Goal: Task Accomplishment & Management: Complete application form

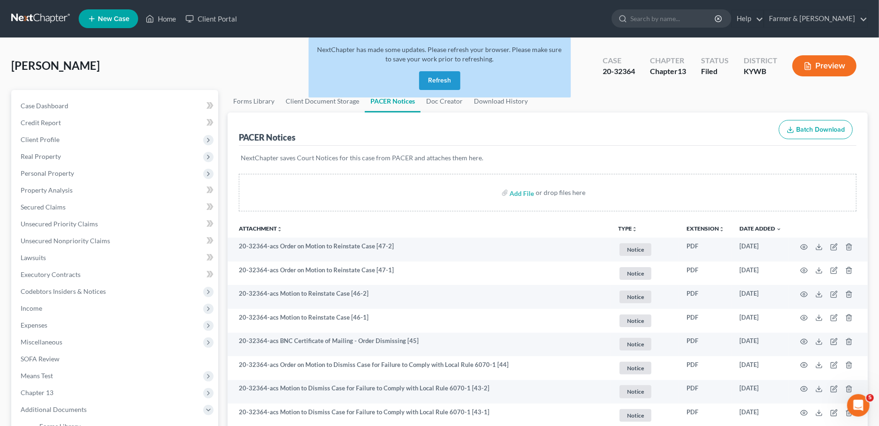
click at [439, 83] on button "Refresh" at bounding box center [439, 80] width 41 height 19
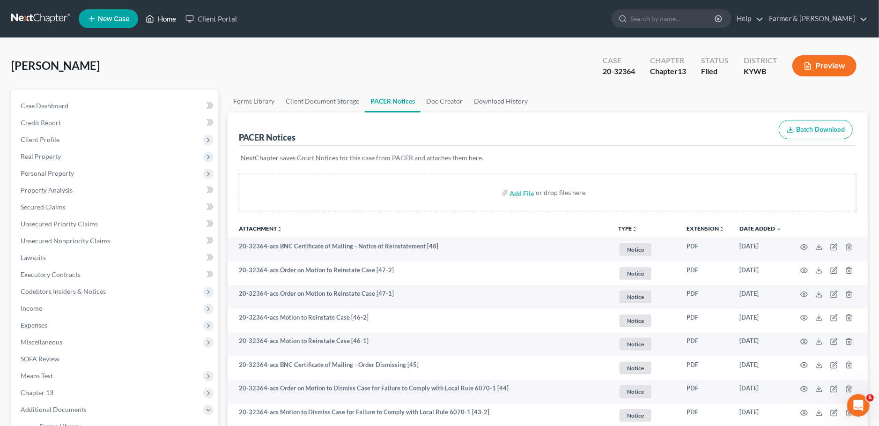
click at [154, 19] on icon at bounding box center [150, 18] width 8 height 11
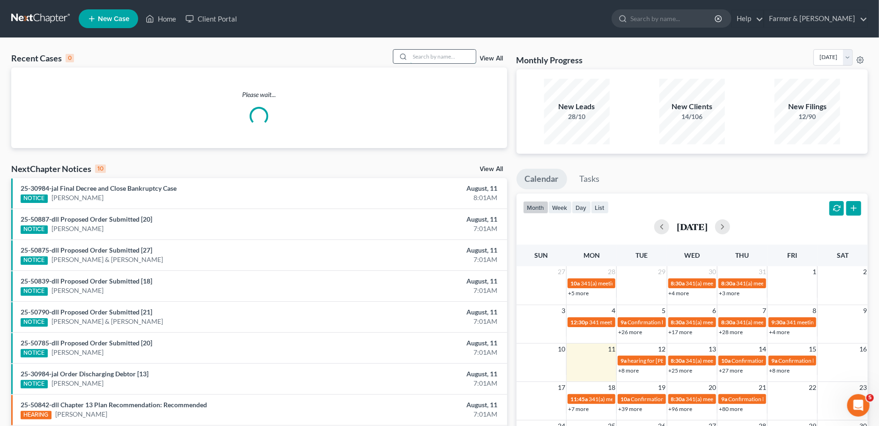
click at [434, 55] on input "search" at bounding box center [443, 57] width 66 height 14
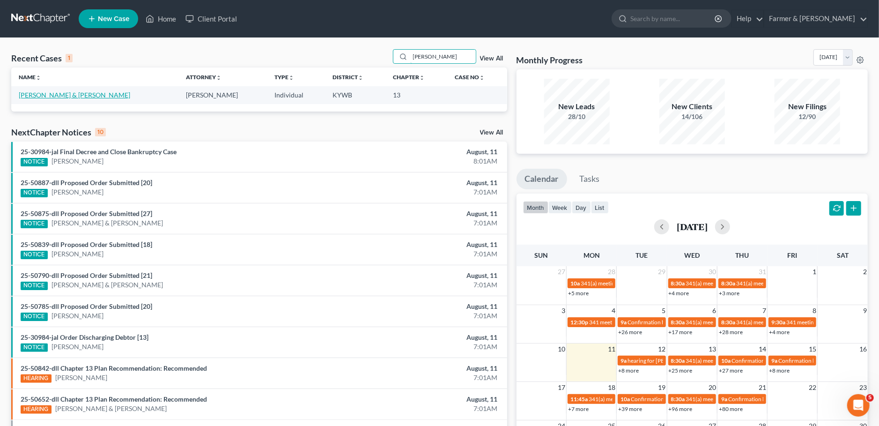
type input "watwood"
click at [66, 93] on link "Watwood, Jennifer & Brian" at bounding box center [75, 95] width 112 height 8
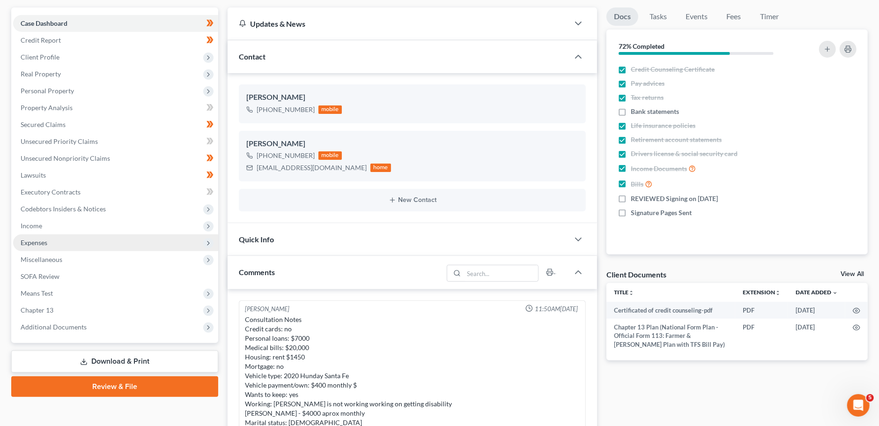
scroll to position [472, 0]
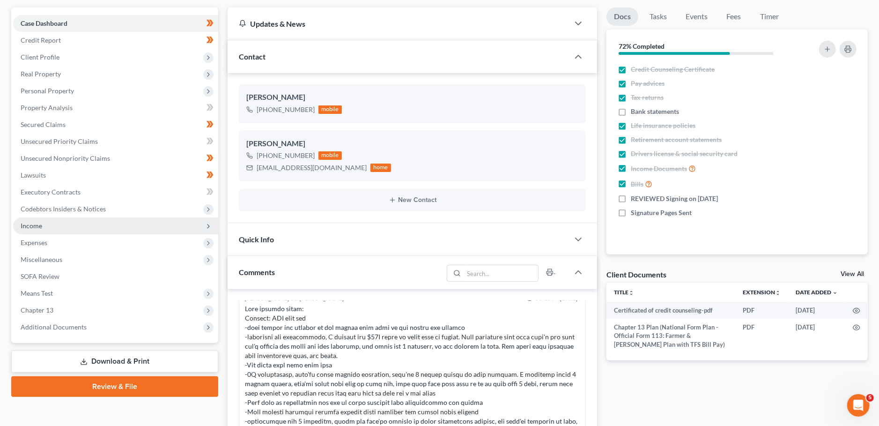
click at [60, 222] on span "Income" at bounding box center [115, 225] width 205 height 17
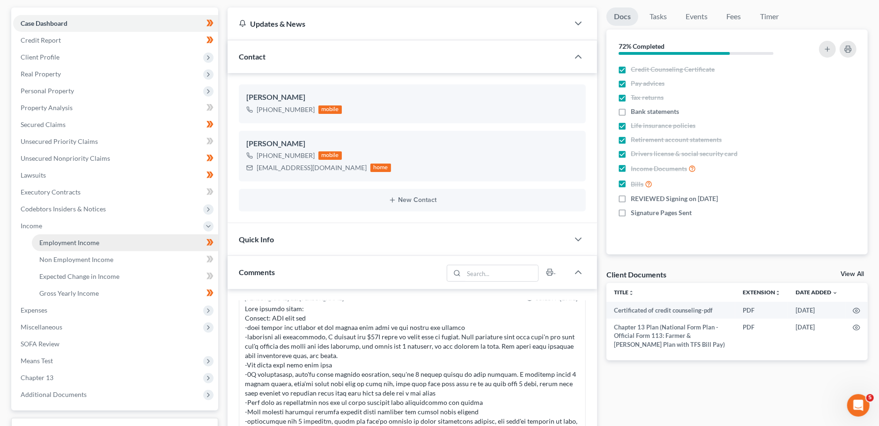
click at [64, 242] on span "Employment Income" at bounding box center [69, 242] width 60 height 8
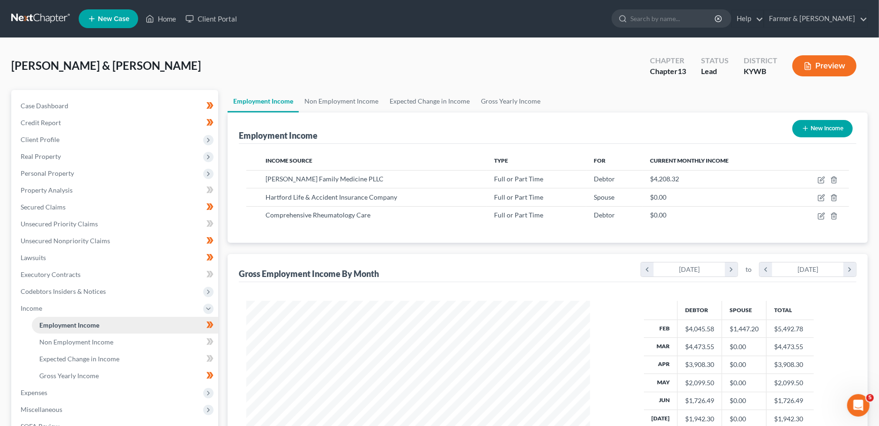
scroll to position [171, 363]
click at [339, 101] on link "Non Employment Income" at bounding box center [341, 101] width 85 height 22
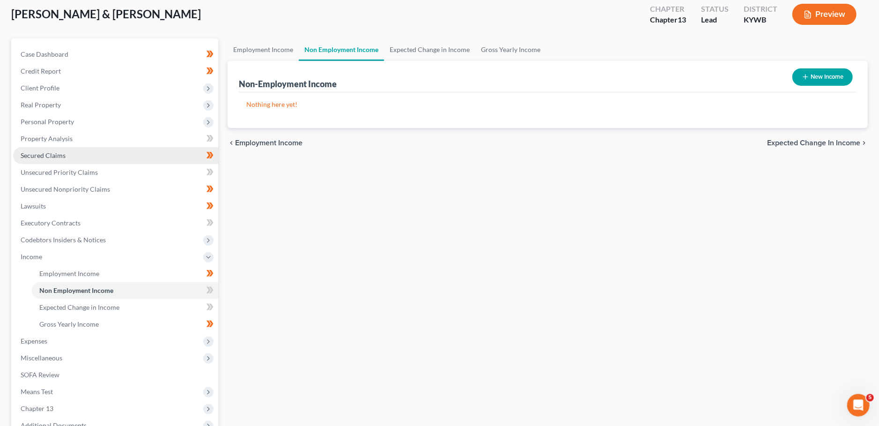
scroll to position [82, 0]
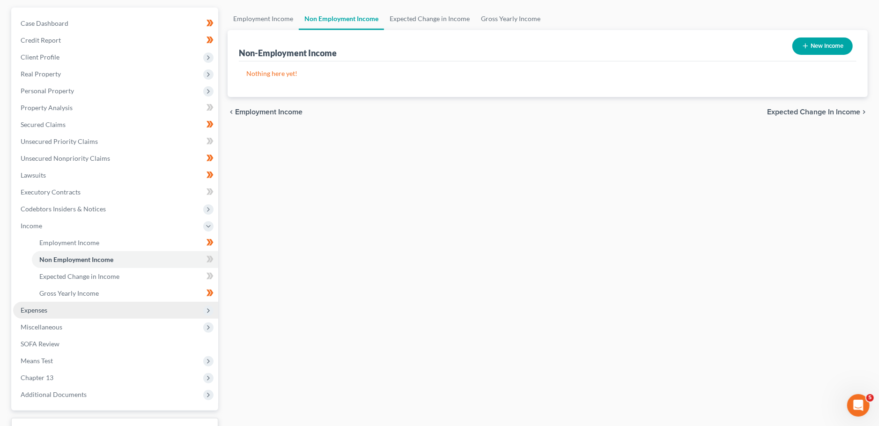
click at [47, 314] on span "Expenses" at bounding box center [115, 310] width 205 height 17
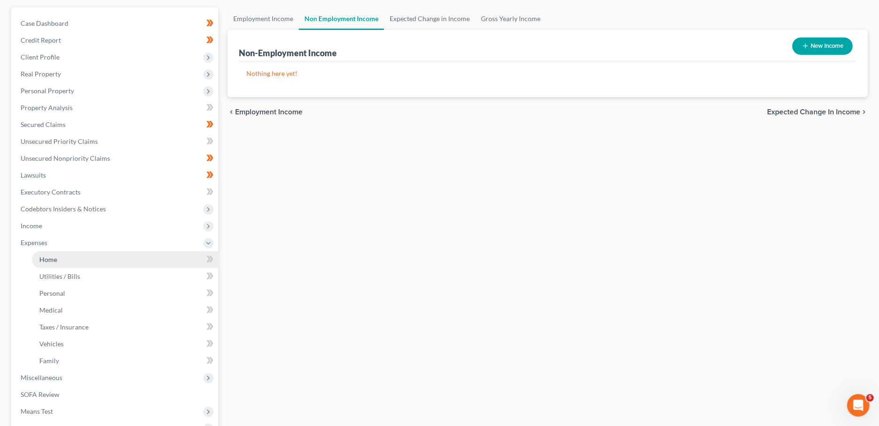
click at [57, 262] on span "Home" at bounding box center [48, 259] width 18 height 8
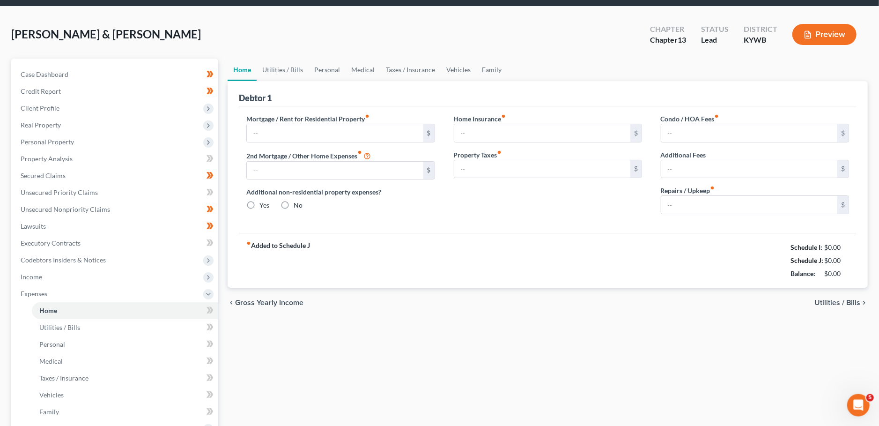
type input "1,450.00"
type input "0.00"
radio input "true"
type input "0.00"
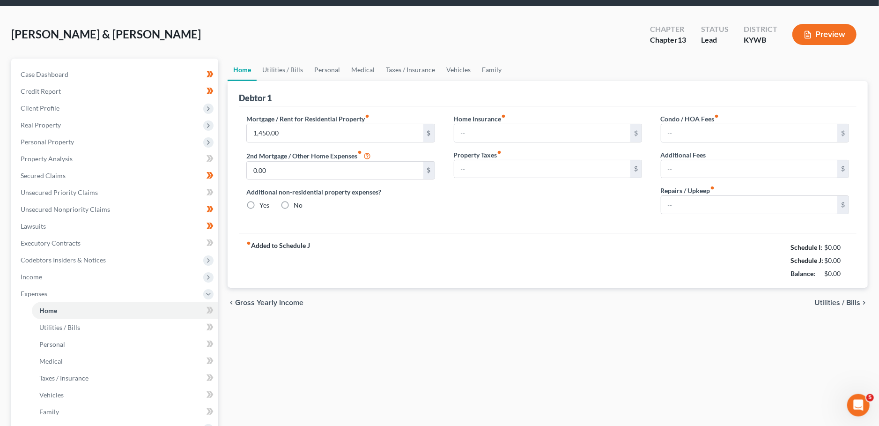
type input "0.00"
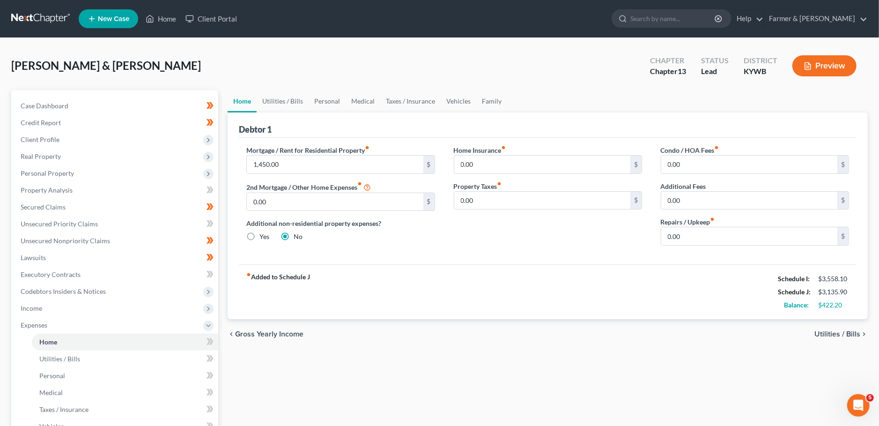
click at [458, 398] on div "Home Utilities / Bills Personal Medical Taxes / Insurance Vehicles Family Debto…" at bounding box center [548, 343] width 650 height 507
click at [64, 142] on span "Client Profile" at bounding box center [115, 139] width 205 height 17
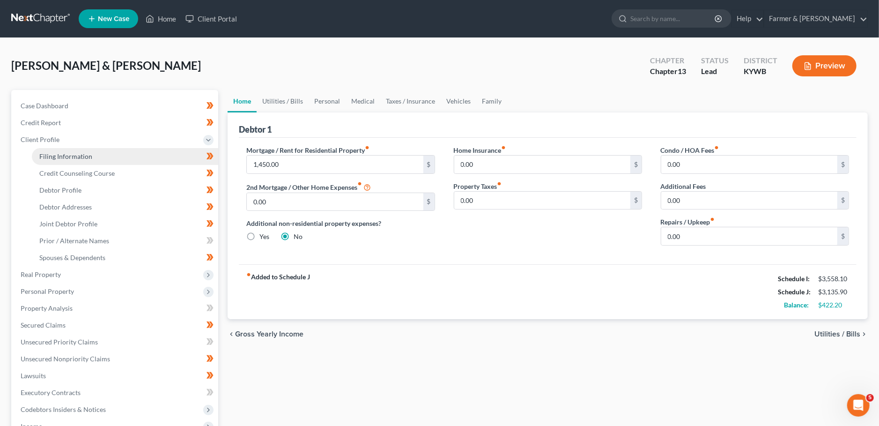
click at [67, 153] on span "Filing Information" at bounding box center [65, 156] width 53 height 8
select select "1"
select select "3"
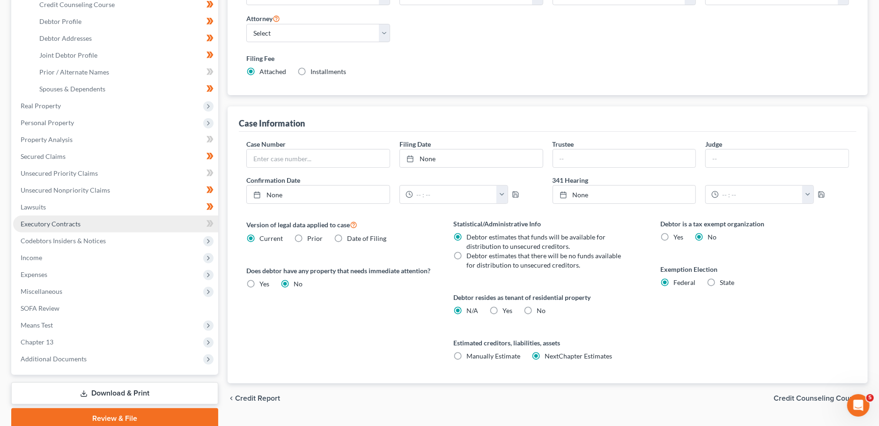
scroll to position [206, 0]
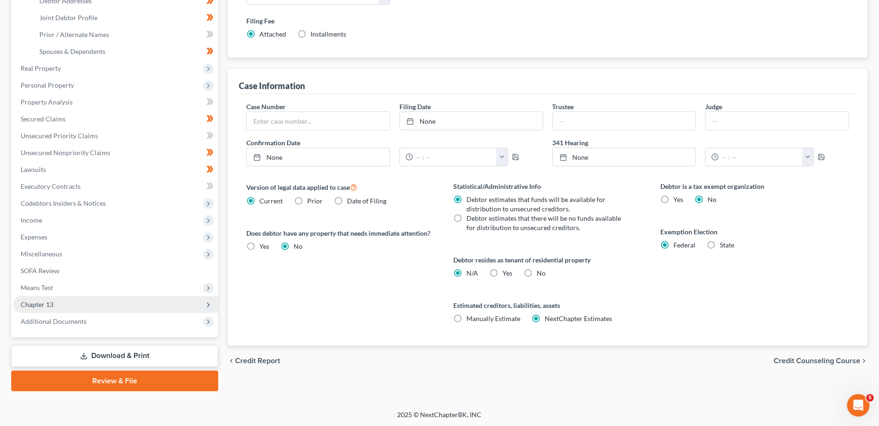
click at [68, 307] on span "Chapter 13" at bounding box center [115, 304] width 205 height 17
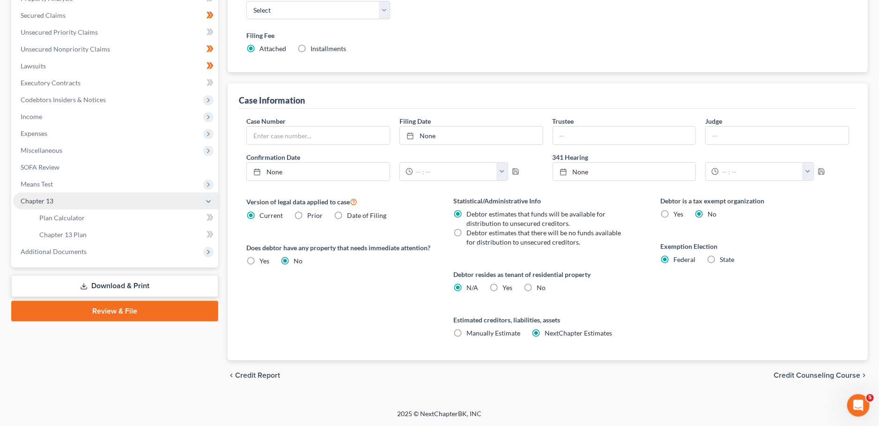
scroll to position [190, 0]
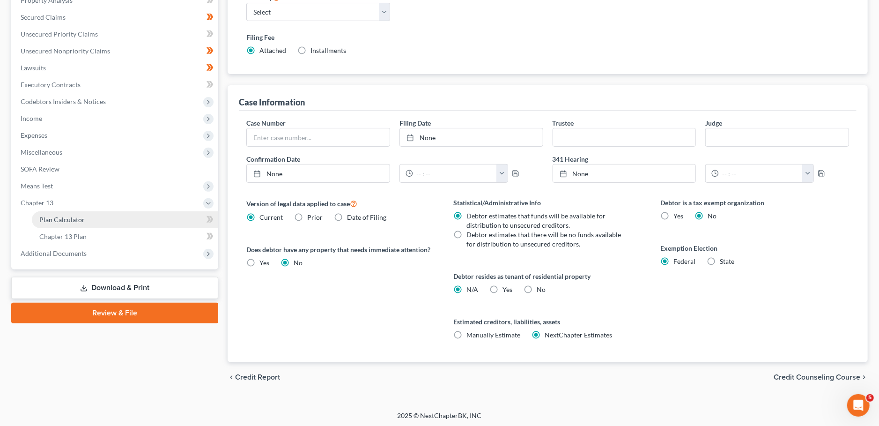
click at [78, 218] on span "Plan Calculator" at bounding box center [61, 220] width 45 height 8
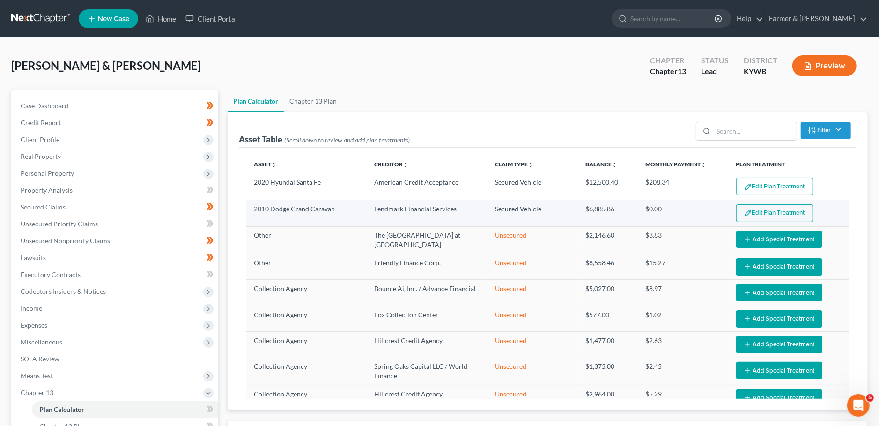
select select "59"
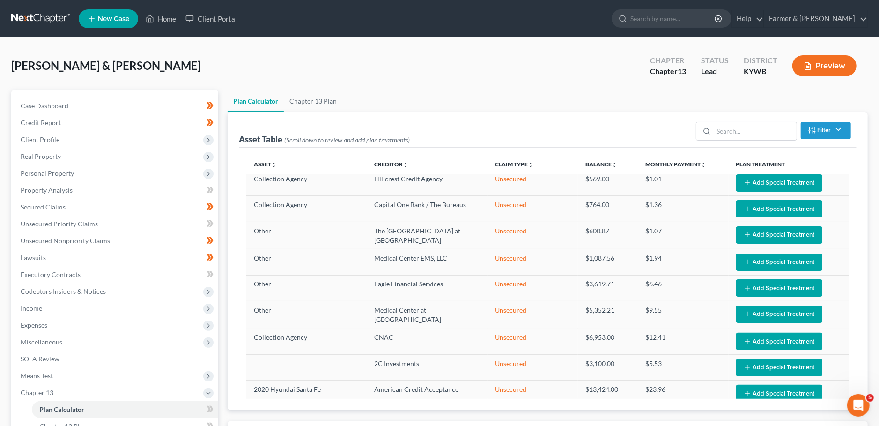
scroll to position [358, 0]
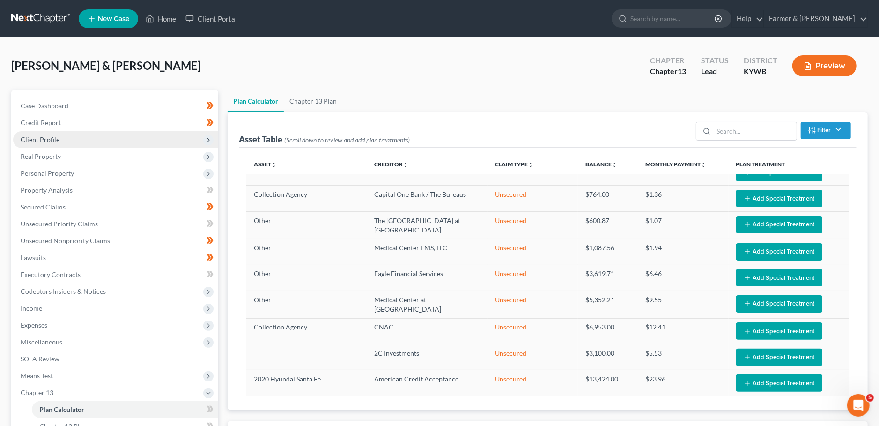
click at [64, 137] on span "Client Profile" at bounding box center [115, 139] width 205 height 17
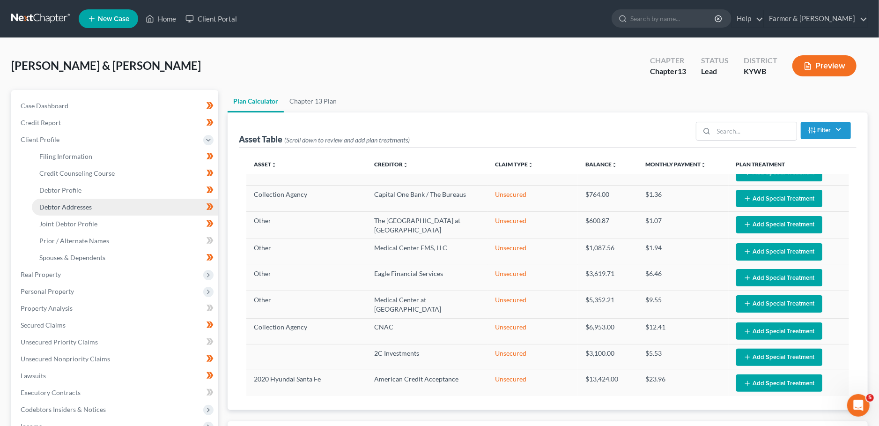
click at [76, 212] on link "Debtor Addresses" at bounding box center [125, 207] width 186 height 17
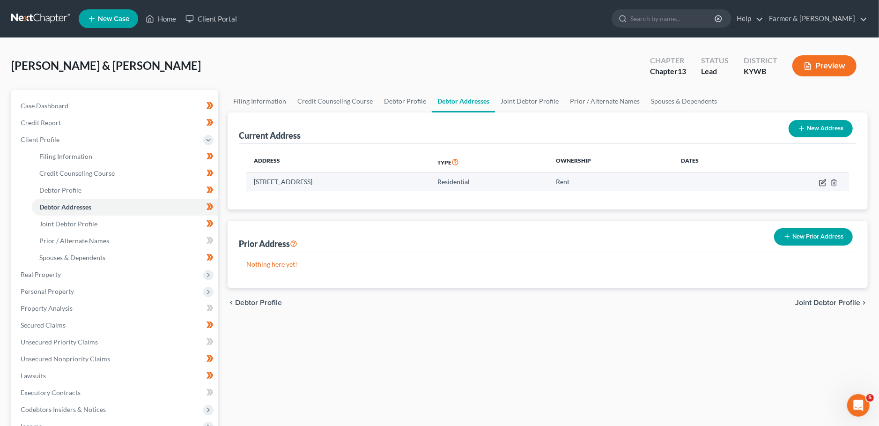
click at [825, 183] on icon "button" at bounding box center [822, 182] width 7 height 7
select select "18"
select select "0"
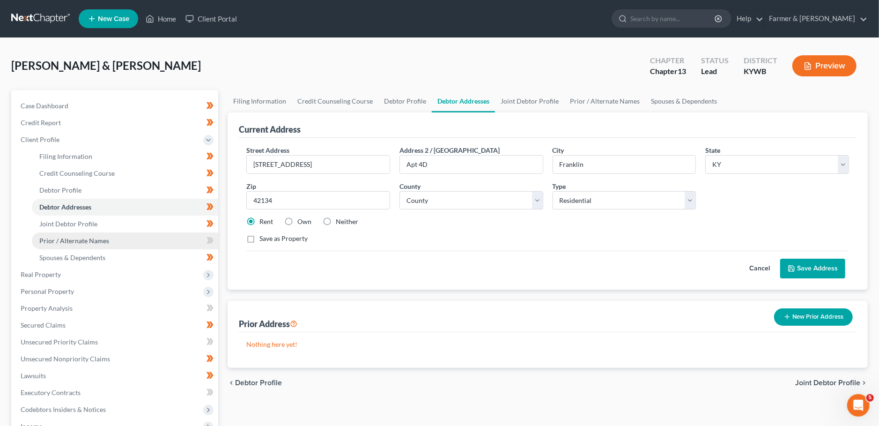
scroll to position [165, 0]
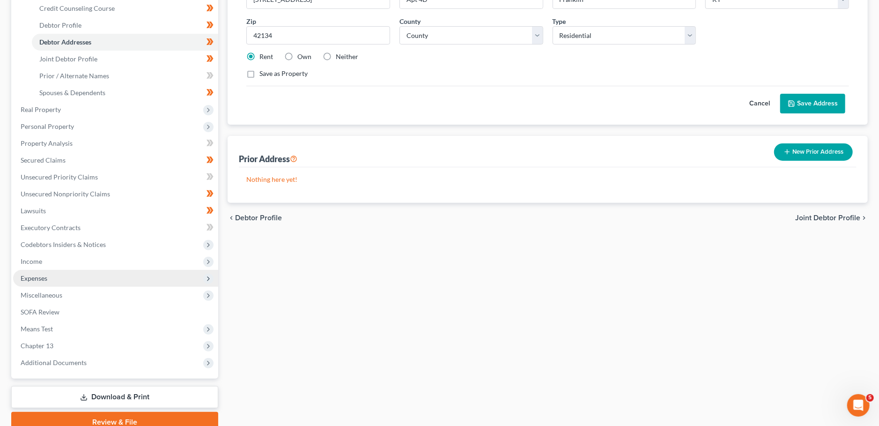
click at [68, 275] on span "Expenses" at bounding box center [115, 278] width 205 height 17
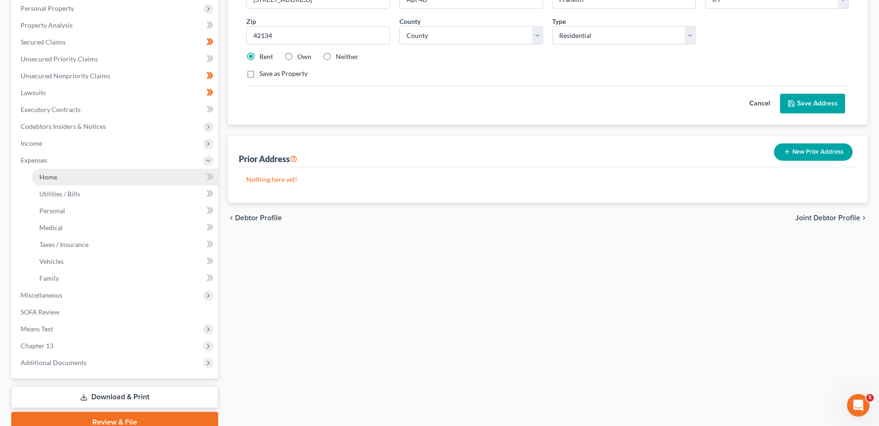
click at [73, 173] on link "Home" at bounding box center [125, 177] width 186 height 17
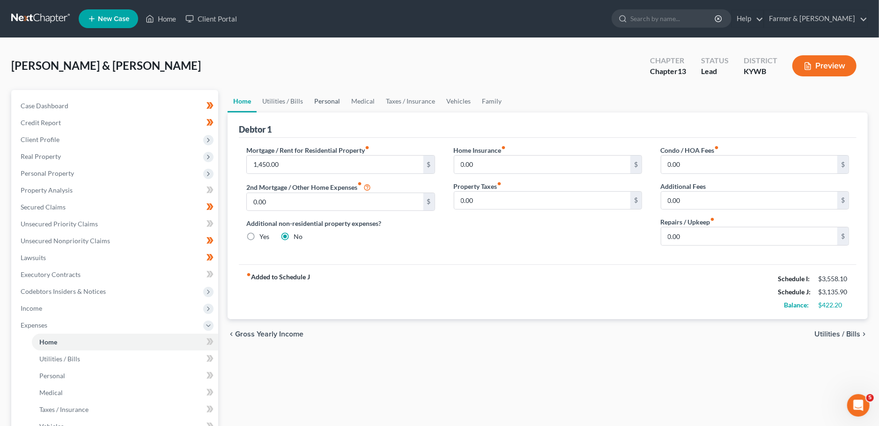
click at [326, 104] on link "Personal" at bounding box center [327, 101] width 37 height 22
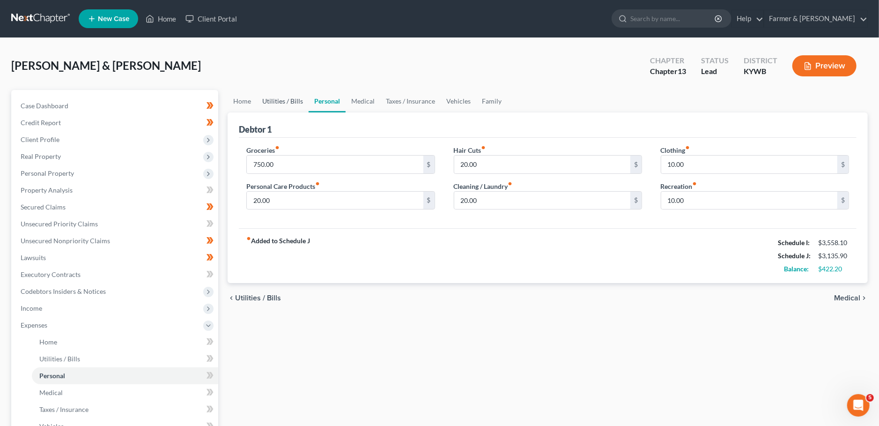
click at [275, 100] on link "Utilities / Bills" at bounding box center [283, 101] width 52 height 22
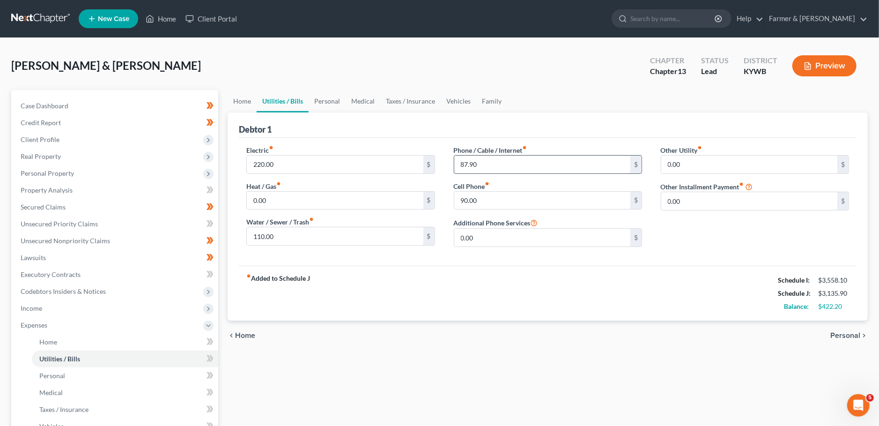
click at [486, 160] on input "87.90" at bounding box center [542, 165] width 176 height 18
type input "87.00"
click at [326, 98] on link "Personal" at bounding box center [327, 101] width 37 height 22
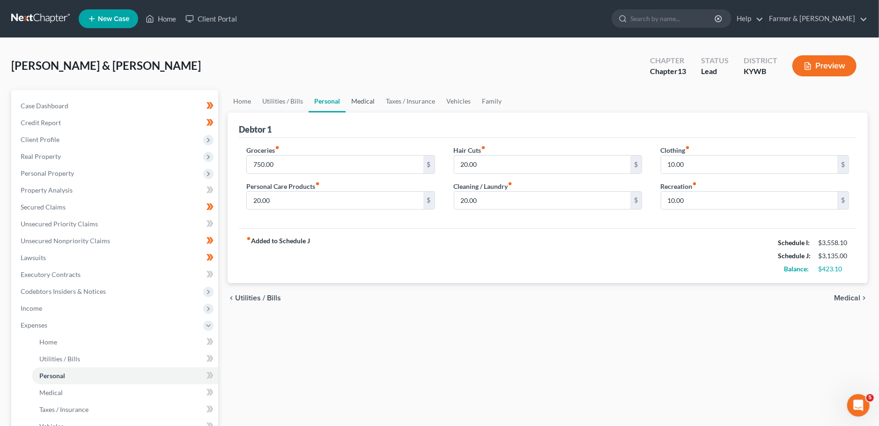
click at [352, 97] on link "Medical" at bounding box center [363, 101] width 35 height 22
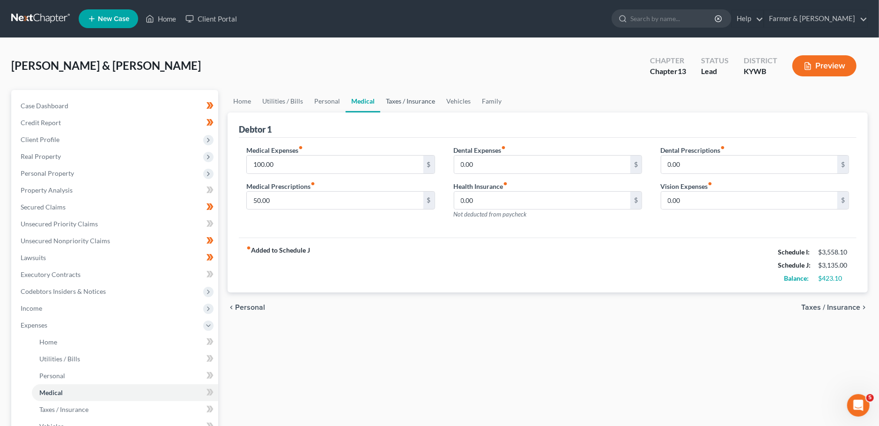
click at [394, 96] on link "Taxes / Insurance" at bounding box center [410, 101] width 60 height 22
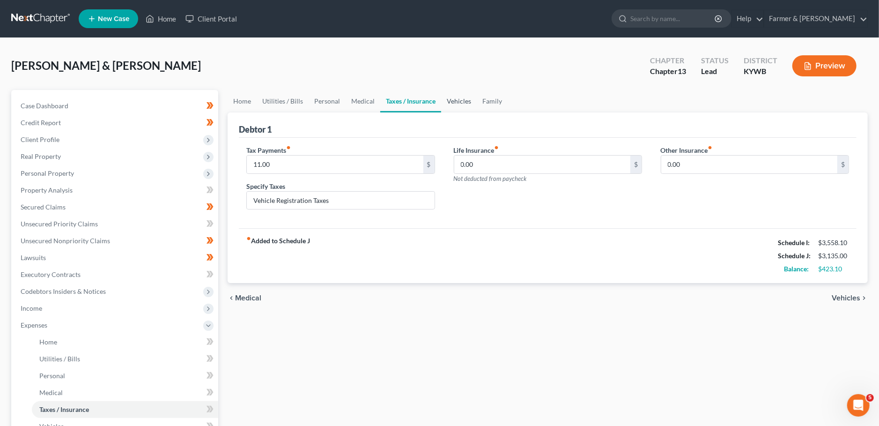
click at [462, 97] on link "Vehicles" at bounding box center [459, 101] width 36 height 22
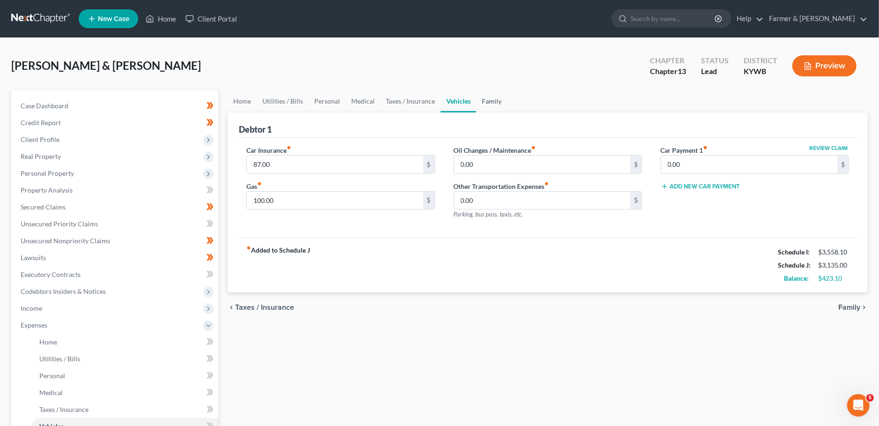
click at [483, 98] on link "Family" at bounding box center [491, 101] width 31 height 22
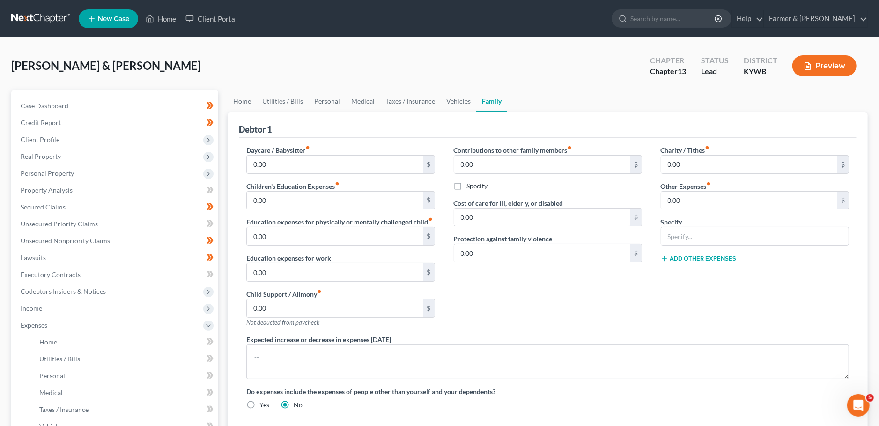
scroll to position [206, 0]
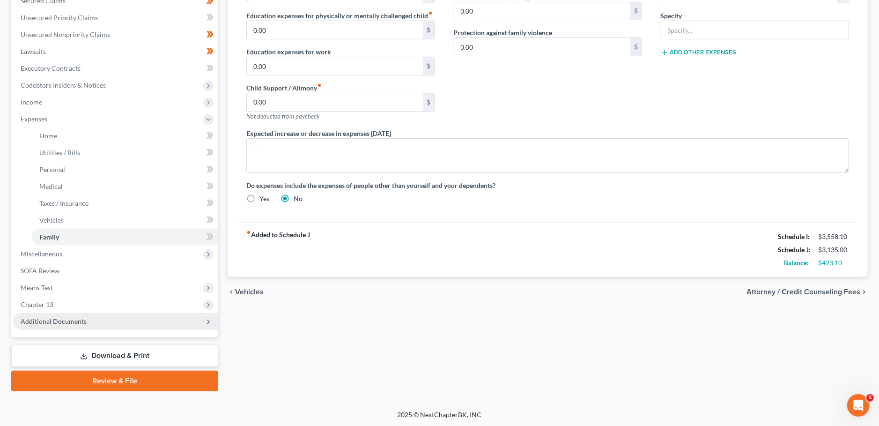
click at [82, 320] on span "Additional Documents" at bounding box center [54, 321] width 66 height 8
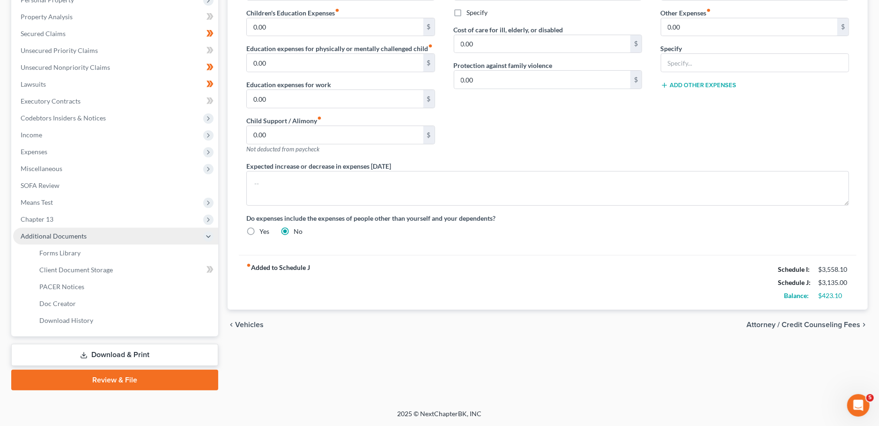
scroll to position [172, 0]
click at [82, 320] on span "Download History" at bounding box center [66, 321] width 54 height 8
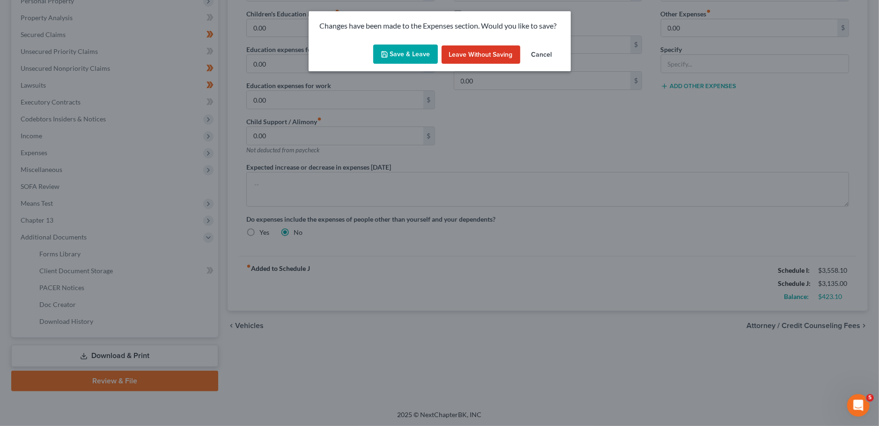
click at [384, 62] on button "Save & Leave" at bounding box center [405, 55] width 65 height 20
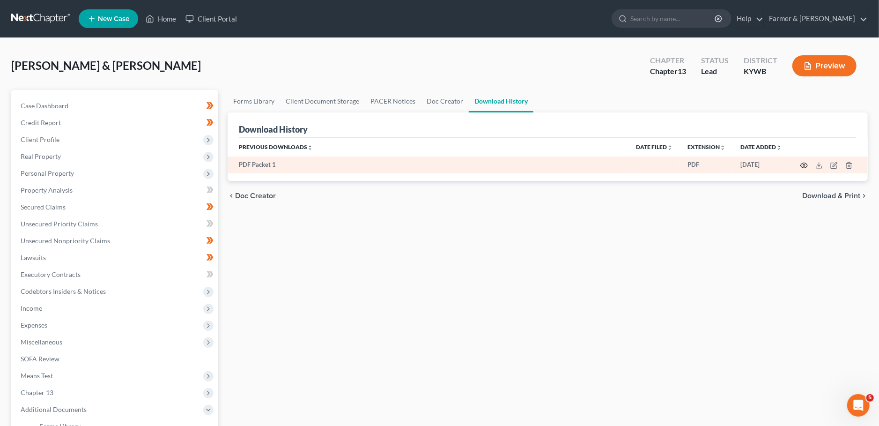
click at [802, 166] on icon "button" at bounding box center [804, 165] width 7 height 5
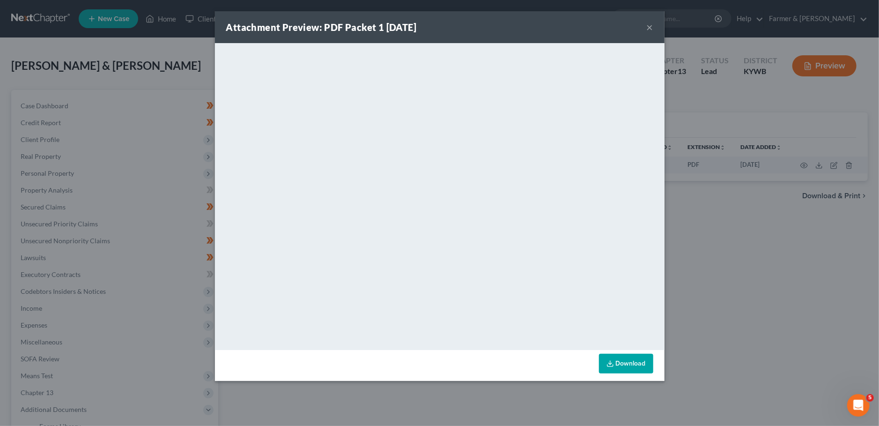
click at [650, 25] on button "×" at bounding box center [650, 27] width 7 height 11
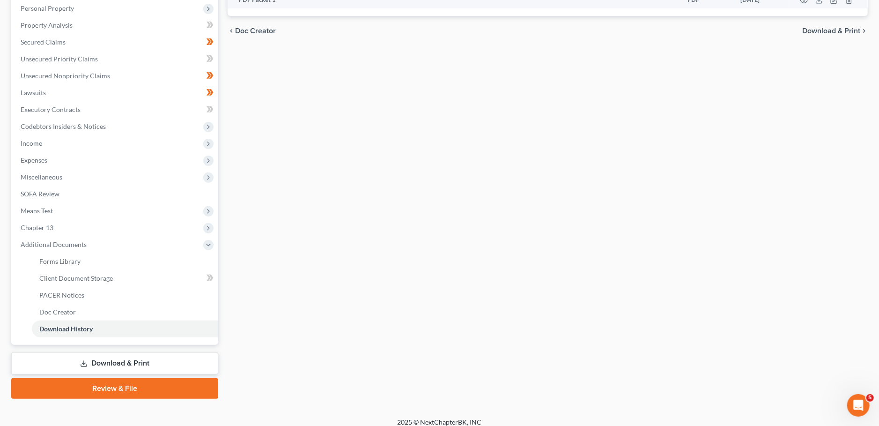
scroll to position [172, 0]
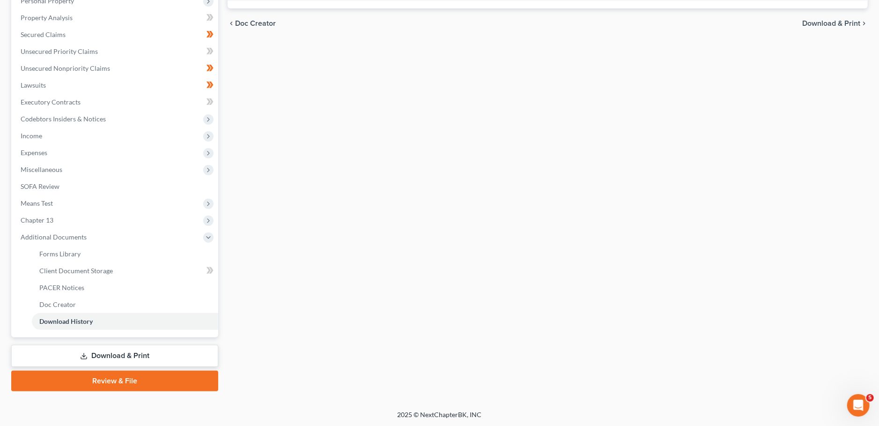
click at [148, 373] on link "Review & File" at bounding box center [114, 381] width 207 height 21
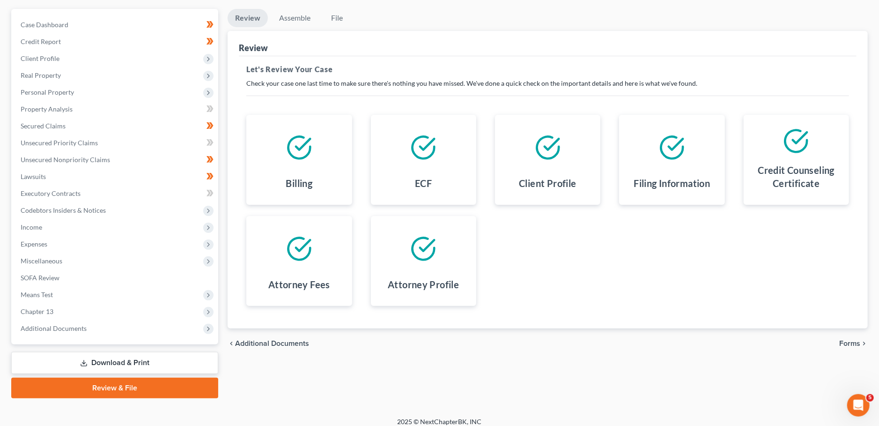
scroll to position [88, 0]
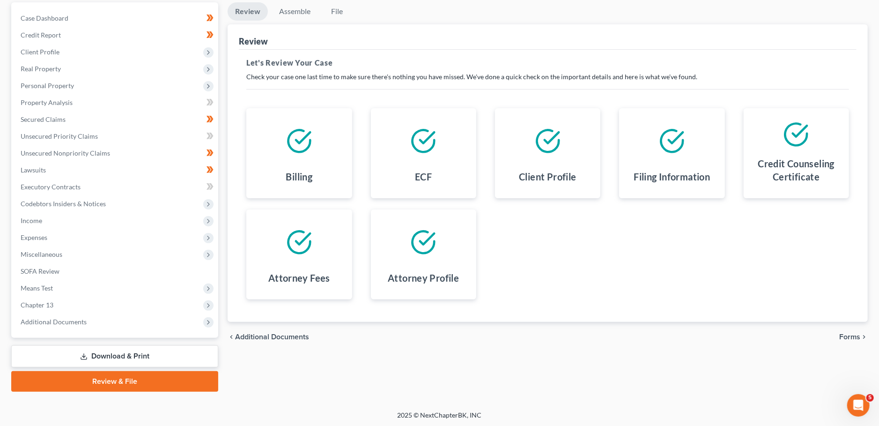
click at [854, 333] on span "Forms" at bounding box center [850, 336] width 21 height 7
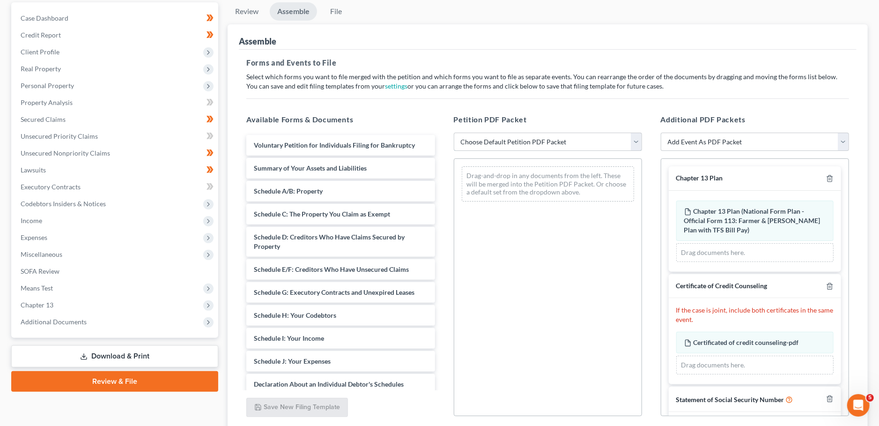
click at [454, 133] on select "Choose Default Petition PDF Packet Emergency Filing (Voluntary Petition and Cre…" at bounding box center [548, 142] width 188 height 19
select select "1"
click option "Chapter 13 Template" at bounding box center [0, 0] width 0 height 0
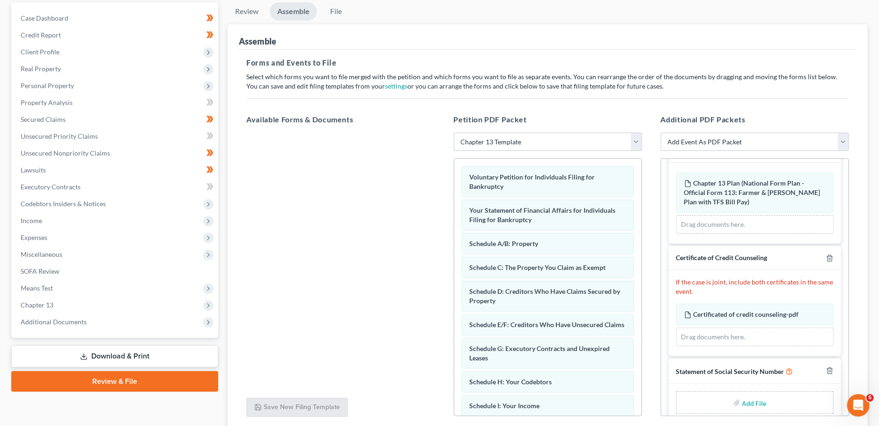
scroll to position [39, 0]
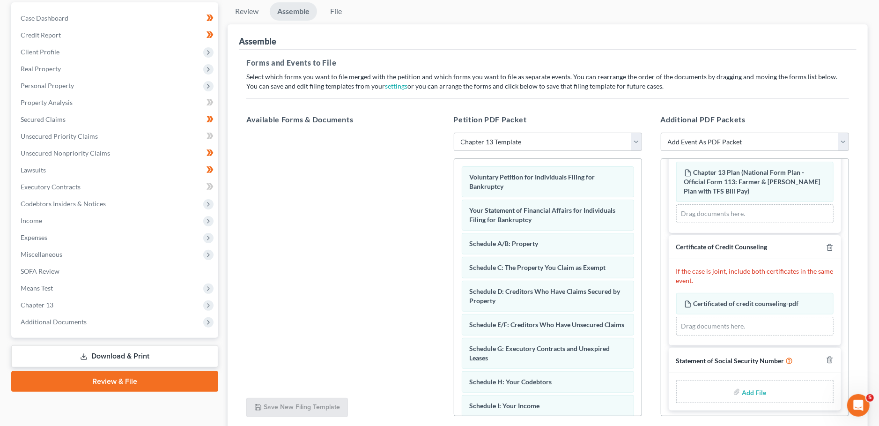
click at [756, 388] on input "file" at bounding box center [753, 391] width 22 height 17
type input "C:\fakepath\SSN to Sign.pdf"
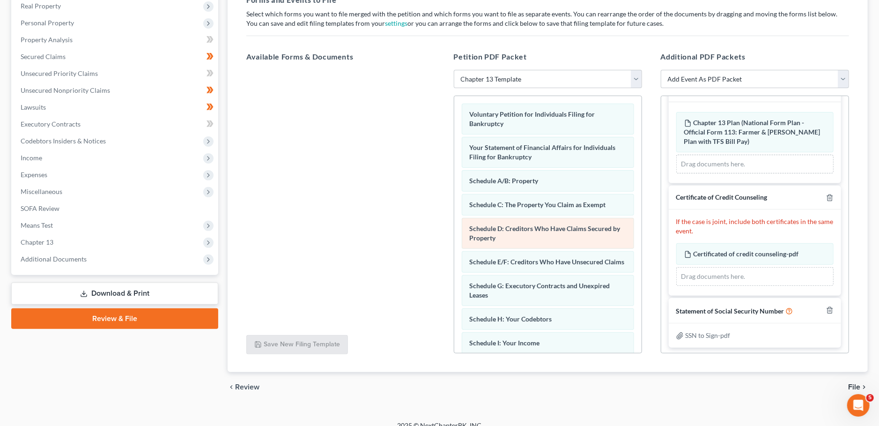
scroll to position [161, 0]
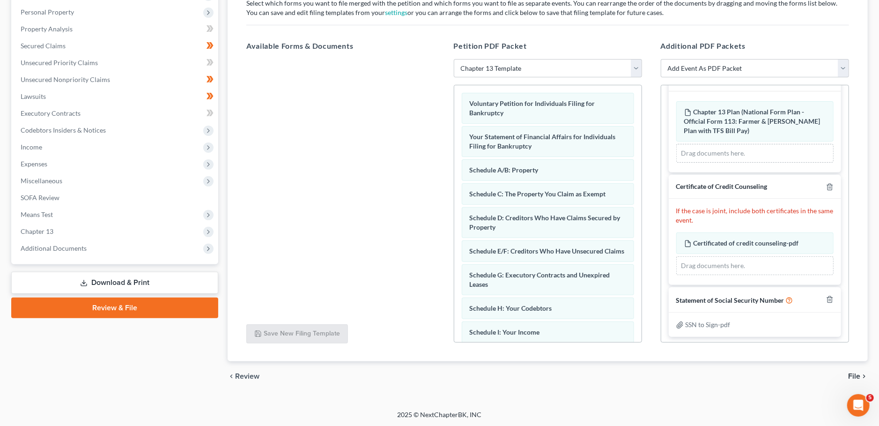
click at [855, 375] on span "File" at bounding box center [854, 375] width 12 height 7
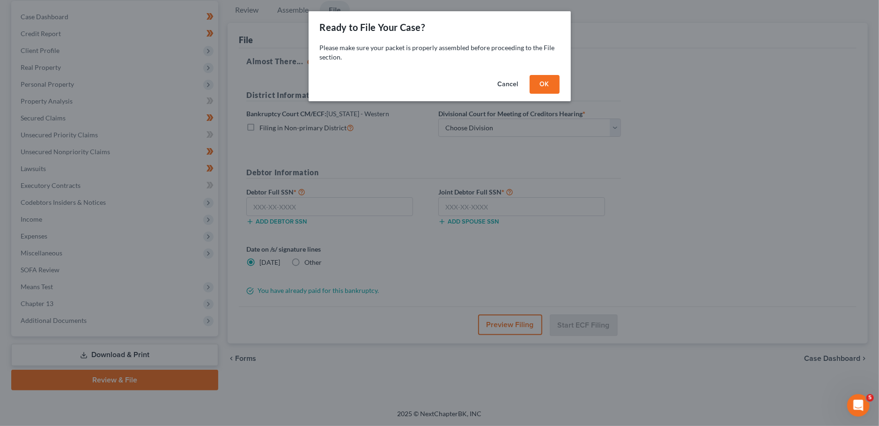
scroll to position [88, 0]
click at [551, 81] on button "OK" at bounding box center [545, 84] width 30 height 19
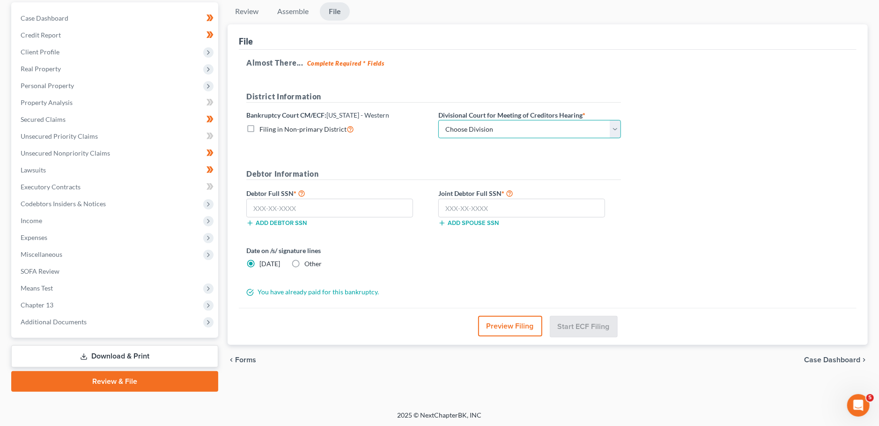
click at [439, 120] on select "Choose Division Bowling Green Louisville Owensboro Paducah" at bounding box center [530, 129] width 183 height 19
select select "0"
click option "Bowling Green" at bounding box center [0, 0] width 0 height 0
click at [342, 212] on input "text" at bounding box center [329, 208] width 167 height 19
type input "400-27-0249"
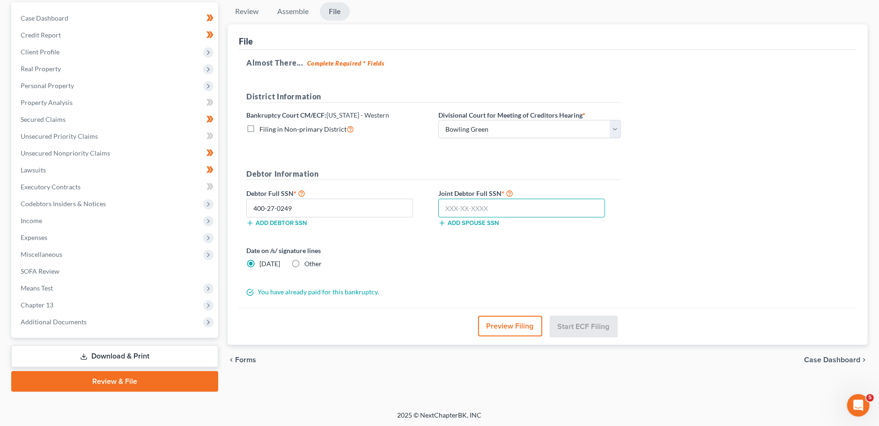
click at [474, 205] on input "text" at bounding box center [522, 208] width 167 height 19
type input "403-17-7197"
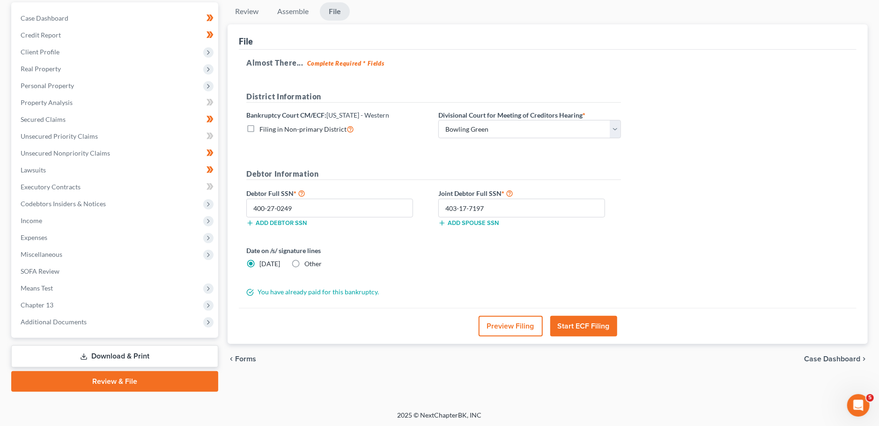
click at [578, 328] on button "Start ECF Filing" at bounding box center [583, 326] width 67 height 21
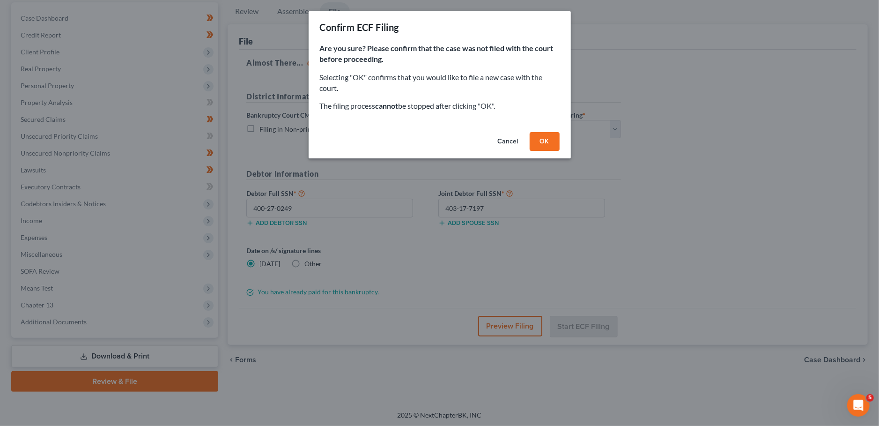
click at [551, 142] on button "OK" at bounding box center [545, 141] width 30 height 19
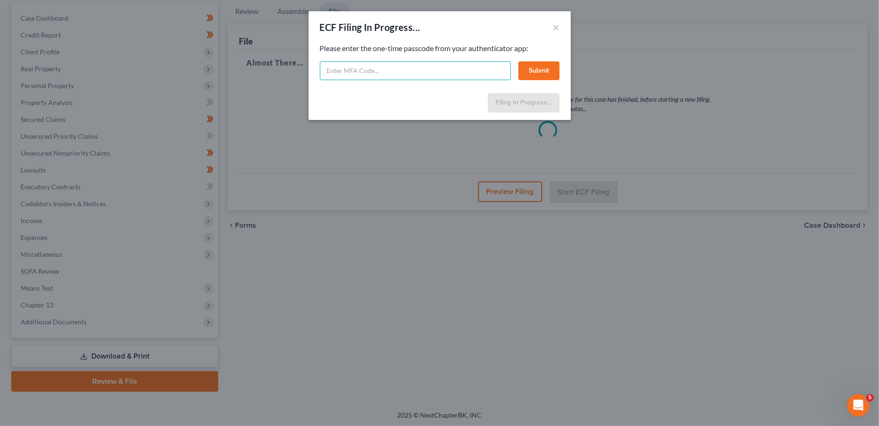
click at [353, 71] on input "text" at bounding box center [415, 70] width 191 height 19
type input "317521"
click at [551, 69] on button "Submit" at bounding box center [539, 70] width 41 height 19
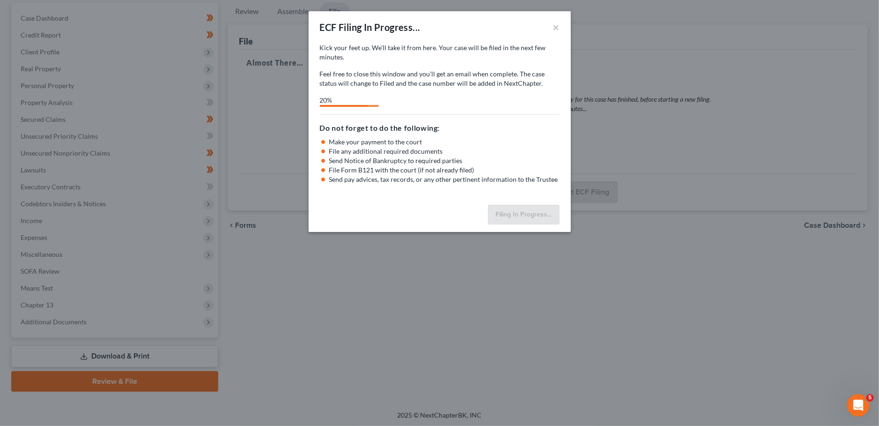
select select "0"
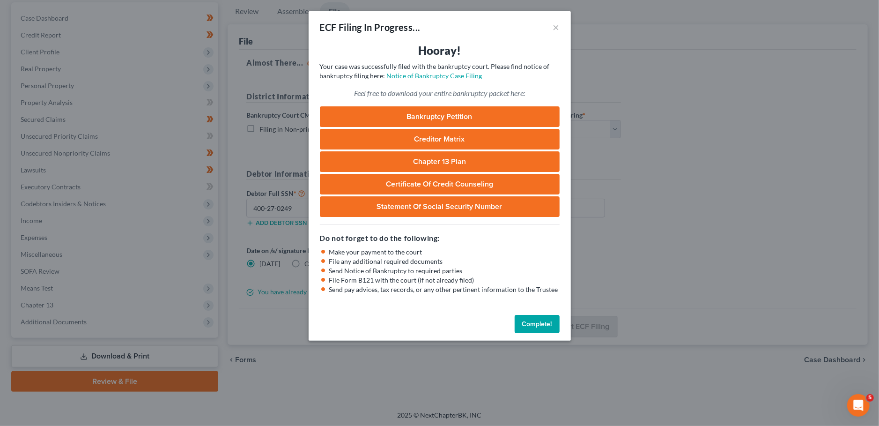
click at [536, 321] on button "Complete!" at bounding box center [537, 324] width 45 height 19
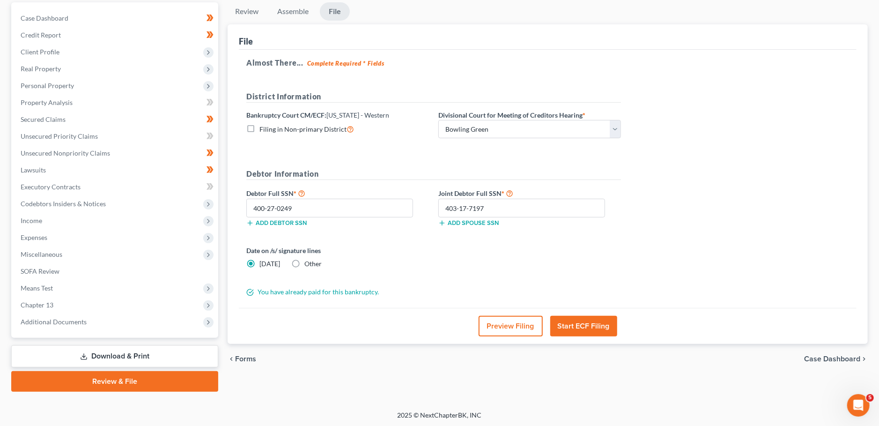
scroll to position [0, 0]
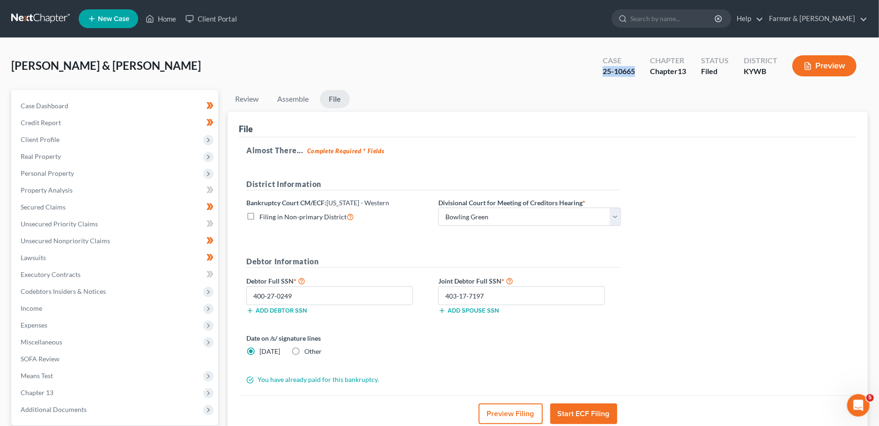
drag, startPoint x: 637, startPoint y: 69, endPoint x: 600, endPoint y: 75, distance: 38.0
click at [600, 75] on div "Case 25-10665" at bounding box center [618, 67] width 47 height 28
copy div "25-10665"
click at [153, 12] on link "Home" at bounding box center [161, 18] width 40 height 17
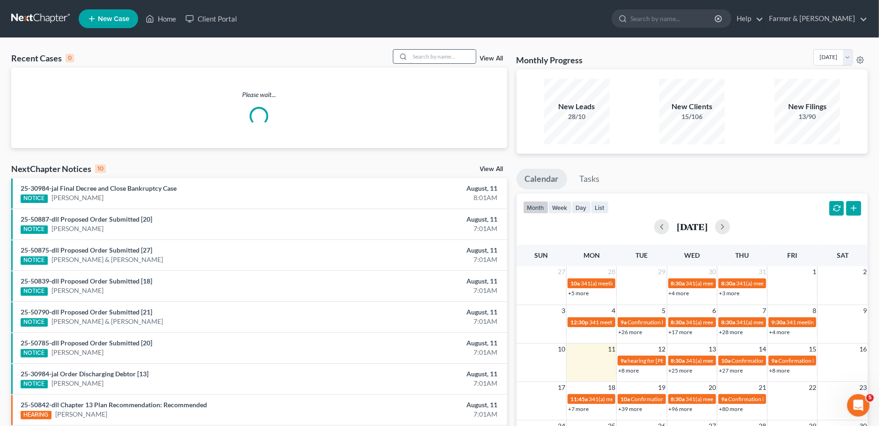
click at [419, 61] on input "search" at bounding box center [443, 57] width 66 height 14
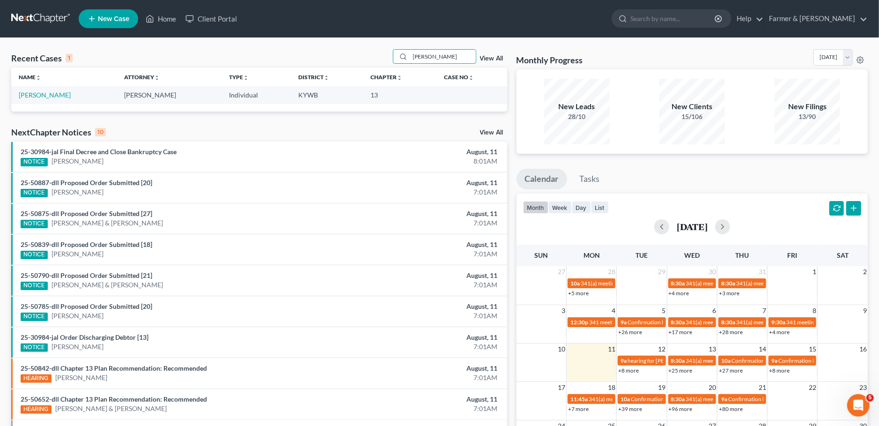
type input "susan beard"
click at [45, 96] on link "Beard, Susan" at bounding box center [45, 95] width 52 height 8
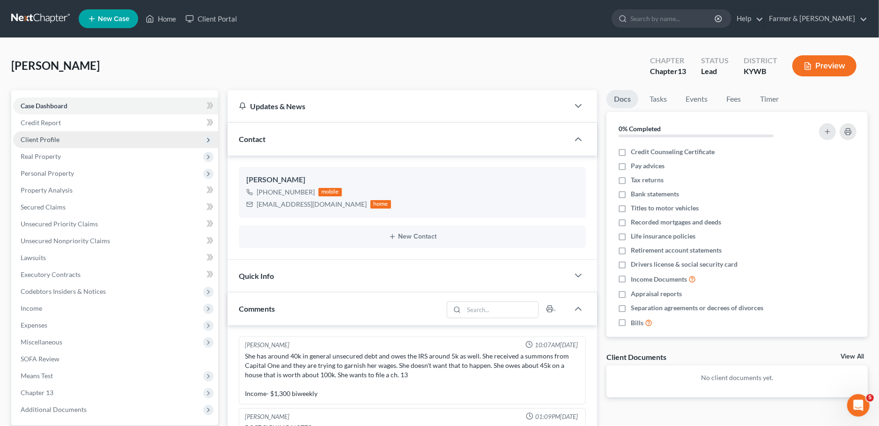
scroll to position [45, 0]
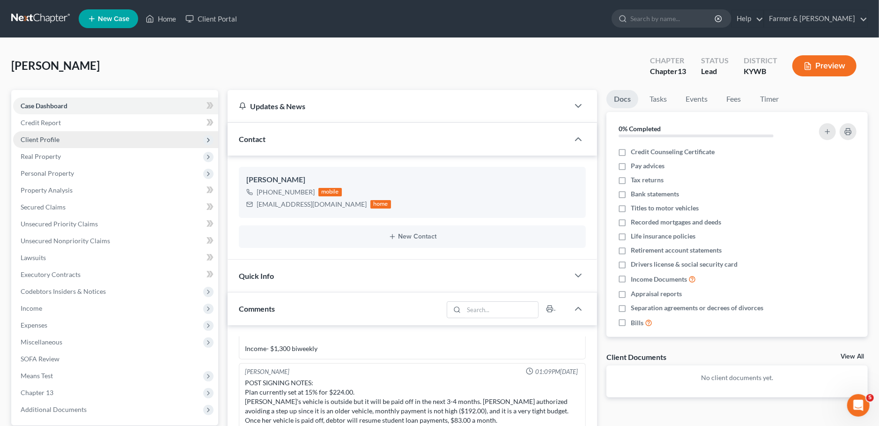
click at [50, 142] on span "Client Profile" at bounding box center [40, 139] width 39 height 8
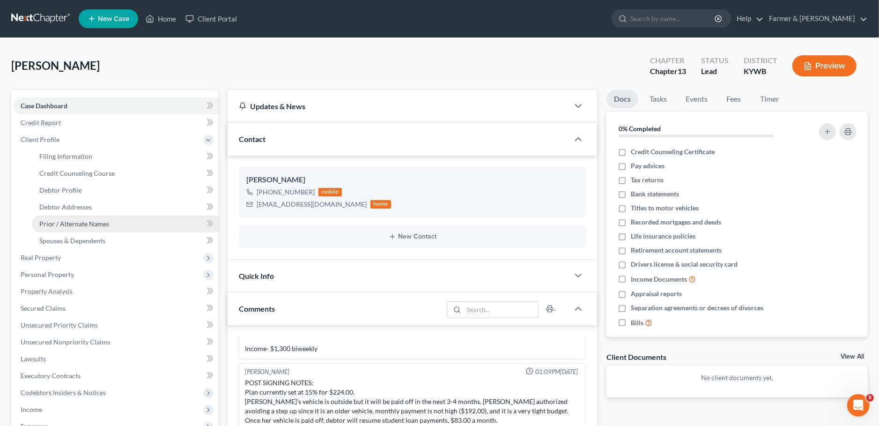
click at [82, 218] on link "Prior / Alternate Names" at bounding box center [125, 224] width 186 height 17
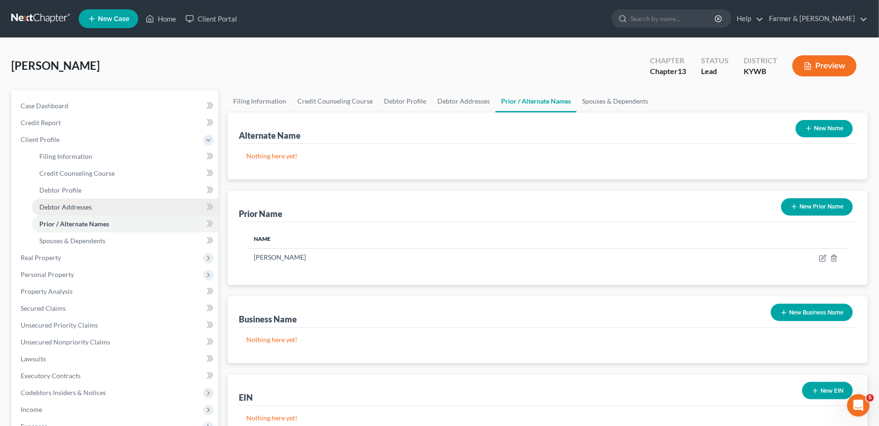
click at [85, 206] on span "Debtor Addresses" at bounding box center [65, 207] width 52 height 8
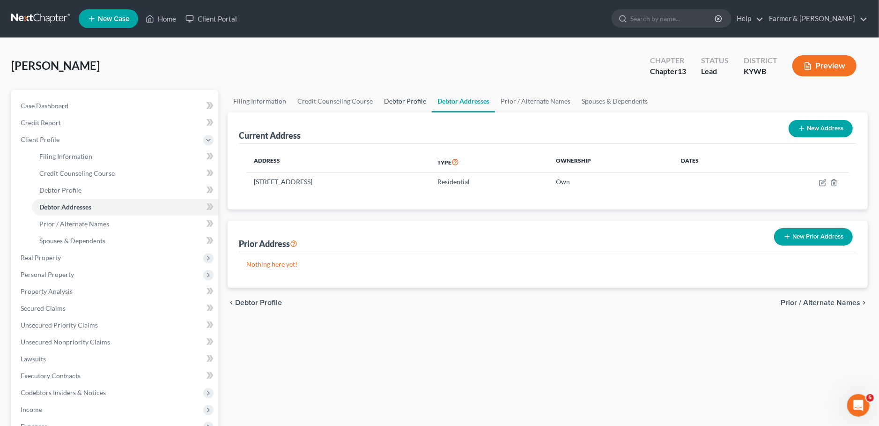
click at [399, 101] on link "Debtor Profile" at bounding box center [405, 101] width 53 height 22
select select "2"
select select "0"
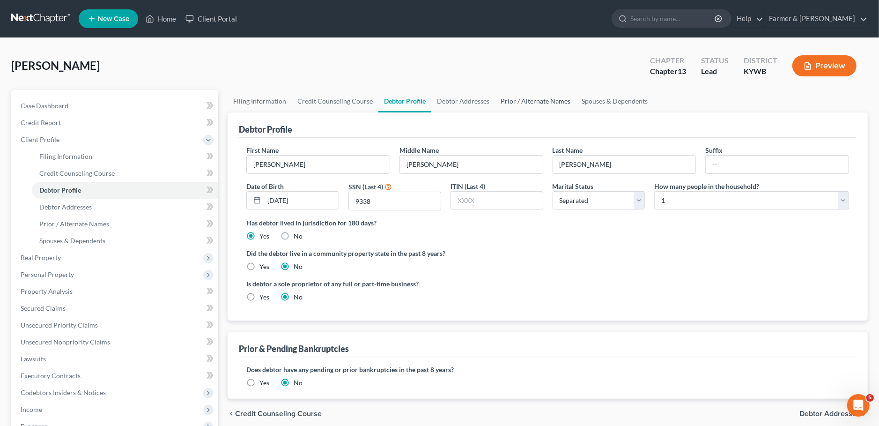
click at [500, 104] on link "Prior / Alternate Names" at bounding box center [535, 101] width 81 height 22
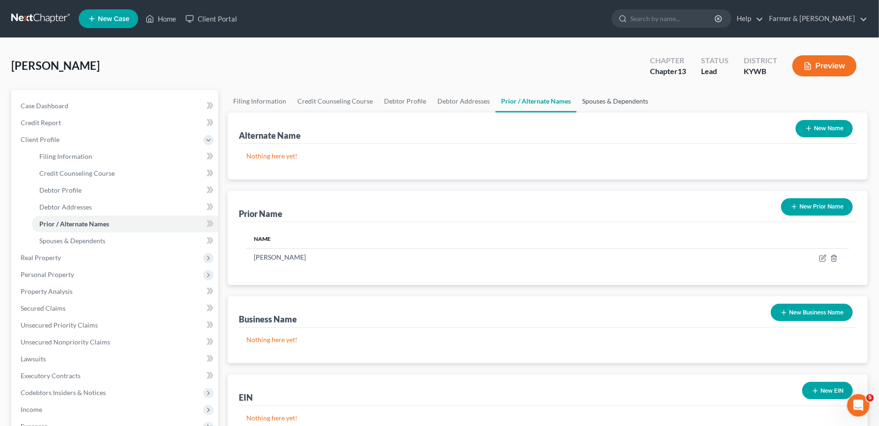
click at [604, 100] on link "Spouses & Dependents" at bounding box center [615, 101] width 77 height 22
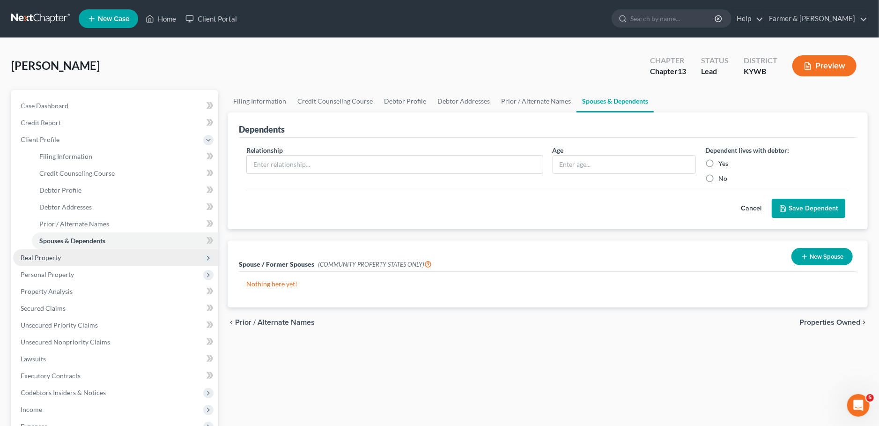
click at [64, 256] on span "Real Property" at bounding box center [115, 257] width 205 height 17
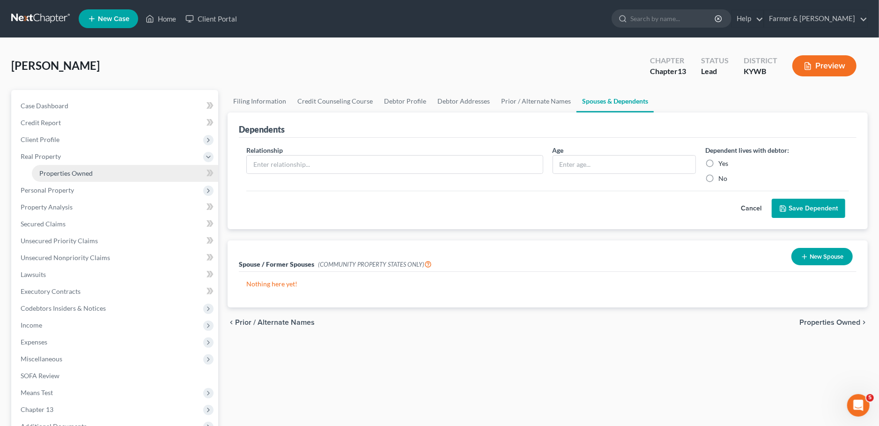
click at [87, 170] on span "Properties Owned" at bounding box center [65, 173] width 53 height 8
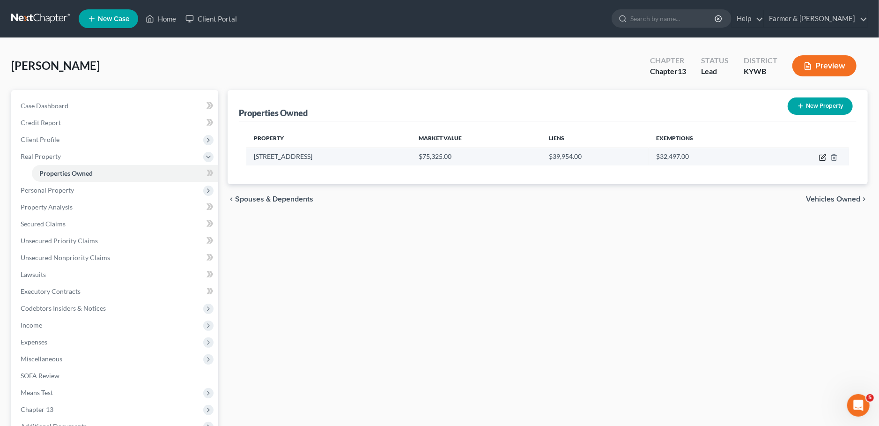
click at [823, 159] on icon "button" at bounding box center [822, 157] width 7 height 7
select select "18"
select select "78"
select select "0"
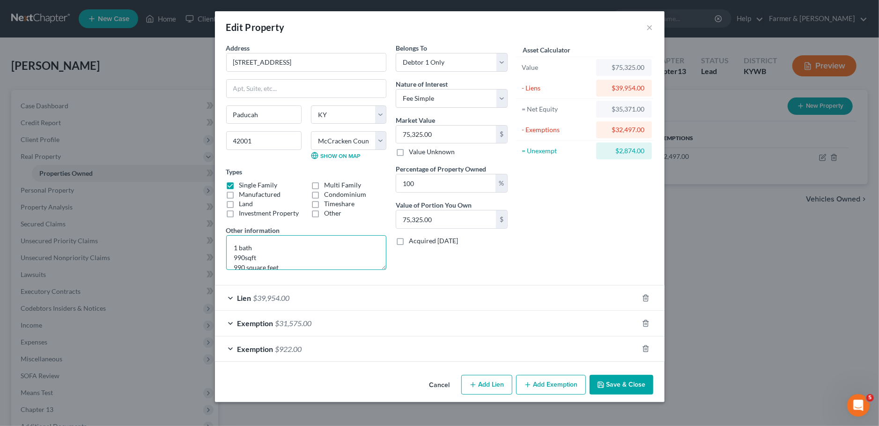
drag, startPoint x: 335, startPoint y: 240, endPoint x: 205, endPoint y: 225, distance: 130.2
click at [226, 235] on textarea "1 bath 990sqft 990 square feet 0.3acre lot Value based on most recent PVA bill.…" at bounding box center [306, 252] width 160 height 35
click at [333, 248] on textarea "1 bath, 1 bedroom, 970 sq. ft home; value based on most recent PVA; Multiple re…" at bounding box center [306, 252] width 160 height 35
click at [330, 256] on textarea "1 bath, 1 bedroom, 970 sq. ft home; value based on most recent PVA; Multiple re…" at bounding box center [306, 252] width 160 height 35
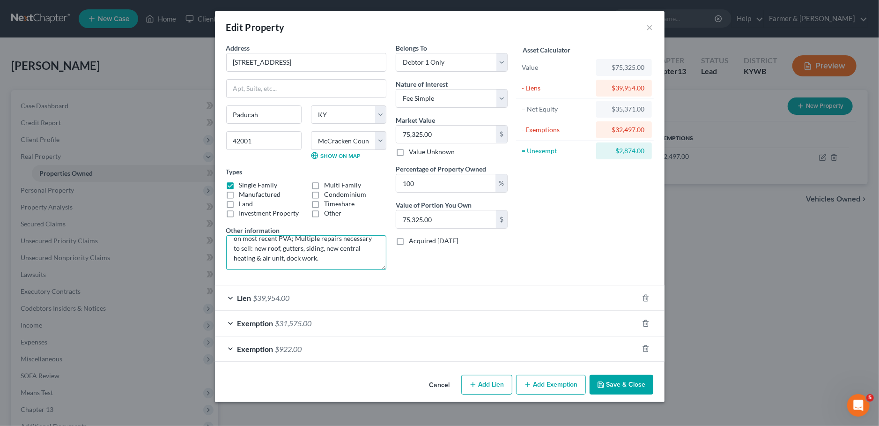
click at [270, 256] on textarea "1 bath, 1 bedroom, 970 sq. ft home; value based on most recent PVA; Multiple re…" at bounding box center [306, 252] width 160 height 35
drag, startPoint x: 262, startPoint y: 258, endPoint x: 304, endPoint y: 257, distance: 41.7
click at [304, 257] on textarea "1 bath, 1 bedroom, 970 sq. ft home; value based on most recent PVA; Multiple re…" at bounding box center [306, 252] width 160 height 35
type textarea "1 bath, 1 bedroom, 970 sq. ft home; value based on most recent PVA; Multiple re…"
click at [444, 303] on div "Lien $39,954.00" at bounding box center [427, 297] width 424 height 25
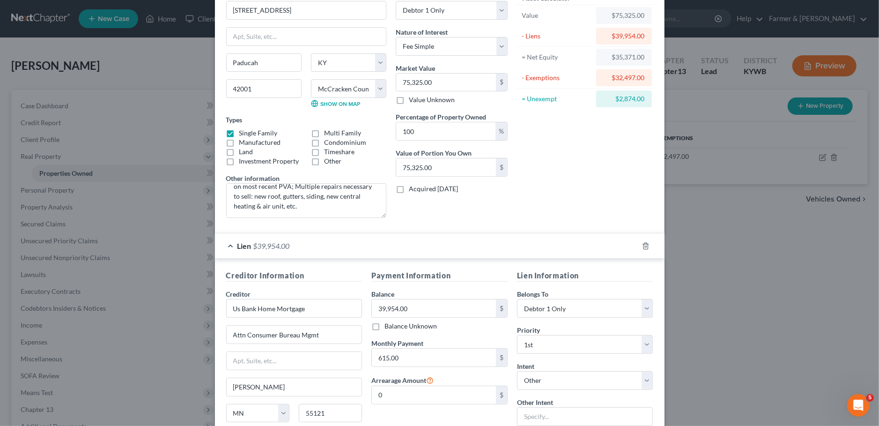
scroll to position [79, 0]
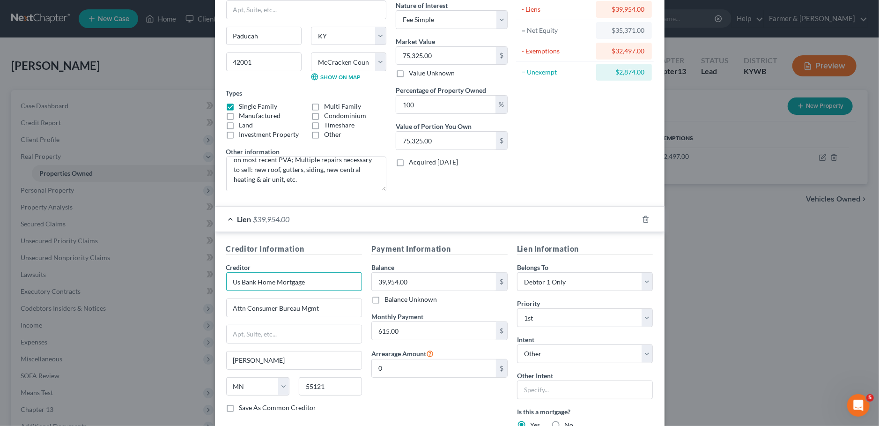
click at [240, 279] on input "Us Bank Home Mortgage" at bounding box center [294, 281] width 136 height 19
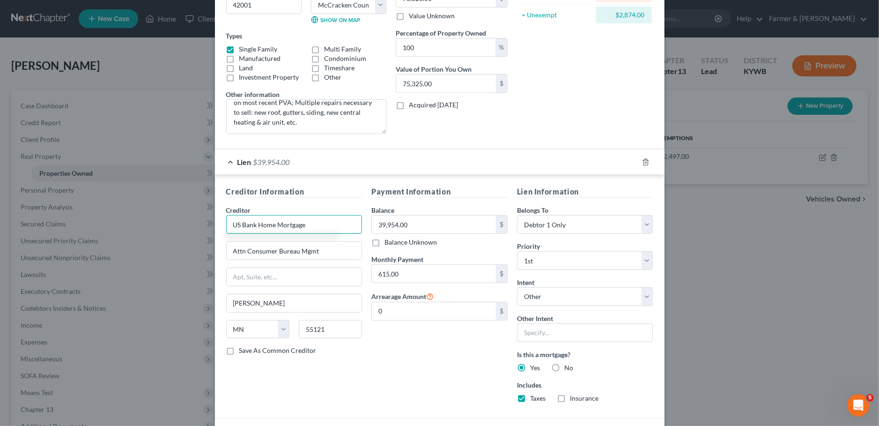
scroll to position [158, 0]
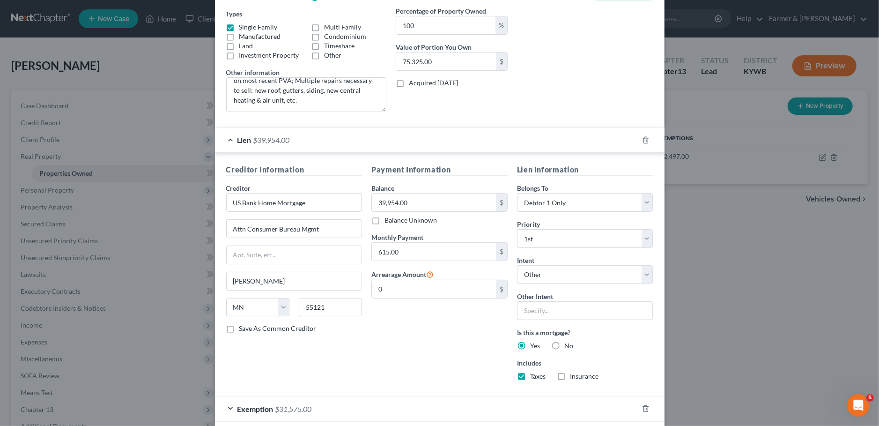
click at [391, 309] on div "Payment Information Balance 39,954.00 $ Balance Unknown Balance Undetermined 39…" at bounding box center [440, 276] width 146 height 224
drag, startPoint x: 341, startPoint y: 204, endPoint x: 179, endPoint y: 178, distance: 163.3
click at [226, 193] on input "US Bank Home Mortgage" at bounding box center [294, 202] width 136 height 19
type input "US Bank Home Mortgage"
click at [273, 215] on div "US Bank Home Mortgage" at bounding box center [282, 218] width 97 height 9
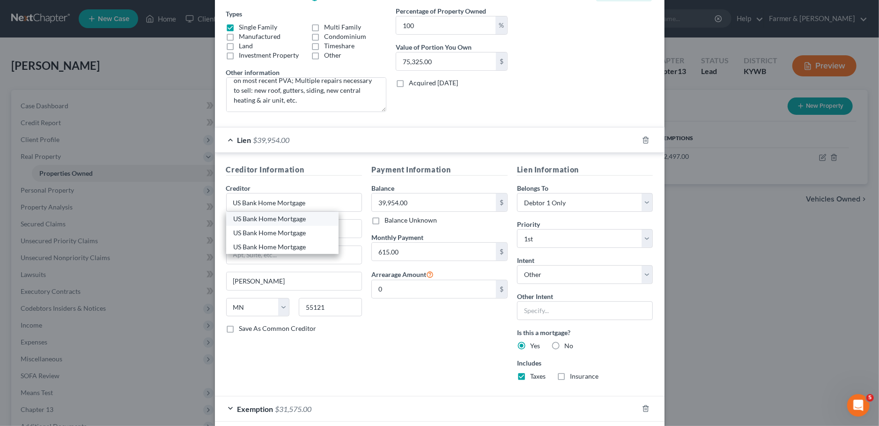
type input "800 Nicollet Mall"
type input "Minneapolis"
type input "55402"
drag, startPoint x: 326, startPoint y: 203, endPoint x: 192, endPoint y: 186, distance: 134.6
click at [226, 193] on input "US Bank Home Mortgage" at bounding box center [294, 202] width 136 height 19
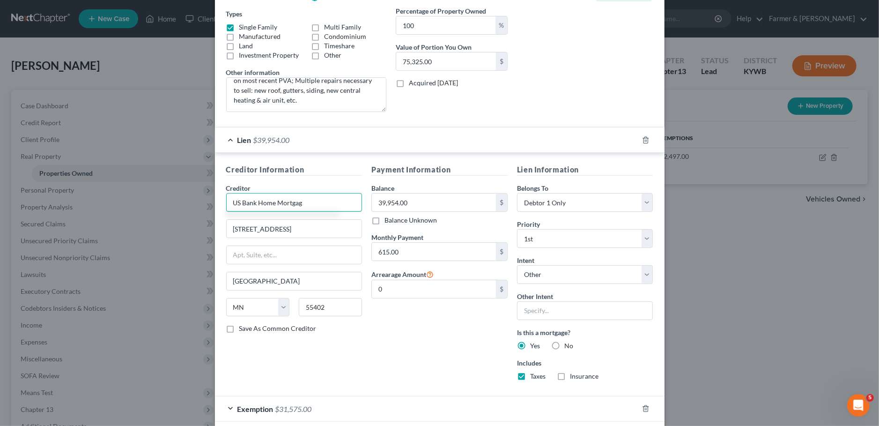
type input "US Bank Home Mortgage"
click at [235, 231] on div "US Bank Home Mortgage" at bounding box center [282, 232] width 97 height 9
type input "2800 Tamarack Rd"
type input "Owensboro"
select select "18"
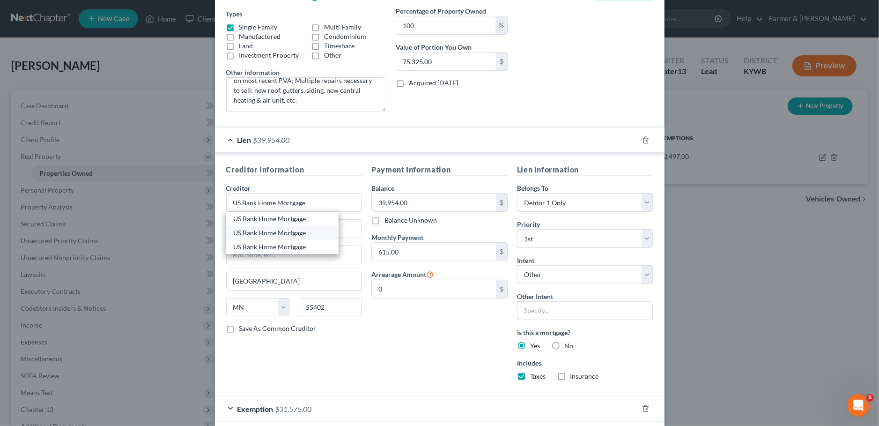
type input "42301"
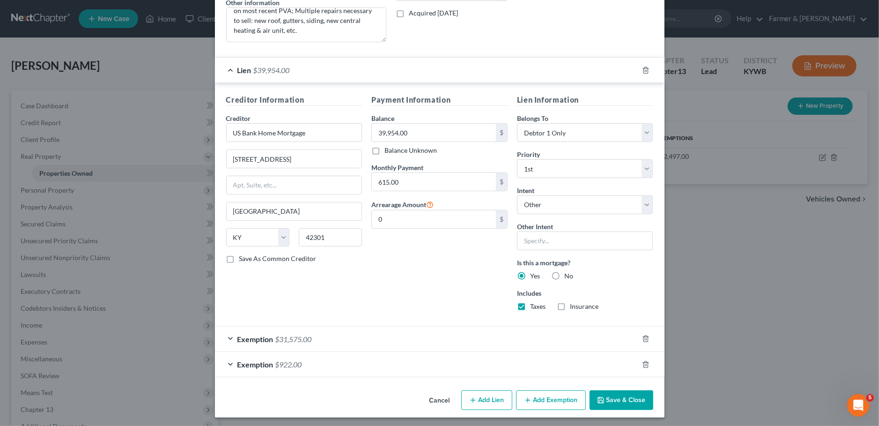
click at [429, 335] on div "Exemption $31,575.00" at bounding box center [427, 339] width 424 height 25
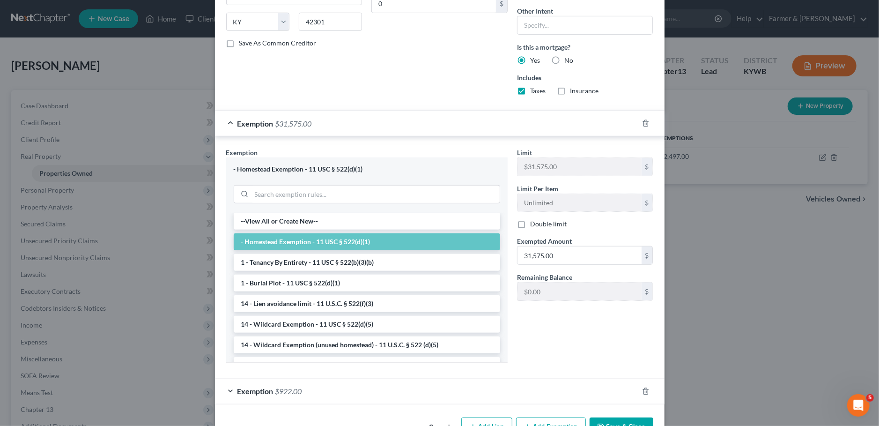
scroll to position [469, 0]
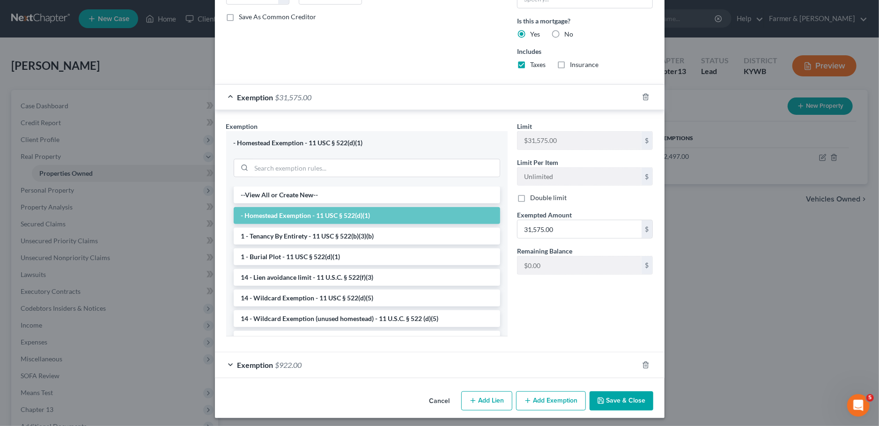
click at [612, 393] on button "Save & Close" at bounding box center [622, 401] width 64 height 20
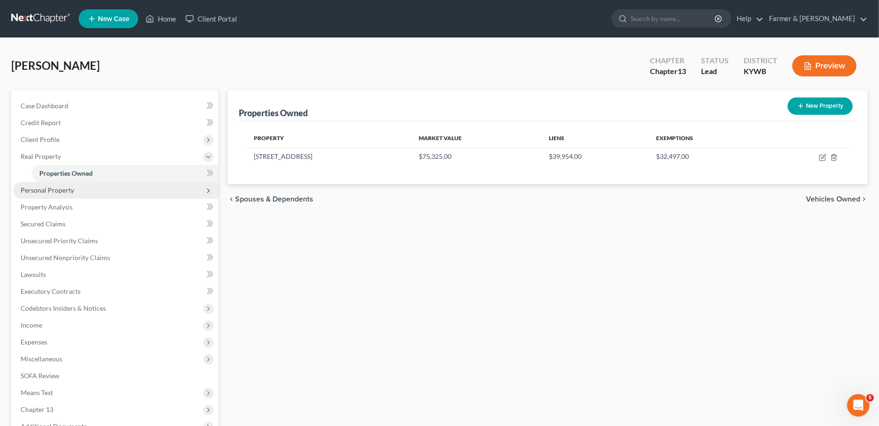
click at [58, 188] on span "Personal Property" at bounding box center [47, 190] width 53 height 8
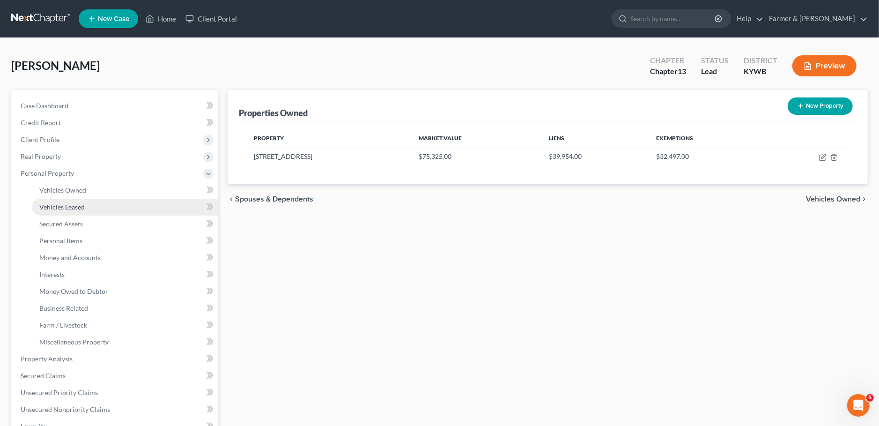
click at [60, 204] on span "Vehicles Leased" at bounding box center [61, 207] width 45 height 8
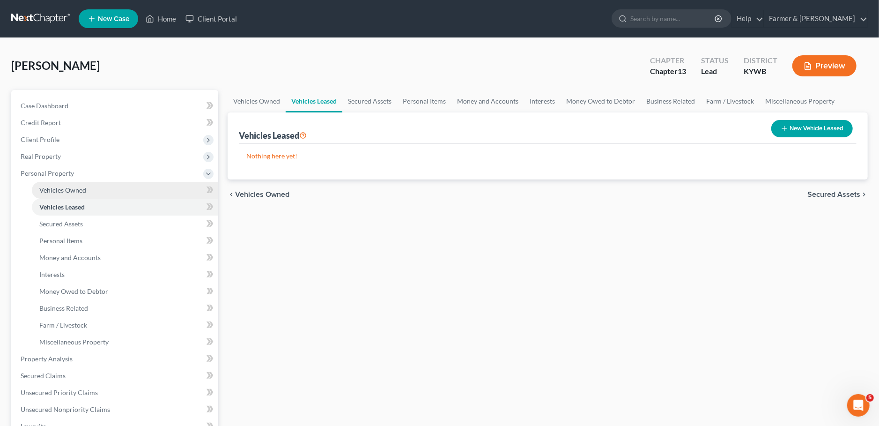
click at [63, 193] on span "Vehicles Owned" at bounding box center [62, 190] width 47 height 8
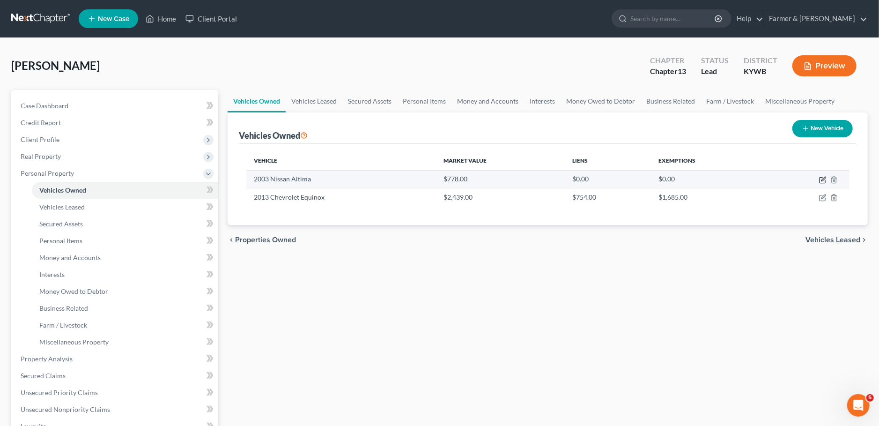
click at [822, 180] on icon "button" at bounding box center [824, 179] width 4 height 4
select select "0"
select select "23"
select select "2"
select select "0"
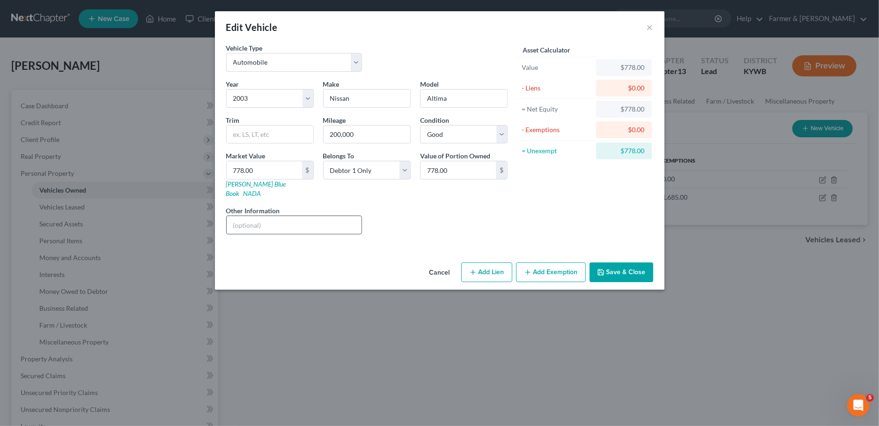
click at [292, 222] on input "text" at bounding box center [294, 225] width 135 height 18
type input "value based on current condition; no lien"
click at [616, 262] on button "Save & Close" at bounding box center [622, 272] width 64 height 20
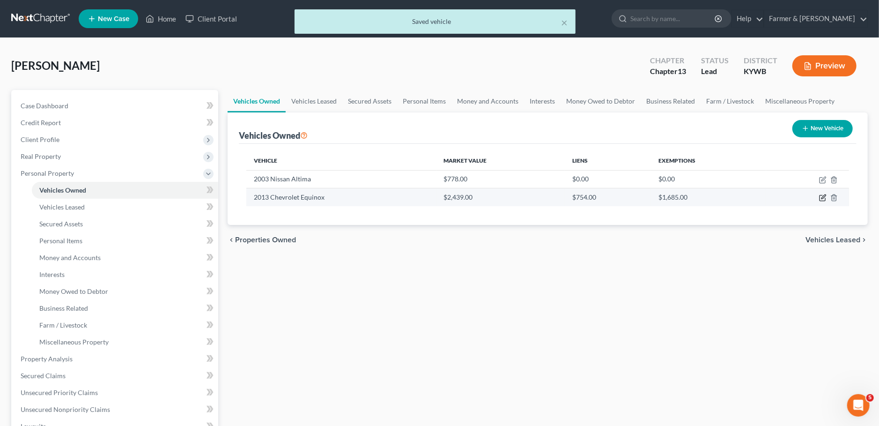
click at [821, 196] on icon "button" at bounding box center [822, 197] width 7 height 7
select select "0"
select select "13"
select select "3"
select select "0"
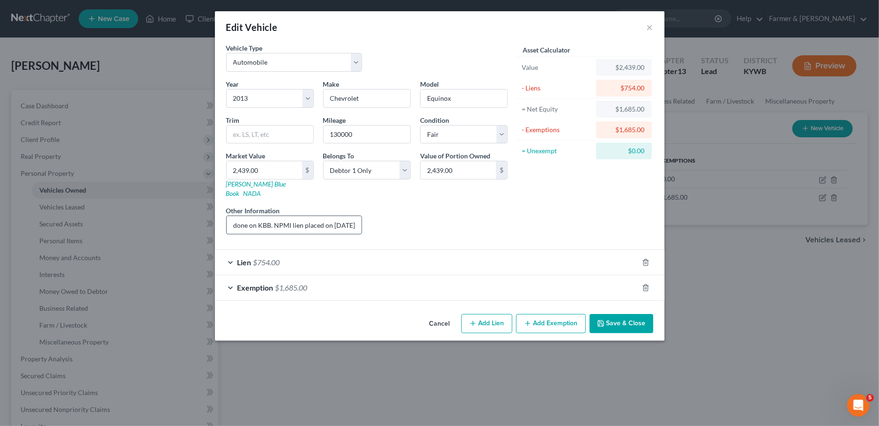
scroll to position [0, 136]
drag, startPoint x: 308, startPoint y: 213, endPoint x: 359, endPoint y: 221, distance: 51.7
click at [359, 221] on input "Vehicle value based on fair market research done on KBB. NPMI lien placed on 11…" at bounding box center [294, 225] width 135 height 18
click at [358, 251] on div "Lien $754.00" at bounding box center [427, 262] width 424 height 25
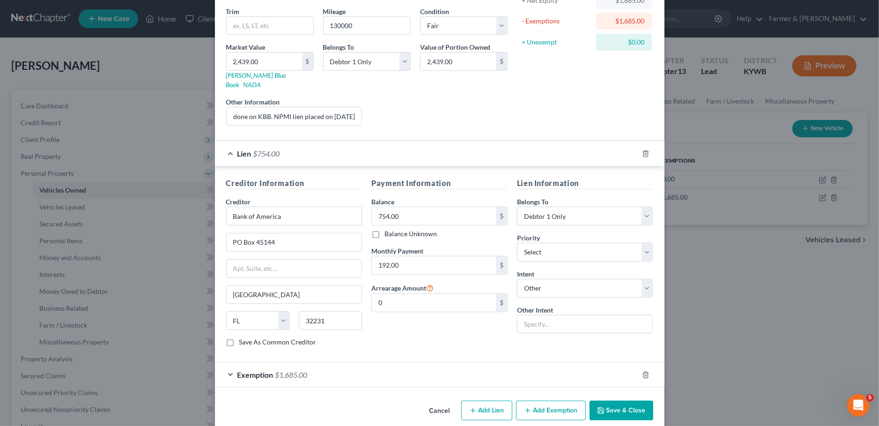
scroll to position [109, 0]
click at [517, 242] on select "Select 1st 2nd 3rd 4th 5th 6th 7th 8th 9th 10th 11th 12th 13th 14th 15th 16th 1…" at bounding box center [585, 251] width 136 height 19
select select "0"
click option "1st" at bounding box center [0, 0] width 0 height 0
click at [498, 362] on div "Exemption $1,685.00" at bounding box center [427, 374] width 424 height 25
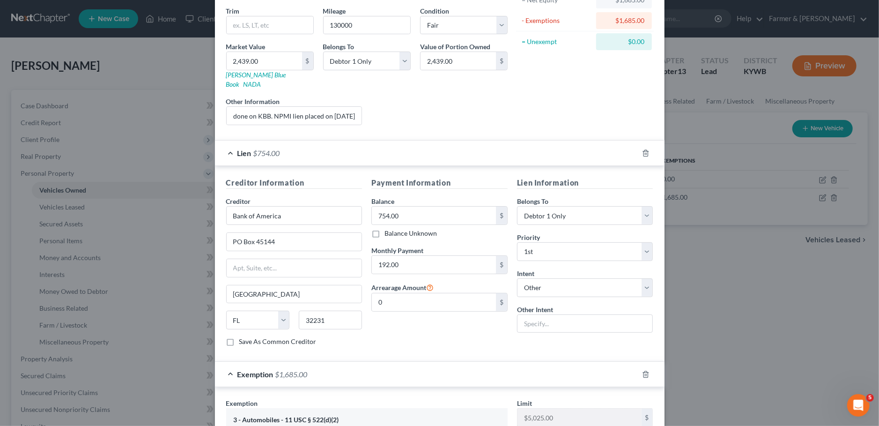
scroll to position [351, 0]
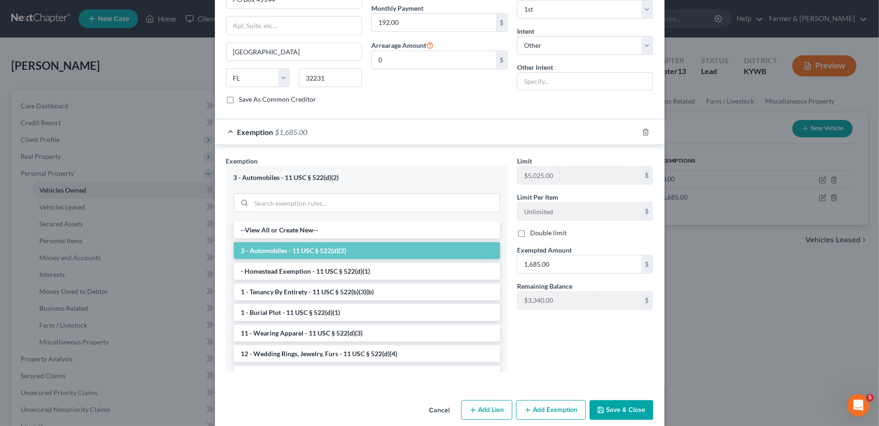
click at [605, 400] on button "Save & Close" at bounding box center [622, 410] width 64 height 20
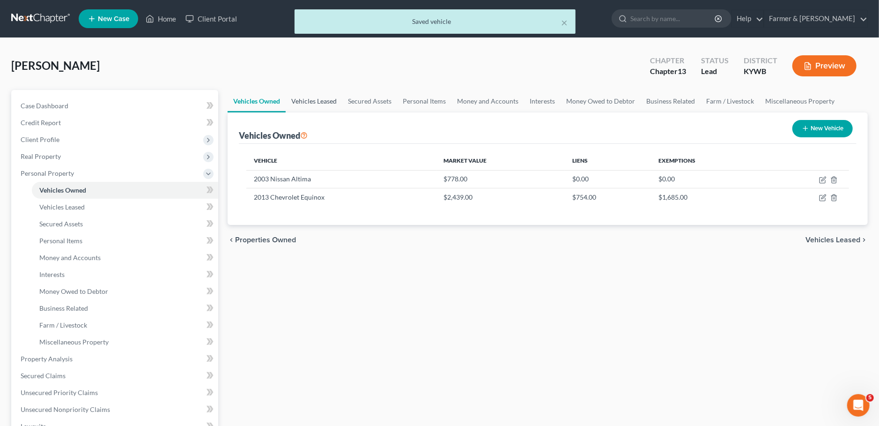
click at [314, 105] on link "Vehicles Leased" at bounding box center [314, 101] width 57 height 22
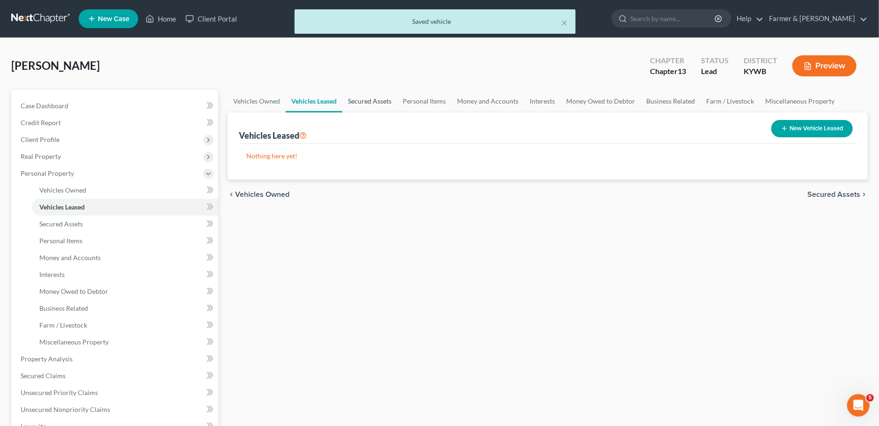
click at [372, 101] on link "Secured Assets" at bounding box center [369, 101] width 55 height 22
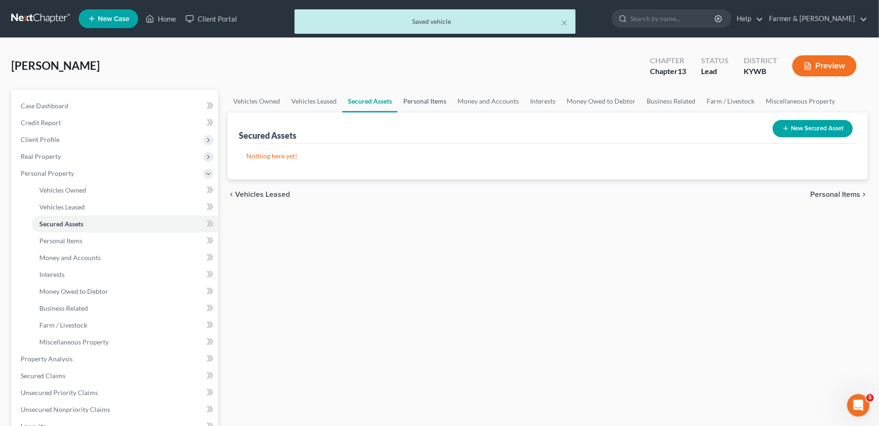
click at [417, 104] on link "Personal Items" at bounding box center [425, 101] width 54 height 22
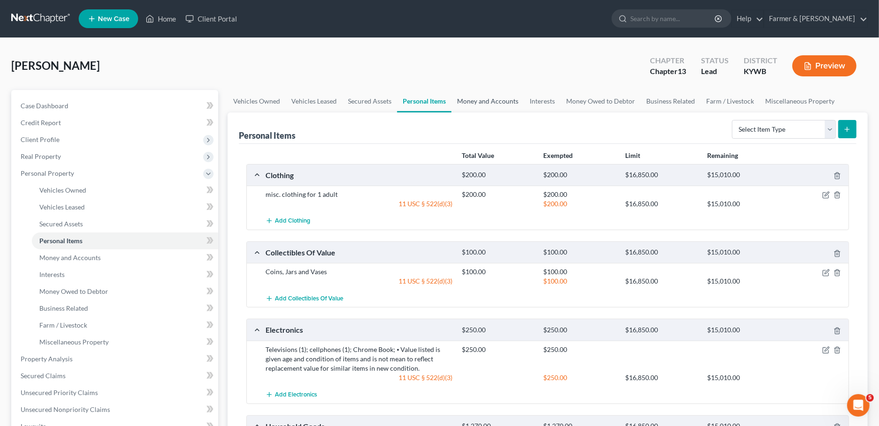
click at [498, 94] on link "Money and Accounts" at bounding box center [488, 101] width 73 height 22
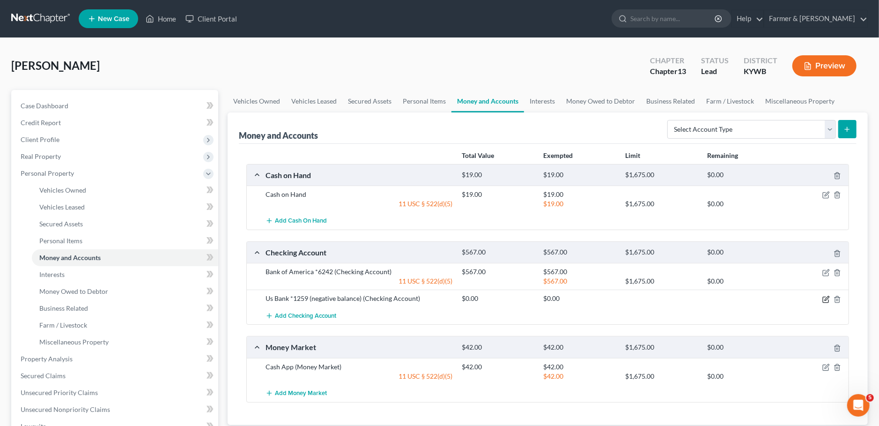
click at [826, 297] on icon "button" at bounding box center [827, 298] width 4 height 4
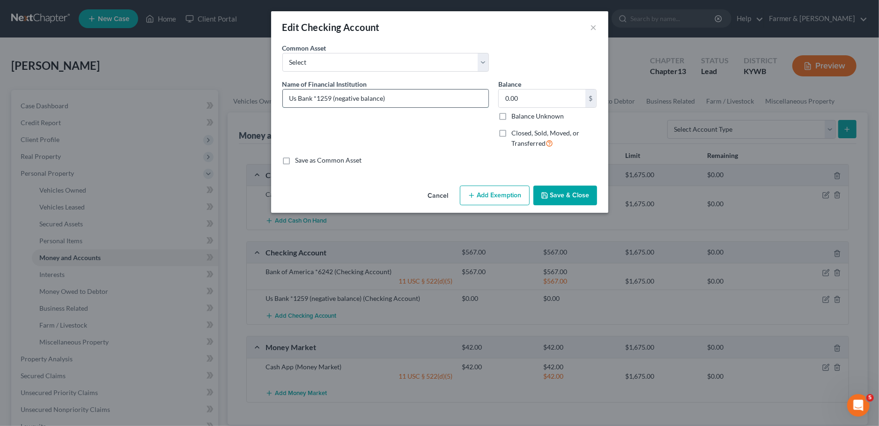
click at [295, 100] on input "Us Bank *1259 (negative balance)" at bounding box center [386, 98] width 206 height 18
type input "US Bank *1259 (negative balance)"
click at [574, 195] on button "Save & Close" at bounding box center [566, 196] width 64 height 20
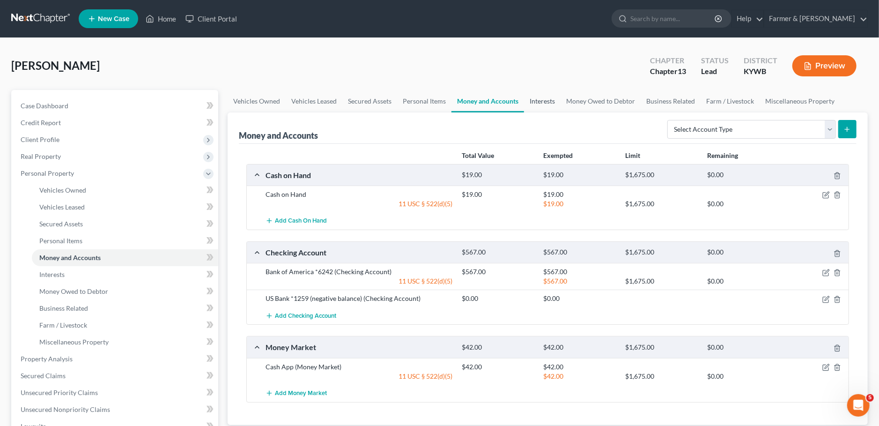
click at [550, 103] on link "Interests" at bounding box center [542, 101] width 37 height 22
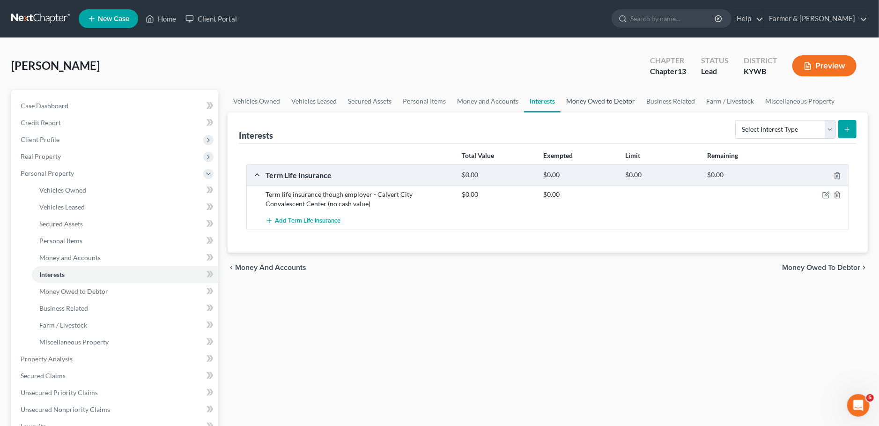
click at [566, 104] on link "Money Owed to Debtor" at bounding box center [601, 101] width 80 height 22
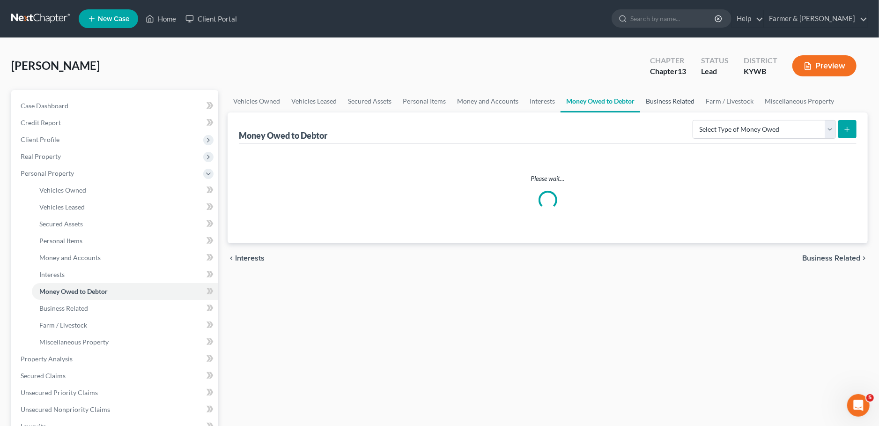
click at [662, 98] on link "Business Related" at bounding box center [670, 101] width 60 height 22
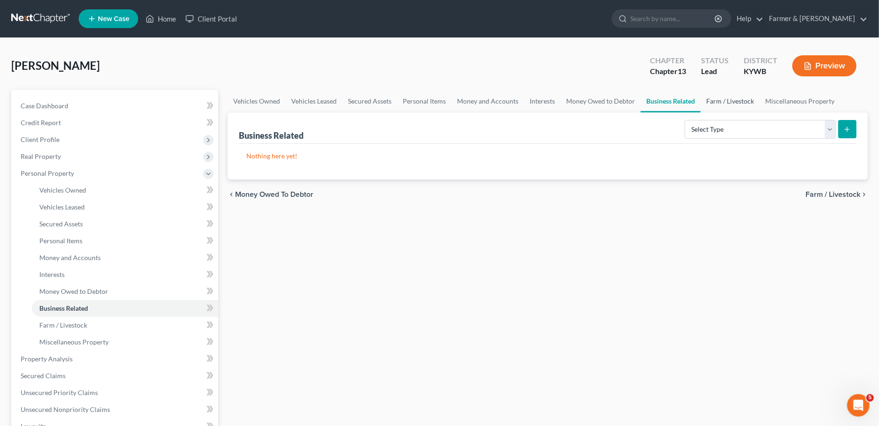
click at [729, 101] on link "Farm / Livestock" at bounding box center [730, 101] width 59 height 22
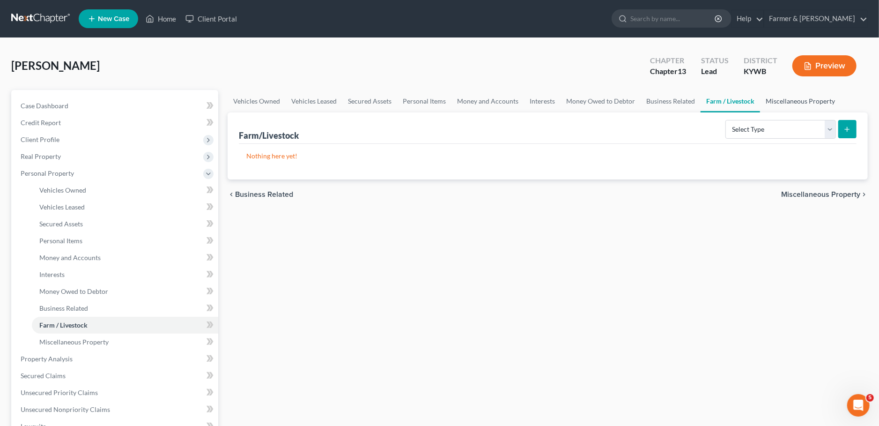
click at [774, 97] on link "Miscellaneous Property" at bounding box center [800, 101] width 81 height 22
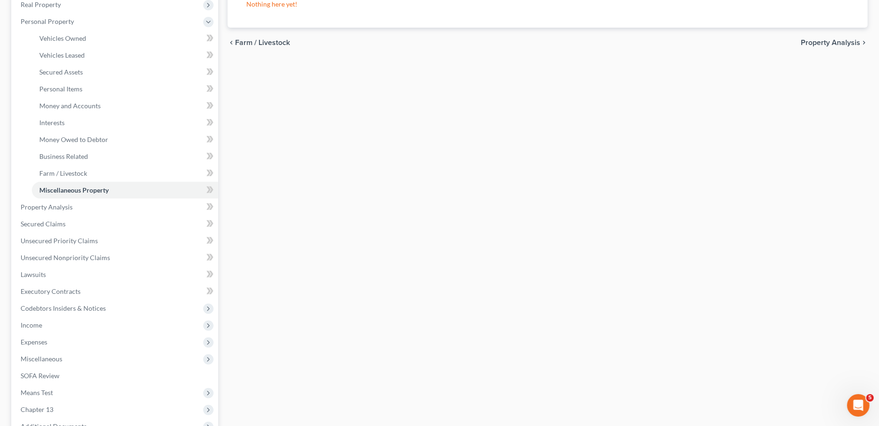
scroll to position [247, 0]
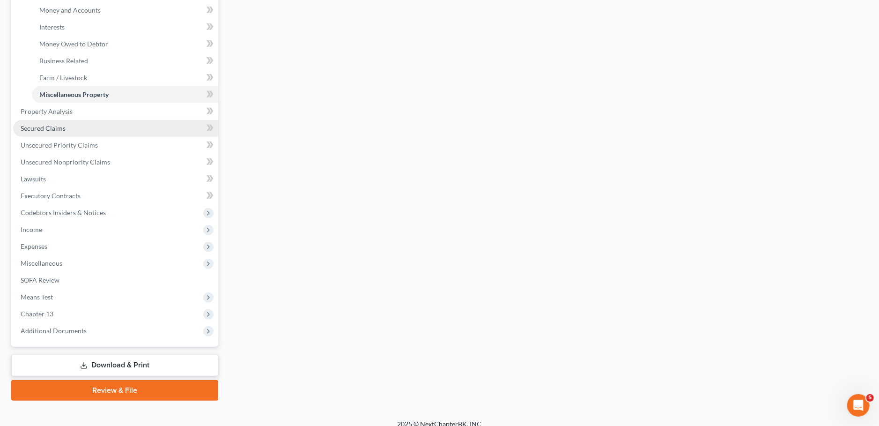
click at [34, 123] on link "Secured Claims" at bounding box center [115, 128] width 205 height 17
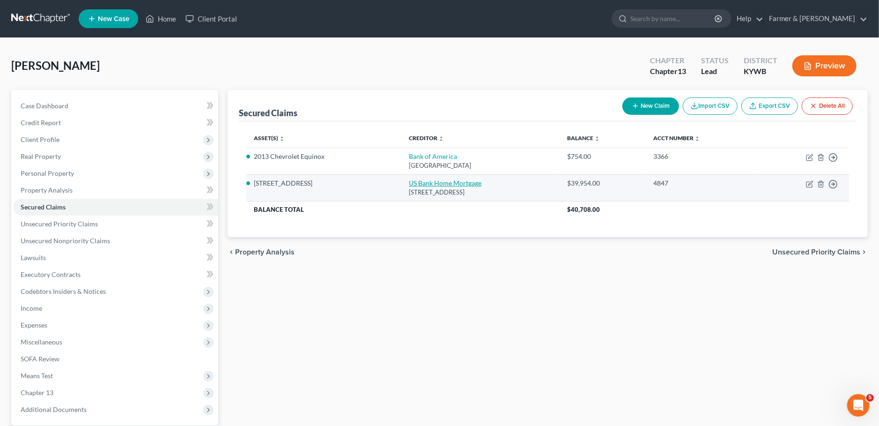
click at [410, 183] on link "US Bank Home Mortgage" at bounding box center [445, 183] width 73 height 8
select select "18"
select select "3"
select select "4"
select select "0"
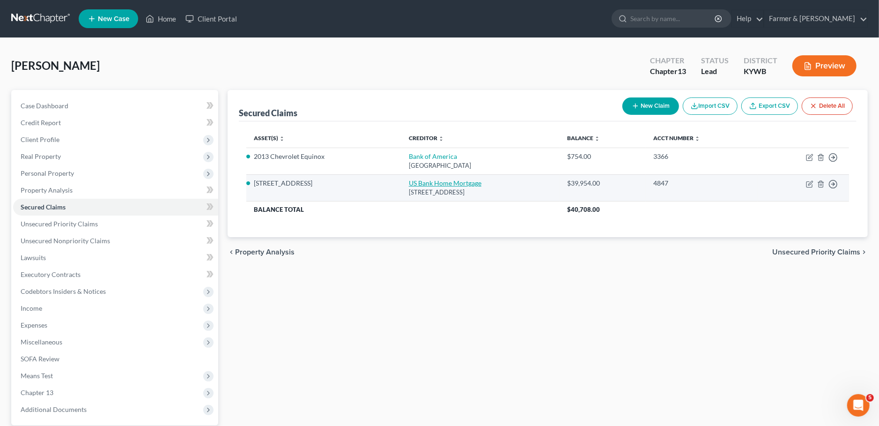
select select "0"
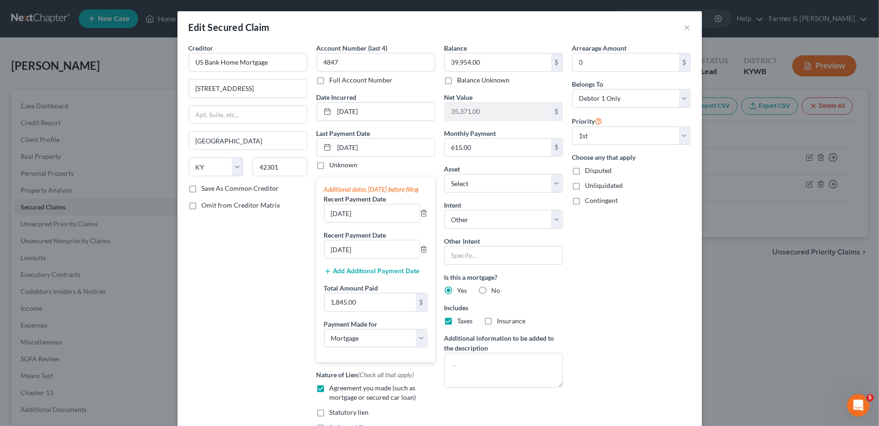
scroll to position [122, 0]
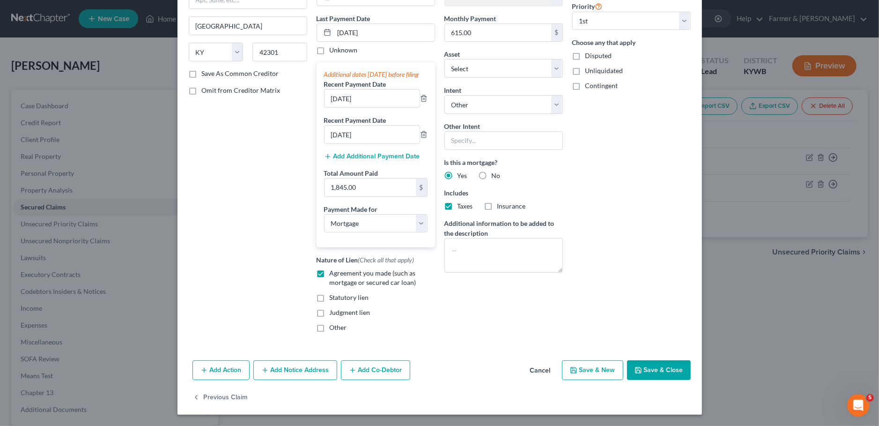
click at [667, 368] on button "Save & Close" at bounding box center [659, 370] width 64 height 20
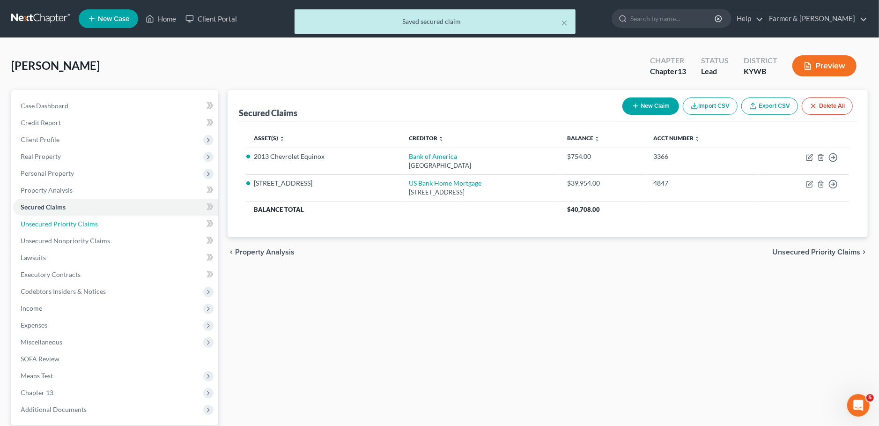
click at [62, 225] on span "Unsecured Priority Claims" at bounding box center [59, 224] width 77 height 8
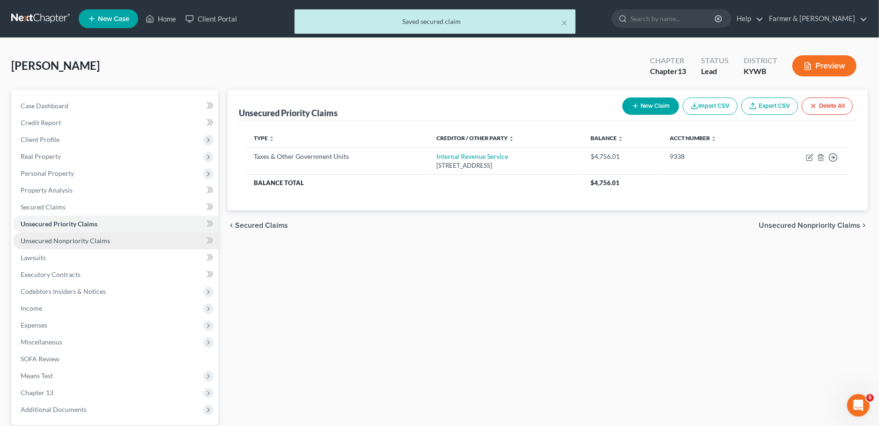
click at [60, 237] on span "Unsecured Nonpriority Claims" at bounding box center [65, 241] width 89 height 8
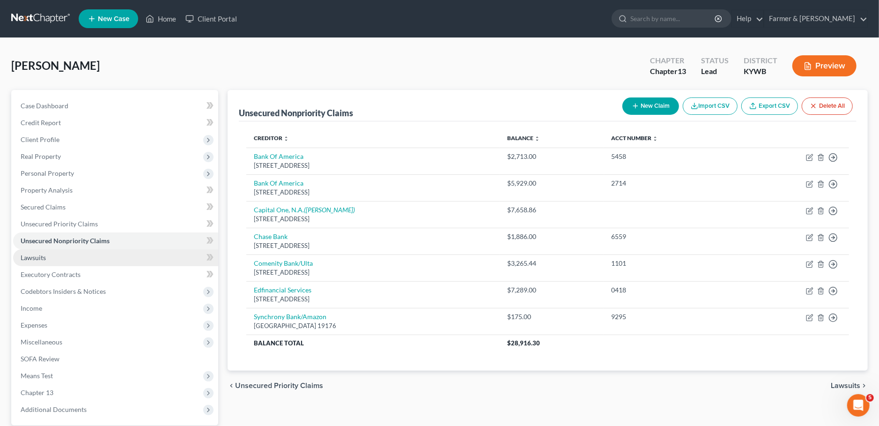
click at [62, 256] on link "Lawsuits" at bounding box center [115, 257] width 205 height 17
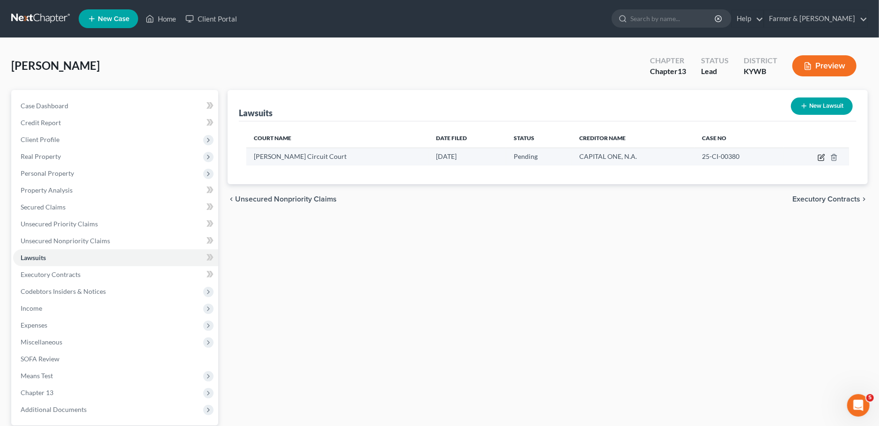
click at [820, 159] on icon "button" at bounding box center [821, 157] width 7 height 7
select select "18"
select select "0"
select select "4"
select select "48"
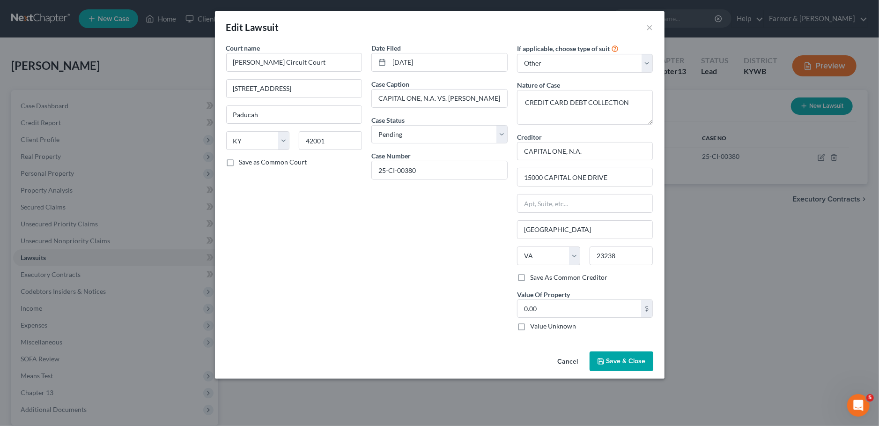
click at [616, 365] on button "Save & Close" at bounding box center [622, 361] width 64 height 20
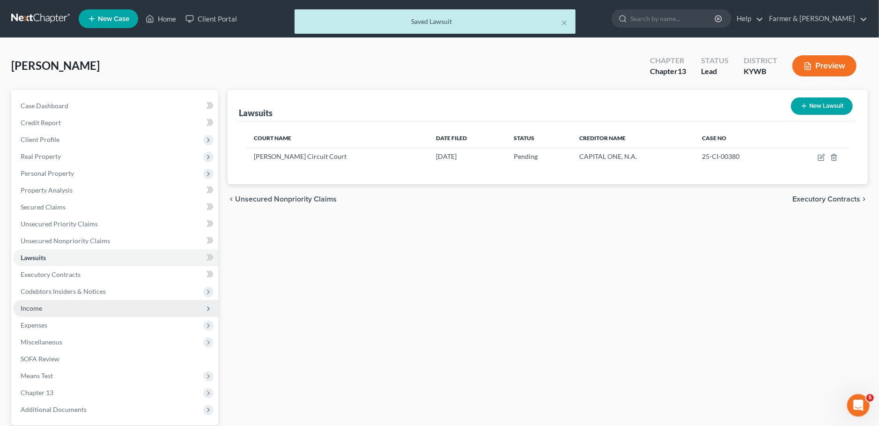
click at [40, 306] on span "Income" at bounding box center [32, 308] width 22 height 8
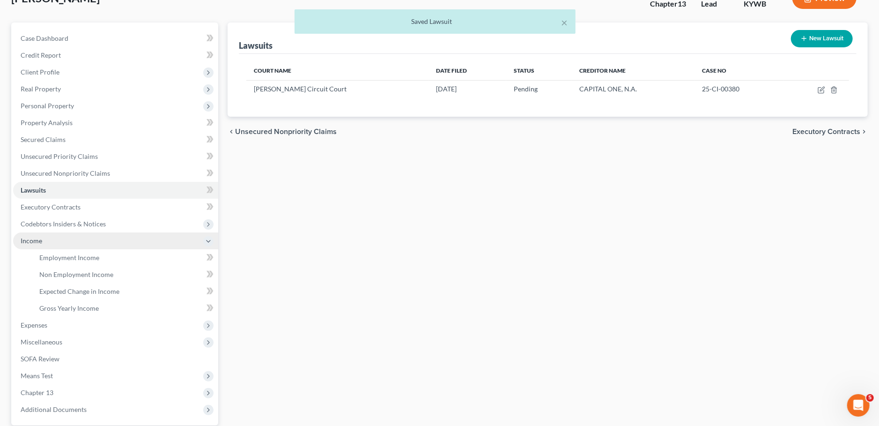
scroll to position [156, 0]
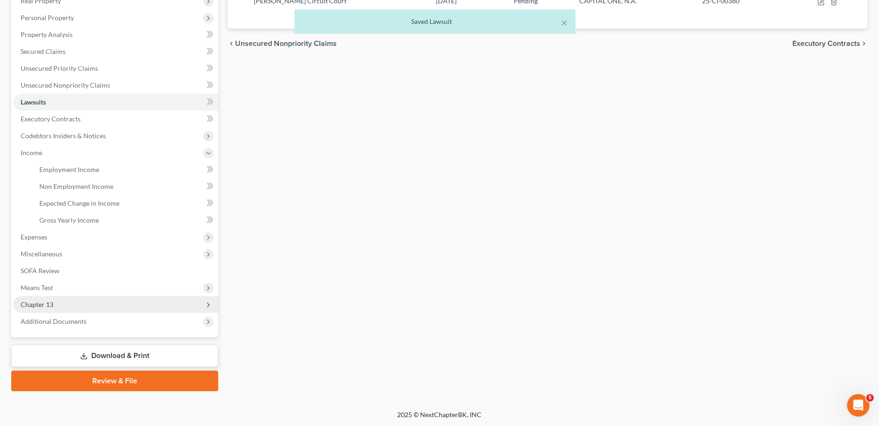
click at [44, 304] on span "Chapter 13" at bounding box center [37, 304] width 33 height 8
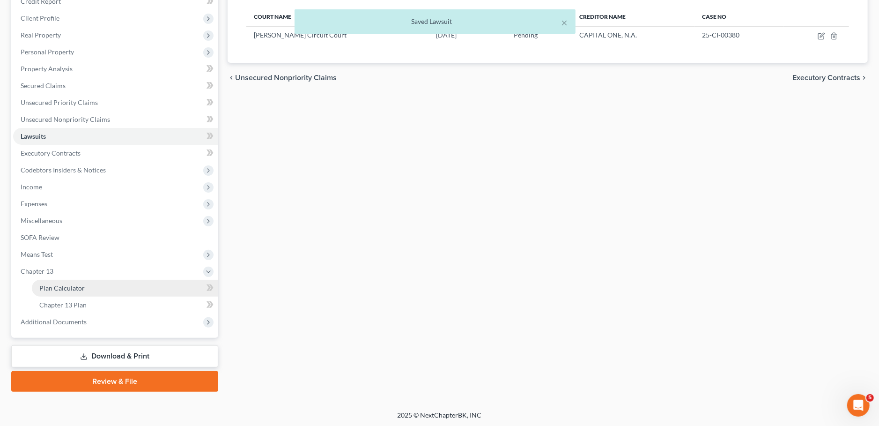
click at [52, 292] on link "Plan Calculator" at bounding box center [125, 288] width 186 height 17
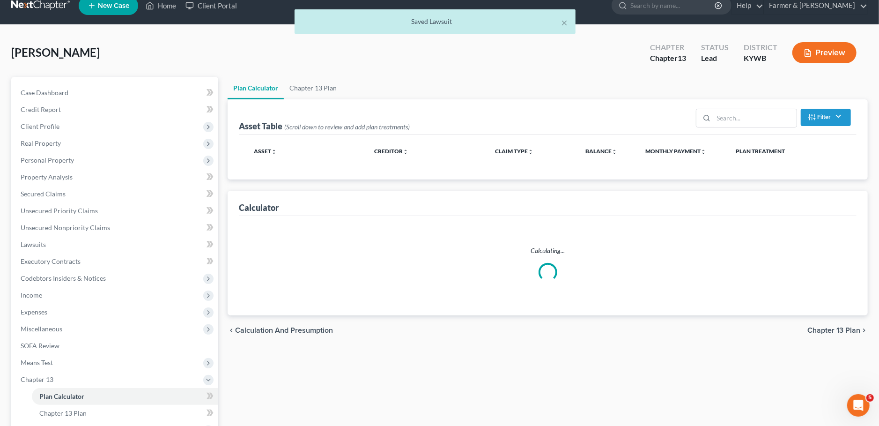
scroll to position [3, 0]
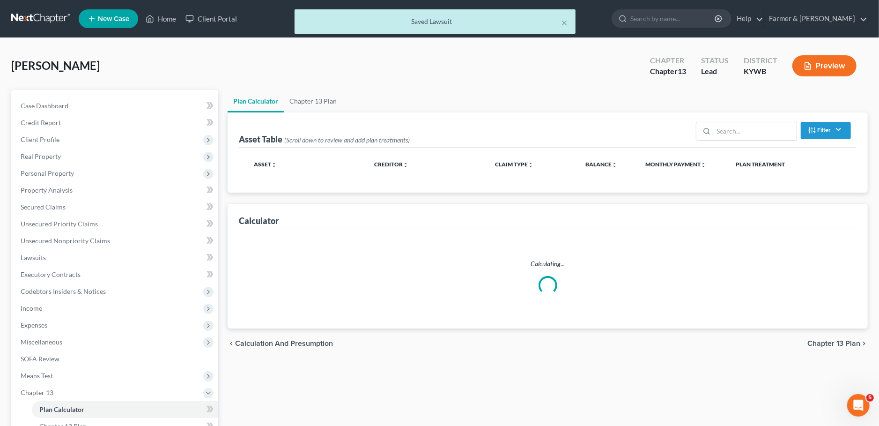
select select "59"
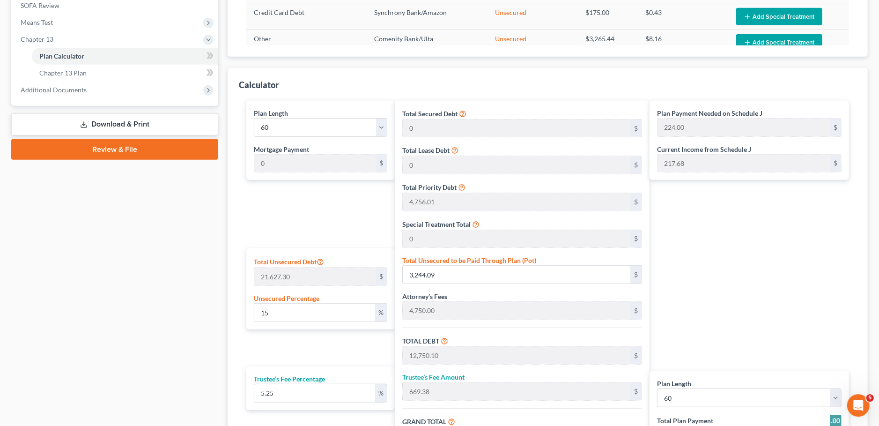
scroll to position [153, 0]
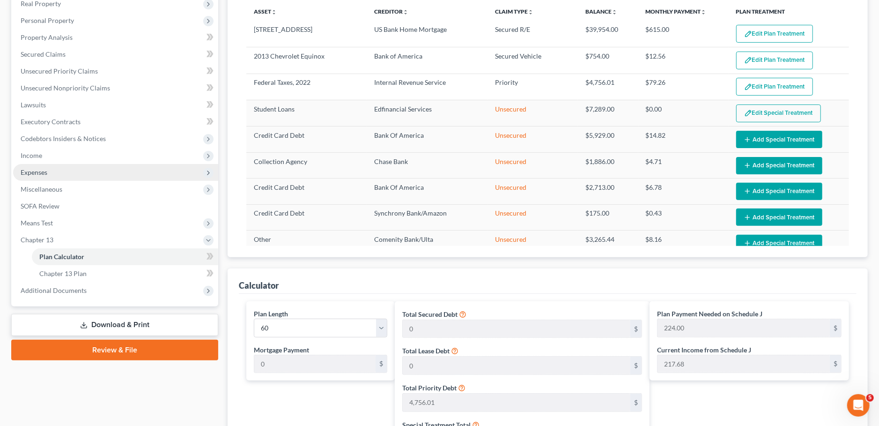
click at [81, 168] on span "Expenses" at bounding box center [115, 172] width 205 height 17
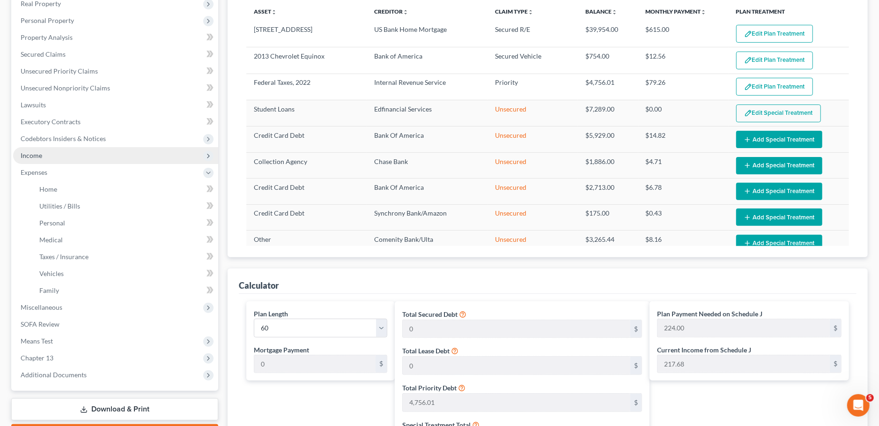
click at [82, 155] on span "Income" at bounding box center [115, 155] width 205 height 17
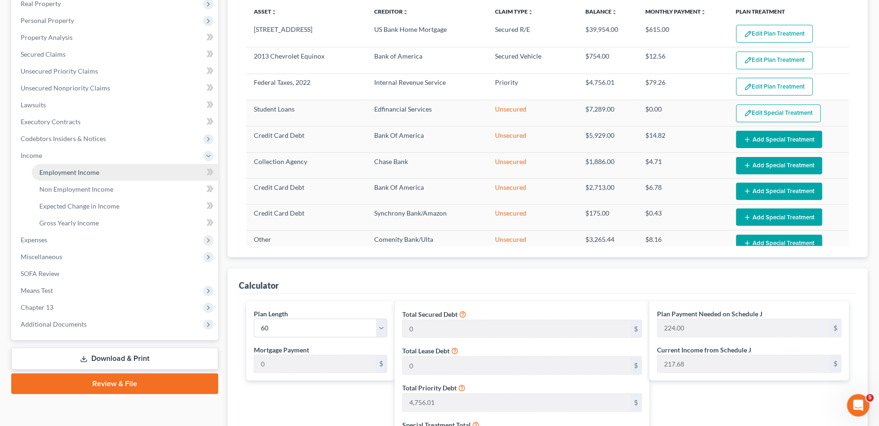
click at [81, 165] on link "Employment Income" at bounding box center [125, 172] width 186 height 17
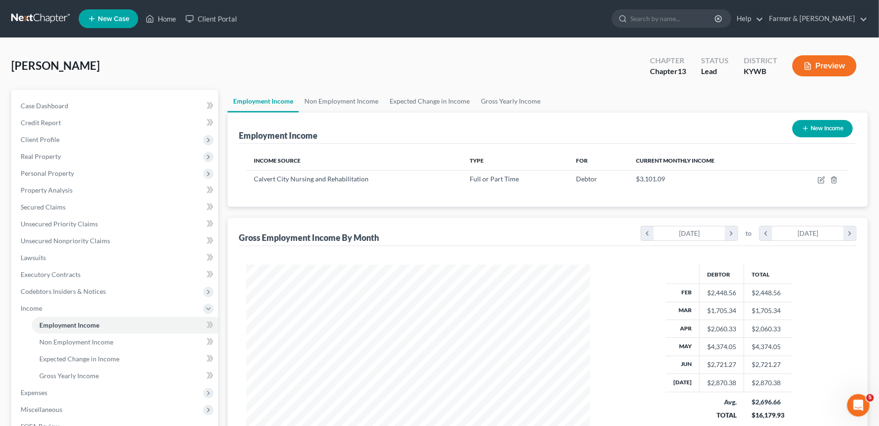
scroll to position [171, 363]
click at [821, 180] on icon "button" at bounding box center [822, 179] width 4 height 4
select select "0"
select select "18"
select select "2"
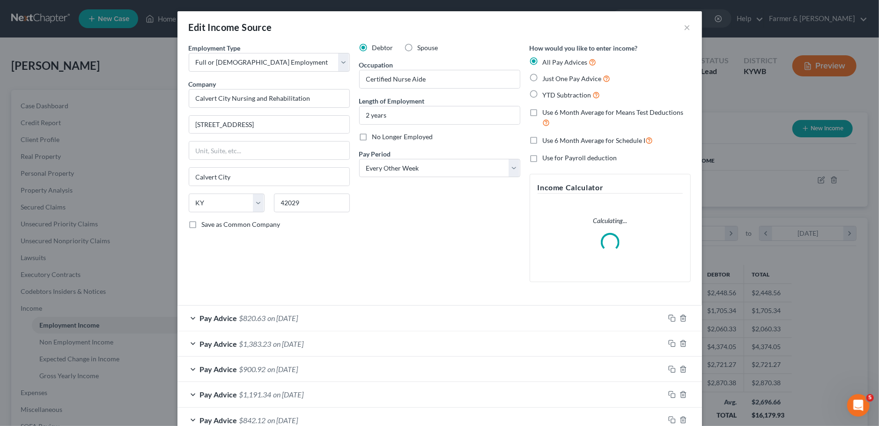
scroll to position [237, 0]
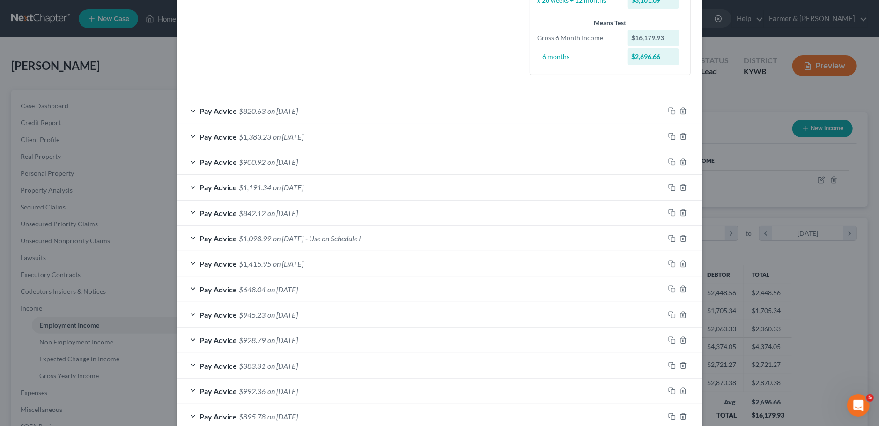
click at [428, 233] on div "Pay Advice $1,098.99 on 05/16/2025 - Use on Schedule I" at bounding box center [421, 238] width 487 height 25
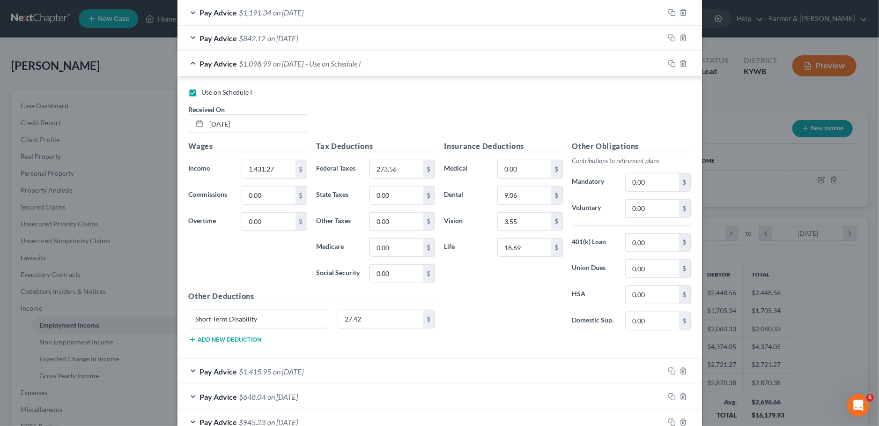
scroll to position [474, 0]
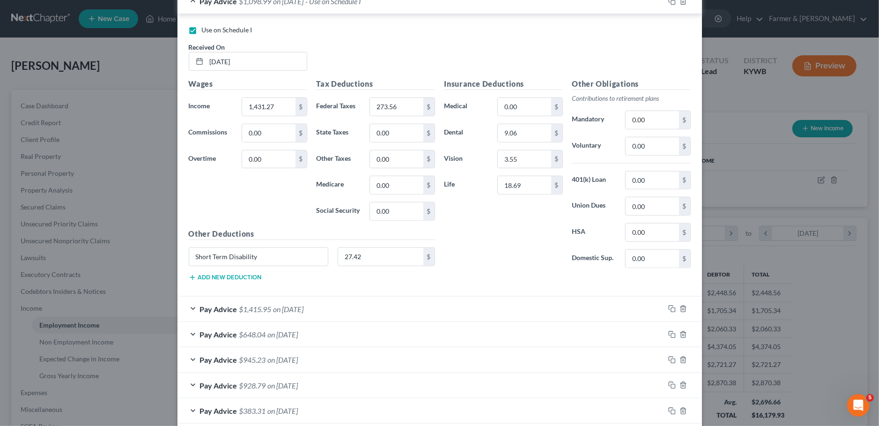
click at [424, 300] on div "Pay Advice $1,415.95 on 05/02/2025" at bounding box center [421, 309] width 487 height 25
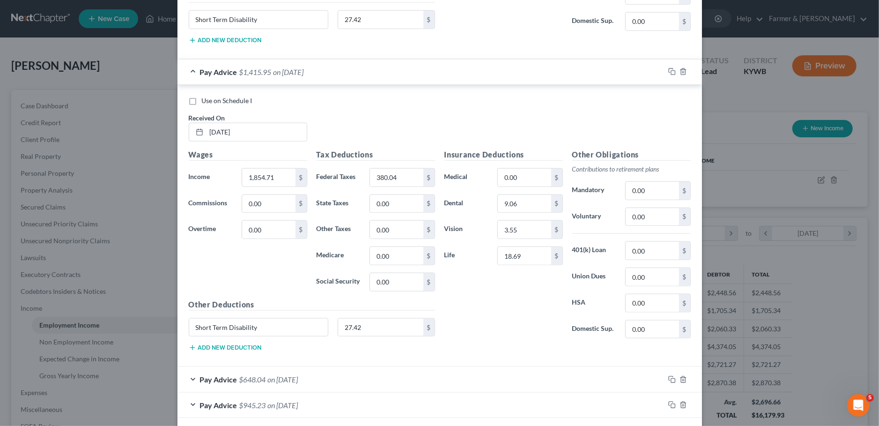
scroll to position [876, 0]
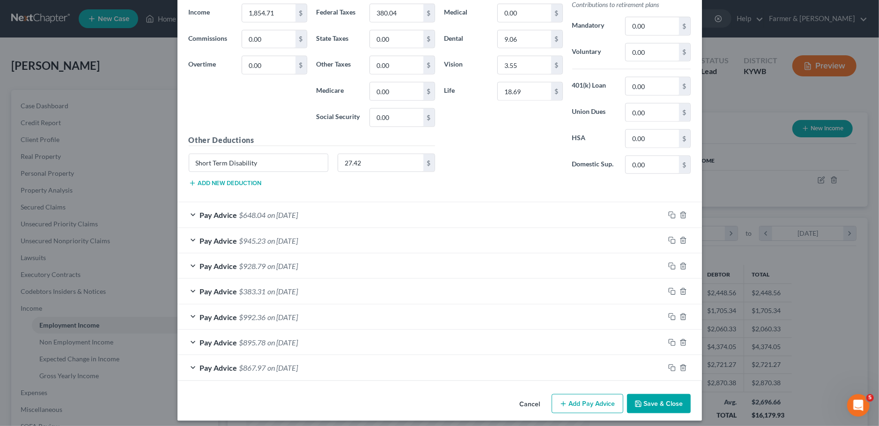
click at [681, 402] on button "Save & Close" at bounding box center [659, 404] width 64 height 20
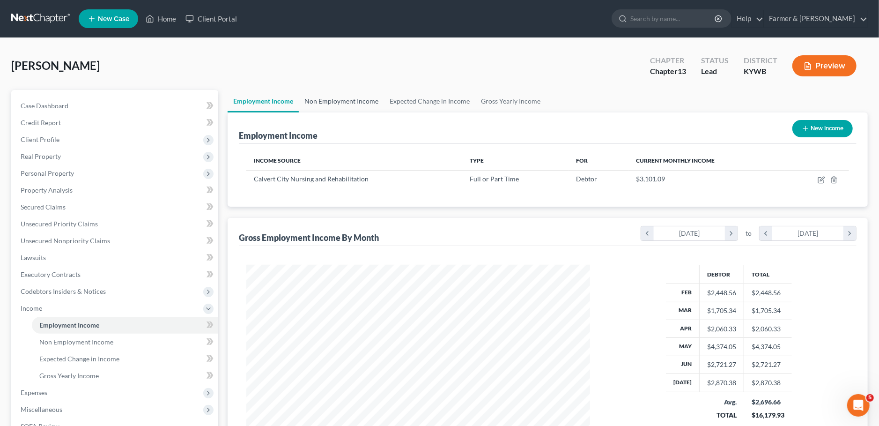
click at [322, 93] on link "Non Employment Income" at bounding box center [341, 101] width 85 height 22
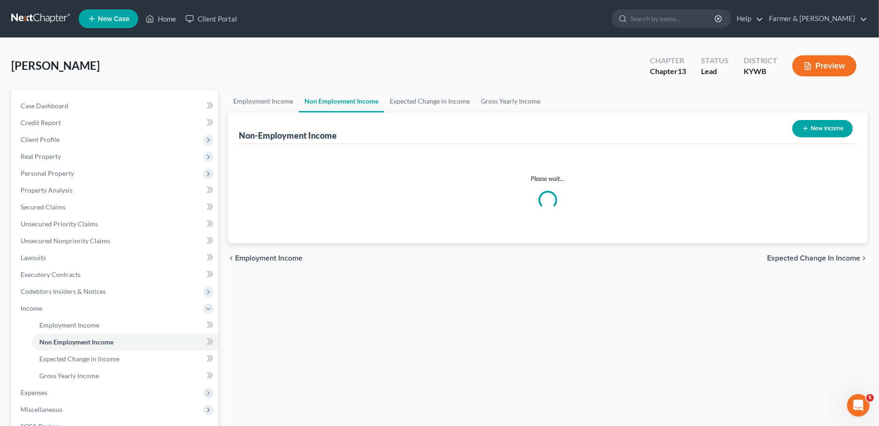
click at [321, 98] on link "Non Employment Income" at bounding box center [341, 101] width 85 height 22
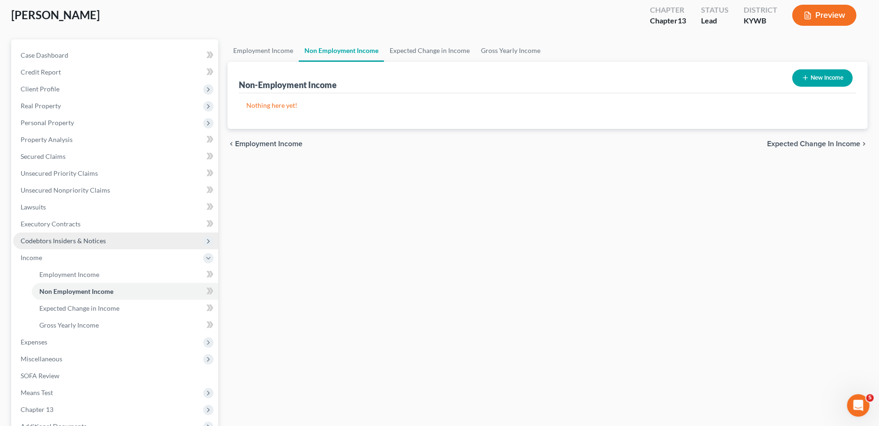
scroll to position [82, 0]
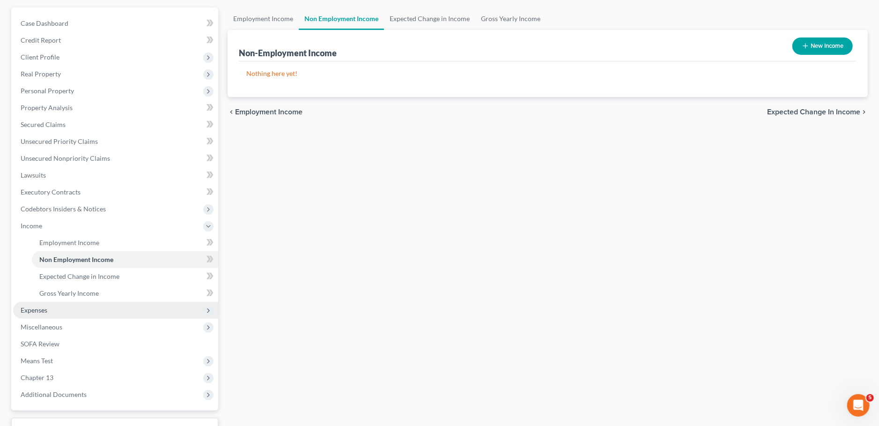
click at [60, 310] on span "Expenses" at bounding box center [115, 310] width 205 height 17
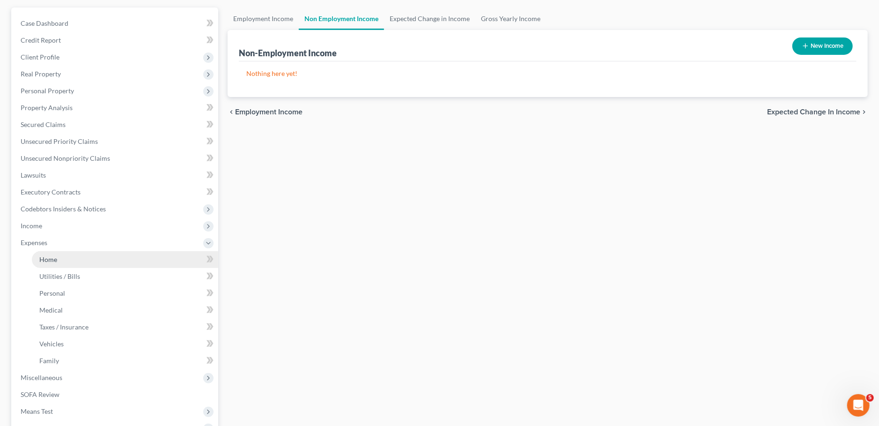
click at [67, 260] on link "Home" at bounding box center [125, 259] width 186 height 17
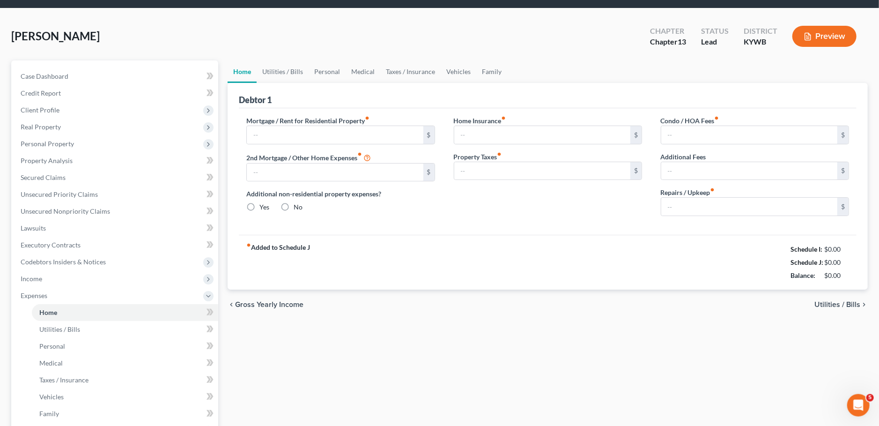
type input "615.42"
type input "0.00"
radio input "true"
type input "0.00"
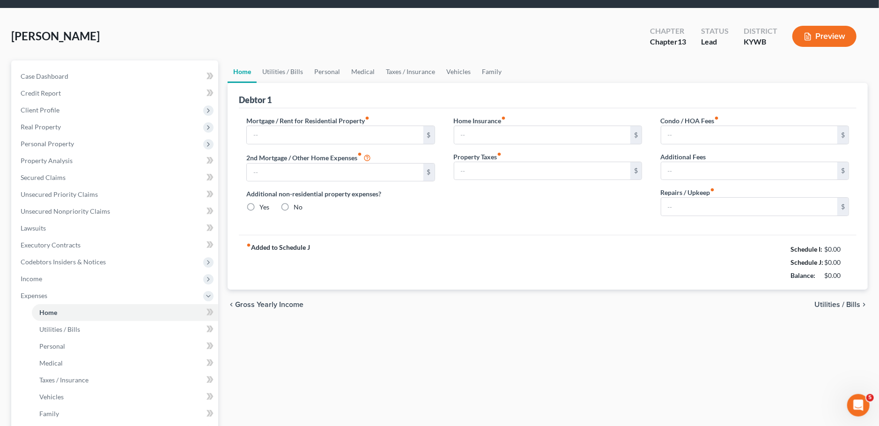
type input "0.00"
type input "100.00"
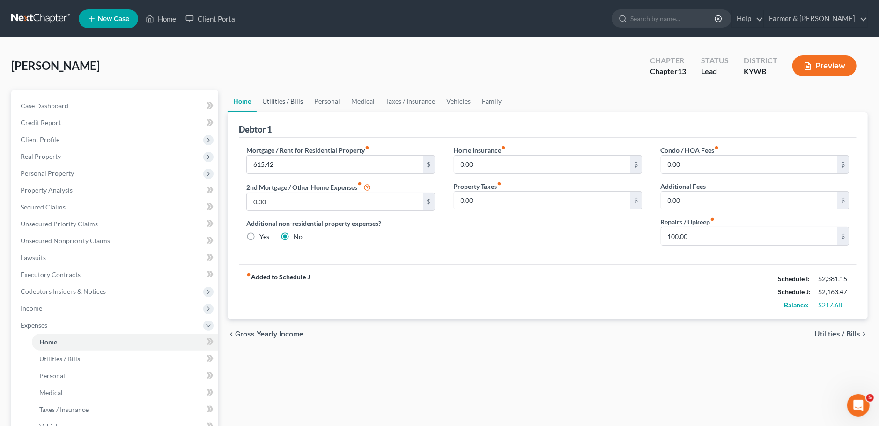
click at [271, 102] on link "Utilities / Bills" at bounding box center [283, 101] width 52 height 22
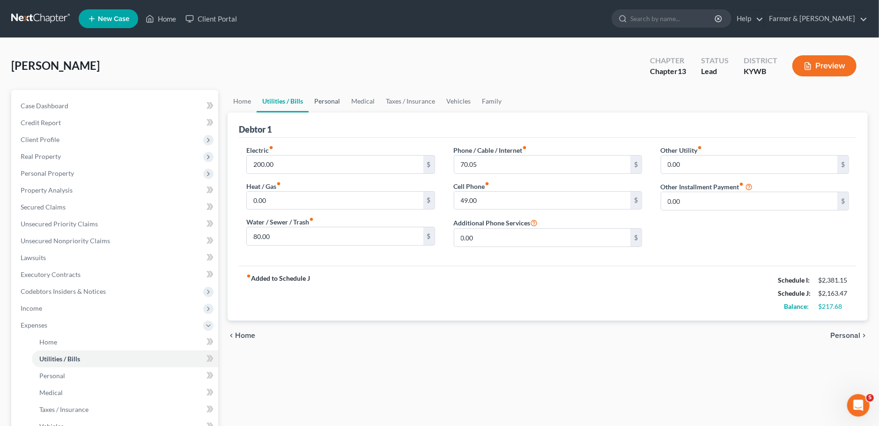
click at [325, 104] on link "Personal" at bounding box center [327, 101] width 37 height 22
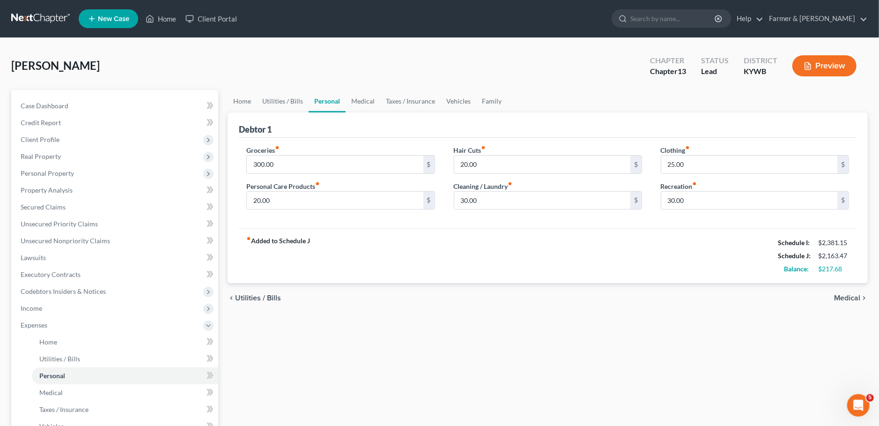
click at [321, 99] on link "Personal" at bounding box center [327, 101] width 37 height 22
click at [389, 97] on link "Taxes / Insurance" at bounding box center [410, 101] width 60 height 22
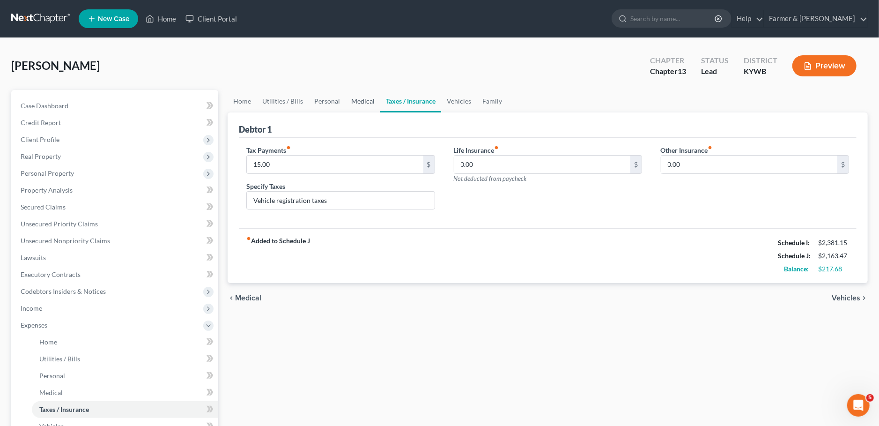
click at [372, 100] on link "Medical" at bounding box center [363, 101] width 35 height 22
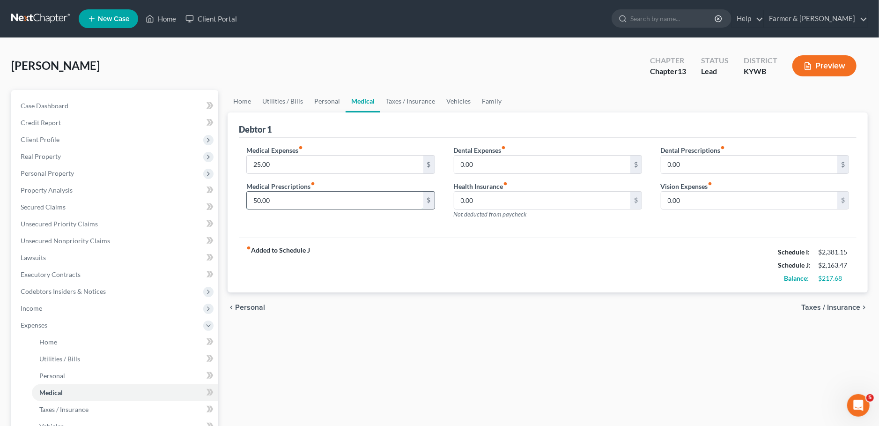
click at [282, 198] on input "50.00" at bounding box center [335, 201] width 176 height 18
type input "25.00"
click at [402, 103] on link "Taxes / Insurance" at bounding box center [410, 101] width 60 height 22
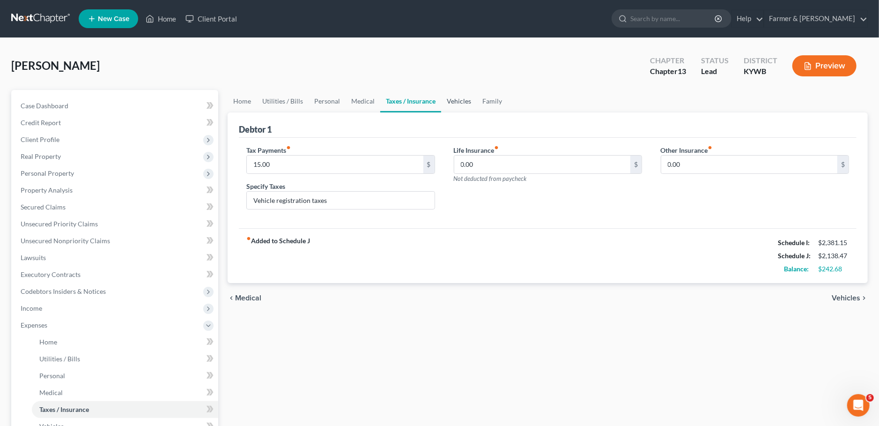
click at [449, 100] on link "Vehicles" at bounding box center [459, 101] width 36 height 22
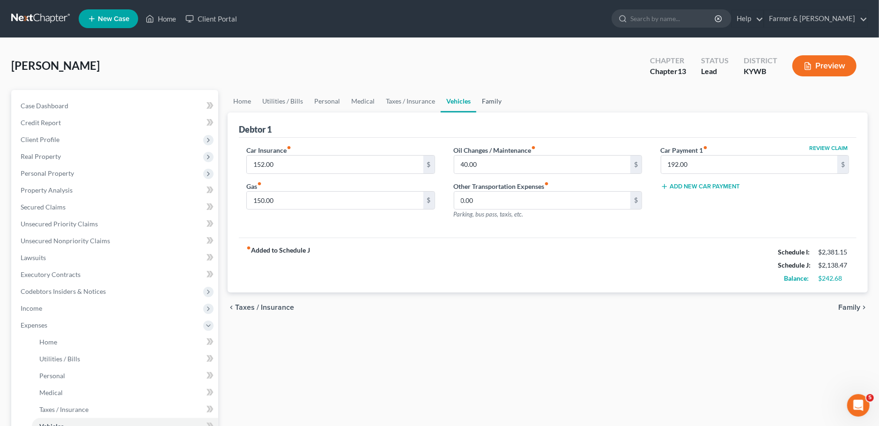
click at [499, 100] on link "Family" at bounding box center [491, 101] width 31 height 22
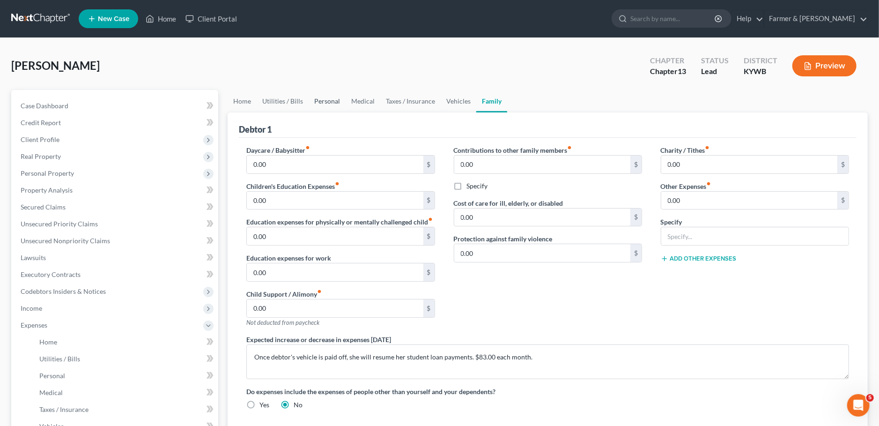
click at [320, 107] on link "Personal" at bounding box center [327, 101] width 37 height 22
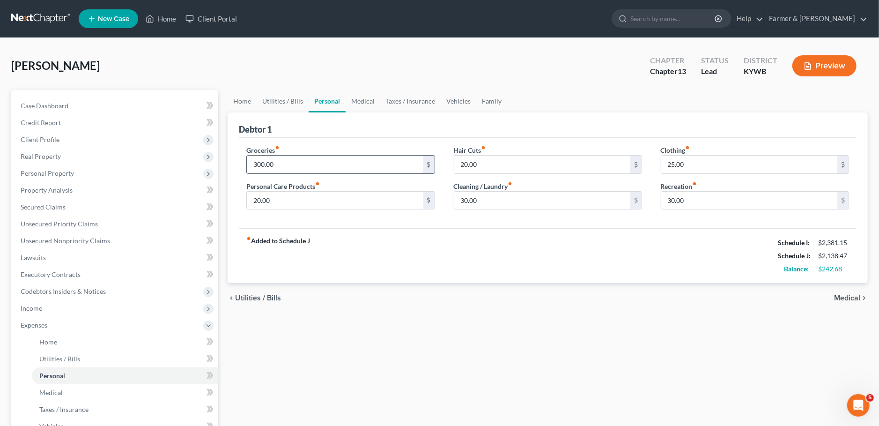
click at [294, 158] on input "300.00" at bounding box center [335, 165] width 176 height 18
type input "350.00"
type input "50.00"
type input "0.00"
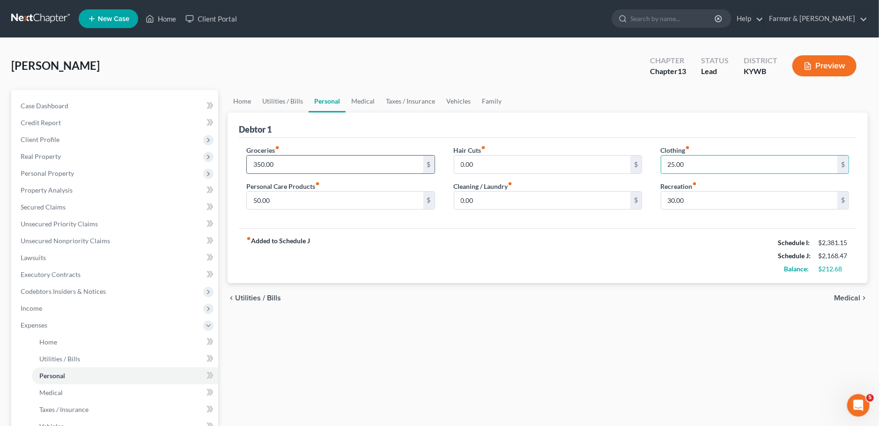
click at [302, 168] on input "350.00" at bounding box center [335, 165] width 176 height 18
type input "340.00"
click at [447, 98] on link "Vehicles" at bounding box center [459, 101] width 36 height 22
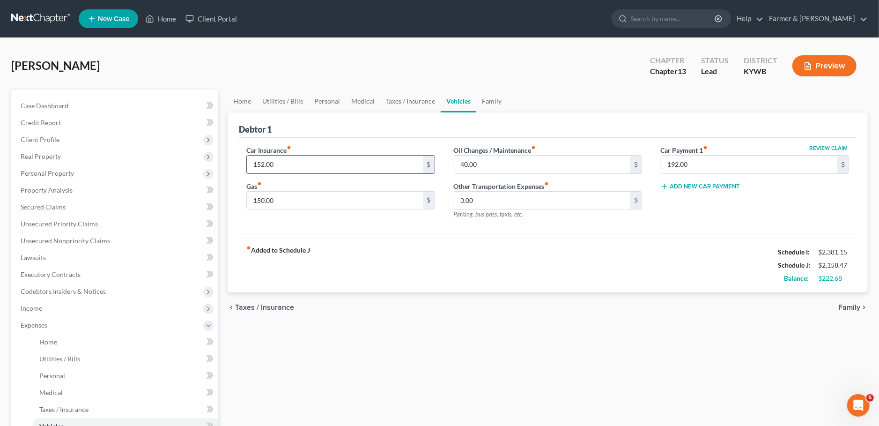
click at [285, 163] on input "152.00" at bounding box center [335, 165] width 176 height 18
drag, startPoint x: 396, startPoint y: 93, endPoint x: 355, endPoint y: 137, distance: 60.3
click at [396, 93] on link "Taxes / Insurance" at bounding box center [410, 101] width 60 height 22
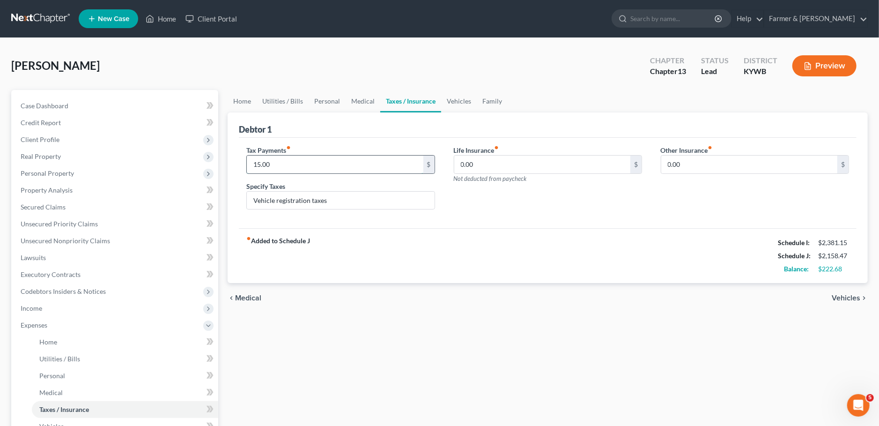
click at [323, 164] on input "15.00" at bounding box center [335, 165] width 176 height 18
type input "13.00"
click at [480, 101] on link "Family" at bounding box center [492, 101] width 31 height 22
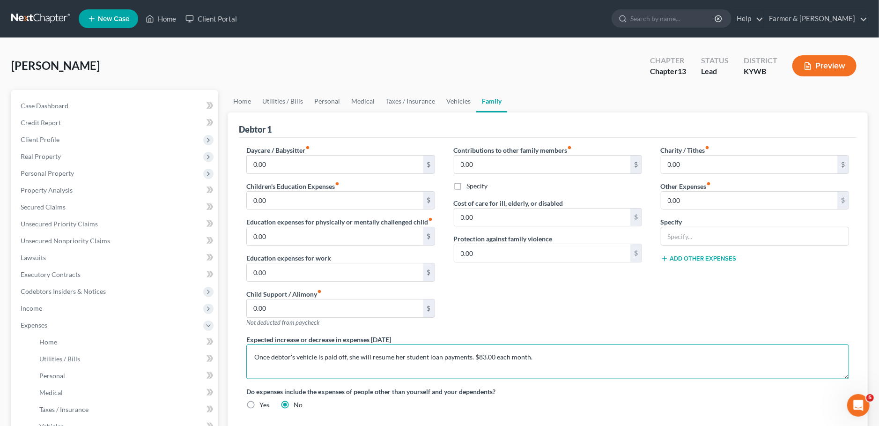
drag, startPoint x: 553, startPoint y: 357, endPoint x: 251, endPoint y: 359, distance: 302.7
click at [251, 359] on textarea "Once debtor's vehicle is paid off, she will resume her student loan payments. $…" at bounding box center [547, 361] width 603 height 35
type textarea "The Debtor's current vehicle is 12 years old and requires regular maintenance. …"
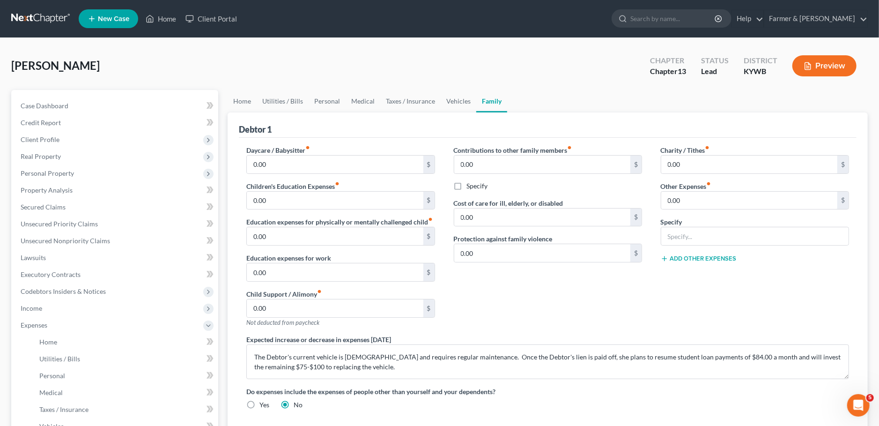
click at [551, 322] on div "Contributions to other family members fiber_manual_record 0.00 $ Specify Cost o…" at bounding box center [548, 239] width 207 height 189
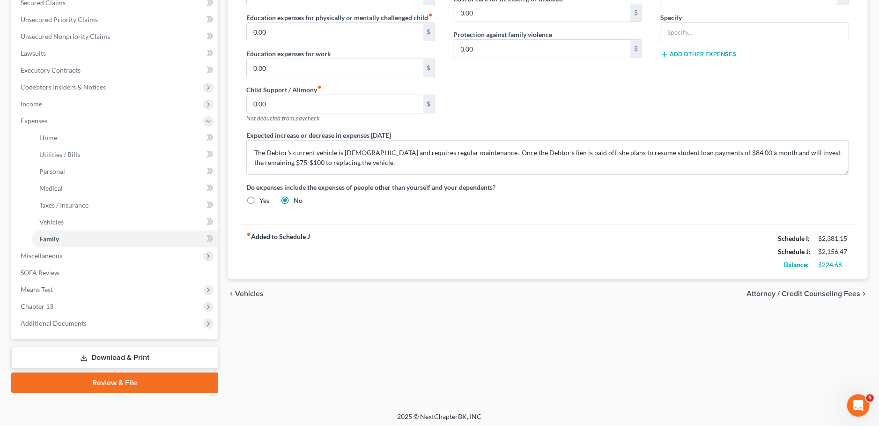
scroll to position [206, 0]
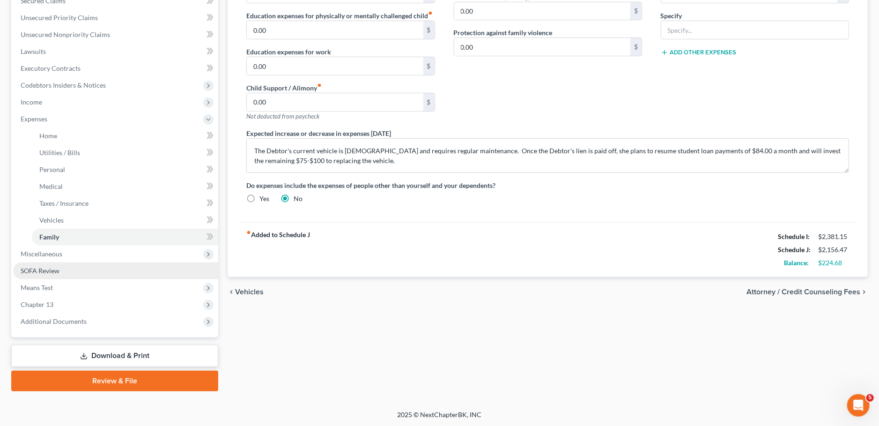
click at [61, 265] on link "SOFA Review" at bounding box center [115, 270] width 205 height 17
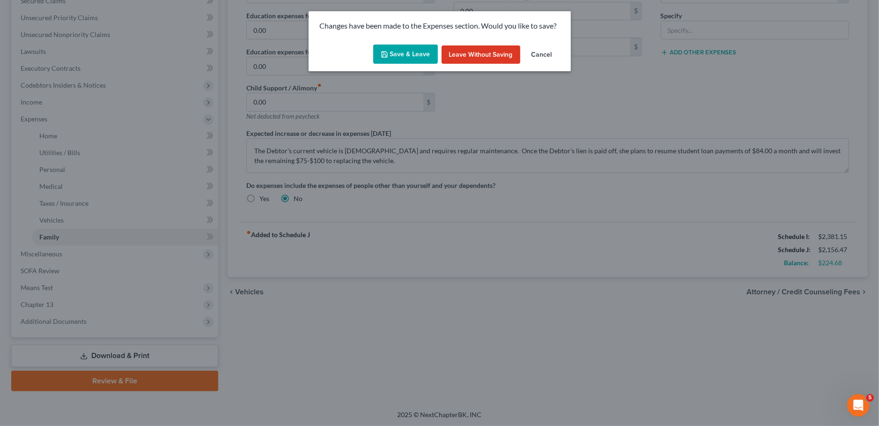
click at [398, 58] on button "Save & Leave" at bounding box center [405, 55] width 65 height 20
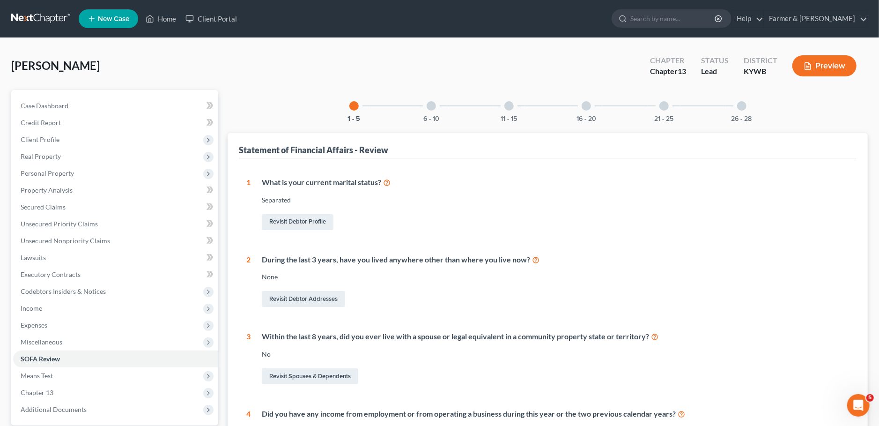
click at [432, 104] on div at bounding box center [431, 105] width 9 height 9
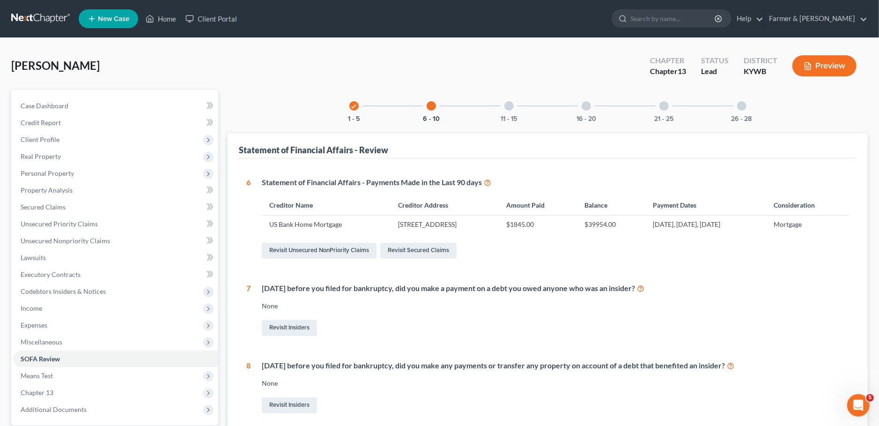
click at [521, 110] on div "11 - 15" at bounding box center [509, 106] width 32 height 32
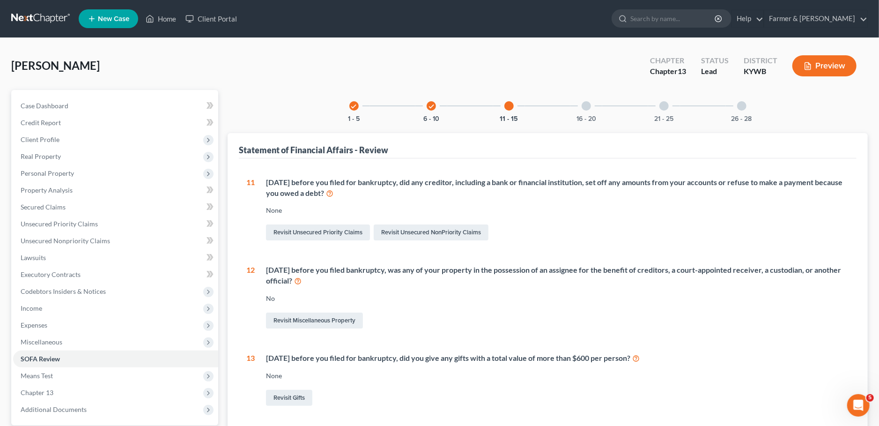
click at [588, 104] on div at bounding box center [586, 105] width 9 height 9
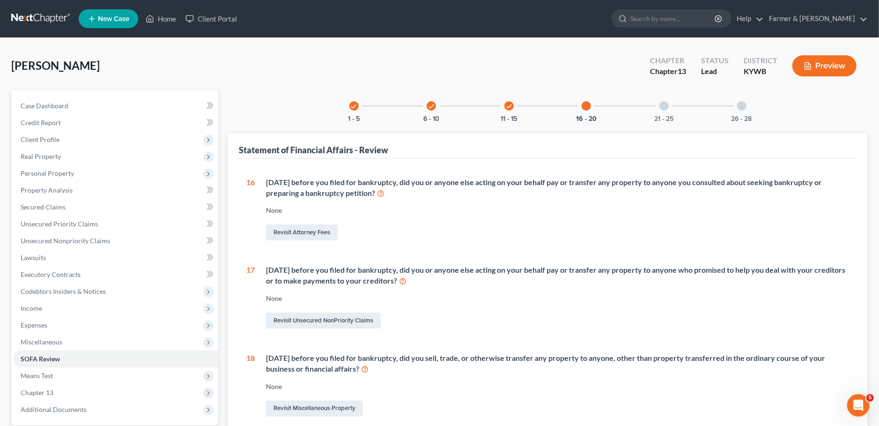
click at [667, 104] on div at bounding box center [664, 105] width 9 height 9
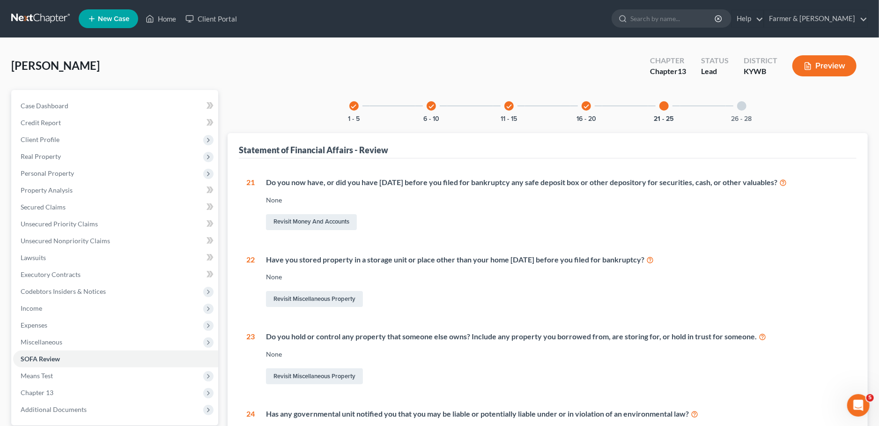
click at [747, 107] on div "26 - 28" at bounding box center [742, 106] width 32 height 32
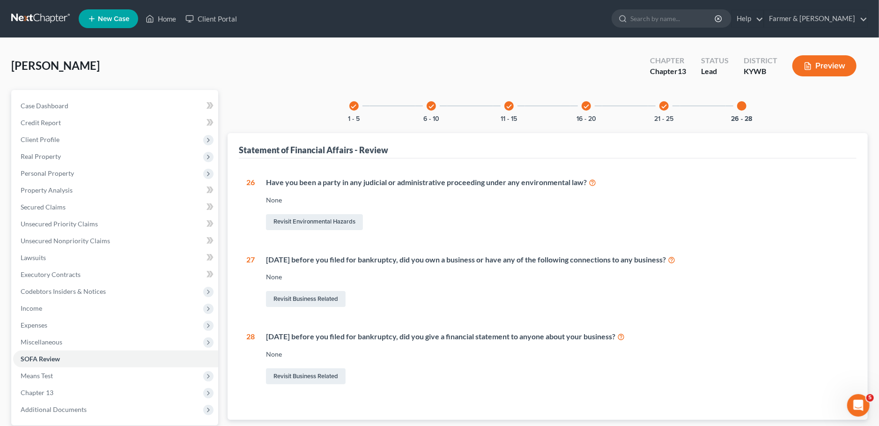
scroll to position [88, 0]
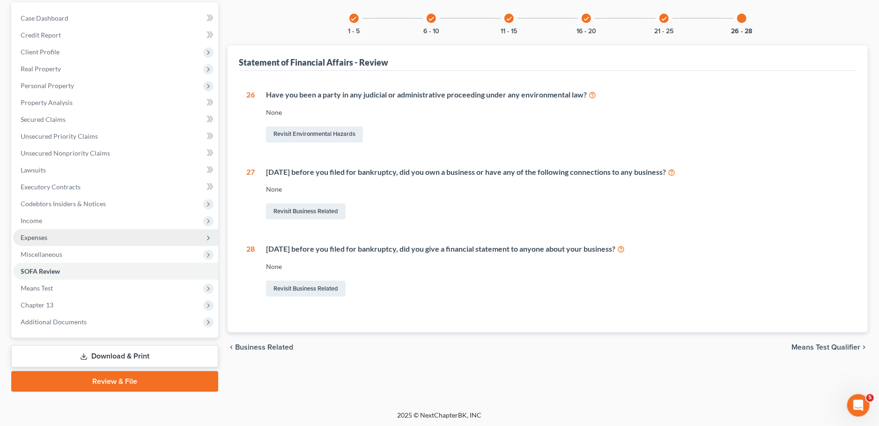
click at [101, 234] on span "Expenses" at bounding box center [115, 237] width 205 height 17
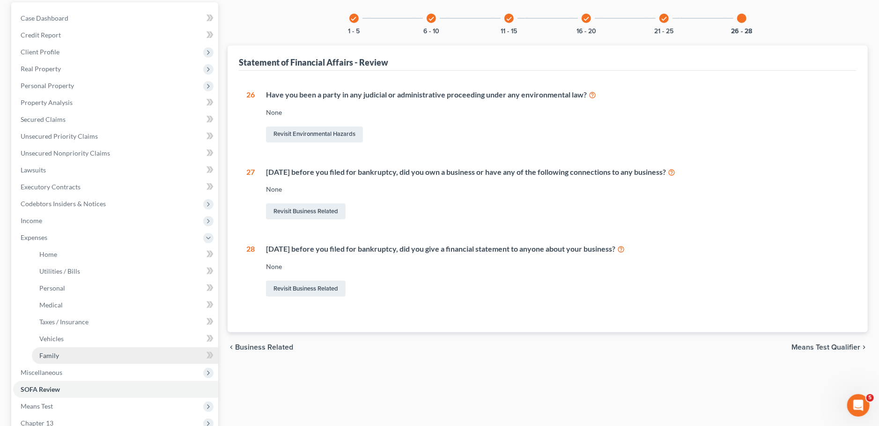
click at [82, 360] on link "Family" at bounding box center [125, 355] width 186 height 17
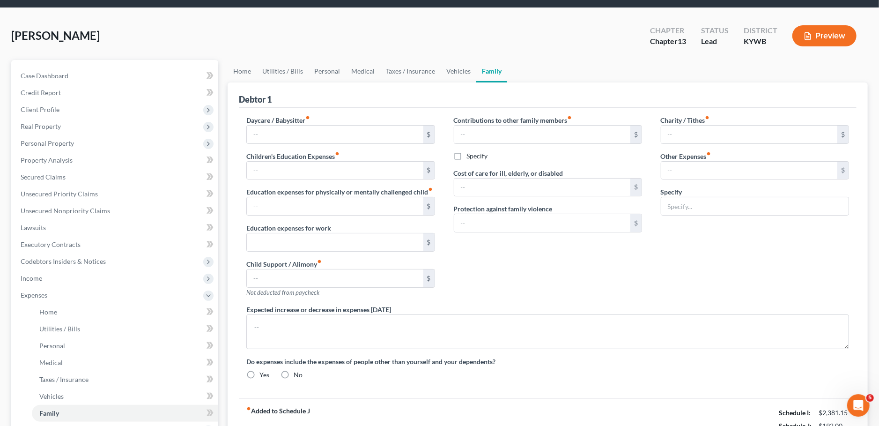
scroll to position [1, 0]
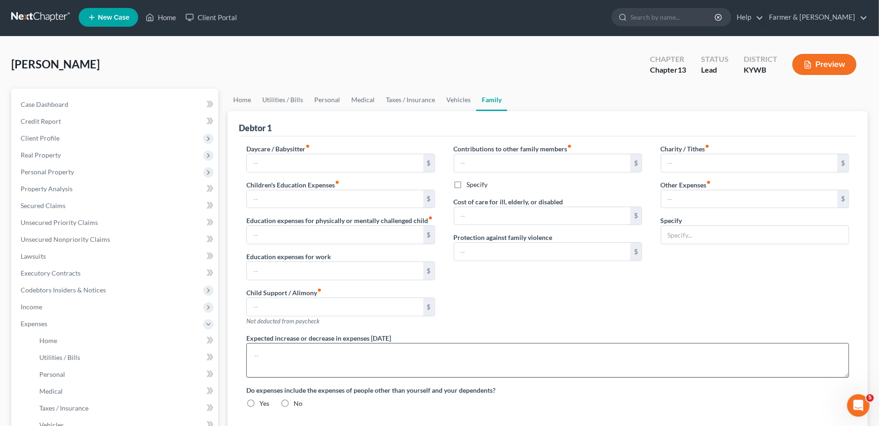
type input "0.00"
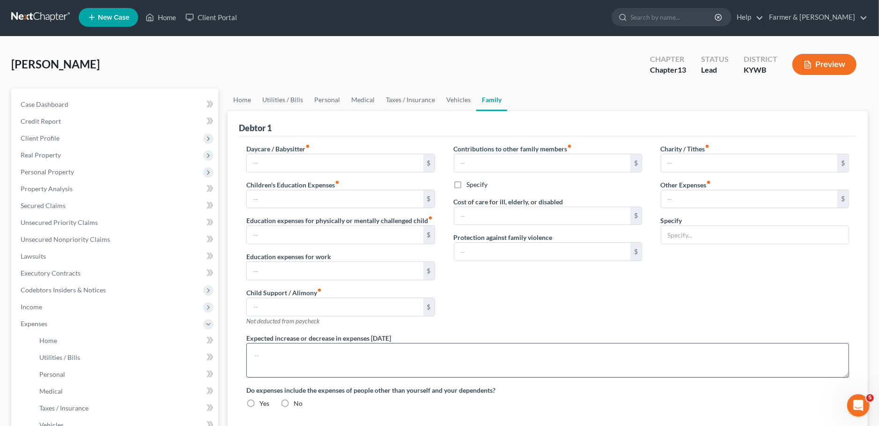
type input "0.00"
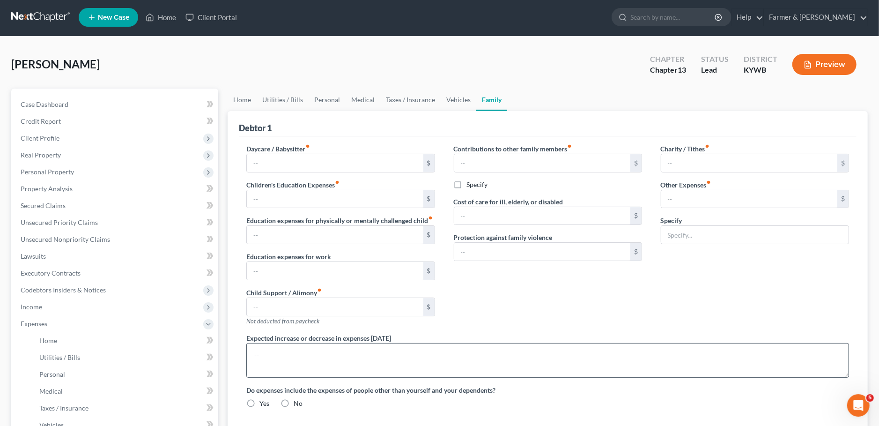
type textarea "The Debtor's current vehicle is 12 years old and requires regular maintenance. …"
radio input "true"
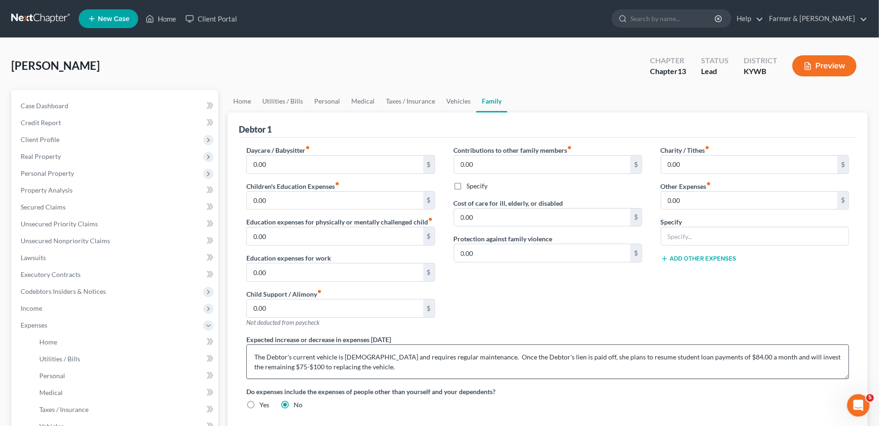
scroll to position [0, 0]
click at [390, 365] on textarea "The Debtor's current vehicle is 12 years old and requires regular maintenance. …" at bounding box center [547, 361] width 603 height 35
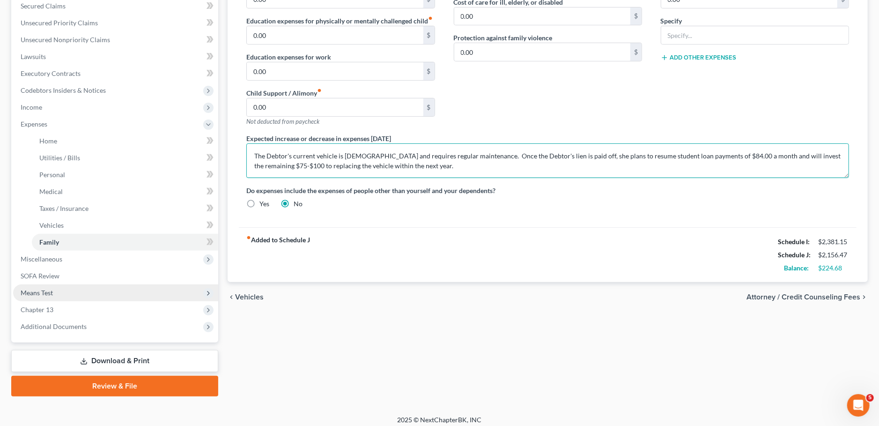
scroll to position [206, 0]
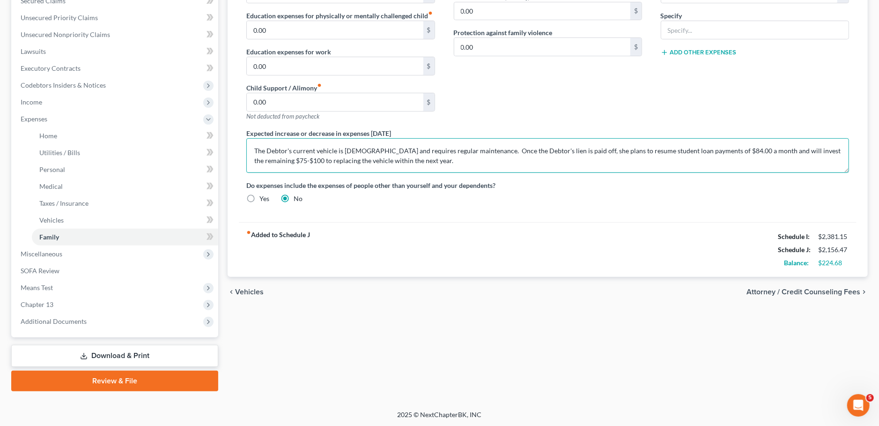
drag, startPoint x: 383, startPoint y: 157, endPoint x: 445, endPoint y: 156, distance: 61.8
click at [445, 156] on textarea "The Debtor's current vehicle is 12 years old and requires regular maintenance. …" at bounding box center [547, 155] width 603 height 35
type textarea "The Debtor's current vehicle is 12 years old and requires regular maintenance. …"
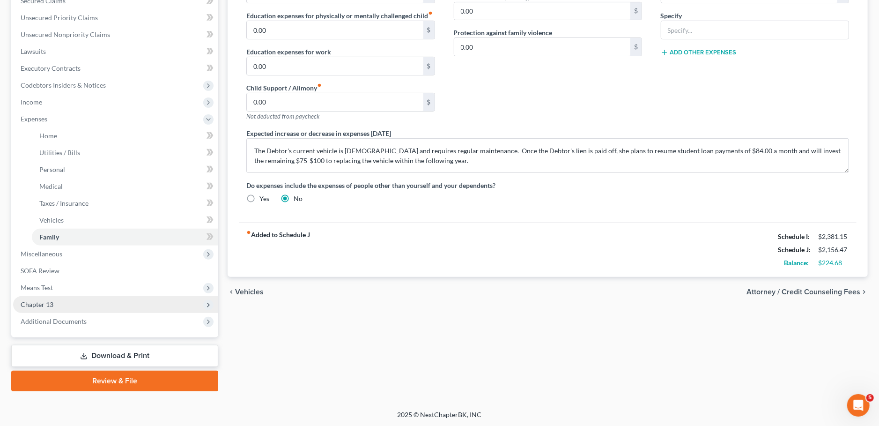
click at [66, 305] on span "Chapter 13" at bounding box center [115, 304] width 205 height 17
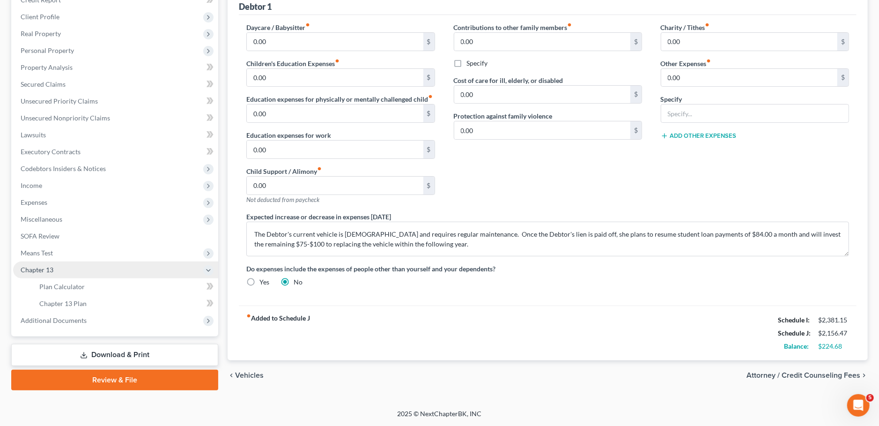
scroll to position [121, 0]
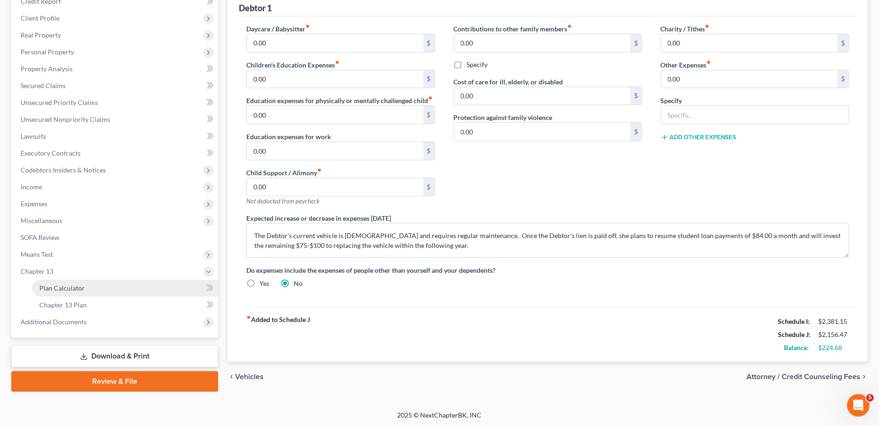
click at [69, 284] on span "Plan Calculator" at bounding box center [61, 288] width 45 height 8
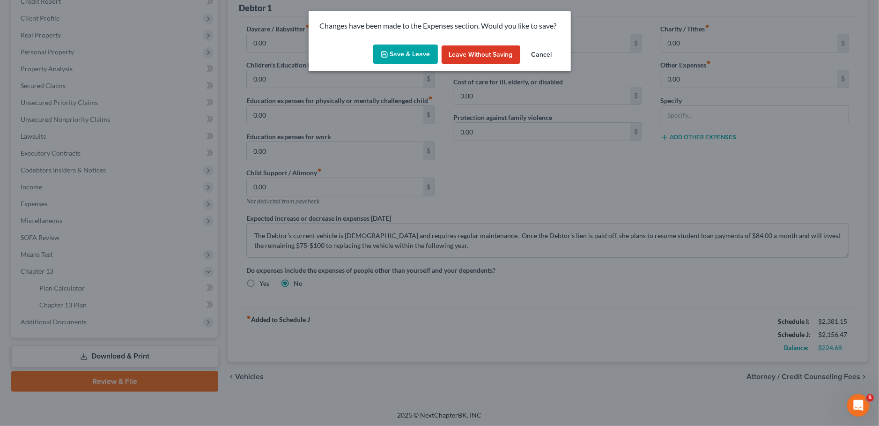
click at [413, 56] on button "Save & Leave" at bounding box center [405, 55] width 65 height 20
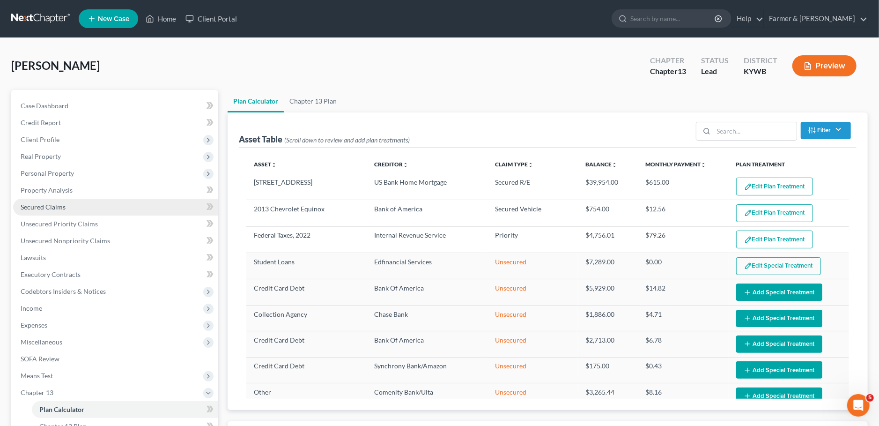
click at [52, 211] on link "Secured Claims" at bounding box center [115, 207] width 205 height 17
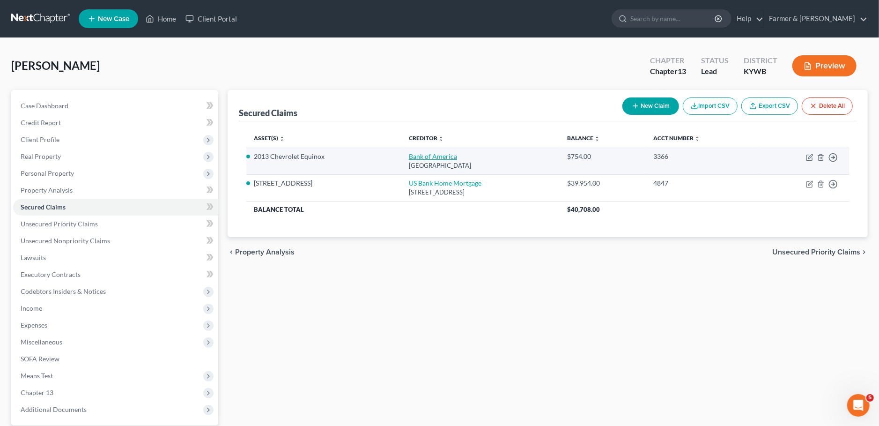
click at [418, 155] on link "Bank of America" at bounding box center [433, 156] width 48 height 8
select select "9"
select select "5"
select select "4"
select select "0"
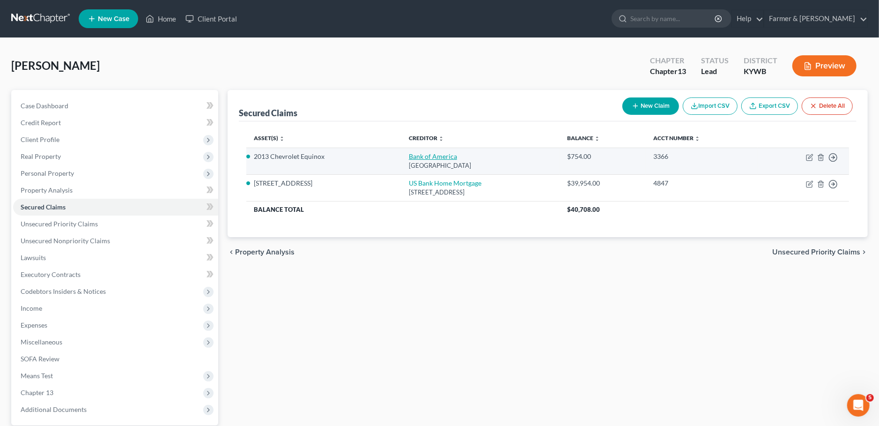
select select "0"
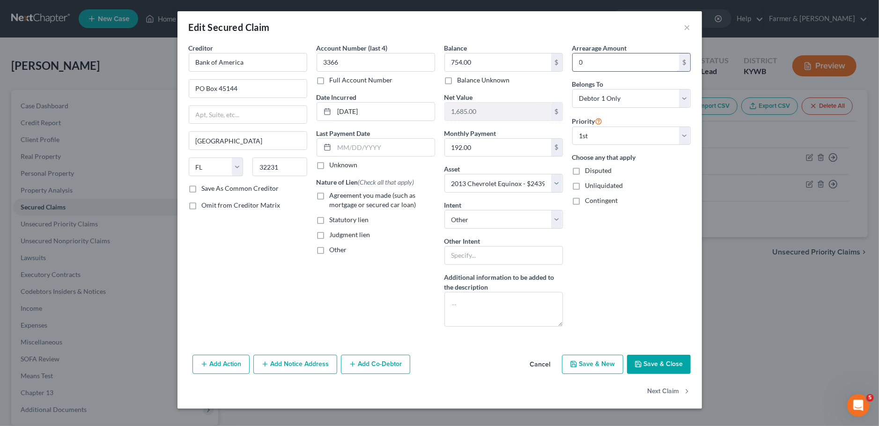
click at [611, 62] on input "0" at bounding box center [626, 62] width 106 height 18
type input "1.00"
click at [636, 368] on button "Save & Close" at bounding box center [659, 365] width 64 height 20
select select
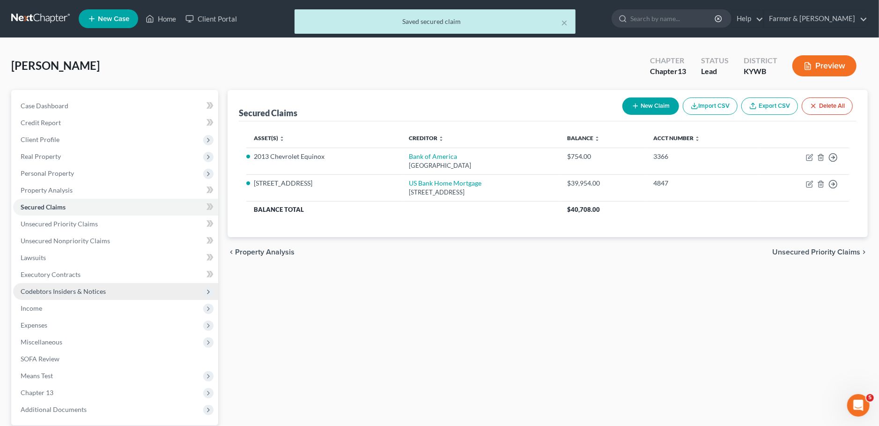
scroll to position [88, 0]
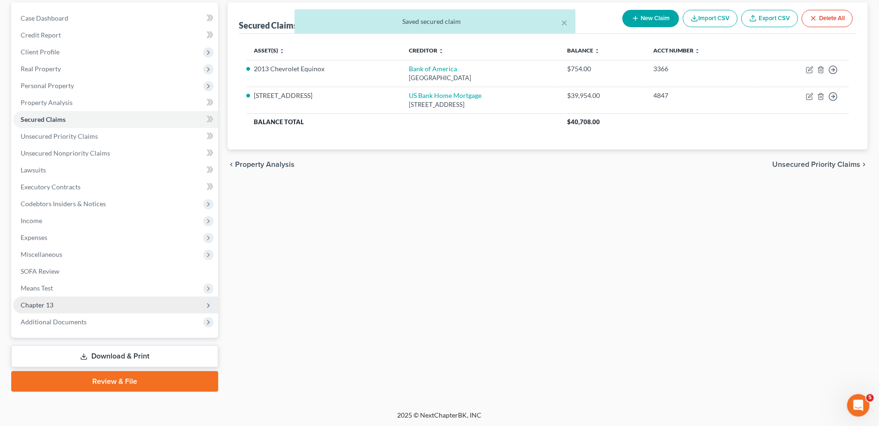
click at [47, 304] on span "Chapter 13" at bounding box center [37, 305] width 33 height 8
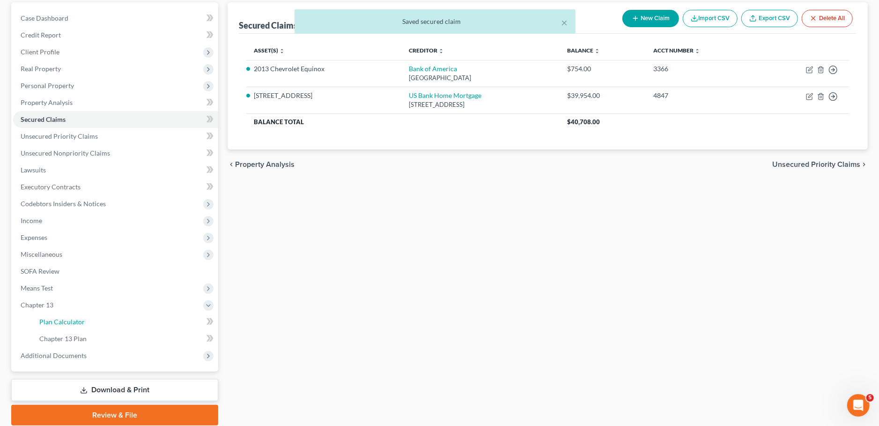
drag, startPoint x: 49, startPoint y: 319, endPoint x: 508, endPoint y: 329, distance: 459.7
click at [49, 320] on span "Plan Calculator" at bounding box center [61, 322] width 45 height 8
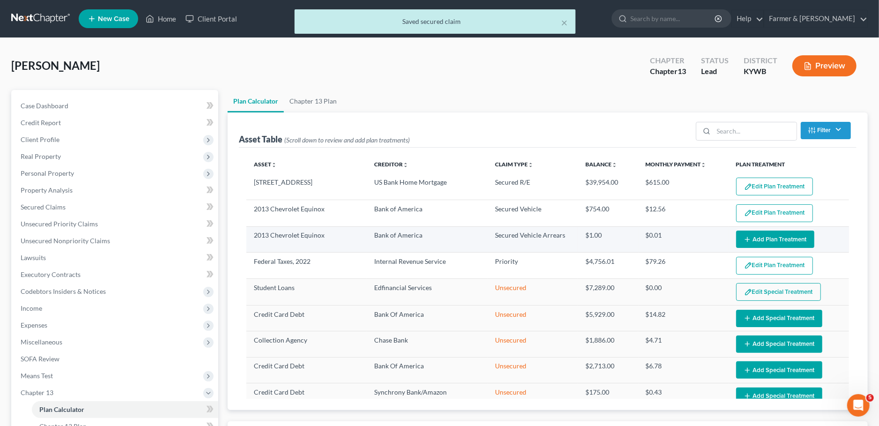
select select "59"
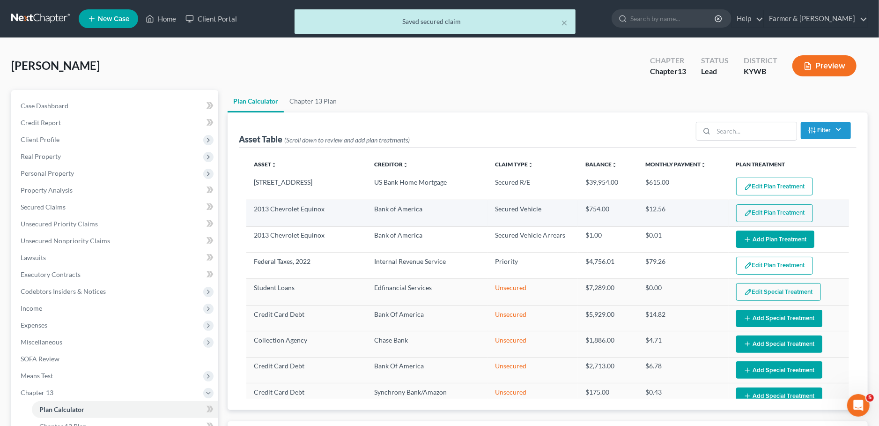
click at [750, 212] on img "button" at bounding box center [748, 213] width 8 height 8
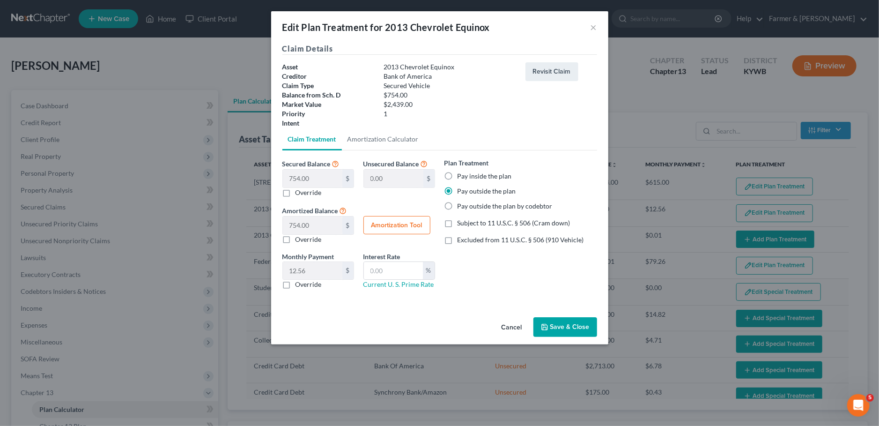
drag, startPoint x: 283, startPoint y: 282, endPoint x: 317, endPoint y: 273, distance: 35.2
click at [296, 282] on label "Override" at bounding box center [309, 284] width 26 height 9
click at [299, 282] on input "Override" at bounding box center [302, 283] width 6 height 6
checkbox input "true"
click at [318, 273] on input "0.00" at bounding box center [313, 271] width 60 height 18
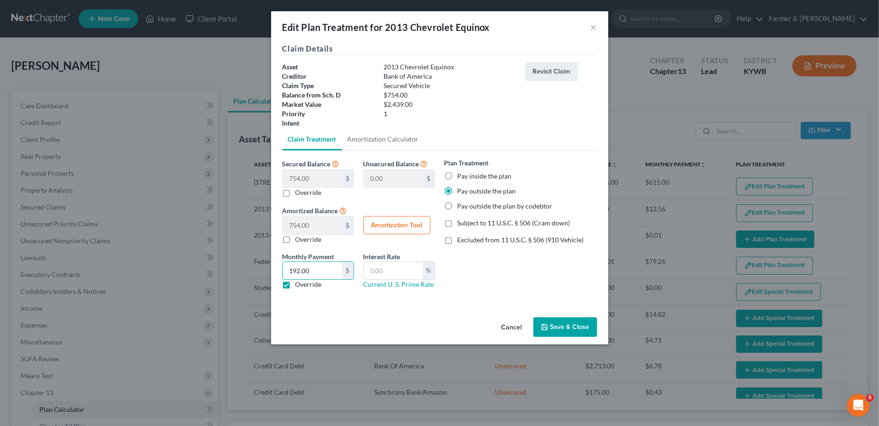
type input "192.00"
click at [555, 317] on button "Save & Close" at bounding box center [566, 327] width 64 height 20
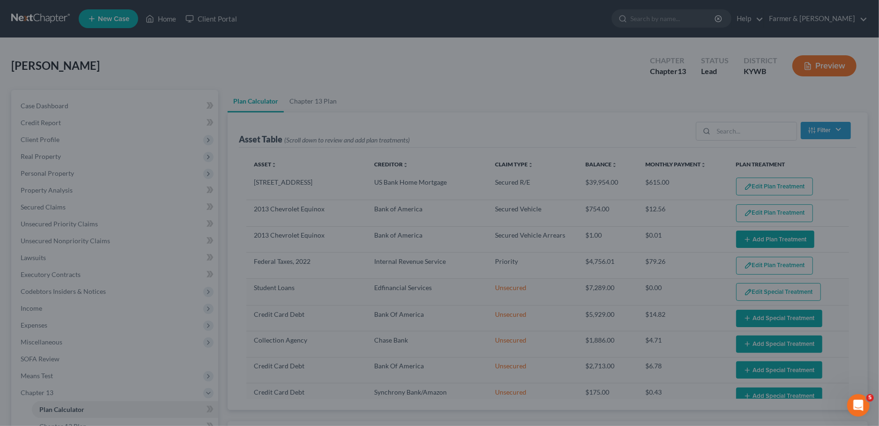
select select "59"
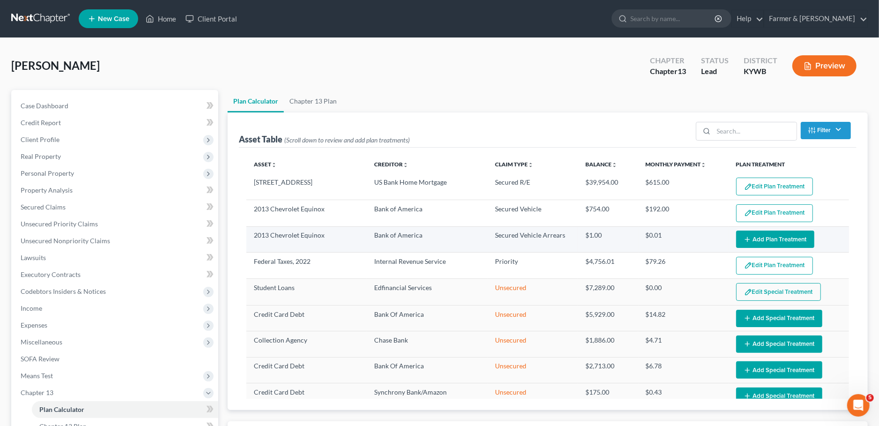
click at [779, 237] on button "Add Plan Treatment" at bounding box center [775, 239] width 78 height 17
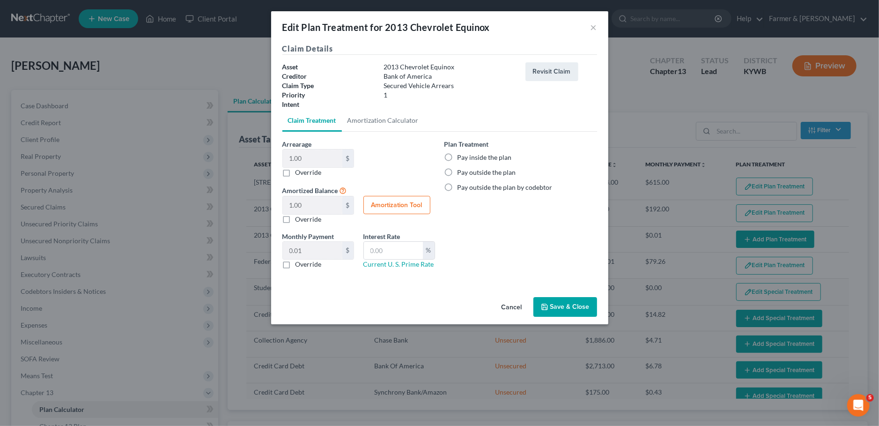
click at [458, 174] on label "Pay outside the plan" at bounding box center [487, 172] width 59 height 9
click at [461, 174] on input "Pay outside the plan" at bounding box center [464, 171] width 6 height 6
radio input "true"
click at [565, 306] on button "Save & Close" at bounding box center [566, 307] width 64 height 20
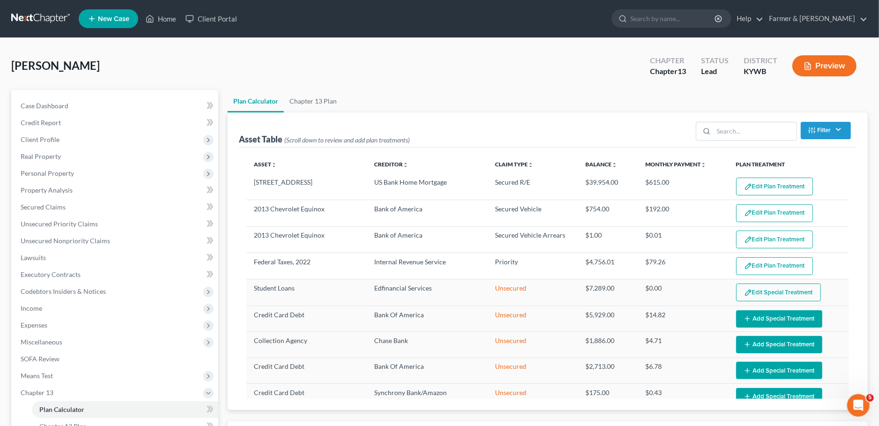
select select "59"
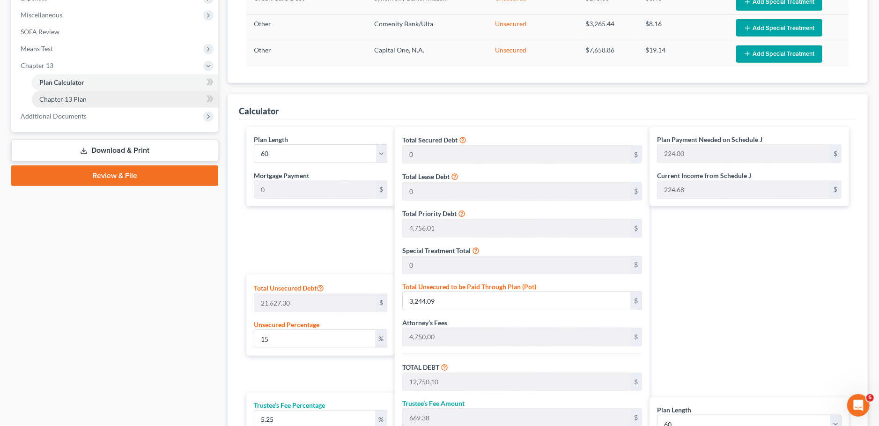
scroll to position [235, 0]
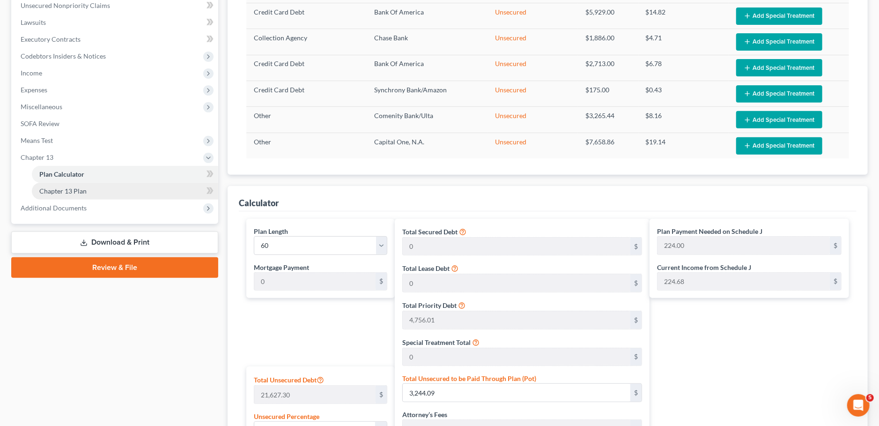
click at [123, 190] on link "Chapter 13 Plan" at bounding box center [125, 191] width 186 height 17
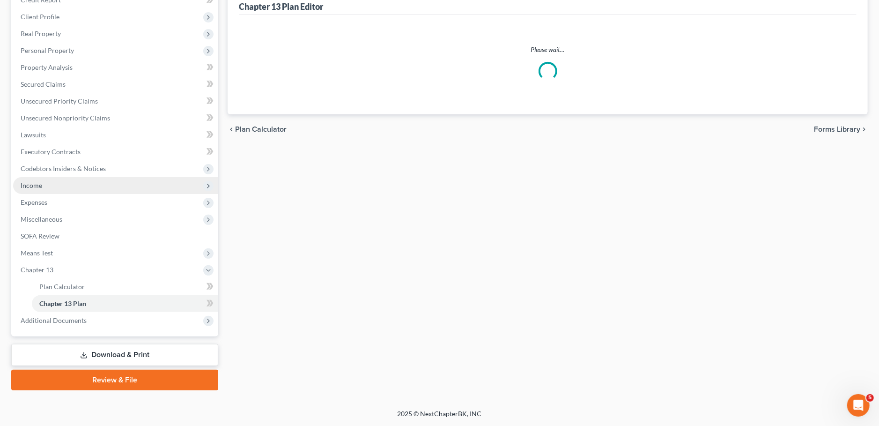
scroll to position [121, 0]
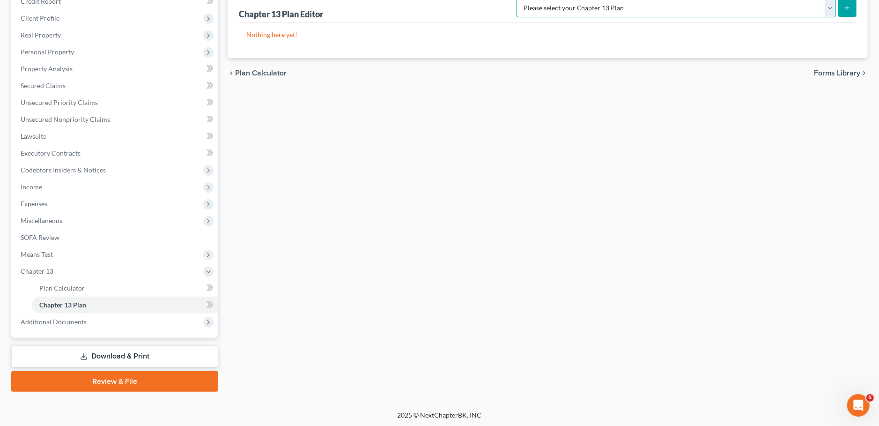
click at [517, 0] on select "Please select your Chapter 13 Plan National Form Plan - Official Form 113 Natio…" at bounding box center [677, 8] width 320 height 19
select select "3"
click option "National Form Plan - Official Form 113: Farmer & Wright Plan with TFS Bill Pay" at bounding box center [0, 0] width 0 height 0
click at [848, 11] on button "submit" at bounding box center [848, 8] width 18 height 18
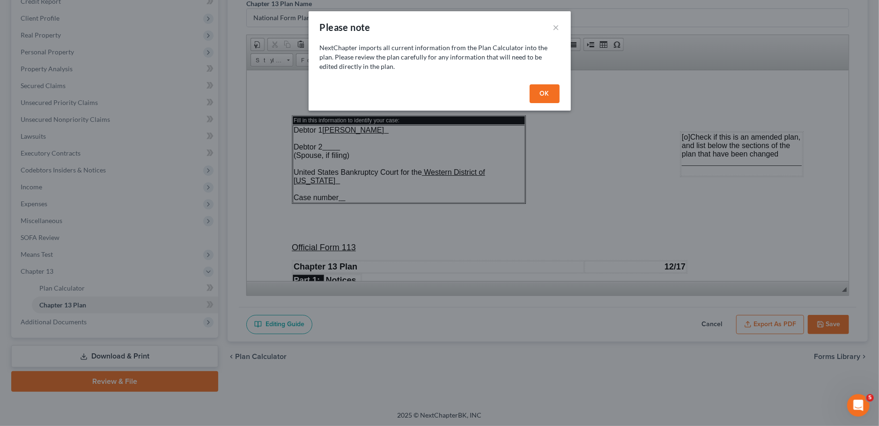
scroll to position [0, 0]
click at [545, 95] on button "OK" at bounding box center [545, 93] width 30 height 19
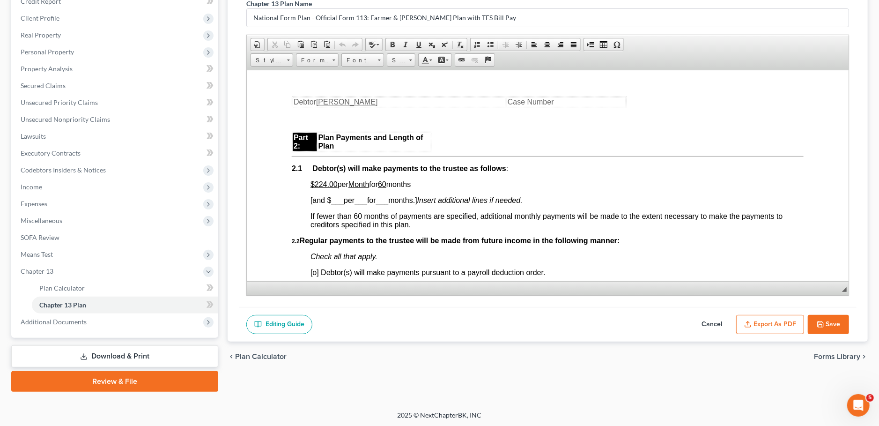
scroll to position [577, 0]
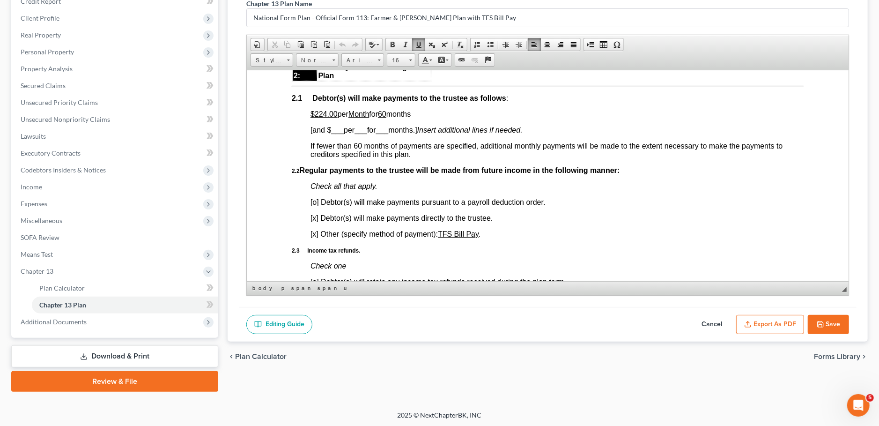
drag, startPoint x: 331, startPoint y: 122, endPoint x: 424, endPoint y: 126, distance: 93.8
click at [424, 118] on p "$224.00 per Month for 60 months" at bounding box center [557, 114] width 493 height 8
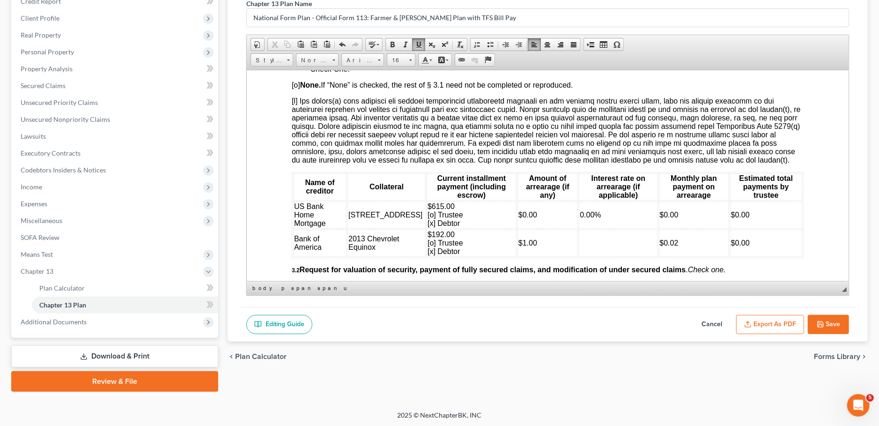
scroll to position [1072, 0]
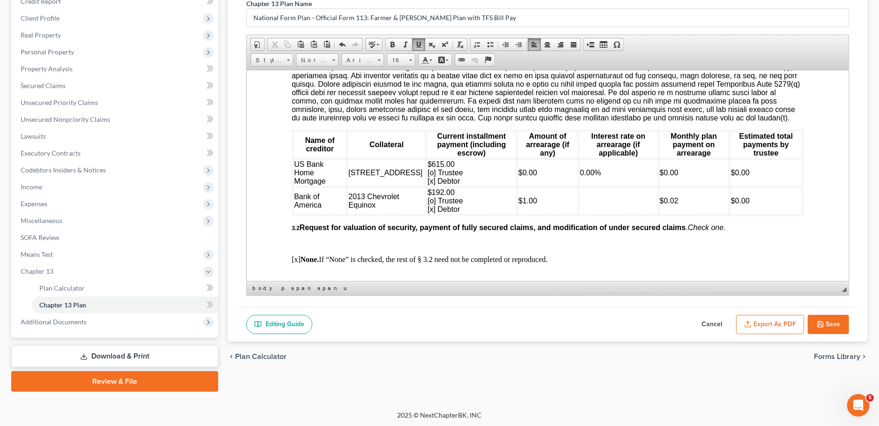
click at [464, 214] on td "$192.00 [o] Trustee [x] Debtor" at bounding box center [472, 200] width 90 height 27
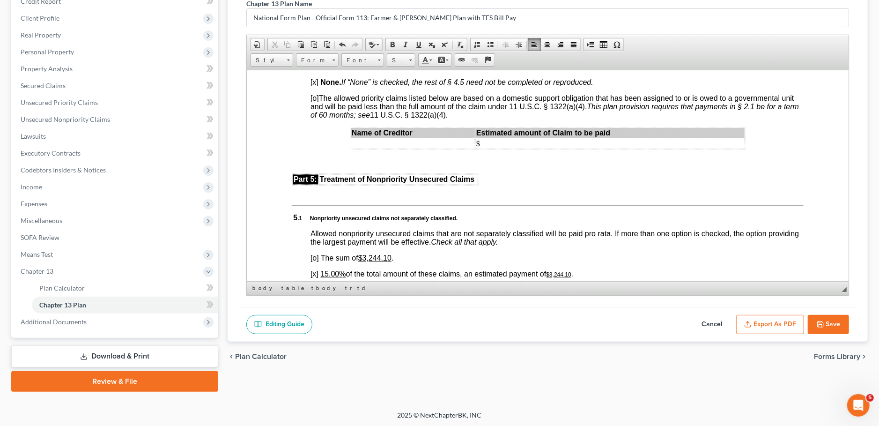
scroll to position [1897, 0]
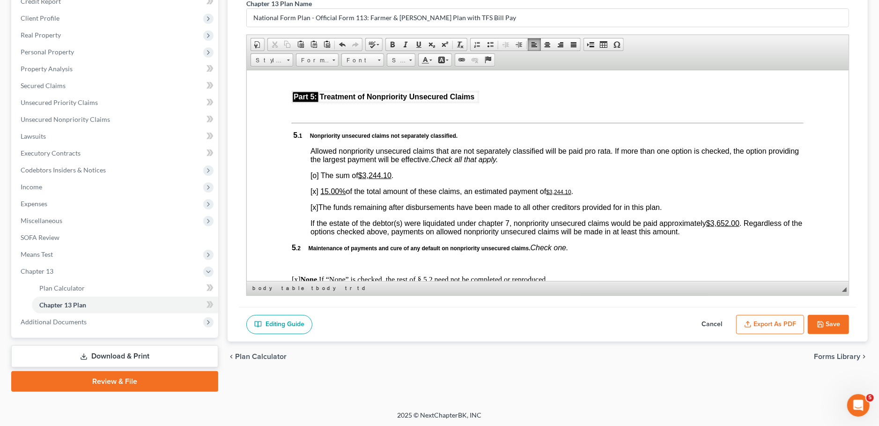
click at [324, 195] on u "15.00%" at bounding box center [332, 191] width 25 height 8
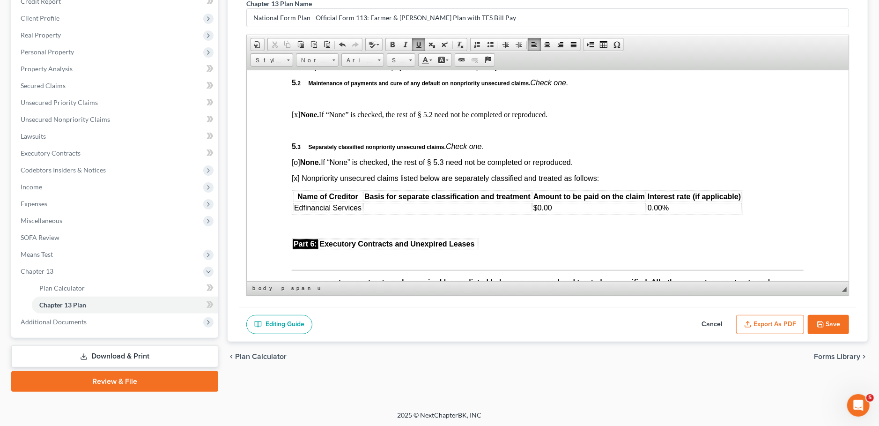
scroll to position [2226, 0]
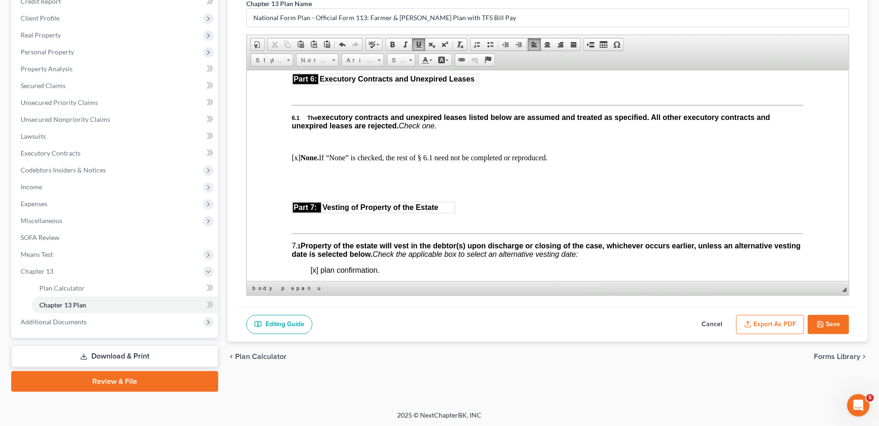
click at [398, 49] on table "Name of Creditor Basis for separate classification and treatment Amount to be p…" at bounding box center [518, 37] width 452 height 24
click at [405, 48] on td at bounding box center [448, 42] width 168 height 10
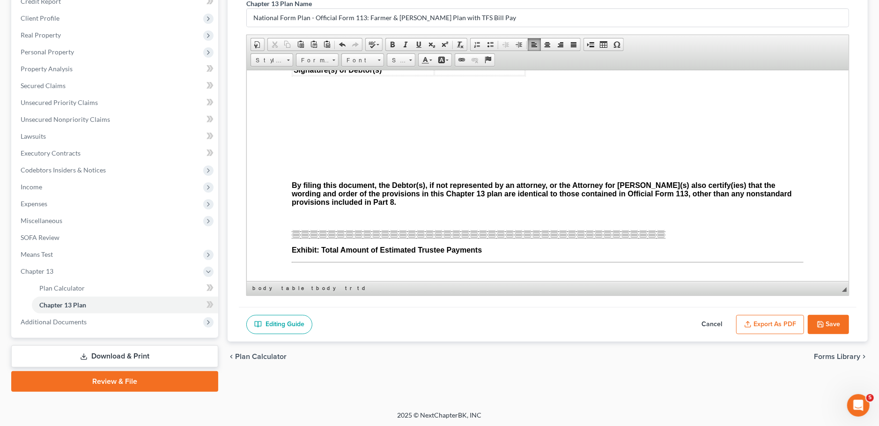
scroll to position [2804, 0]
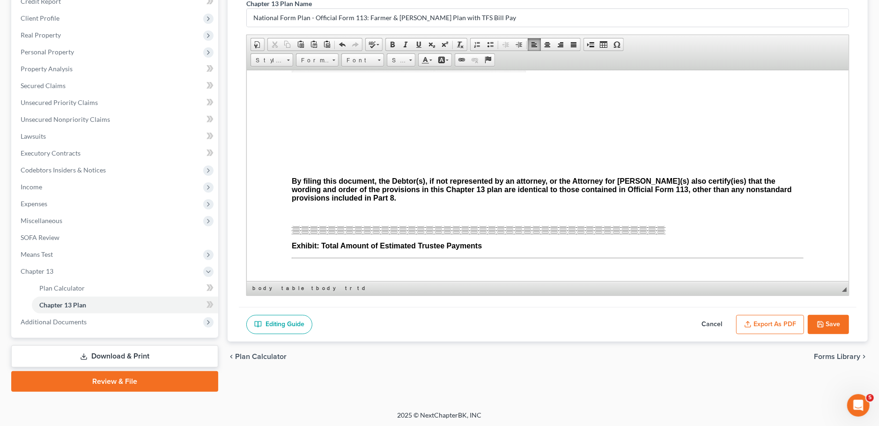
click at [770, 319] on button "Export as PDF" at bounding box center [770, 325] width 68 height 20
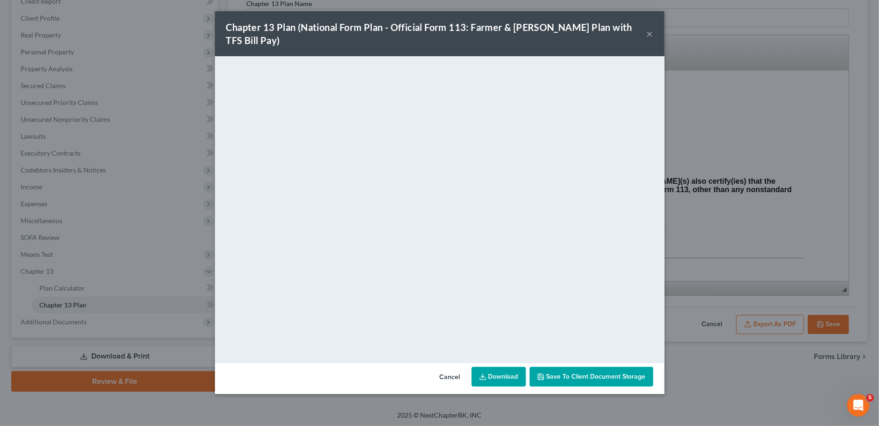
click at [553, 372] on span "Save to Client Document Storage" at bounding box center [596, 376] width 99 height 8
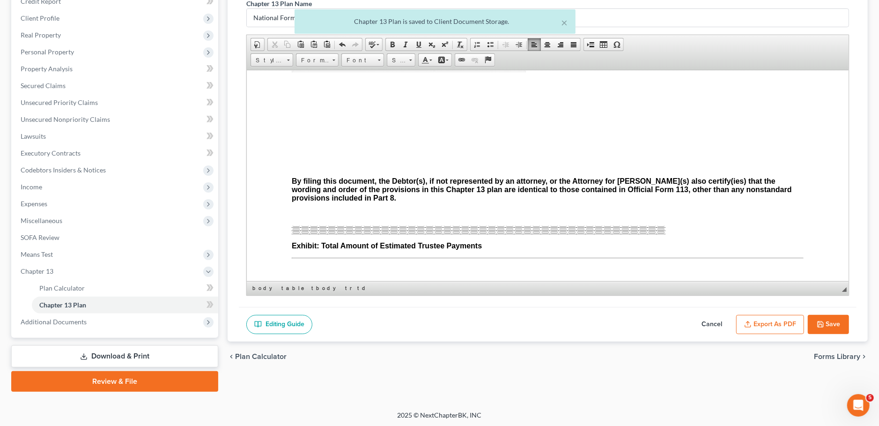
click at [818, 321] on icon "button" at bounding box center [821, 324] width 6 height 6
select select "3"
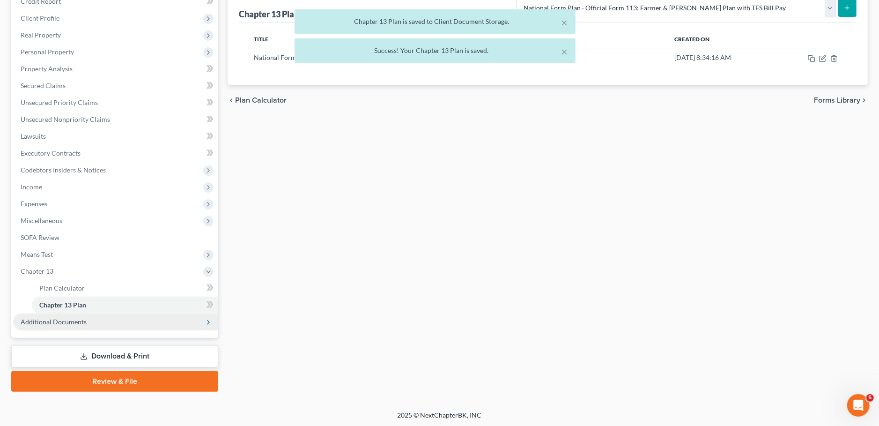
click at [63, 325] on span "Additional Documents" at bounding box center [54, 322] width 66 height 8
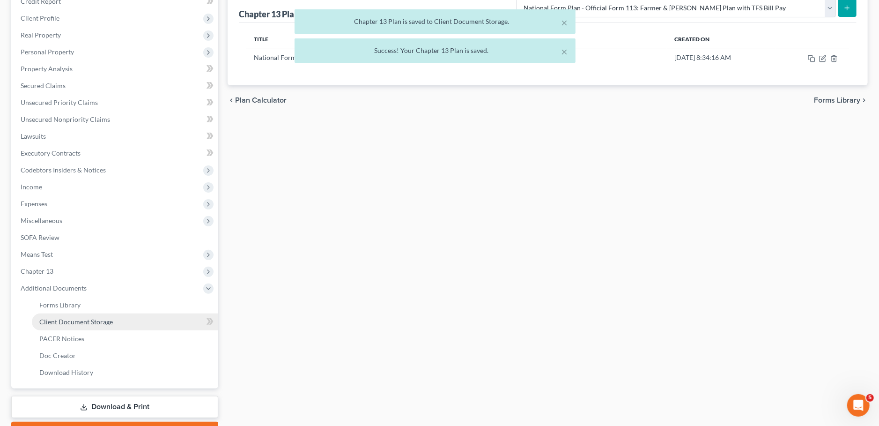
click at [73, 322] on span "Client Document Storage" at bounding box center [76, 322] width 74 height 8
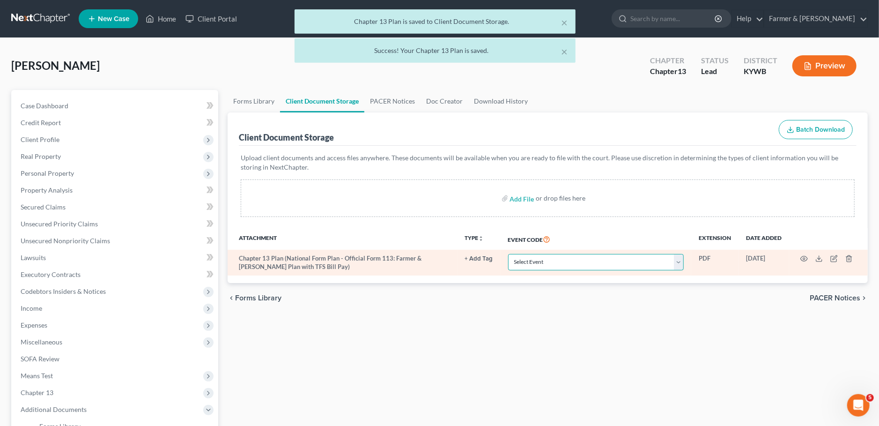
select select "16"
click option "Chapter 13 Plan" at bounding box center [0, 0] width 0 height 0
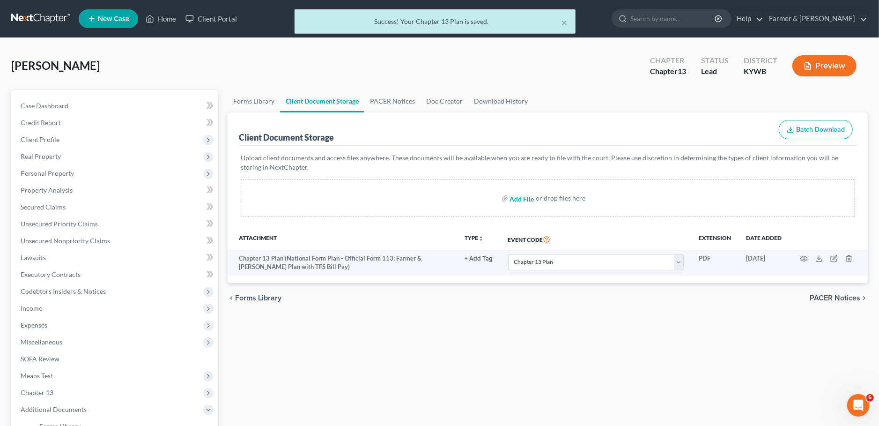
click at [516, 201] on input "file" at bounding box center [521, 198] width 22 height 17
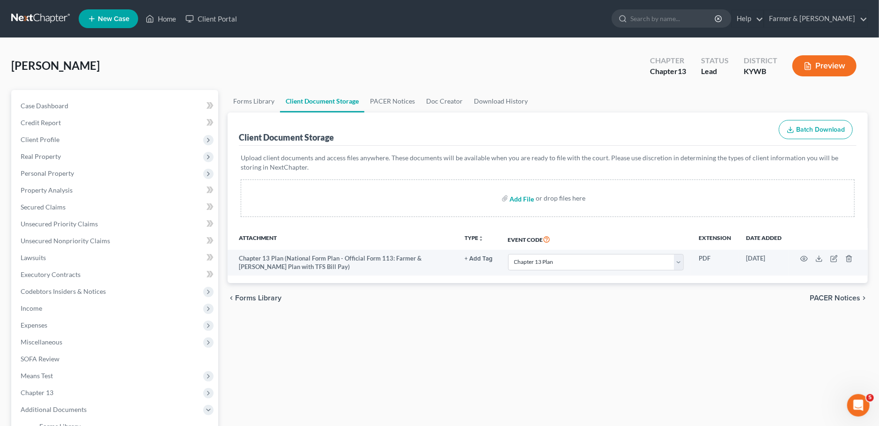
type input "C:\fakepath\CCC - Susan Beard.pdf"
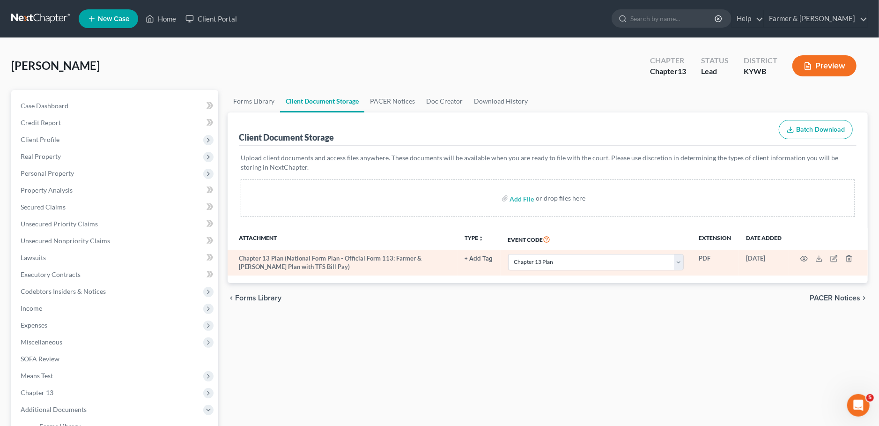
select select "16"
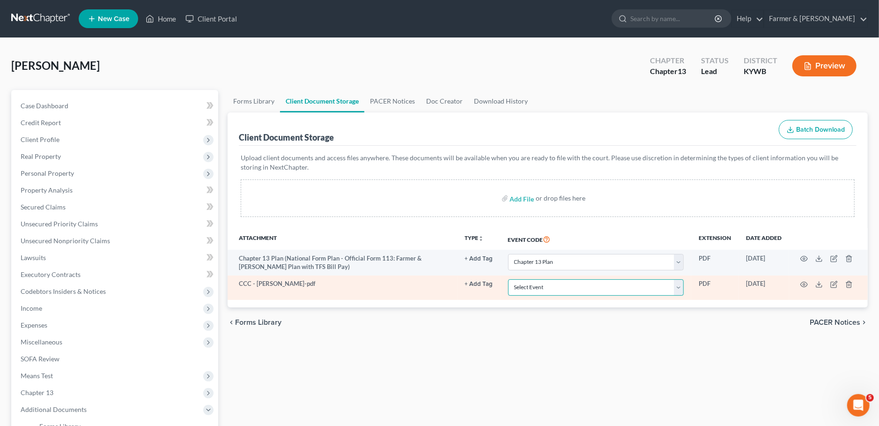
click at [508, 279] on select "Select Event Amended Answer Amended Complaint Amended List of Creditors (Fee) A…" at bounding box center [596, 287] width 176 height 16
select select "7"
click option "Certificate of Credit Counseling" at bounding box center [0, 0] width 0 height 0
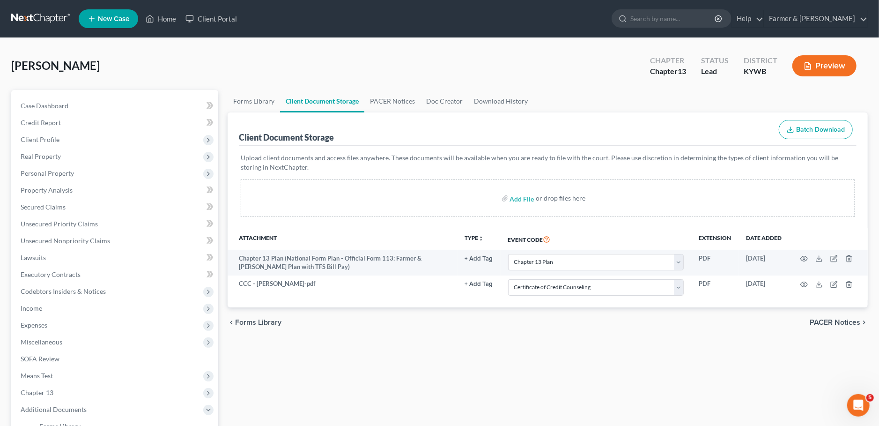
drag, startPoint x: 436, startPoint y: 360, endPoint x: 433, endPoint y: 345, distance: 14.9
click at [436, 358] on div "Forms Library Client Document Storage PACER Notices Doc Creator Download Histor…" at bounding box center [548, 327] width 650 height 474
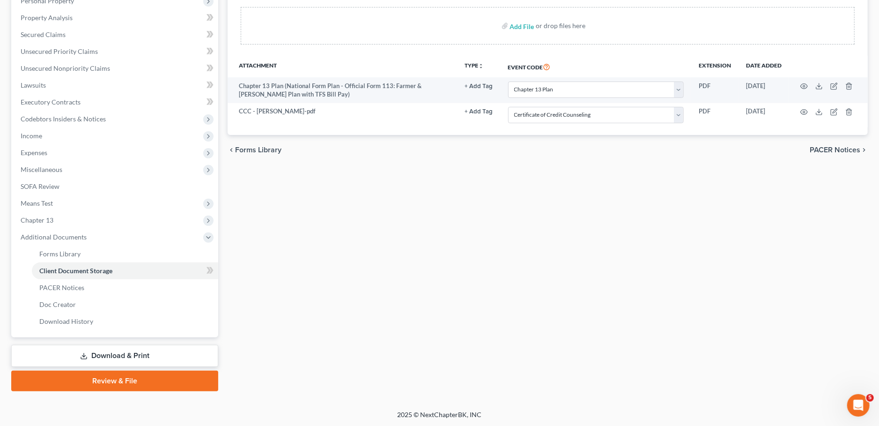
click at [102, 381] on link "Review & File" at bounding box center [114, 381] width 207 height 21
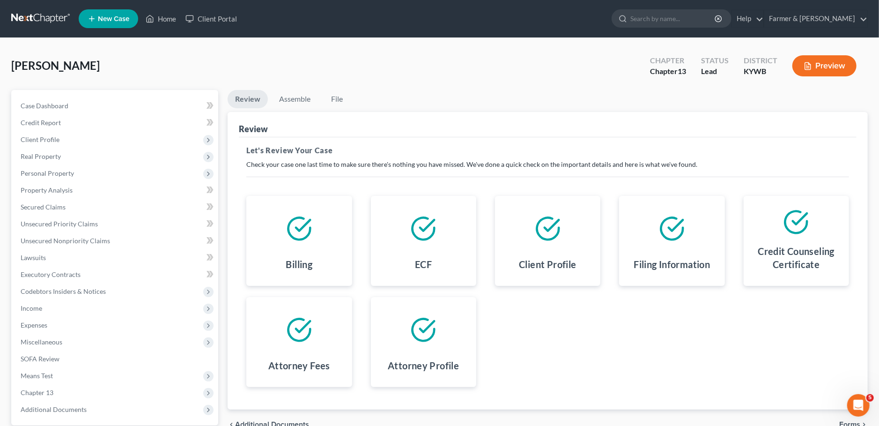
scroll to position [88, 0]
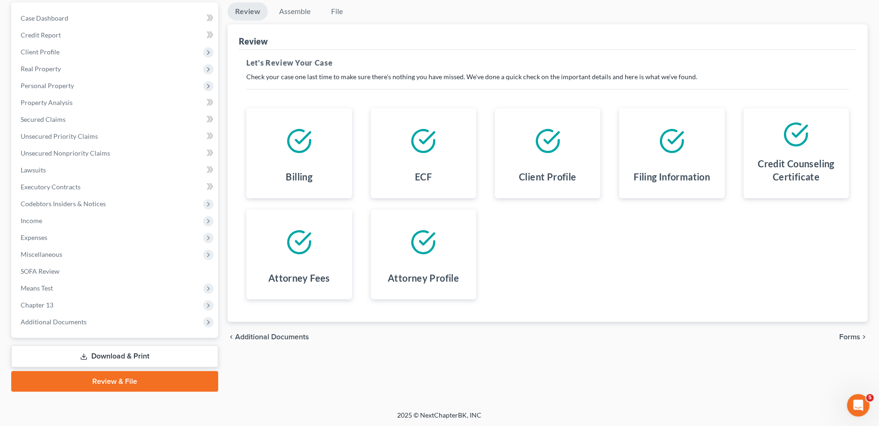
drag, startPoint x: 852, startPoint y: 336, endPoint x: 874, endPoint y: 334, distance: 21.7
click at [852, 336] on span "Forms" at bounding box center [850, 336] width 21 height 7
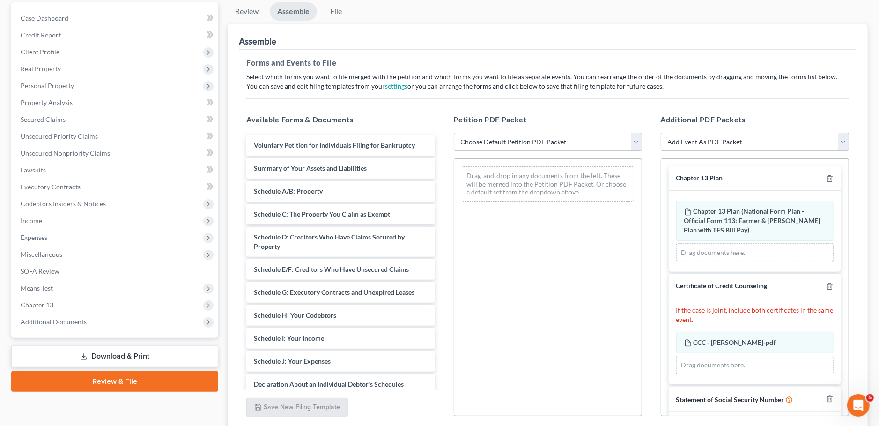
scroll to position [26, 0]
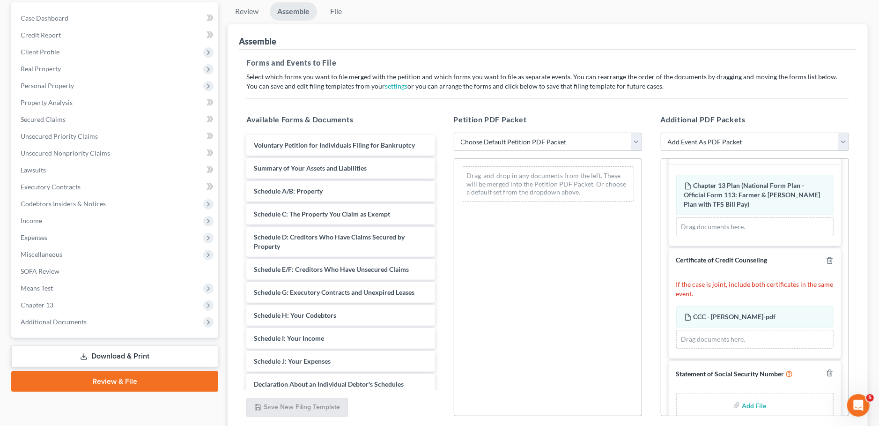
select select "1"
click option "Chapter 13 Template" at bounding box center [0, 0] width 0 height 0
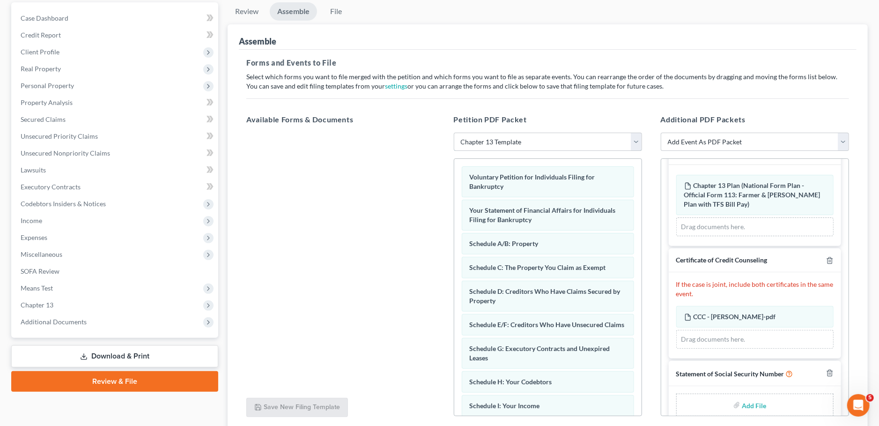
scroll to position [39, 0]
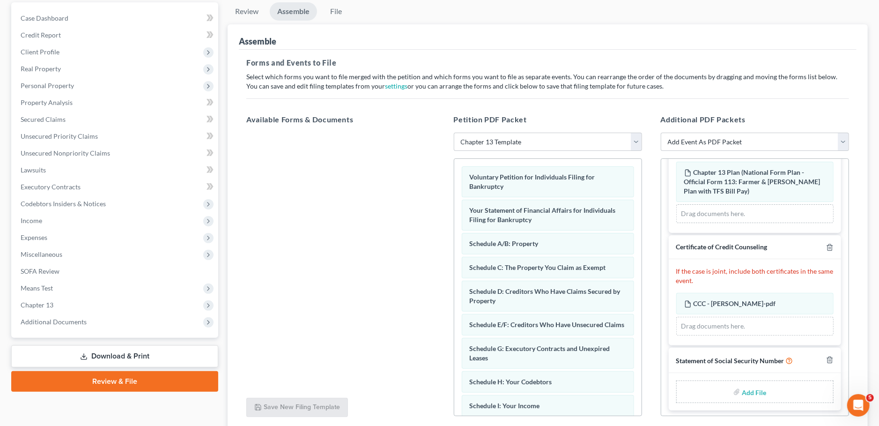
click at [761, 391] on input "file" at bounding box center [753, 391] width 22 height 17
type input "C:\fakepath\SSN to sign.pdf"
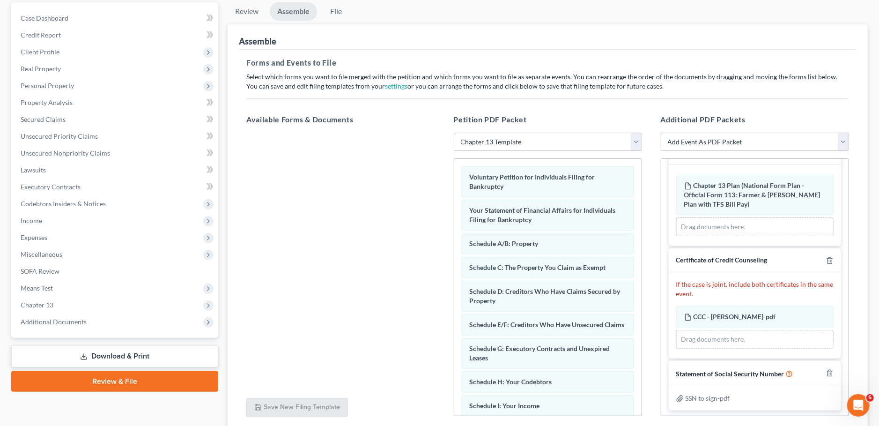
scroll to position [161, 0]
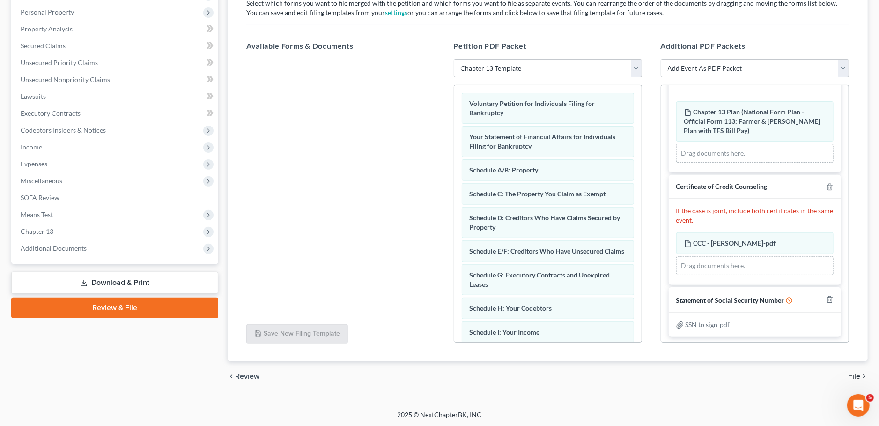
click at [856, 376] on span "File" at bounding box center [854, 375] width 12 height 7
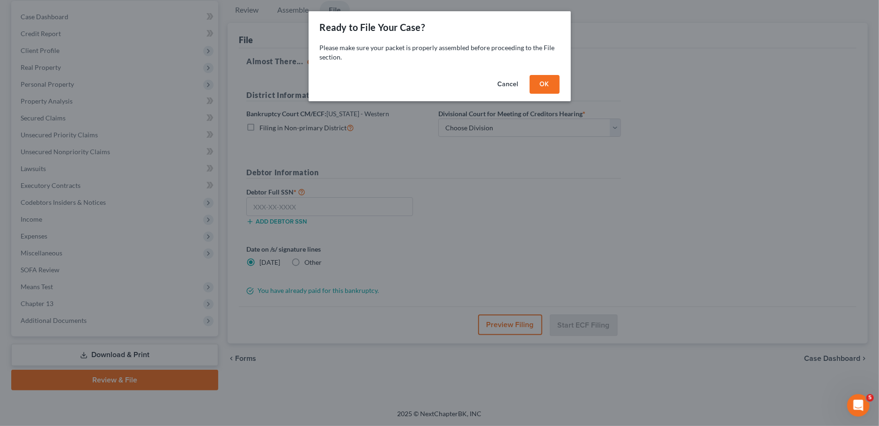
scroll to position [88, 0]
click at [546, 82] on button "OK" at bounding box center [545, 84] width 30 height 19
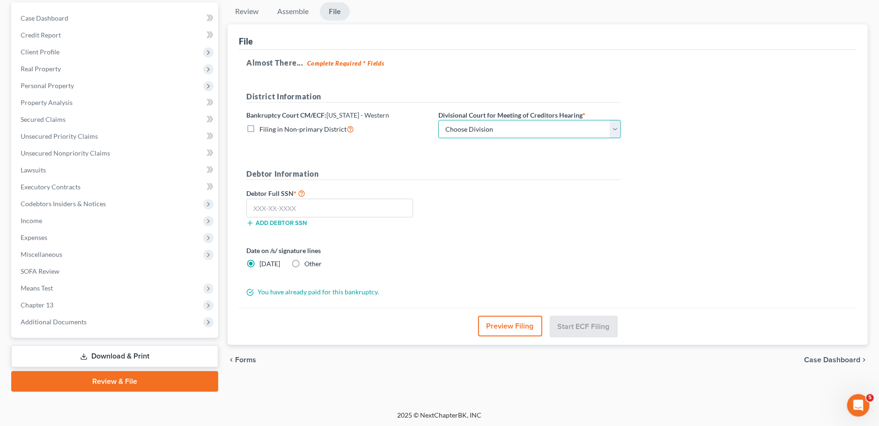
click at [439, 120] on select "Choose Division Bowling Green Louisville Owensboro Paducah" at bounding box center [530, 129] width 183 height 19
select select "3"
click option "Paducah" at bounding box center [0, 0] width 0 height 0
click at [366, 207] on input "text" at bounding box center [329, 208] width 167 height 19
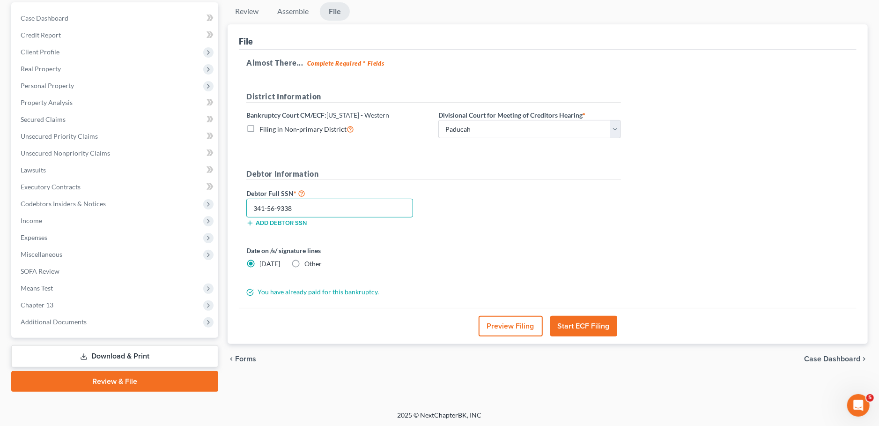
type input "341-56-9338"
click at [592, 325] on button "Start ECF Filing" at bounding box center [583, 326] width 67 height 21
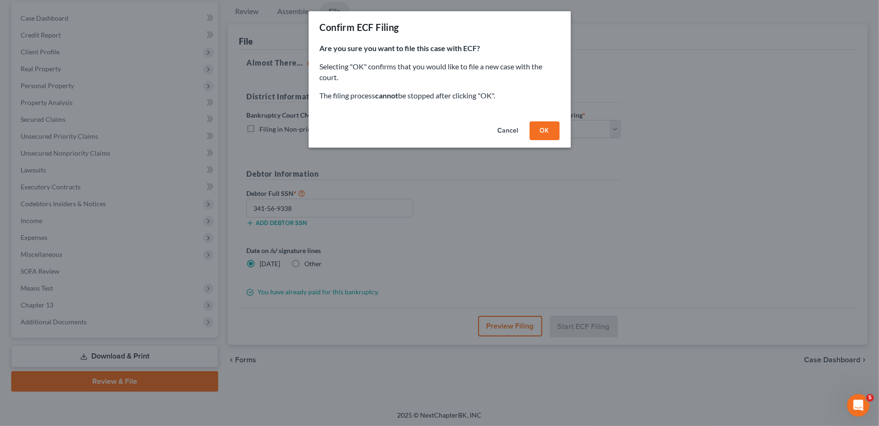
click at [546, 132] on button "OK" at bounding box center [545, 130] width 30 height 19
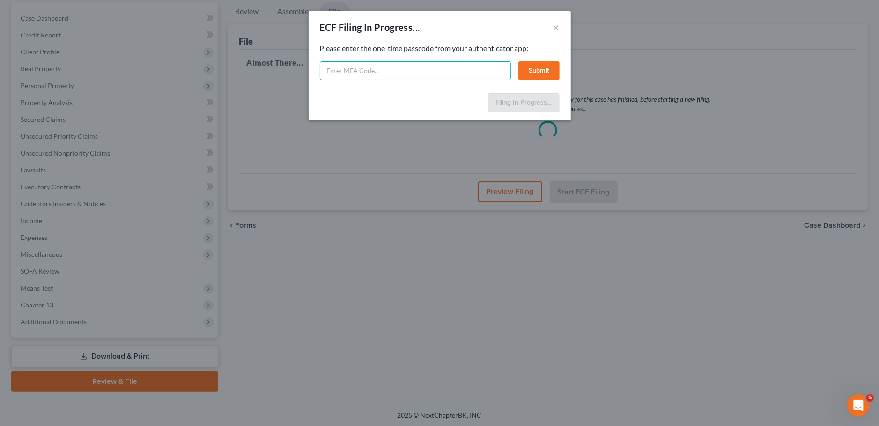
click at [394, 69] on input "text" at bounding box center [415, 70] width 191 height 19
type input "268150"
click at [550, 74] on button "Submit" at bounding box center [539, 70] width 41 height 19
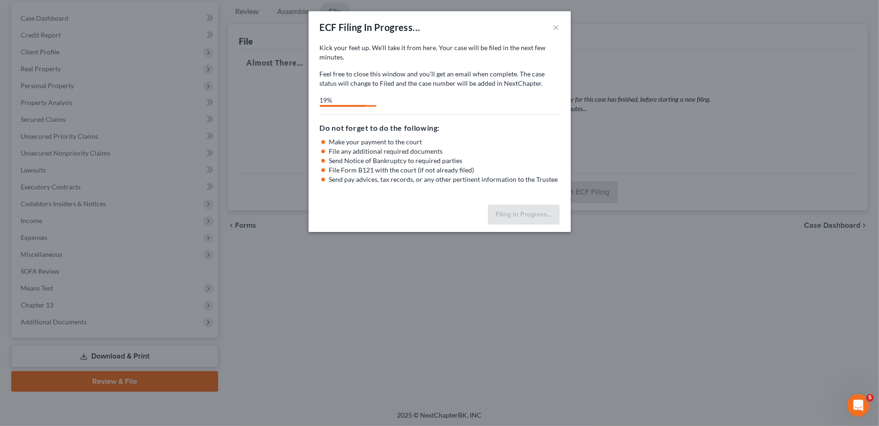
select select "3"
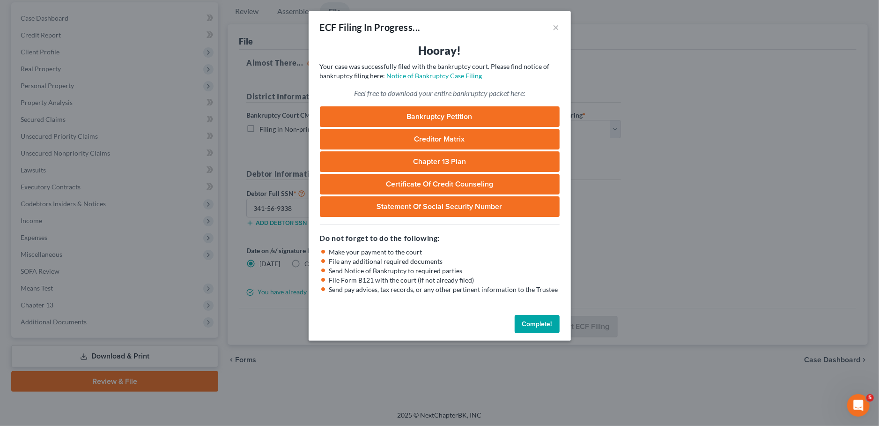
click at [530, 320] on button "Complete!" at bounding box center [537, 324] width 45 height 19
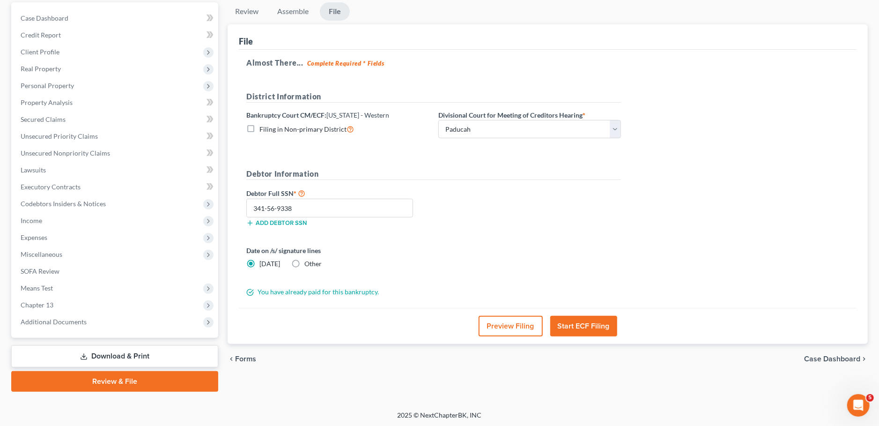
scroll to position [0, 0]
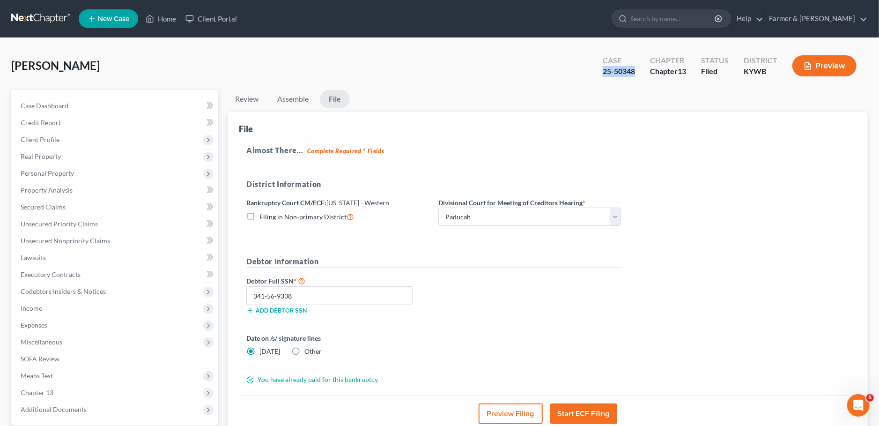
drag, startPoint x: 639, startPoint y: 70, endPoint x: 588, endPoint y: 73, distance: 50.2
click at [588, 73] on div "Beard, Susan Upgraded Case 25-50348 Chapter Chapter 13 Status Filed District KY…" at bounding box center [439, 69] width 857 height 41
copy div "25-50348"
click at [82, 139] on span "Client Profile" at bounding box center [115, 139] width 205 height 17
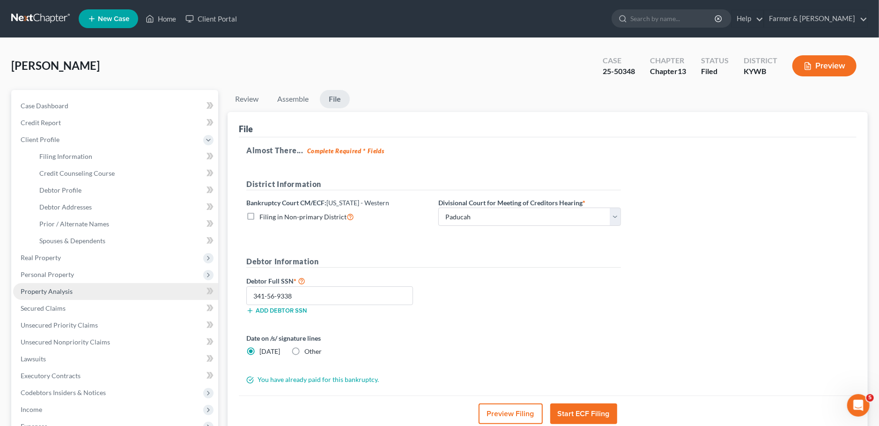
click at [96, 288] on link "Property Analysis" at bounding box center [115, 291] width 205 height 17
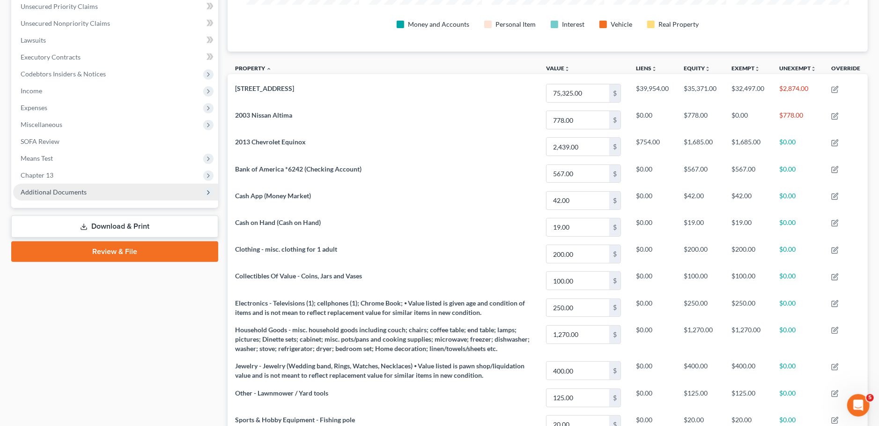
scroll to position [216, 0]
click at [95, 187] on span "Additional Documents" at bounding box center [115, 193] width 205 height 17
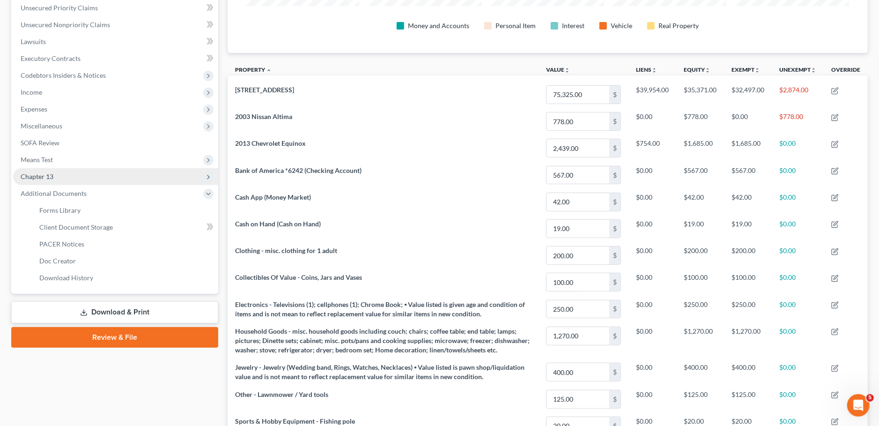
click at [95, 176] on span "Chapter 13" at bounding box center [115, 176] width 205 height 17
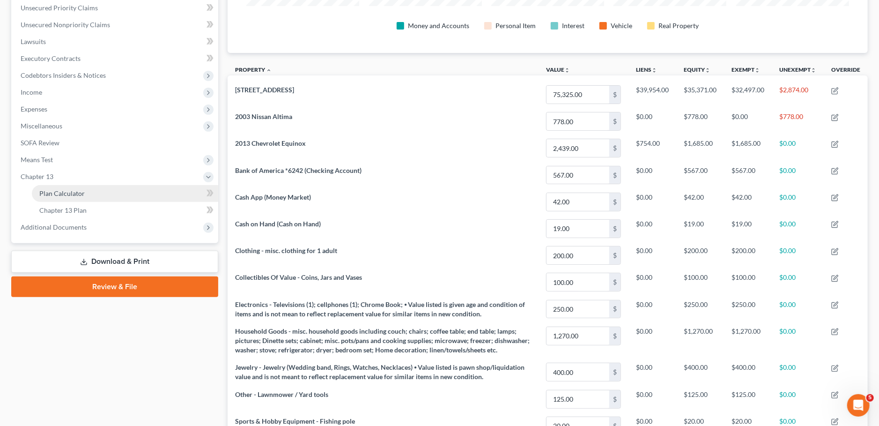
click at [96, 187] on link "Plan Calculator" at bounding box center [125, 193] width 186 height 17
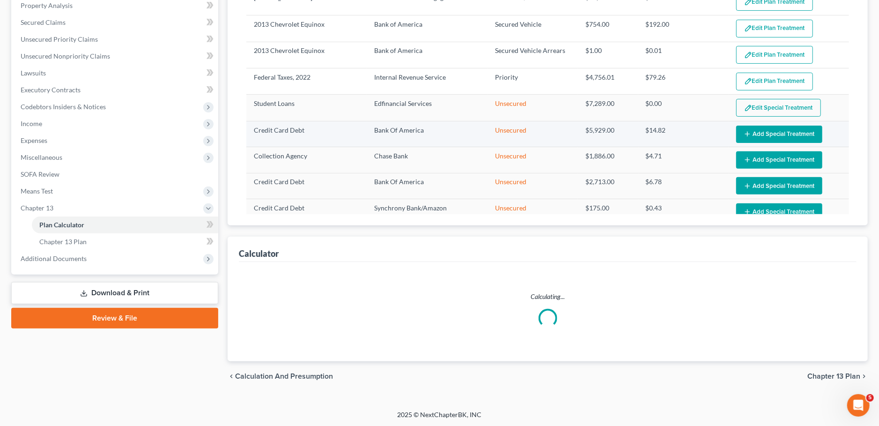
select select "59"
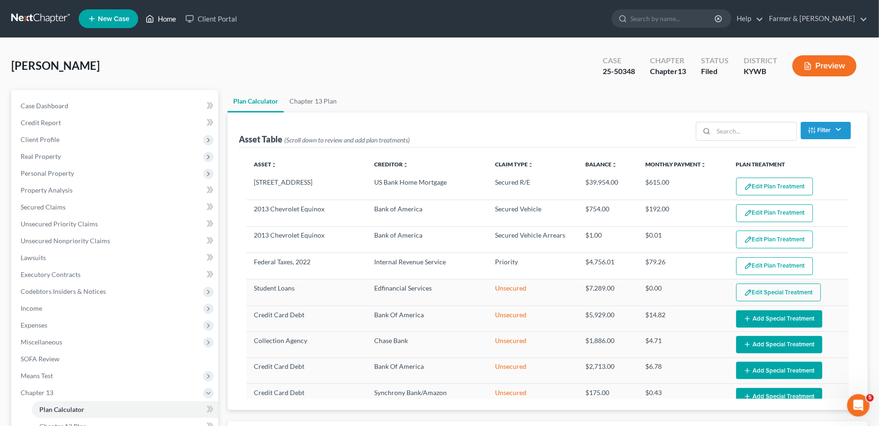
click at [151, 16] on icon at bounding box center [150, 18] width 7 height 7
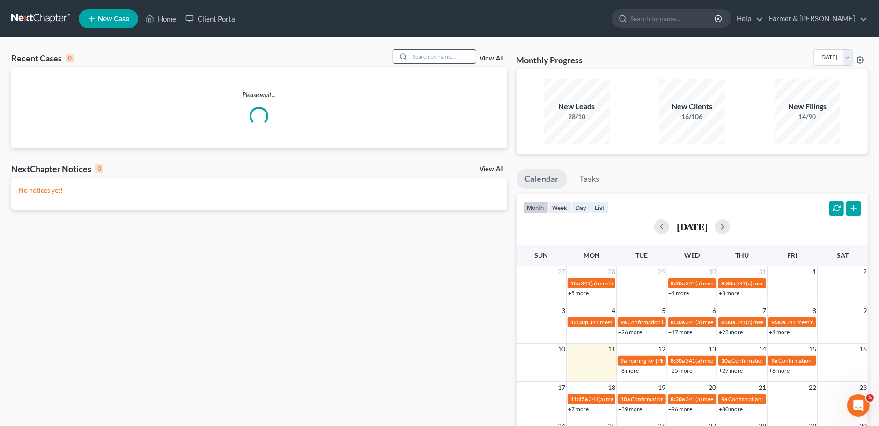
click at [415, 60] on input "search" at bounding box center [443, 57] width 66 height 14
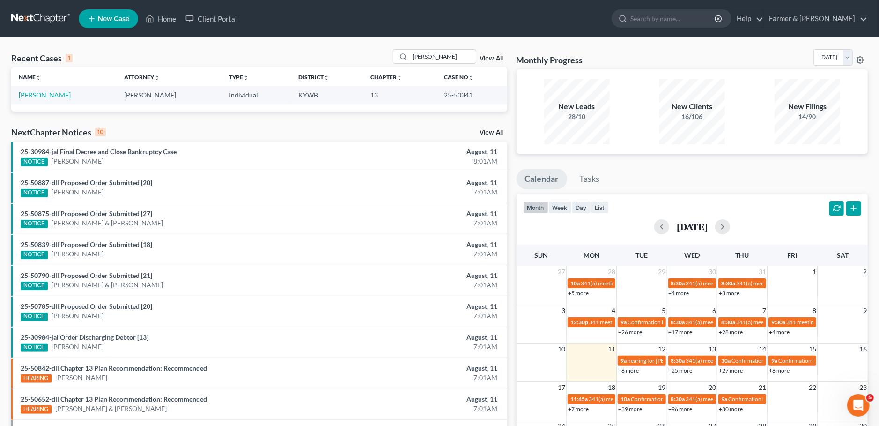
drag, startPoint x: 454, startPoint y: 57, endPoint x: 330, endPoint y: 51, distance: 124.3
click at [410, 51] on input "christie anderson" at bounding box center [443, 57] width 66 height 14
type input "sara lindsey"
click at [33, 89] on td "Lindsey, Sara" at bounding box center [63, 94] width 105 height 17
click at [31, 95] on link "Lindsey, Sara" at bounding box center [45, 95] width 52 height 8
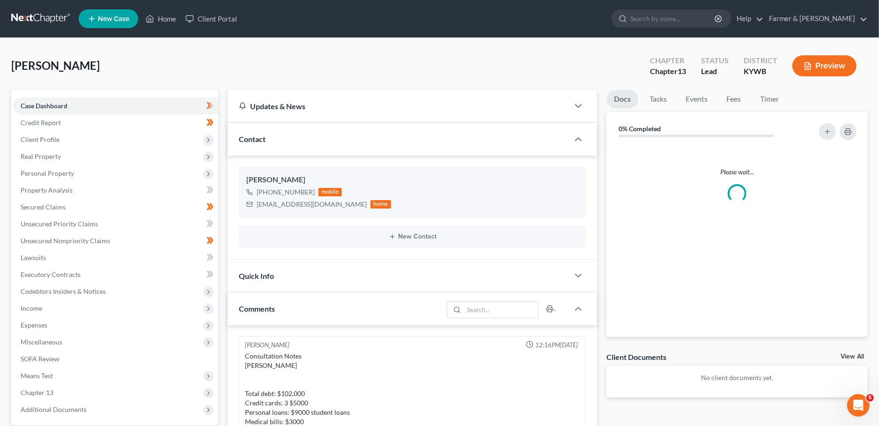
scroll to position [359, 0]
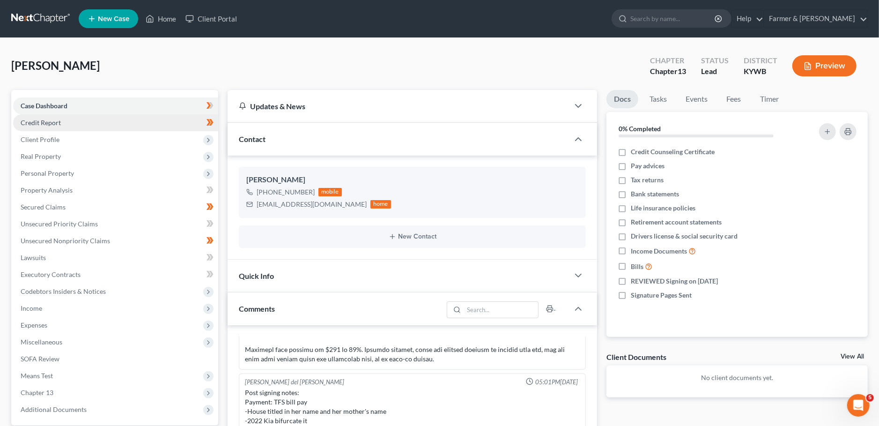
click at [109, 126] on link "Credit Report" at bounding box center [115, 122] width 205 height 17
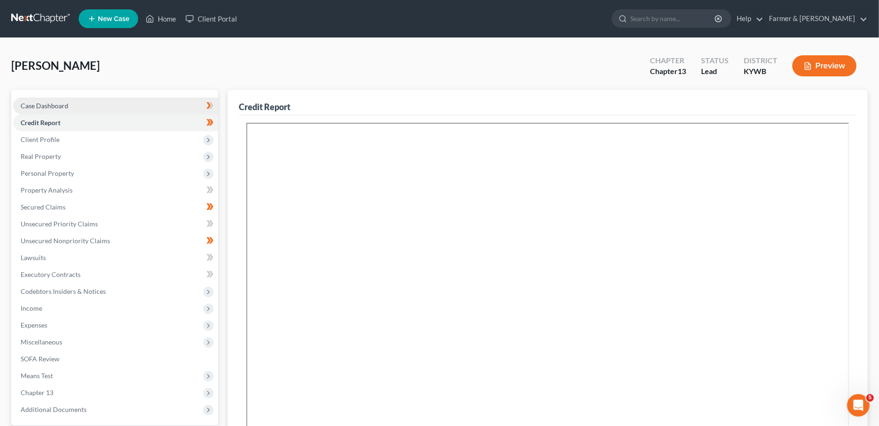
click at [42, 105] on span "Case Dashboard" at bounding box center [45, 106] width 48 height 8
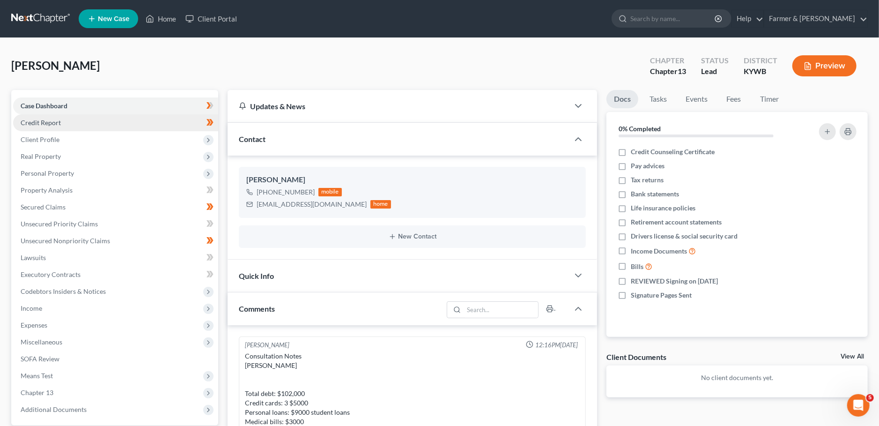
scroll to position [359, 0]
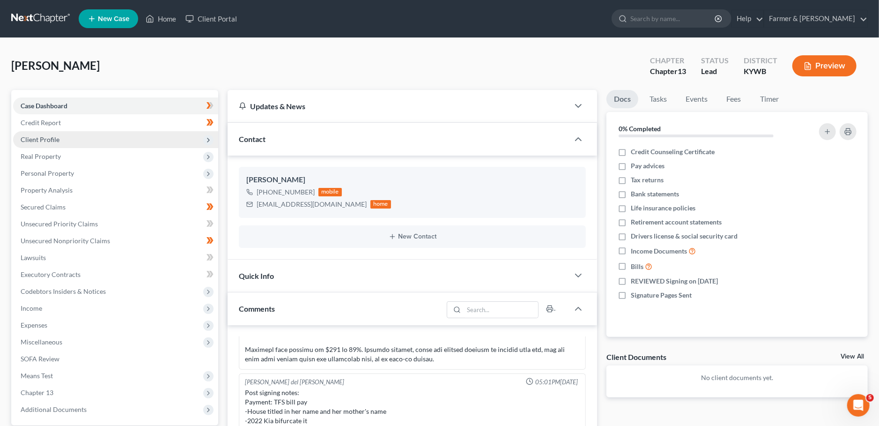
click at [103, 145] on span "Client Profile" at bounding box center [115, 139] width 205 height 17
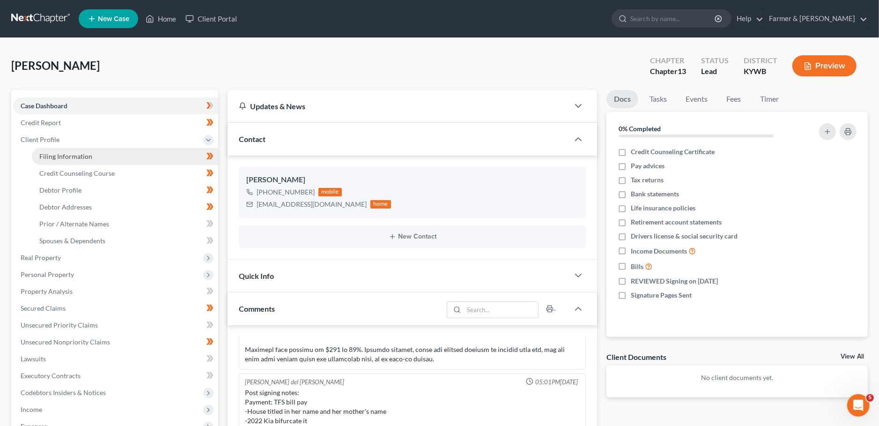
click at [101, 153] on link "Filing Information" at bounding box center [125, 156] width 186 height 17
select select "1"
select select "0"
select select "3"
select select "33"
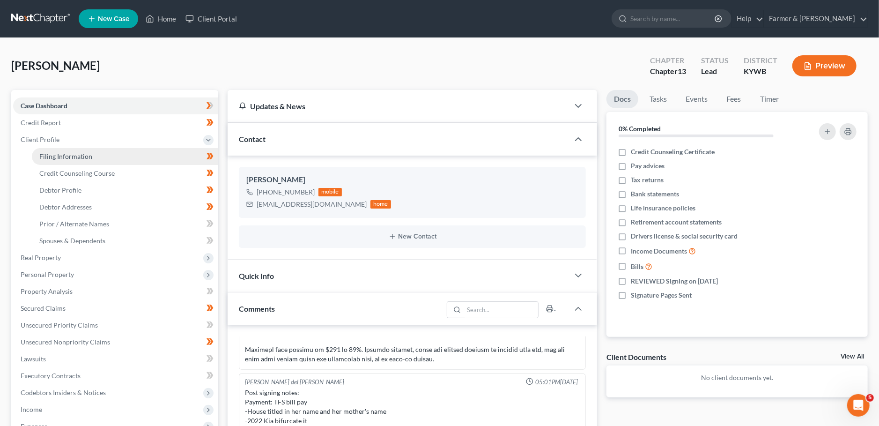
select select "2"
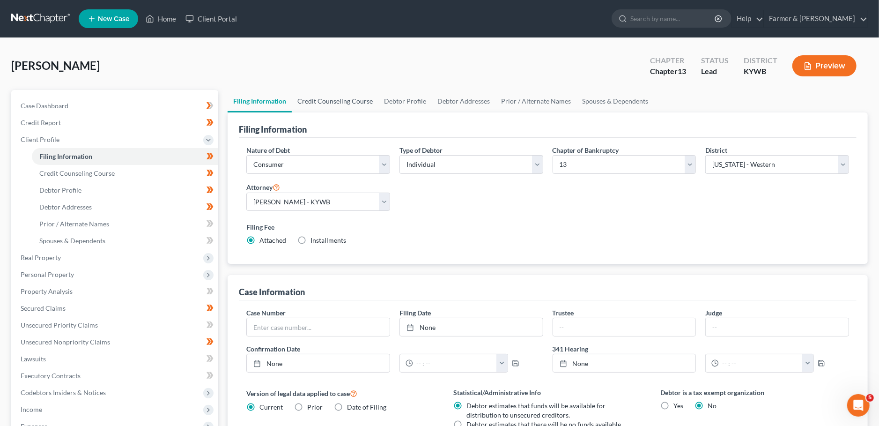
click at [325, 105] on link "Credit Counseling Course" at bounding box center [335, 101] width 87 height 22
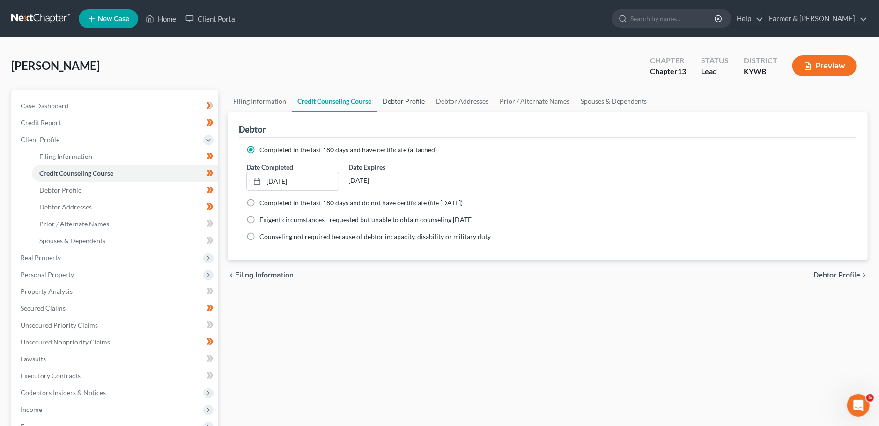
click at [404, 103] on link "Debtor Profile" at bounding box center [403, 101] width 53 height 22
select select "0"
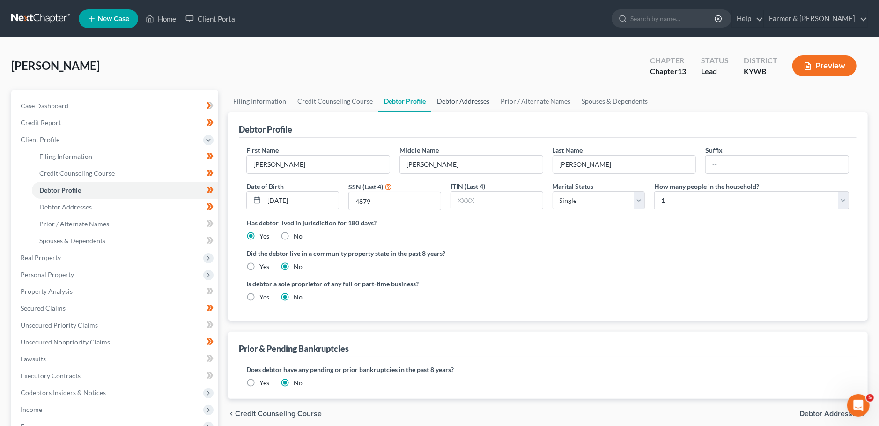
click at [454, 98] on link "Debtor Addresses" at bounding box center [463, 101] width 64 height 22
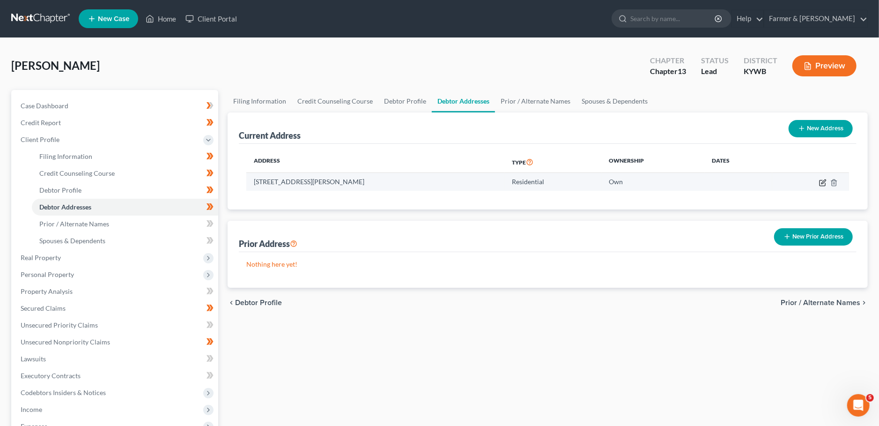
click at [826, 182] on icon "button" at bounding box center [822, 182] width 7 height 7
select select "18"
select select "42"
select select "0"
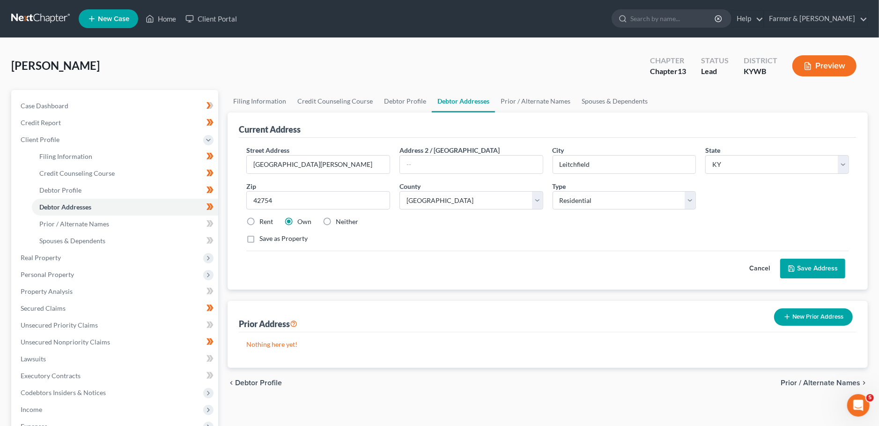
click at [804, 268] on button "Save Address" at bounding box center [813, 269] width 65 height 20
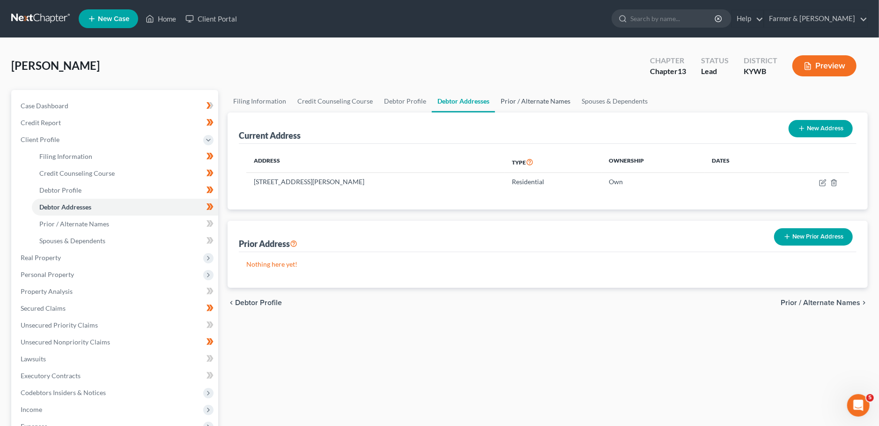
click at [525, 97] on link "Prior / Alternate Names" at bounding box center [535, 101] width 81 height 22
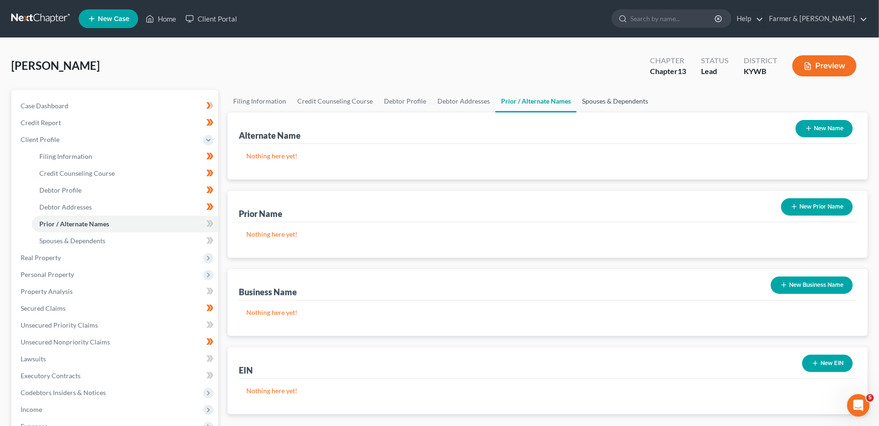
click at [605, 99] on link "Spouses & Dependents" at bounding box center [615, 101] width 77 height 22
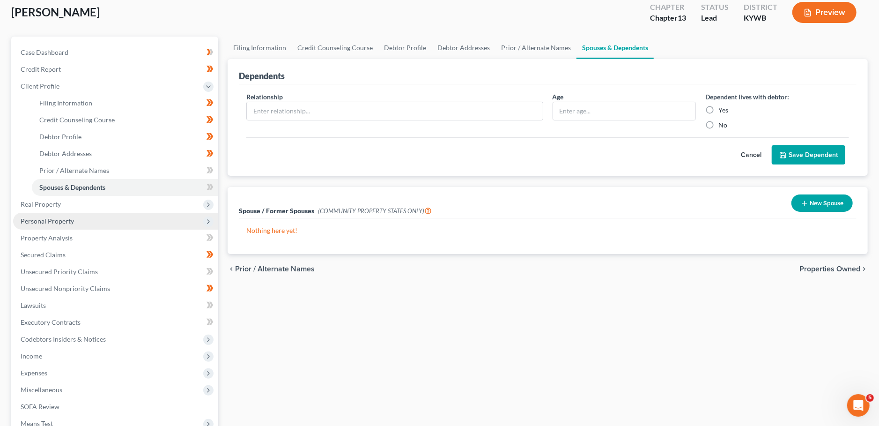
scroll to position [82, 0]
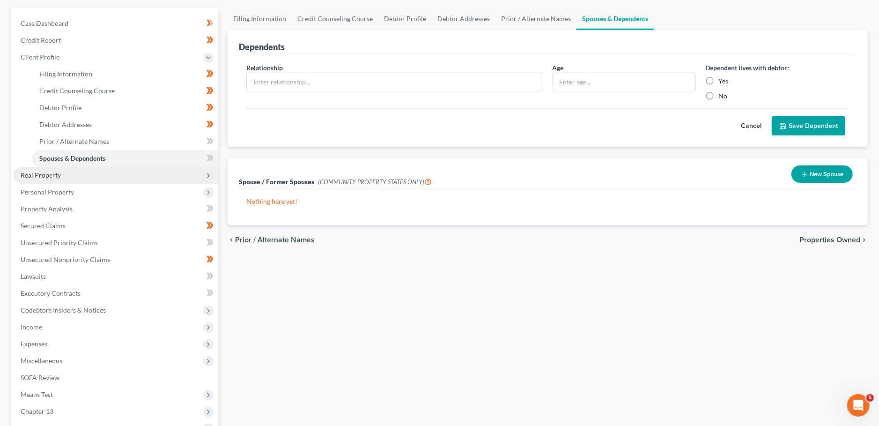
click at [97, 179] on span "Real Property" at bounding box center [115, 175] width 205 height 17
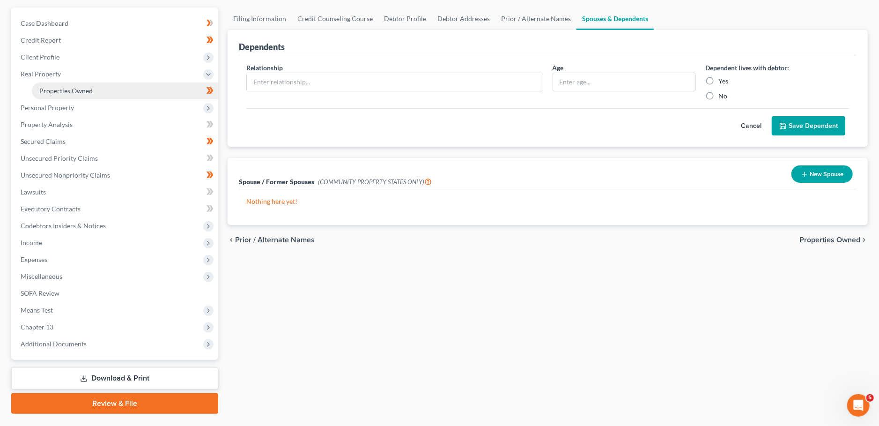
click at [96, 93] on link "Properties Owned" at bounding box center [125, 90] width 186 height 17
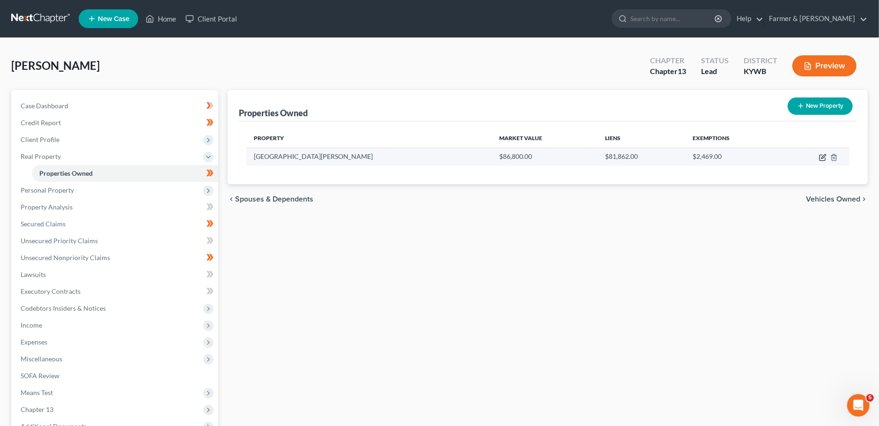
click at [825, 156] on icon "button" at bounding box center [822, 157] width 7 height 7
select select "18"
select select "42"
select select "3"
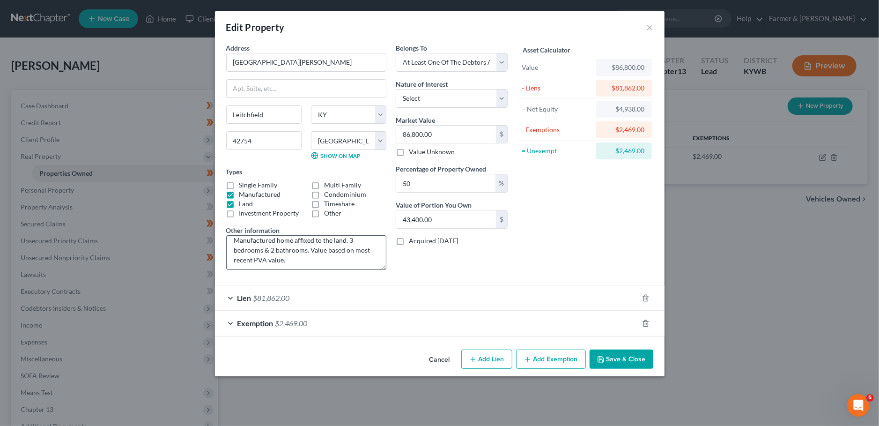
scroll to position [10, 0]
click at [632, 360] on button "Save & Close" at bounding box center [622, 360] width 64 height 20
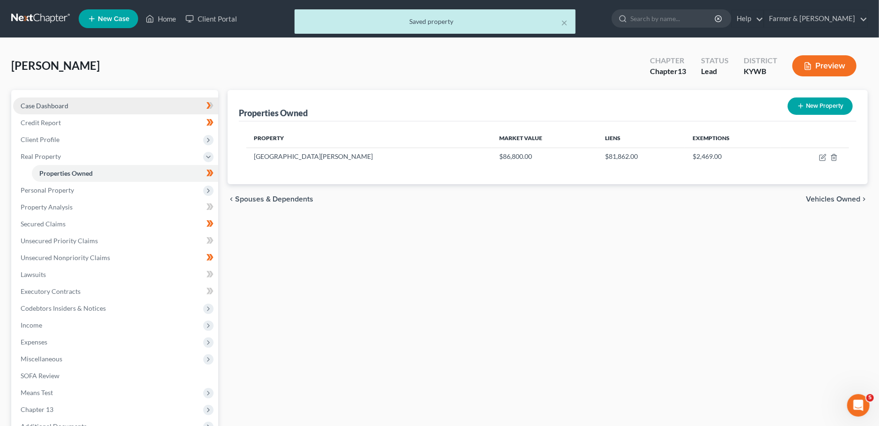
click at [103, 104] on link "Case Dashboard" at bounding box center [115, 105] width 205 height 17
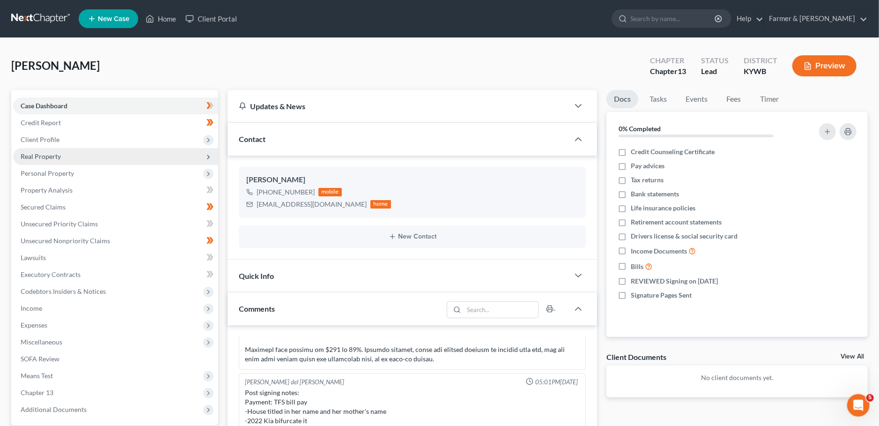
click at [103, 151] on span "Real Property" at bounding box center [115, 156] width 205 height 17
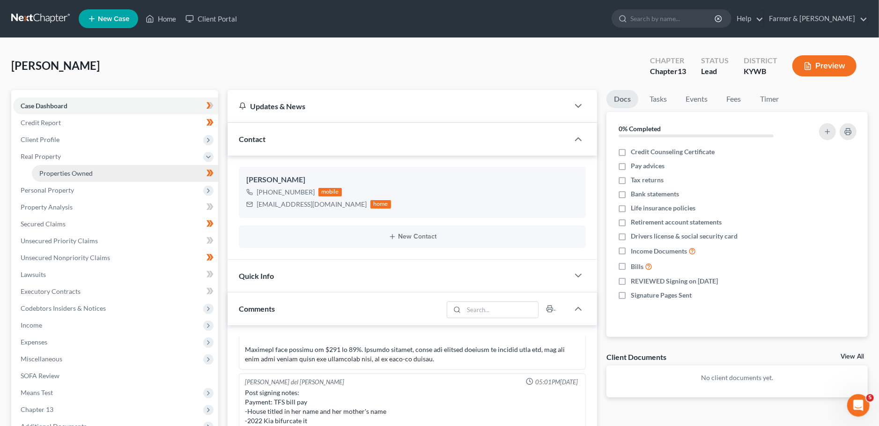
click at [98, 167] on link "Properties Owned" at bounding box center [125, 173] width 186 height 17
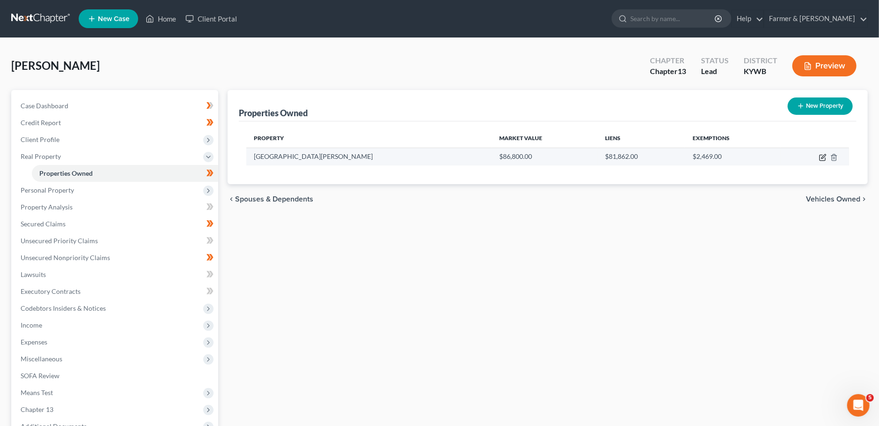
click at [821, 160] on icon "button" at bounding box center [822, 157] width 7 height 7
select select "18"
select select "42"
select select "3"
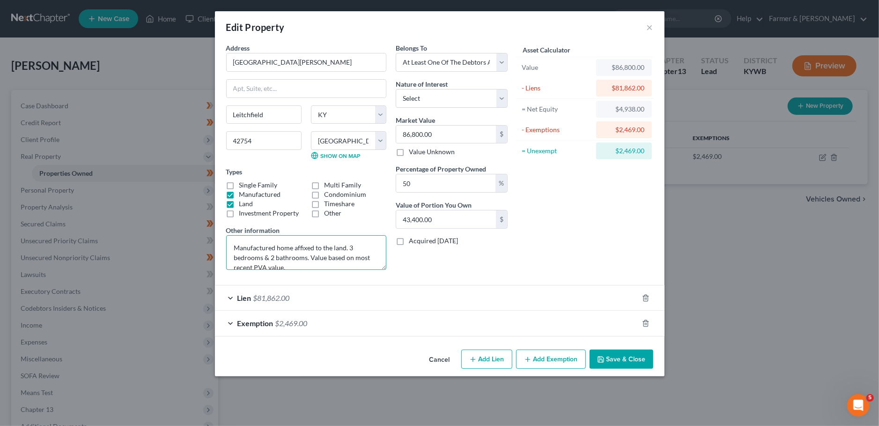
click at [235, 245] on textarea "Manufactured home affixed to the land. 3 bedrooms & 2 bathrooms. Value based on…" at bounding box center [306, 252] width 160 height 35
click at [356, 255] on textarea "1/2 interest w/ Debtor's mother; Manufactured home affixed to the land. 3 bedro…" at bounding box center [306, 252] width 160 height 35
click at [352, 256] on textarea "1/2 interest w/ Debtor's mother; Manufactured home affixed to the land. 3 bedro…" at bounding box center [306, 252] width 160 height 35
type textarea "1/2 interest w/ Debtor's mother; Manufactured home affixed to the land. 3 bedro…"
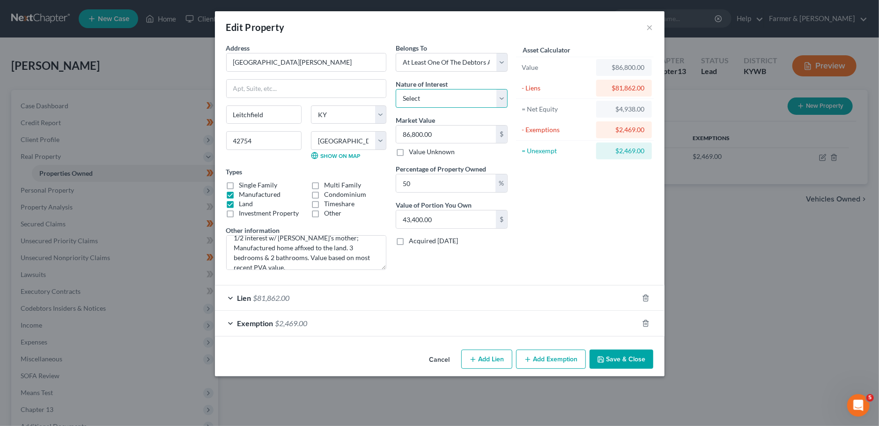
click at [396, 89] on select "Select Fee Simple Joint Tenant Life Estate Equitable Interest Future Interest T…" at bounding box center [452, 98] width 112 height 19
select select "0"
click option "Fee Simple" at bounding box center [0, 0] width 0 height 0
click at [508, 294] on div "Lien $81,862.00" at bounding box center [427, 297] width 424 height 25
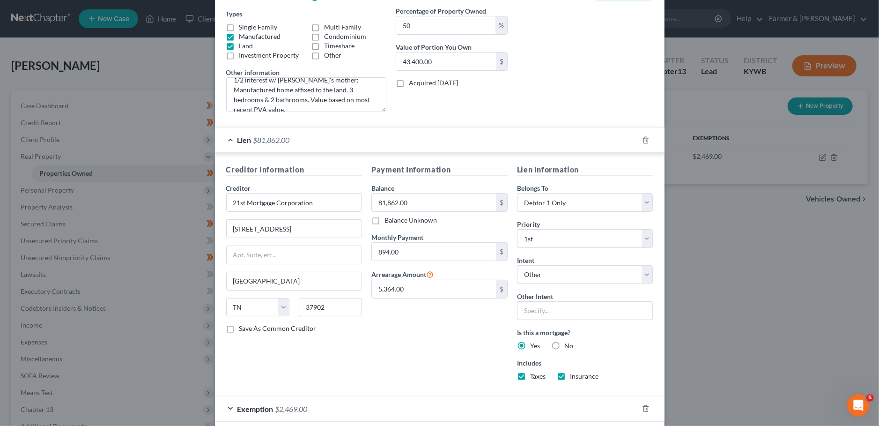
scroll to position [202, 0]
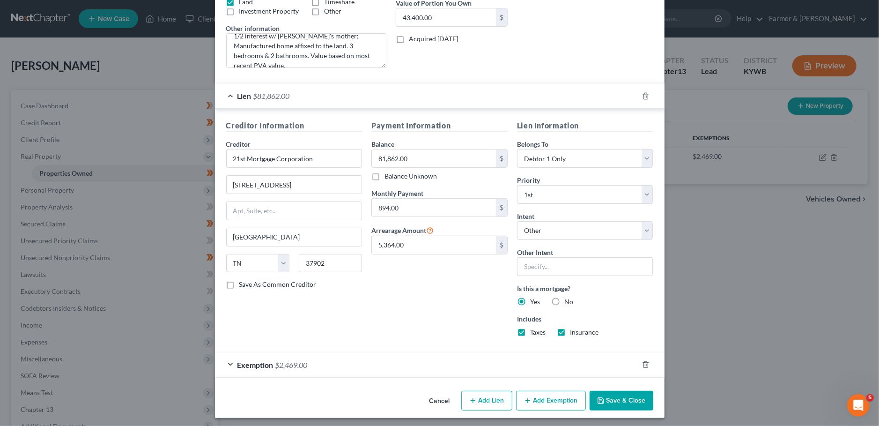
click at [615, 396] on button "Save & Close" at bounding box center [622, 401] width 64 height 20
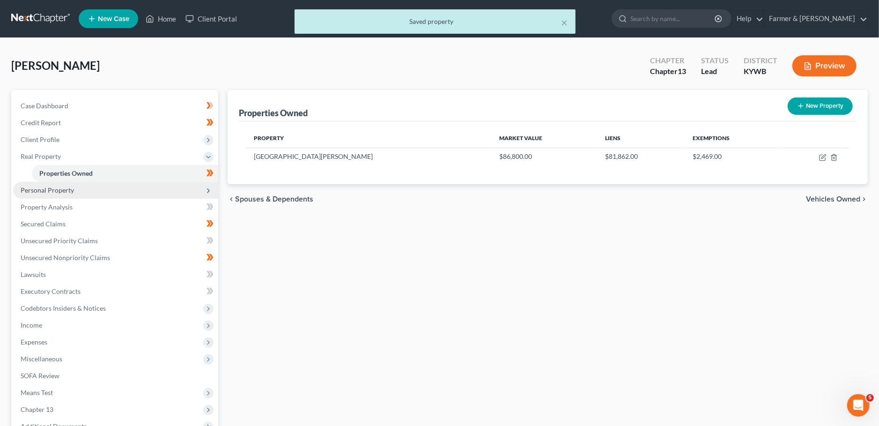
click at [48, 191] on span "Personal Property" at bounding box center [47, 190] width 53 height 8
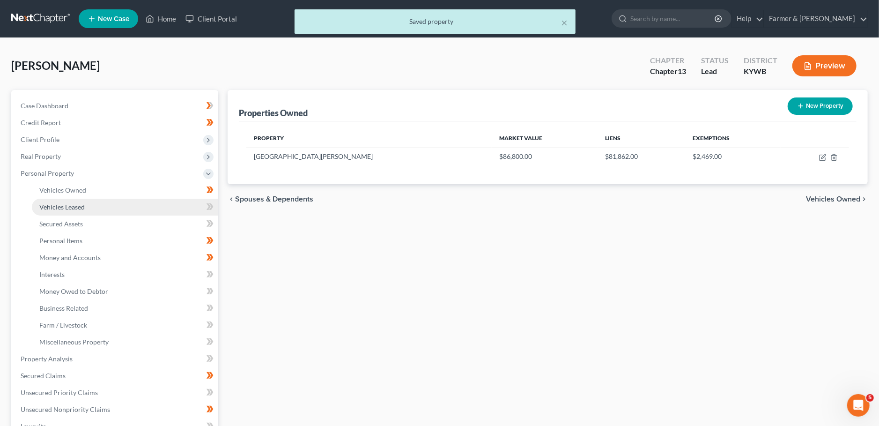
click at [52, 200] on link "Vehicles Leased" at bounding box center [125, 207] width 186 height 17
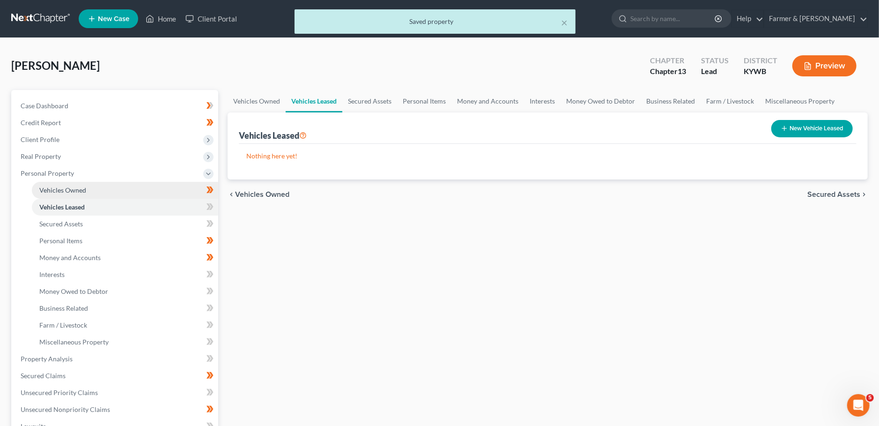
click at [57, 193] on span "Vehicles Owned" at bounding box center [62, 190] width 47 height 8
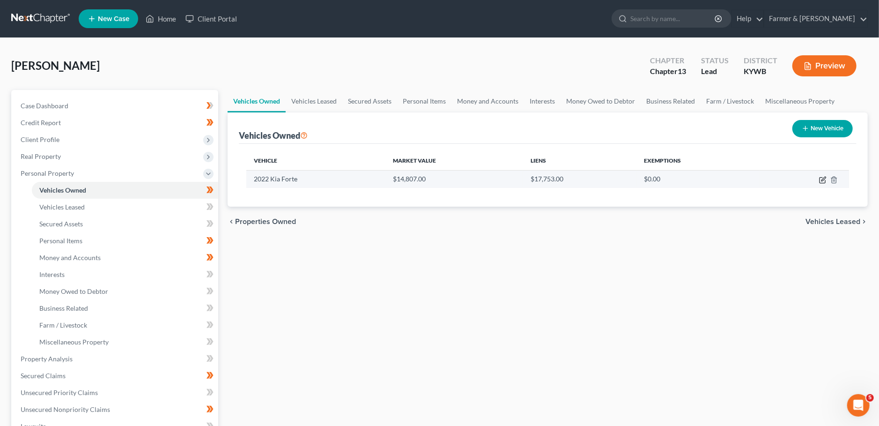
click at [825, 181] on icon "button" at bounding box center [822, 179] width 7 height 7
select select "0"
select select "4"
select select "2"
select select "0"
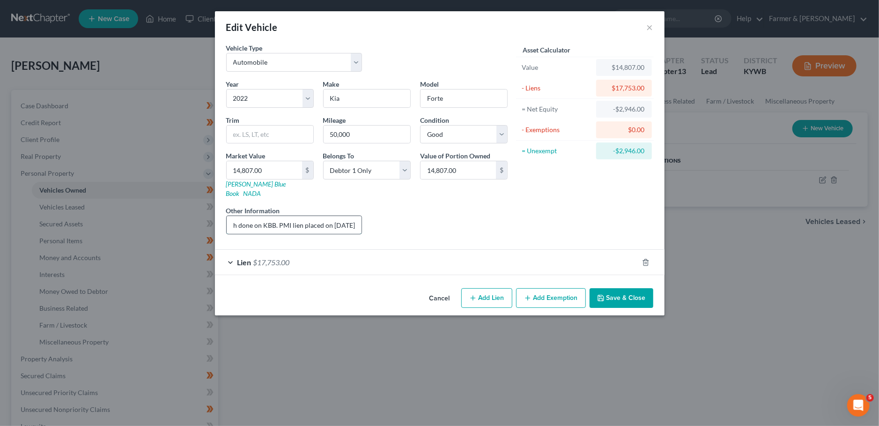
scroll to position [0, 122]
drag, startPoint x: 286, startPoint y: 214, endPoint x: 436, endPoint y: 251, distance: 154.4
click at [362, 218] on input "Value based on fair market value research done on KBB. PMI lien placed on 5/23/…" at bounding box center [294, 225] width 135 height 18
click at [437, 252] on div "Lien $17,753.00" at bounding box center [427, 262] width 424 height 25
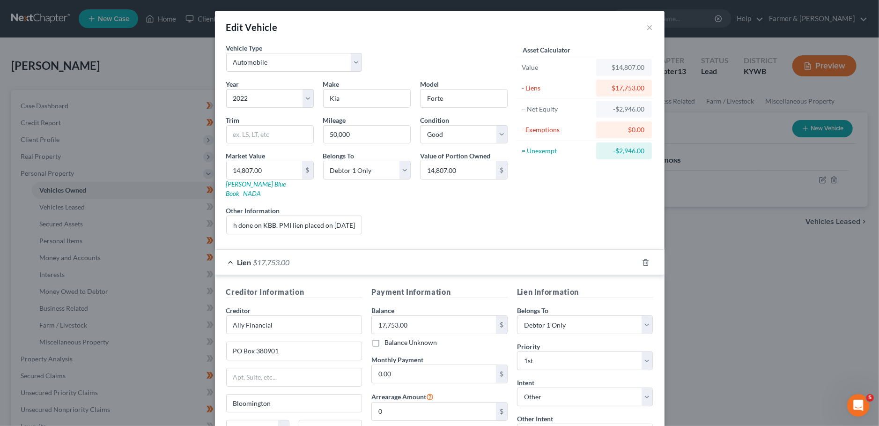
scroll to position [83, 0]
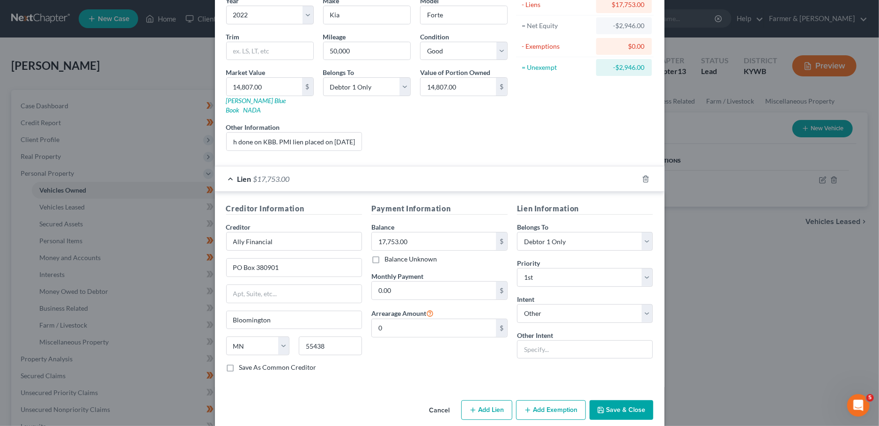
click at [638, 400] on button "Save & Close" at bounding box center [622, 410] width 64 height 20
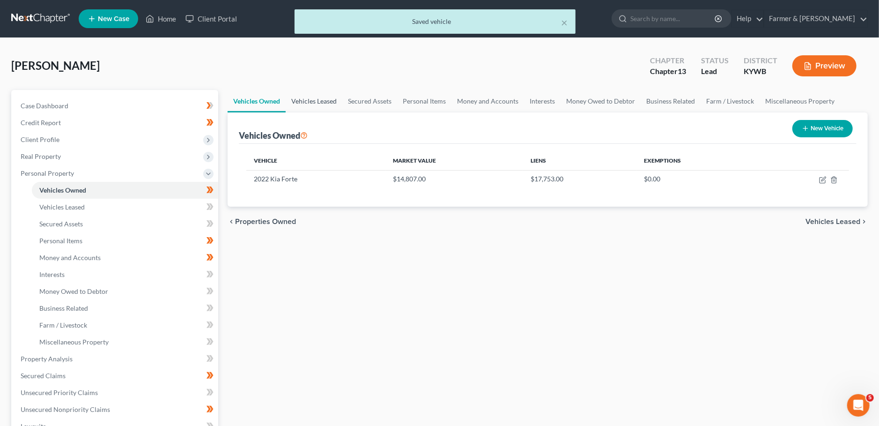
click at [329, 104] on link "Vehicles Leased" at bounding box center [314, 101] width 57 height 22
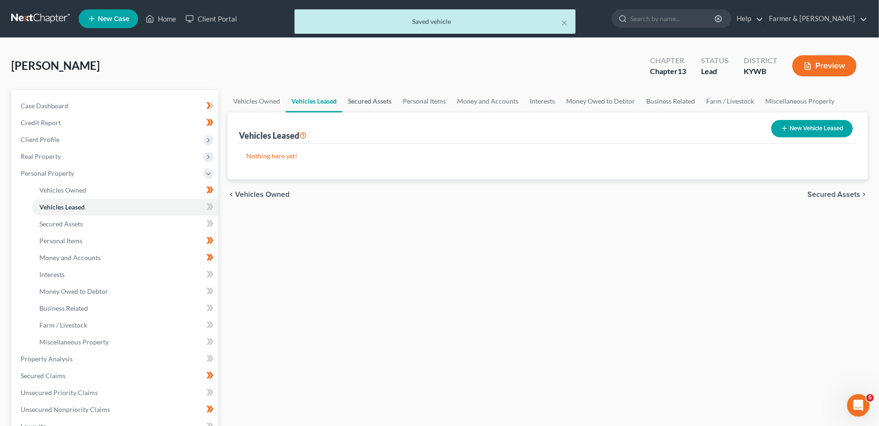
click at [379, 100] on link "Secured Assets" at bounding box center [369, 101] width 55 height 22
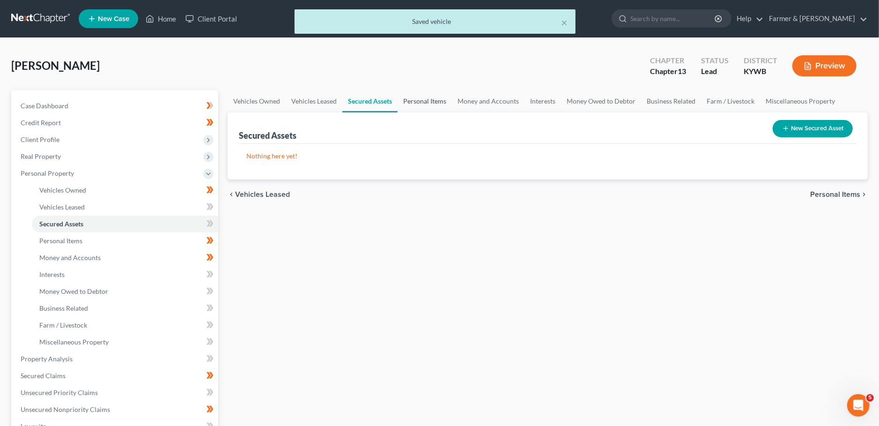
click at [433, 100] on link "Personal Items" at bounding box center [425, 101] width 54 height 22
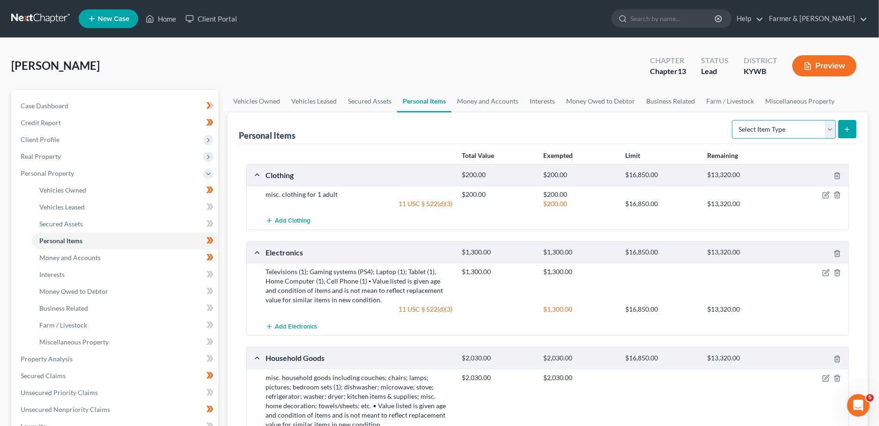
click at [732, 120] on select "Select Item Type Clothing Collectibles Of Value Electronics Firearms Household …" at bounding box center [784, 129] width 104 height 19
select select "jewelry"
click option "Jewelry" at bounding box center [0, 0] width 0 height 0
click at [850, 123] on button "submit" at bounding box center [848, 129] width 18 height 18
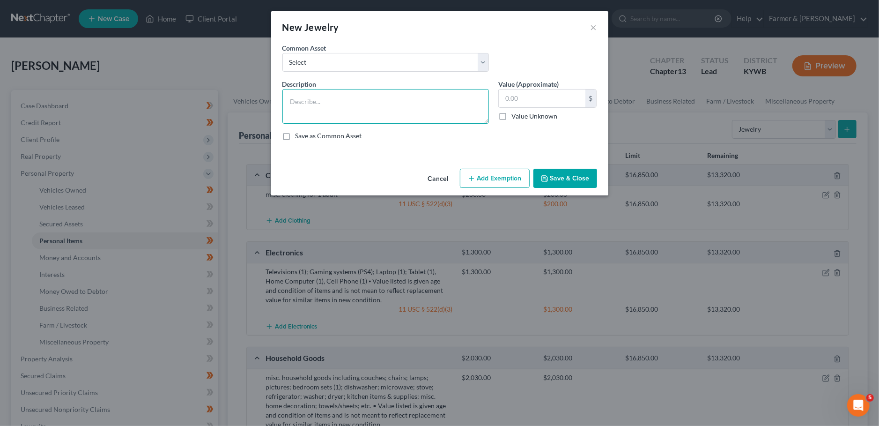
click at [302, 115] on textarea at bounding box center [386, 106] width 207 height 35
type textarea "misc. costume jewelry; earrings; necklace; ring"
drag, startPoint x: 551, startPoint y: 96, endPoint x: 361, endPoint y: 88, distance: 190.4
click at [499, 89] on input "100.00" at bounding box center [542, 98] width 87 height 18
type input "85.00"
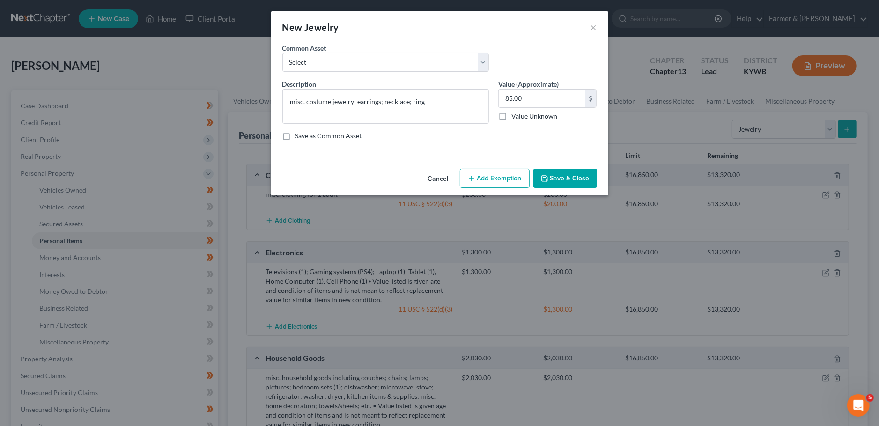
click at [497, 176] on button "Add Exemption" at bounding box center [495, 179] width 70 height 20
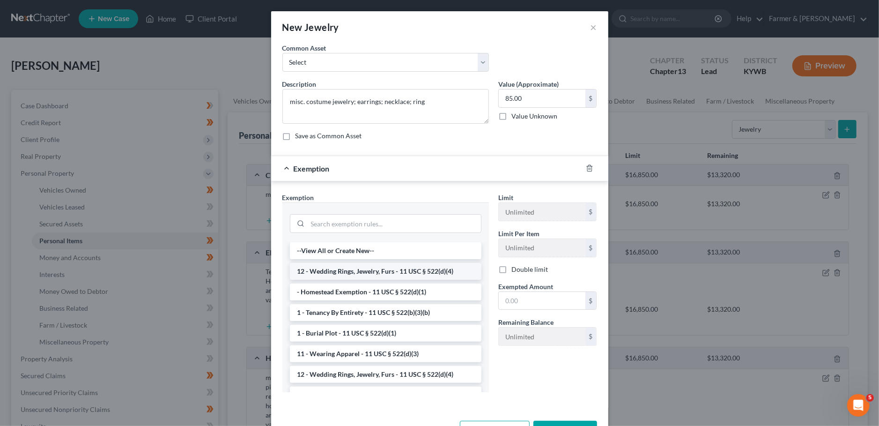
click at [380, 273] on li "12 - Wedding Rings, Jewelry, Furs - 11 USC § 522(d)(4)" at bounding box center [386, 271] width 192 height 17
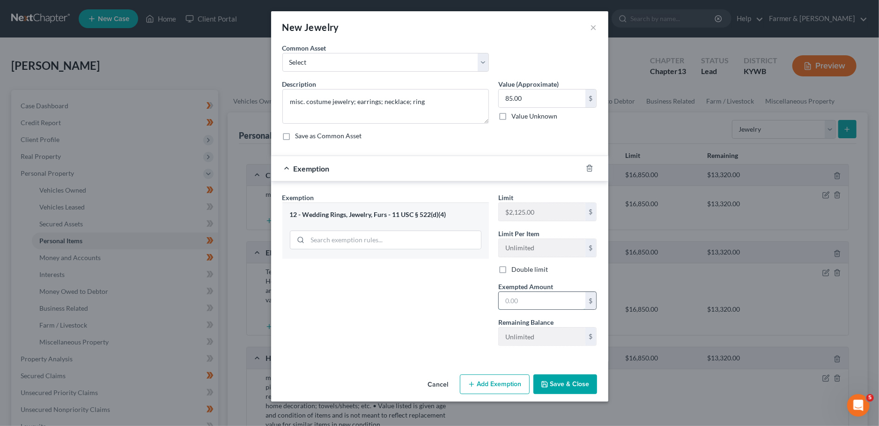
click at [538, 301] on input "text" at bounding box center [542, 301] width 87 height 18
type input "85.00"
click at [545, 381] on polyline "button" at bounding box center [544, 381] width 2 height 1
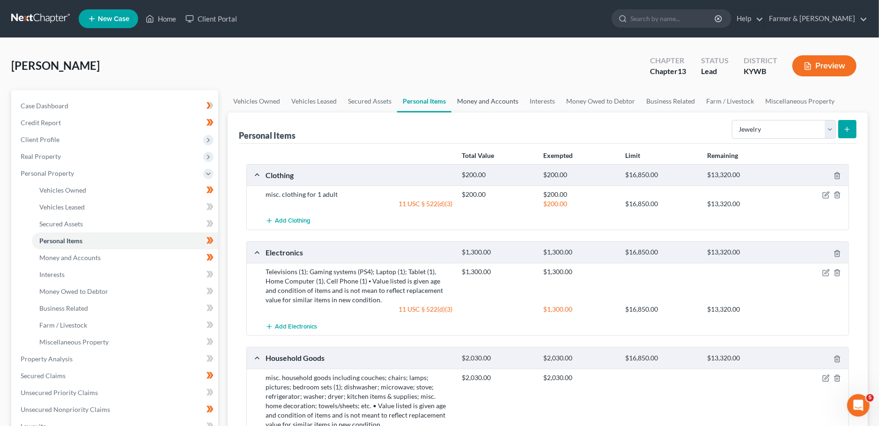
click at [487, 96] on link "Money and Accounts" at bounding box center [488, 101] width 73 height 22
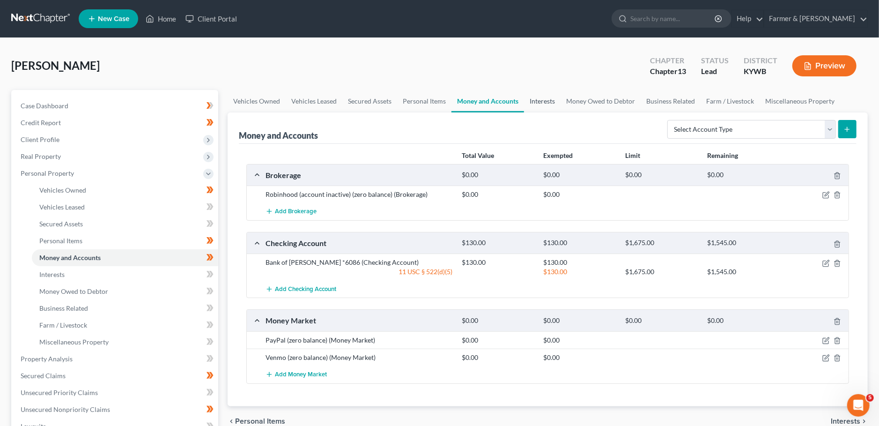
click at [544, 108] on link "Interests" at bounding box center [542, 101] width 37 height 22
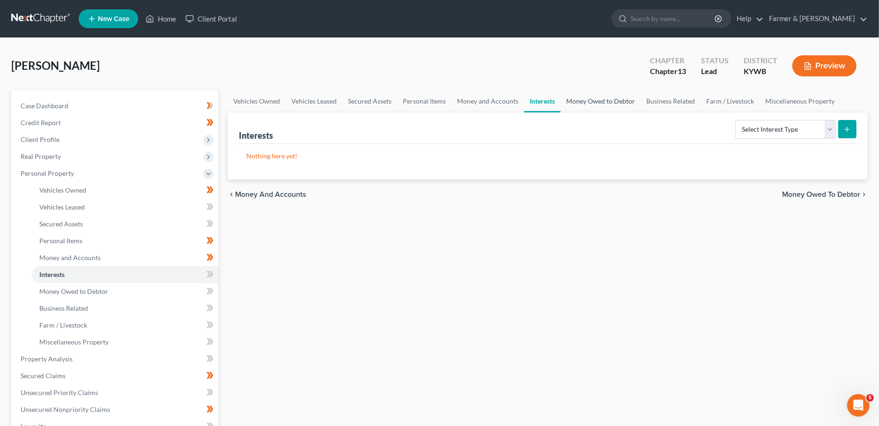
click at [633, 94] on link "Money Owed to Debtor" at bounding box center [601, 101] width 80 height 22
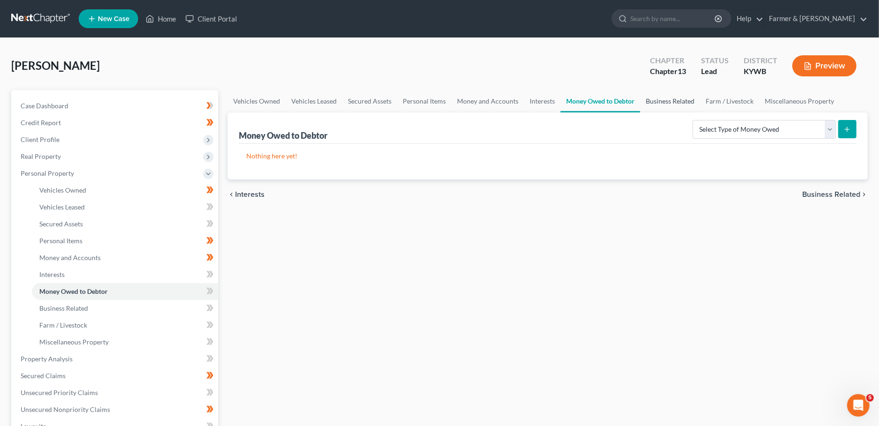
click at [670, 101] on link "Business Related" at bounding box center [670, 101] width 60 height 22
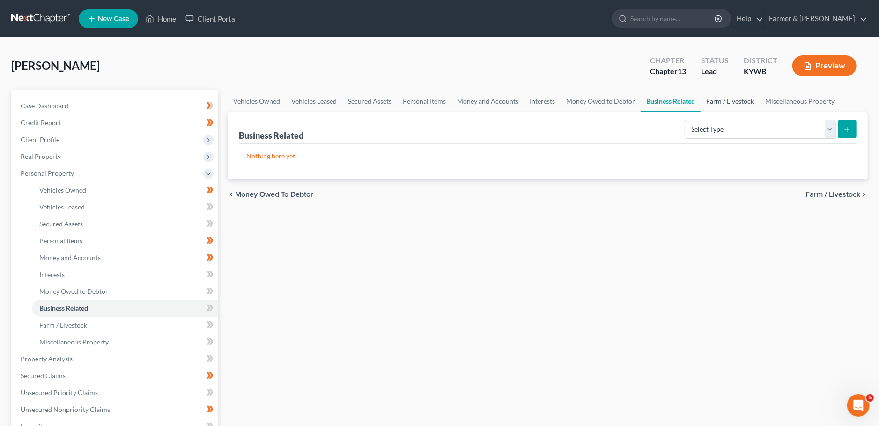
click at [720, 100] on link "Farm / Livestock" at bounding box center [730, 101] width 59 height 22
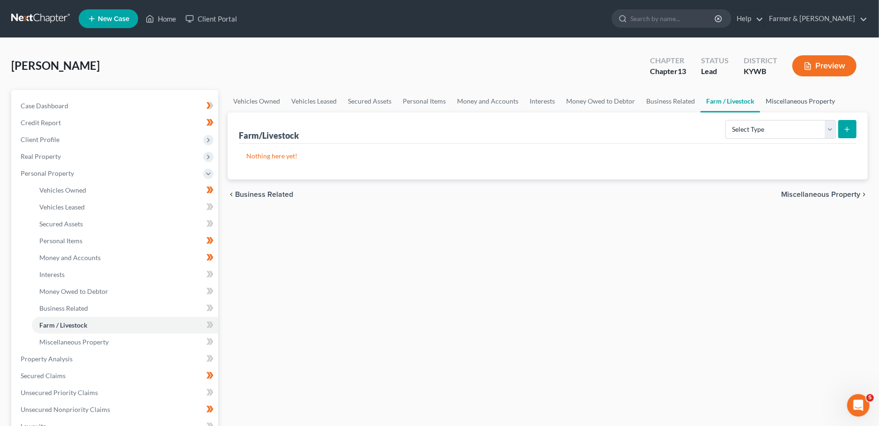
click at [786, 98] on link "Miscellaneous Property" at bounding box center [800, 101] width 81 height 22
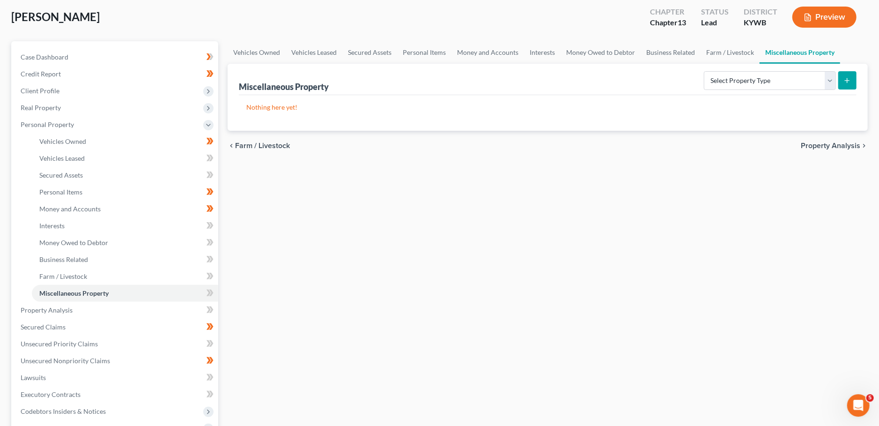
scroll to position [82, 0]
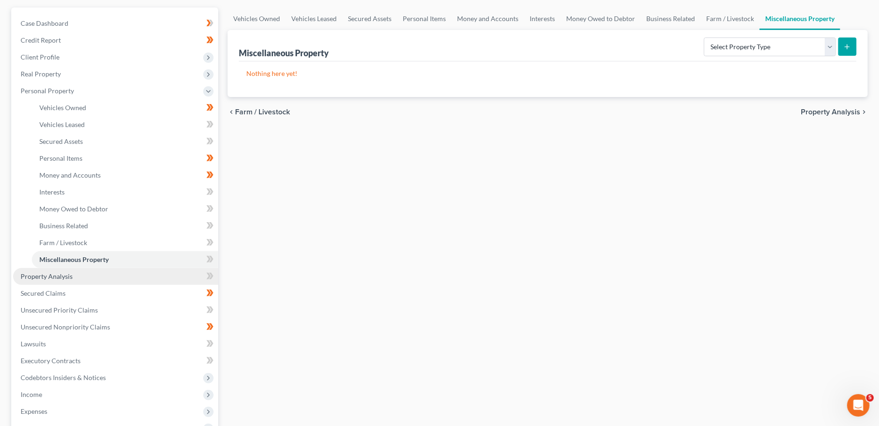
click at [72, 278] on link "Property Analysis" at bounding box center [115, 276] width 205 height 17
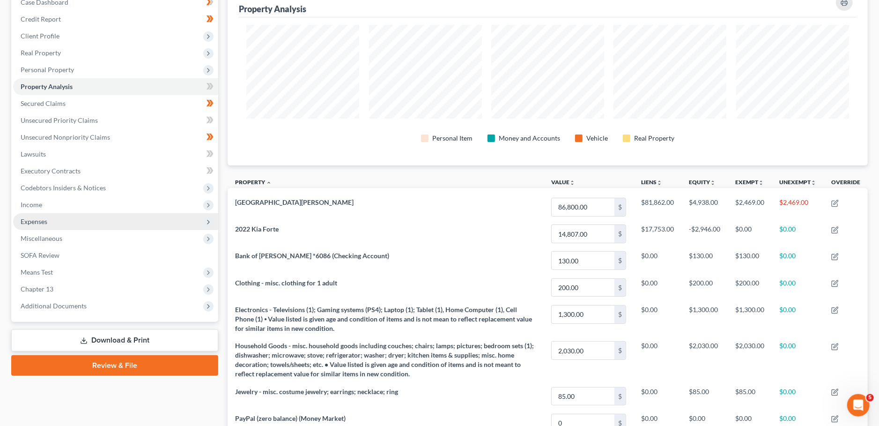
scroll to position [92, 0]
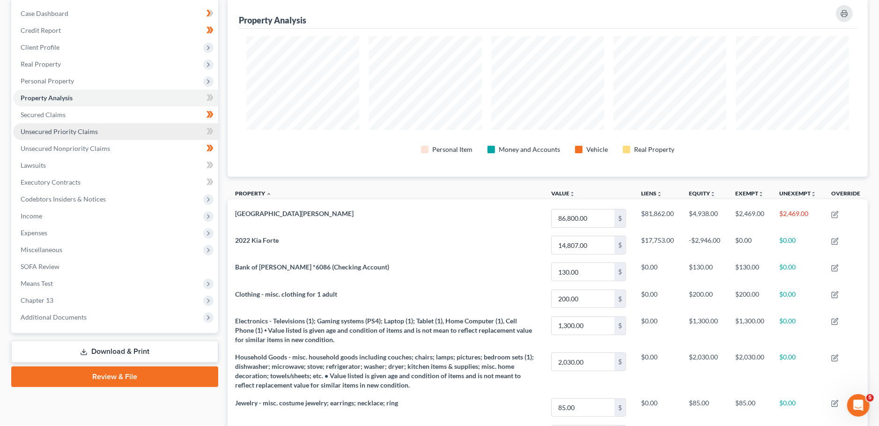
click at [44, 123] on link "Unsecured Priority Claims" at bounding box center [115, 131] width 205 height 17
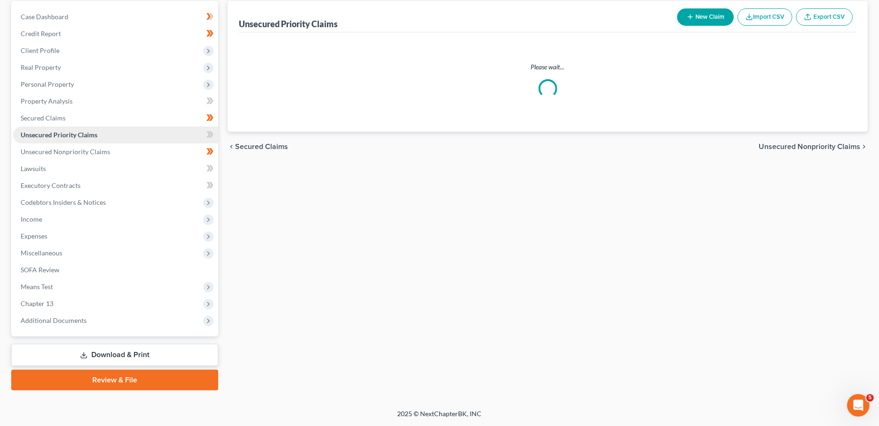
scroll to position [88, 0]
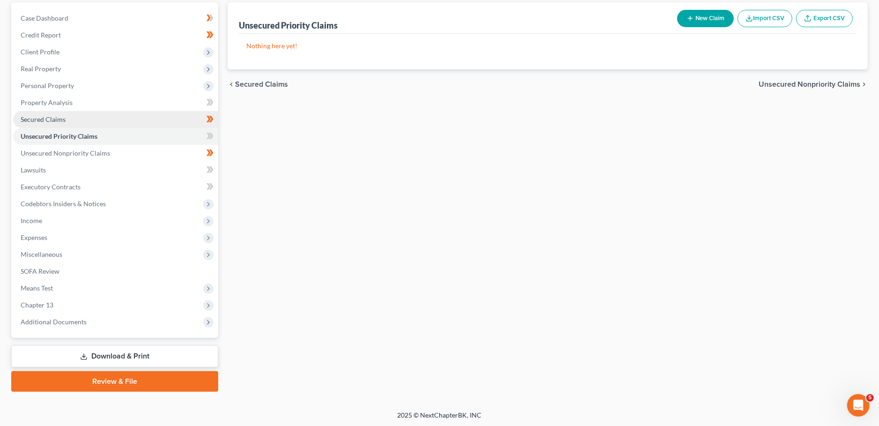
click at [44, 119] on span "Secured Claims" at bounding box center [43, 119] width 45 height 8
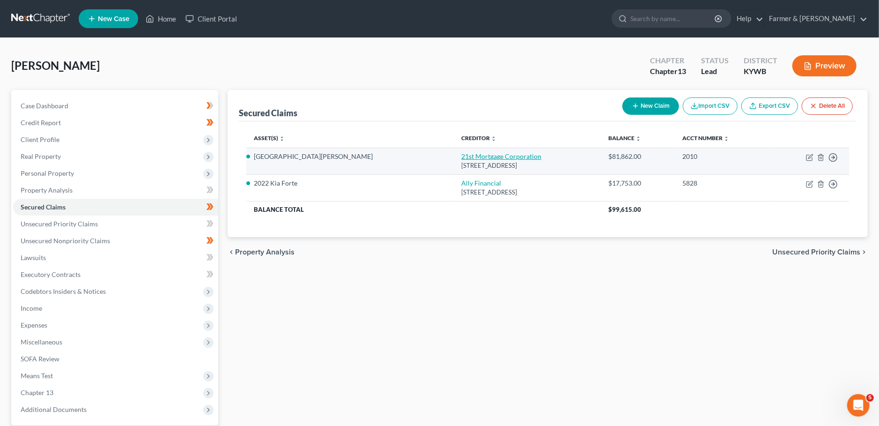
click at [461, 153] on link "21st Mortgage Corporation" at bounding box center [501, 156] width 80 height 8
select select "44"
select select "10"
select select "4"
select select "0"
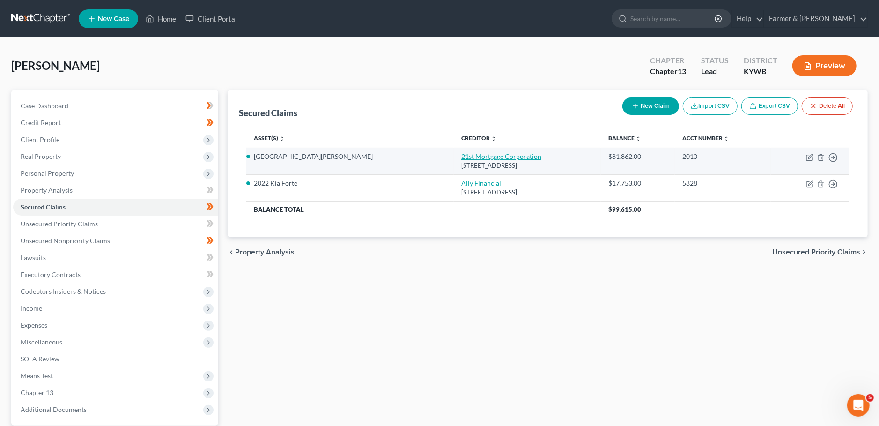
select select "0"
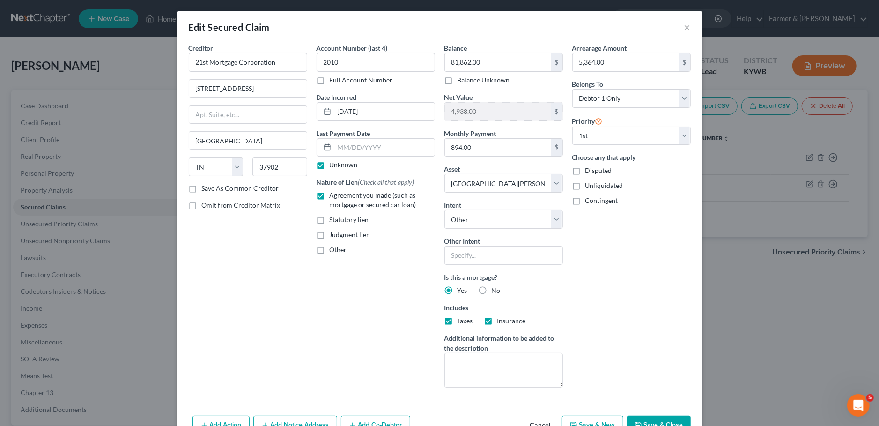
scroll to position [53, 0]
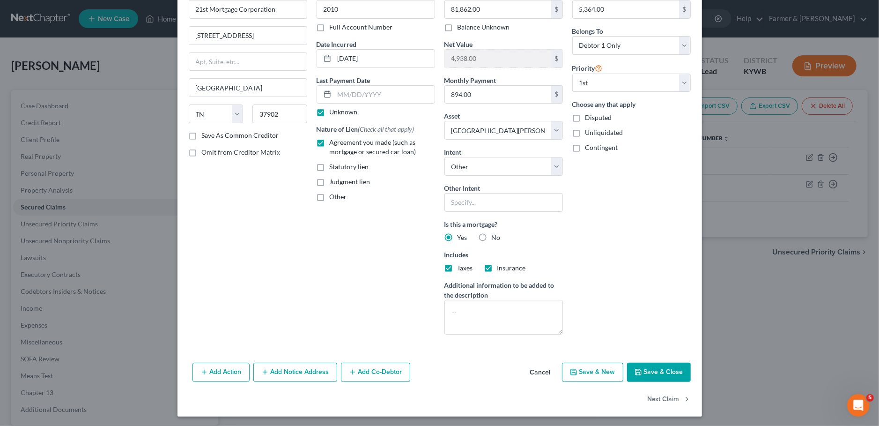
click at [665, 370] on button "Save & Close" at bounding box center [659, 373] width 64 height 20
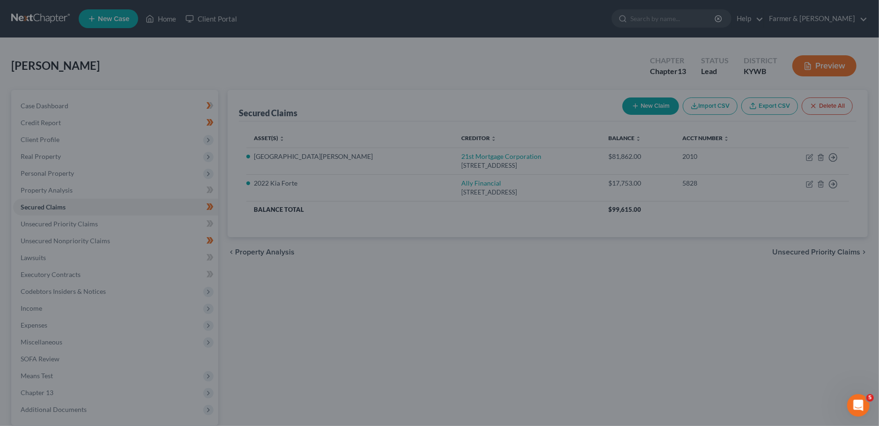
select select "10"
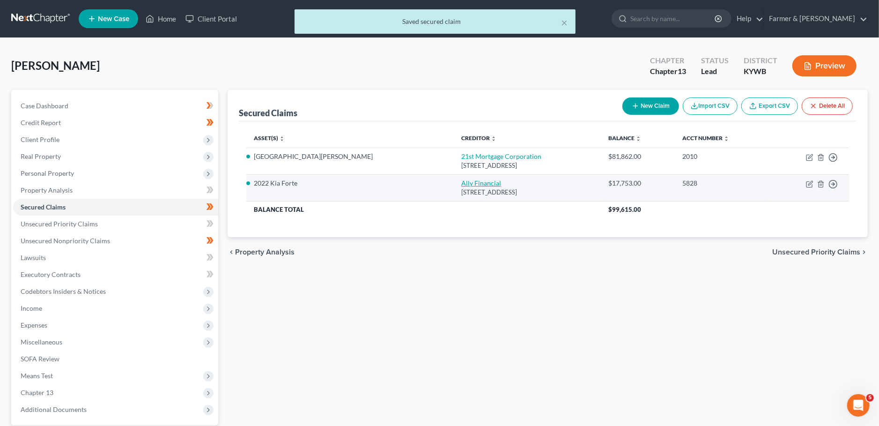
click at [461, 184] on link "Ally Financial" at bounding box center [481, 183] width 40 height 8
select select "24"
select select "7"
select select "4"
select select "0"
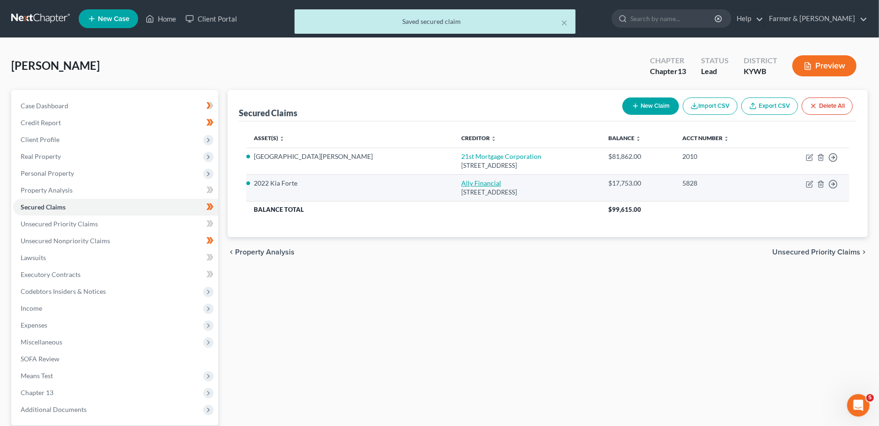
select select "0"
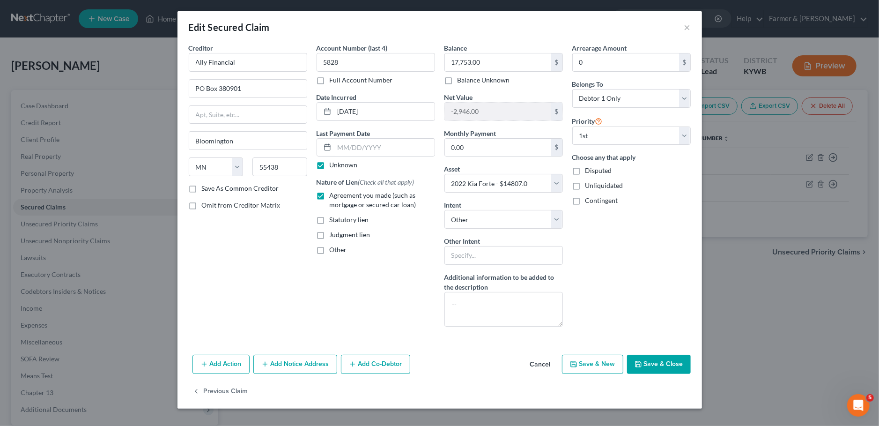
click at [330, 163] on label "Unknown" at bounding box center [344, 164] width 28 height 9
click at [334, 163] on input "Unknown" at bounding box center [337, 163] width 6 height 6
checkbox input "false"
click at [338, 153] on input "text" at bounding box center [385, 148] width 100 height 18
type input "7"
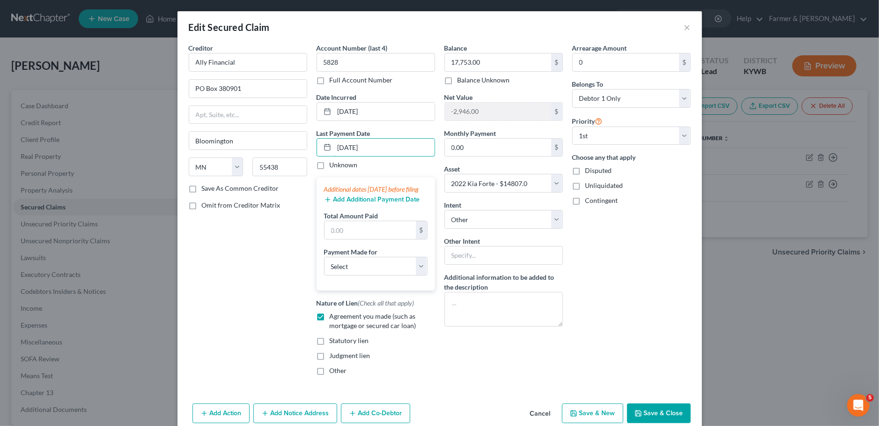
type input "06/23/2025"
click at [405, 203] on button "Add Additional Payment Date" at bounding box center [372, 199] width 96 height 7
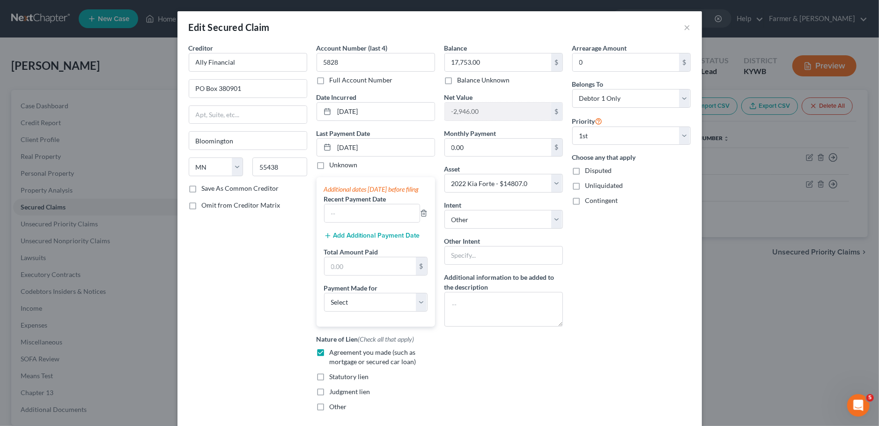
click at [379, 239] on button "Add Additional Payment Date" at bounding box center [372, 235] width 96 height 7
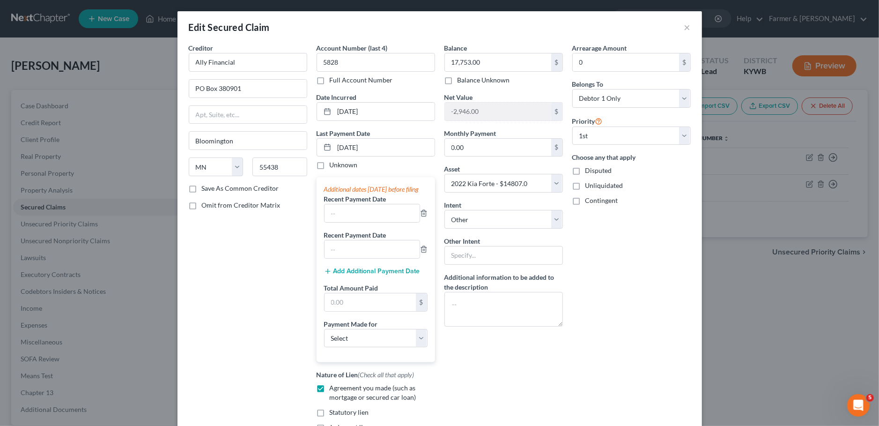
click at [369, 275] on button "Add Additional Payment Date" at bounding box center [372, 271] width 96 height 7
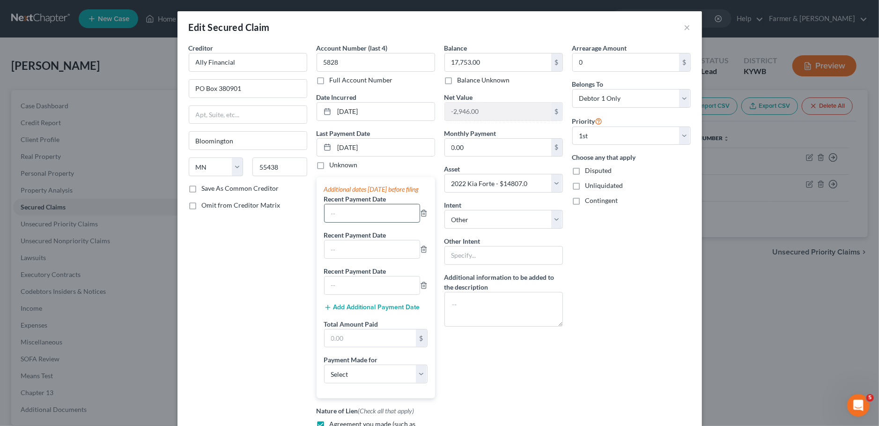
click at [355, 222] on input "text" at bounding box center [372, 213] width 95 height 18
type input "06/2025"
type input "05/2025"
type input "04/2025"
click at [341, 347] on input "text" at bounding box center [370, 338] width 91 height 18
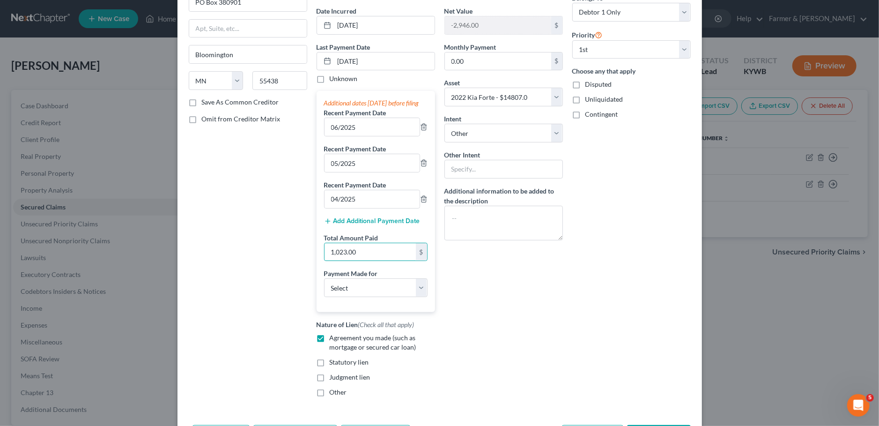
scroll to position [158, 0]
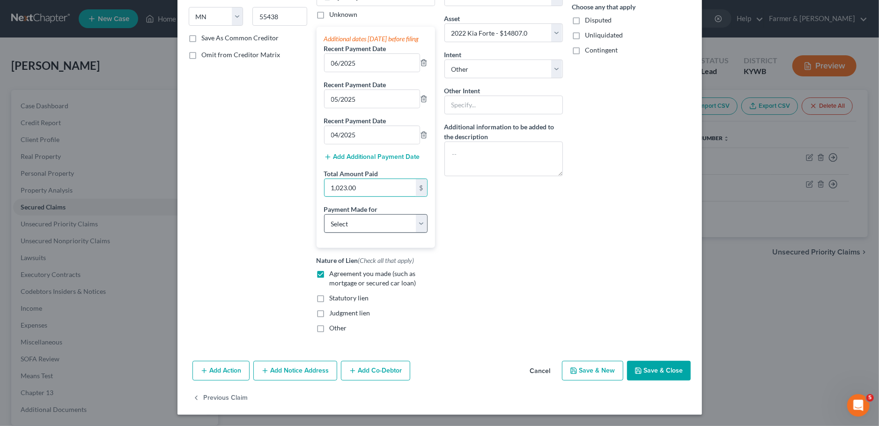
type input "1,023.00"
click at [324, 214] on select "Select Car Credit Card Loan Repayment Mortgage Other Suppliers Or Vendors" at bounding box center [376, 223] width 104 height 19
select select "0"
click option "Car" at bounding box center [0, 0] width 0 height 0
click at [653, 370] on button "Save & Close" at bounding box center [659, 371] width 64 height 20
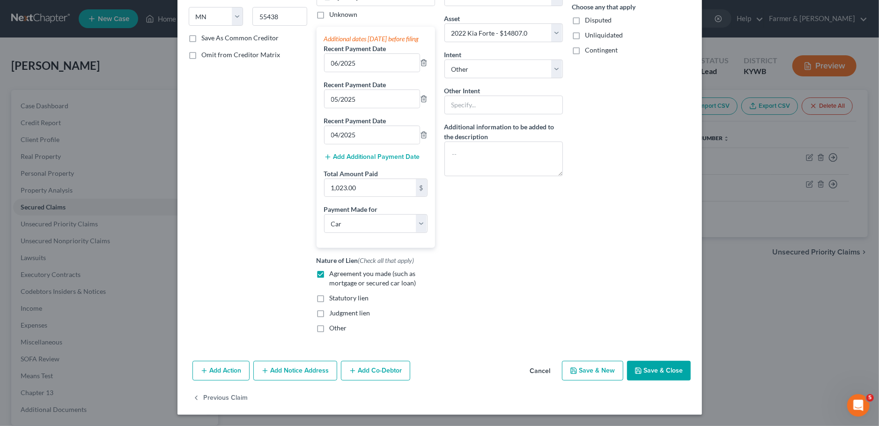
select select
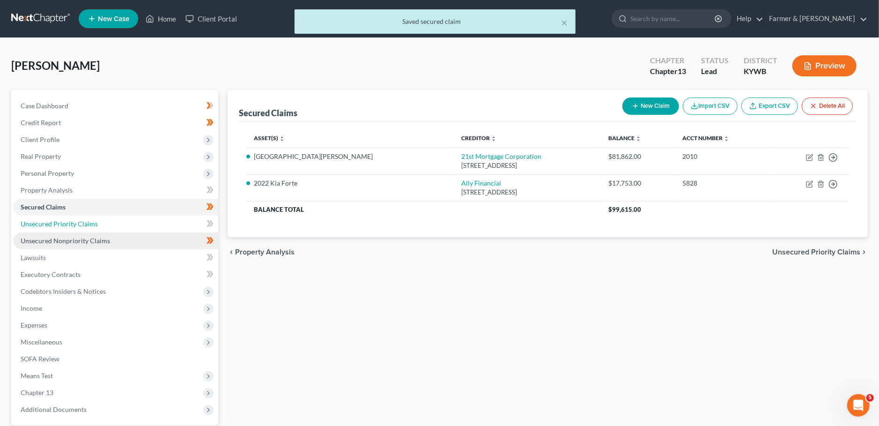
drag, startPoint x: 89, startPoint y: 227, endPoint x: 89, endPoint y: 235, distance: 8.0
click at [88, 227] on span "Unsecured Priority Claims" at bounding box center [59, 224] width 77 height 8
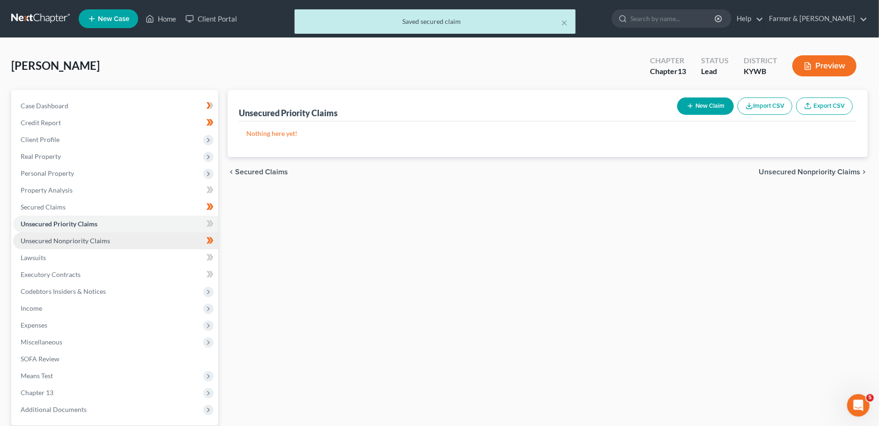
click at [89, 238] on span "Unsecured Nonpriority Claims" at bounding box center [65, 241] width 89 height 8
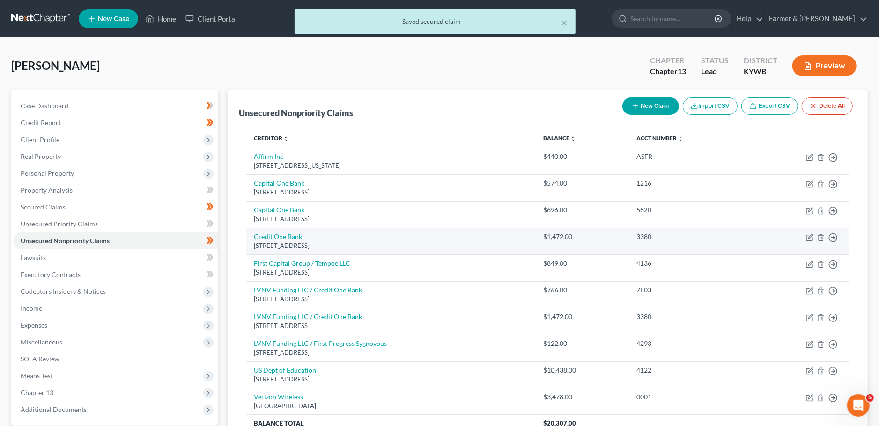
scroll to position [82, 0]
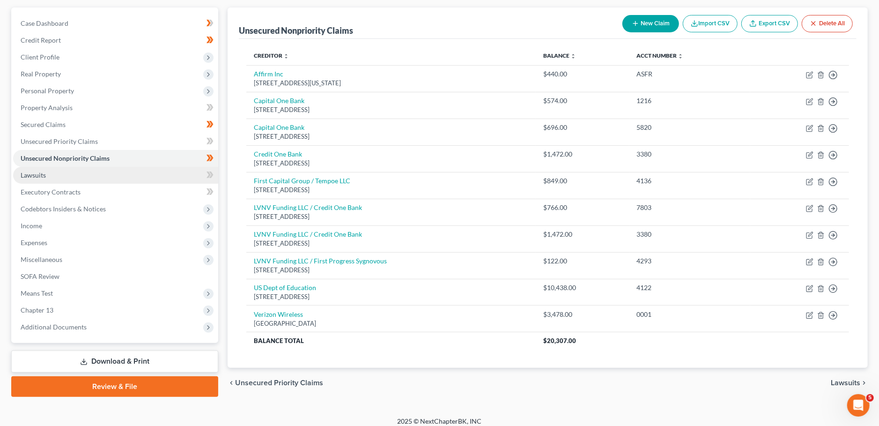
click at [45, 176] on span "Lawsuits" at bounding box center [33, 175] width 25 height 8
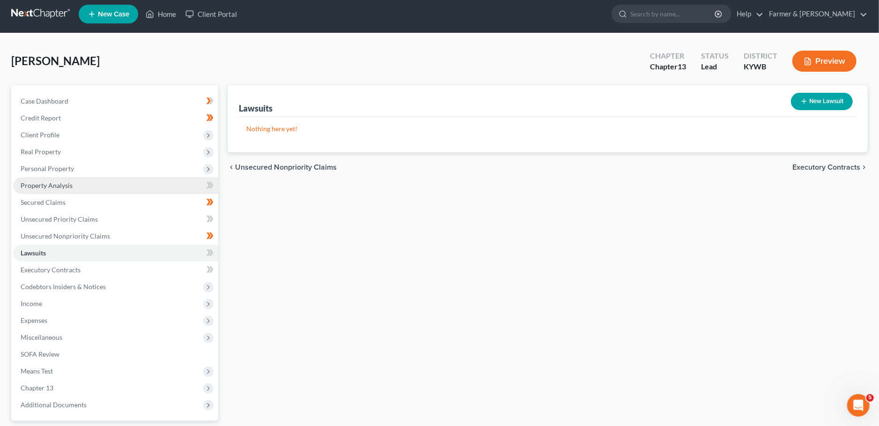
scroll to position [82, 0]
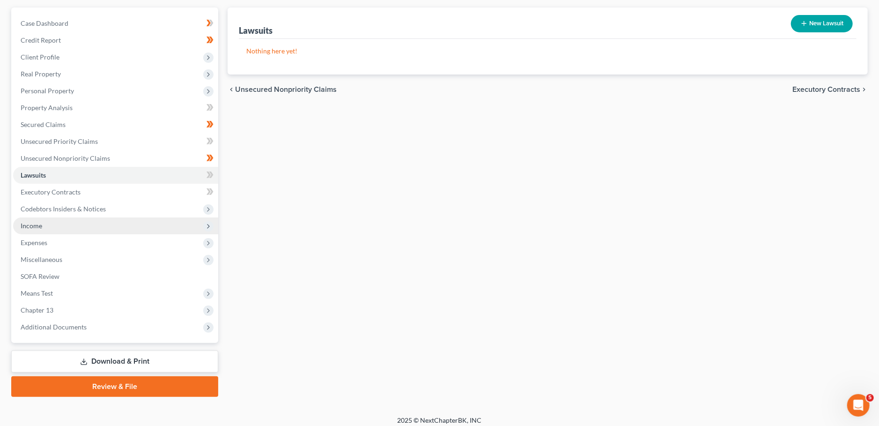
click at [52, 223] on span "Income" at bounding box center [115, 225] width 205 height 17
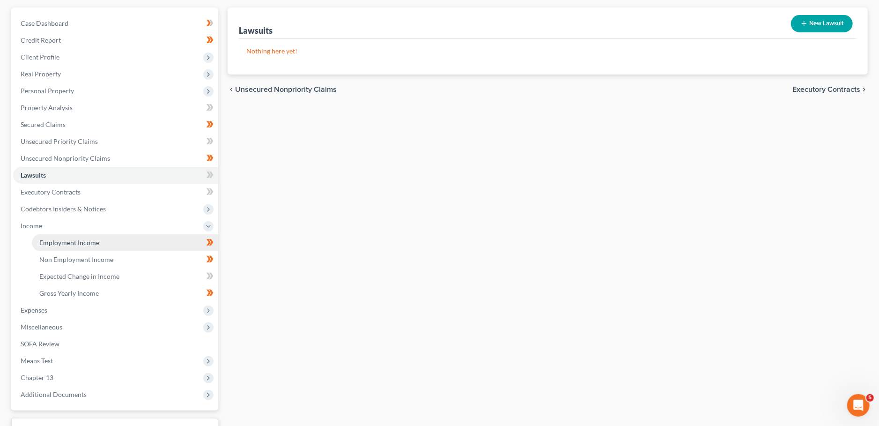
click at [53, 240] on span "Employment Income" at bounding box center [69, 242] width 60 height 8
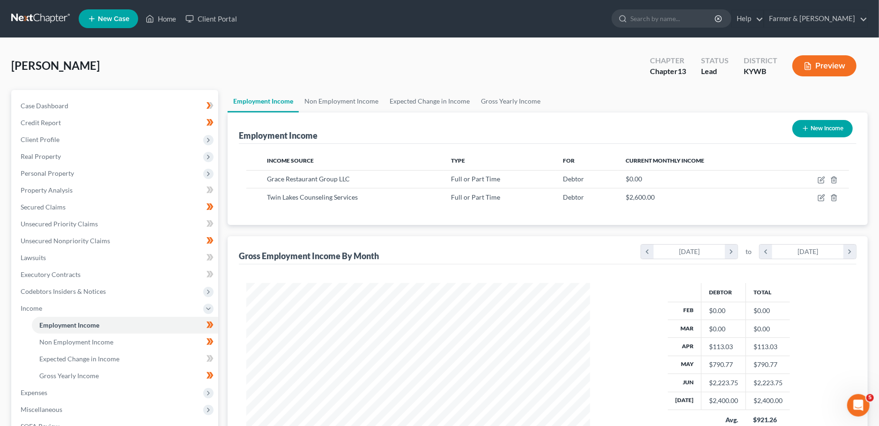
scroll to position [171, 363]
click at [822, 175] on td at bounding box center [815, 179] width 68 height 18
click at [822, 177] on icon "button" at bounding box center [821, 179] width 7 height 7
select select "0"
select select "18"
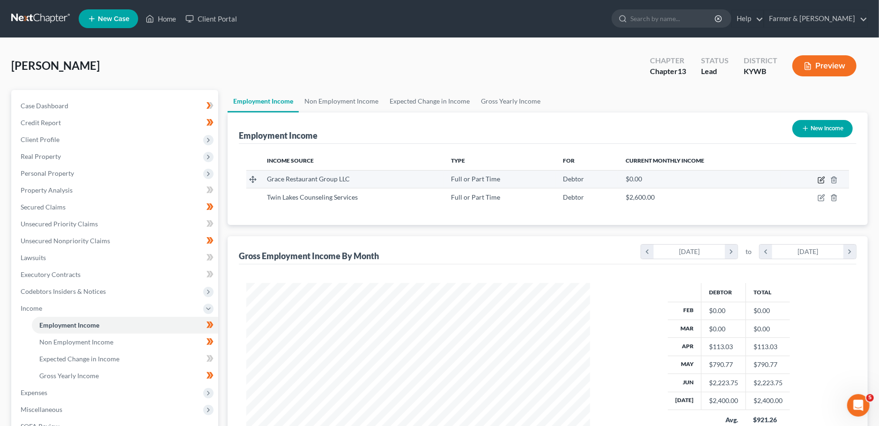
select select "3"
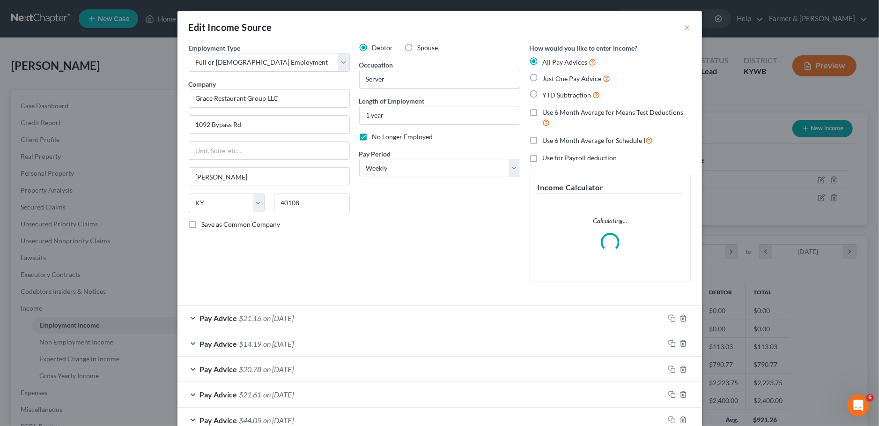
scroll to position [82, 0]
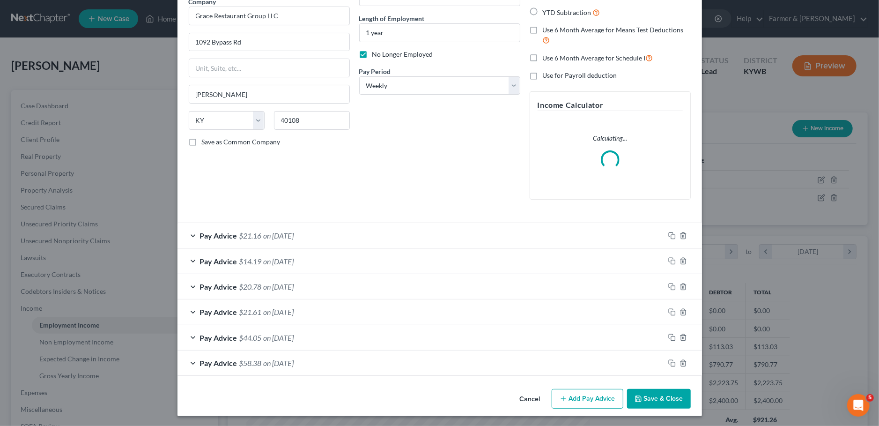
click at [655, 391] on button "Save & Close" at bounding box center [659, 399] width 64 height 20
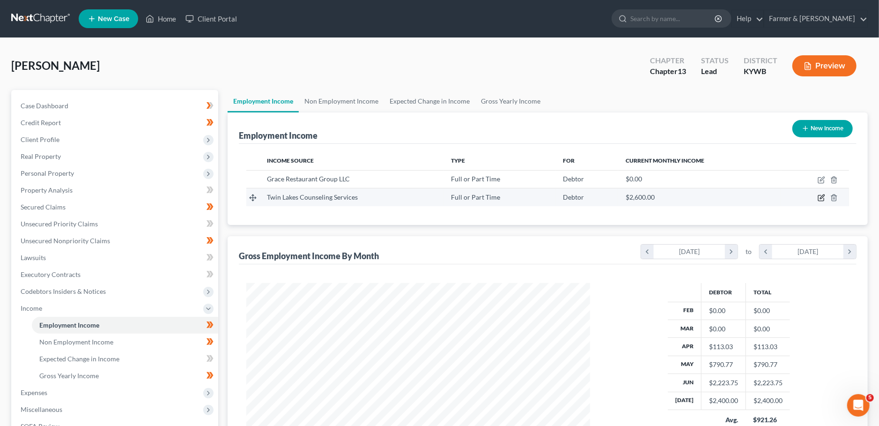
click at [823, 197] on icon "button" at bounding box center [821, 197] width 7 height 7
select select "0"
select select "18"
select select "2"
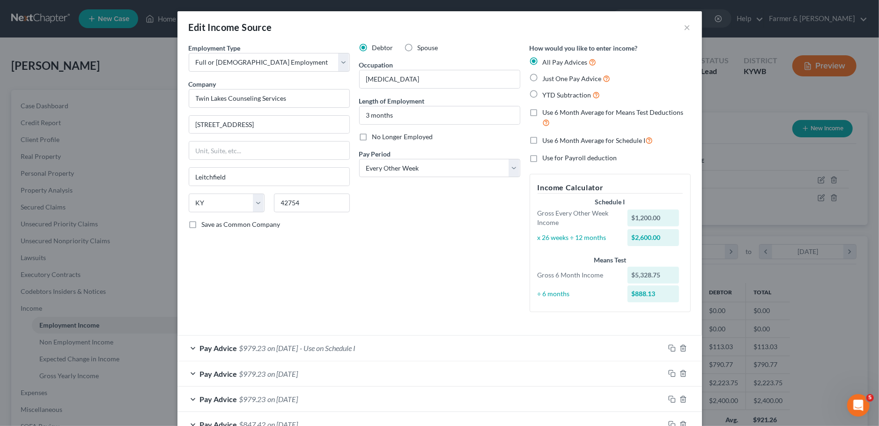
scroll to position [87, 0]
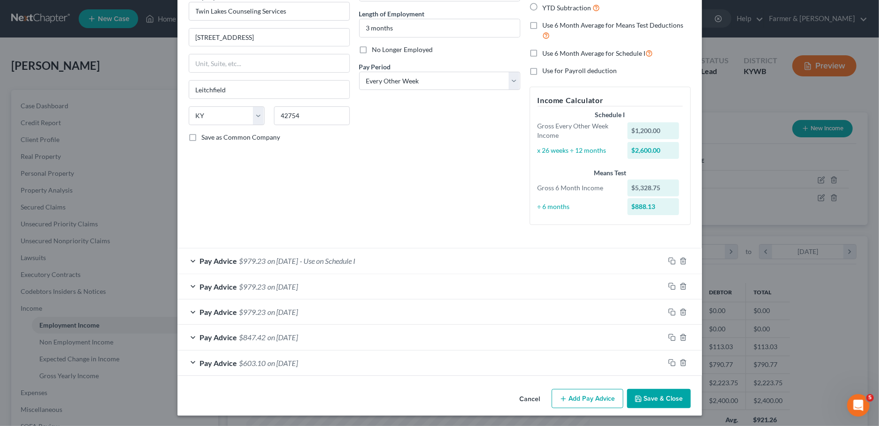
drag, startPoint x: 666, startPoint y: 396, endPoint x: 422, endPoint y: 258, distance: 280.3
click at [521, 179] on div "Edit Income Source × Employment Type * Select Full or Part Time Employment Self…" at bounding box center [440, 169] width 525 height 491
click at [419, 265] on div "Pay Advice $979.23 on 07/25/2025 - Use on Schedule I" at bounding box center [421, 260] width 487 height 25
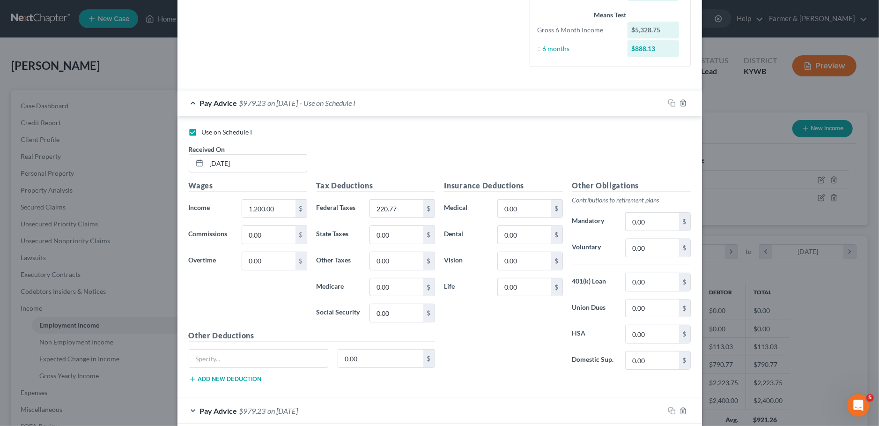
scroll to position [367, 0]
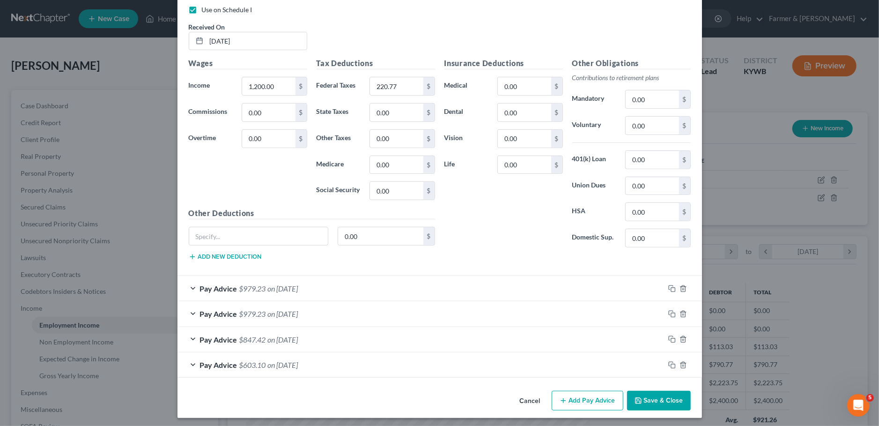
click at [655, 392] on button "Save & Close" at bounding box center [659, 401] width 64 height 20
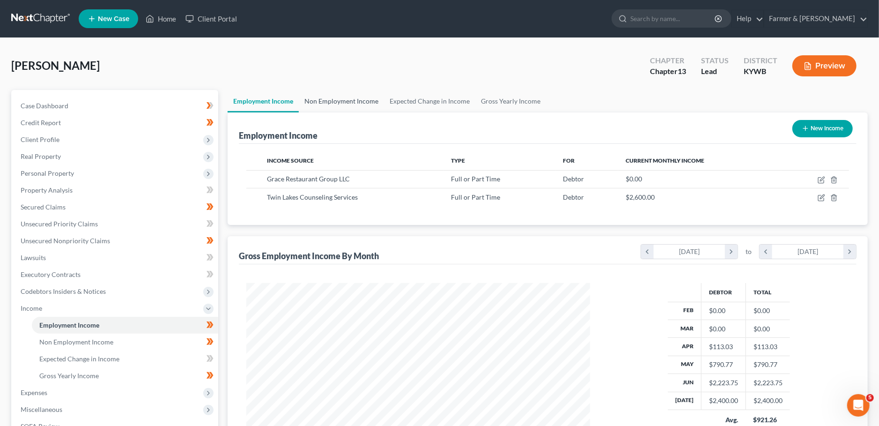
click at [358, 103] on link "Non Employment Income" at bounding box center [341, 101] width 85 height 22
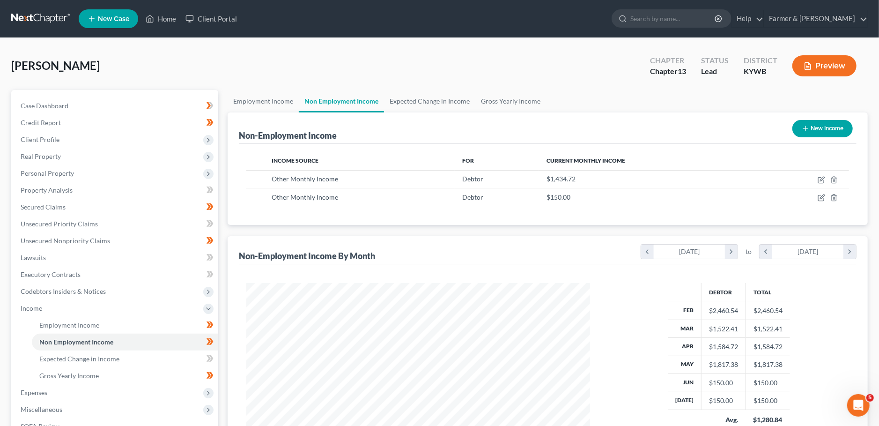
scroll to position [171, 363]
click at [823, 177] on icon "button" at bounding box center [821, 179] width 7 height 7
select select "13"
select select "0"
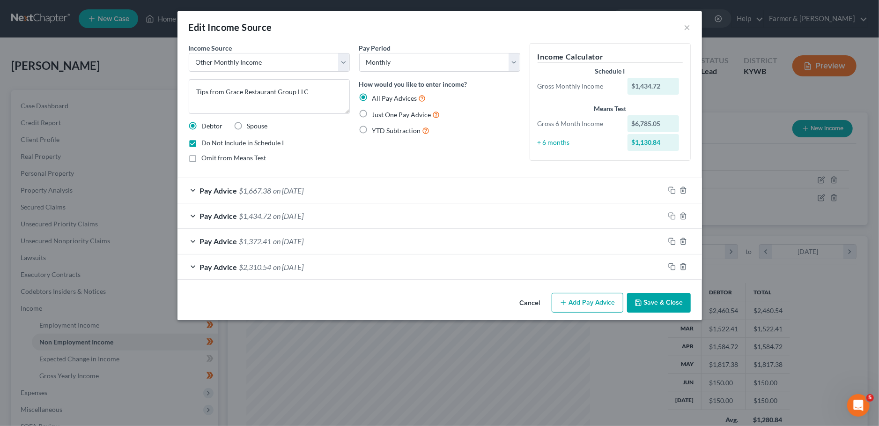
click at [678, 299] on button "Save & Close" at bounding box center [659, 303] width 64 height 20
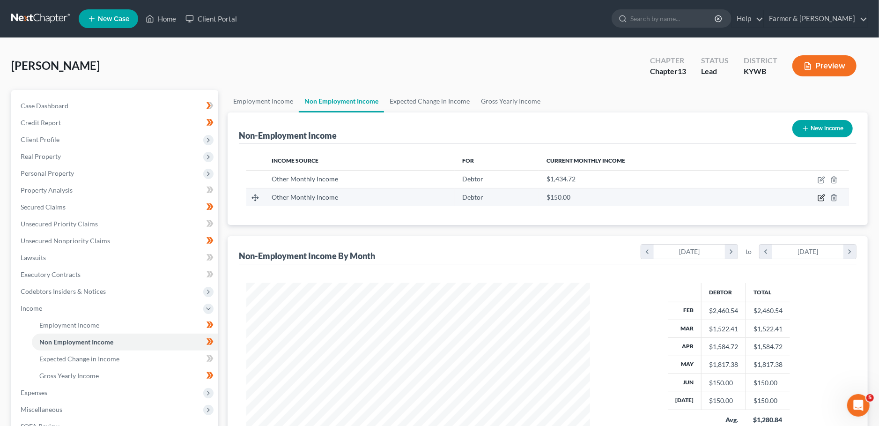
click at [821, 195] on icon "button" at bounding box center [821, 197] width 7 height 7
select select "13"
select select "0"
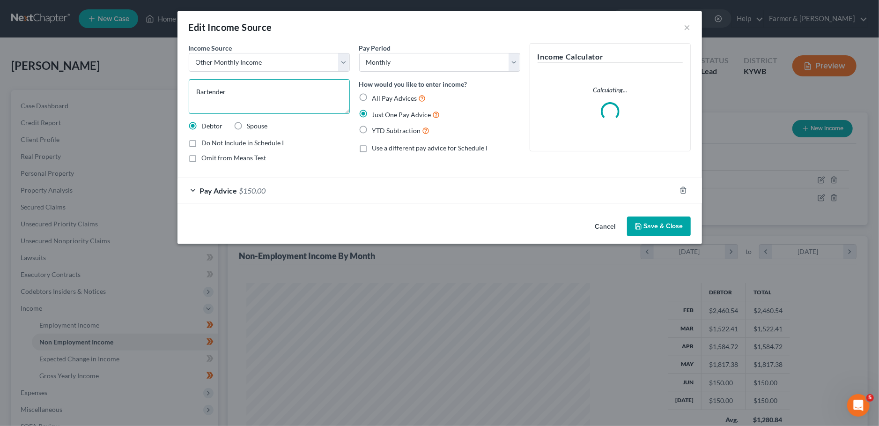
click at [194, 90] on textarea "Bartender" at bounding box center [269, 96] width 161 height 35
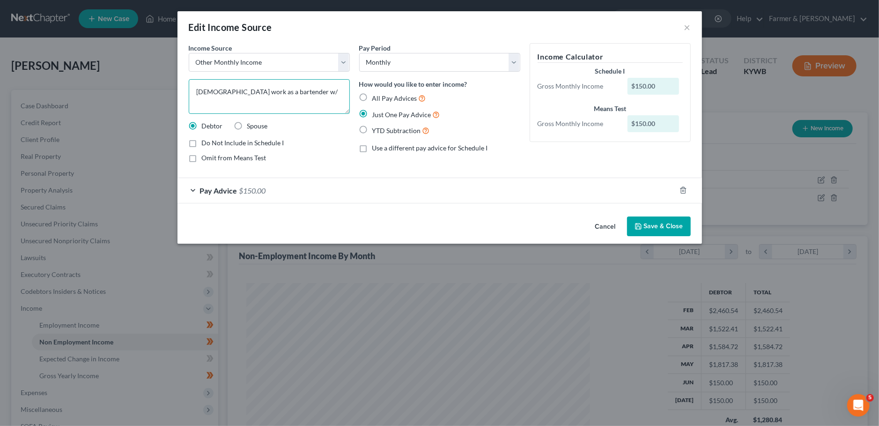
type textarea "Part-time work as a bartender w/"
click at [639, 224] on polyline "button" at bounding box center [638, 223] width 2 height 1
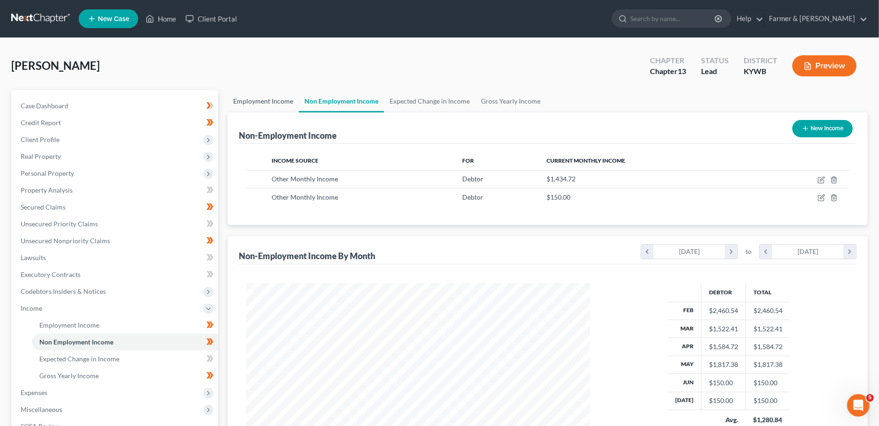
click at [277, 97] on link "Employment Income" at bounding box center [263, 101] width 71 height 22
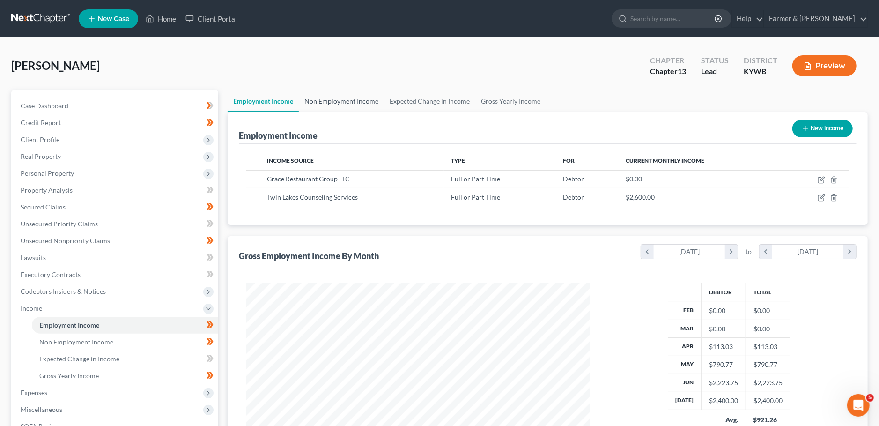
scroll to position [171, 363]
click at [335, 99] on link "Non Employment Income" at bounding box center [341, 101] width 85 height 22
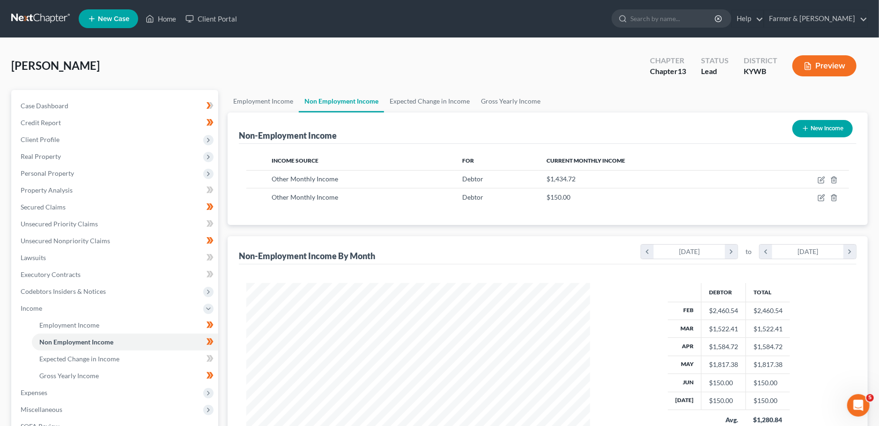
scroll to position [171, 363]
click at [824, 198] on icon "button" at bounding box center [821, 197] width 7 height 7
select select "13"
select select "0"
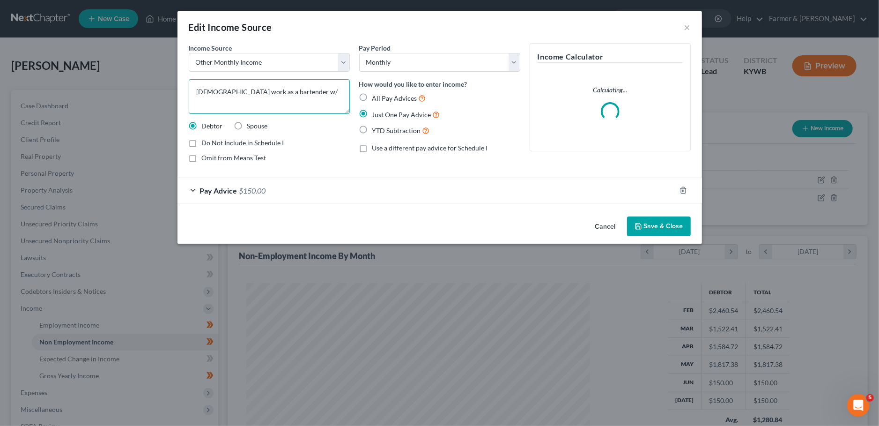
click at [306, 89] on textarea "Part-time work as a bartender w/" at bounding box center [269, 96] width 161 height 35
click at [315, 91] on textarea "Part-time work as a bartender w/ resturant" at bounding box center [269, 96] width 161 height 35
click at [305, 91] on textarea "Part-time work as a bartender w/ resturant" at bounding box center [269, 96] width 161 height 35
type textarea "Part-time work as a bartender w/ restaurant"
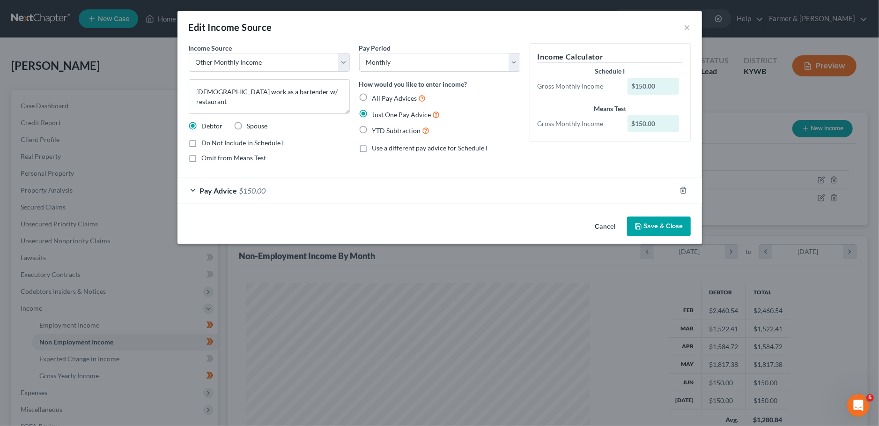
click at [656, 225] on button "Save & Close" at bounding box center [659, 226] width 64 height 20
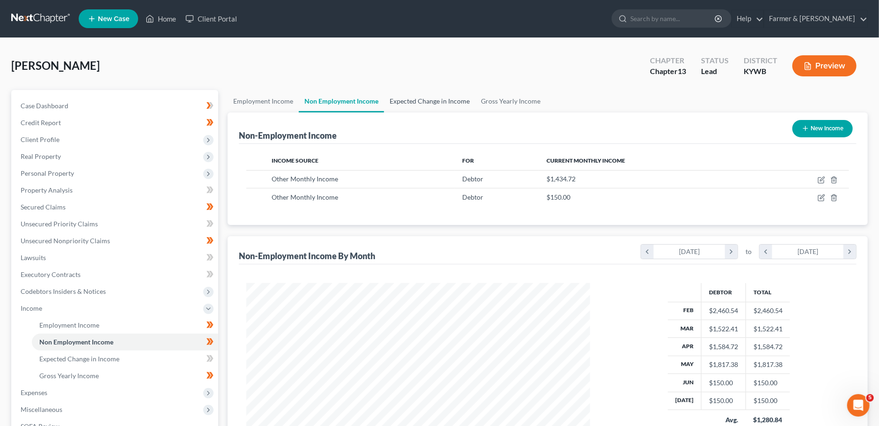
click at [444, 100] on link "Expected Change in Income" at bounding box center [429, 101] width 91 height 22
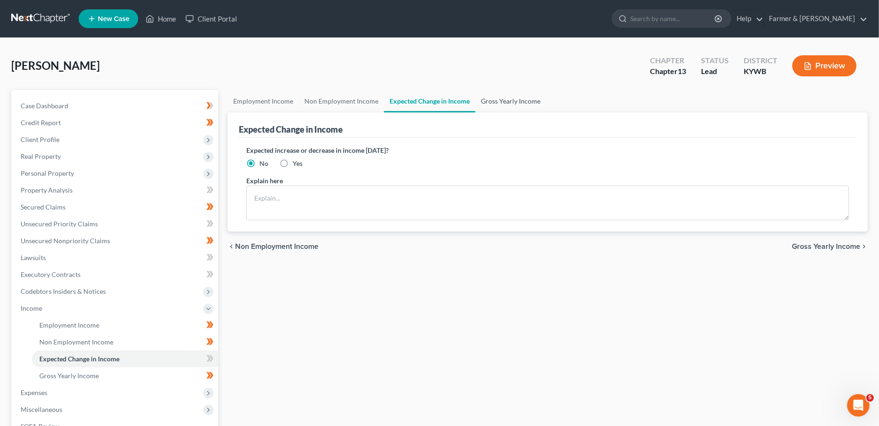
drag, startPoint x: 488, startPoint y: 103, endPoint x: 495, endPoint y: 102, distance: 6.6
click at [489, 103] on link "Gross Yearly Income" at bounding box center [511, 101] width 71 height 22
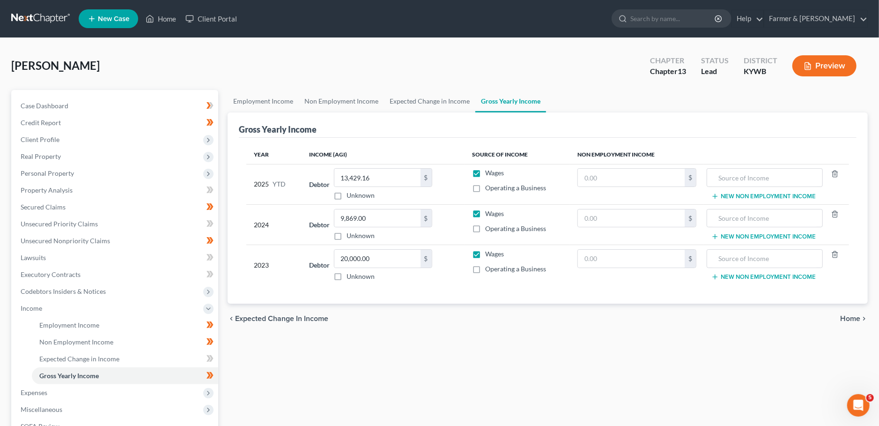
scroll to position [82, 0]
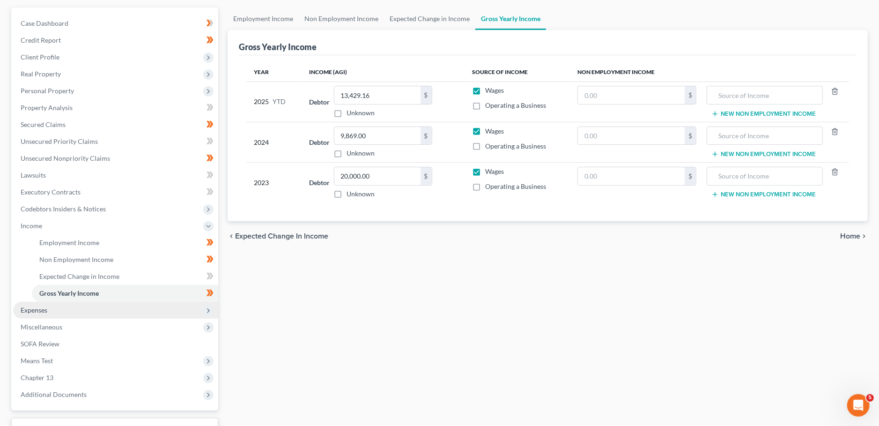
click at [59, 311] on span "Expenses" at bounding box center [115, 310] width 205 height 17
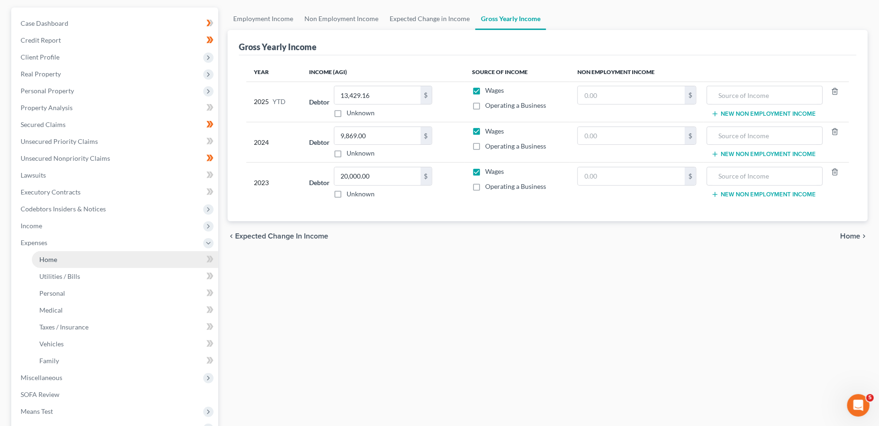
click at [60, 260] on link "Home" at bounding box center [125, 259] width 186 height 17
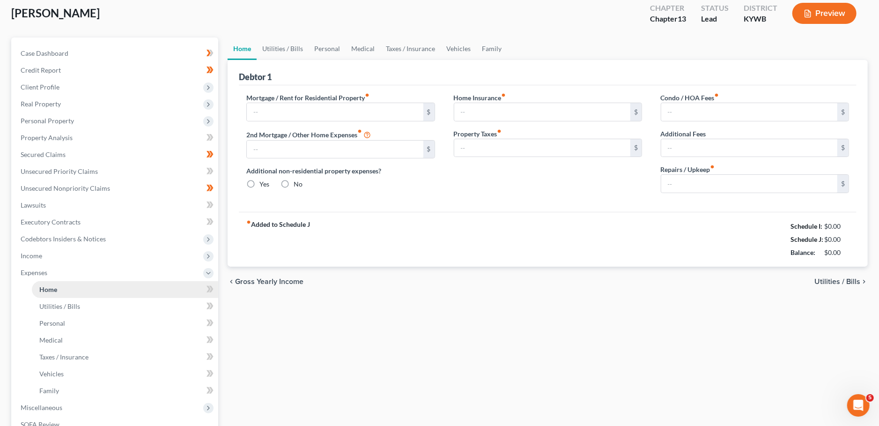
type input "894.00"
type input "0.00"
radio input "true"
type input "0.00"
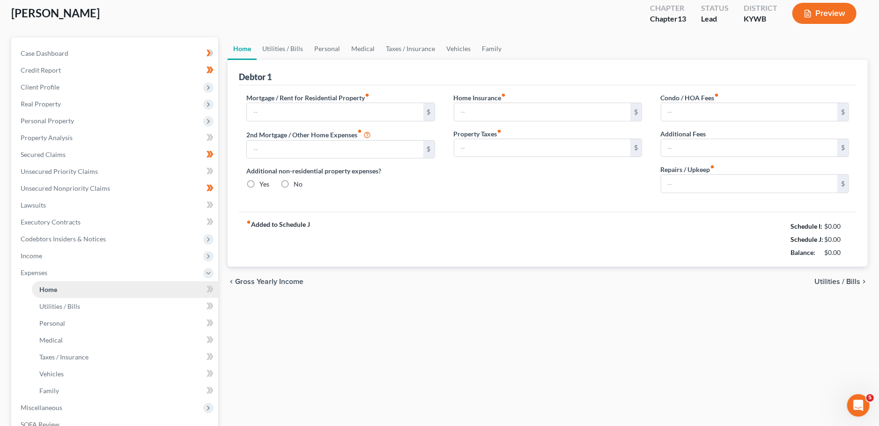
type input "0.00"
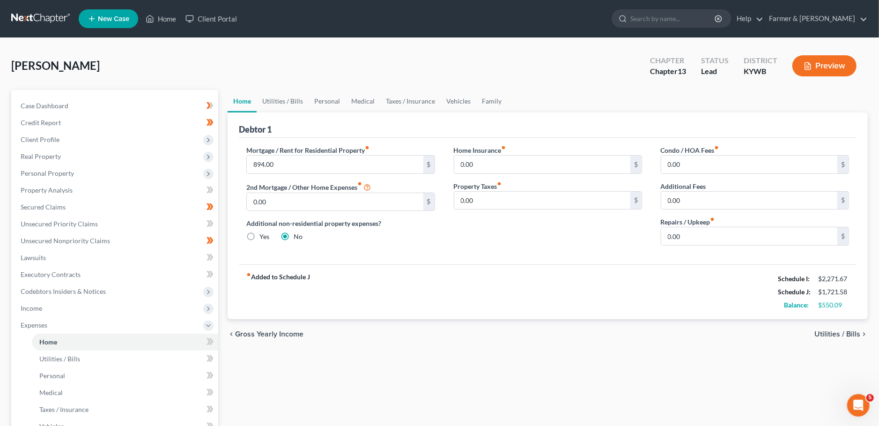
scroll to position [206, 0]
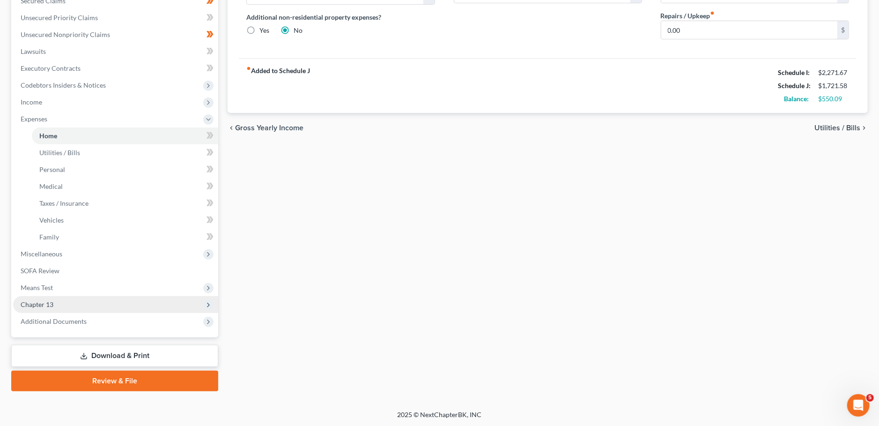
click at [46, 302] on span "Chapter 13" at bounding box center [37, 304] width 33 height 8
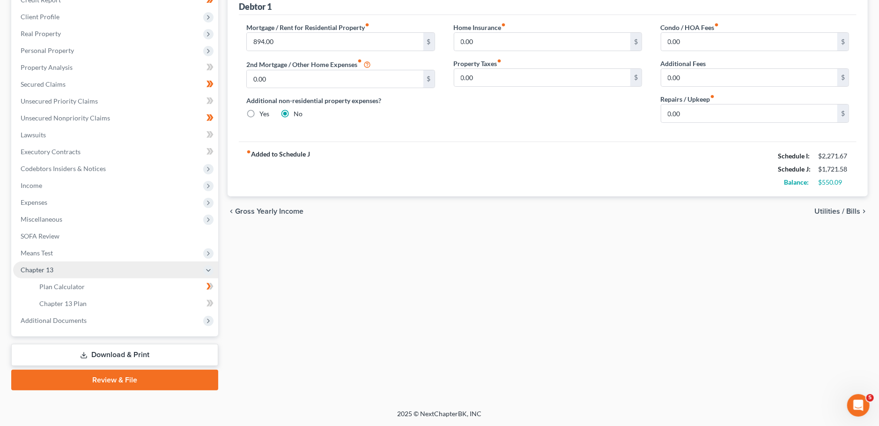
scroll to position [121, 0]
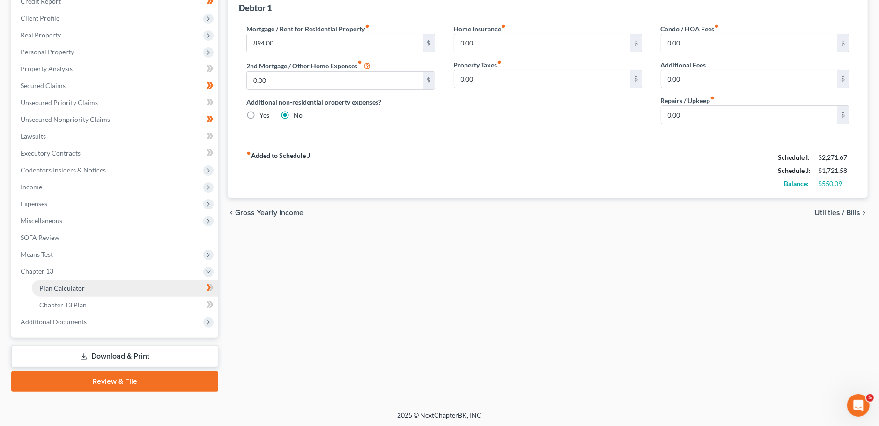
click at [54, 284] on span "Plan Calculator" at bounding box center [61, 288] width 45 height 8
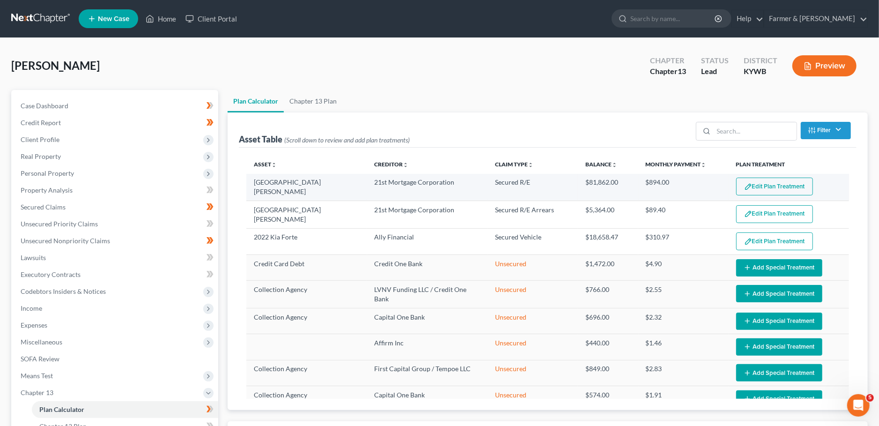
select select "59"
click at [781, 182] on button "Edit Plan Treatment" at bounding box center [774, 187] width 77 height 18
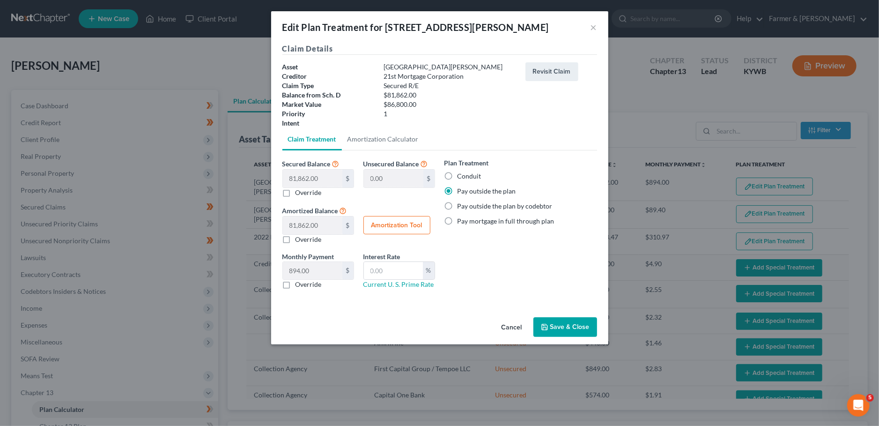
click at [558, 327] on button "Save & Close" at bounding box center [566, 327] width 64 height 20
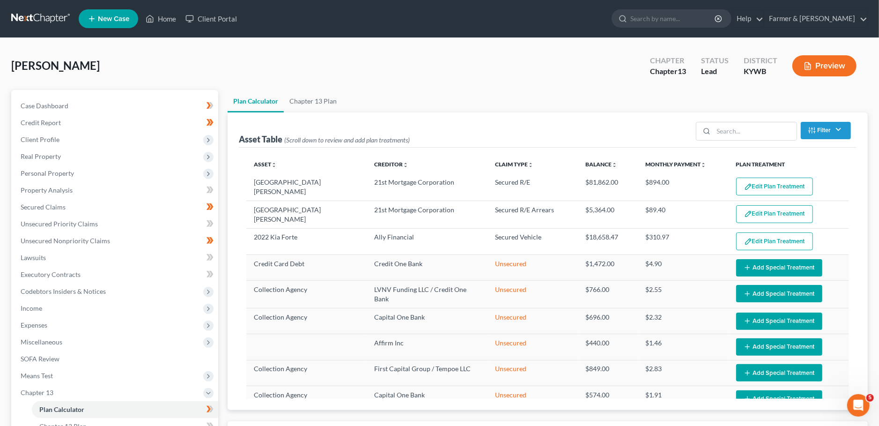
click at [769, 212] on button "Edit Plan Treatment" at bounding box center [774, 214] width 77 height 18
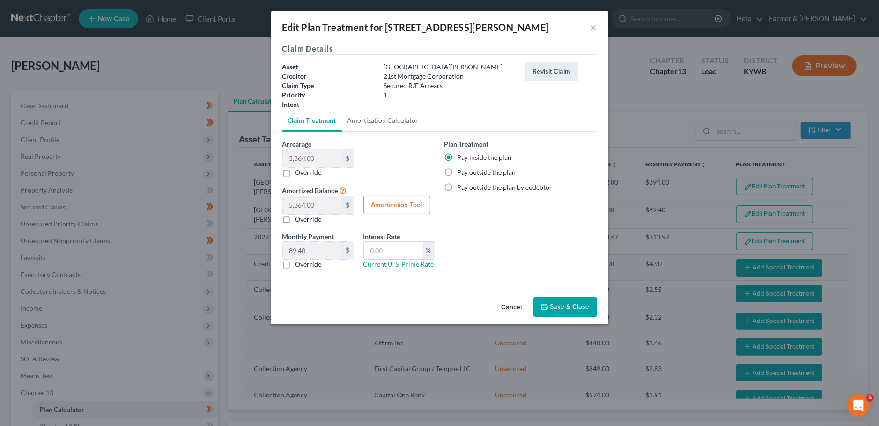
click at [574, 308] on button "Save & Close" at bounding box center [566, 307] width 64 height 20
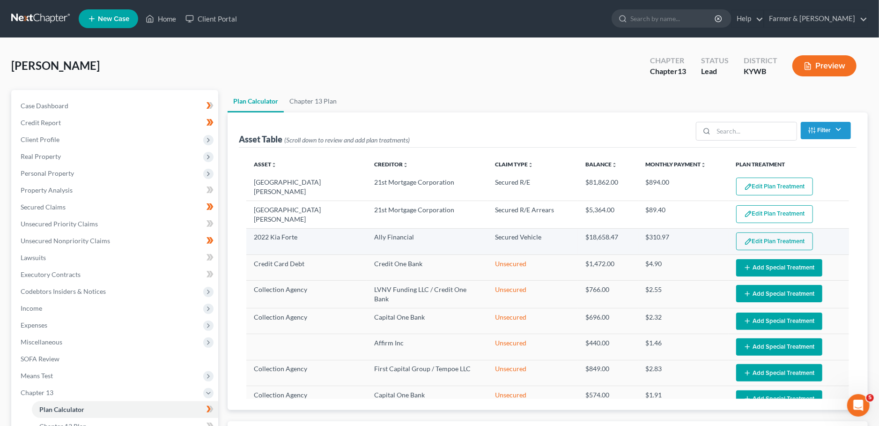
click at [769, 239] on button "Edit Plan Treatment" at bounding box center [774, 241] width 77 height 18
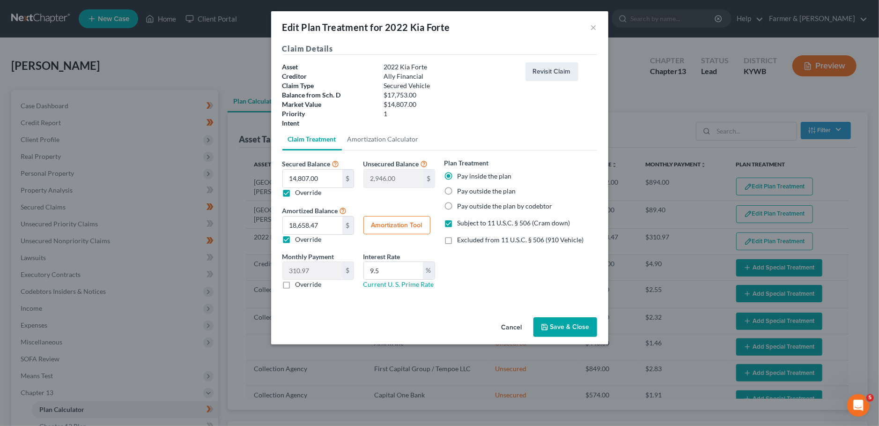
click at [552, 328] on button "Save & Close" at bounding box center [566, 327] width 64 height 20
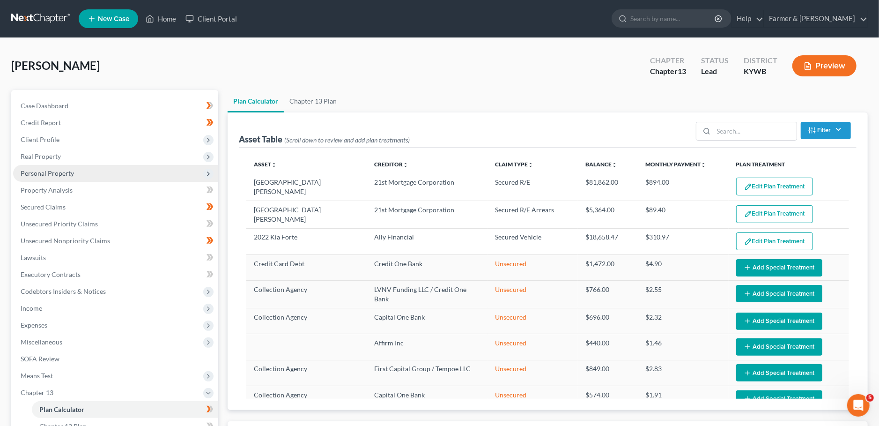
click at [51, 170] on span "Personal Property" at bounding box center [47, 173] width 53 height 8
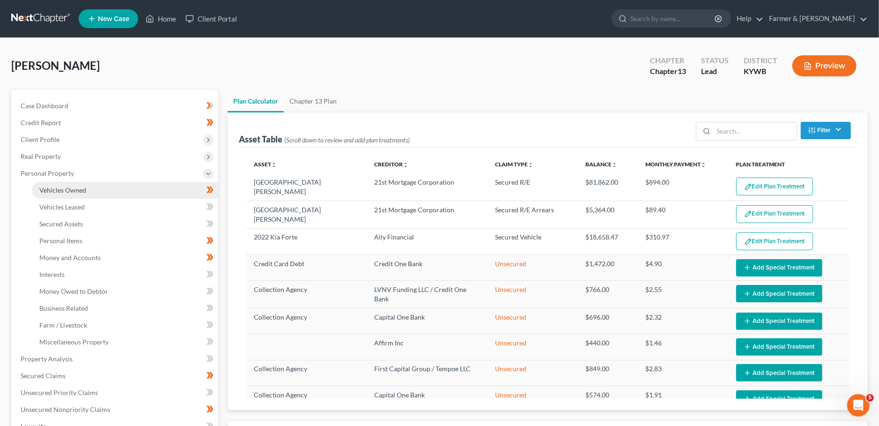
click at [50, 187] on span "Vehicles Owned" at bounding box center [62, 190] width 47 height 8
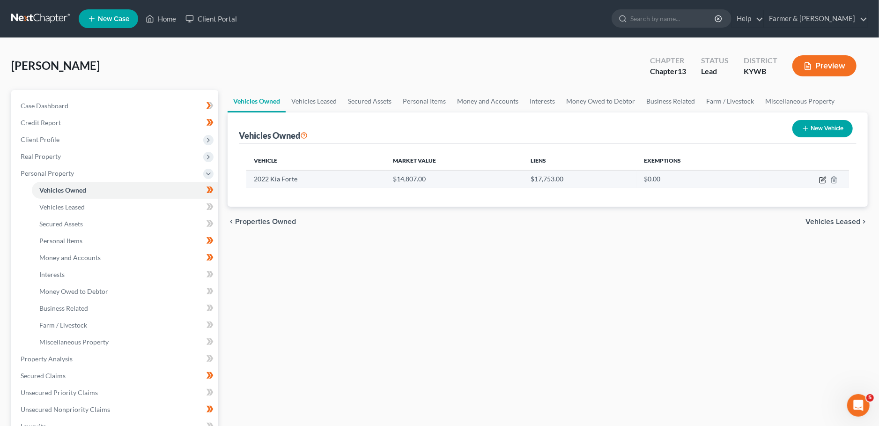
click at [823, 180] on icon "button" at bounding box center [824, 179] width 4 height 4
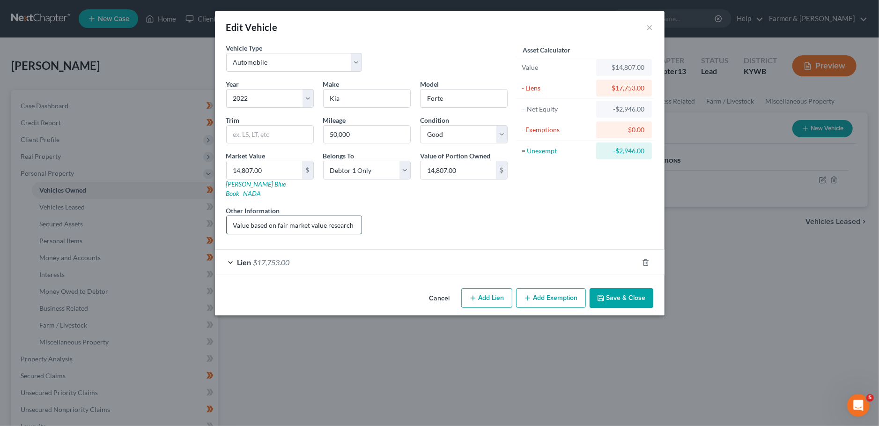
scroll to position [0, 122]
drag, startPoint x: 344, startPoint y: 217, endPoint x: 372, endPoint y: 215, distance: 27.8
click at [362, 216] on input "Value based on fair market value research done on KBB. PMI lien placed on 5/23/…" at bounding box center [294, 225] width 135 height 18
click at [599, 294] on icon "button" at bounding box center [600, 297] width 7 height 7
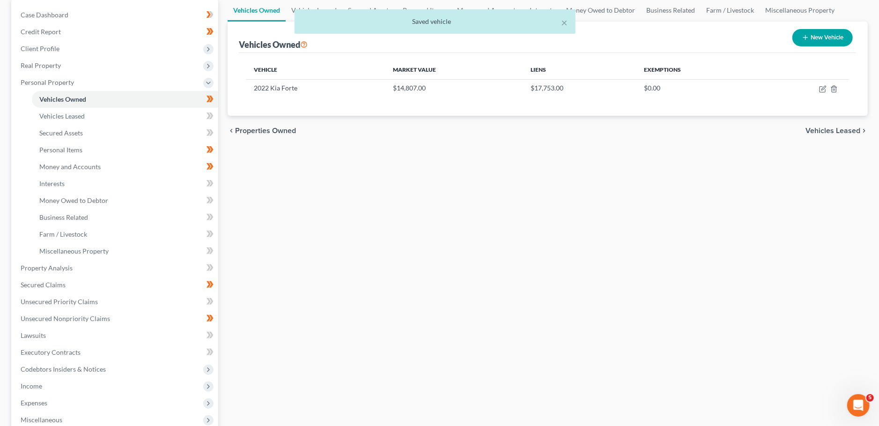
scroll to position [247, 0]
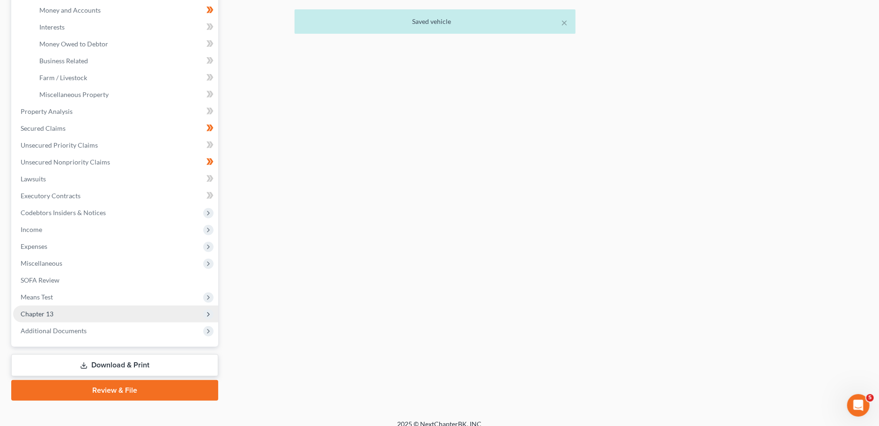
click at [79, 310] on span "Chapter 13" at bounding box center [115, 313] width 205 height 17
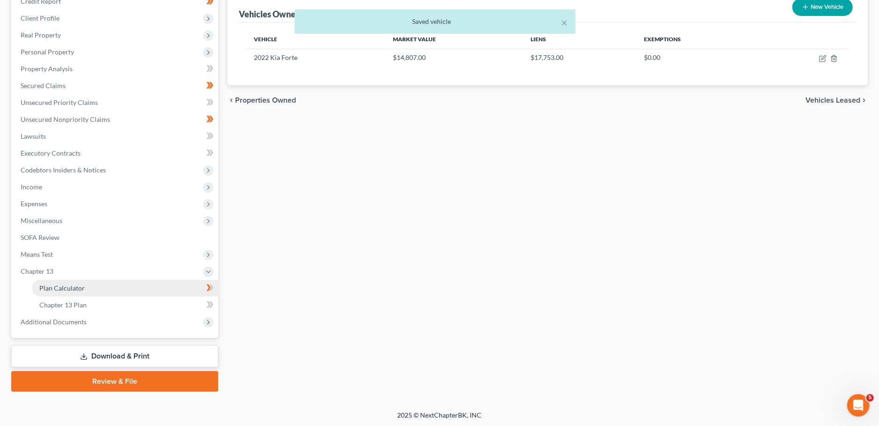
click at [74, 289] on span "Plan Calculator" at bounding box center [61, 288] width 45 height 8
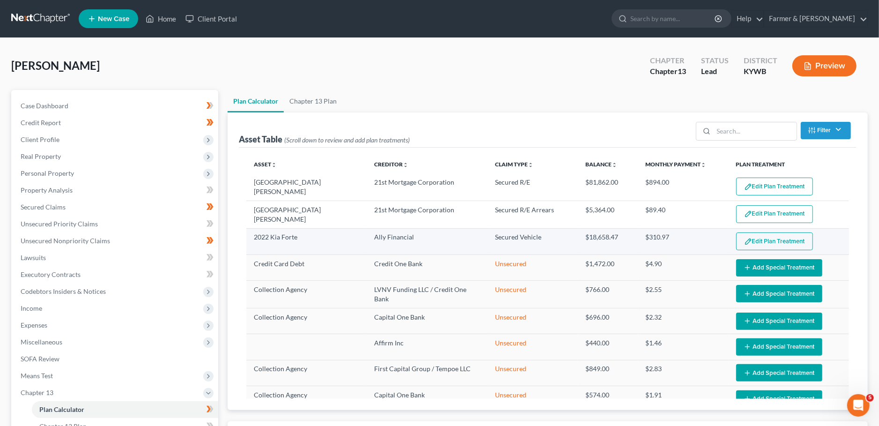
click at [774, 232] on button "Edit Plan Treatment" at bounding box center [774, 241] width 77 height 18
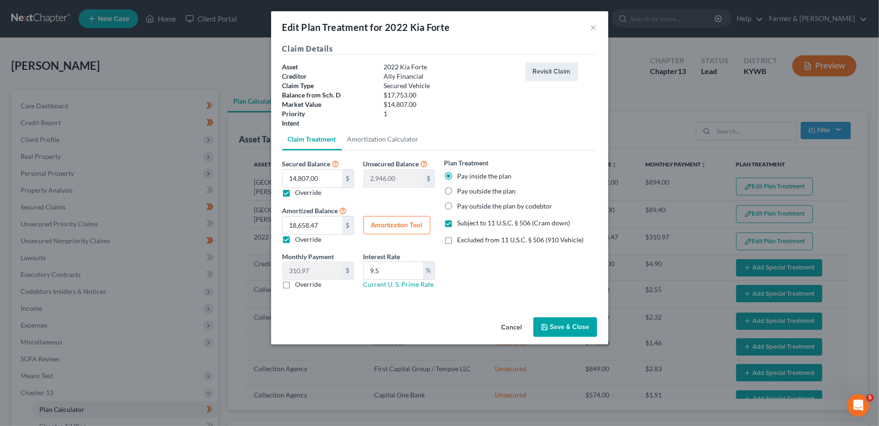
click at [580, 320] on button "Save & Close" at bounding box center [566, 327] width 64 height 20
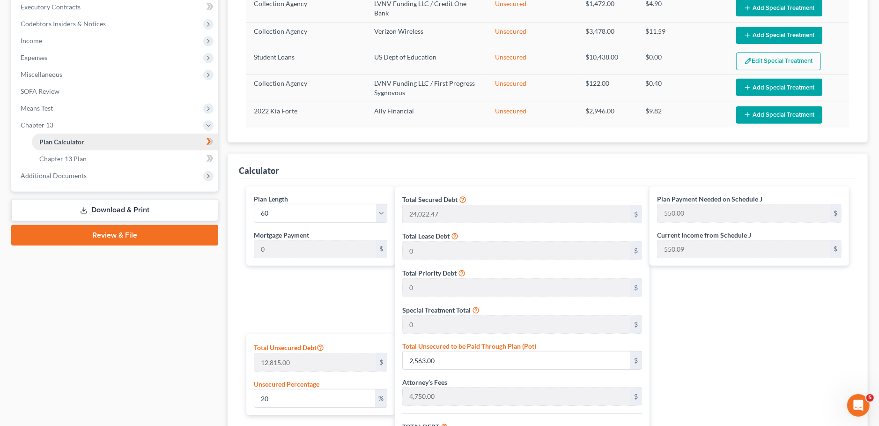
scroll to position [235, 0]
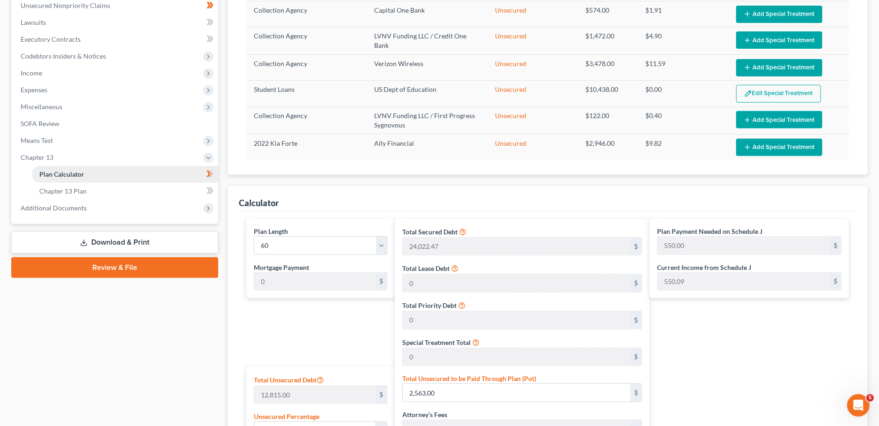
click at [82, 96] on span "Expenses" at bounding box center [115, 90] width 205 height 17
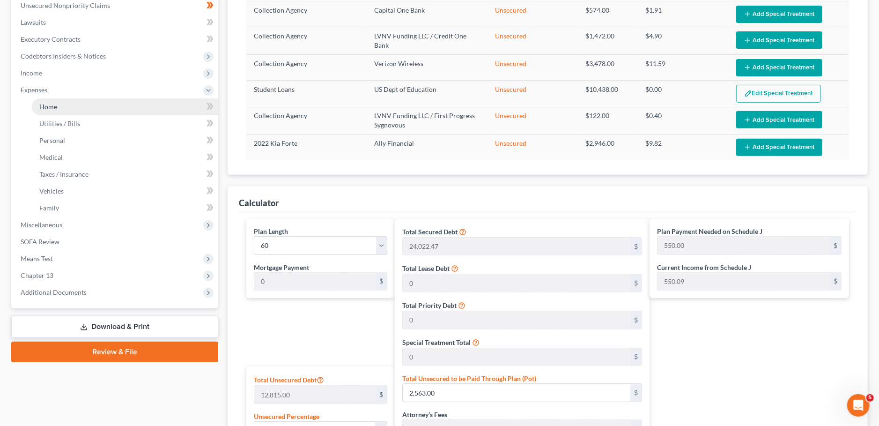
click at [85, 106] on link "Home" at bounding box center [125, 106] width 186 height 17
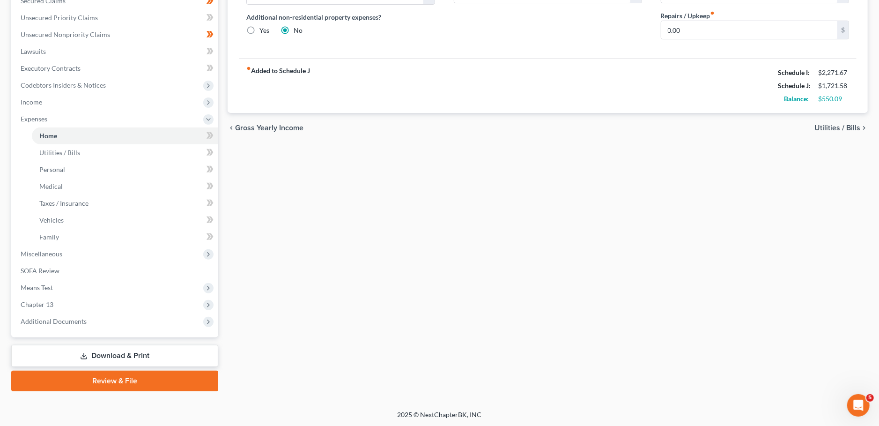
scroll to position [41, 0]
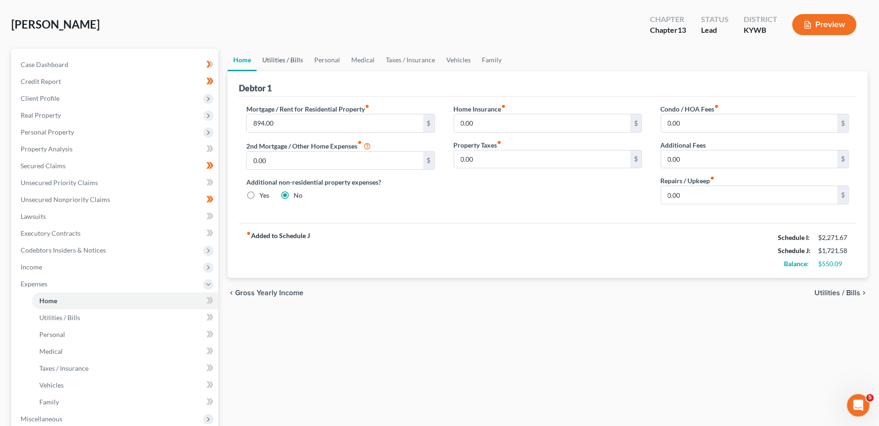
click at [274, 62] on link "Utilities / Bills" at bounding box center [283, 60] width 52 height 22
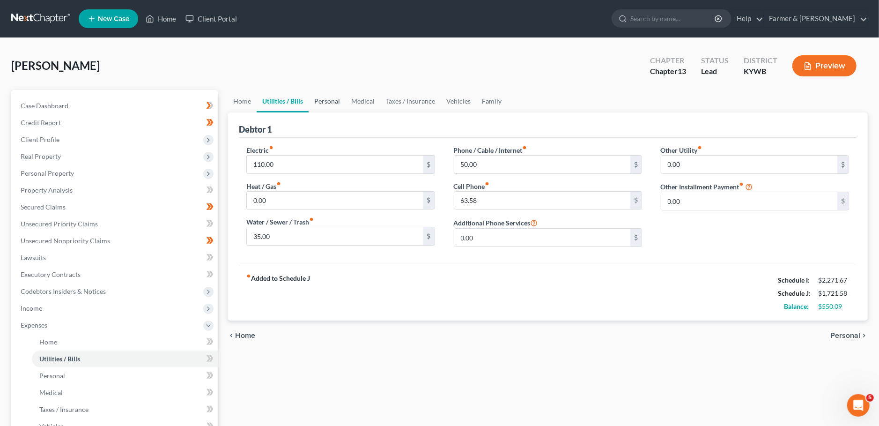
click at [329, 101] on link "Personal" at bounding box center [327, 101] width 37 height 22
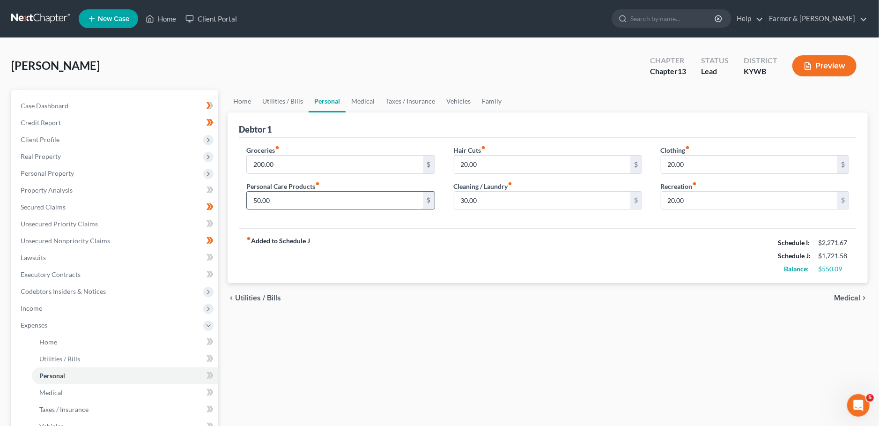
click at [292, 197] on input "50.00" at bounding box center [335, 201] width 176 height 18
drag, startPoint x: 287, startPoint y: 204, endPoint x: 280, endPoint y: 200, distance: 8.0
click at [278, 201] on input "75.00" at bounding box center [335, 201] width 176 height 18
click at [701, 163] on input "25.00" at bounding box center [750, 165] width 176 height 18
click at [371, 103] on link "Medical" at bounding box center [363, 101] width 35 height 22
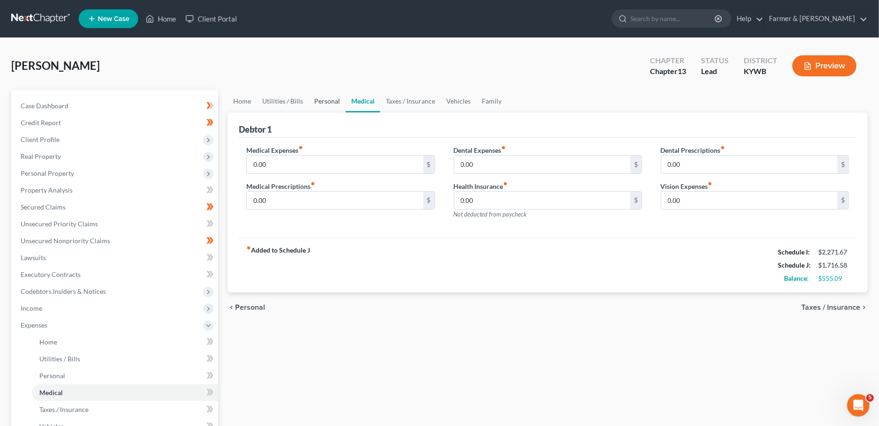
click at [316, 99] on link "Personal" at bounding box center [327, 101] width 37 height 22
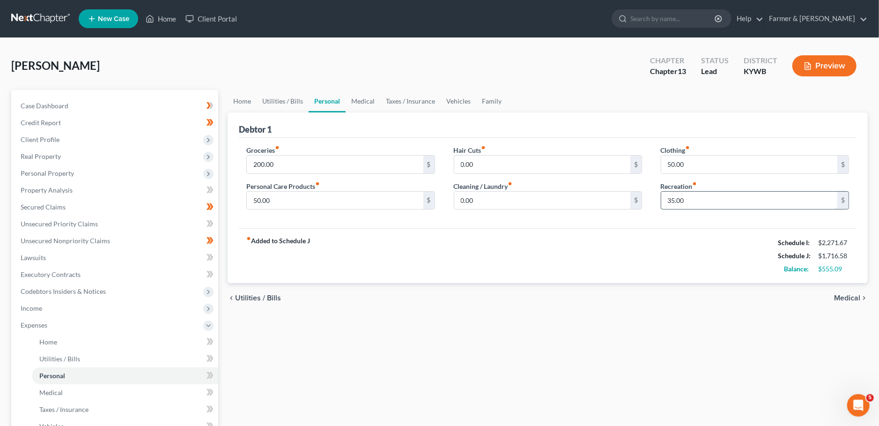
click at [701, 201] on input "35.00" at bounding box center [750, 201] width 176 height 18
drag, startPoint x: 379, startPoint y: 107, endPoint x: 375, endPoint y: 104, distance: 5.1
click at [378, 107] on ul "Home Utilities / Bills Personal Medical Taxes / Insurance Vehicles Family" at bounding box center [548, 101] width 640 height 22
drag, startPoint x: 369, startPoint y: 102, endPoint x: 308, endPoint y: 208, distance: 122.8
click at [369, 102] on link "Medical" at bounding box center [363, 101] width 35 height 22
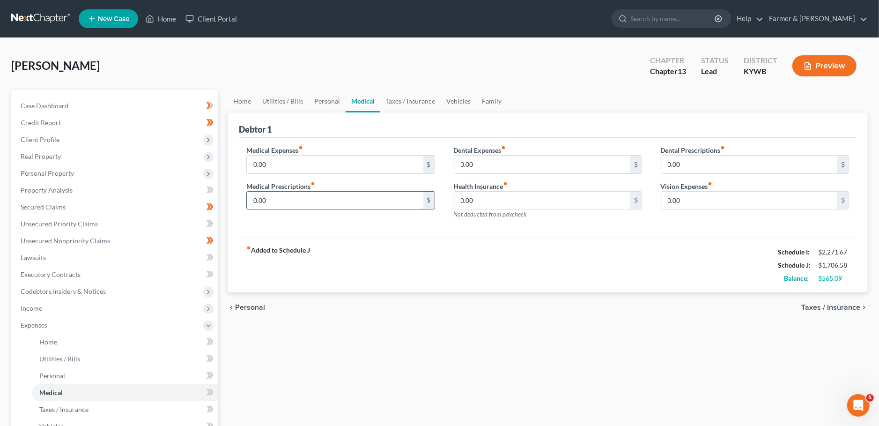
click at [294, 196] on input "0.00" at bounding box center [335, 201] width 176 height 18
click at [402, 103] on link "Taxes / Insurance" at bounding box center [410, 101] width 60 height 22
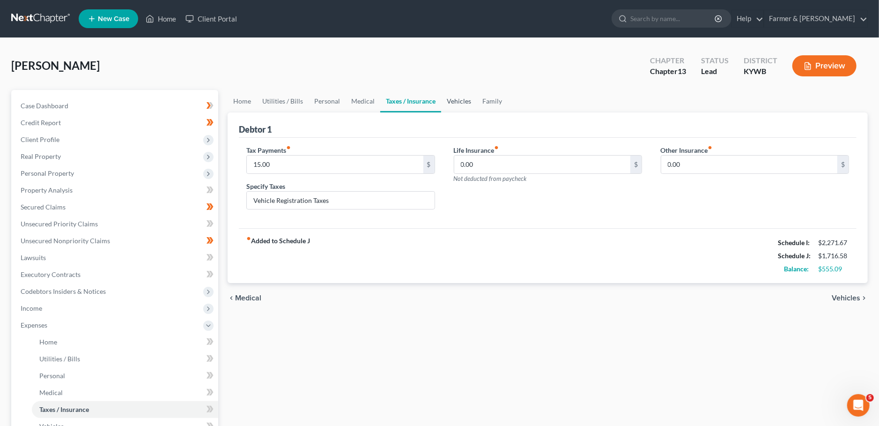
click at [451, 99] on link "Vehicles" at bounding box center [459, 101] width 36 height 22
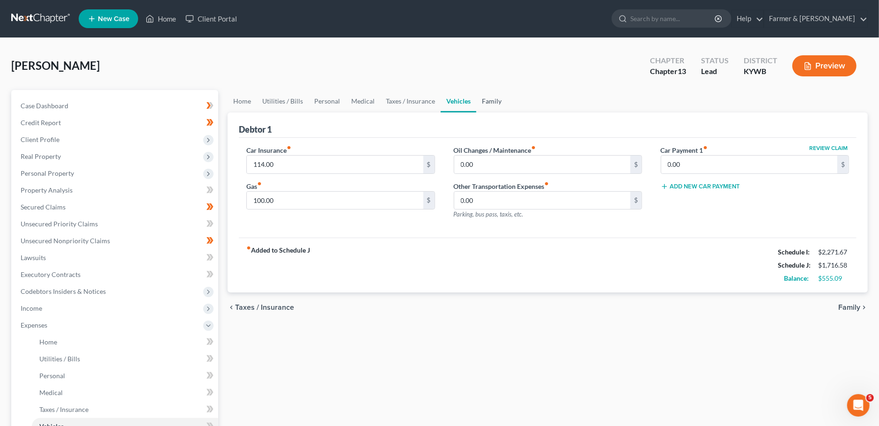
click at [495, 104] on link "Family" at bounding box center [491, 101] width 31 height 22
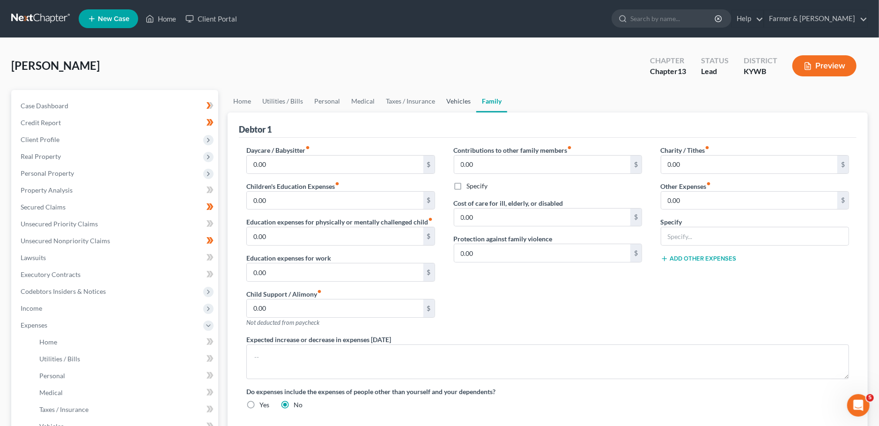
click at [457, 98] on link "Vehicles" at bounding box center [459, 101] width 36 height 22
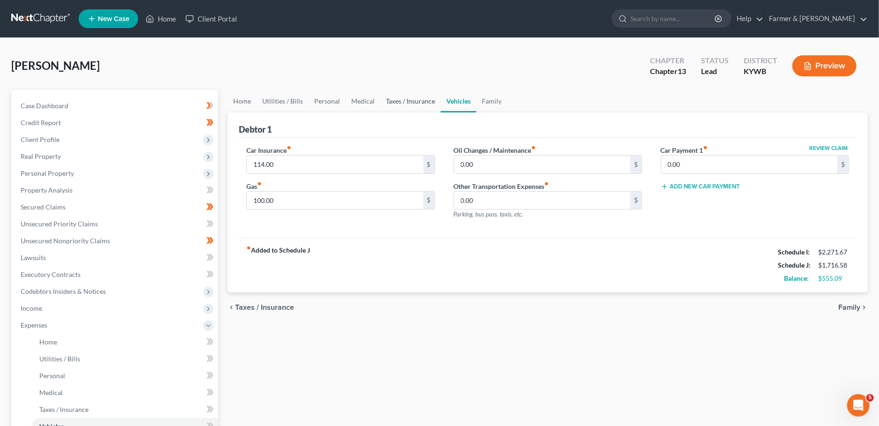
click at [400, 103] on link "Taxes / Insurance" at bounding box center [410, 101] width 60 height 22
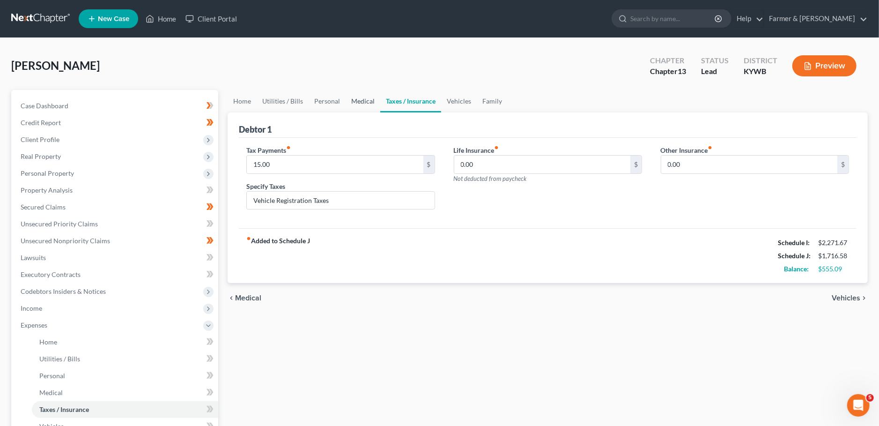
click at [362, 102] on link "Medical" at bounding box center [363, 101] width 35 height 22
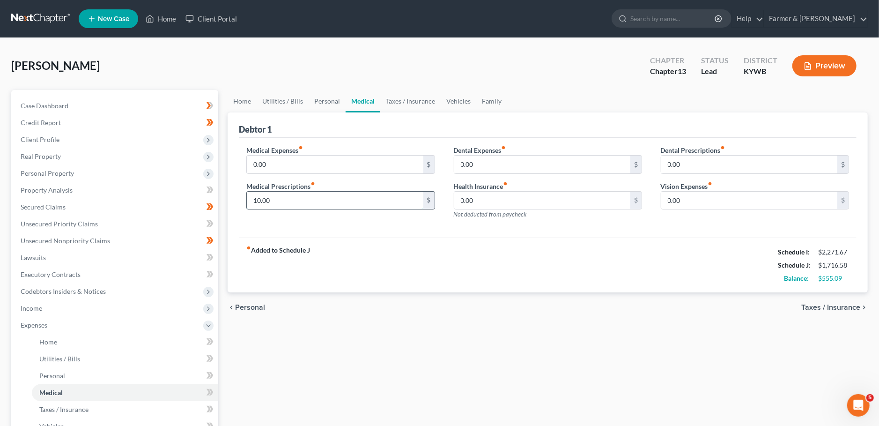
click at [299, 202] on input "10.00" at bounding box center [335, 201] width 176 height 18
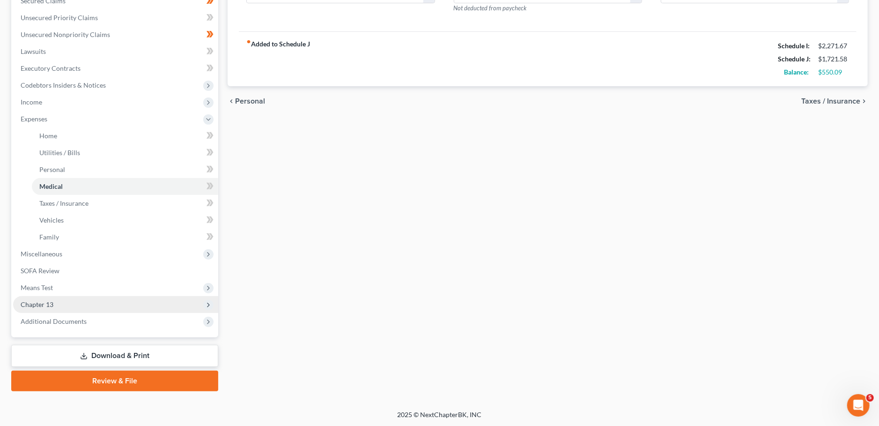
click at [144, 300] on span "Chapter 13" at bounding box center [115, 304] width 205 height 17
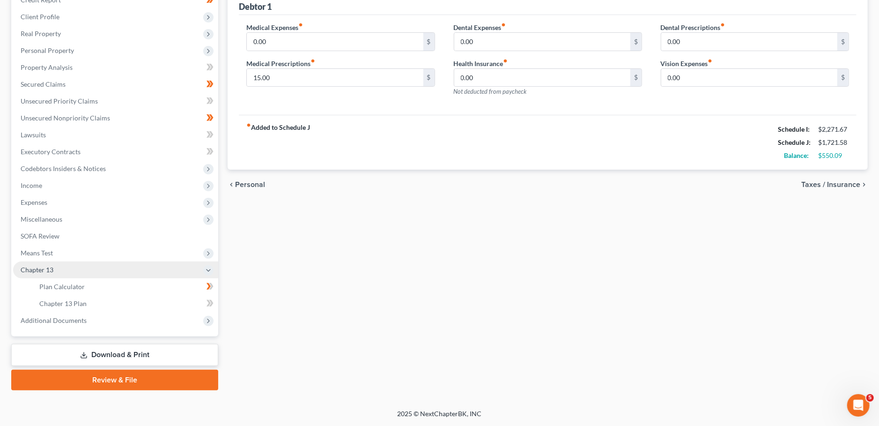
scroll to position [121, 0]
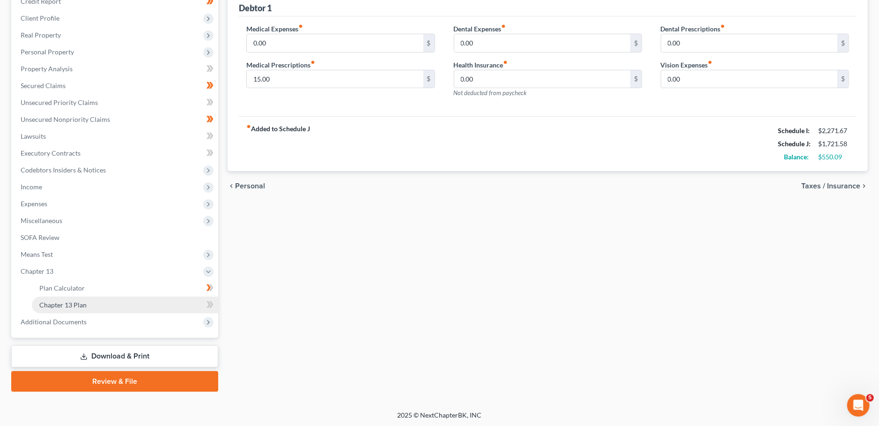
click at [139, 312] on link "Chapter 13 Plan" at bounding box center [125, 305] width 186 height 17
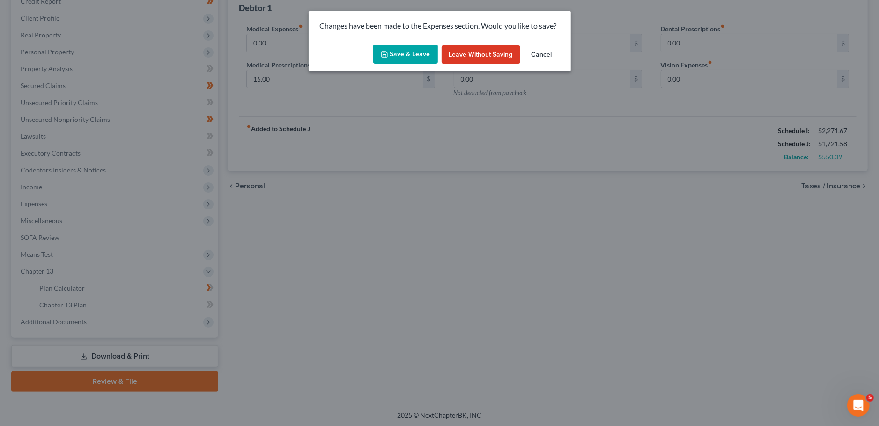
click at [408, 57] on button "Save & Leave" at bounding box center [405, 55] width 65 height 20
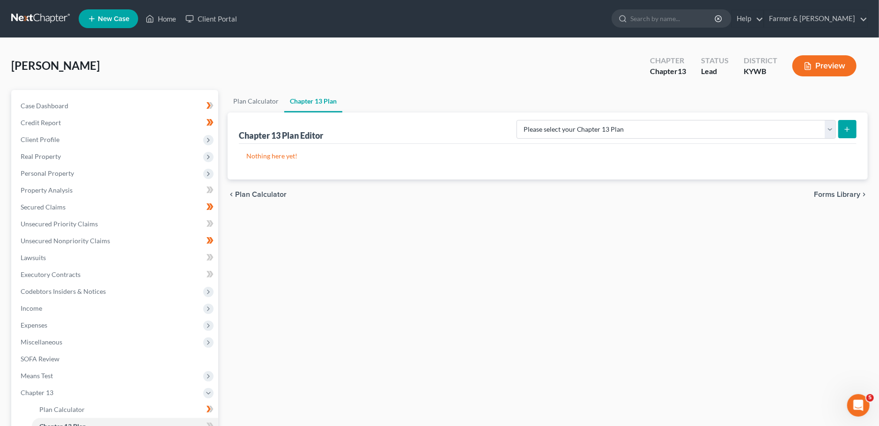
click at [692, 119] on div "Please select your Chapter 13 Plan National Form Plan - Official Form 113 Natio…" at bounding box center [685, 128] width 344 height 25
click at [517, 120] on select "Please select your Chapter 13 Plan National Form Plan - Official Form 113 Natio…" at bounding box center [677, 129] width 320 height 19
click option "National Form Plan - Official Form 113: Farmer & Wright Plan with TFS Bill Pay" at bounding box center [0, 0] width 0 height 0
click at [848, 133] on button "submit" at bounding box center [848, 129] width 18 height 18
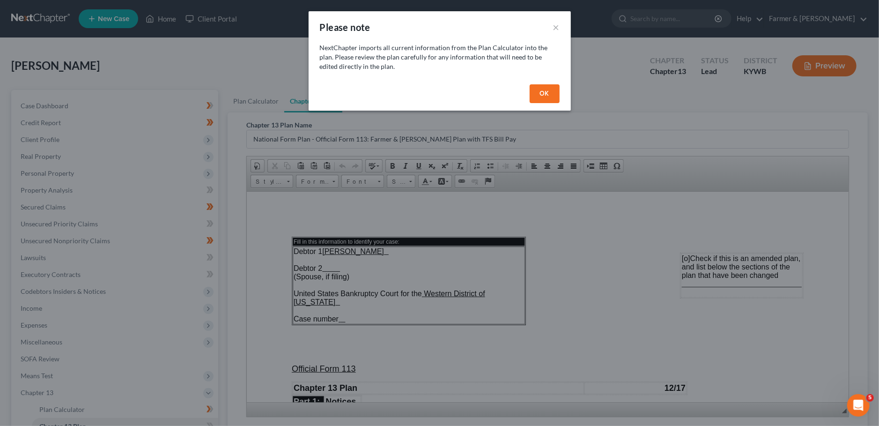
click at [536, 94] on button "OK" at bounding box center [545, 93] width 30 height 19
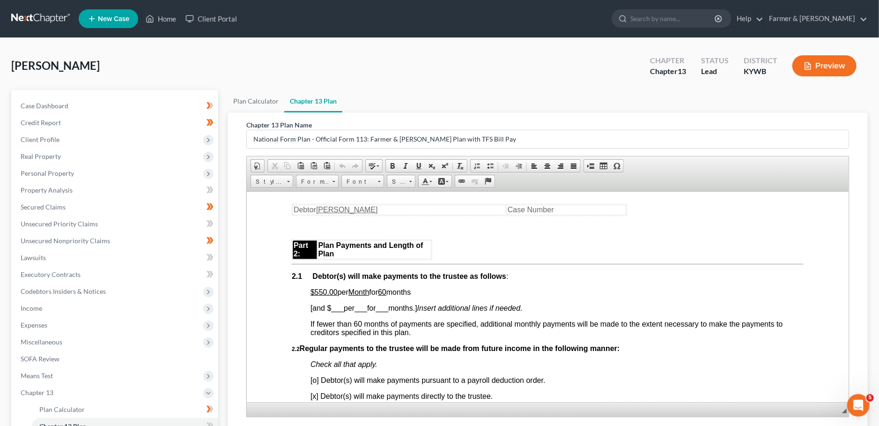
scroll to position [495, 0]
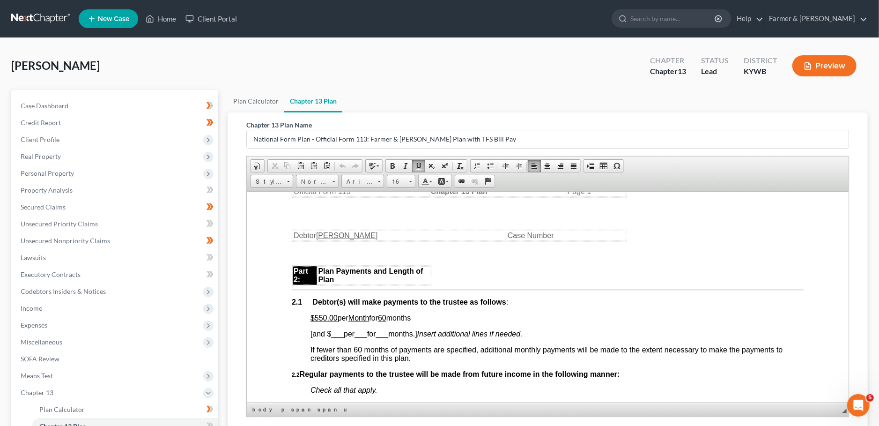
drag, startPoint x: 334, startPoint y: 324, endPoint x: 427, endPoint y: 320, distance: 92.8
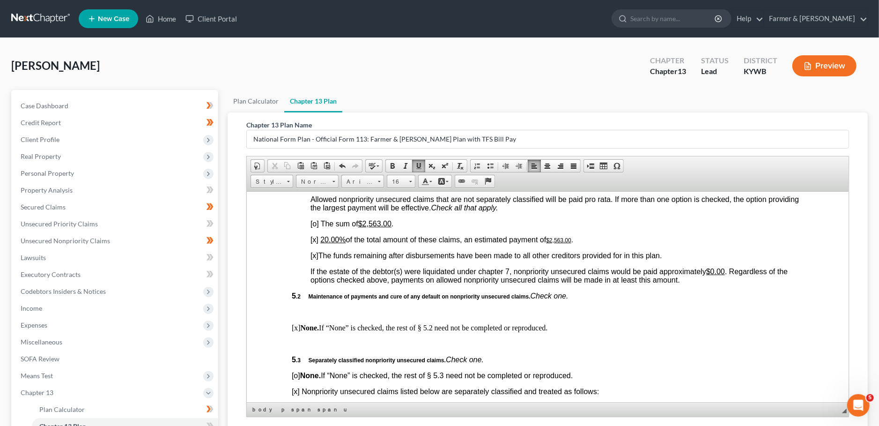
scroll to position [2144, 0]
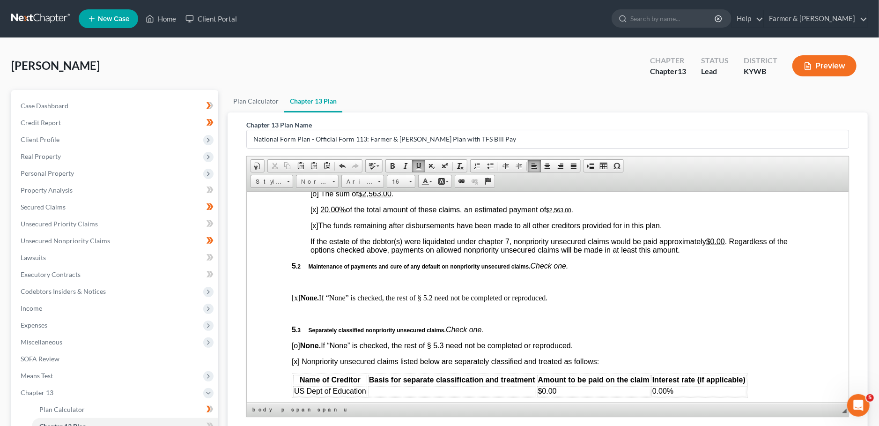
click at [325, 213] on u "20.00%" at bounding box center [332, 209] width 25 height 8
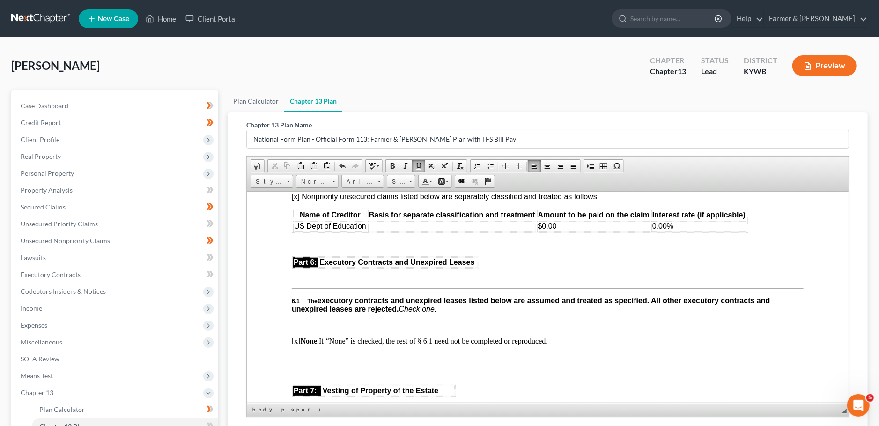
click at [463, 231] on td at bounding box center [452, 226] width 168 height 10
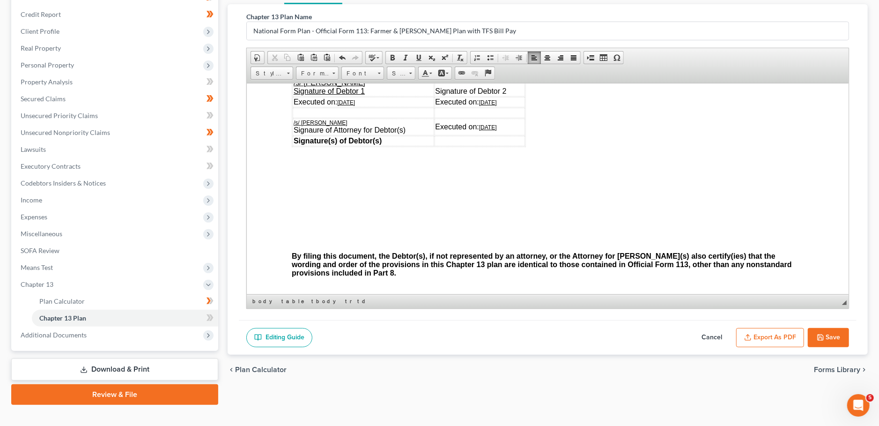
scroll to position [121, 0]
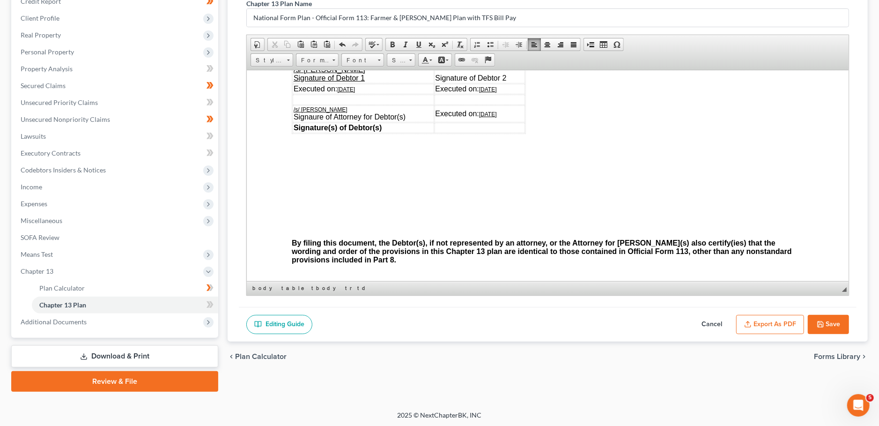
click at [753, 321] on button "Export as PDF" at bounding box center [770, 325] width 68 height 20
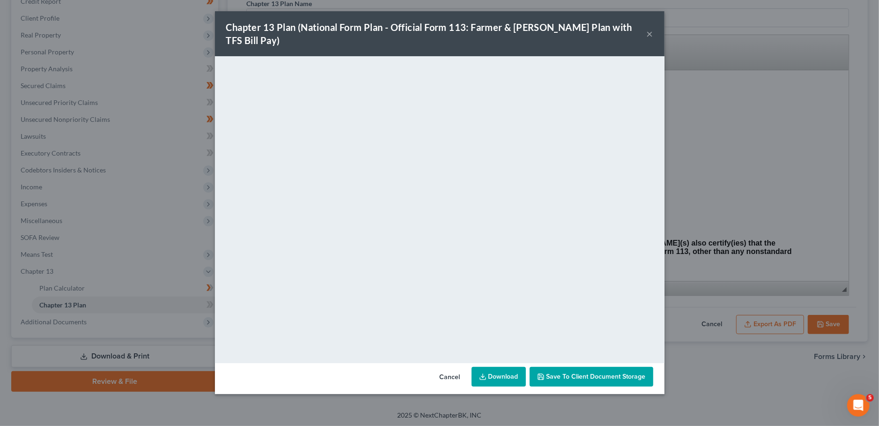
click at [587, 372] on span "Save to Client Document Storage" at bounding box center [596, 376] width 99 height 8
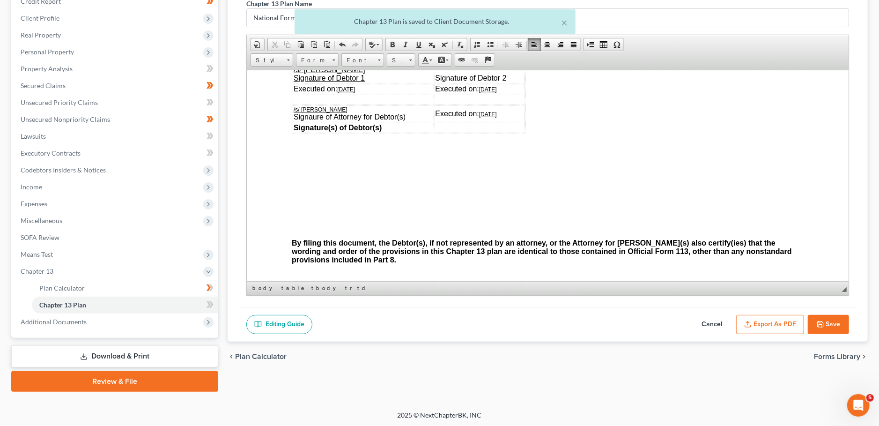
click at [830, 324] on button "Save" at bounding box center [828, 325] width 41 height 20
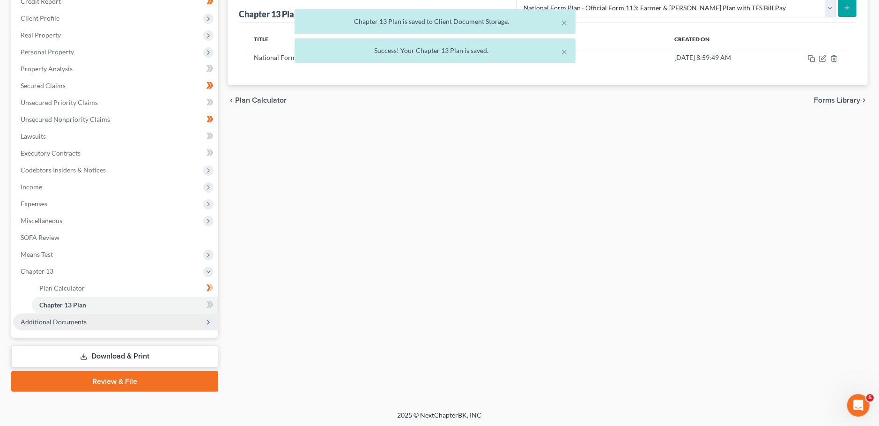
click at [117, 326] on span "Additional Documents" at bounding box center [115, 321] width 205 height 17
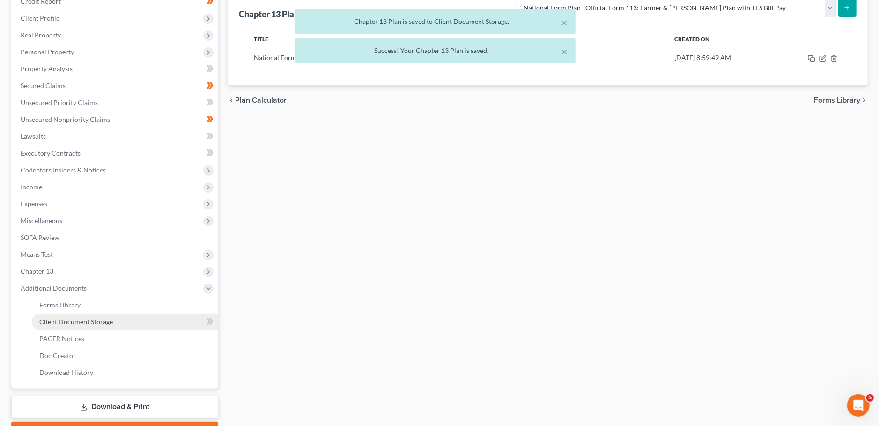
click at [117, 328] on link "Client Document Storage" at bounding box center [125, 321] width 186 height 17
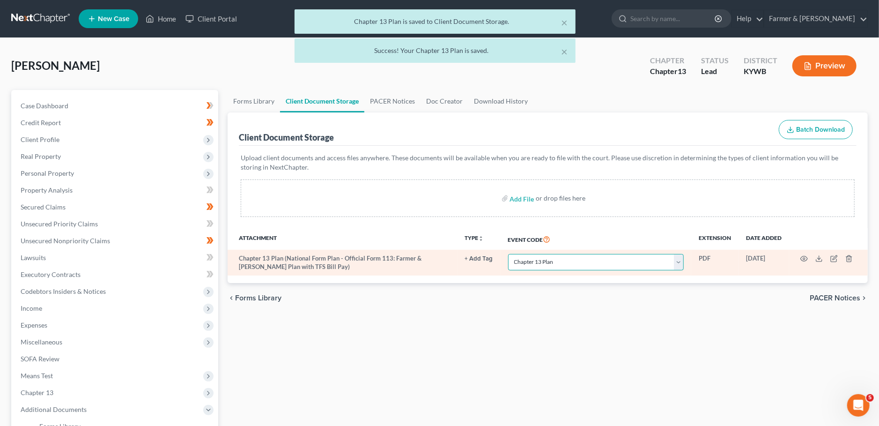
click option "Chapter 13 Plan" at bounding box center [0, 0] width 0 height 0
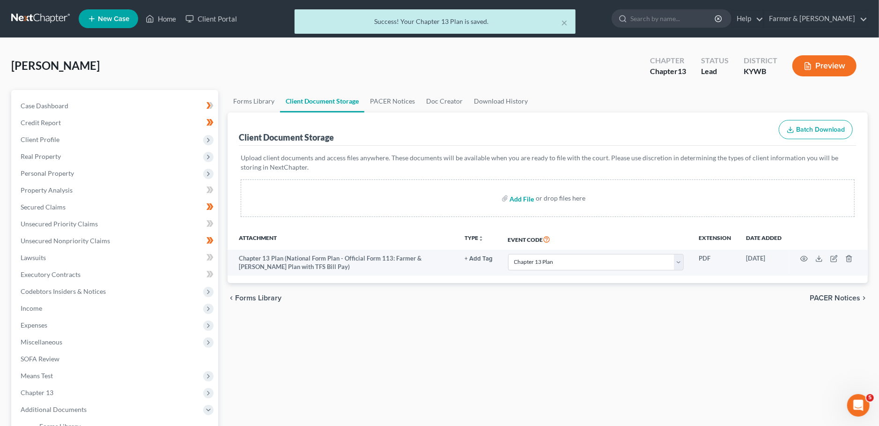
click at [517, 198] on input "file" at bounding box center [521, 198] width 22 height 17
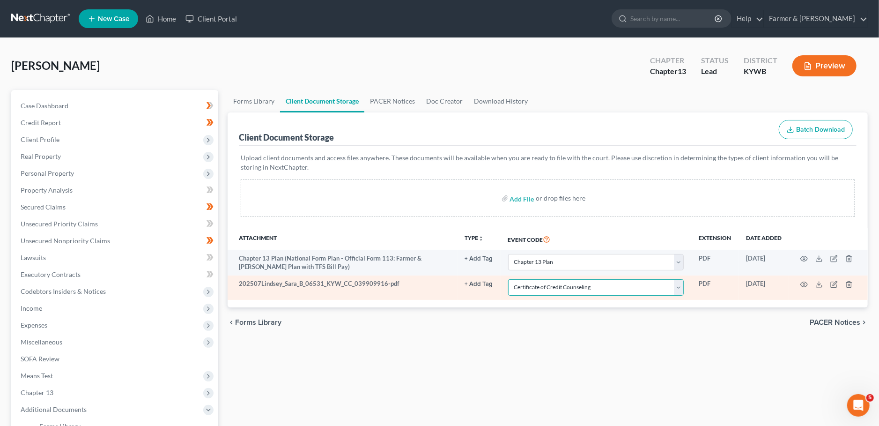
click option "Certificate of Credit Counseling" at bounding box center [0, 0] width 0 height 0
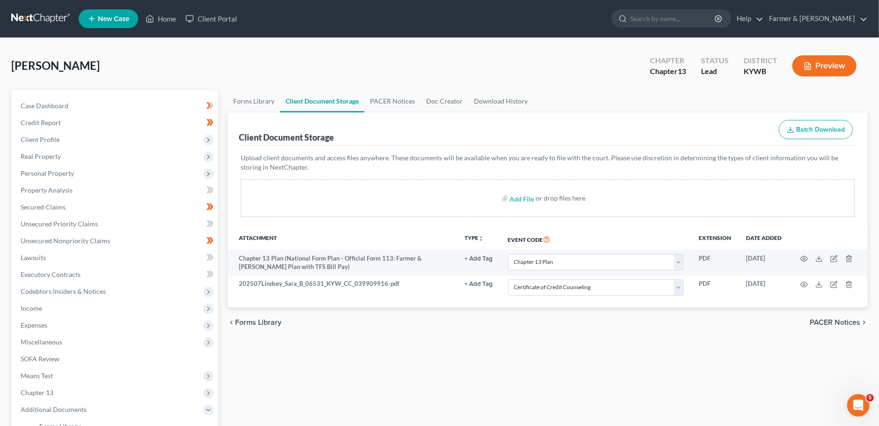
click at [490, 333] on div "chevron_left Forms Library PACER Notices chevron_right" at bounding box center [548, 322] width 640 height 30
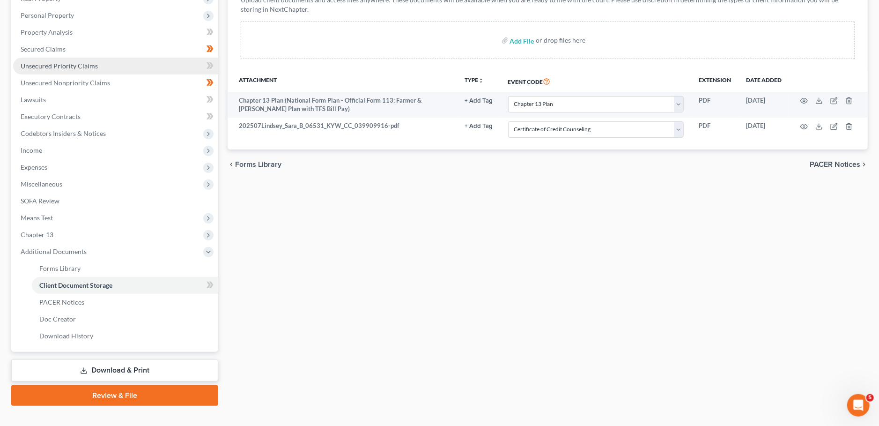
scroll to position [82, 0]
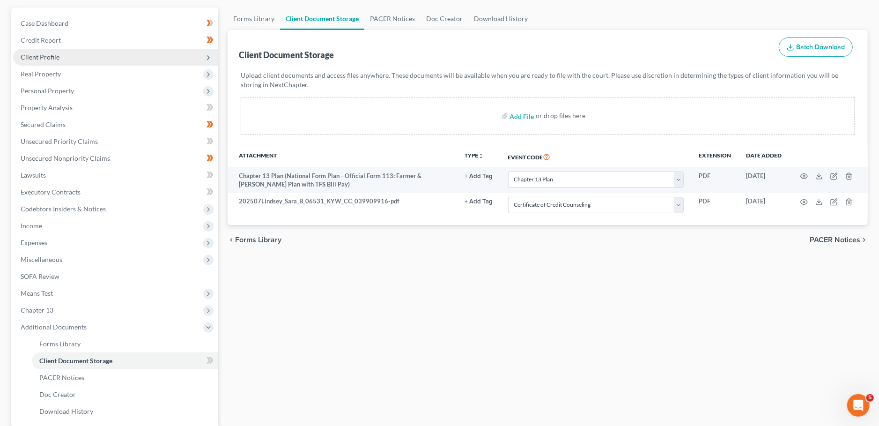
click at [85, 60] on span "Client Profile" at bounding box center [115, 57] width 205 height 17
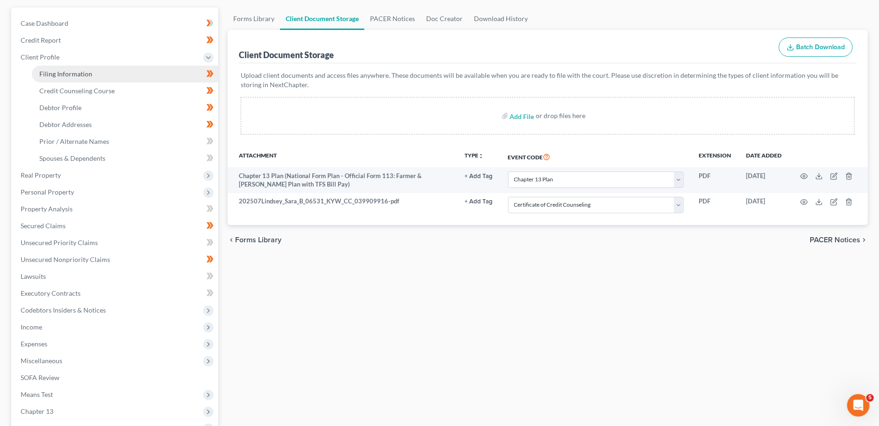
click at [86, 70] on span "Filing Information" at bounding box center [65, 74] width 53 height 8
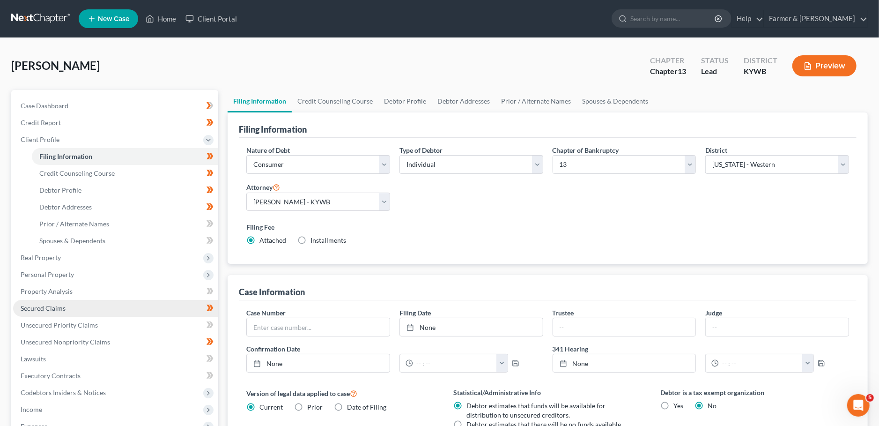
scroll to position [190, 0]
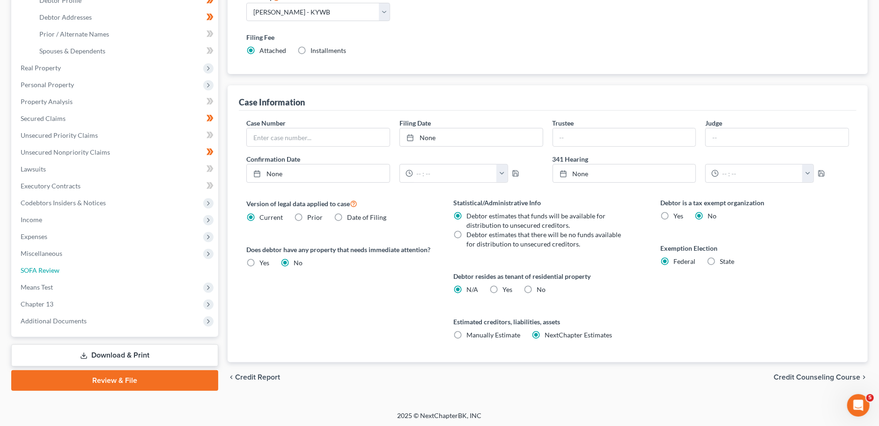
click at [53, 272] on span "SOFA Review" at bounding box center [40, 270] width 39 height 8
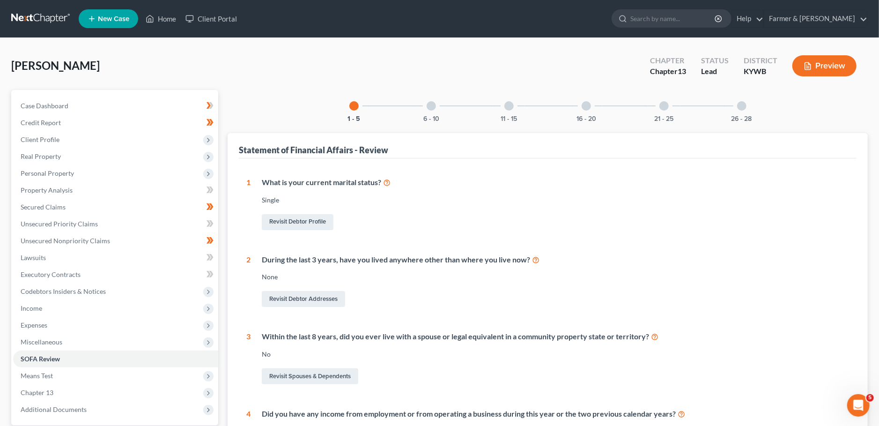
click at [432, 101] on div at bounding box center [431, 105] width 9 height 9
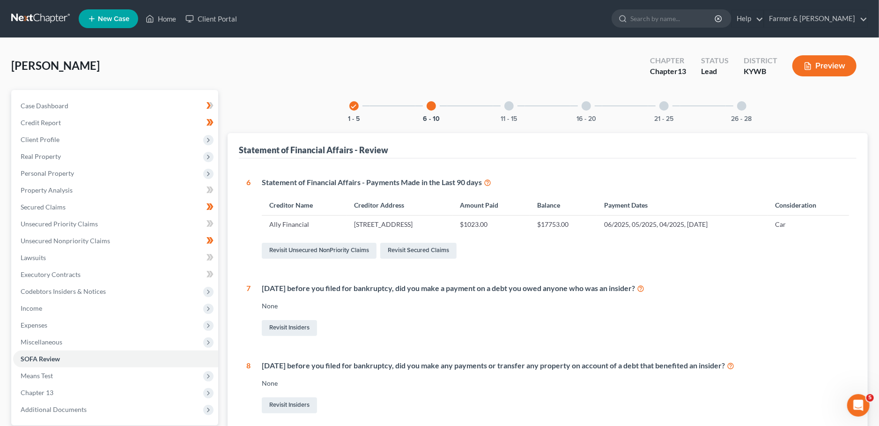
click at [513, 113] on div "11 - 15" at bounding box center [509, 106] width 32 height 32
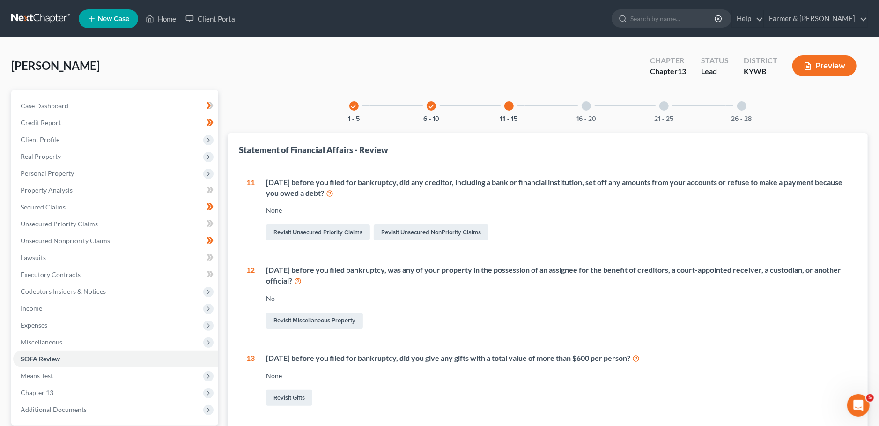
click at [588, 110] on div "16 - 20" at bounding box center [587, 106] width 32 height 32
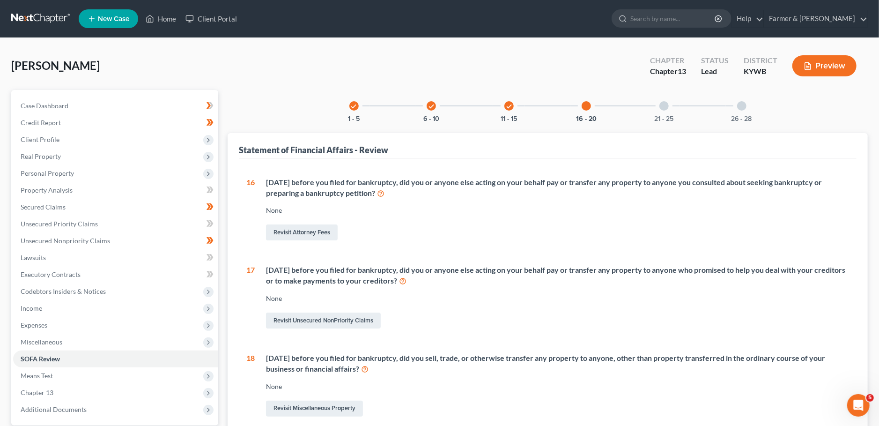
click at [664, 101] on div at bounding box center [664, 105] width 9 height 9
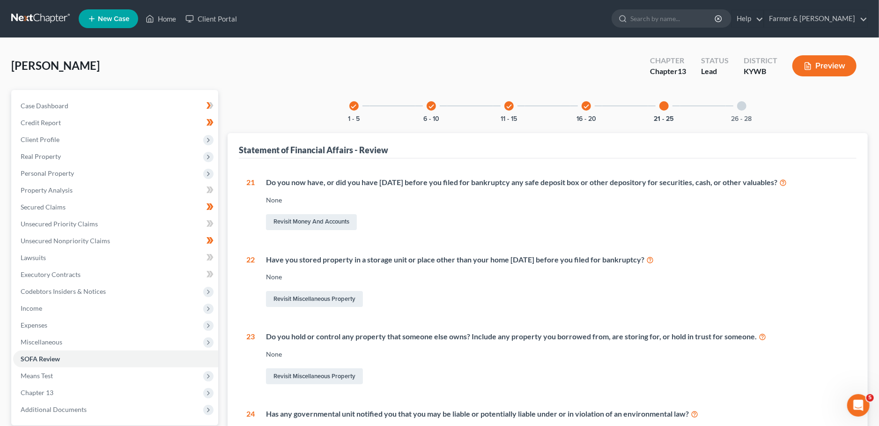
click at [743, 108] on div at bounding box center [741, 105] width 9 height 9
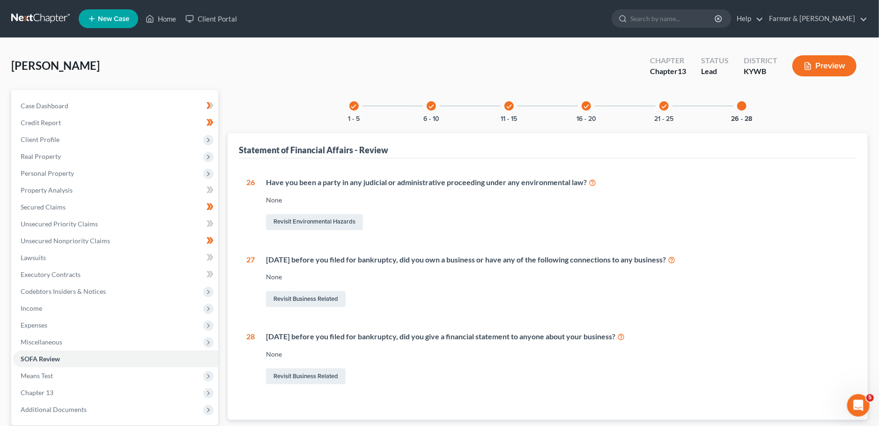
scroll to position [88, 0]
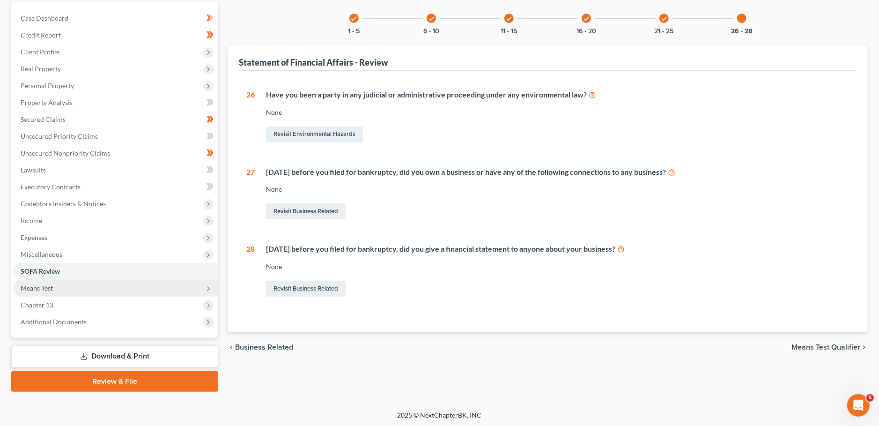
click at [22, 296] on span "Means Test" at bounding box center [115, 288] width 205 height 17
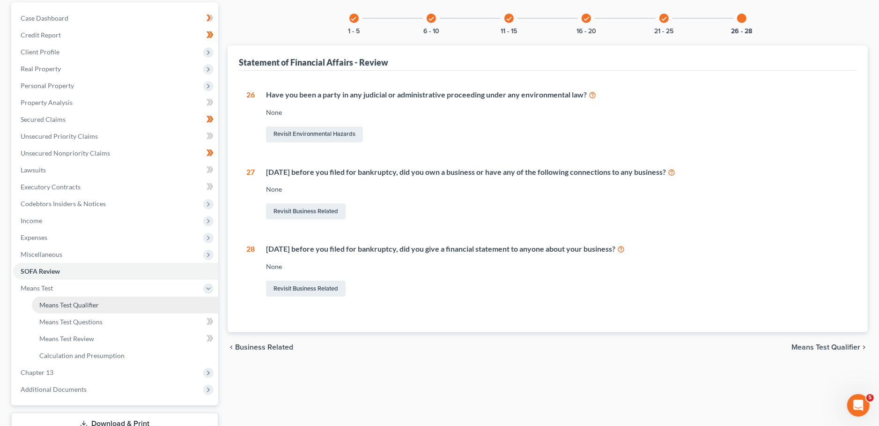
click at [38, 302] on link "Means Test Qualifier" at bounding box center [125, 305] width 186 height 17
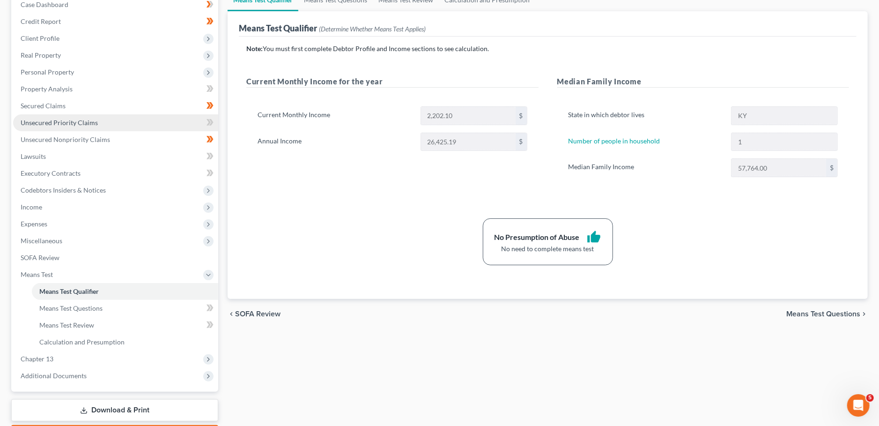
scroll to position [156, 0]
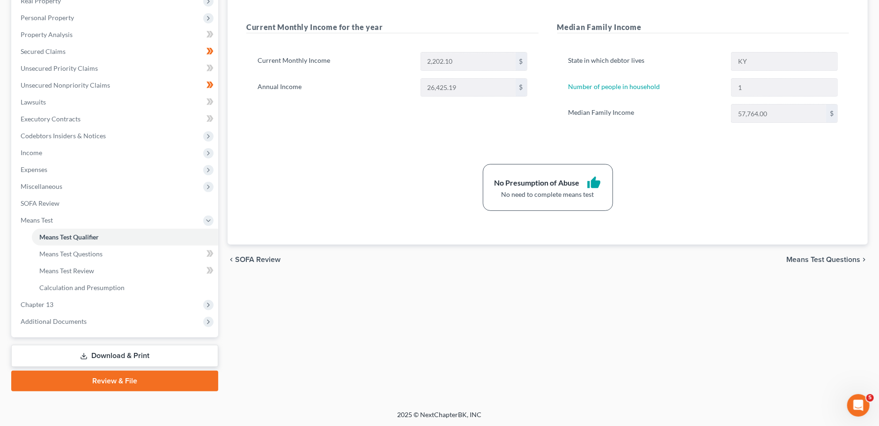
drag, startPoint x: 93, startPoint y: 380, endPoint x: 863, endPoint y: 70, distance: 829.6
click at [94, 380] on link "Review & File" at bounding box center [114, 381] width 207 height 21
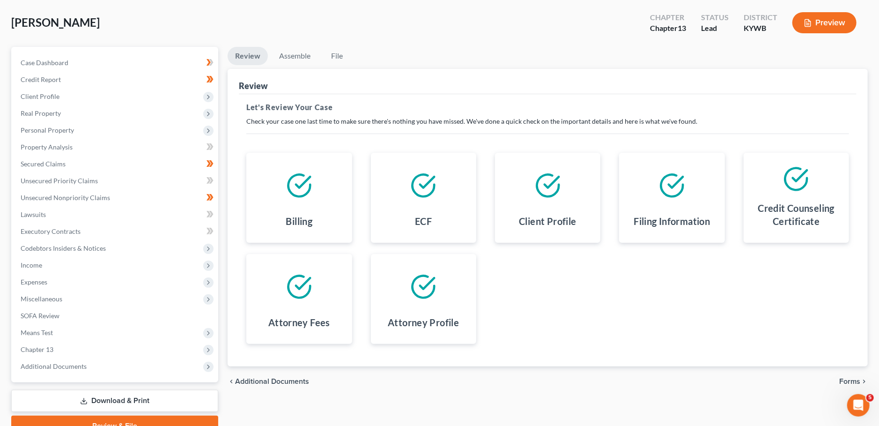
scroll to position [88, 0]
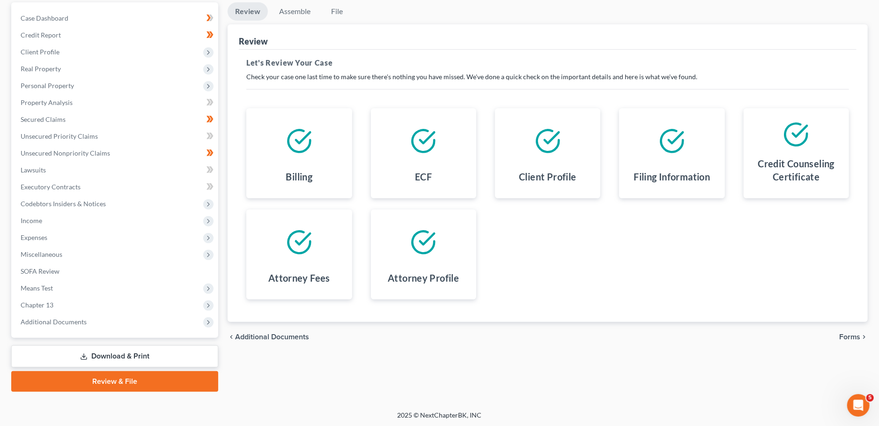
click at [855, 334] on span "Forms" at bounding box center [850, 336] width 21 height 7
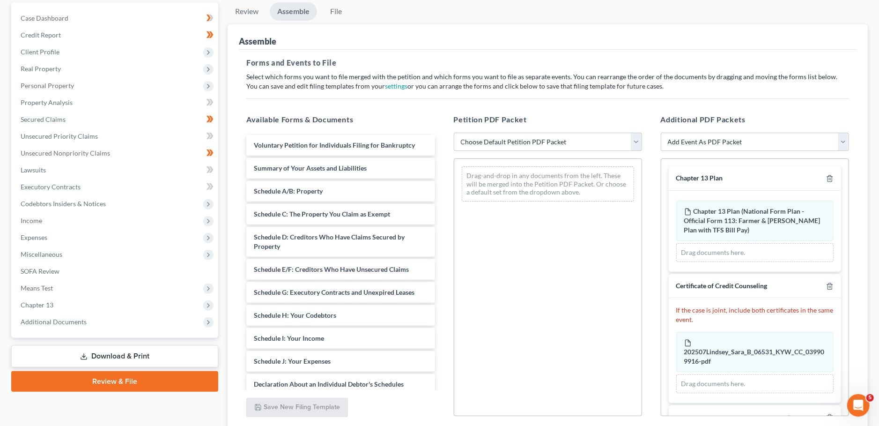
scroll to position [26, 0]
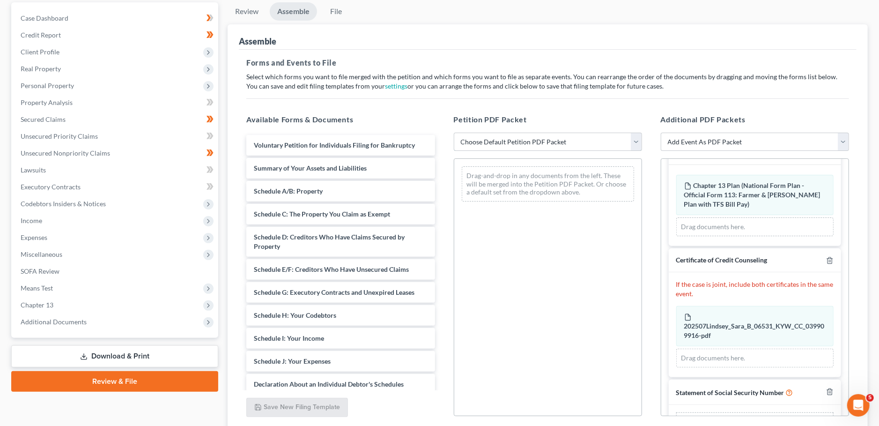
click at [454, 133] on select "Choose Default Petition PDF Packet Emergency Filing (Voluntary Petition and Cre…" at bounding box center [548, 142] width 188 height 19
click option "Chapter 13 Template" at bounding box center [0, 0] width 0 height 0
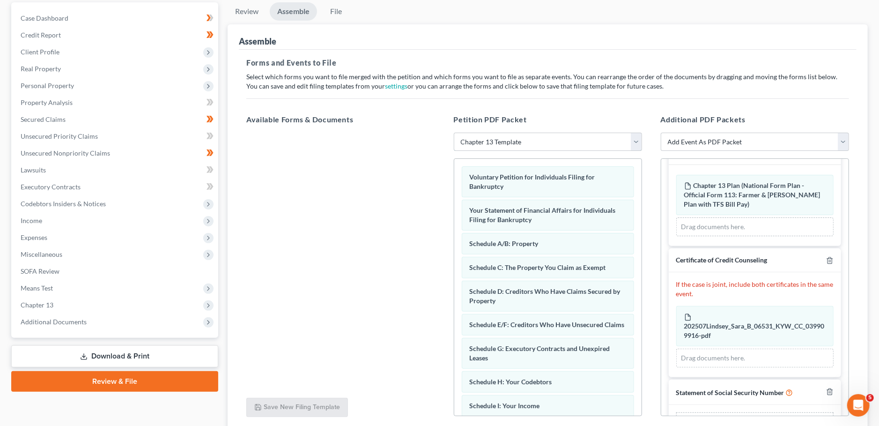
scroll to position [58, 0]
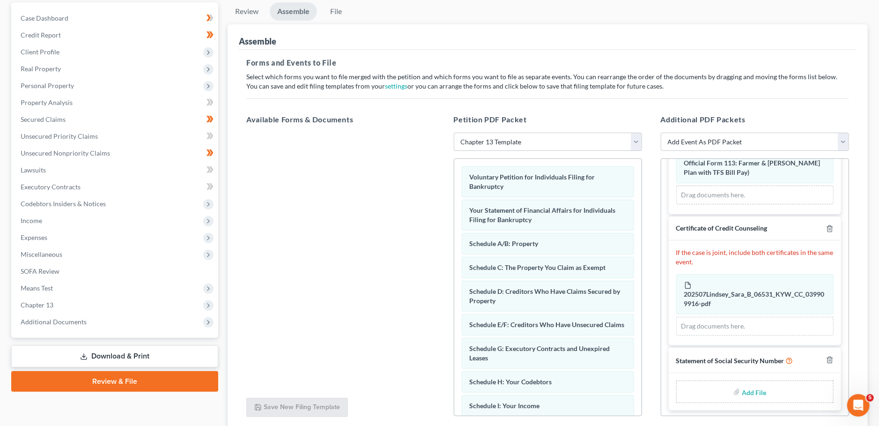
click at [753, 386] on input "file" at bounding box center [753, 391] width 22 height 17
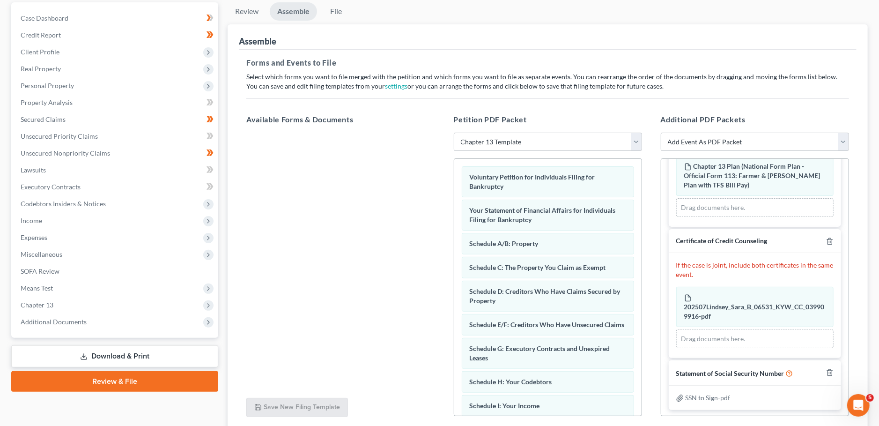
scroll to position [161, 0]
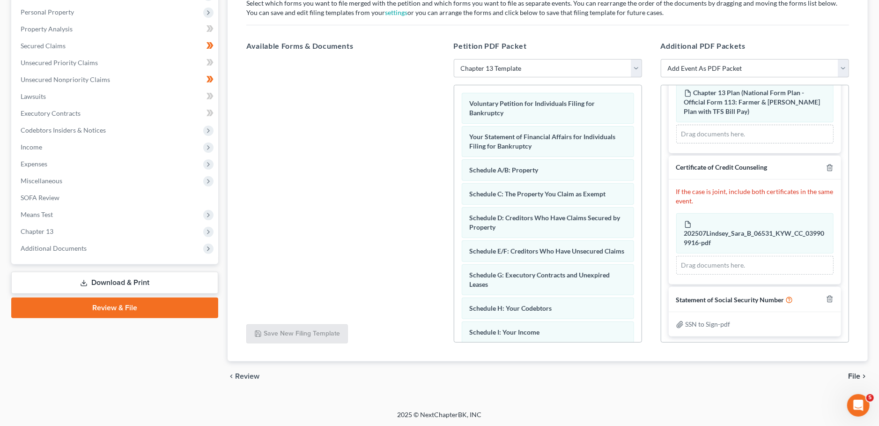
click at [856, 374] on span "File" at bounding box center [854, 375] width 12 height 7
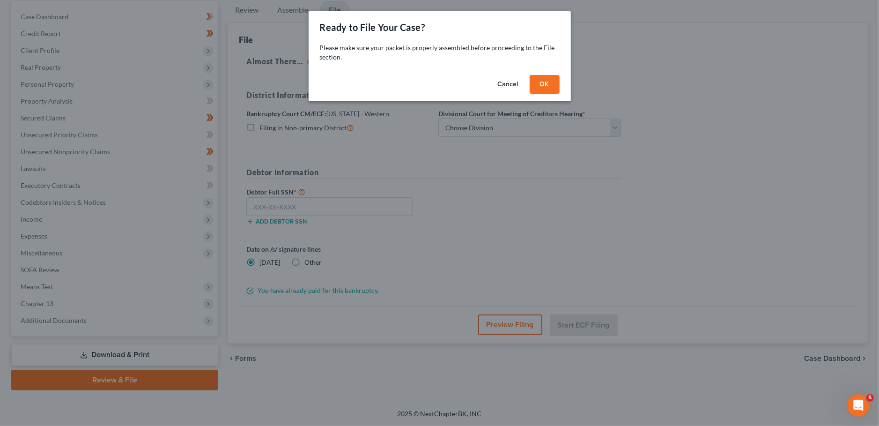
scroll to position [88, 0]
click at [547, 73] on div "Cancel OK" at bounding box center [440, 86] width 262 height 30
click at [546, 83] on button "OK" at bounding box center [545, 84] width 30 height 19
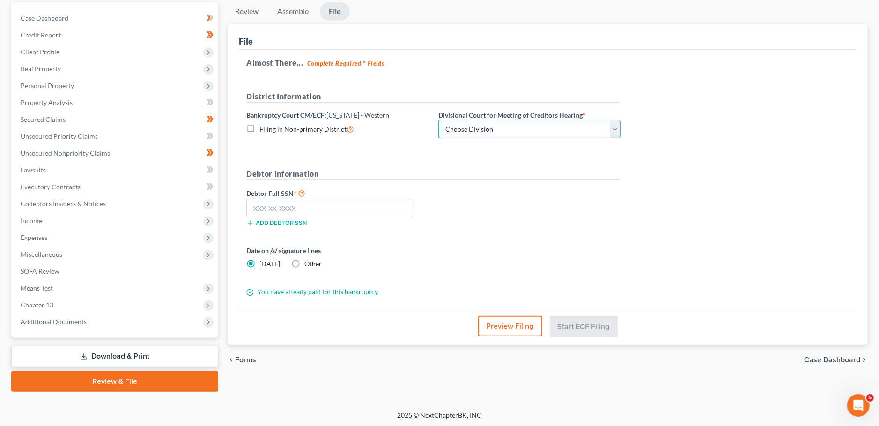
click at [439, 120] on select "Choose Division Bowling Green Louisville Owensboro Paducah" at bounding box center [530, 129] width 183 height 19
click option "Owensboro" at bounding box center [0, 0] width 0 height 0
click at [354, 208] on input "text" at bounding box center [329, 208] width 167 height 19
click at [572, 326] on button "Start ECF Filing" at bounding box center [583, 326] width 67 height 21
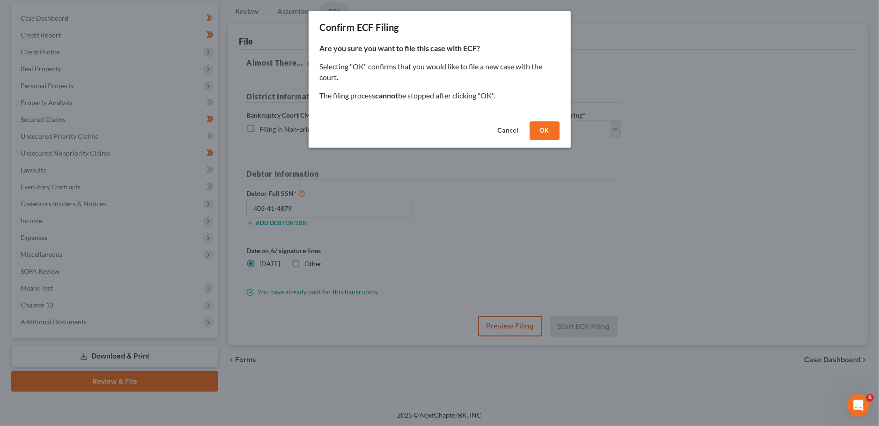
click at [544, 131] on button "OK" at bounding box center [545, 130] width 30 height 19
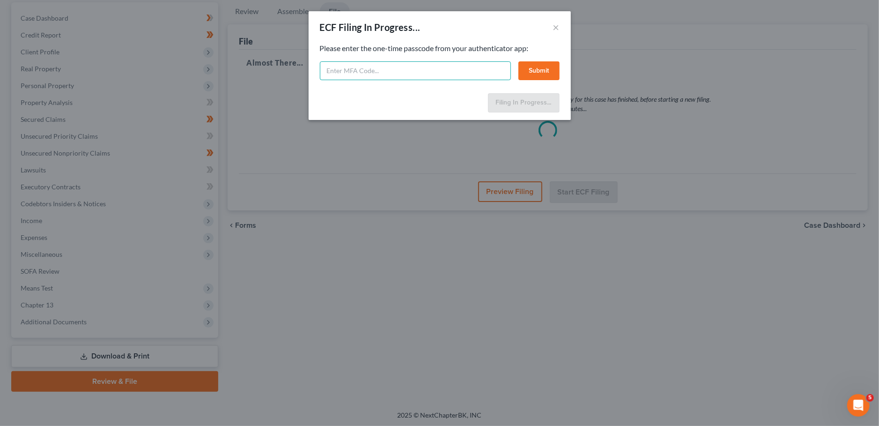
click at [390, 72] on input "text" at bounding box center [415, 70] width 191 height 19
click at [526, 63] on button "Submit" at bounding box center [539, 70] width 41 height 19
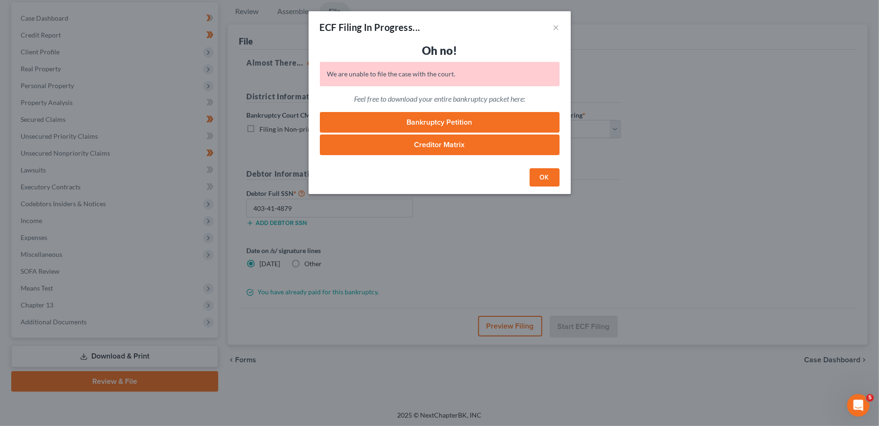
click at [414, 144] on link "Creditor Matrix" at bounding box center [440, 144] width 240 height 21
click at [536, 176] on button "OK" at bounding box center [545, 177] width 30 height 19
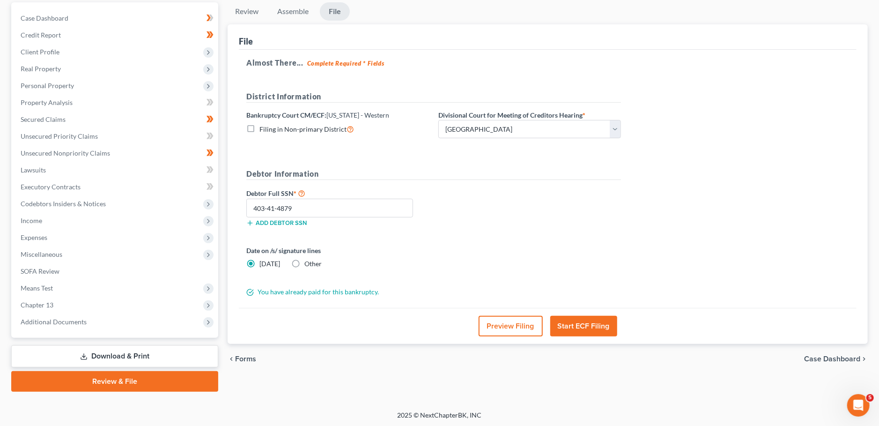
drag, startPoint x: 576, startPoint y: 326, endPoint x: 537, endPoint y: 281, distance: 59.2
click at [537, 281] on div "File Almost There... Complete Required * Fields District Information Bankruptcy…" at bounding box center [548, 184] width 640 height 320
click at [575, 319] on button "Start ECF Filing" at bounding box center [583, 326] width 67 height 21
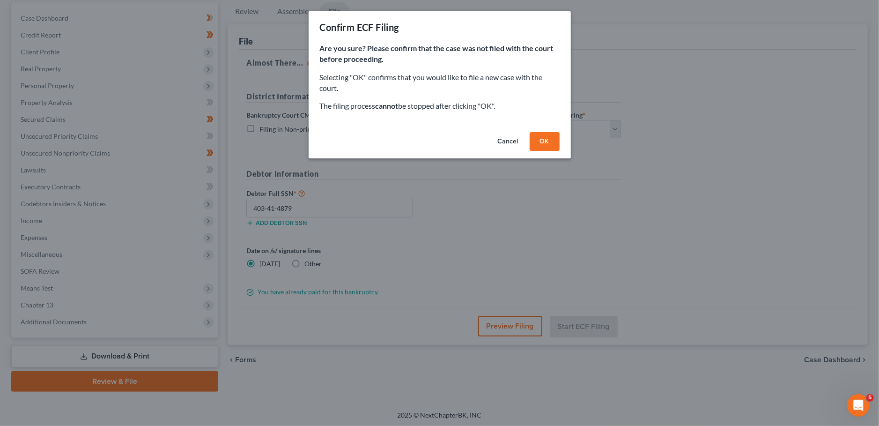
click at [546, 140] on button "OK" at bounding box center [545, 141] width 30 height 19
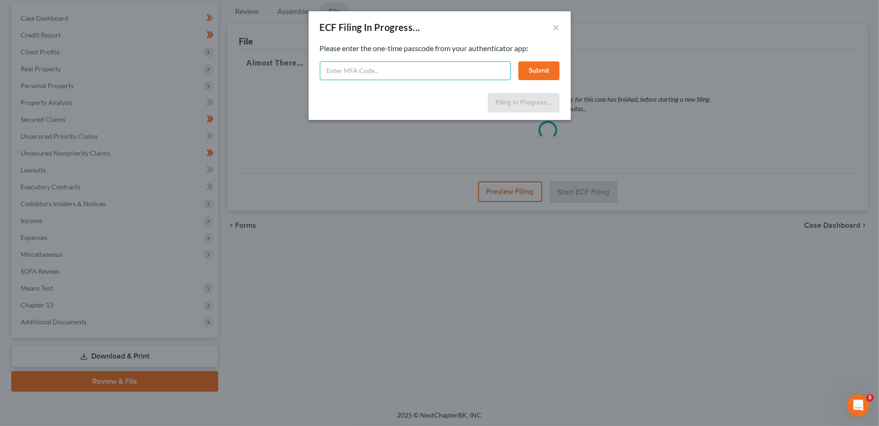
click at [400, 69] on input "text" at bounding box center [415, 70] width 191 height 19
click at [524, 70] on button "Submit" at bounding box center [539, 70] width 41 height 19
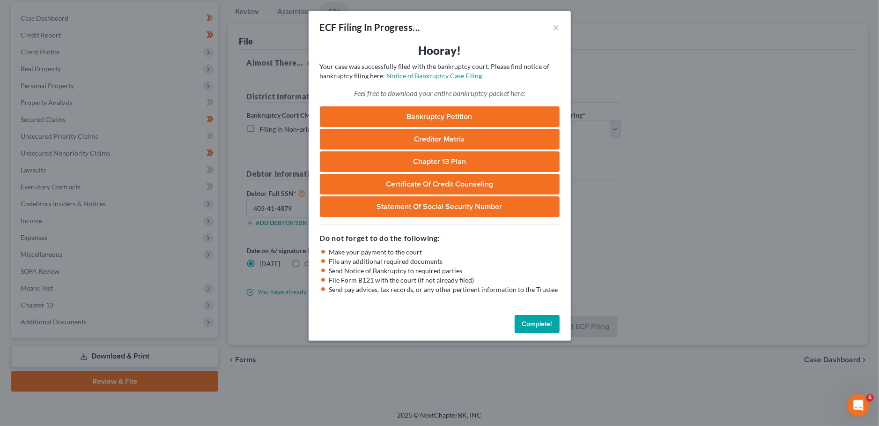
drag, startPoint x: 535, startPoint y: 323, endPoint x: 604, endPoint y: 268, distance: 88.7
click at [536, 320] on button "Complete!" at bounding box center [537, 324] width 45 height 19
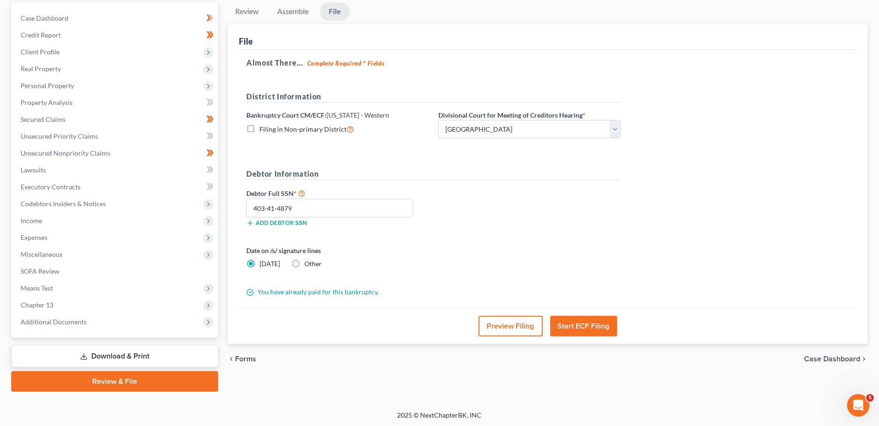
scroll to position [0, 0]
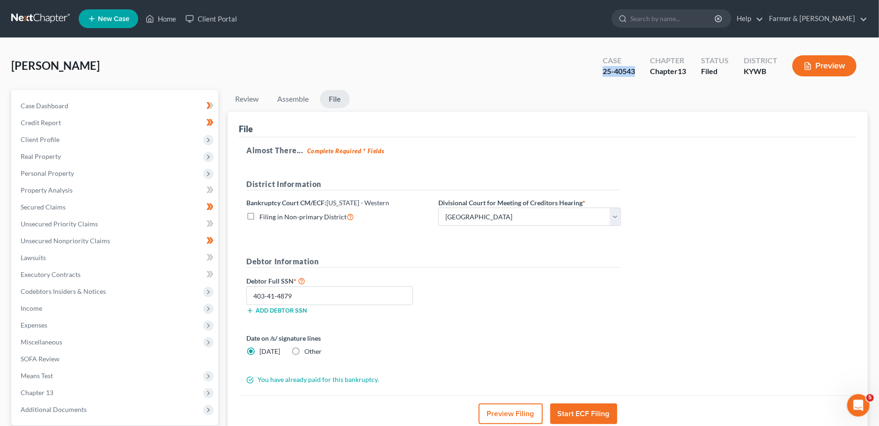
drag, startPoint x: 637, startPoint y: 75, endPoint x: 595, endPoint y: 77, distance: 41.7
click at [593, 75] on div "Case 25-40543 Chapter Chapter 13 Status Filed District KYWB Preview" at bounding box center [730, 65] width 276 height 33
copy div "25-40543"
click at [153, 17] on icon at bounding box center [150, 18] width 7 height 7
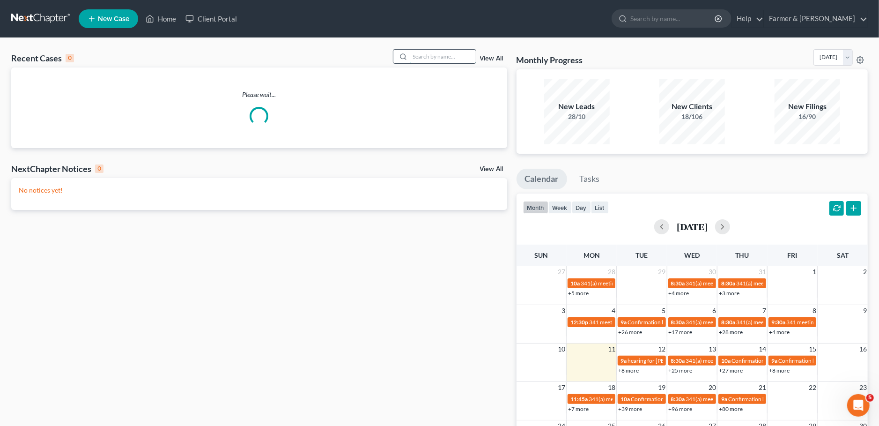
click at [418, 53] on input "search" at bounding box center [443, 57] width 66 height 14
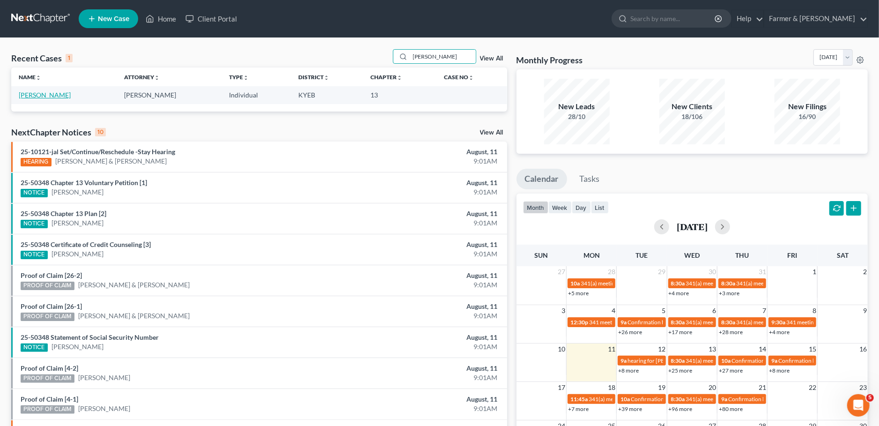
click at [38, 97] on link "Bland, Carla" at bounding box center [45, 95] width 52 height 8
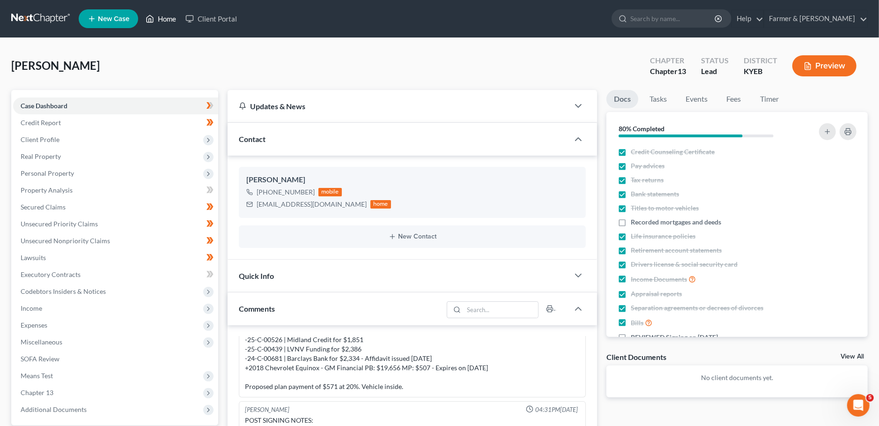
click at [164, 17] on link "Home" at bounding box center [161, 18] width 40 height 17
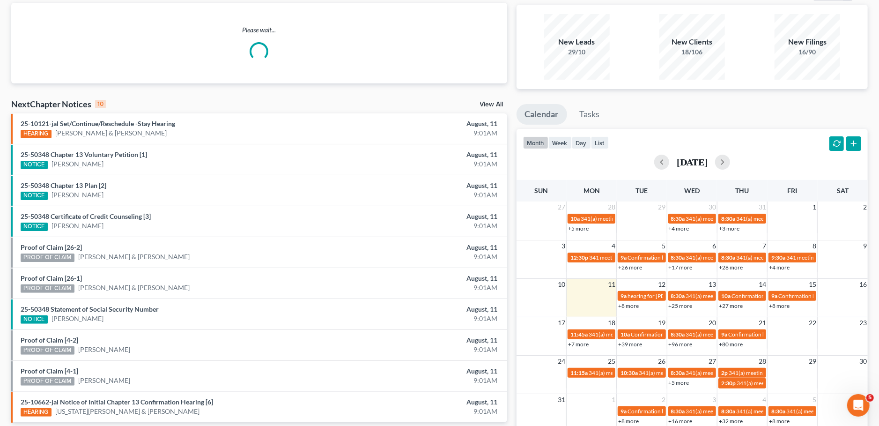
scroll to position [115, 0]
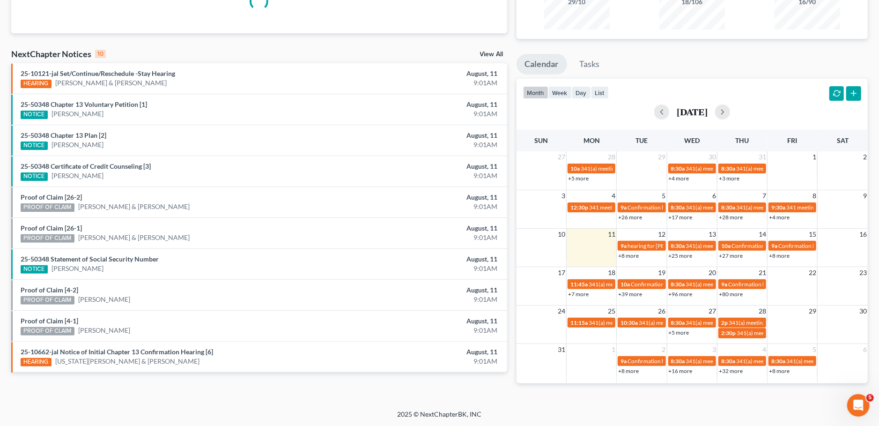
click at [578, 294] on link "+7 more" at bounding box center [578, 293] width 21 height 7
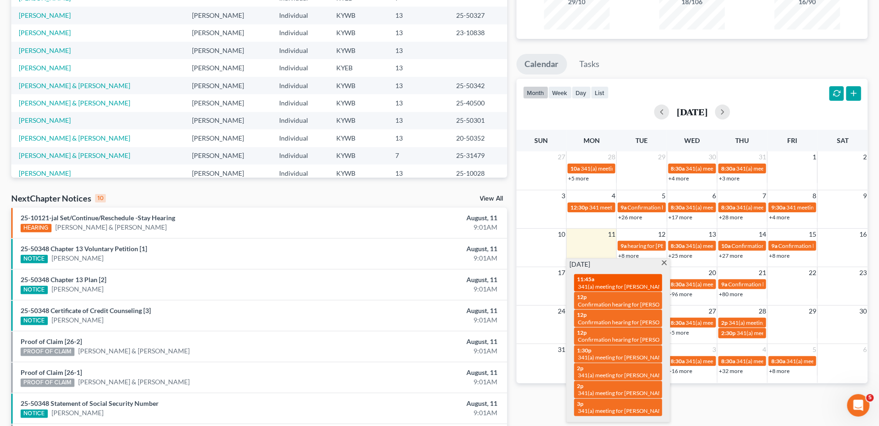
click at [612, 288] on span "341(a) meeting for [PERSON_NAME]" at bounding box center [623, 286] width 90 height 7
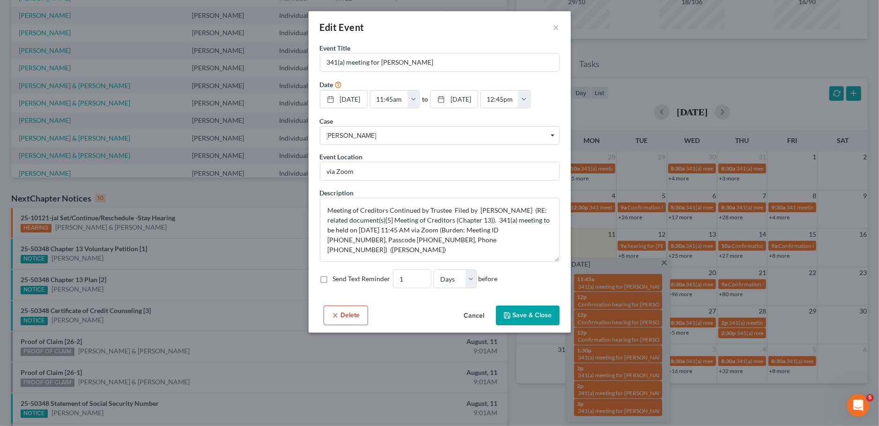
click at [541, 312] on button "Save & Close" at bounding box center [528, 315] width 64 height 20
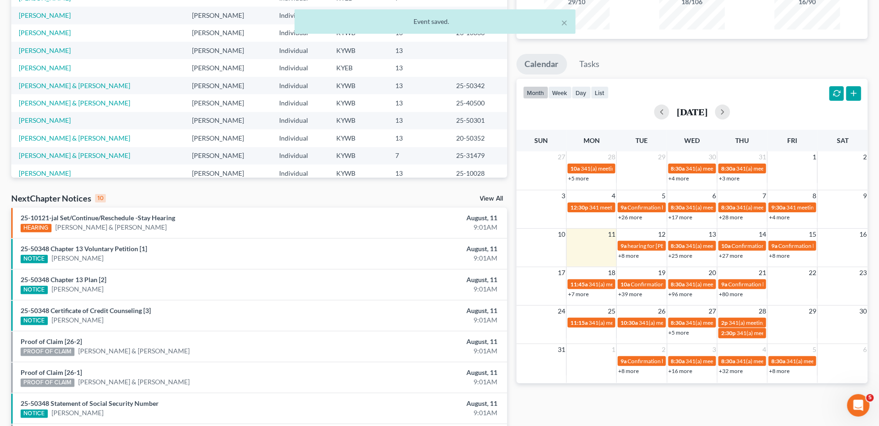
click at [579, 293] on link "+7 more" at bounding box center [578, 293] width 21 height 7
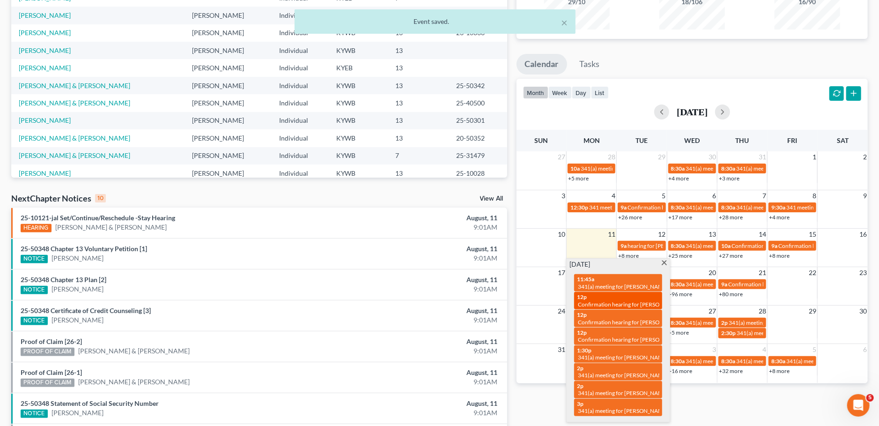
click at [597, 302] on span "Confirmation hearing for [PERSON_NAME]" at bounding box center [631, 304] width 106 height 7
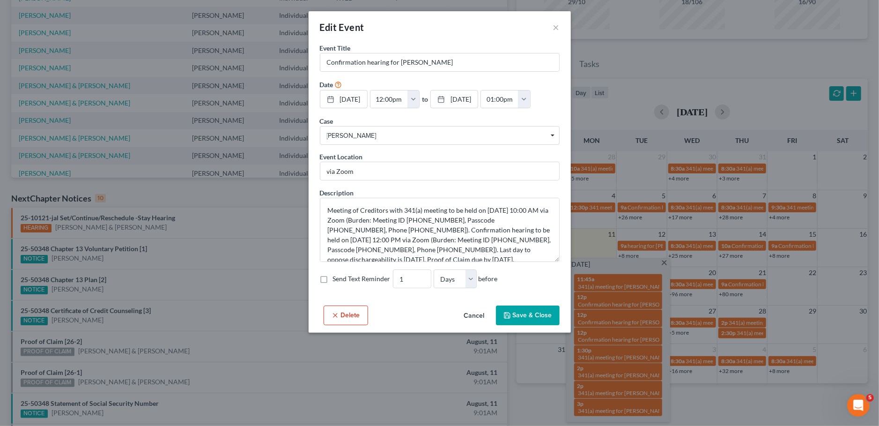
click at [479, 314] on button "Cancel" at bounding box center [475, 315] width 36 height 19
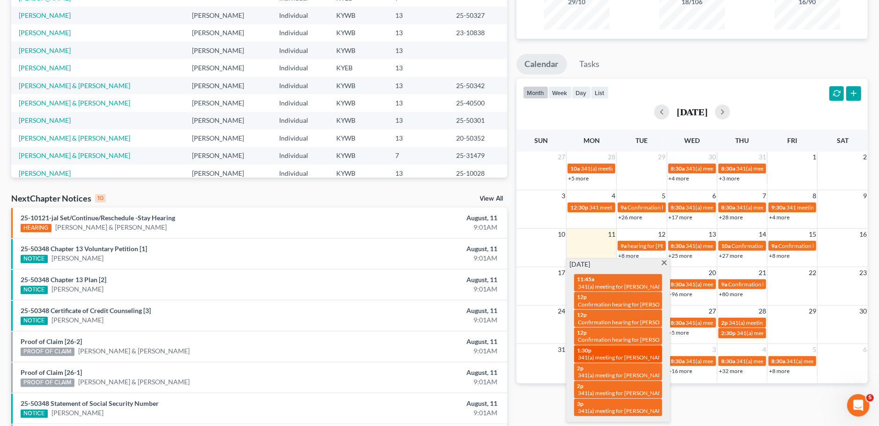
click at [588, 357] on span "341(a) meeting for [PERSON_NAME] [PERSON_NAME]" at bounding box center [645, 357] width 135 height 7
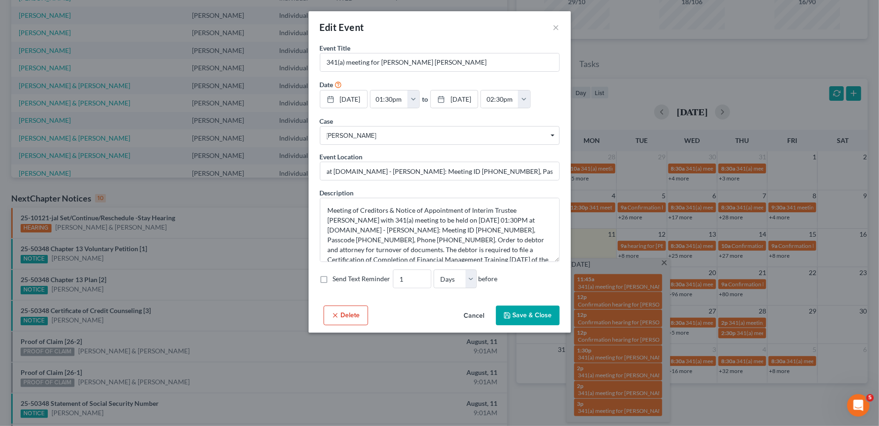
click at [476, 312] on button "Cancel" at bounding box center [475, 315] width 36 height 19
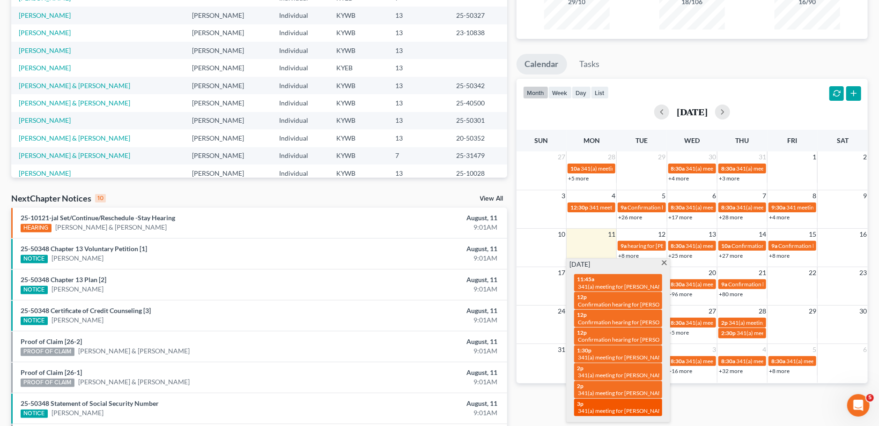
click at [599, 410] on span "341(a) meeting for [PERSON_NAME]" at bounding box center [623, 410] width 90 height 7
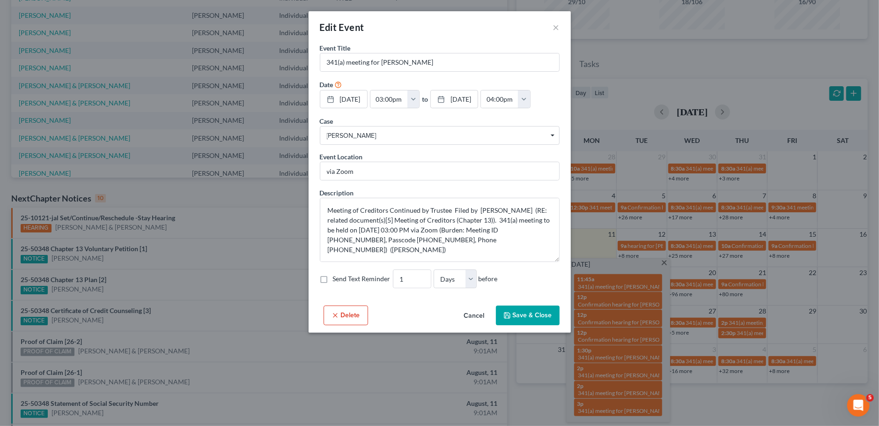
click at [477, 314] on button "Cancel" at bounding box center [475, 315] width 36 height 19
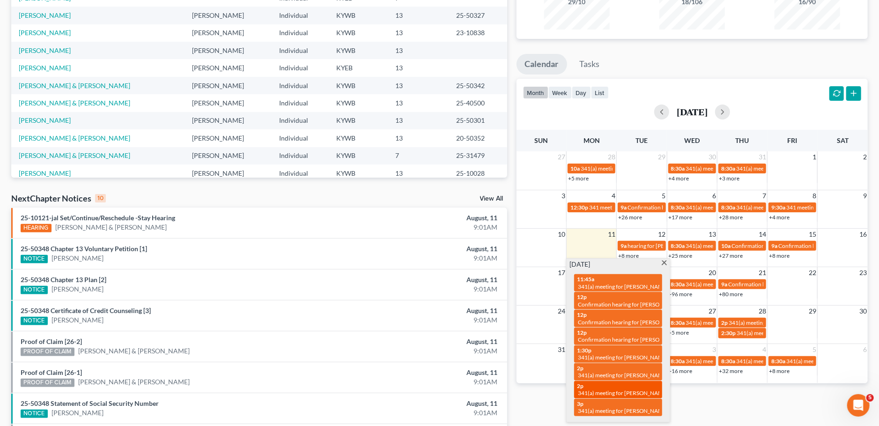
click at [594, 394] on span "341(a) meeting for [PERSON_NAME]" at bounding box center [623, 392] width 90 height 7
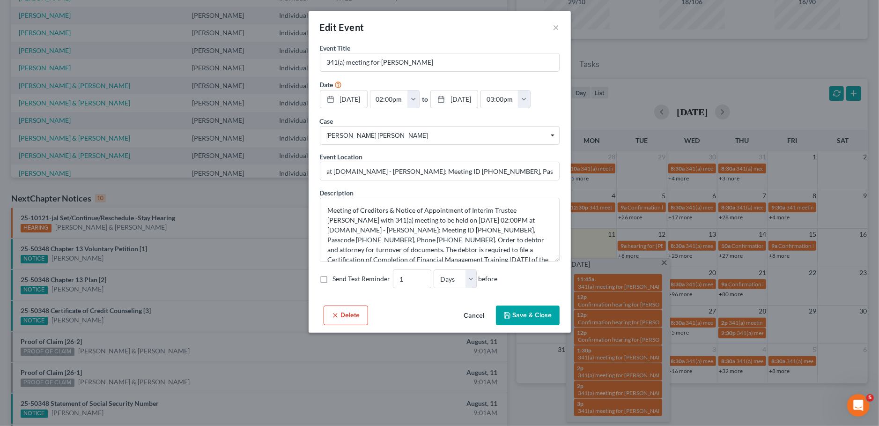
click at [479, 314] on button "Cancel" at bounding box center [475, 315] width 36 height 19
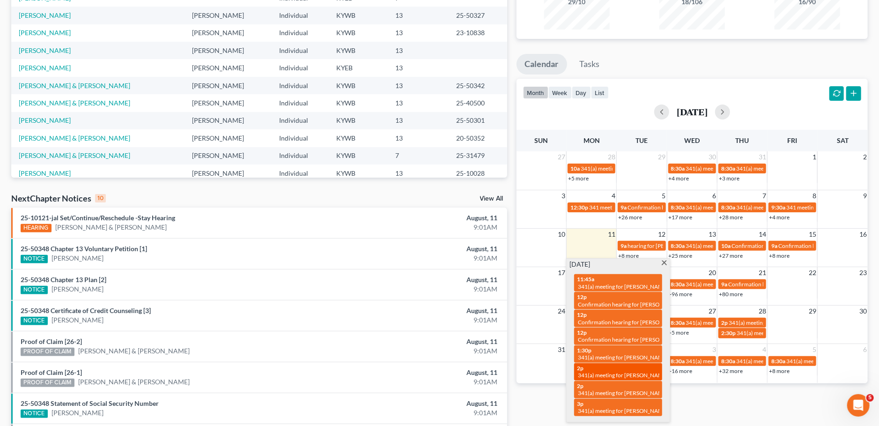
click at [610, 376] on span "341(a) meeting for [PERSON_NAME]" at bounding box center [623, 375] width 90 height 7
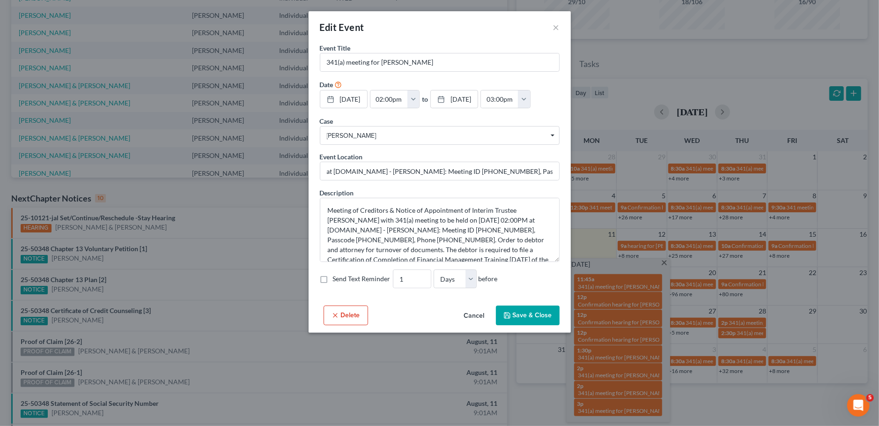
click at [481, 312] on button "Cancel" at bounding box center [475, 315] width 36 height 19
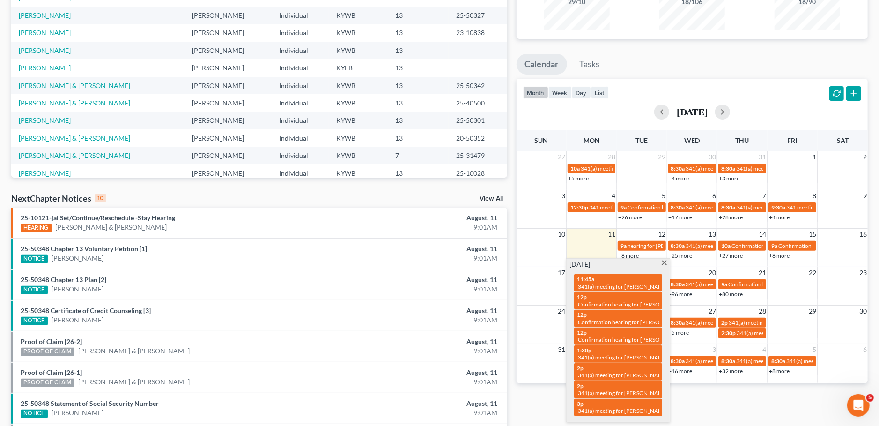
click at [733, 397] on div "Monthly Progress Bankruptcy Bankruptcy August 2025 July 2025 June 2025 May 2025…" at bounding box center [692, 232] width 361 height 597
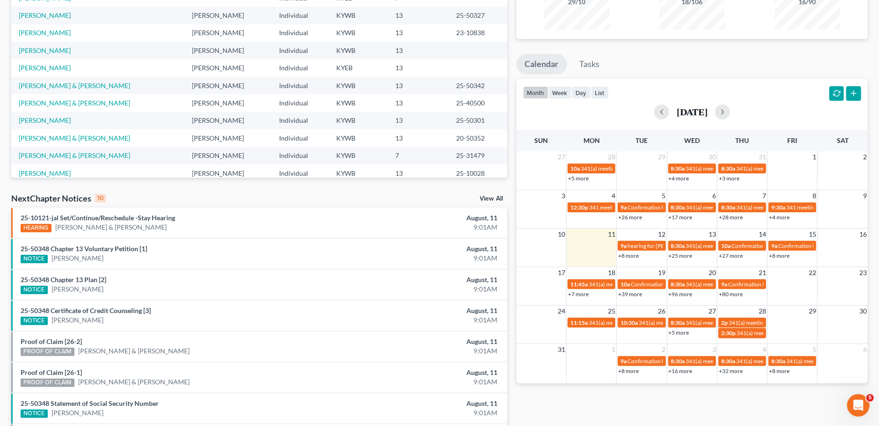
scroll to position [0, 0]
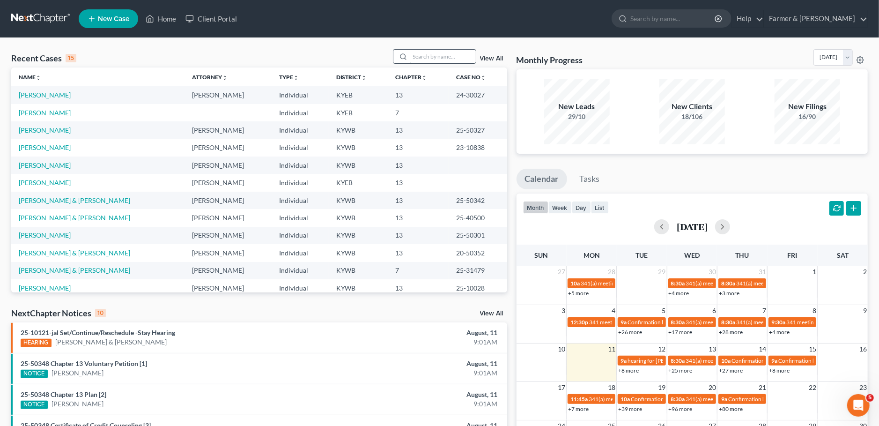
click at [431, 56] on input "search" at bounding box center [443, 57] width 66 height 14
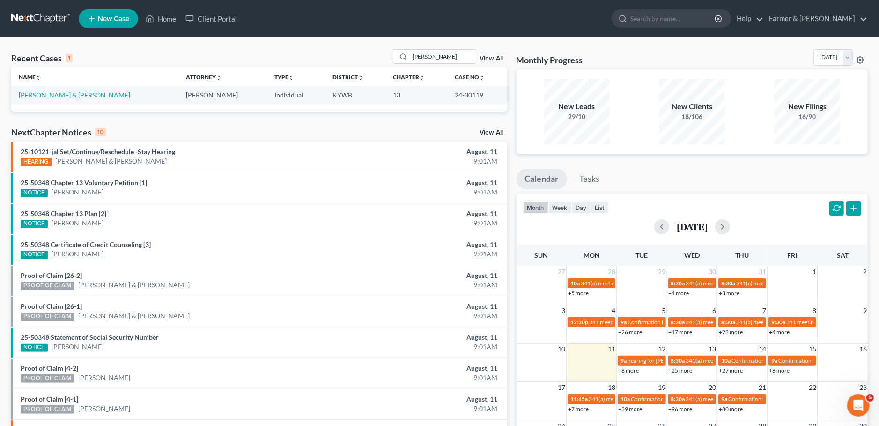
click at [51, 96] on link "Logan, James & Gloria" at bounding box center [75, 95] width 112 height 8
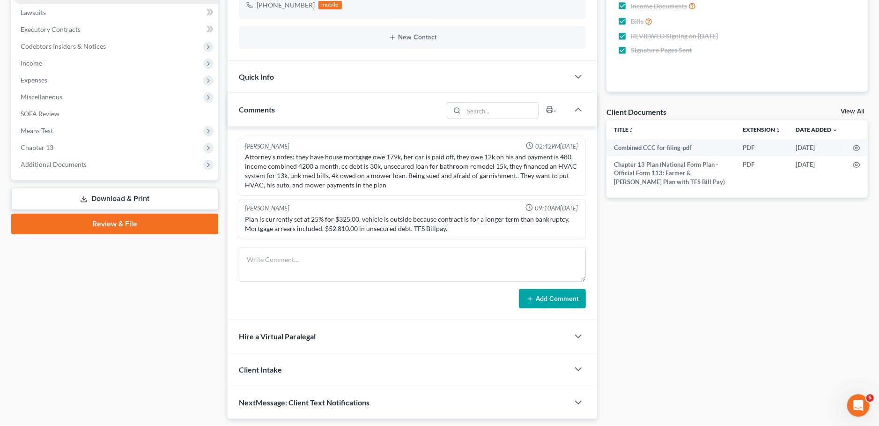
scroll to position [247, 0]
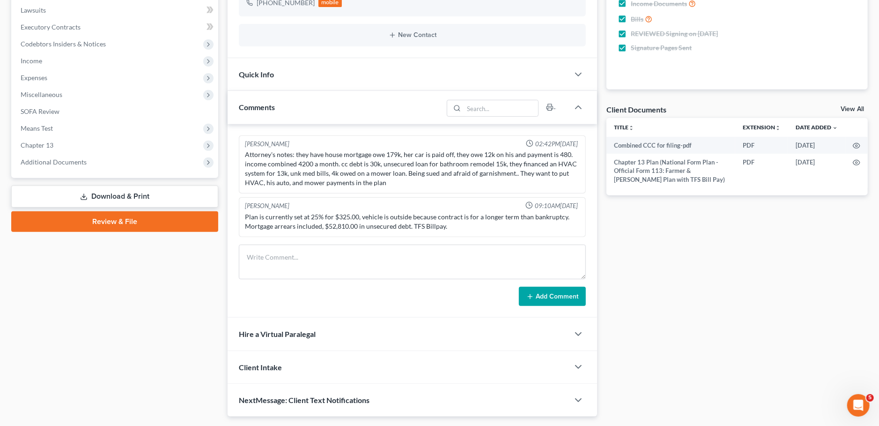
drag, startPoint x: 62, startPoint y: 166, endPoint x: 80, endPoint y: 225, distance: 61.7
click at [62, 165] on span "Additional Documents" at bounding box center [115, 162] width 205 height 17
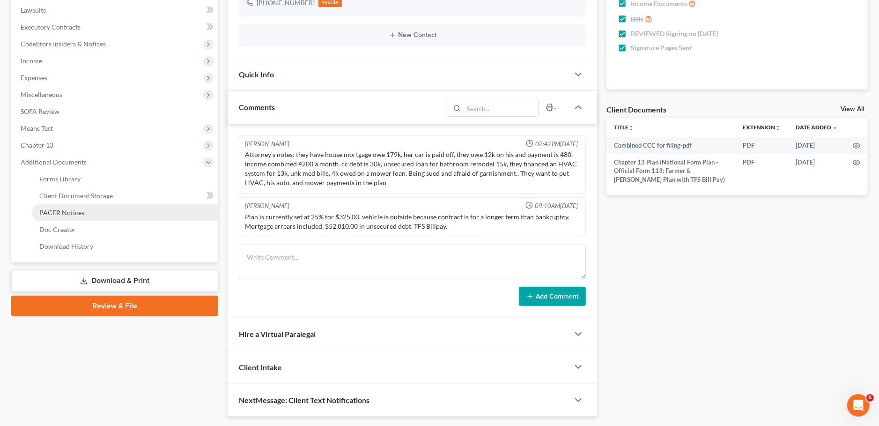
click at [77, 212] on span "PACER Notices" at bounding box center [61, 212] width 45 height 8
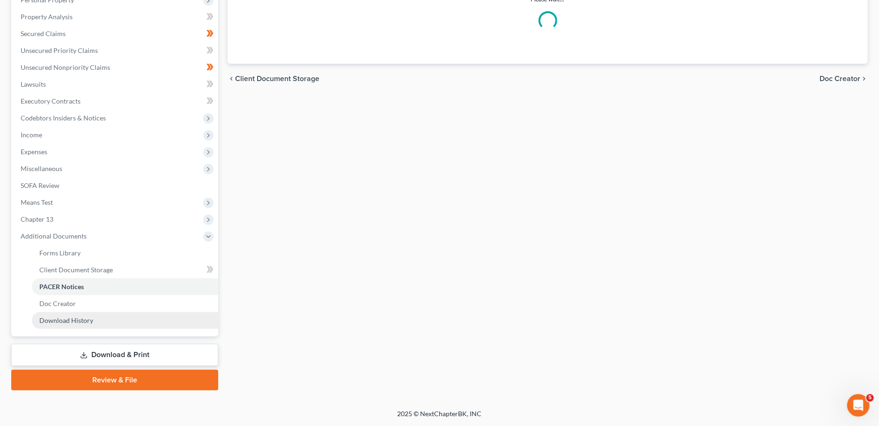
scroll to position [172, 0]
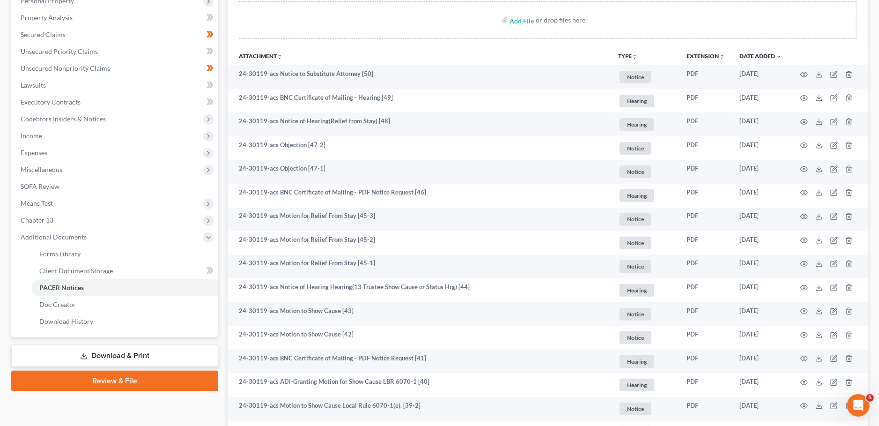
click at [778, 30] on div "Add File or drop files here" at bounding box center [548, 19] width 618 height 37
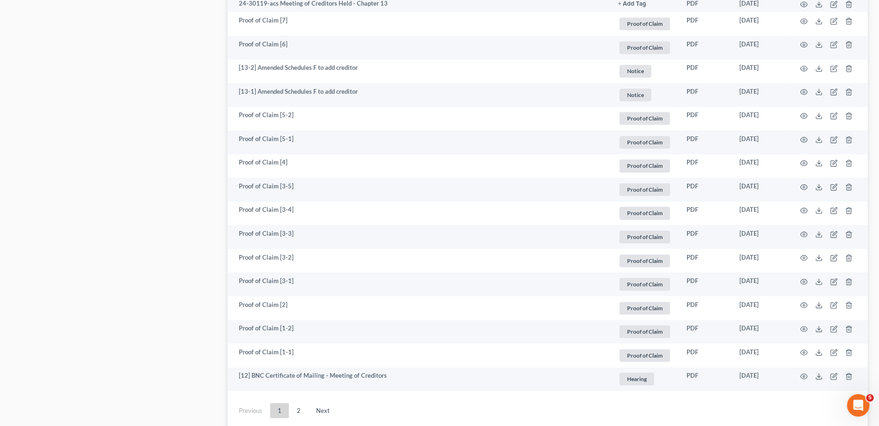
scroll to position [1634, 0]
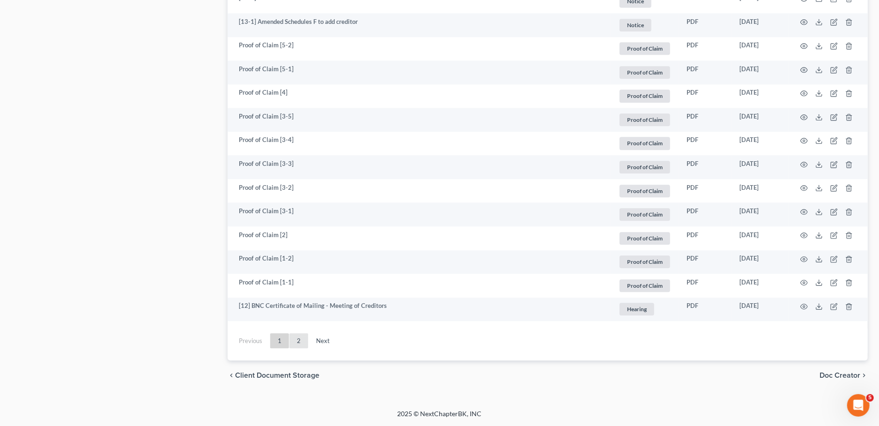
click at [306, 341] on link "2" at bounding box center [299, 340] width 19 height 15
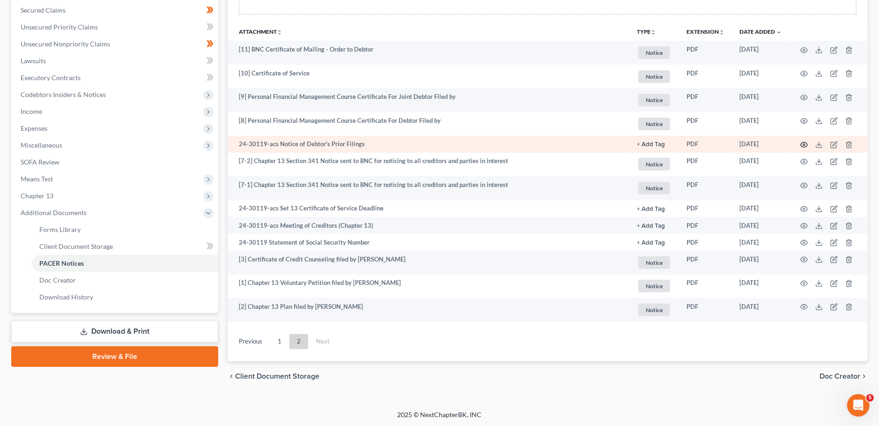
click at [804, 144] on circle "button" at bounding box center [804, 145] width 2 height 2
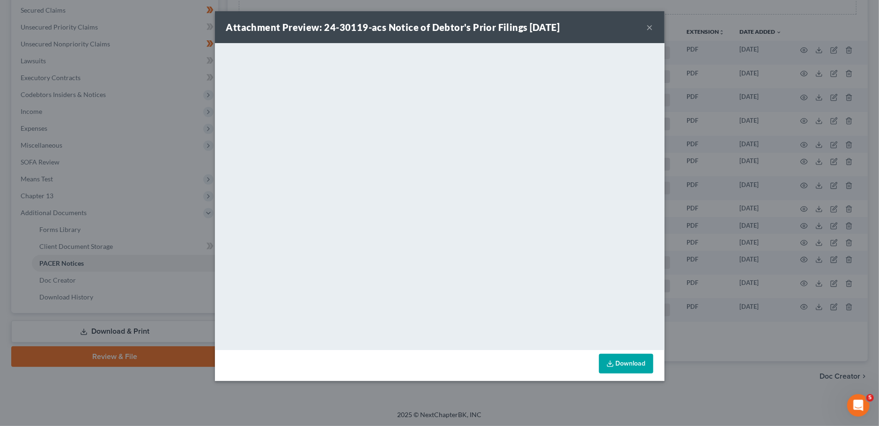
click at [650, 25] on button "×" at bounding box center [650, 27] width 7 height 11
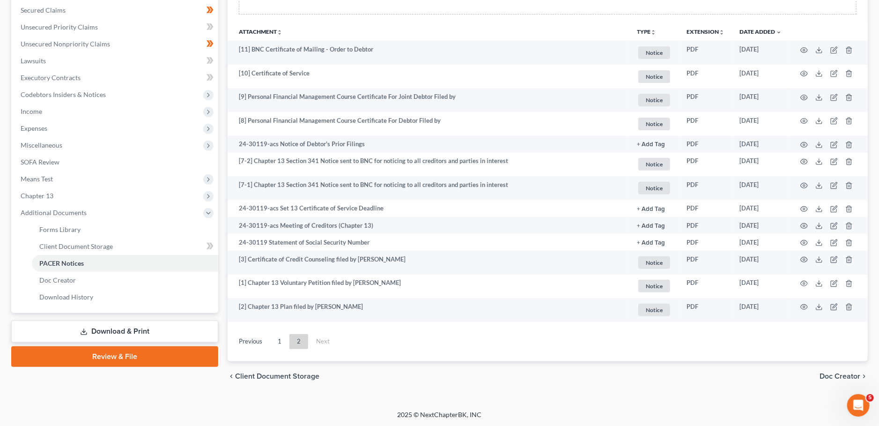
scroll to position [0, 0]
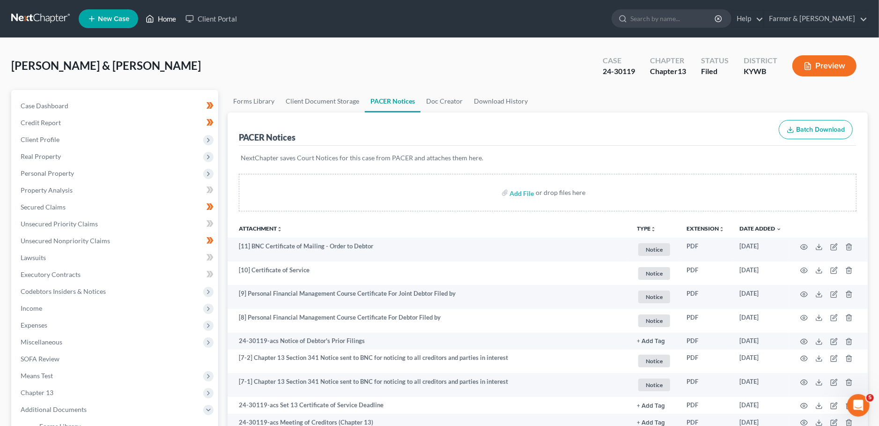
click at [167, 19] on link "Home" at bounding box center [161, 18] width 40 height 17
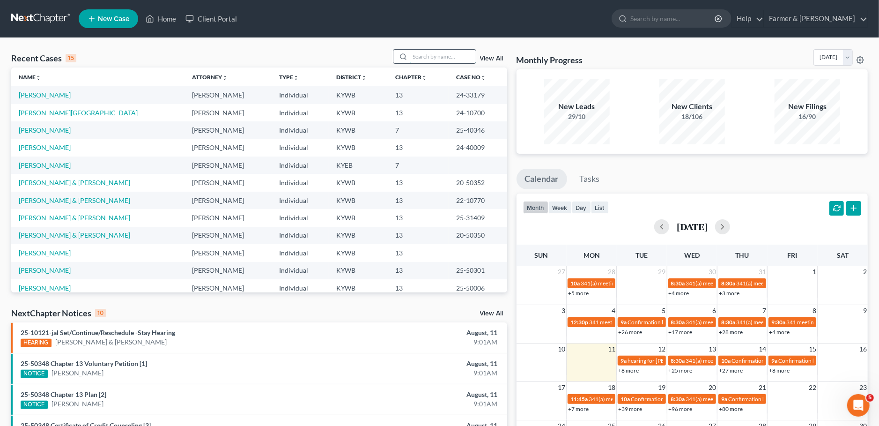
click at [433, 57] on input "search" at bounding box center [443, 57] width 66 height 14
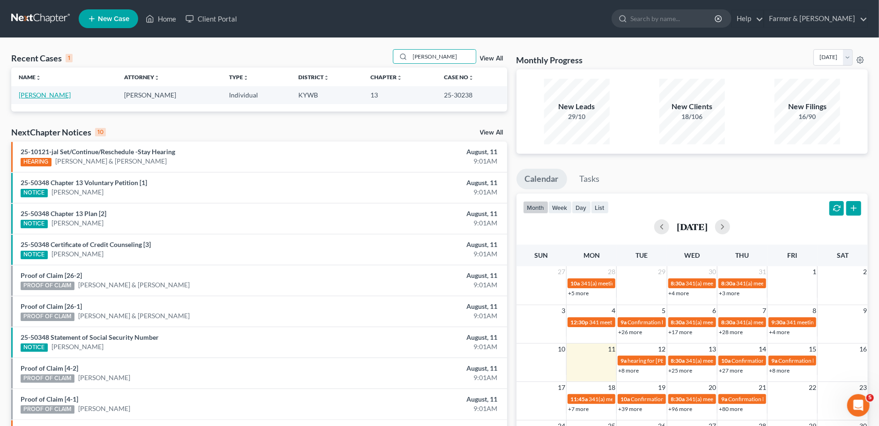
click at [46, 95] on link "Garner, Edward" at bounding box center [45, 95] width 52 height 8
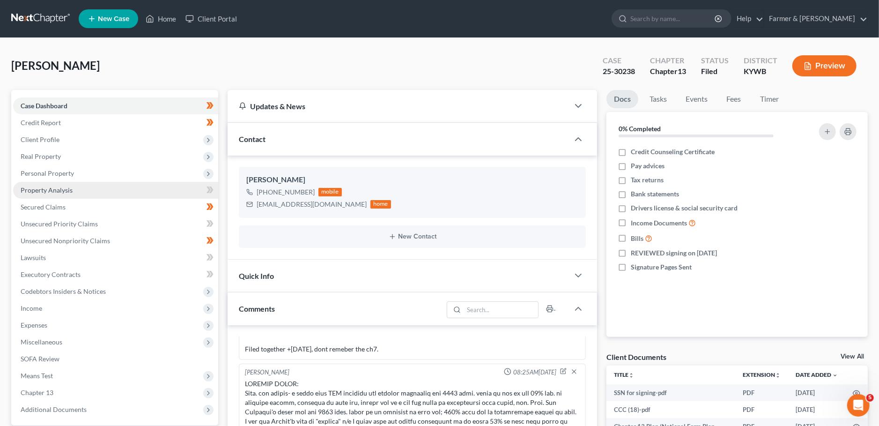
scroll to position [274, 0]
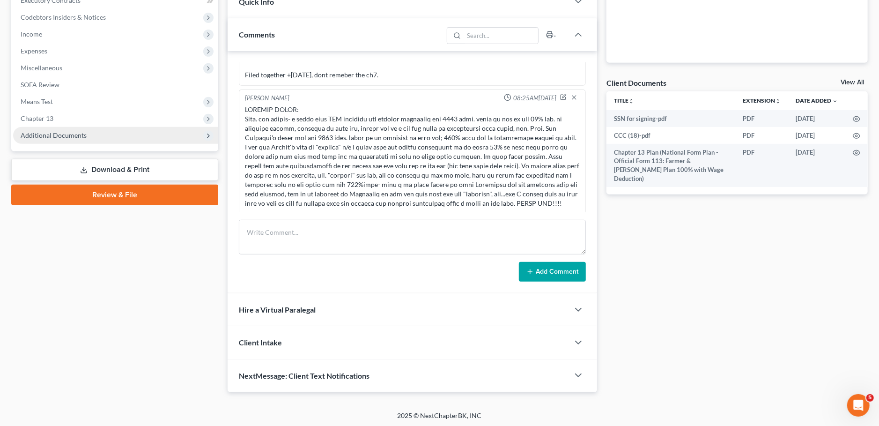
click at [72, 140] on span "Additional Documents" at bounding box center [115, 135] width 205 height 17
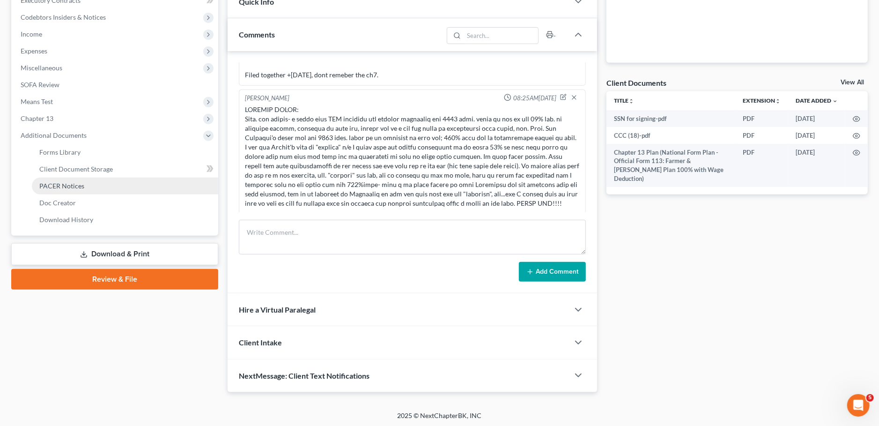
click at [68, 185] on span "PACER Notices" at bounding box center [61, 186] width 45 height 8
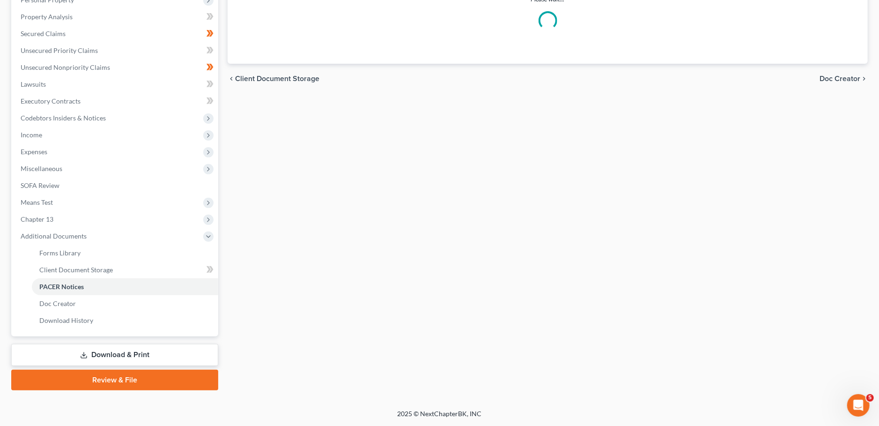
scroll to position [172, 0]
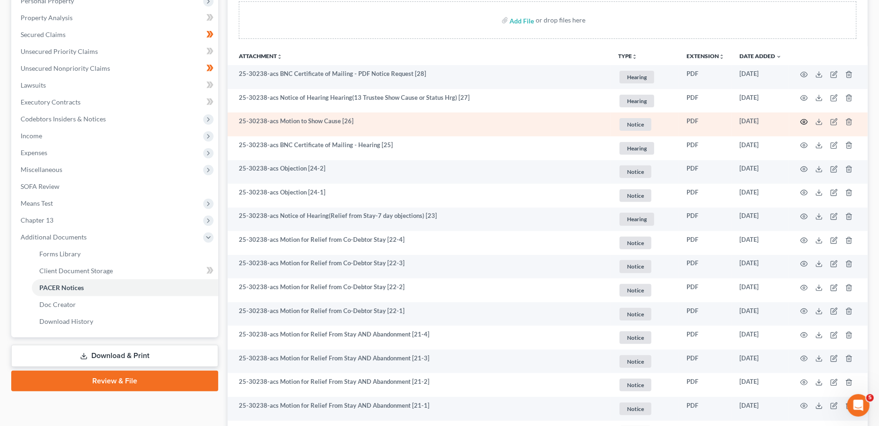
click at [804, 120] on icon "button" at bounding box center [804, 121] width 7 height 7
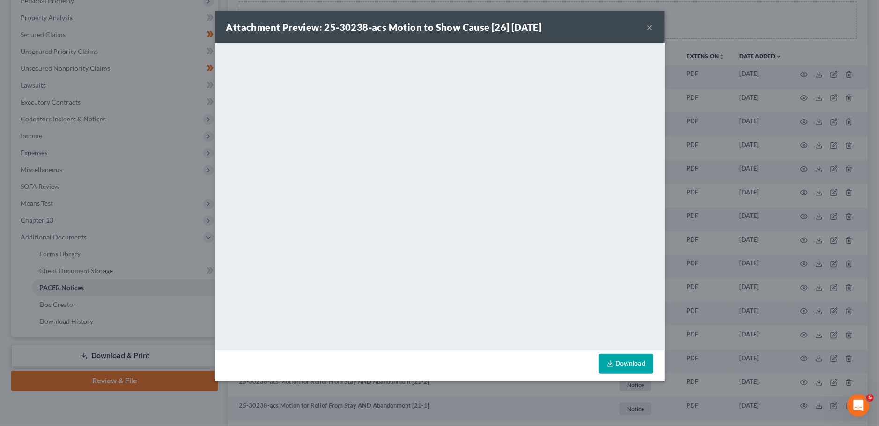
click at [651, 25] on button "×" at bounding box center [650, 27] width 7 height 11
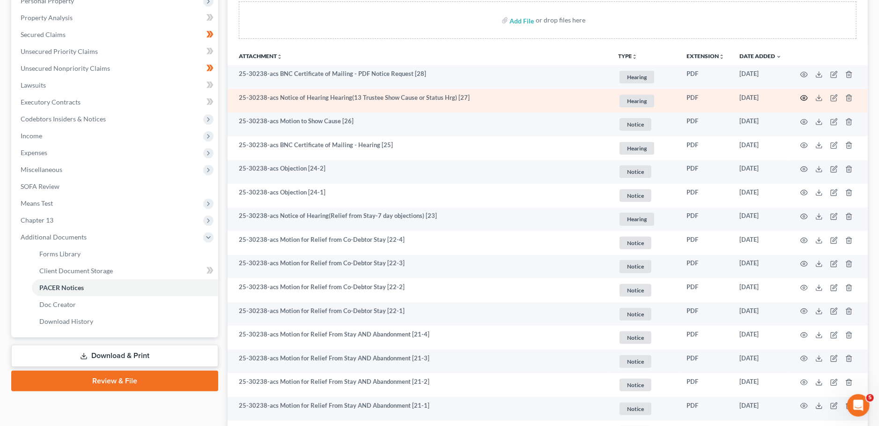
click at [802, 98] on icon "button" at bounding box center [804, 97] width 7 height 7
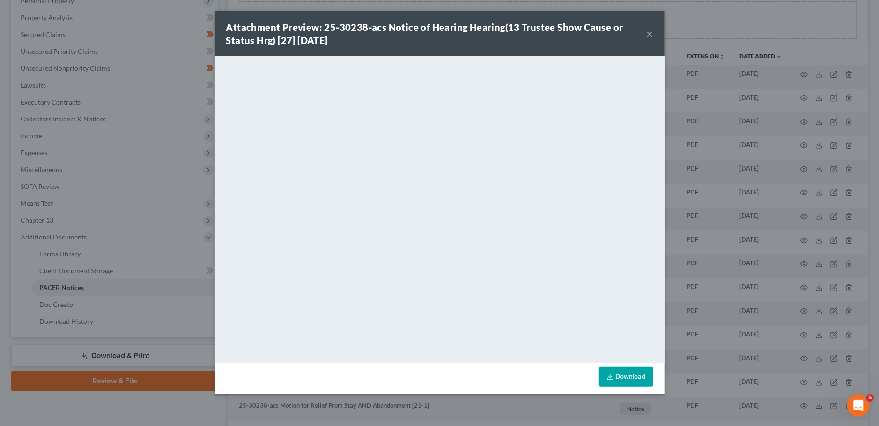
click at [647, 35] on button "×" at bounding box center [650, 33] width 7 height 11
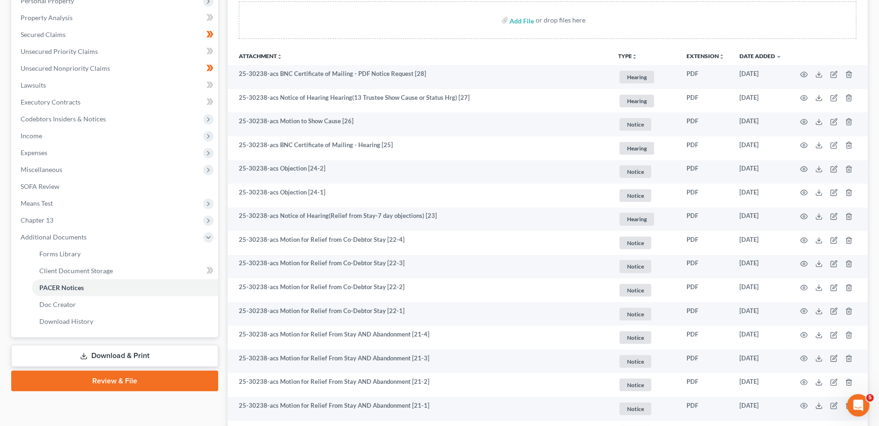
scroll to position [0, 0]
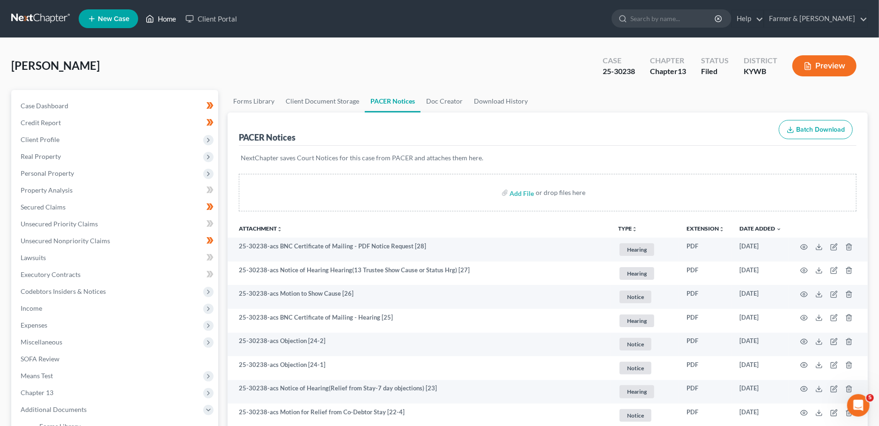
click at [149, 15] on icon at bounding box center [150, 18] width 8 height 11
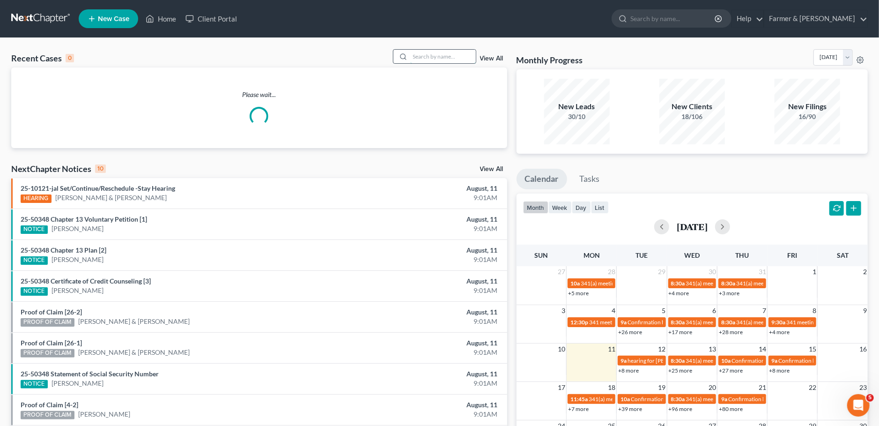
click at [422, 52] on input "search" at bounding box center [443, 57] width 66 height 14
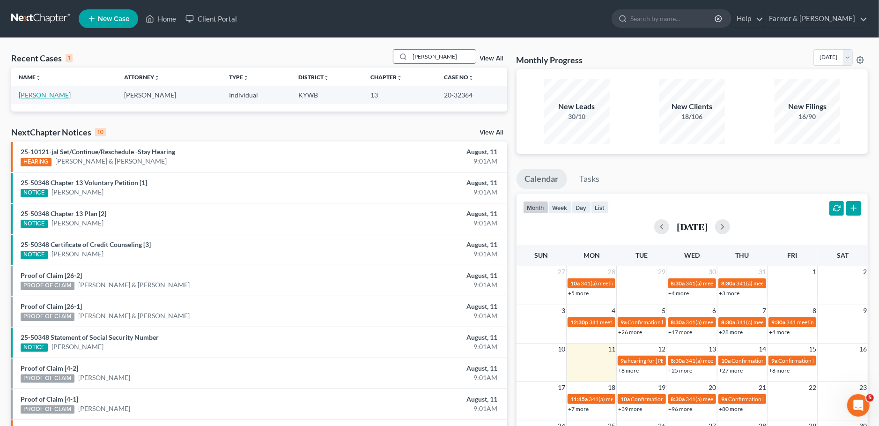
click at [51, 93] on link "[PERSON_NAME]" at bounding box center [45, 95] width 52 height 8
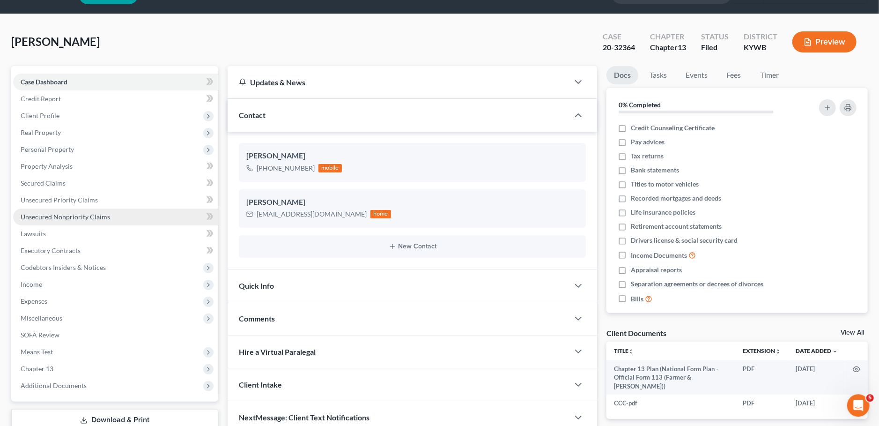
scroll to position [88, 0]
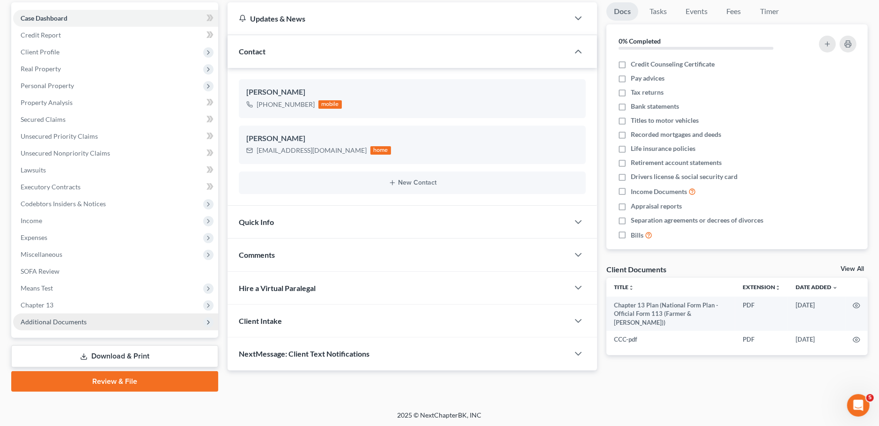
click at [40, 323] on span "Additional Documents" at bounding box center [54, 322] width 66 height 8
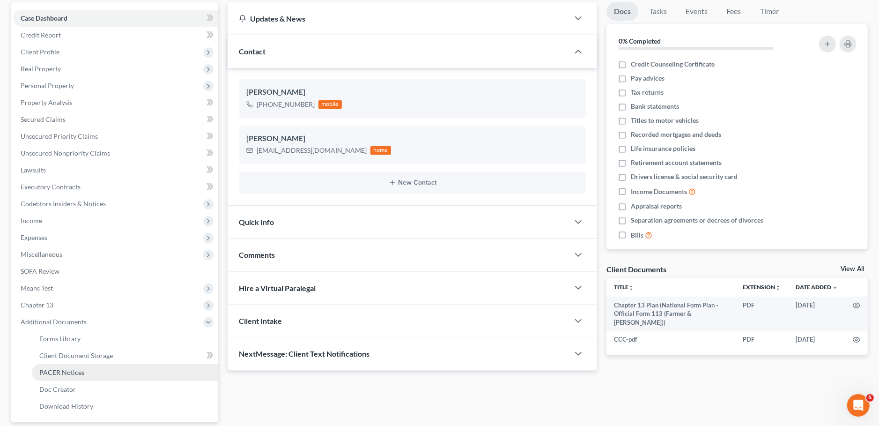
click at [47, 374] on span "PACER Notices" at bounding box center [61, 372] width 45 height 8
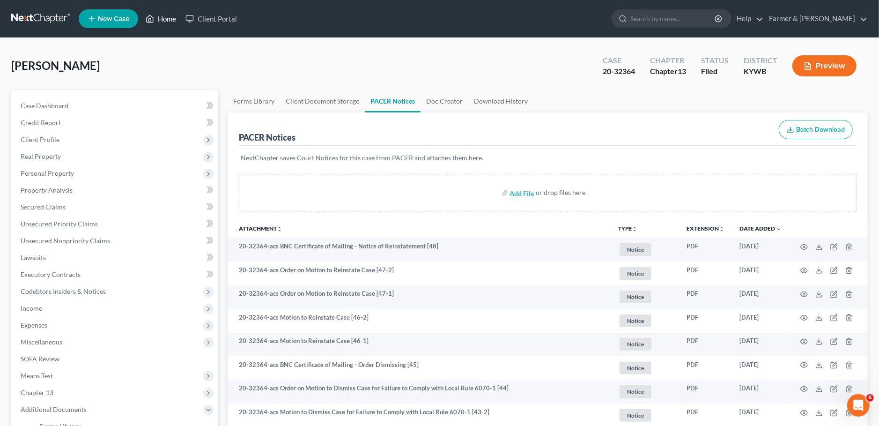
click at [164, 15] on link "Home" at bounding box center [161, 18] width 40 height 17
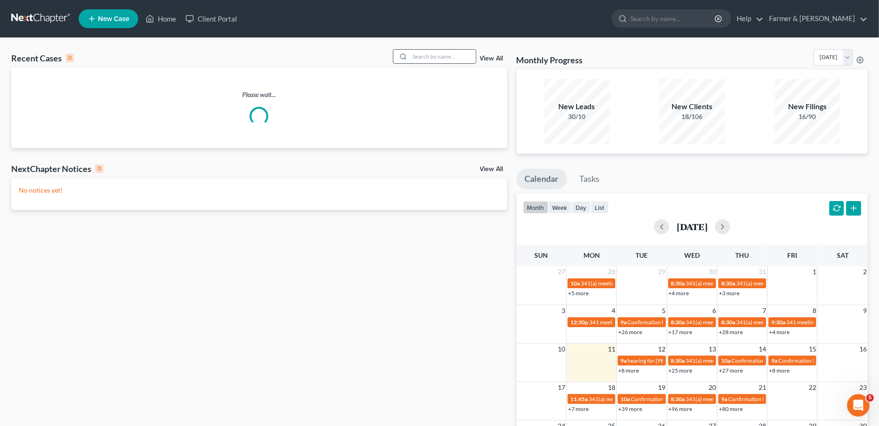
click at [414, 55] on input "search" at bounding box center [443, 57] width 66 height 14
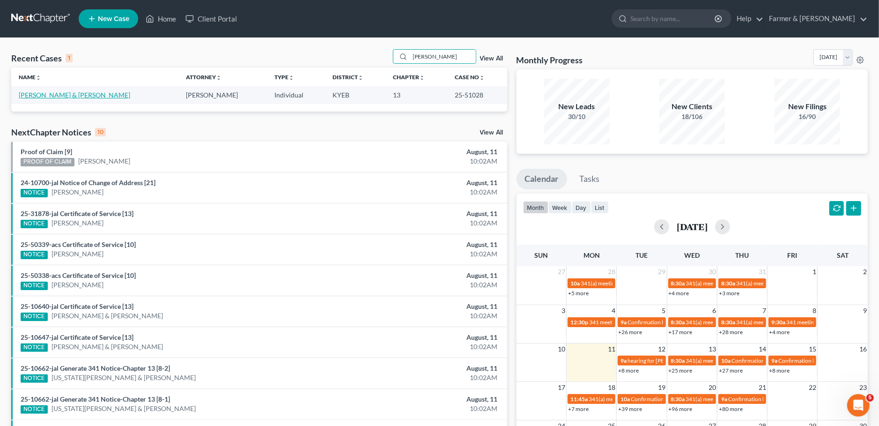
click at [70, 98] on link "Hilleary, Dustin & Patricia" at bounding box center [75, 95] width 112 height 8
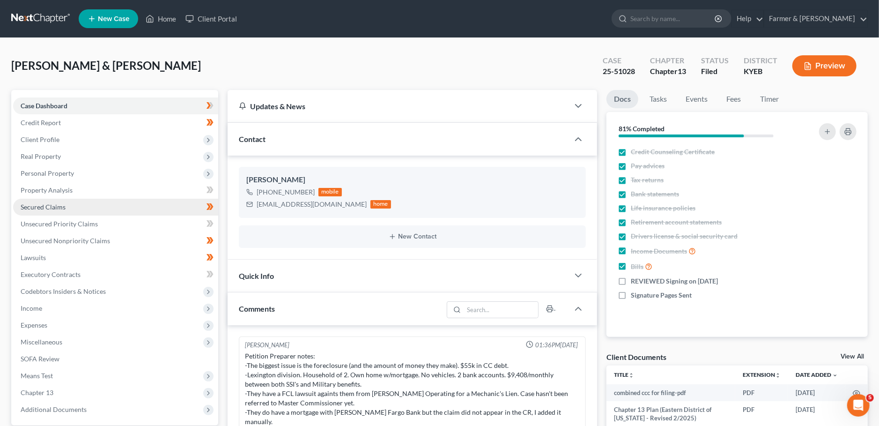
scroll to position [1, 0]
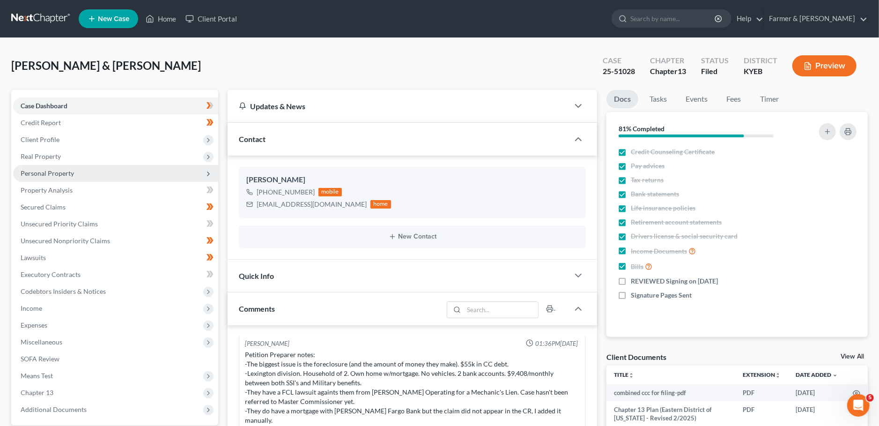
click at [65, 172] on span "Personal Property" at bounding box center [47, 173] width 53 height 8
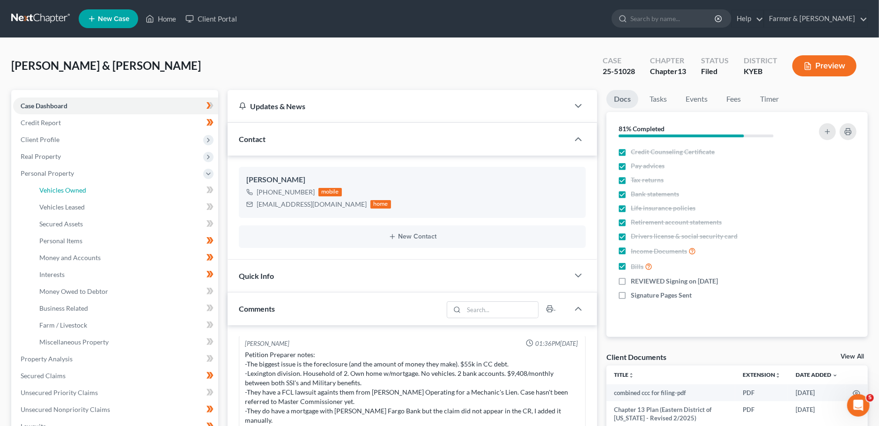
click at [70, 187] on span "Vehicles Owned" at bounding box center [62, 190] width 47 height 8
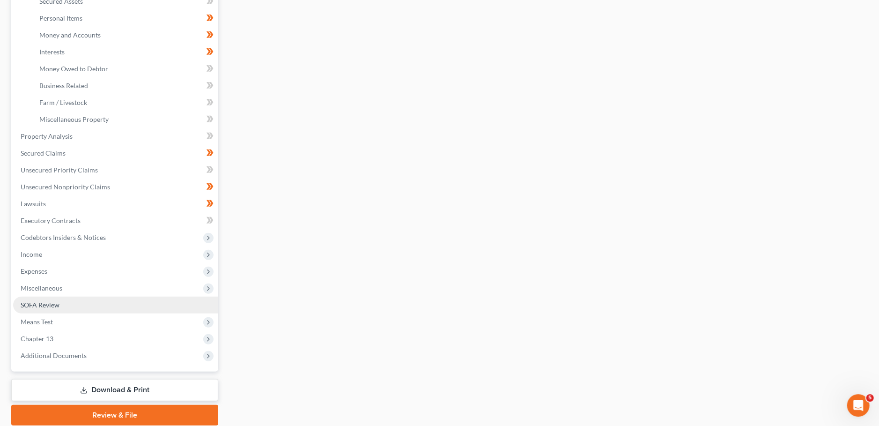
scroll to position [247, 0]
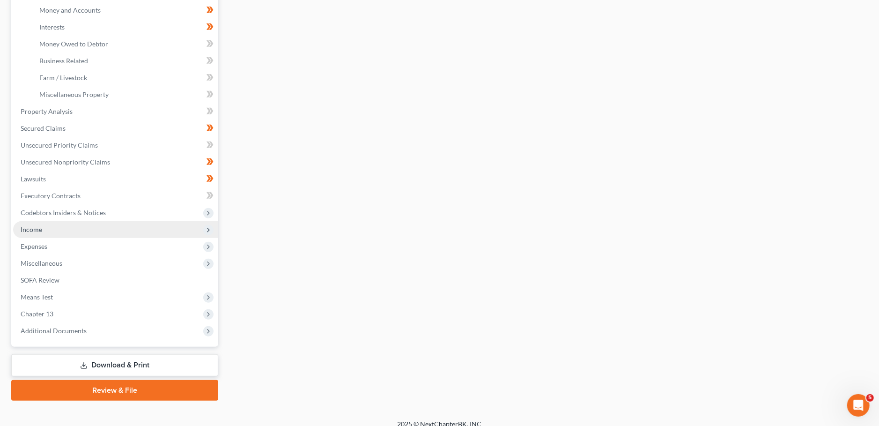
click at [78, 229] on span "Income" at bounding box center [115, 229] width 205 height 17
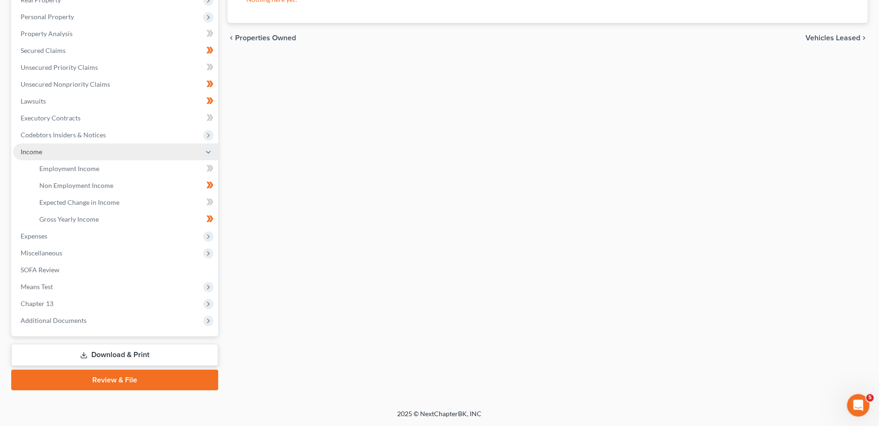
scroll to position [156, 0]
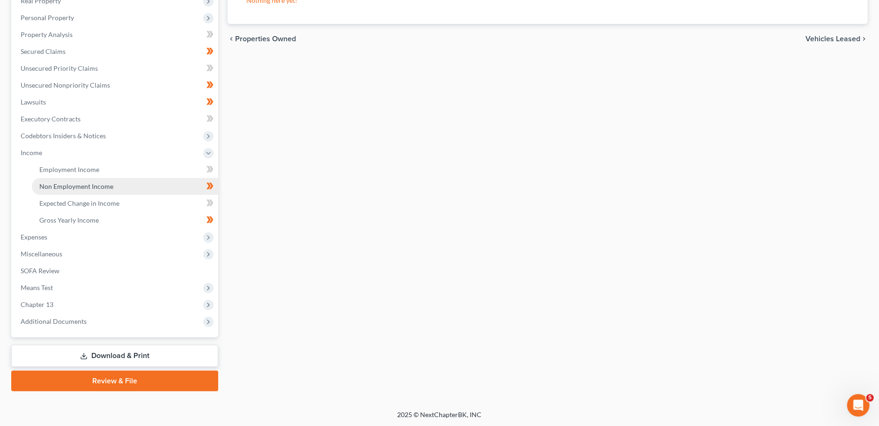
click at [83, 188] on span "Non Employment Income" at bounding box center [76, 186] width 74 height 8
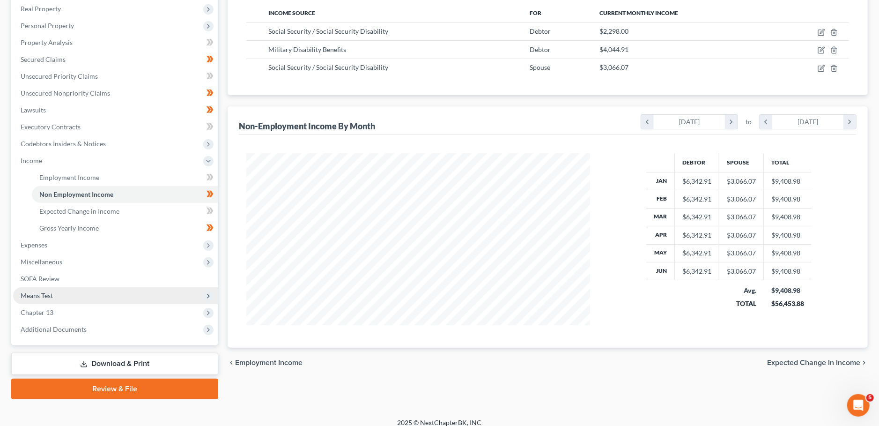
scroll to position [156, 0]
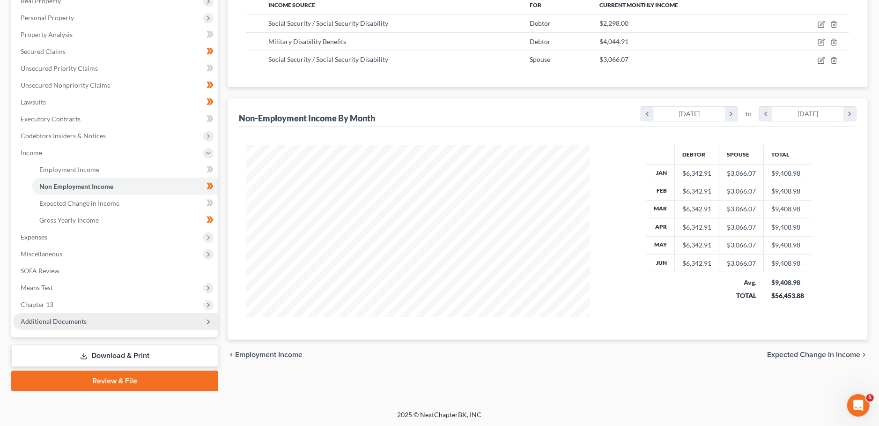
click at [60, 322] on span "Additional Documents" at bounding box center [54, 321] width 66 height 8
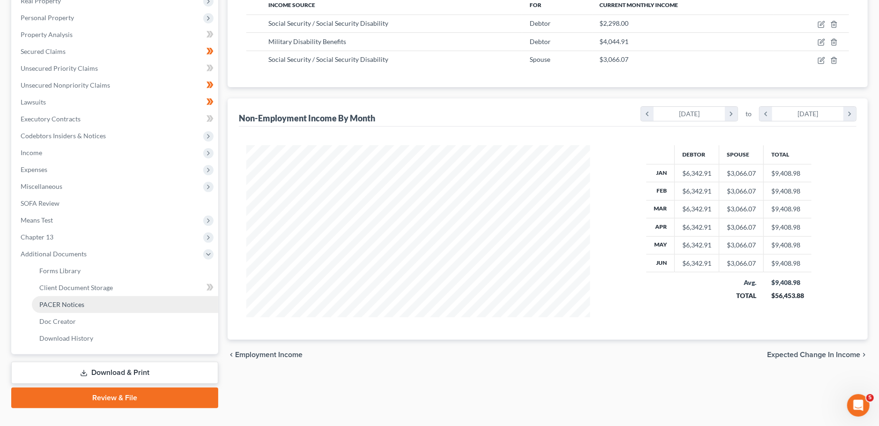
click at [74, 301] on span "PACER Notices" at bounding box center [61, 304] width 45 height 8
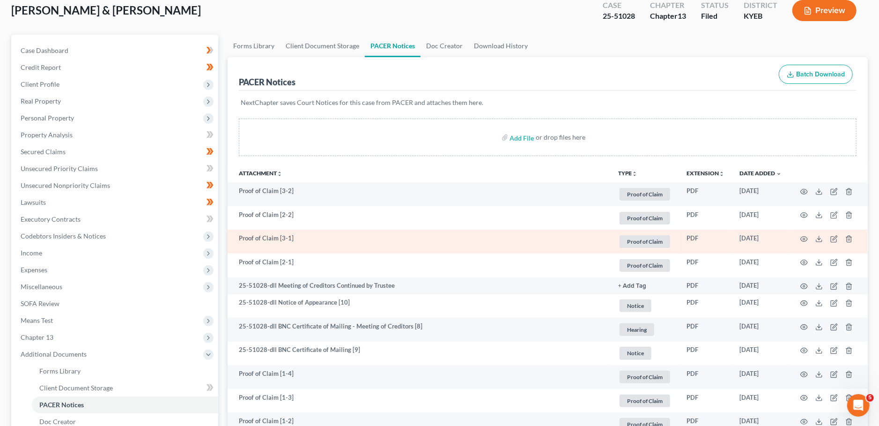
scroll to position [82, 0]
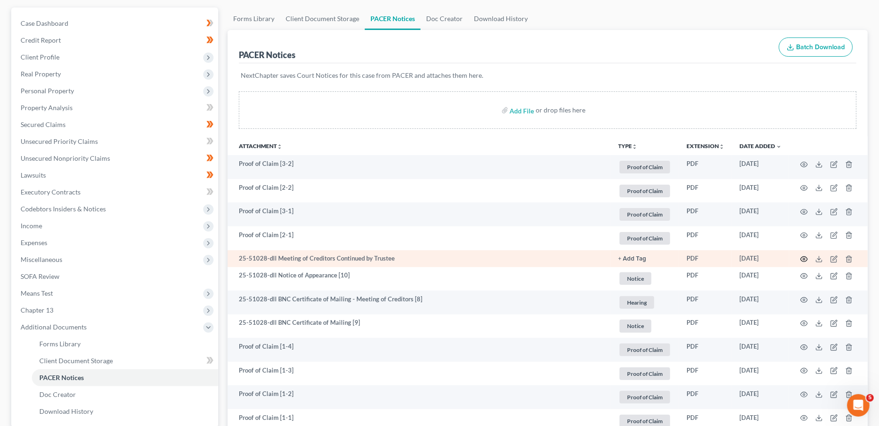
click at [805, 258] on circle "button" at bounding box center [804, 259] width 2 height 2
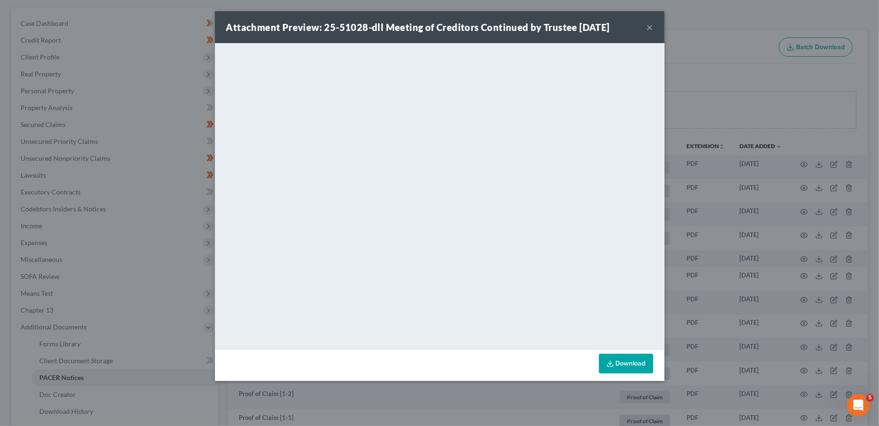
click at [649, 28] on button "×" at bounding box center [650, 27] width 7 height 11
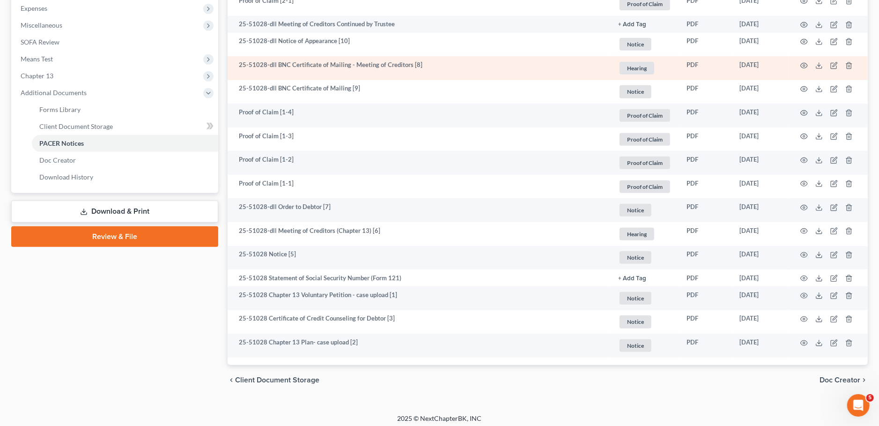
scroll to position [320, 0]
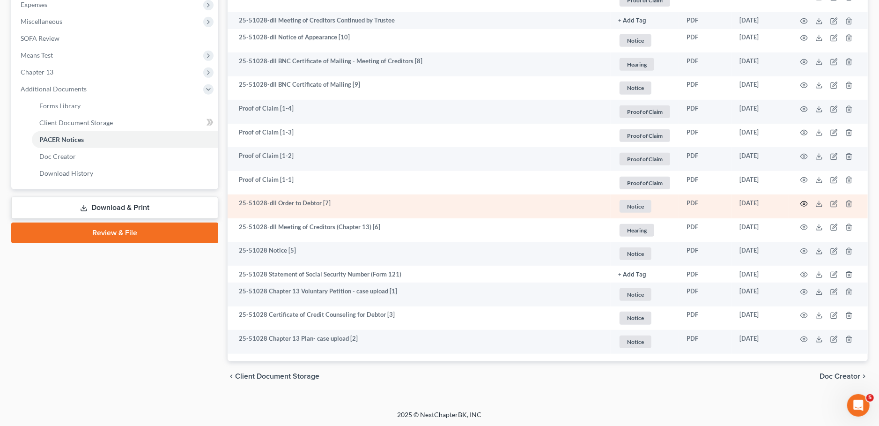
click at [802, 201] on icon "button" at bounding box center [804, 203] width 7 height 7
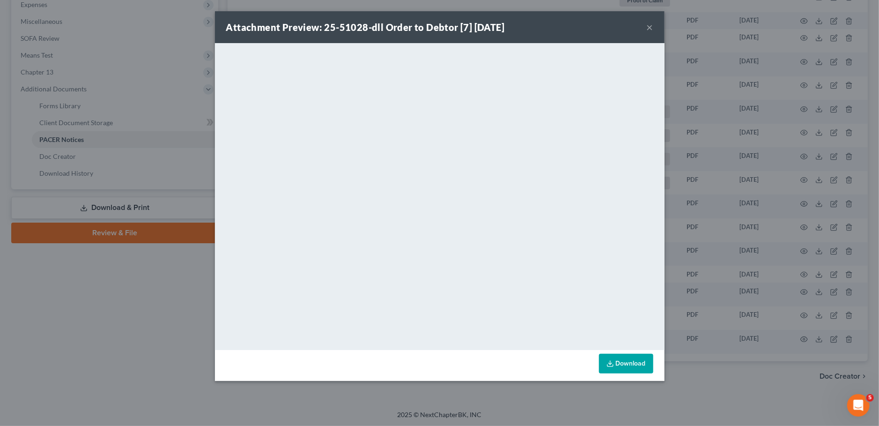
click at [649, 28] on button "×" at bounding box center [650, 27] width 7 height 11
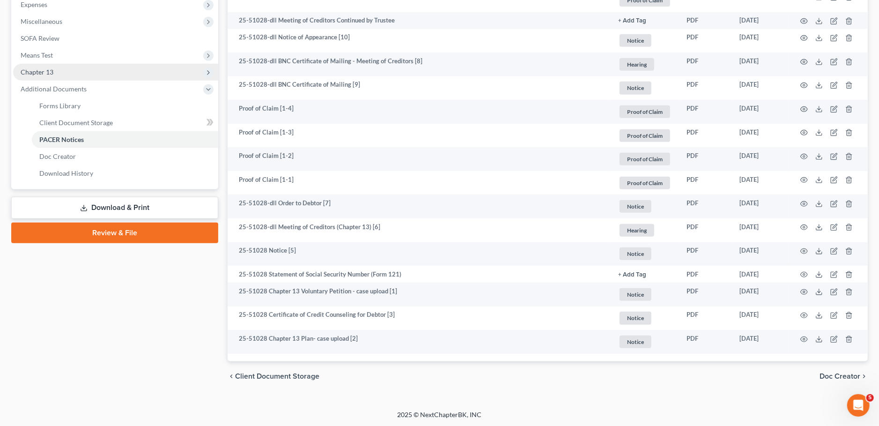
click at [83, 75] on span "Chapter 13" at bounding box center [115, 72] width 205 height 17
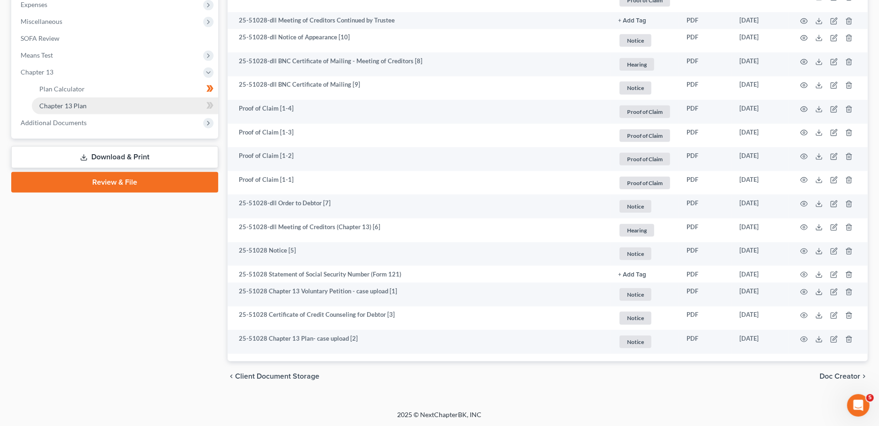
click at [90, 104] on link "Chapter 13 Plan" at bounding box center [125, 105] width 186 height 17
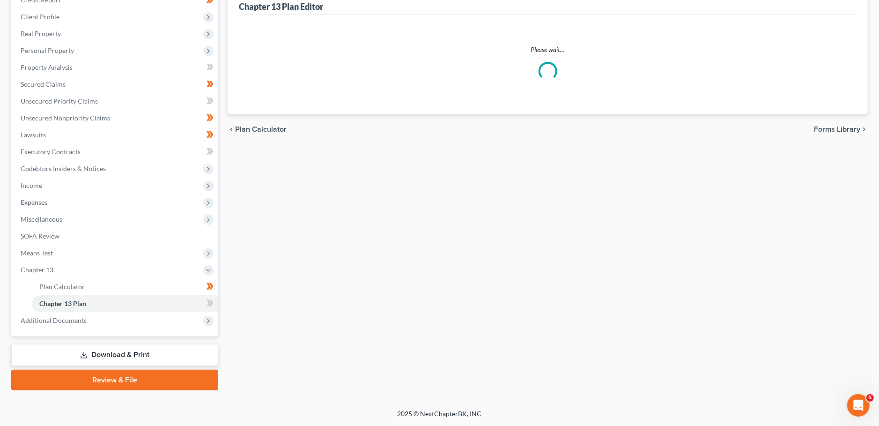
scroll to position [121, 0]
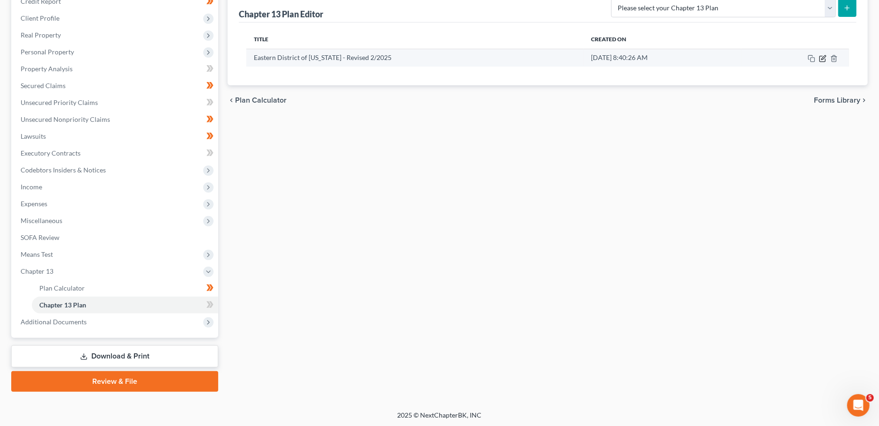
click at [821, 59] on icon "button" at bounding box center [822, 58] width 7 height 7
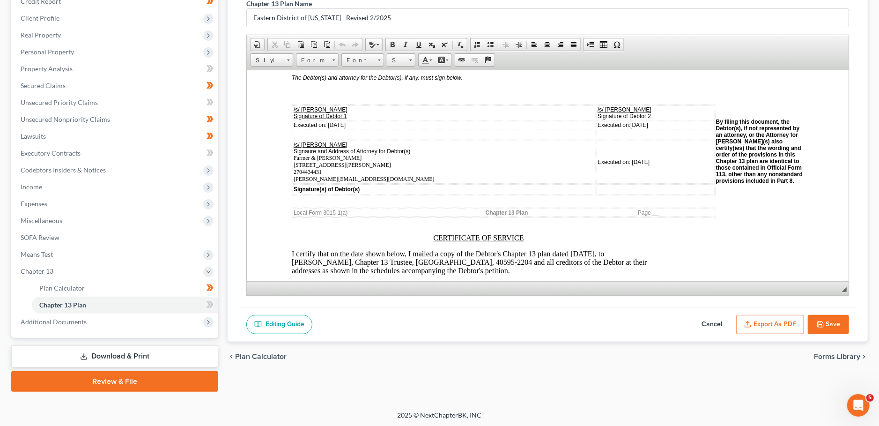
scroll to position [2589, 0]
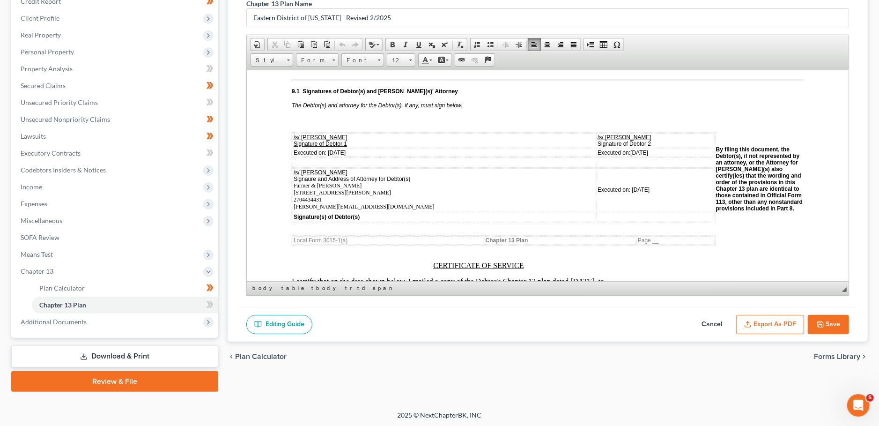
click at [335, 209] on span "Signaure and Address of Attorney for Debtor(s) Farmer & Wright 4975 Alben Barkl…" at bounding box center [364, 192] width 141 height 34
drag, startPoint x: 349, startPoint y: 214, endPoint x: 294, endPoint y: 195, distance: 57.5
click at [294, 195] on td "/s/ Todd Farmer Signaure and Address of Attorney for Debtor(s) Farmer & Wright …" at bounding box center [445, 189] width 304 height 43
copy span "Farmer & Wright 4975 Alben Barkley Drive Suite 1, Paducah, KY 42001 2704434431 …"
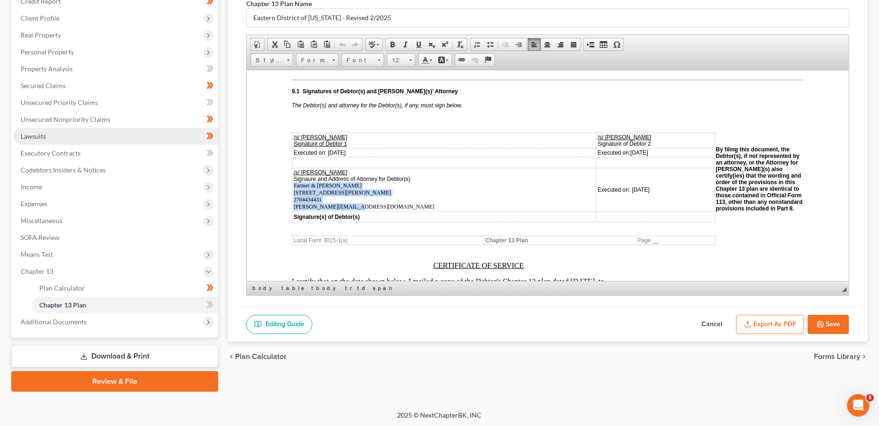
scroll to position [0, 0]
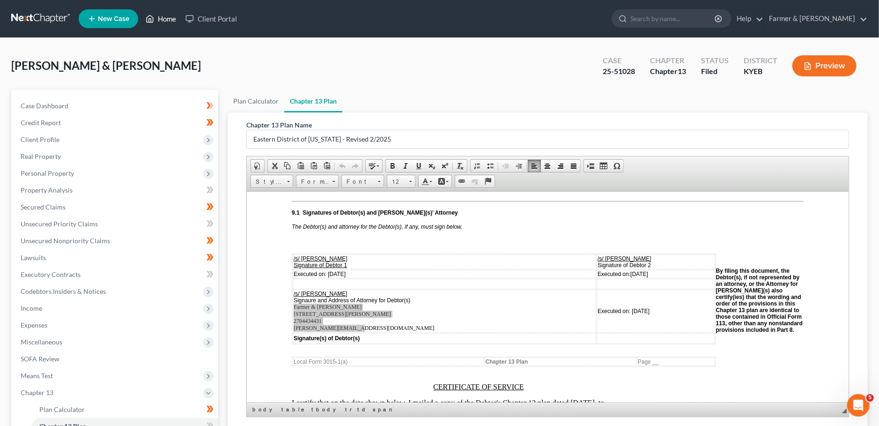
drag, startPoint x: 160, startPoint y: 17, endPoint x: 9, endPoint y: 7, distance: 151.2
click at [160, 17] on link "Home" at bounding box center [161, 18] width 40 height 17
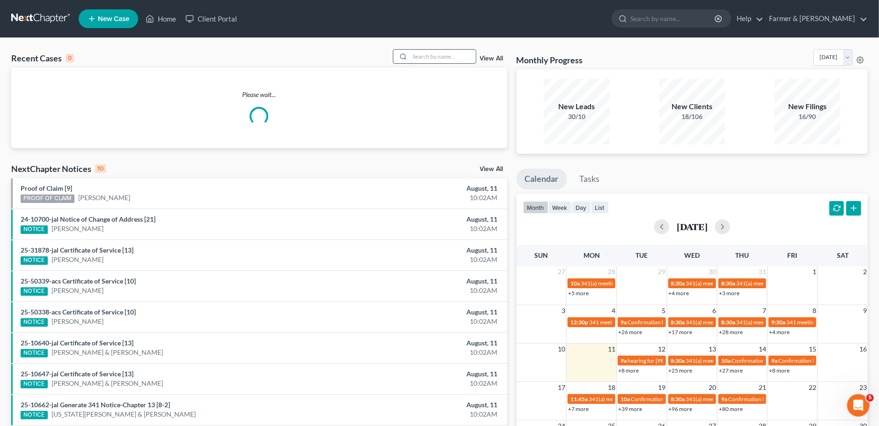
click at [436, 59] on input "search" at bounding box center [443, 57] width 66 height 14
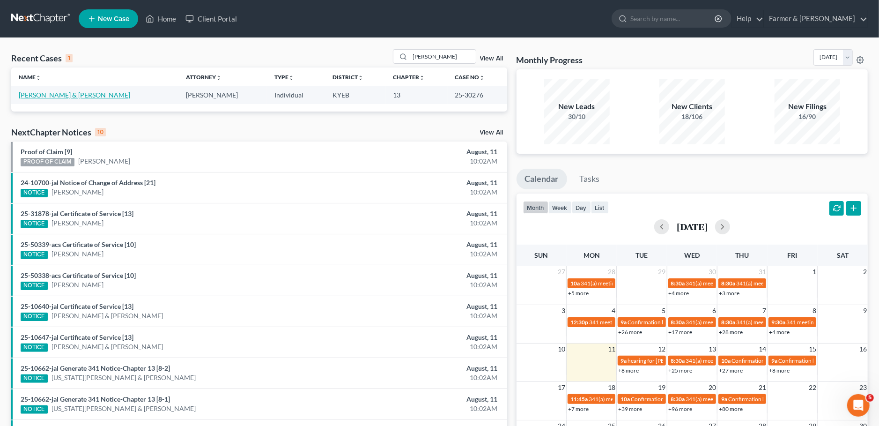
click at [67, 94] on link "Spicer, Shannon & Bill" at bounding box center [75, 95] width 112 height 8
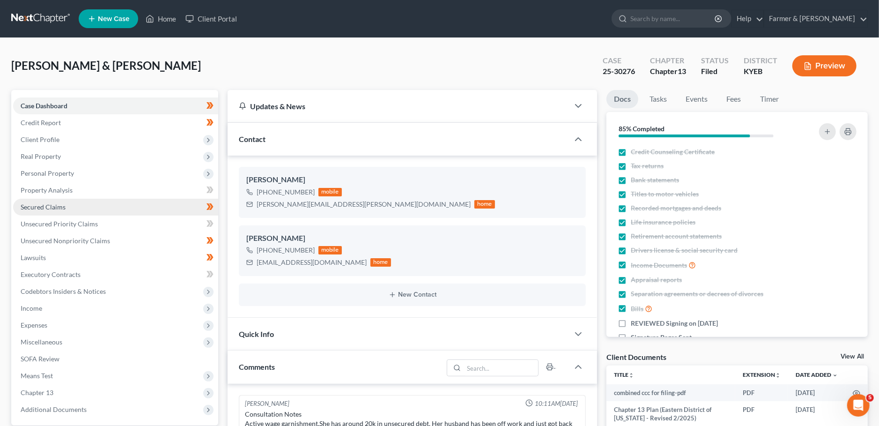
click at [74, 207] on link "Secured Claims" at bounding box center [115, 207] width 205 height 17
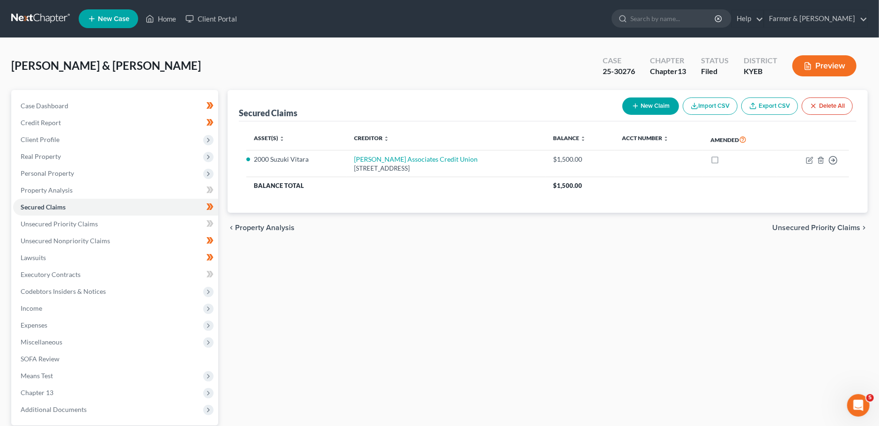
click at [47, 59] on div "Spicer, Shannon & Bill Upgraded" at bounding box center [106, 65] width 190 height 15
click at [99, 69] on span "Spicer, Shannon & Bill" at bounding box center [106, 66] width 190 height 14
click at [81, 105] on link "Case Dashboard" at bounding box center [115, 105] width 205 height 17
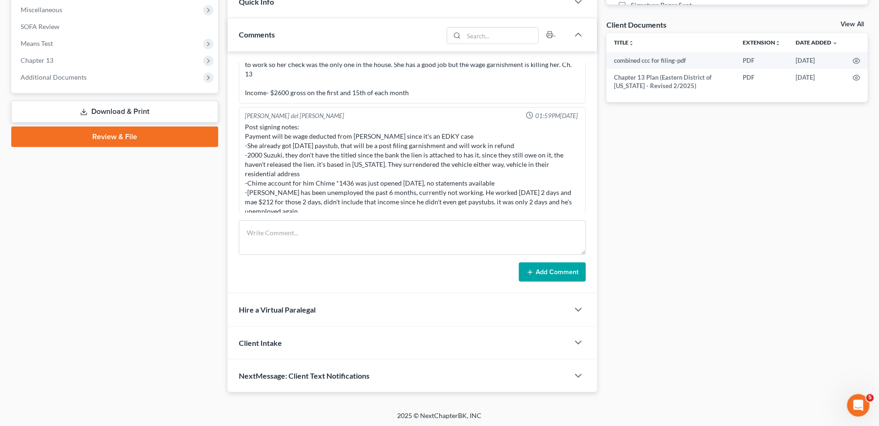
scroll to position [19, 0]
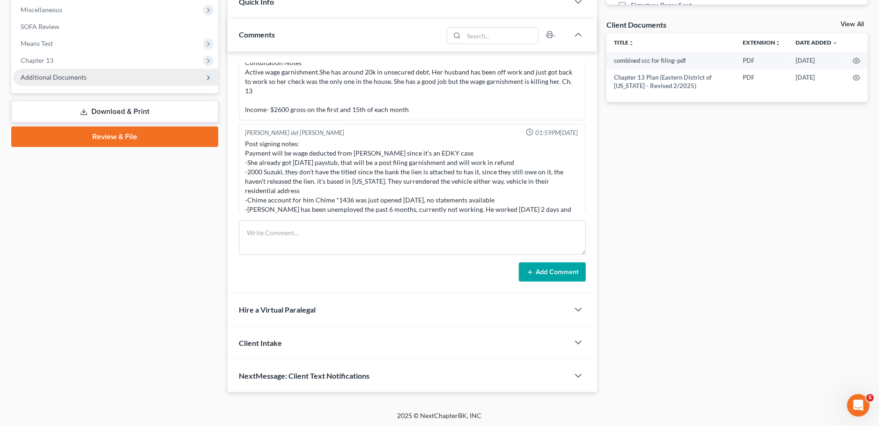
click at [95, 77] on span "Additional Documents" at bounding box center [115, 77] width 205 height 17
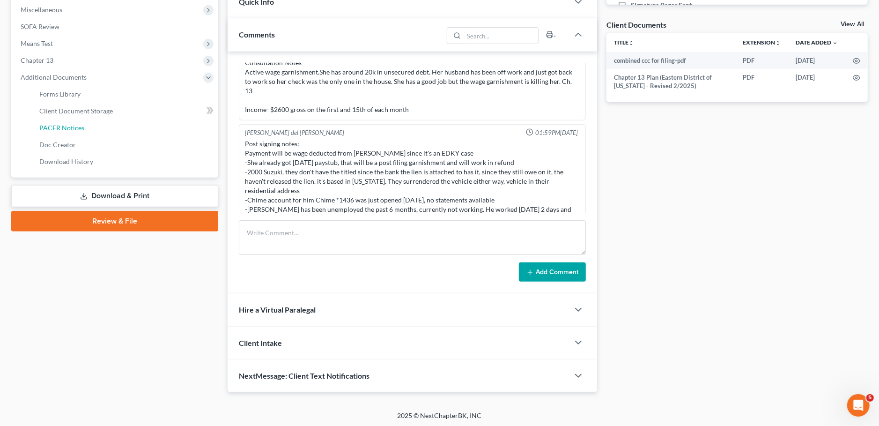
drag, startPoint x: 92, startPoint y: 126, endPoint x: 632, endPoint y: 7, distance: 552.6
click at [93, 126] on link "PACER Notices" at bounding box center [125, 127] width 186 height 17
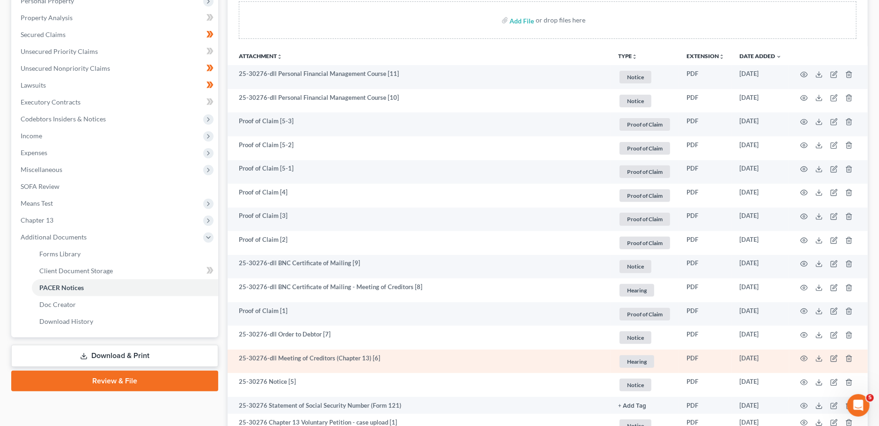
scroll to position [304, 0]
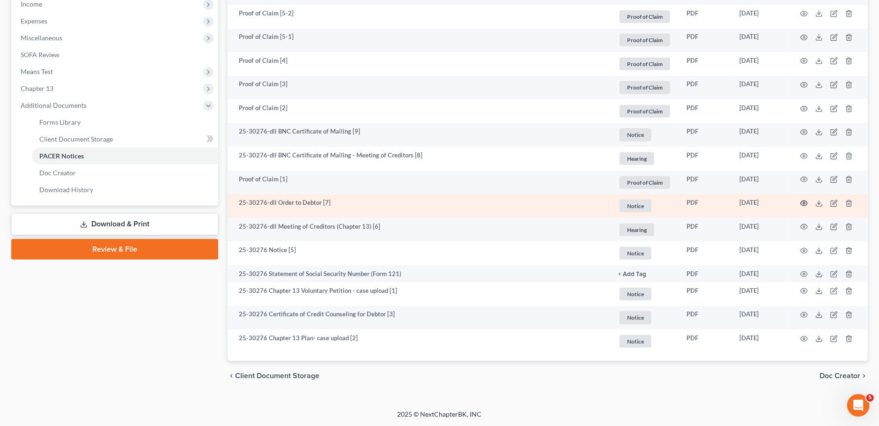
click at [802, 202] on icon "button" at bounding box center [804, 203] width 7 height 7
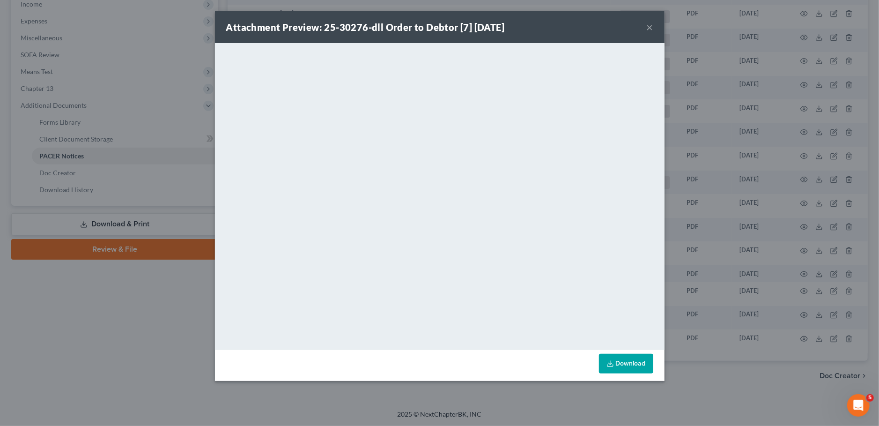
click at [649, 27] on button "×" at bounding box center [650, 27] width 7 height 11
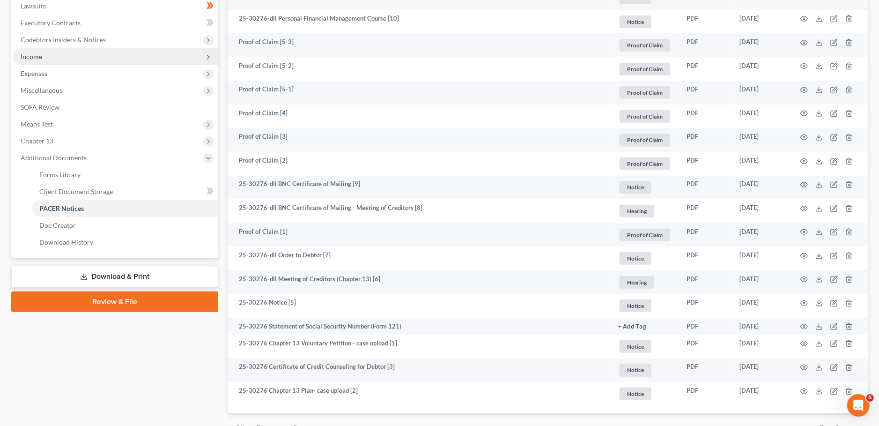
scroll to position [222, 0]
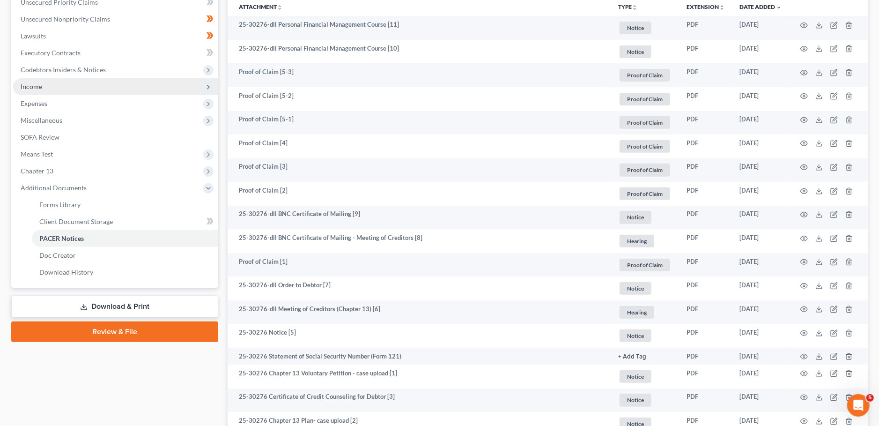
click at [61, 88] on span "Income" at bounding box center [115, 86] width 205 height 17
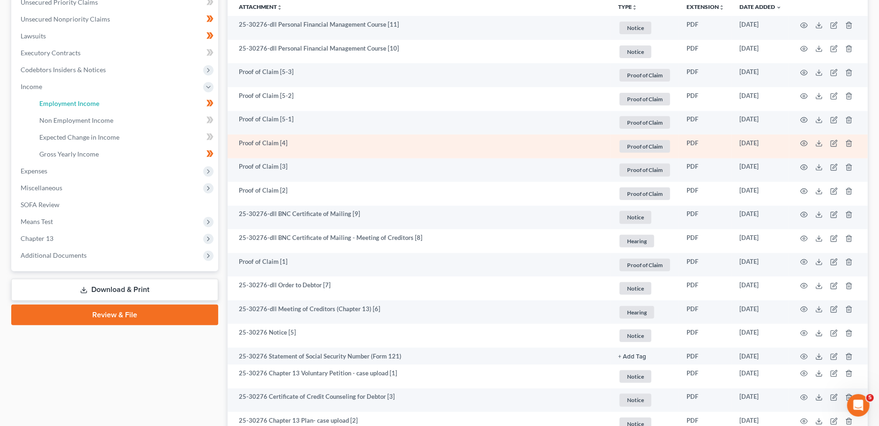
click at [65, 101] on span "Employment Income" at bounding box center [69, 103] width 60 height 8
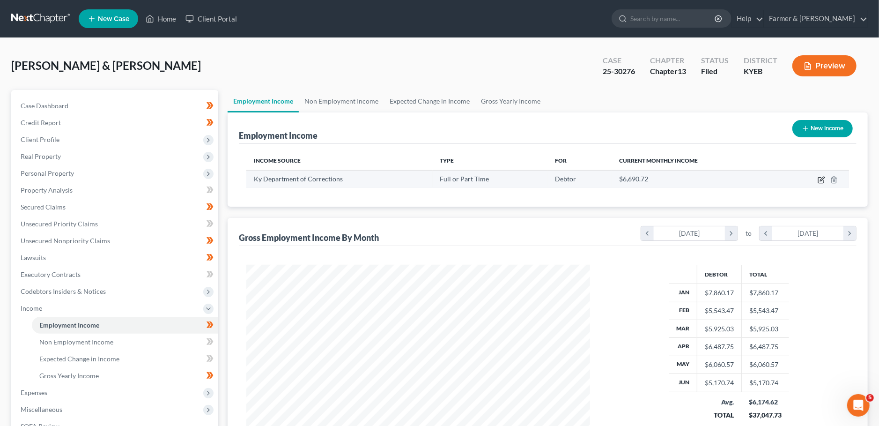
click at [821, 178] on icon "button" at bounding box center [821, 181] width 6 height 6
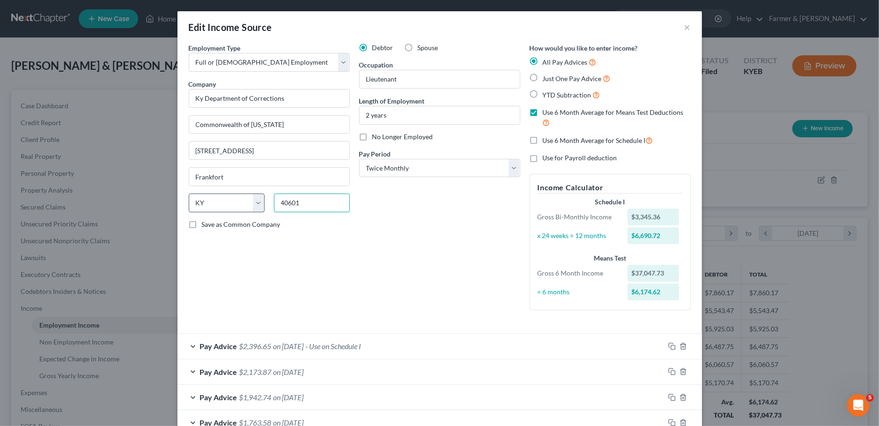
drag, startPoint x: 324, startPoint y: 203, endPoint x: 206, endPoint y: 204, distance: 118.5
click at [208, 203] on div "State AL AK AR AZ CA CO CT DE DC FL GA GU HI ID IL IN IA KS KY LA ME MD MA MI M…" at bounding box center [269, 206] width 171 height 26
drag, startPoint x: 315, startPoint y: 204, endPoint x: 270, endPoint y: 201, distance: 45.1
click at [274, 201] on input "40601" at bounding box center [312, 202] width 76 height 19
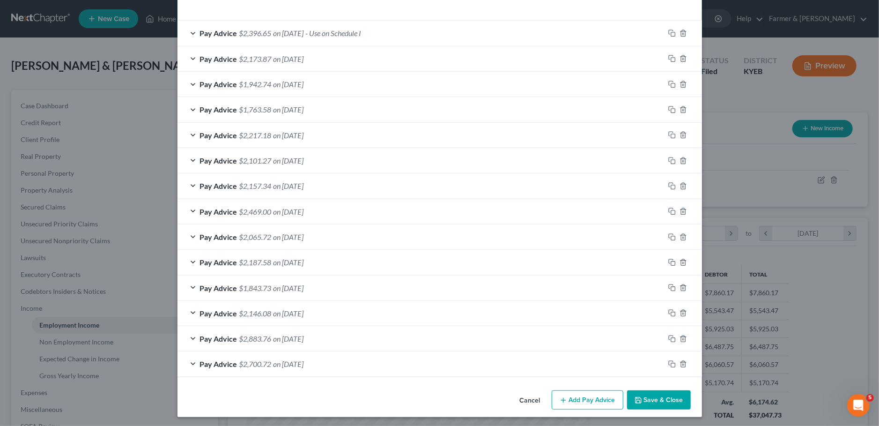
click at [669, 398] on button "Save & Close" at bounding box center [659, 400] width 64 height 20
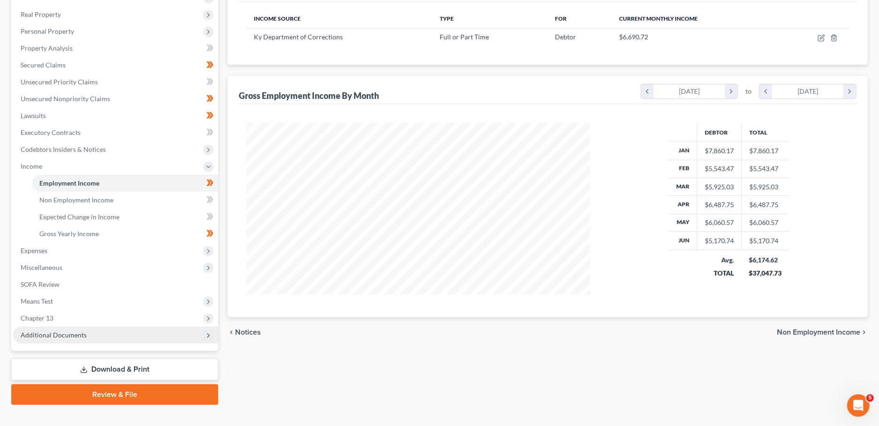
scroll to position [156, 0]
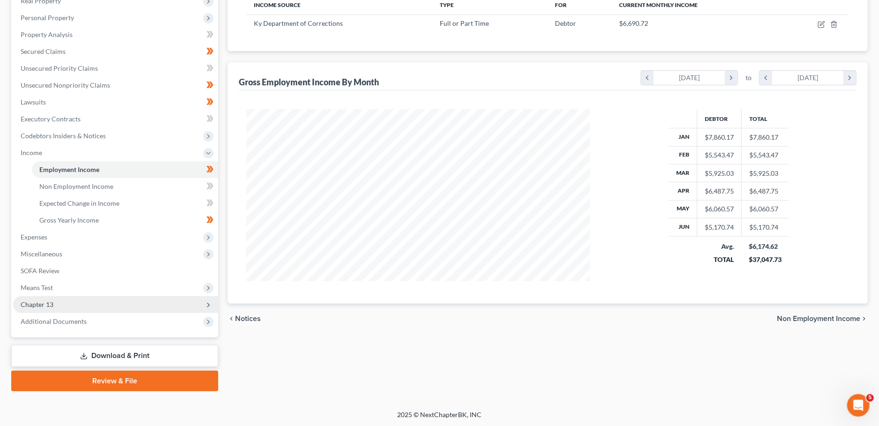
click at [77, 304] on span "Chapter 13" at bounding box center [115, 304] width 205 height 17
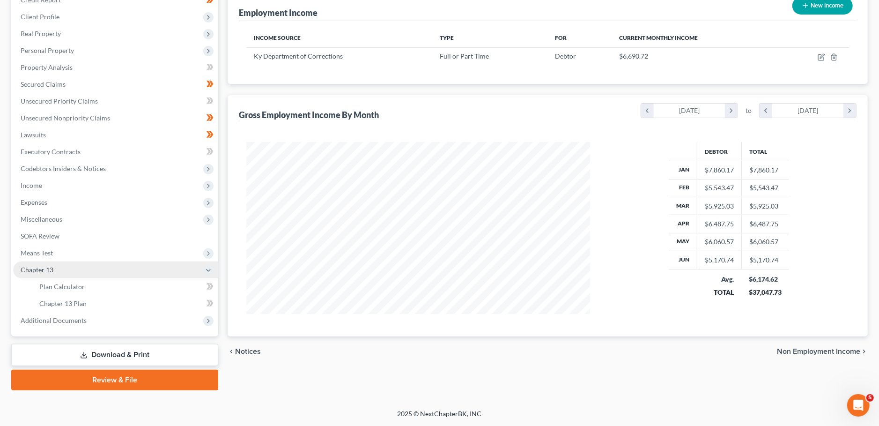
scroll to position [121, 0]
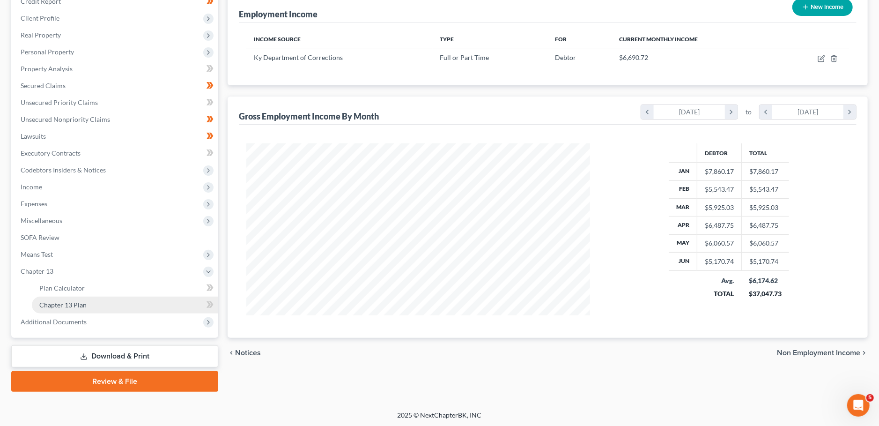
click at [91, 306] on link "Chapter 13 Plan" at bounding box center [125, 305] width 186 height 17
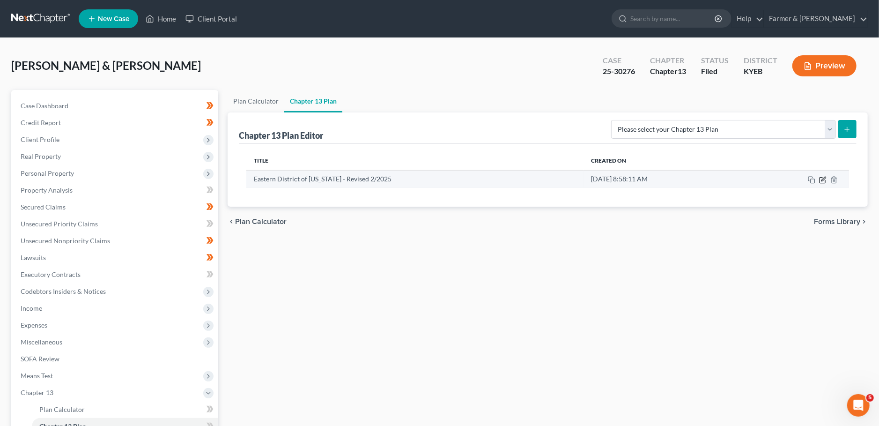
click at [824, 180] on icon "button" at bounding box center [822, 179] width 7 height 7
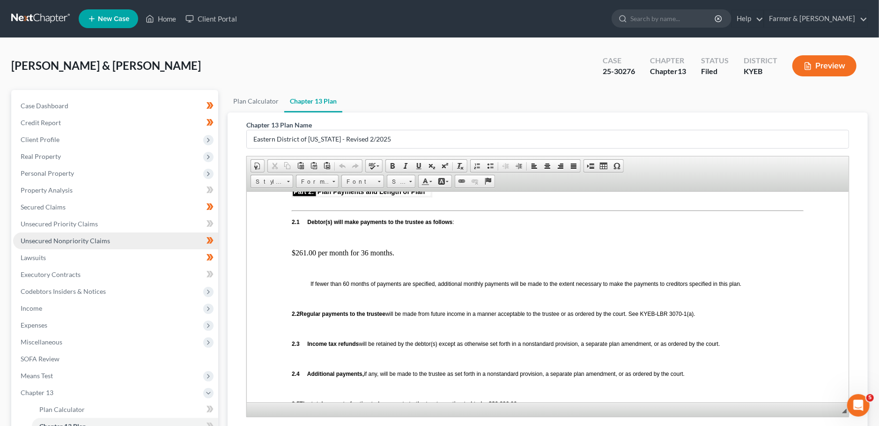
scroll to position [121, 0]
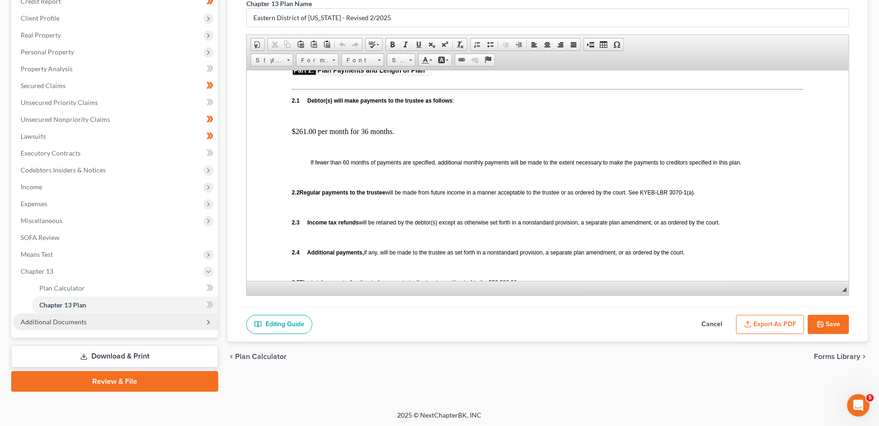
click at [140, 322] on span "Additional Documents" at bounding box center [115, 321] width 205 height 17
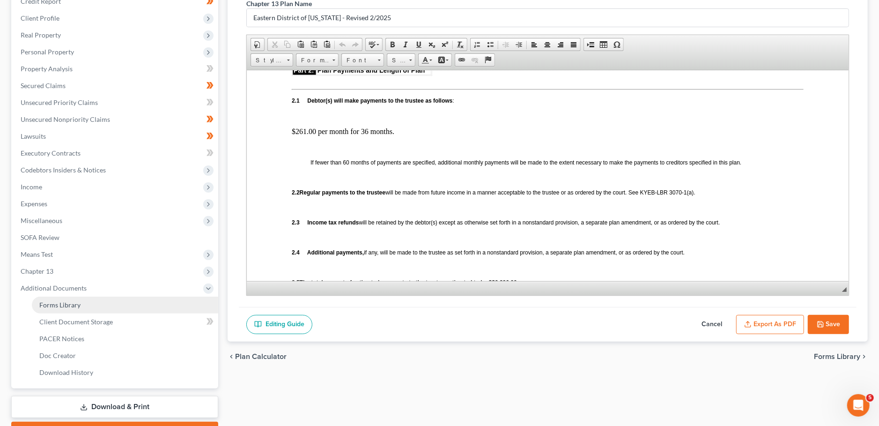
click at [124, 305] on link "Forms Library" at bounding box center [125, 305] width 186 height 17
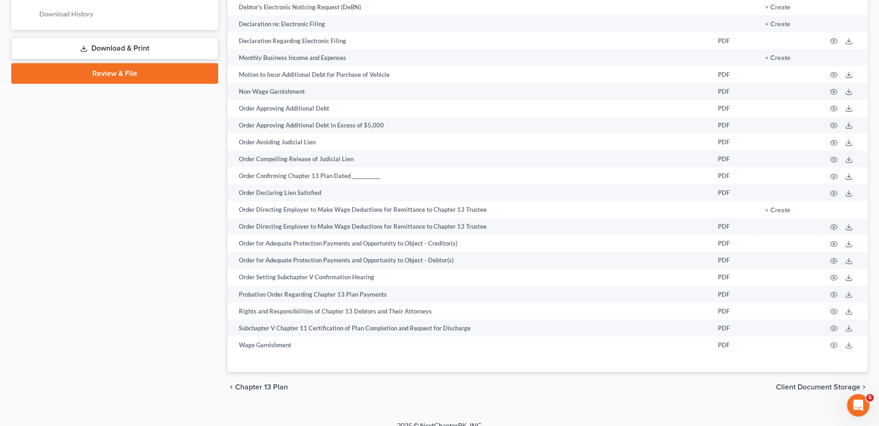
scroll to position [492, 0]
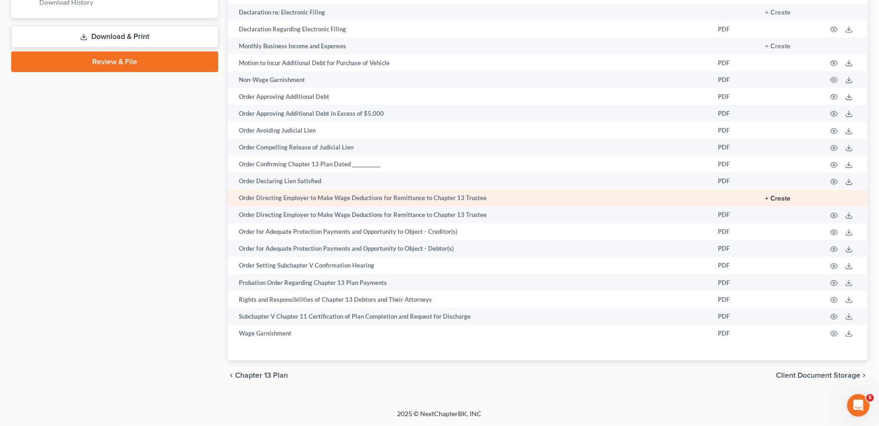
click at [778, 199] on button "+ Create" at bounding box center [778, 198] width 25 height 7
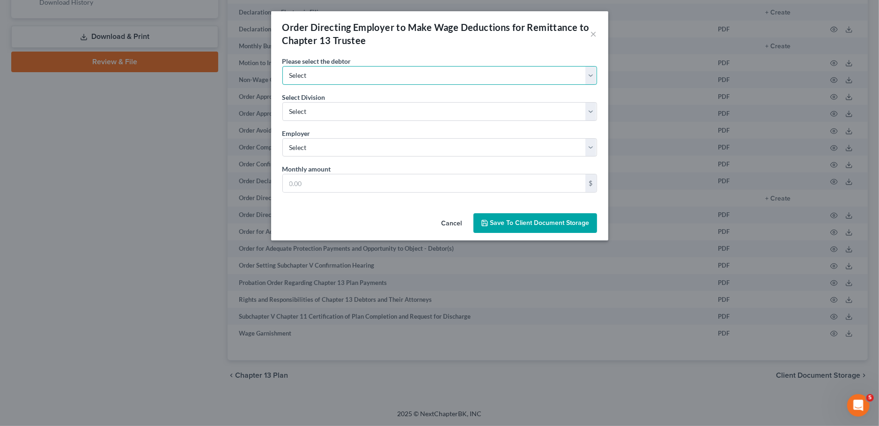
click at [283, 66] on select "Select Shannon Spicer Bill Spicer II" at bounding box center [440, 75] width 315 height 19
click option "Shannon Spicer" at bounding box center [0, 0] width 0 height 0
click at [283, 102] on select "Select ASHLAND COVINGTON FRANKFORT LEXINGTON LONDON PIKEVILLE" at bounding box center [440, 111] width 315 height 19
click option "FRANKFORT" at bounding box center [0, 0] width 0 height 0
click at [283, 138] on select "Select Ky Department of Corrections (Debtor)" at bounding box center [440, 147] width 315 height 19
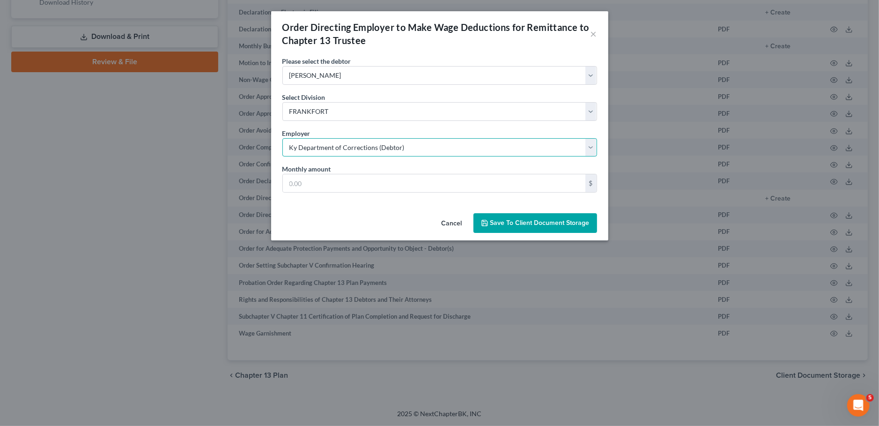
click option "Ky Department of Corrections (Debtor)" at bounding box center [0, 0] width 0 height 0
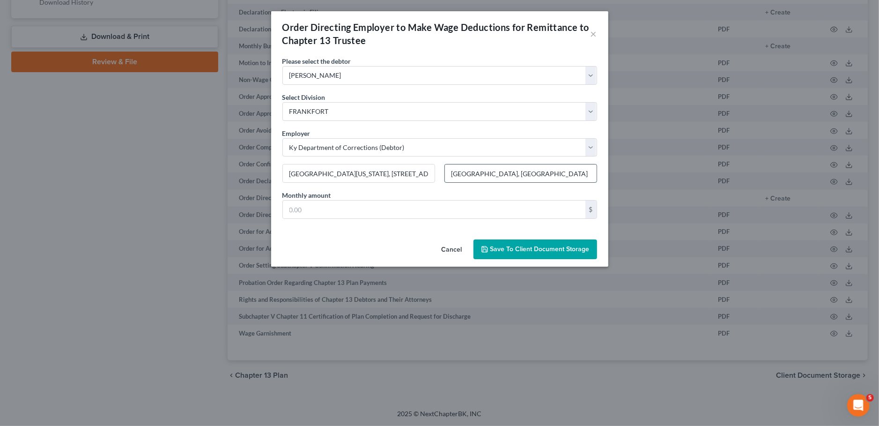
click at [510, 179] on input "Frankfort, KY" at bounding box center [521, 173] width 152 height 18
paste input "40601"
click at [546, 246] on span "Save to Client Document Storage" at bounding box center [540, 249] width 99 height 8
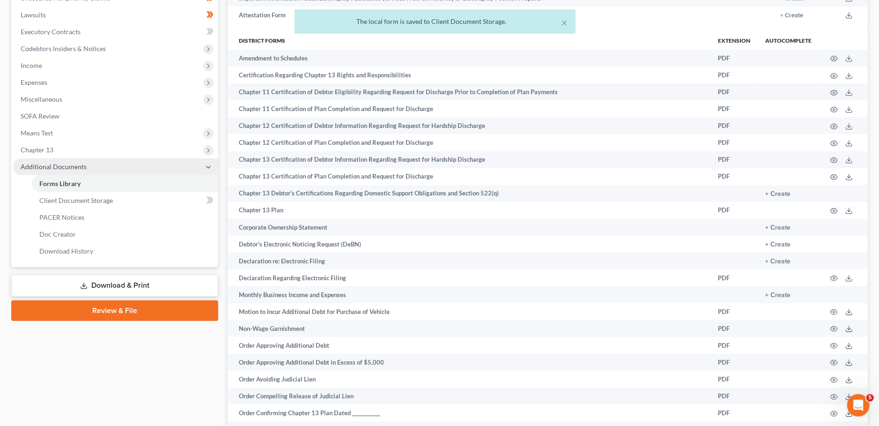
scroll to position [162, 0]
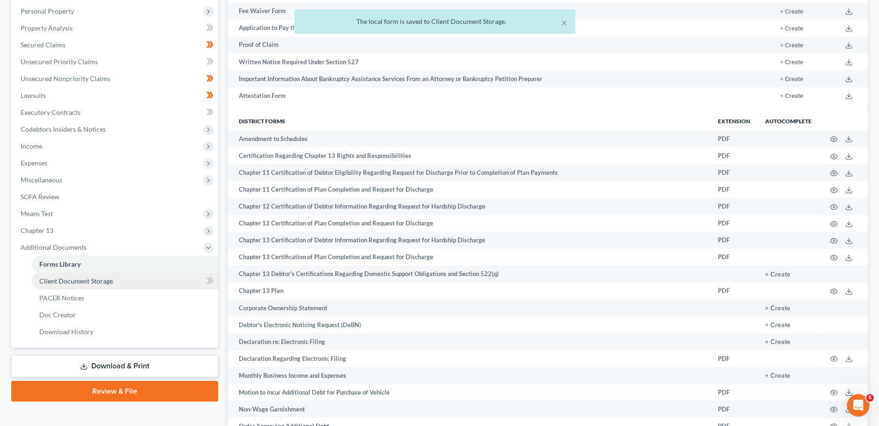
click at [84, 286] on link "Client Document Storage" at bounding box center [125, 281] width 186 height 17
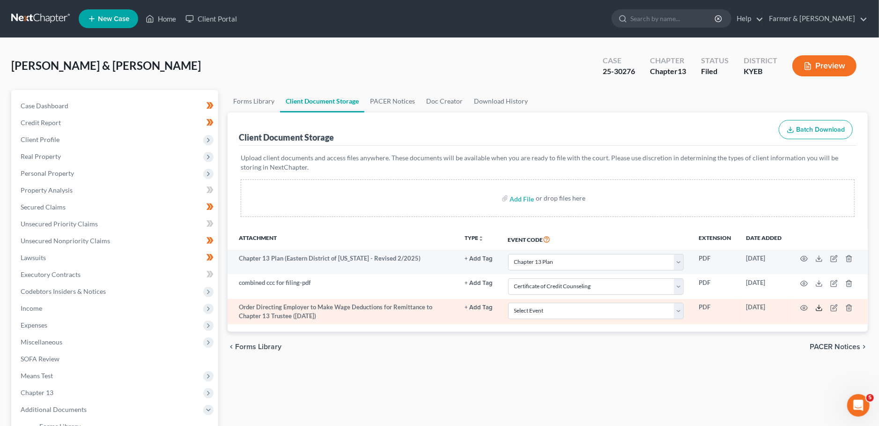
click at [820, 307] on polyline at bounding box center [819, 307] width 3 height 1
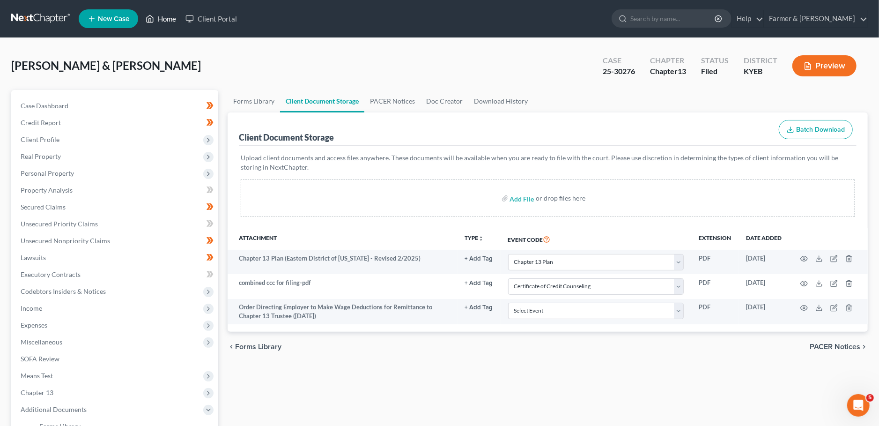
click at [167, 19] on link "Home" at bounding box center [161, 18] width 40 height 17
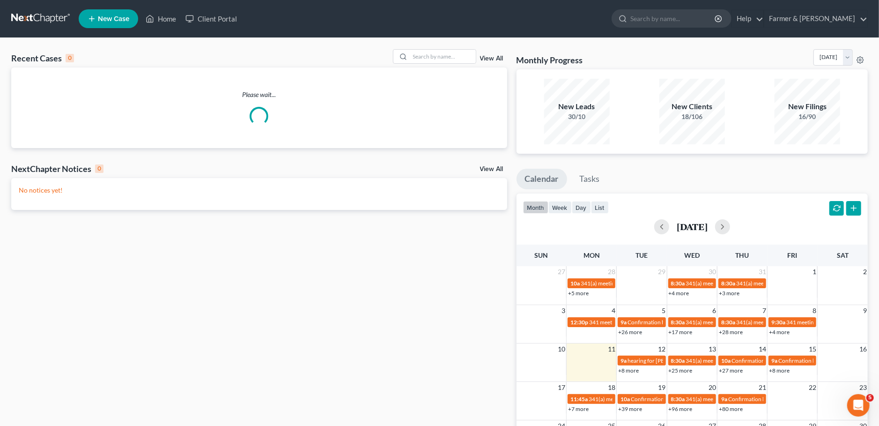
click at [128, 53] on div "Recent Cases 0 View All" at bounding box center [259, 58] width 496 height 18
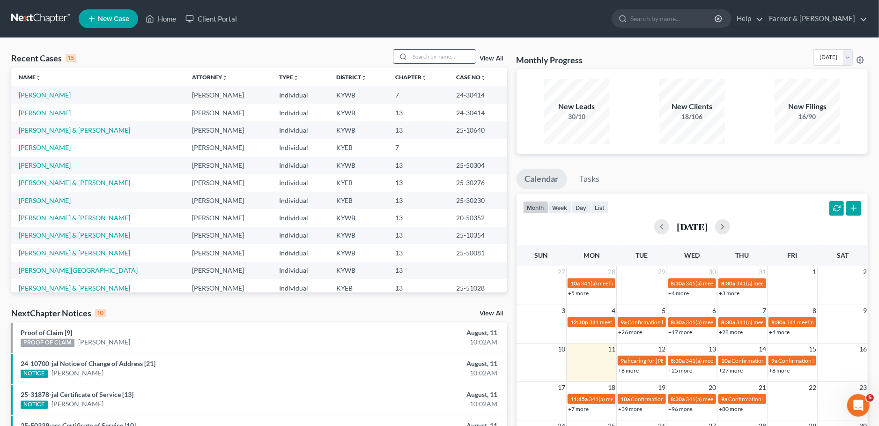
click at [467, 56] on input "search" at bounding box center [443, 57] width 66 height 14
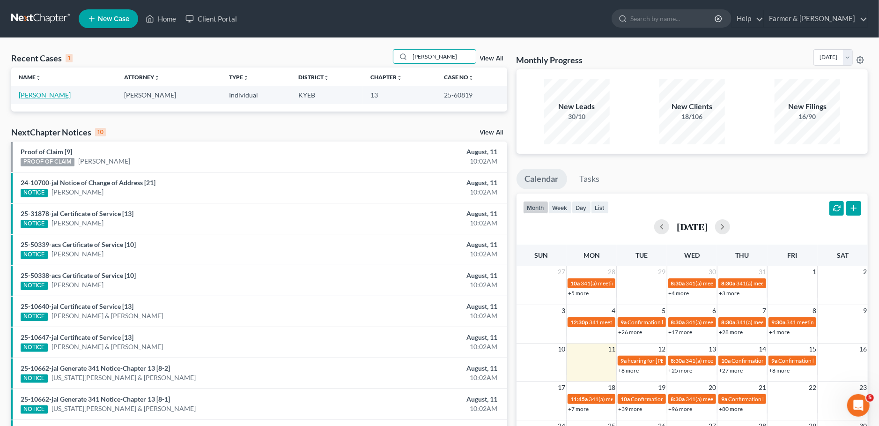
click at [39, 93] on link "Helvey, Alan" at bounding box center [45, 95] width 52 height 8
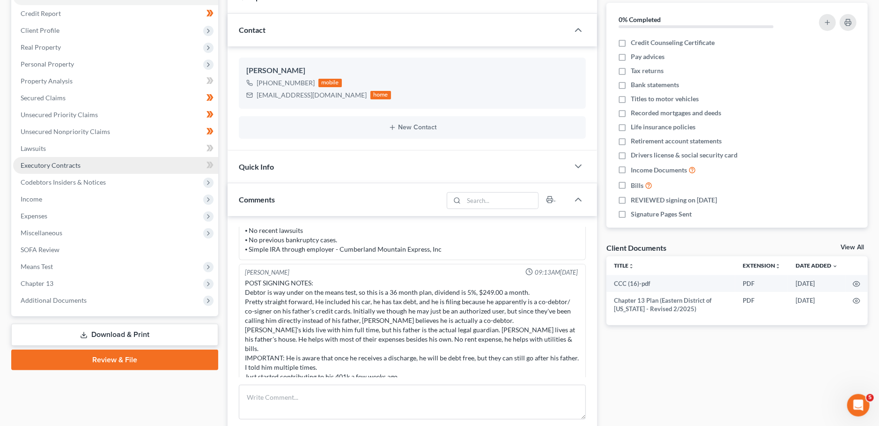
scroll to position [247, 0]
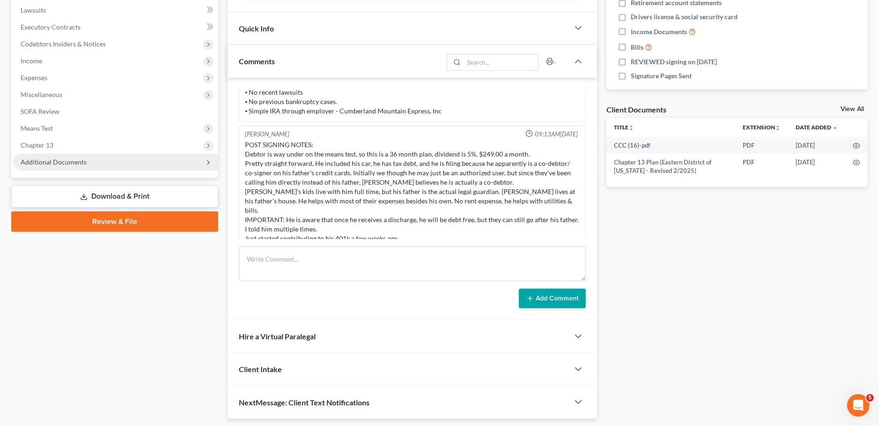
click at [55, 161] on span "Additional Documents" at bounding box center [54, 162] width 66 height 8
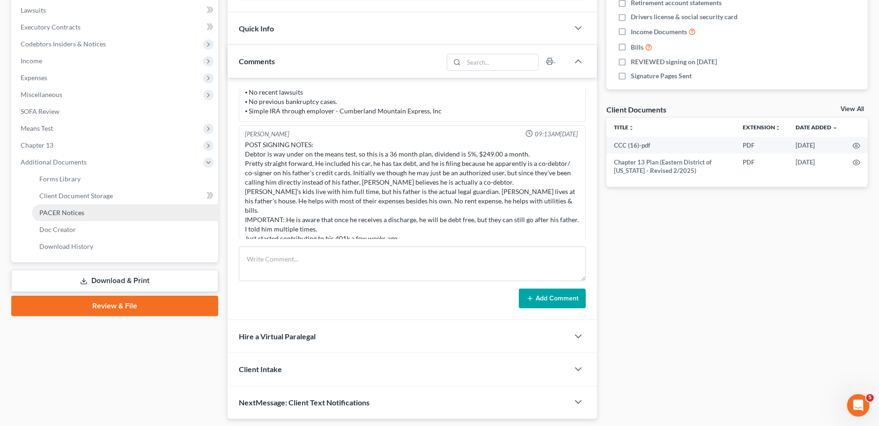
click at [61, 212] on span "PACER Notices" at bounding box center [61, 212] width 45 height 8
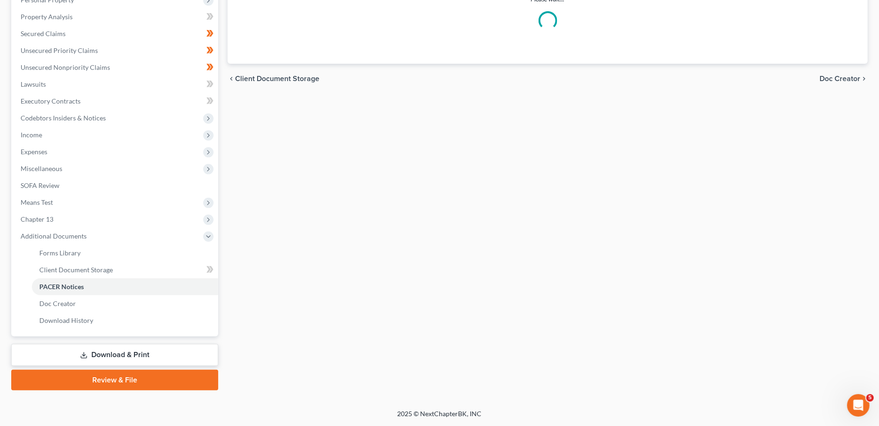
scroll to position [172, 0]
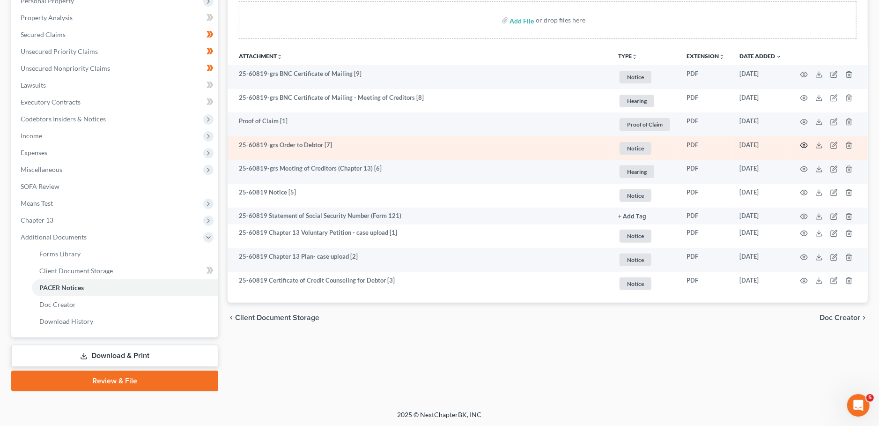
click at [804, 143] on icon "button" at bounding box center [804, 144] width 7 height 7
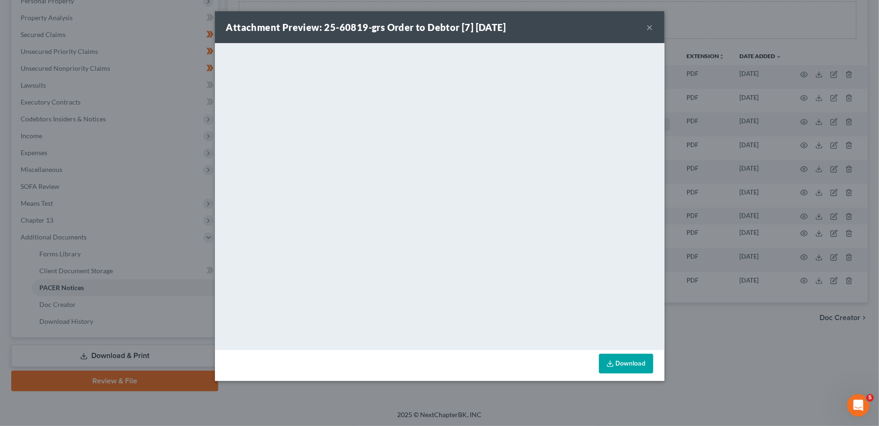
click at [651, 26] on button "×" at bounding box center [650, 27] width 7 height 11
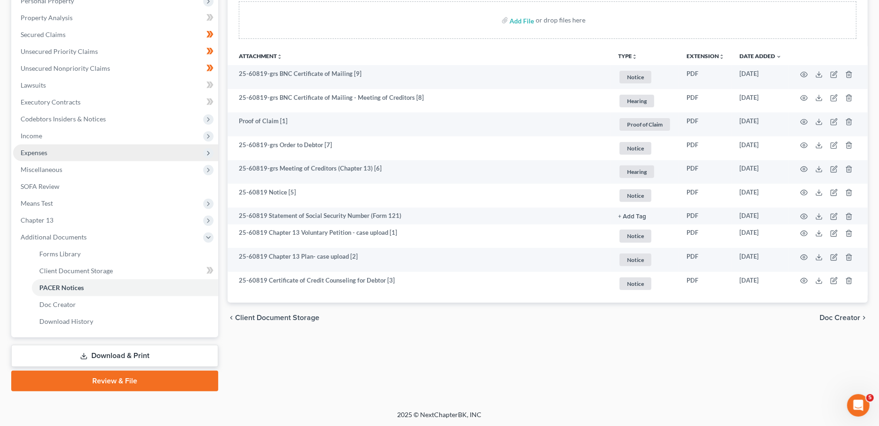
click at [50, 154] on span "Expenses" at bounding box center [115, 152] width 205 height 17
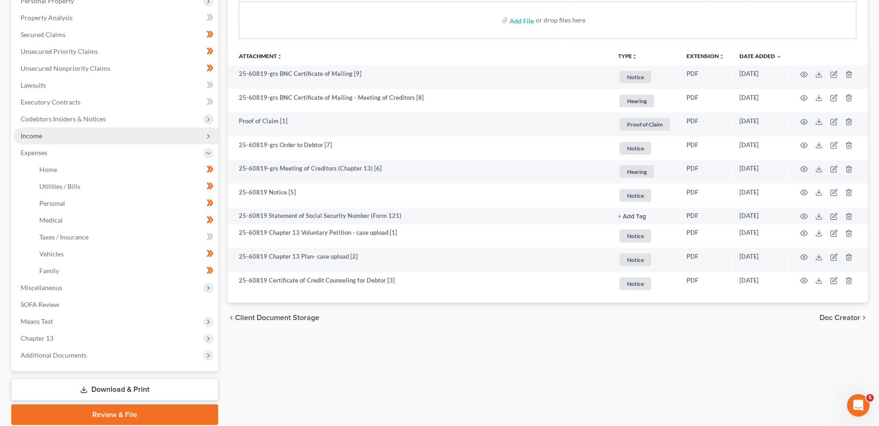
click at [49, 133] on span "Income" at bounding box center [115, 135] width 205 height 17
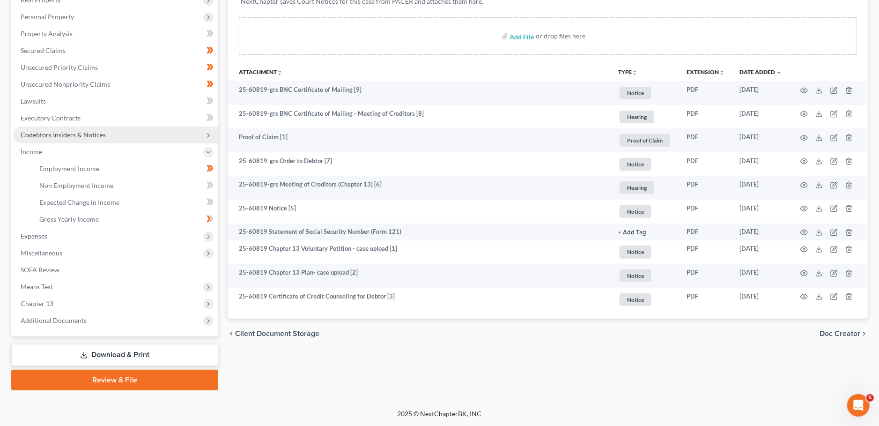
scroll to position [156, 0]
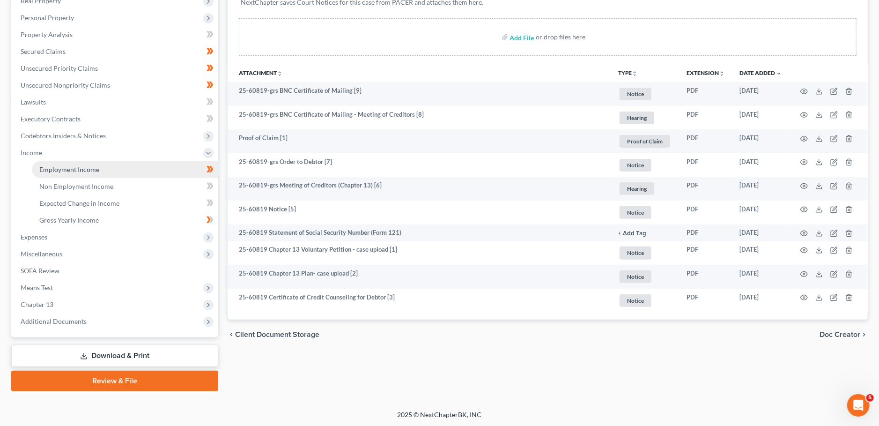
click at [58, 166] on span "Employment Income" at bounding box center [69, 169] width 60 height 8
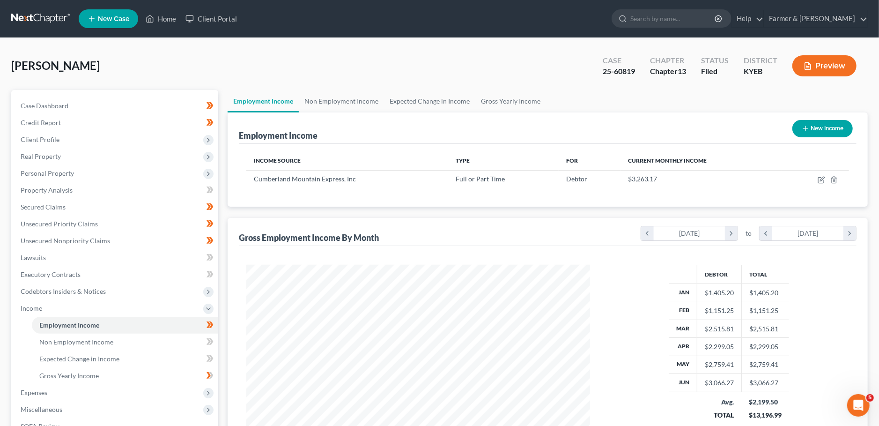
scroll to position [171, 363]
click at [822, 179] on icon "button" at bounding box center [821, 179] width 7 height 7
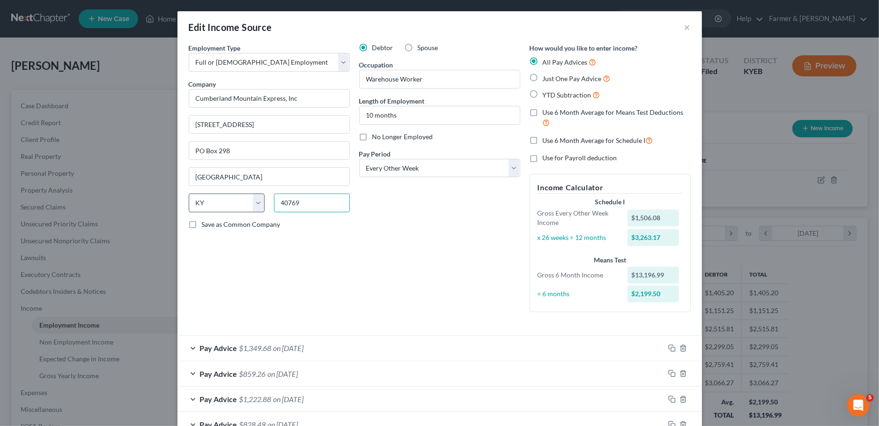
drag, startPoint x: 299, startPoint y: 200, endPoint x: 213, endPoint y: 201, distance: 85.7
click at [213, 201] on div "State AL AK AR AZ CA CO CT DE DC FL GA GU HI ID IL IN IA KS KY LA ME MD MA MI M…" at bounding box center [269, 206] width 171 height 26
drag, startPoint x: 314, startPoint y: 198, endPoint x: 262, endPoint y: 201, distance: 52.1
click at [274, 201] on input "40769" at bounding box center [312, 202] width 76 height 19
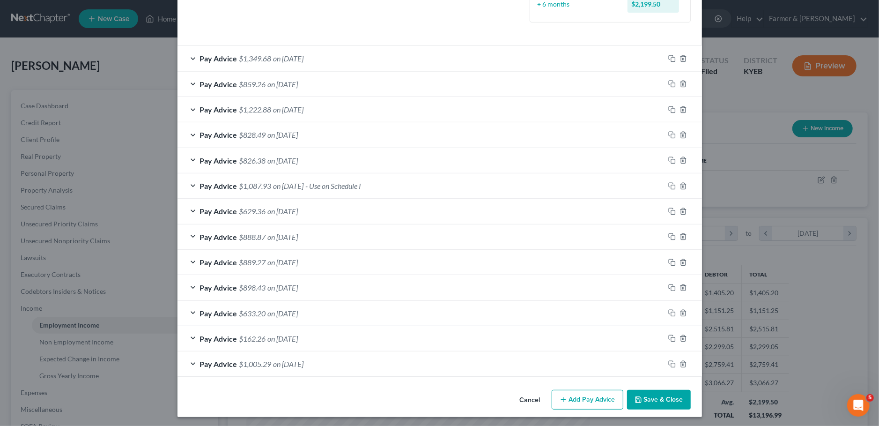
click at [681, 397] on button "Save & Close" at bounding box center [659, 400] width 64 height 20
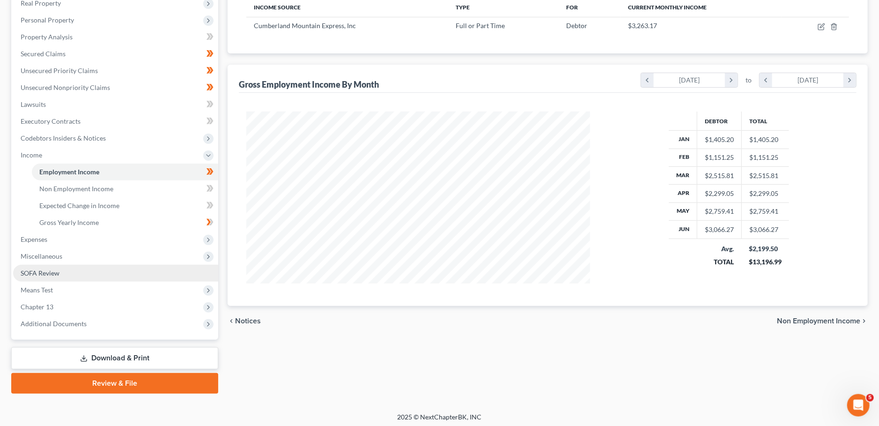
scroll to position [156, 0]
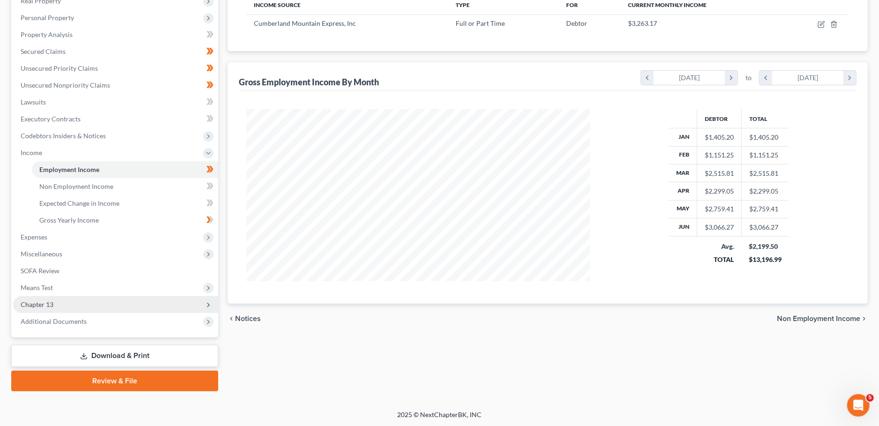
click at [57, 303] on span "Chapter 13" at bounding box center [115, 304] width 205 height 17
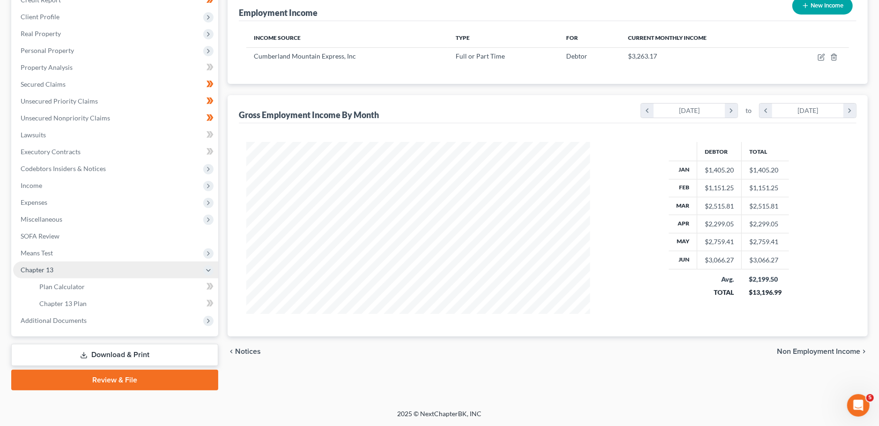
scroll to position [121, 0]
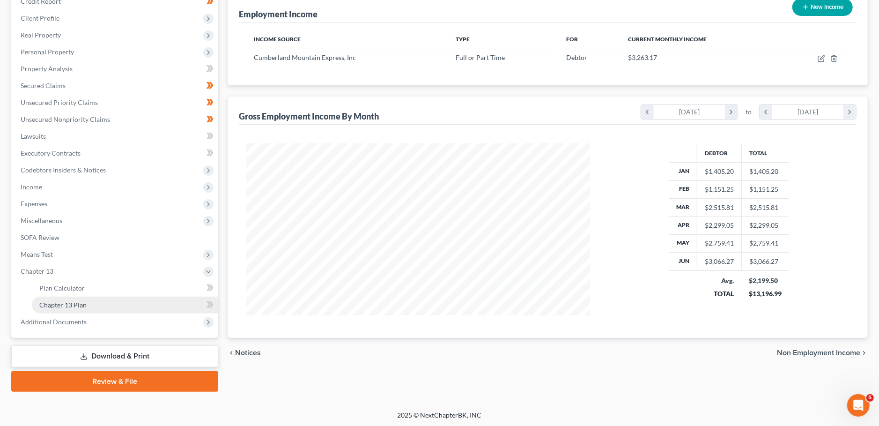
click at [73, 297] on link "Chapter 13 Plan" at bounding box center [125, 305] width 186 height 17
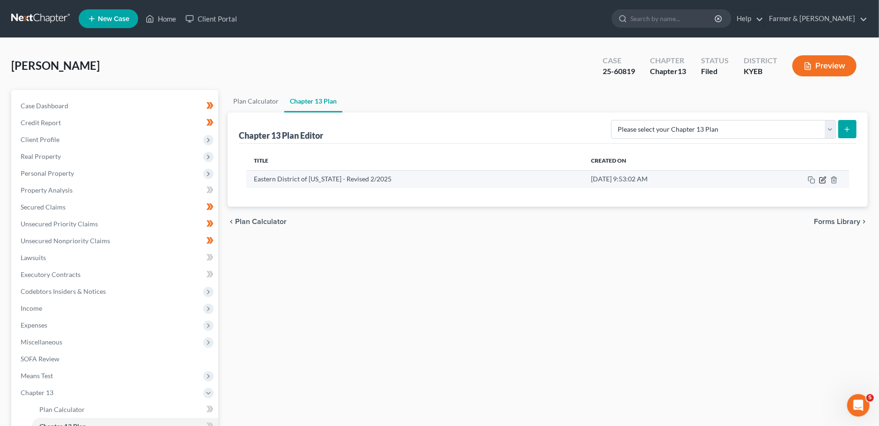
click at [826, 176] on icon "button" at bounding box center [822, 179] width 7 height 7
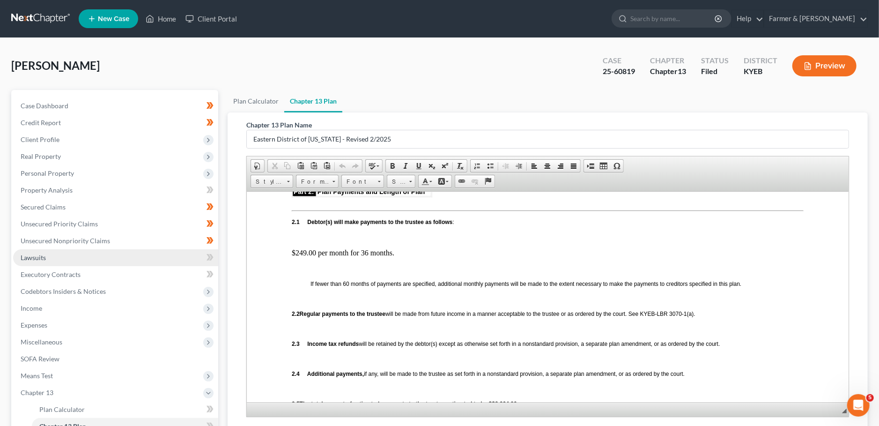
scroll to position [121, 0]
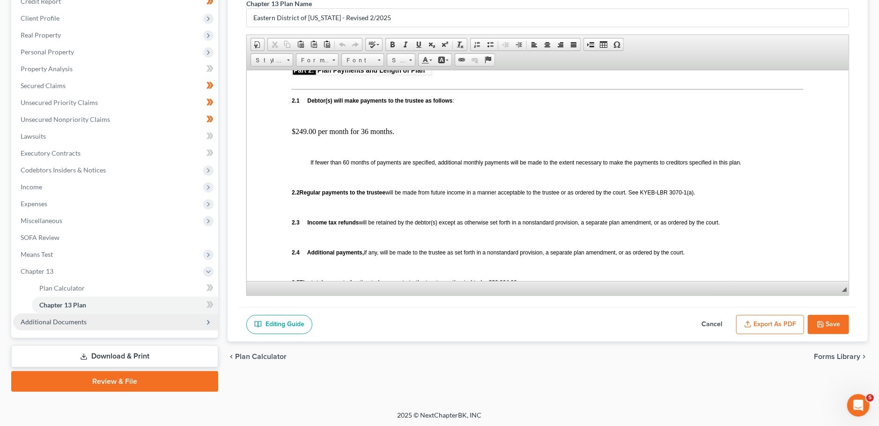
click at [84, 325] on span "Additional Documents" at bounding box center [115, 321] width 205 height 17
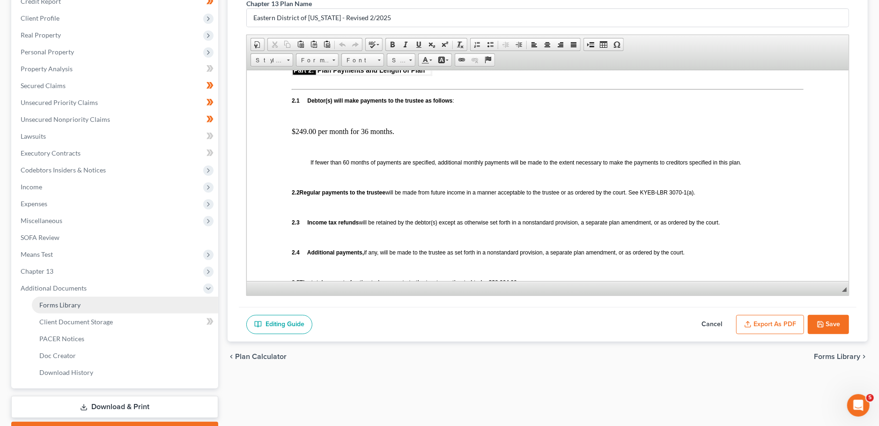
click at [83, 310] on link "Forms Library" at bounding box center [125, 305] width 186 height 17
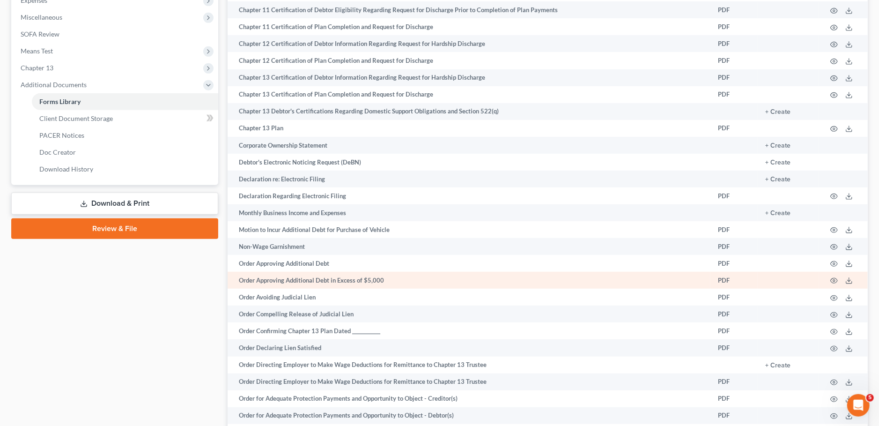
scroll to position [420, 0]
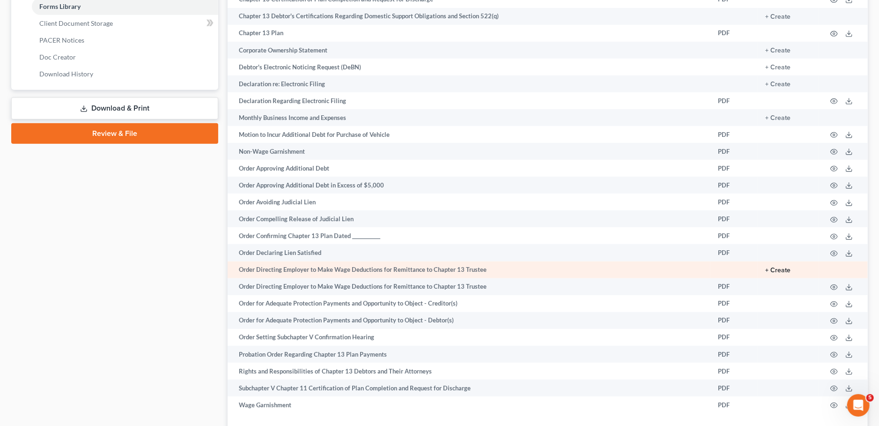
click at [783, 269] on button "+ Create" at bounding box center [778, 270] width 25 height 7
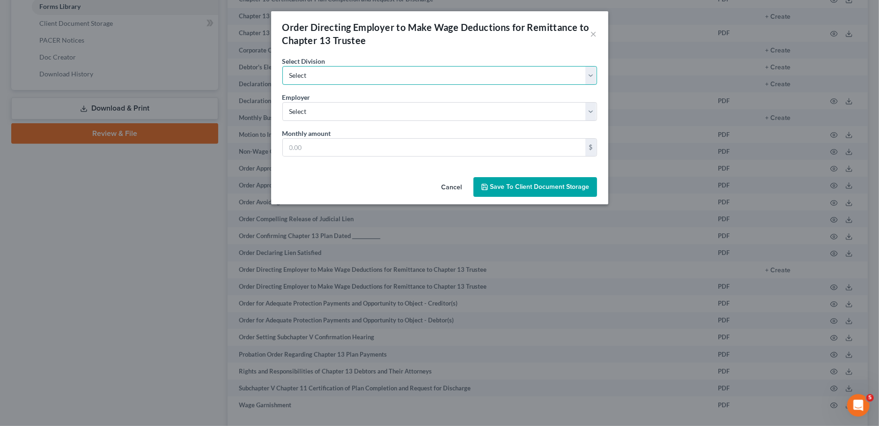
click at [283, 66] on select "Select ASHLAND COVINGTON FRANKFORT LEXINGTON LONDON PIKEVILLE" at bounding box center [440, 75] width 315 height 19
click option "LONDON" at bounding box center [0, 0] width 0 height 0
click at [283, 102] on select "Select Cumberland Mountain Express, Inc (Debtor)" at bounding box center [440, 111] width 315 height 19
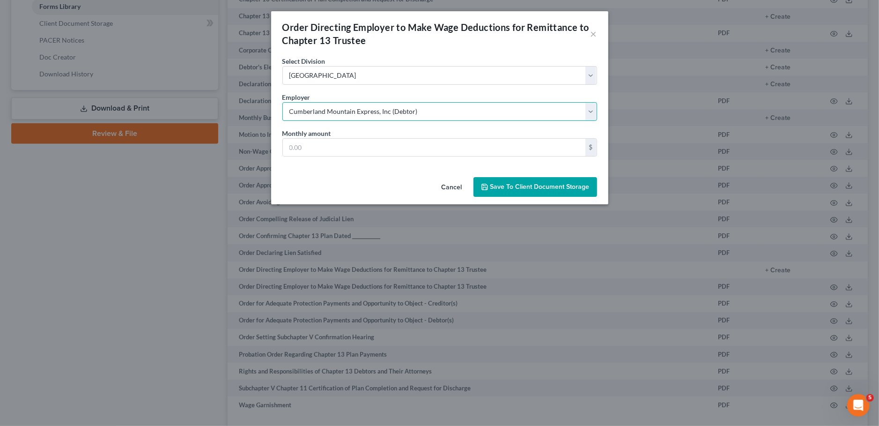
click option "Cumberland Mountain Express, Inc (Debtor)" at bounding box center [0, 0] width 0 height 0
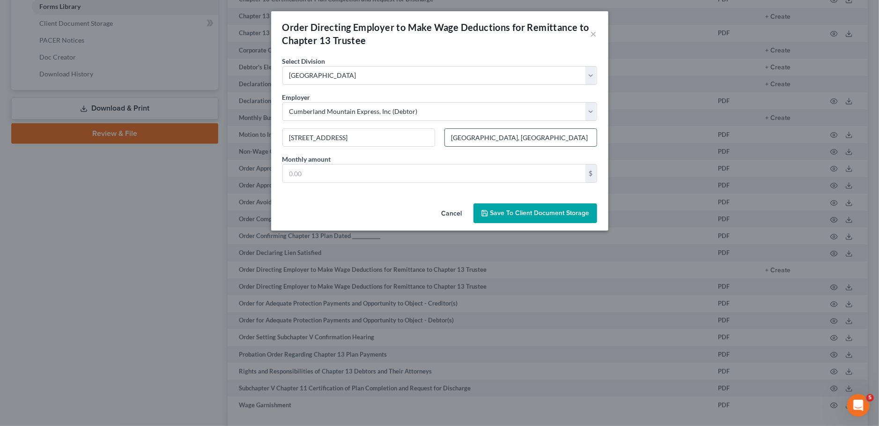
click at [518, 141] on input "Williamsburg, KY" at bounding box center [521, 138] width 152 height 18
paste input "40769"
click at [418, 172] on input "text" at bounding box center [434, 173] width 303 height 18
click at [515, 211] on span "Save to Client Document Storage" at bounding box center [540, 213] width 99 height 8
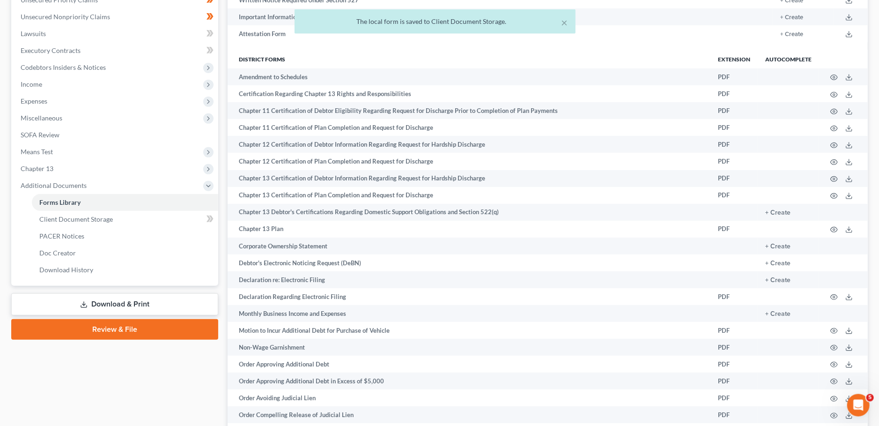
scroll to position [172, 0]
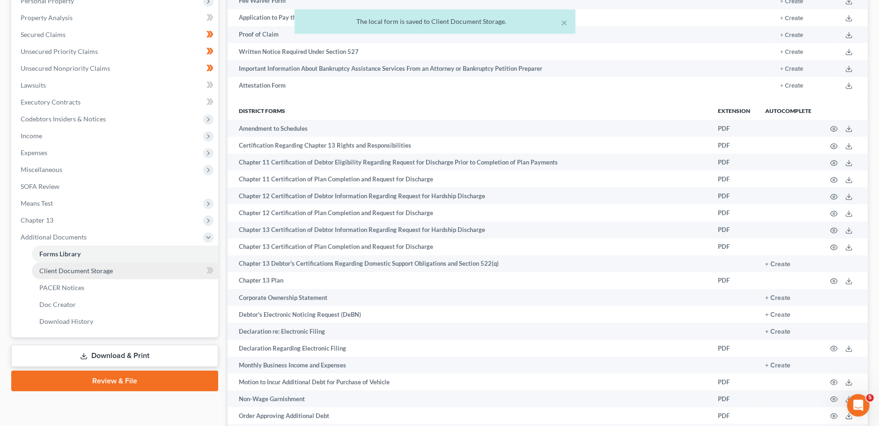
click at [139, 270] on link "Client Document Storage" at bounding box center [125, 270] width 186 height 17
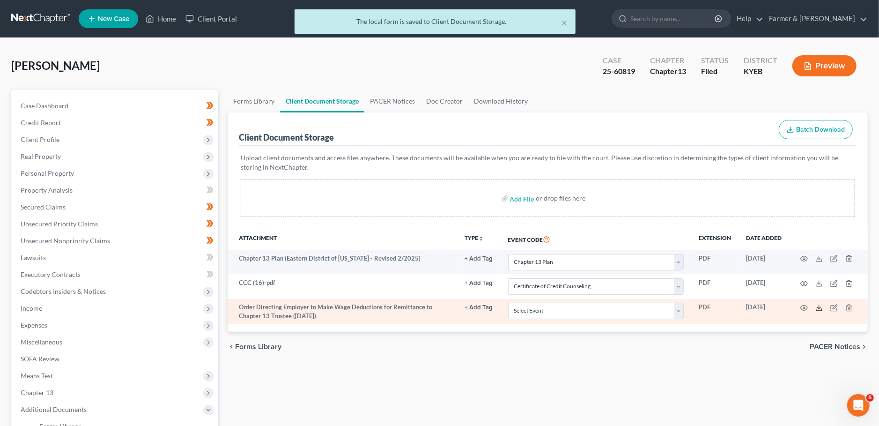
click at [820, 307] on polyline at bounding box center [819, 307] width 3 height 1
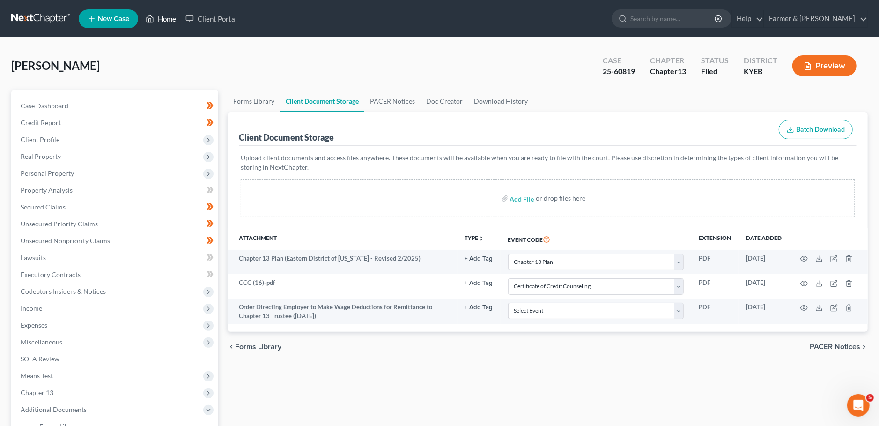
click at [158, 27] on link "Home" at bounding box center [161, 18] width 40 height 17
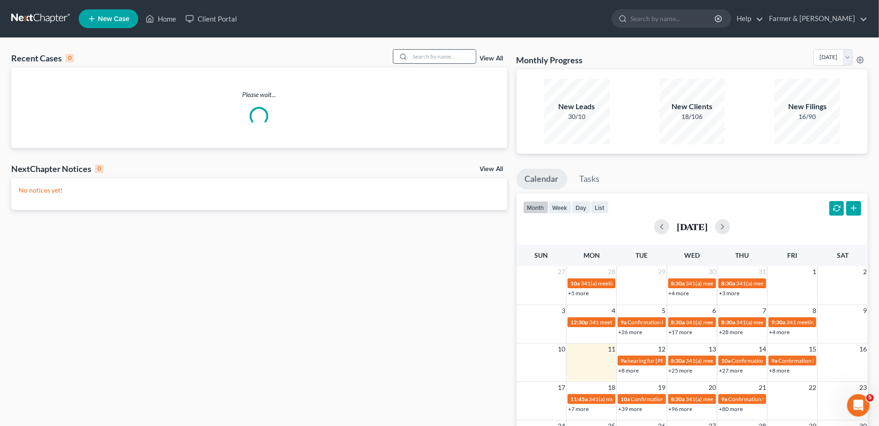
click at [421, 59] on input "search" at bounding box center [443, 57] width 66 height 14
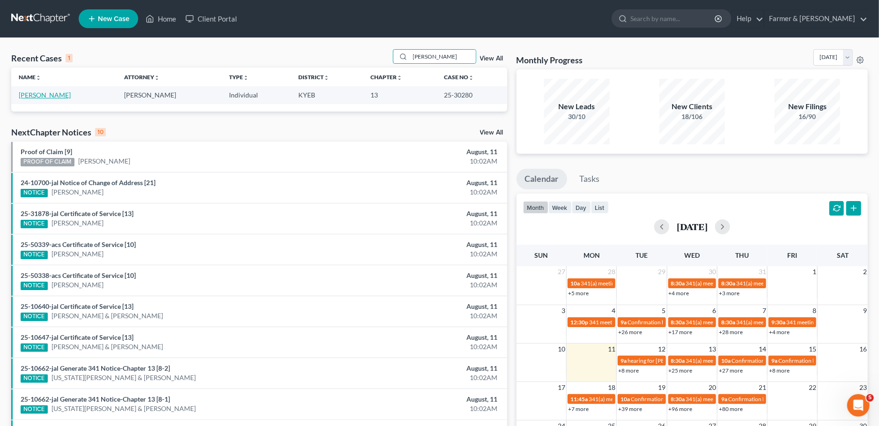
click at [26, 98] on link "Lee, Deborah" at bounding box center [45, 95] width 52 height 8
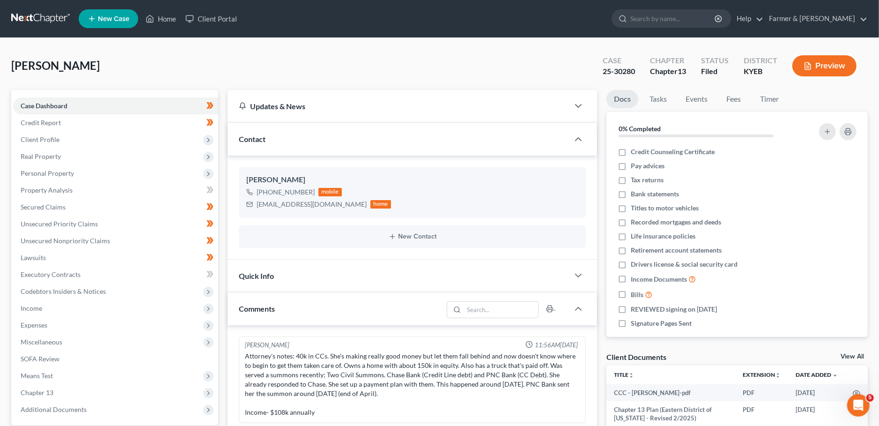
scroll to position [163, 0]
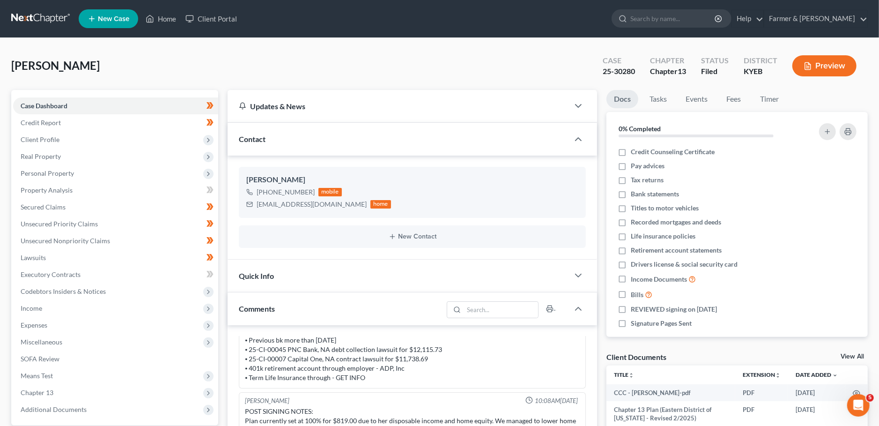
click at [54, 59] on div "Lee, Deborah Upgraded" at bounding box center [55, 65] width 89 height 15
click at [60, 210] on span "Secured Claims" at bounding box center [43, 207] width 45 height 8
click at [60, 209] on span "Secured Claims" at bounding box center [43, 207] width 45 height 8
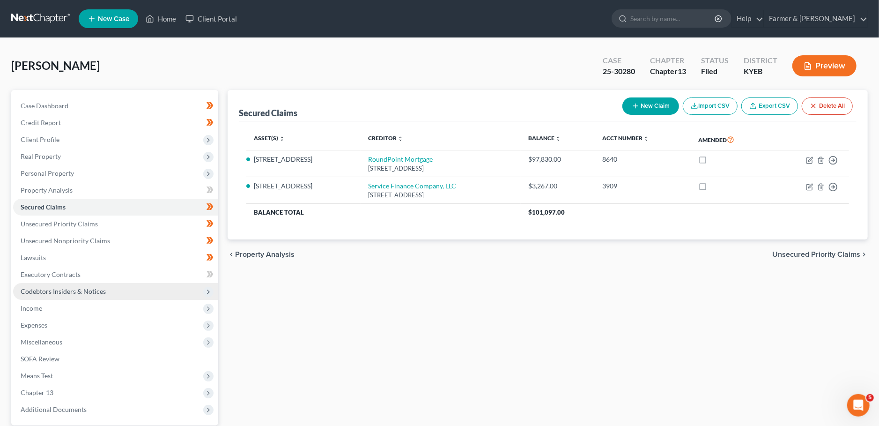
scroll to position [88, 0]
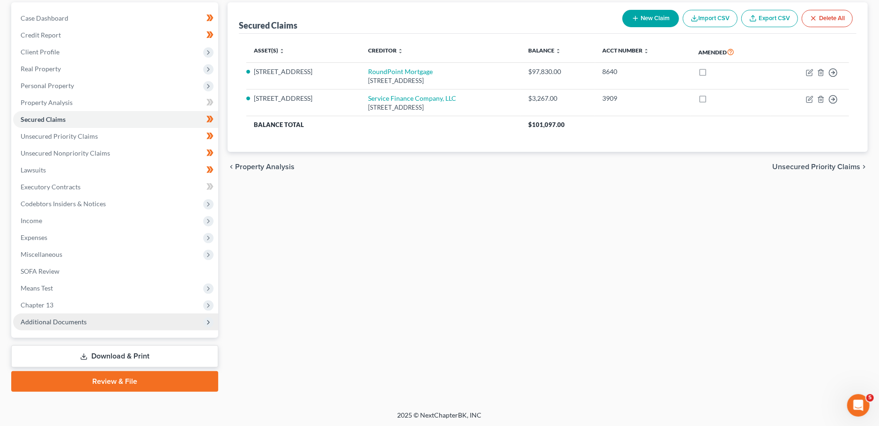
click at [65, 325] on span "Additional Documents" at bounding box center [115, 321] width 205 height 17
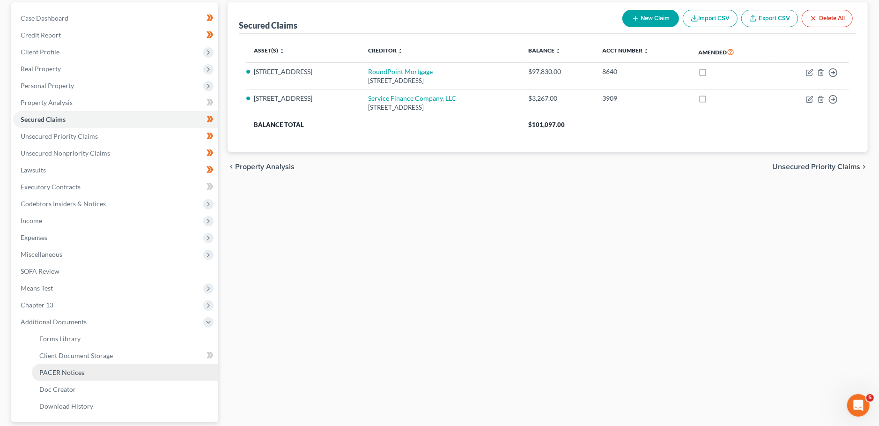
click at [75, 376] on link "PACER Notices" at bounding box center [125, 372] width 186 height 17
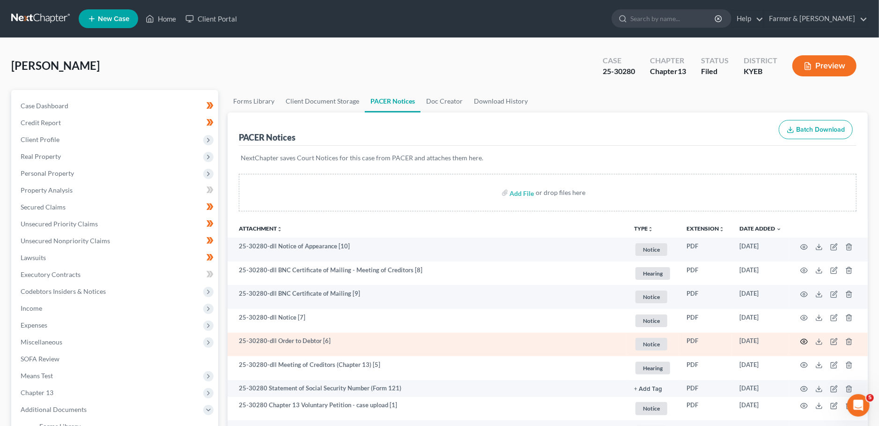
click at [803, 342] on icon "button" at bounding box center [804, 341] width 7 height 7
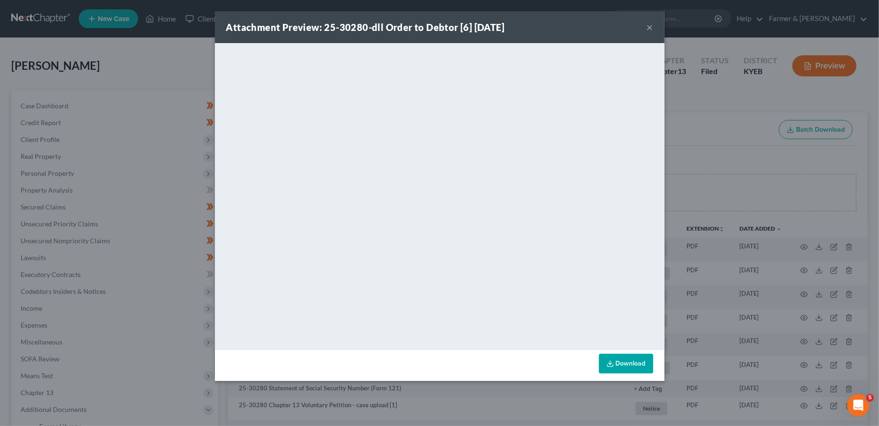
click at [651, 25] on button "×" at bounding box center [650, 27] width 7 height 11
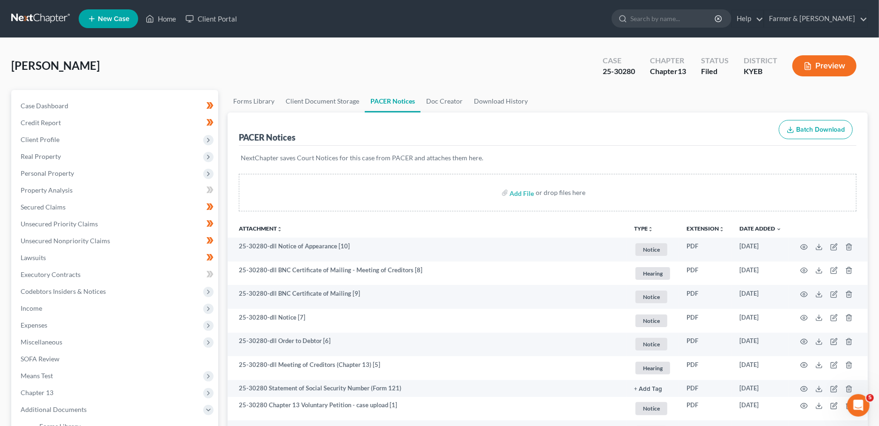
scroll to position [172, 0]
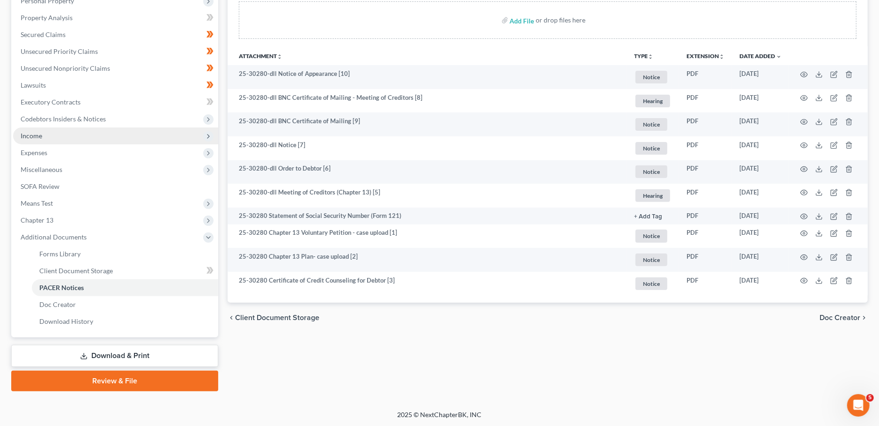
click at [69, 138] on span "Income" at bounding box center [115, 135] width 205 height 17
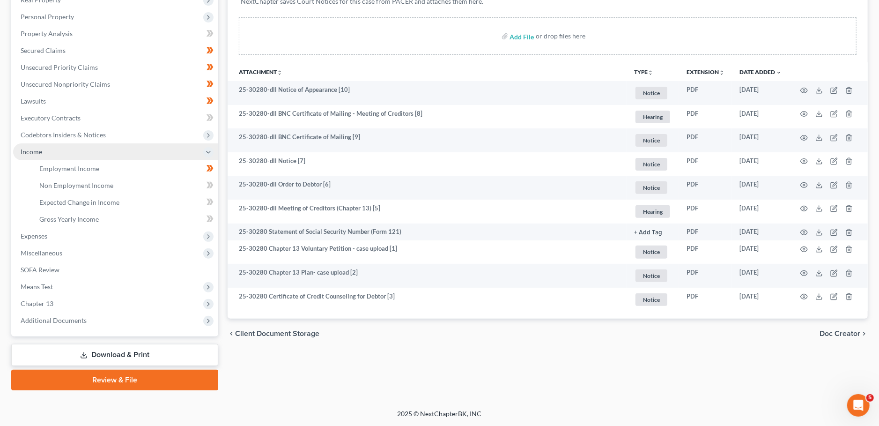
scroll to position [156, 0]
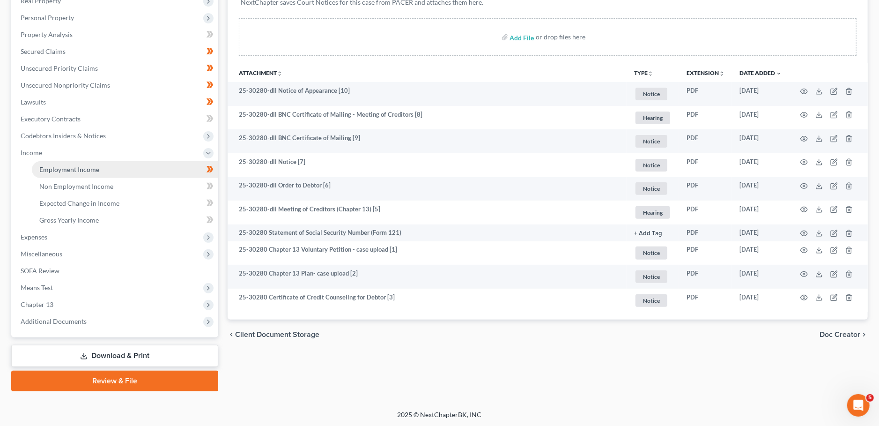
click at [77, 166] on span "Employment Income" at bounding box center [69, 169] width 60 height 8
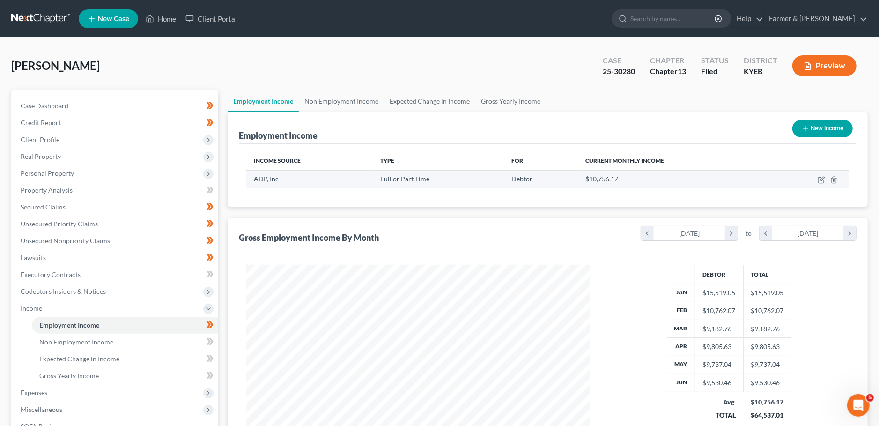
scroll to position [171, 363]
click at [821, 178] on icon "button" at bounding box center [821, 179] width 7 height 7
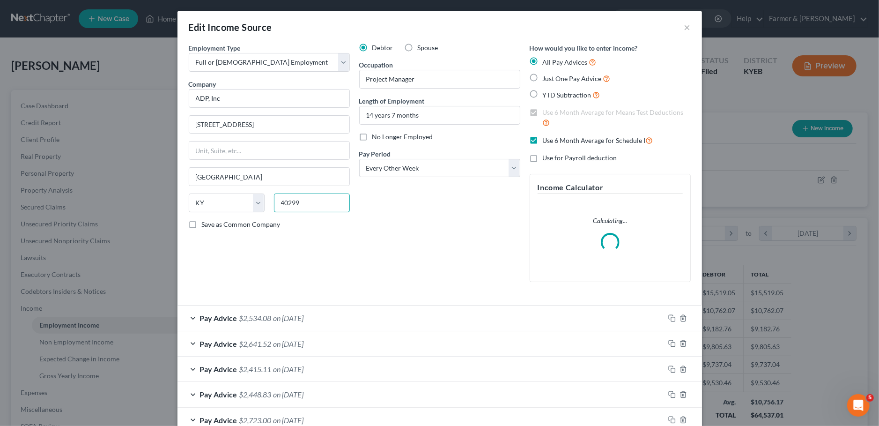
drag, startPoint x: 321, startPoint y: 202, endPoint x: 311, endPoint y: 202, distance: 9.8
click at [264, 201] on div "State AL AK AR AZ CA CO CT DE DC FL GA GU HI ID IL IN IA KS KY LA ME MD MA MI M…" at bounding box center [269, 206] width 171 height 26
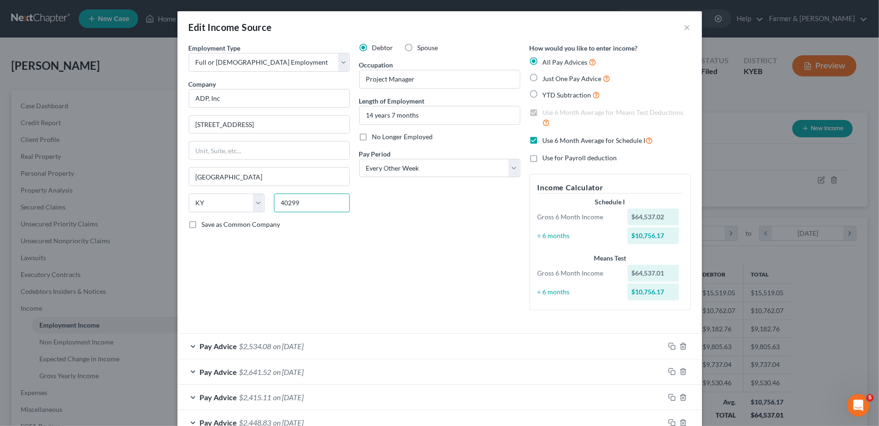
drag, startPoint x: 311, startPoint y: 202, endPoint x: 463, endPoint y: 213, distance: 152.2
click at [274, 204] on input "40299" at bounding box center [312, 202] width 76 height 19
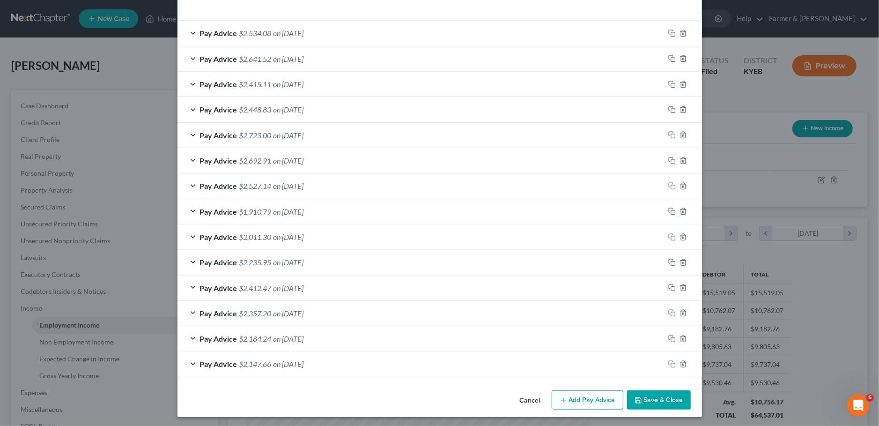
click at [667, 396] on button "Save & Close" at bounding box center [659, 400] width 64 height 20
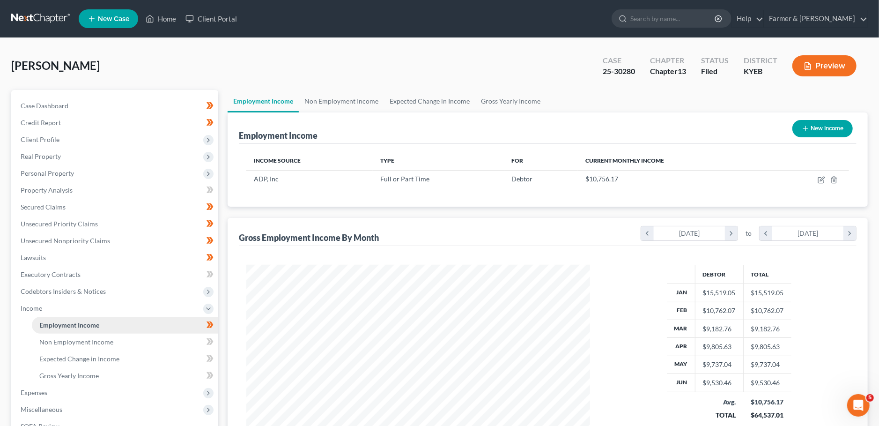
scroll to position [156, 0]
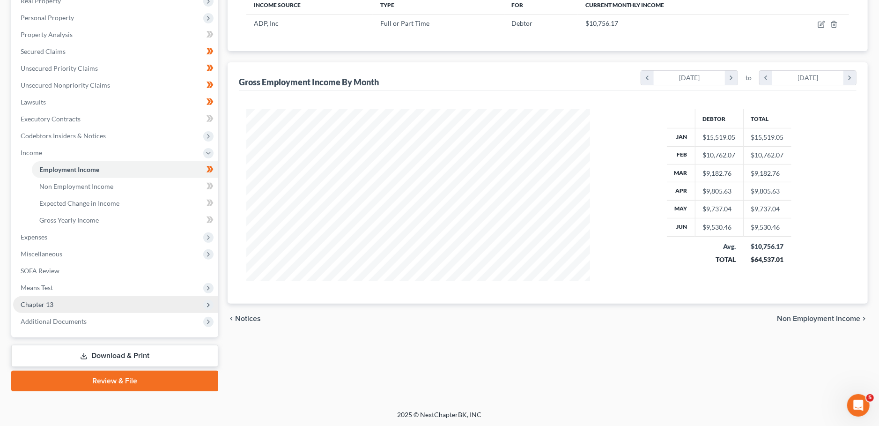
click at [114, 307] on span "Chapter 13" at bounding box center [115, 304] width 205 height 17
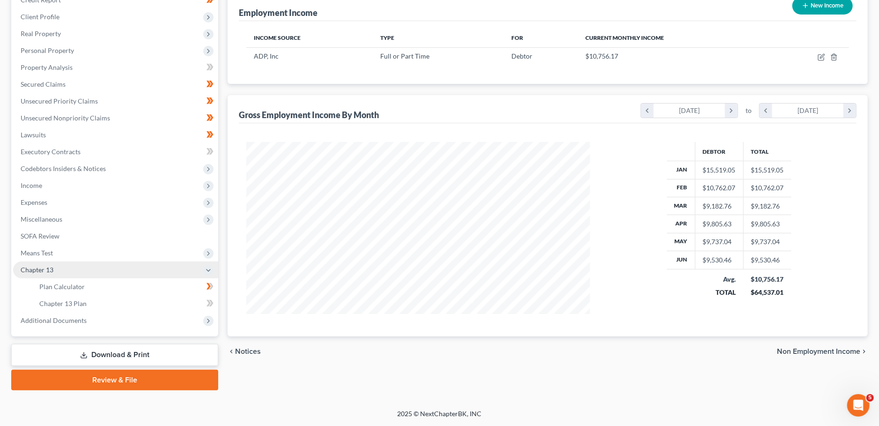
scroll to position [121, 0]
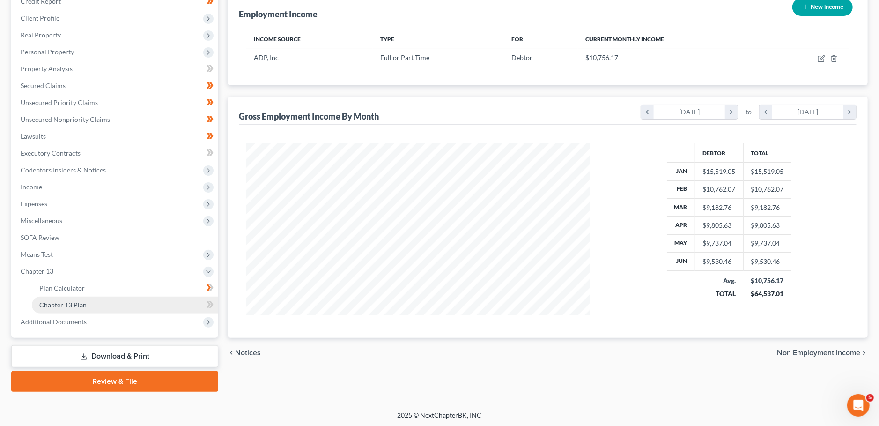
click at [110, 307] on link "Chapter 13 Plan" at bounding box center [125, 305] width 186 height 17
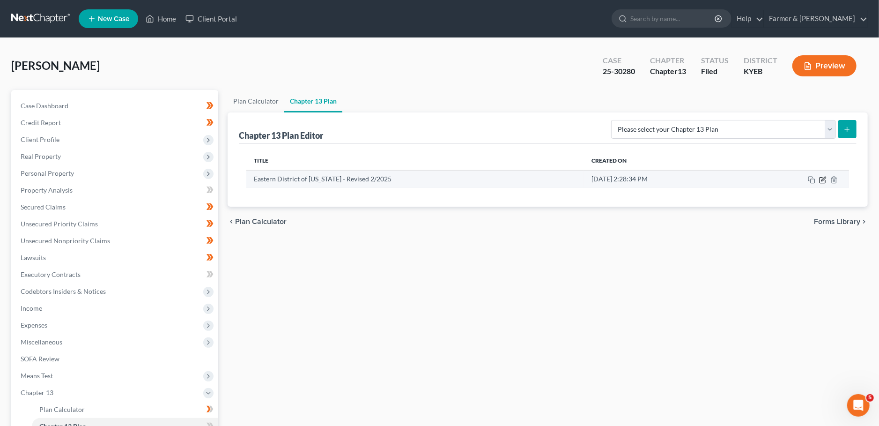
click at [825, 178] on icon "button" at bounding box center [822, 179] width 7 height 7
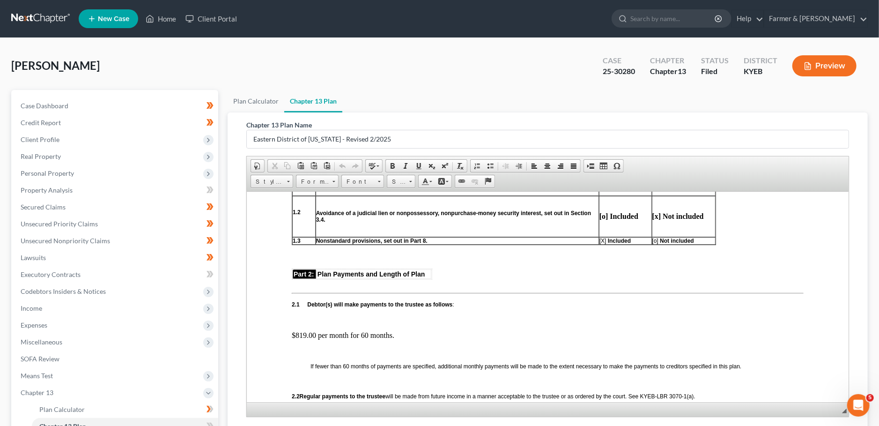
scroll to position [495, 0]
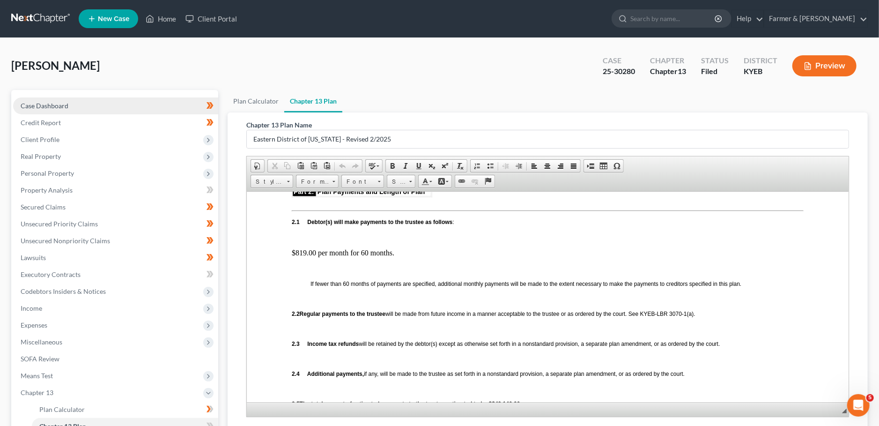
drag, startPoint x: 98, startPoint y: 104, endPoint x: 275, endPoint y: 47, distance: 185.4
click at [98, 104] on link "Case Dashboard" at bounding box center [115, 105] width 205 height 17
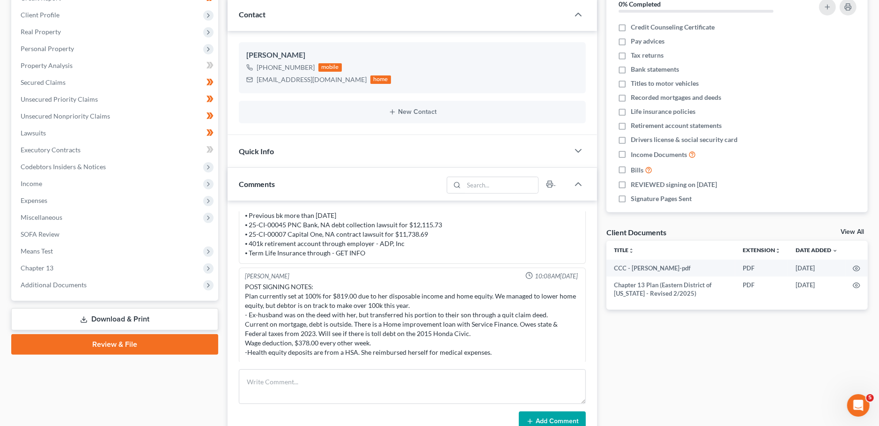
scroll to position [165, 0]
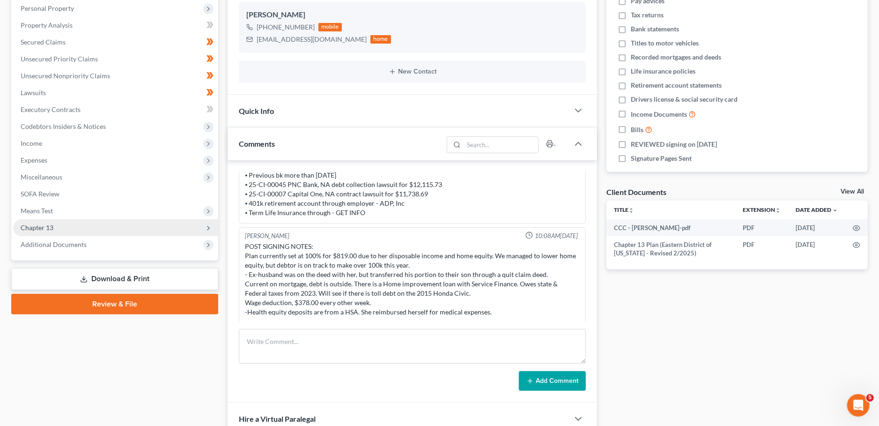
click at [127, 227] on span "Chapter 13" at bounding box center [115, 227] width 205 height 17
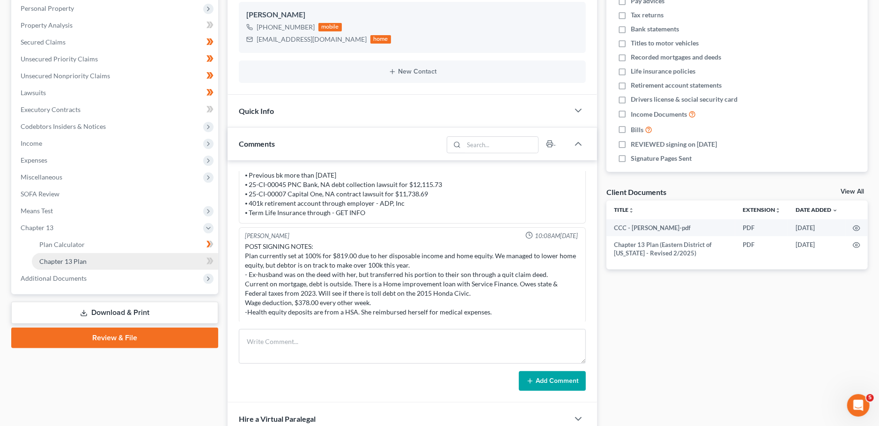
click at [120, 259] on link "Chapter 13 Plan" at bounding box center [125, 261] width 186 height 17
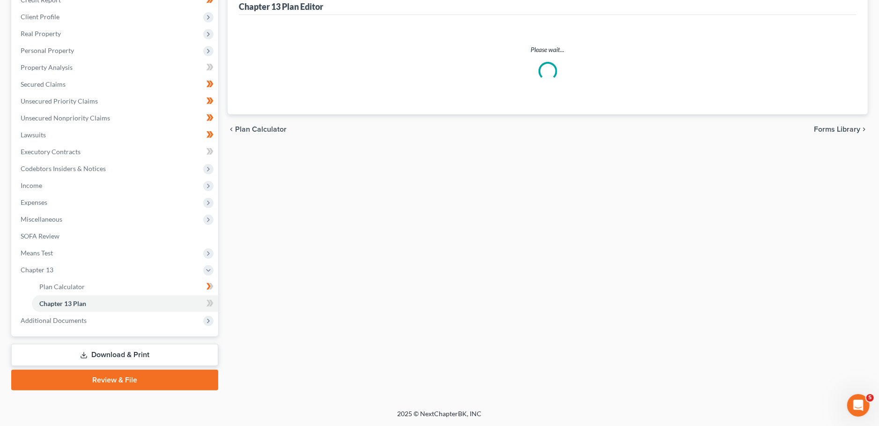
scroll to position [121, 0]
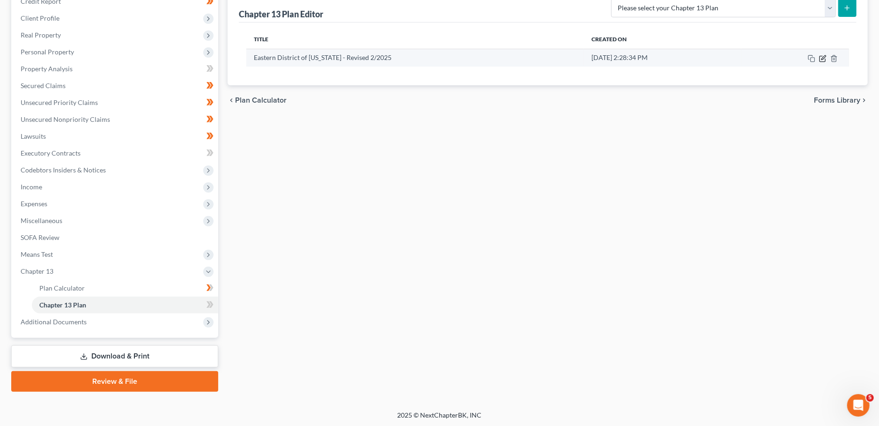
click at [823, 57] on icon "button" at bounding box center [824, 57] width 4 height 4
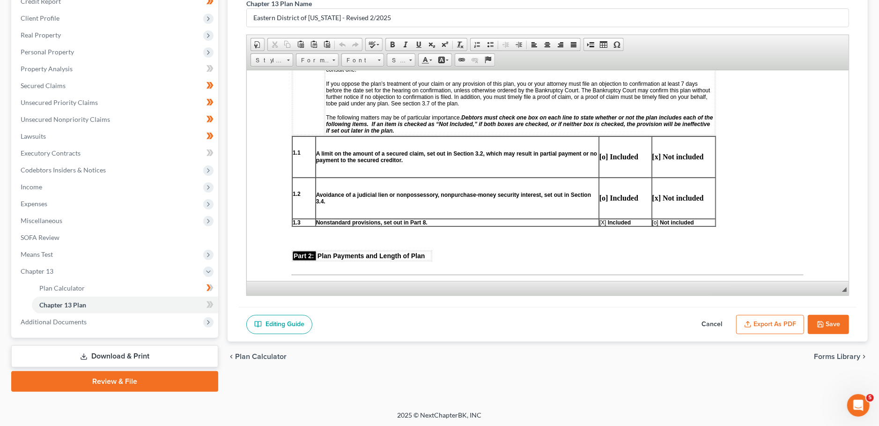
scroll to position [412, 0]
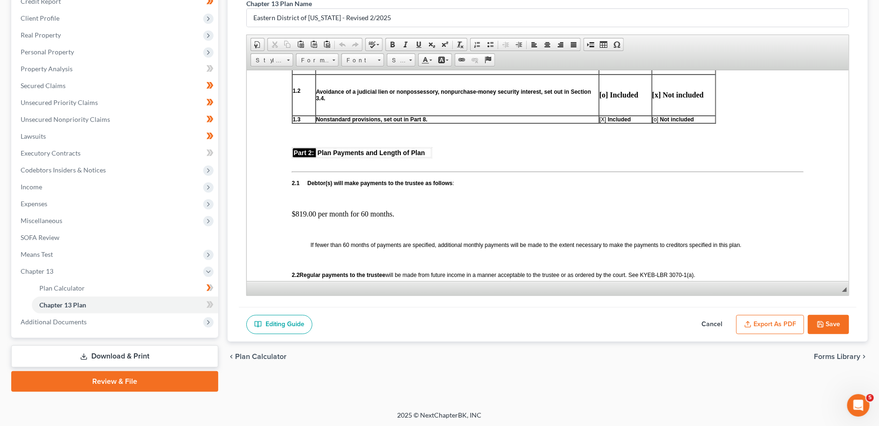
click at [712, 321] on button "Cancel" at bounding box center [712, 325] width 41 height 20
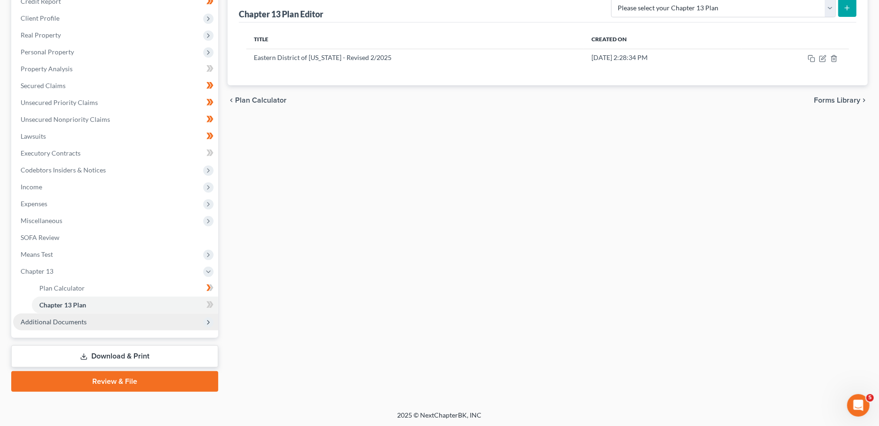
click at [63, 325] on span "Additional Documents" at bounding box center [115, 321] width 205 height 17
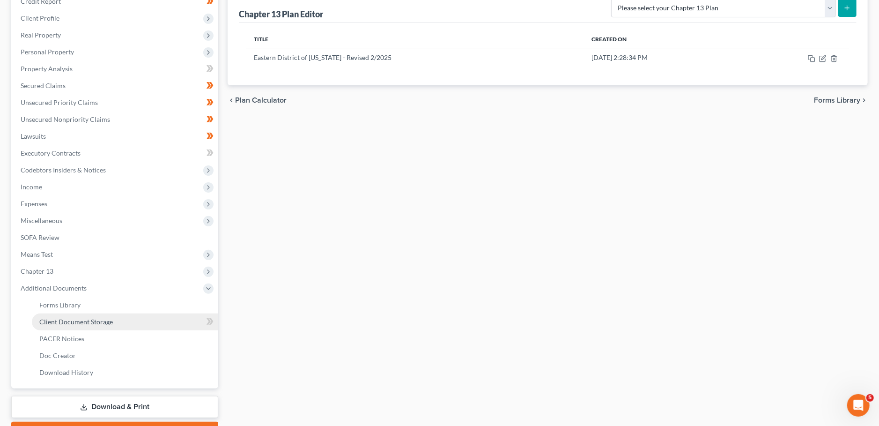
click at [66, 325] on link "Client Document Storage" at bounding box center [125, 321] width 186 height 17
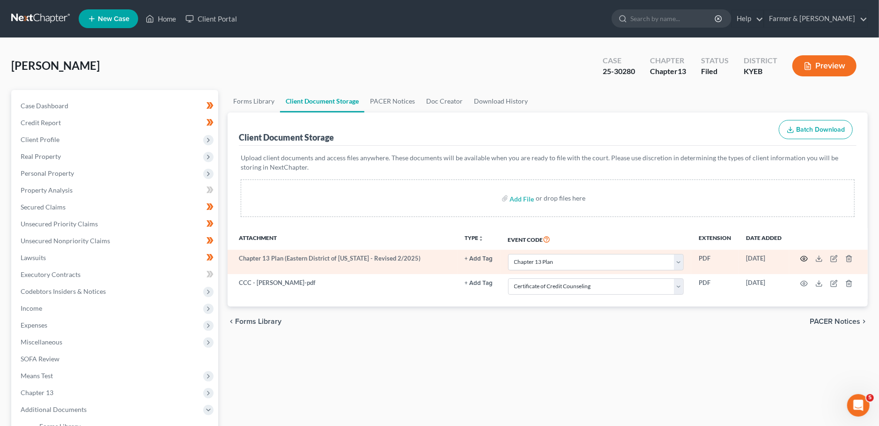
click at [803, 258] on icon "button" at bounding box center [804, 258] width 7 height 7
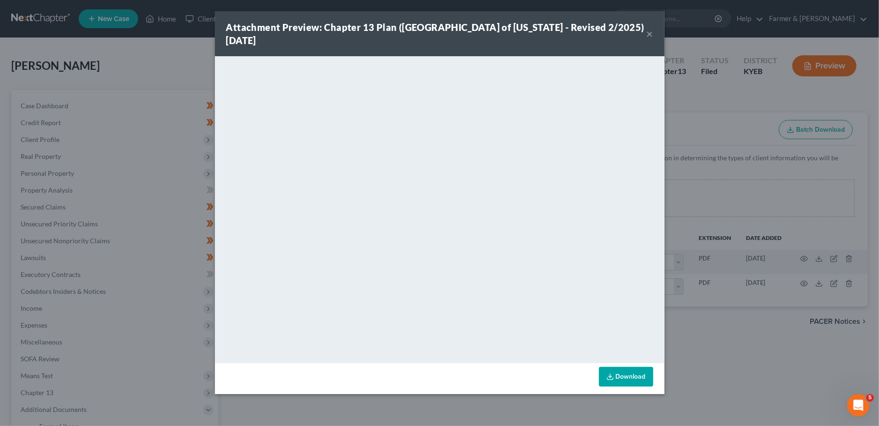
click at [651, 30] on button "×" at bounding box center [650, 33] width 7 height 11
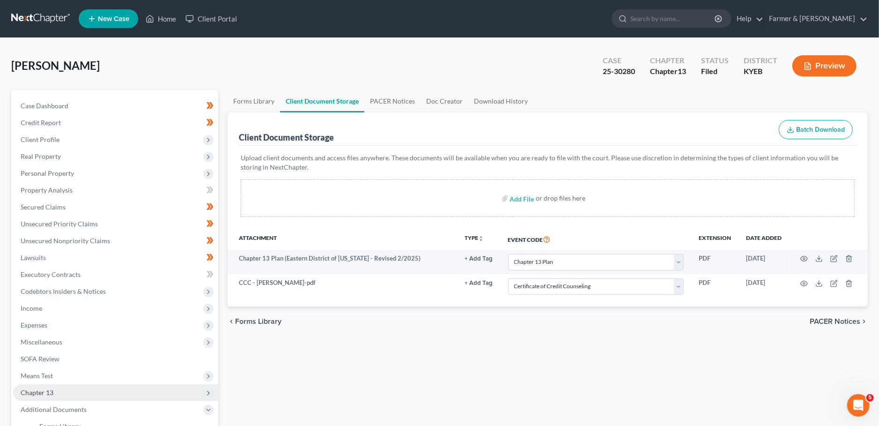
scroll to position [172, 0]
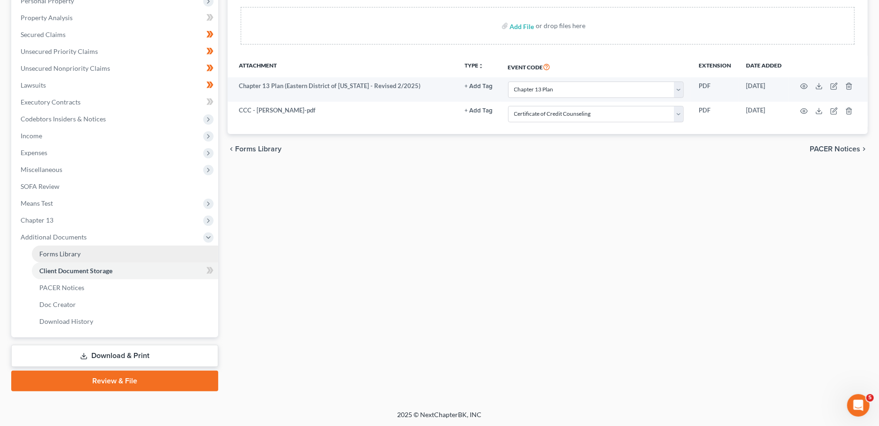
click at [81, 250] on link "Forms Library" at bounding box center [125, 253] width 186 height 17
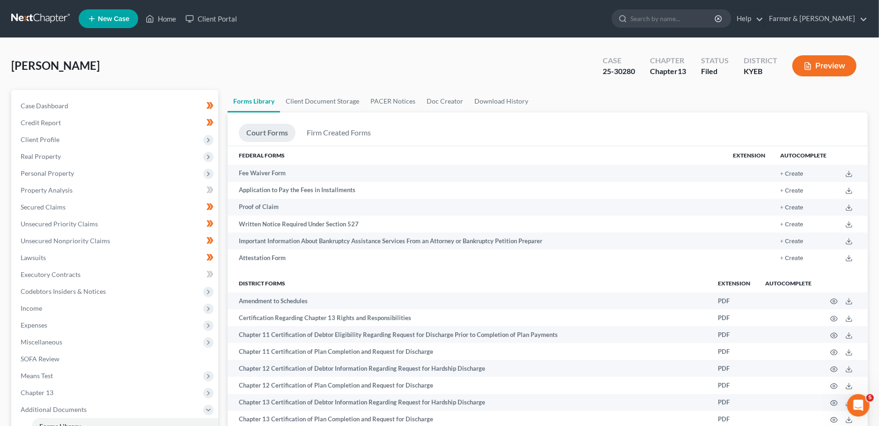
scroll to position [492, 0]
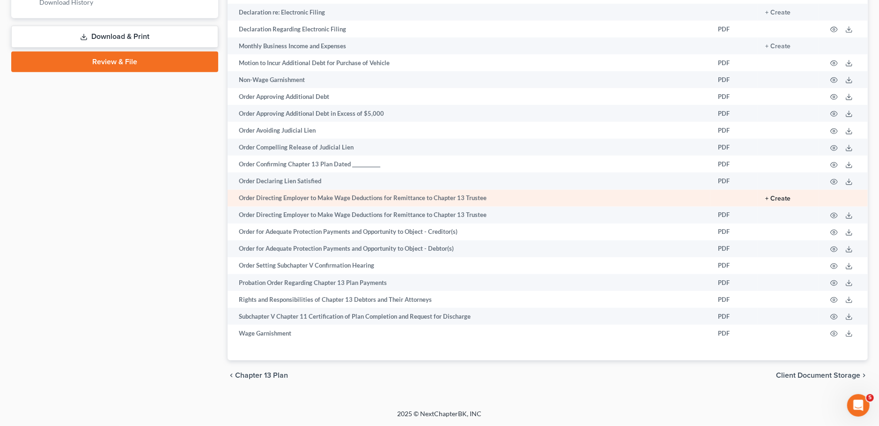
click at [780, 200] on button "+ Create" at bounding box center [778, 198] width 25 height 7
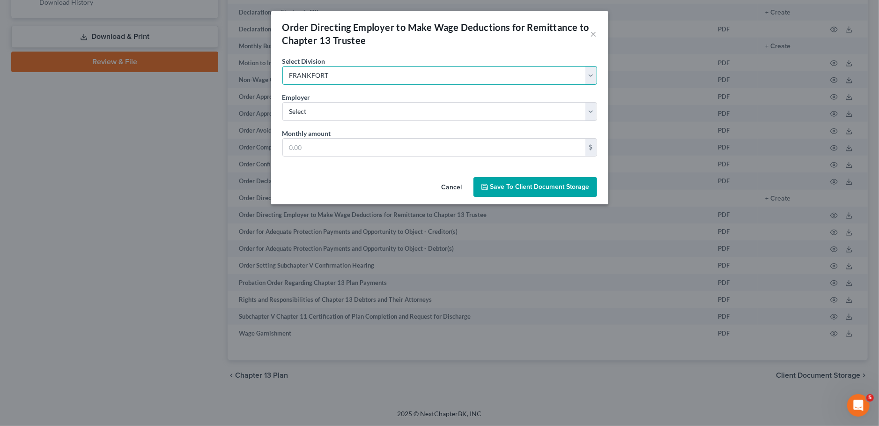
click option "FRANKFORT" at bounding box center [0, 0] width 0 height 0
click at [350, 112] on select "Select ADP, Inc (Debtor)" at bounding box center [440, 111] width 315 height 19
click option "ADP, Inc (Debtor)" at bounding box center [0, 0] width 0 height 0
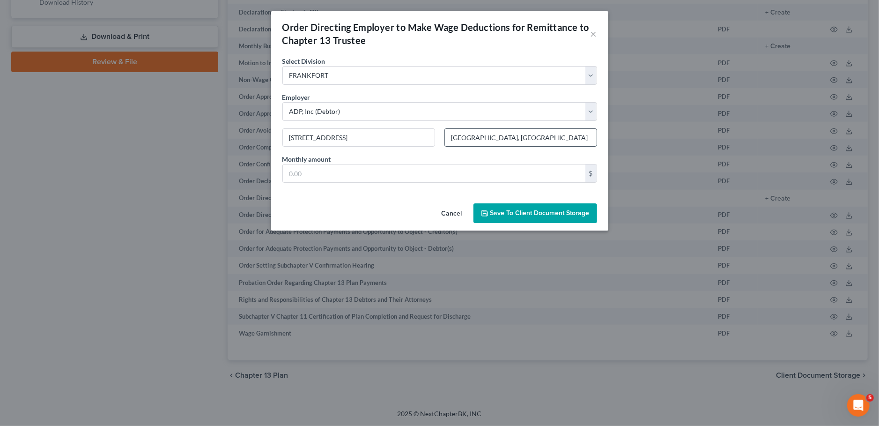
click at [497, 141] on input "Louisville, KY" at bounding box center [521, 138] width 152 height 18
paste input "40299"
click at [439, 173] on input "text" at bounding box center [434, 173] width 303 height 18
click at [530, 219] on button "Save to Client Document Storage" at bounding box center [536, 213] width 124 height 20
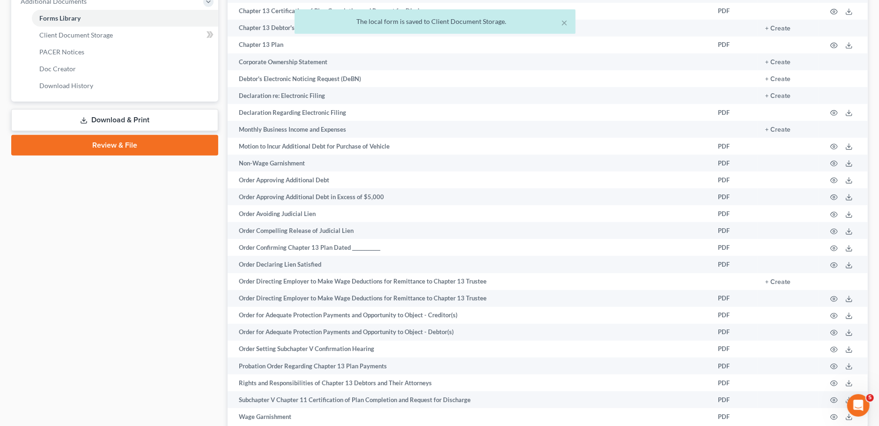
scroll to position [327, 0]
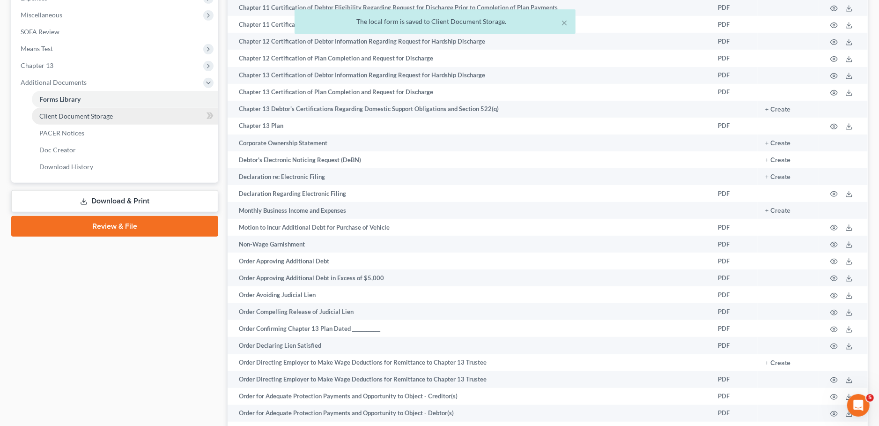
click at [113, 118] on link "Client Document Storage" at bounding box center [125, 116] width 186 height 17
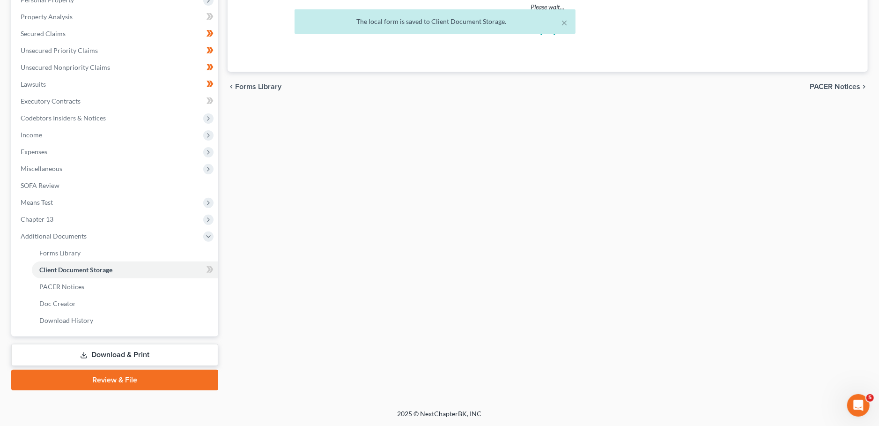
scroll to position [172, 0]
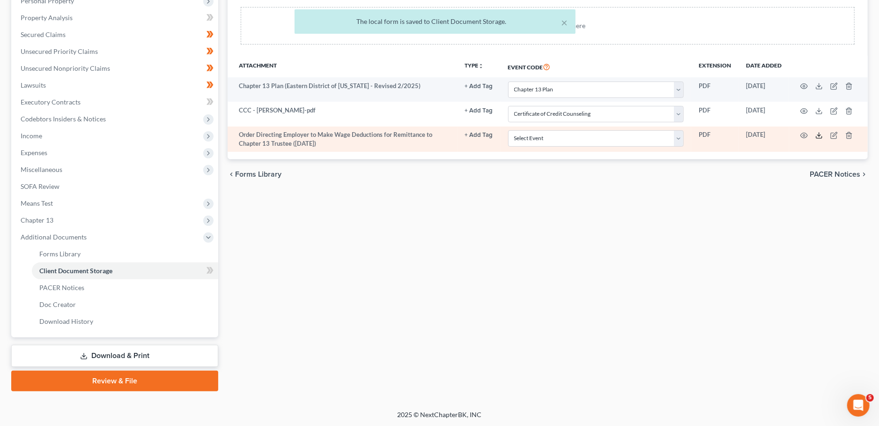
click at [820, 135] on icon at bounding box center [819, 135] width 7 height 7
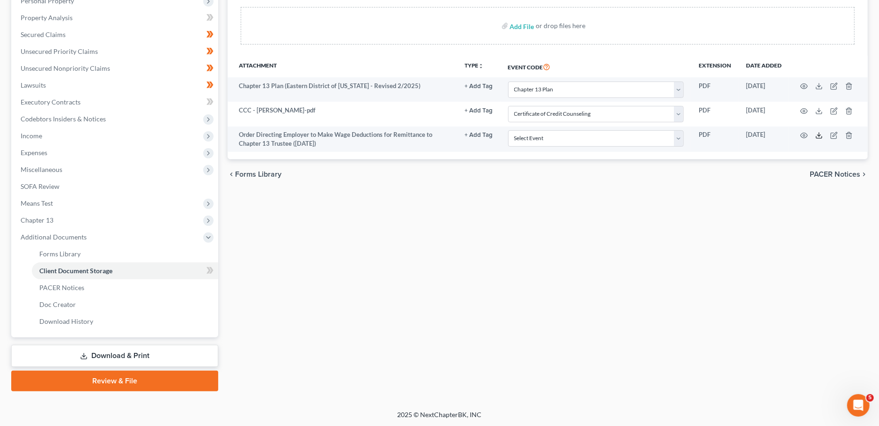
scroll to position [0, 0]
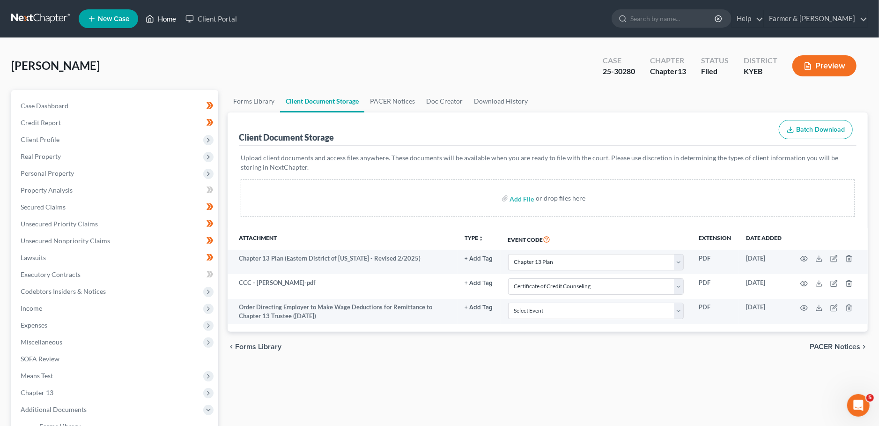
click at [149, 14] on icon at bounding box center [150, 18] width 8 height 11
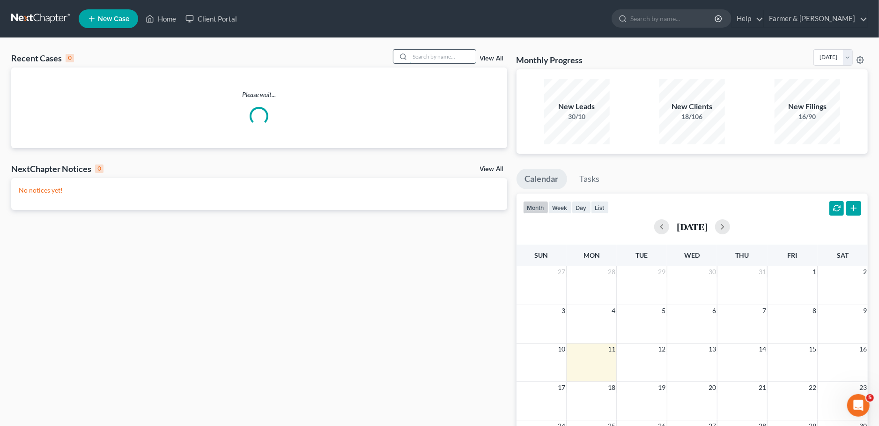
click at [420, 55] on input "search" at bounding box center [443, 57] width 66 height 14
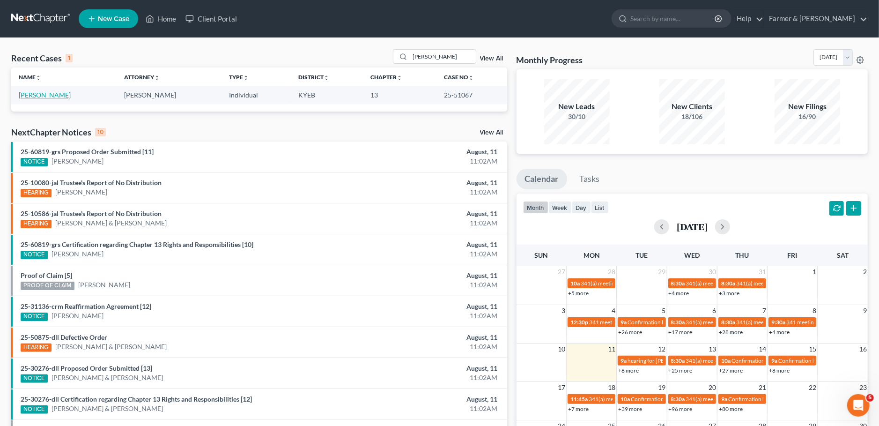
click at [46, 96] on link "Landolt, Caleb" at bounding box center [45, 95] width 52 height 8
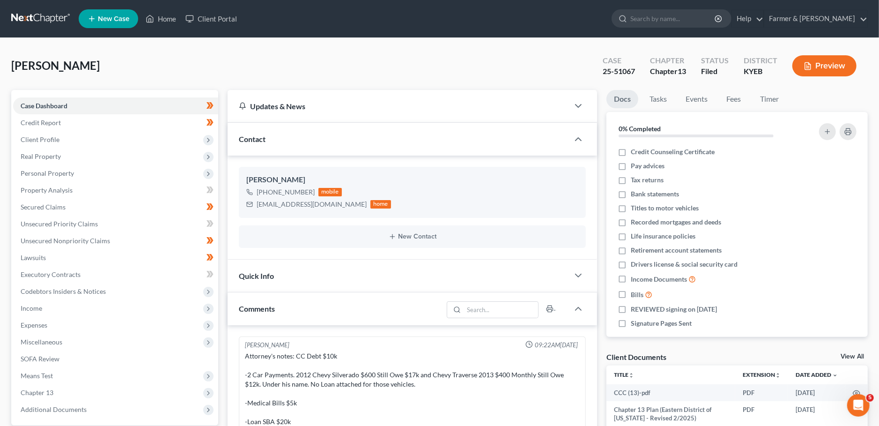
scroll to position [241, 0]
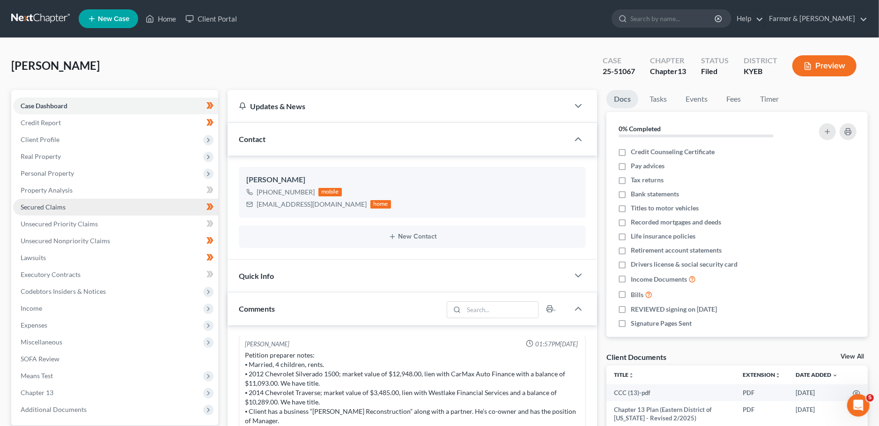
click at [64, 206] on span "Secured Claims" at bounding box center [43, 207] width 45 height 8
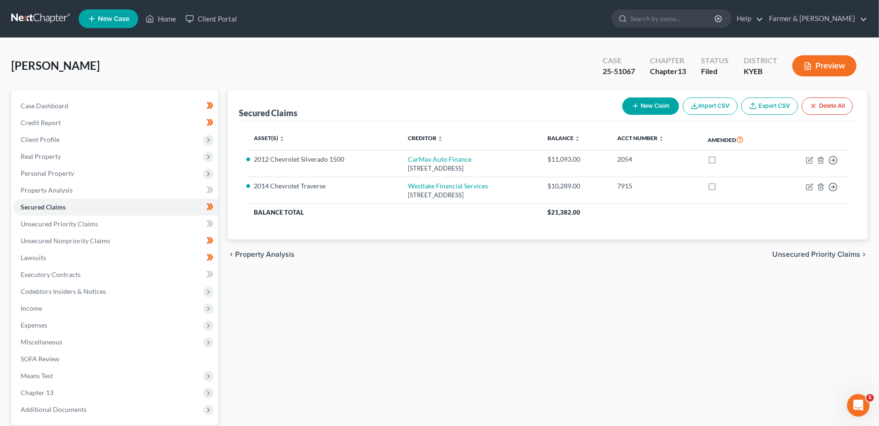
click at [653, 372] on div "Secured Claims New Claim Import CSV Export CSV Delete All Asset(s) expand_more …" at bounding box center [548, 284] width 650 height 389
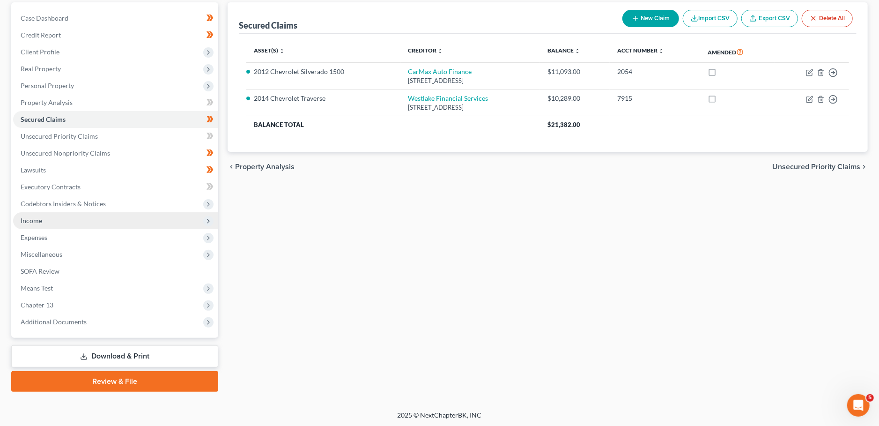
click at [72, 222] on span "Income" at bounding box center [115, 220] width 205 height 17
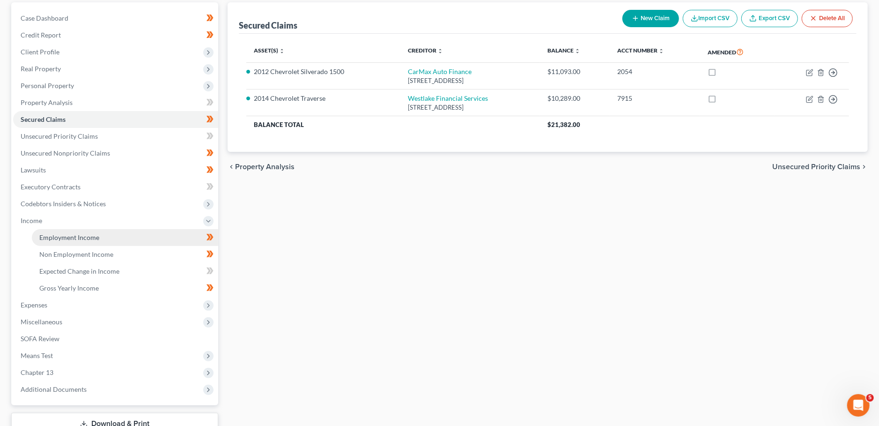
click at [74, 238] on span "Employment Income" at bounding box center [69, 237] width 60 height 8
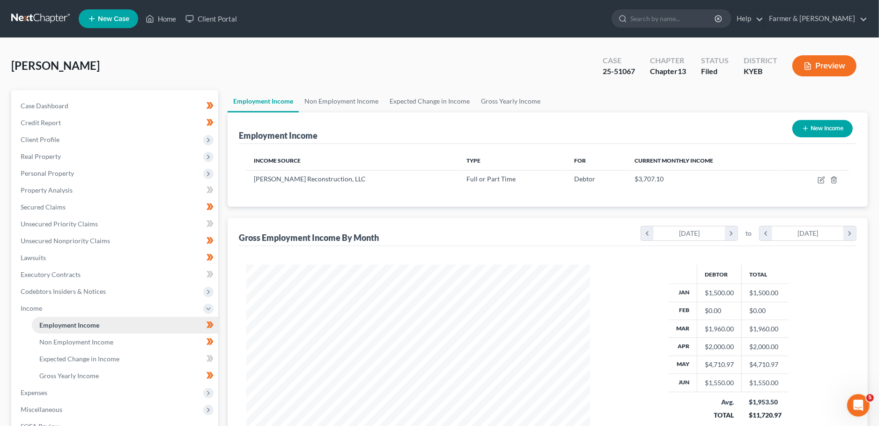
scroll to position [171, 363]
click at [352, 99] on link "Non Employment Income" at bounding box center [341, 101] width 85 height 22
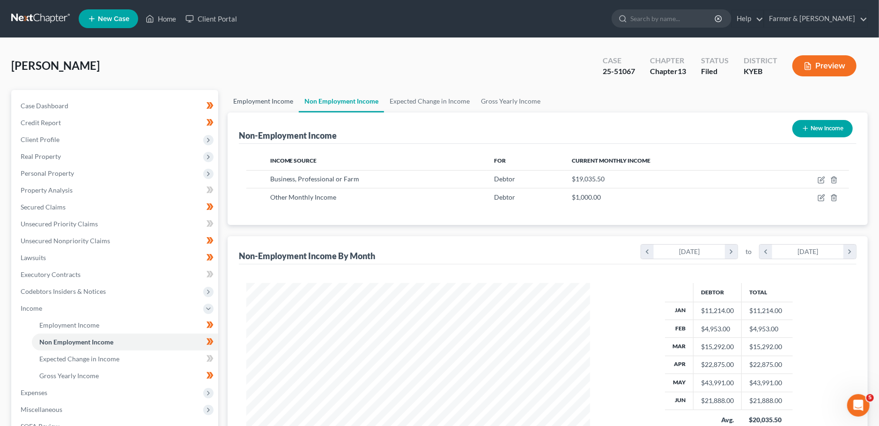
scroll to position [171, 363]
click at [822, 178] on icon "button" at bounding box center [821, 179] width 7 height 7
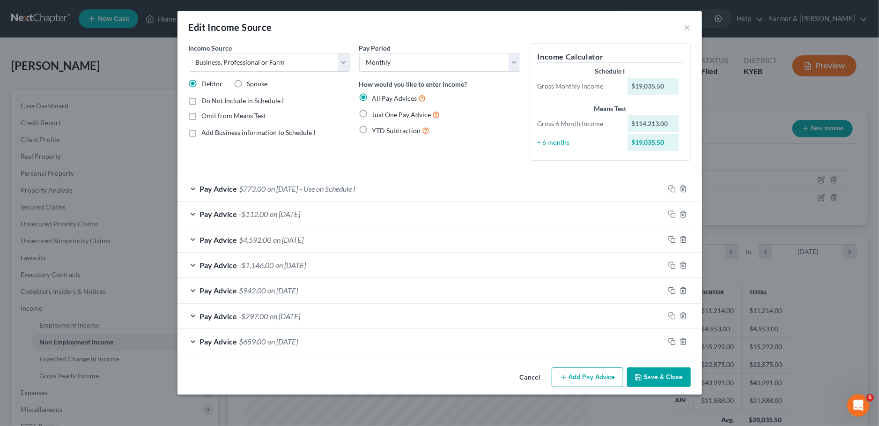
click at [657, 375] on button "Save & Close" at bounding box center [659, 377] width 64 height 20
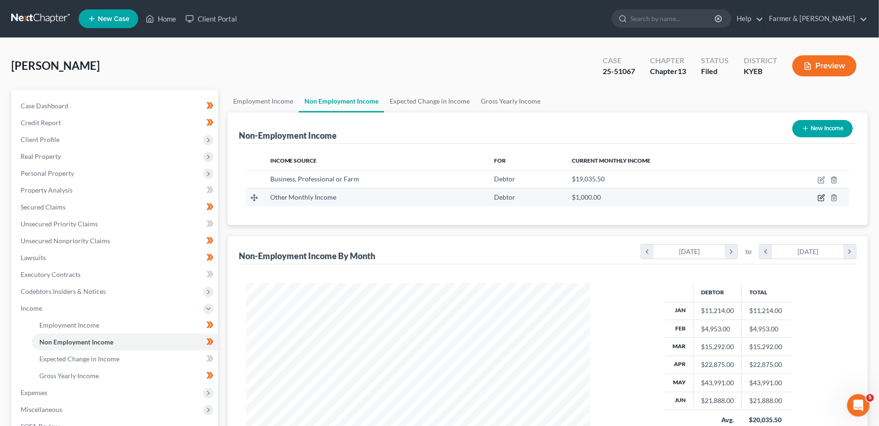
click at [820, 198] on icon "button" at bounding box center [821, 197] width 7 height 7
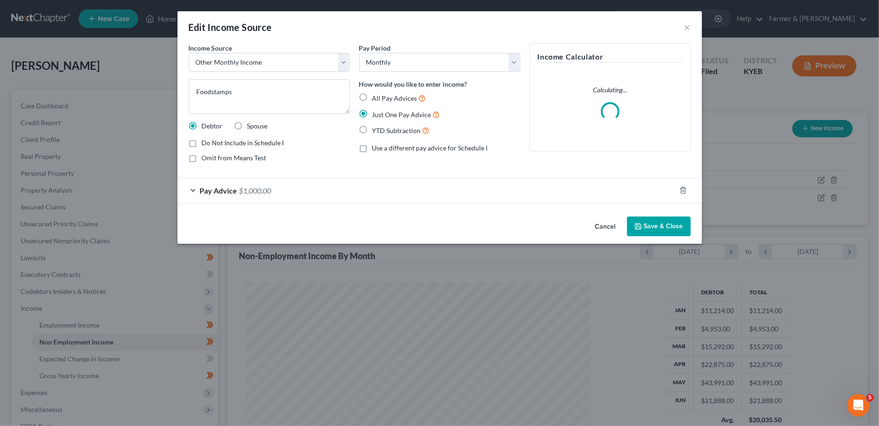
click at [650, 224] on button "Save & Close" at bounding box center [659, 226] width 64 height 20
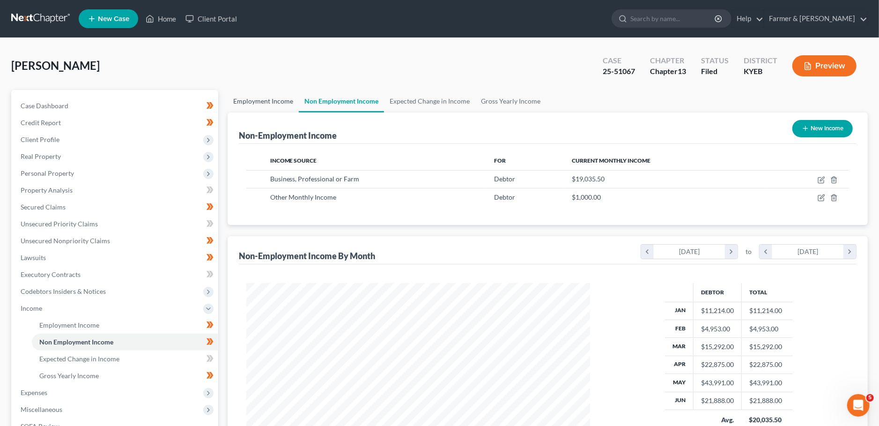
click at [277, 101] on link "Employment Income" at bounding box center [263, 101] width 71 height 22
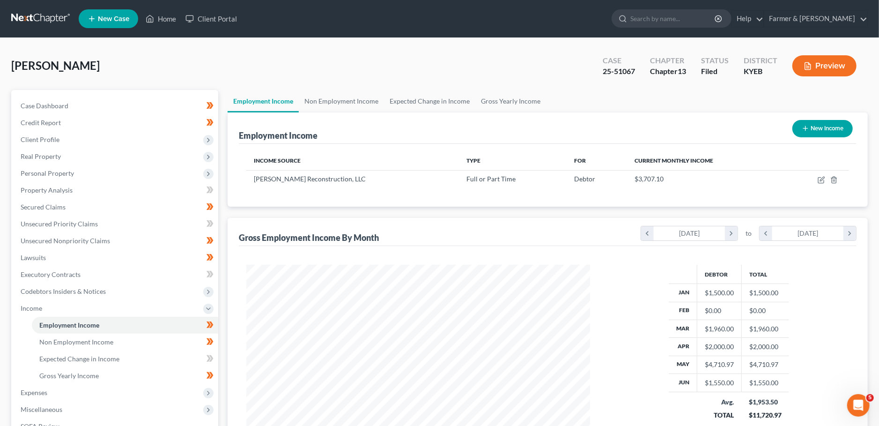
scroll to position [171, 363]
click at [822, 179] on icon "button" at bounding box center [822, 179] width 4 height 4
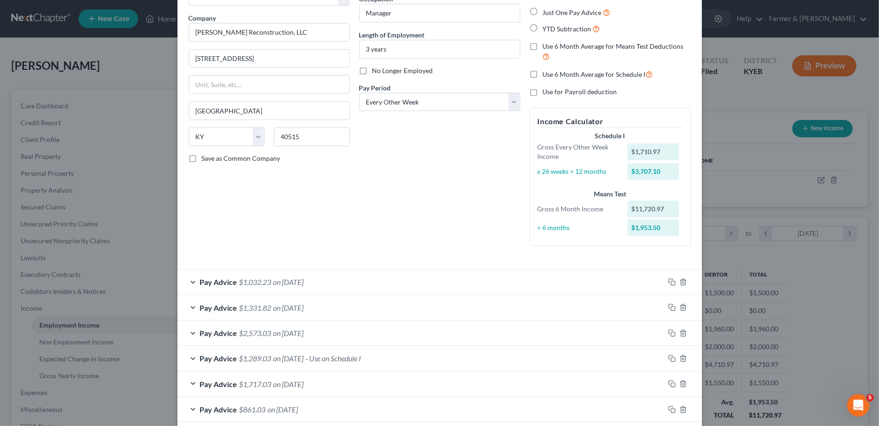
scroll to position [79, 0]
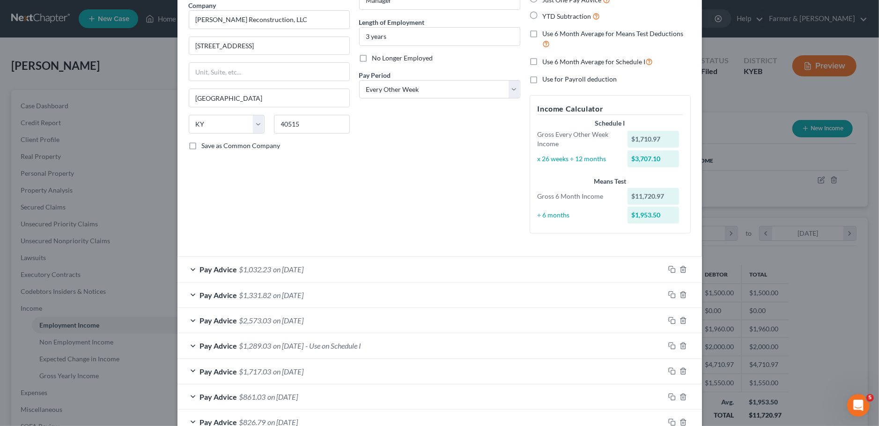
click at [753, 89] on div "Edit Income Source × Employment Type * Select Full or Part Time Employment Self…" at bounding box center [439, 213] width 879 height 426
click at [269, 299] on div "Pay Advice $1,331.82 on 06/20/2025" at bounding box center [421, 295] width 487 height 25
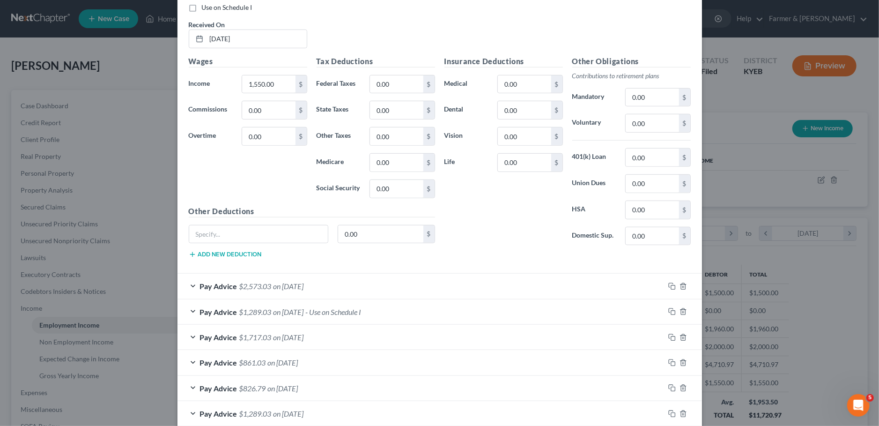
scroll to position [443, 0]
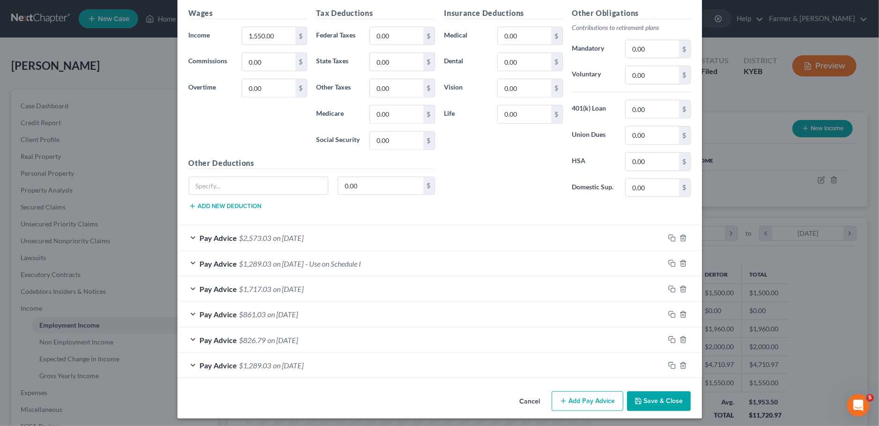
drag, startPoint x: 640, startPoint y: 393, endPoint x: 874, endPoint y: 89, distance: 384.5
click at [640, 394] on button "Save & Close" at bounding box center [659, 401] width 64 height 20
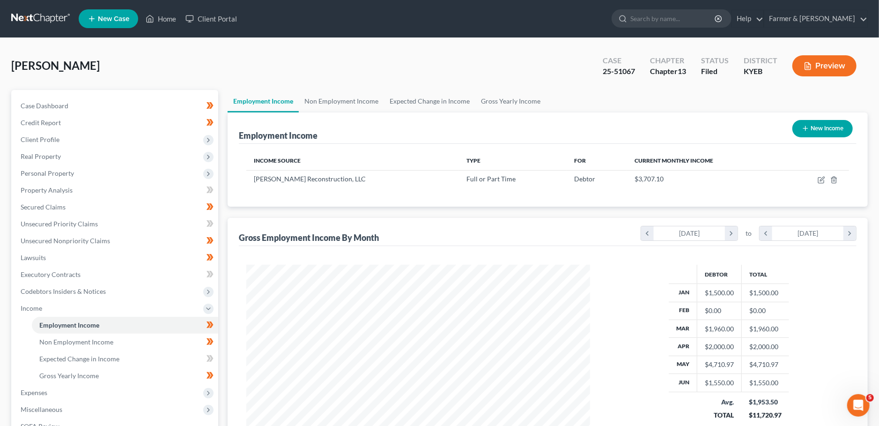
click at [99, 73] on div "Landolt, Caleb Upgraded Case 25-51067 Chapter Chapter 13 Status Filed District …" at bounding box center [439, 69] width 857 height 41
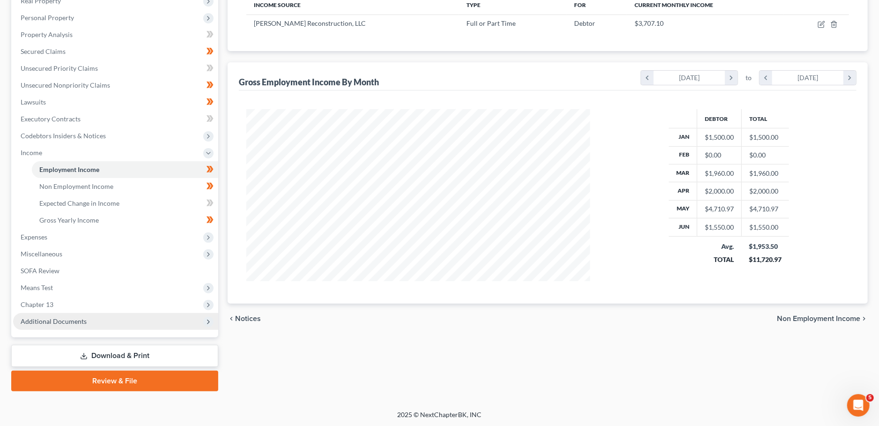
click at [90, 327] on span "Additional Documents" at bounding box center [115, 321] width 205 height 17
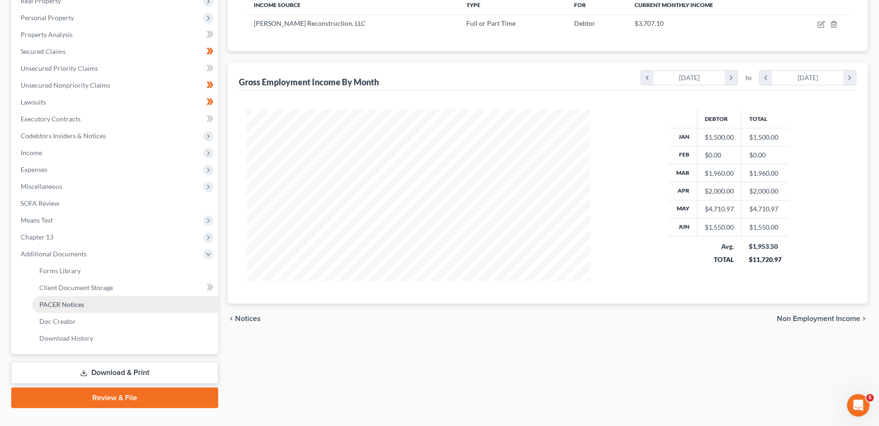
click at [93, 306] on link "PACER Notices" at bounding box center [125, 304] width 186 height 17
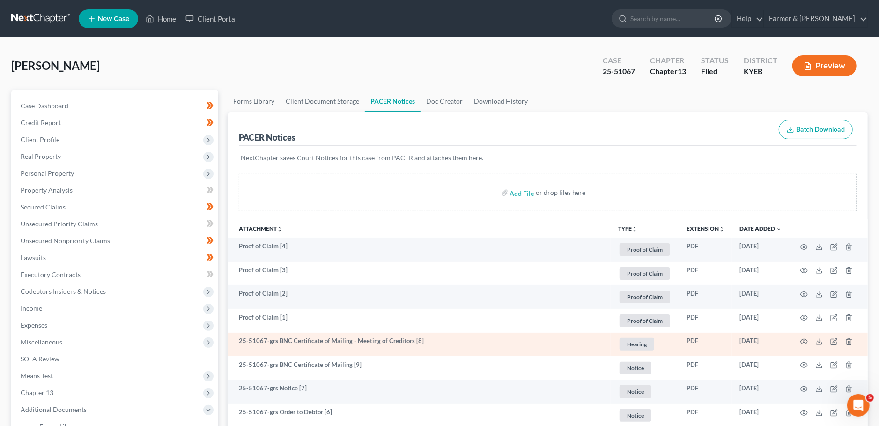
scroll to position [82, 0]
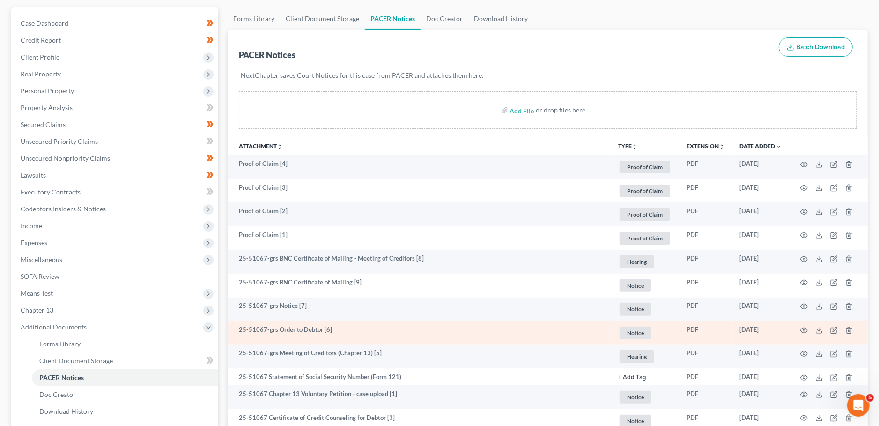
click at [811, 328] on td at bounding box center [828, 333] width 79 height 24
click at [803, 329] on circle "button" at bounding box center [804, 330] width 2 height 2
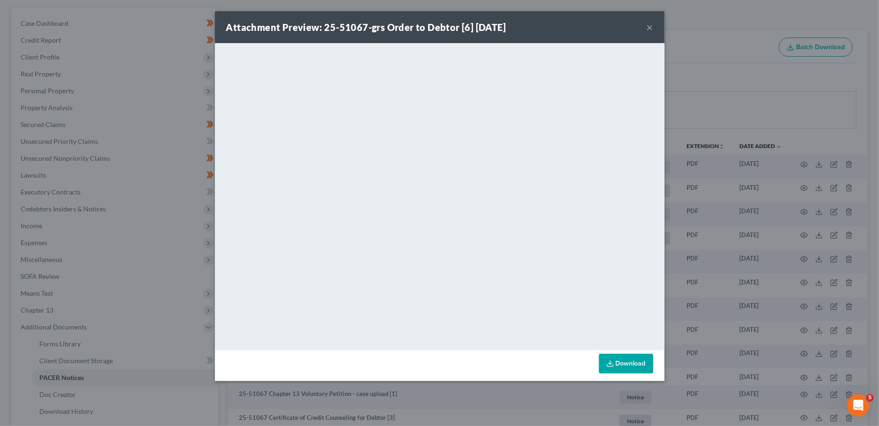
click at [650, 28] on button "×" at bounding box center [650, 27] width 7 height 11
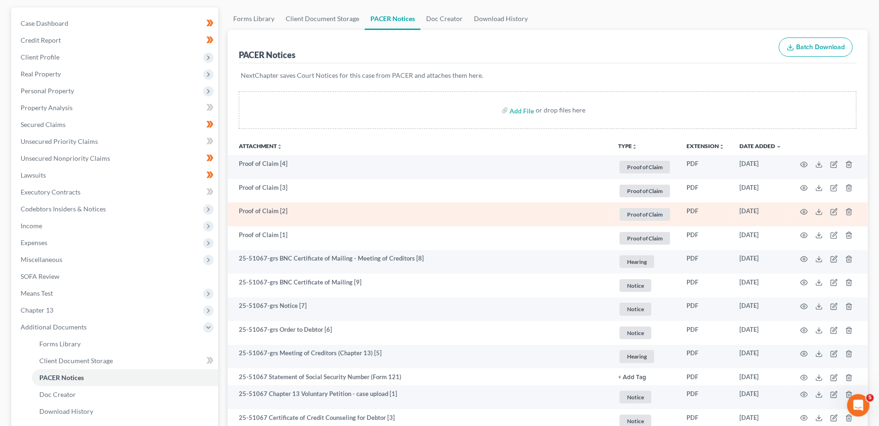
scroll to position [0, 0]
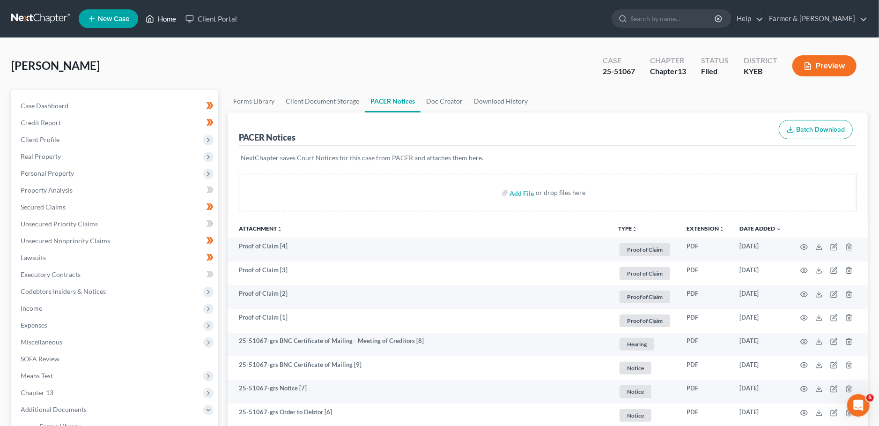
click at [154, 18] on icon at bounding box center [150, 18] width 8 height 11
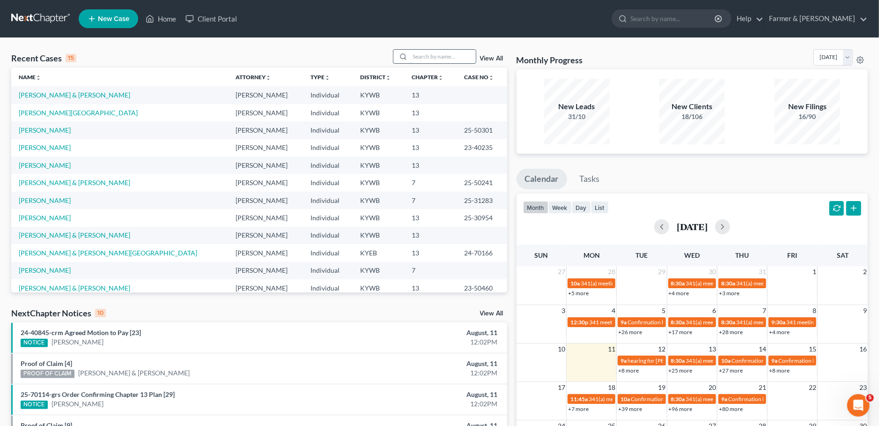
click at [442, 53] on input "search" at bounding box center [443, 57] width 66 height 14
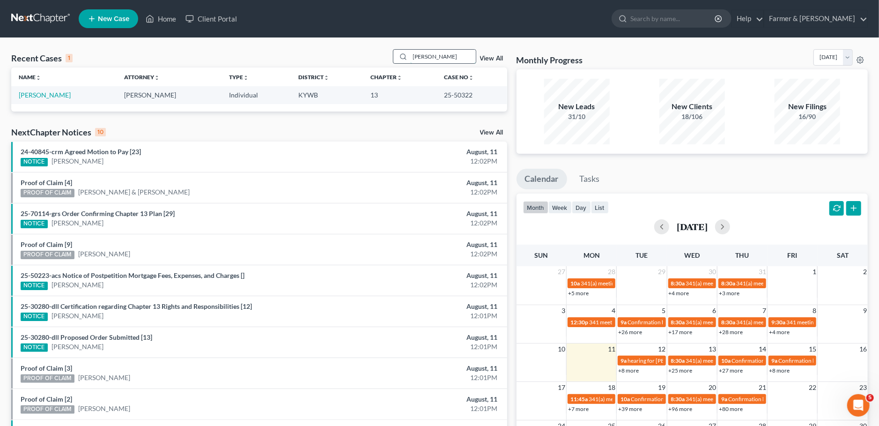
click at [448, 60] on input "markayla butler" at bounding box center [443, 57] width 66 height 14
drag, startPoint x: 456, startPoint y: 53, endPoint x: 307, endPoint y: 54, distance: 149.0
click at [410, 54] on input "markayla butler" at bounding box center [443, 57] width 66 height 14
click at [461, 57] on input "WILLARD ROBBINS" at bounding box center [443, 57] width 66 height 14
drag, startPoint x: 463, startPoint y: 57, endPoint x: 338, endPoint y: 68, distance: 125.1
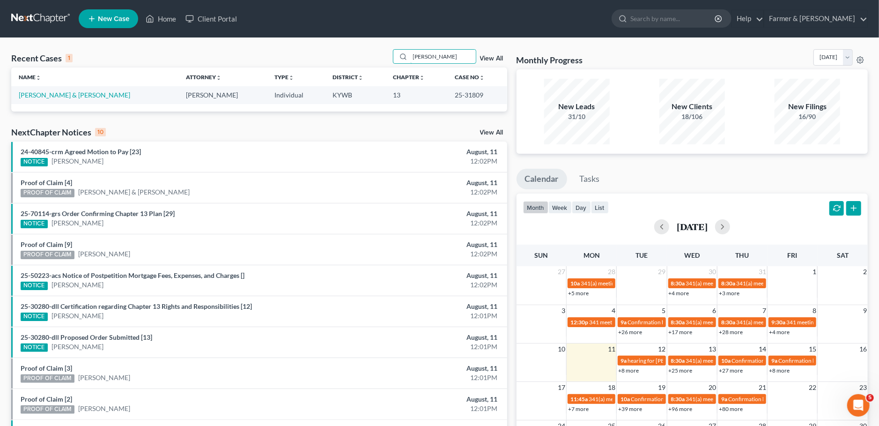
click at [410, 63] on input "WILLARD ROBBINS" at bounding box center [443, 57] width 66 height 14
click at [461, 56] on input "CATHY SCOTT" at bounding box center [443, 57] width 66 height 14
drag, startPoint x: 465, startPoint y: 56, endPoint x: 370, endPoint y: 53, distance: 95.1
click at [410, 53] on input "CATHY SCOTT" at bounding box center [443, 57] width 66 height 14
drag, startPoint x: 464, startPoint y: 59, endPoint x: 382, endPoint y: 57, distance: 82.0
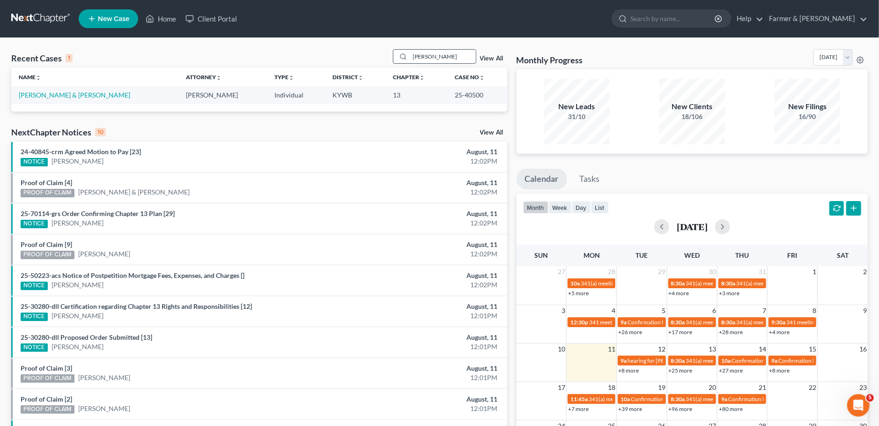
click at [410, 57] on input "AMY ROBERSON" at bounding box center [443, 57] width 66 height 14
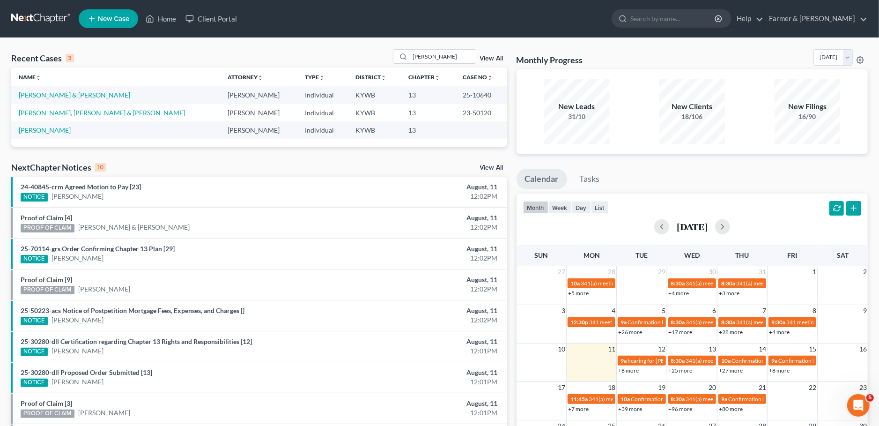
click at [34, 48] on div "Recent Cases 3 REECE View All Name unfold_more expand_more expand_less Attorney…" at bounding box center [439, 281] width 879 height 486
click at [445, 56] on input "REECE" at bounding box center [443, 57] width 66 height 14
drag, startPoint x: 445, startPoint y: 56, endPoint x: 350, endPoint y: 55, distance: 94.6
click at [410, 55] on input "REECE" at bounding box center [443, 57] width 66 height 14
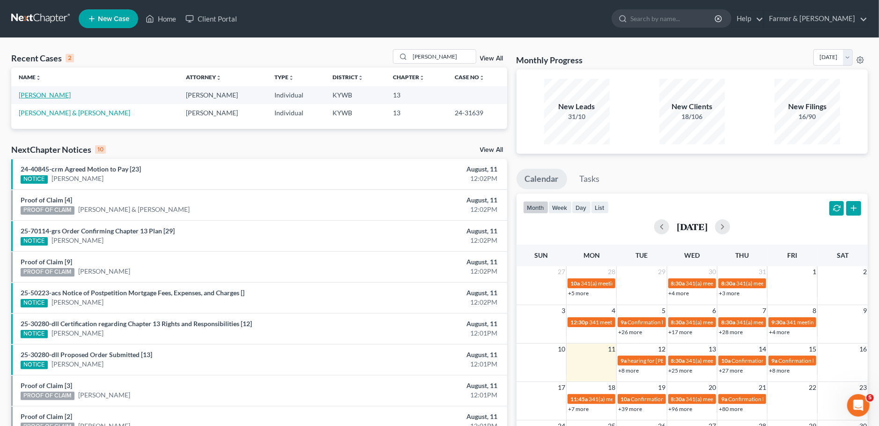
click at [39, 92] on link "Ashley, James" at bounding box center [45, 95] width 52 height 8
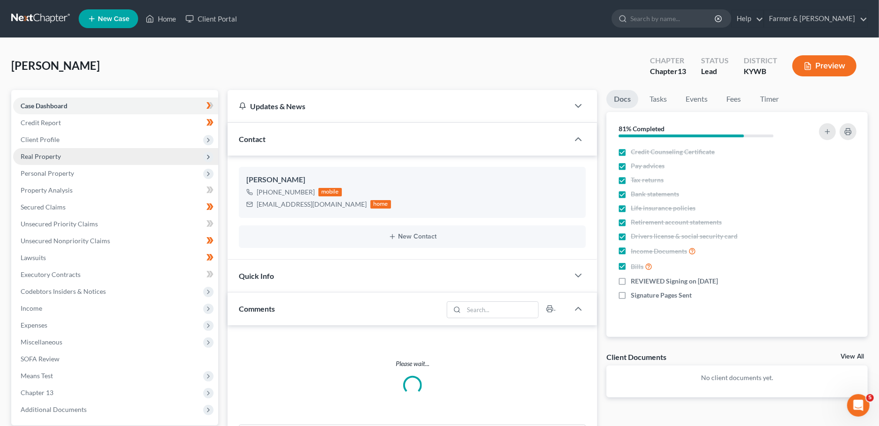
click at [46, 156] on span "Real Property" at bounding box center [41, 156] width 40 height 8
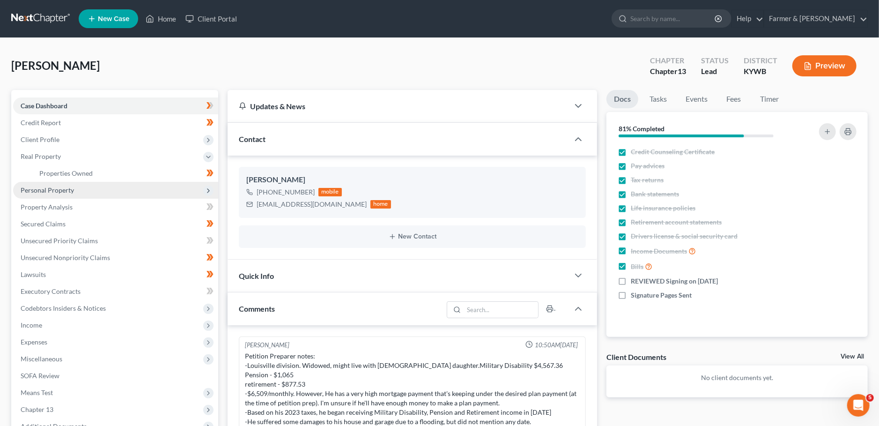
scroll to position [1, 0]
click at [53, 169] on span "Properties Owned" at bounding box center [65, 173] width 53 height 8
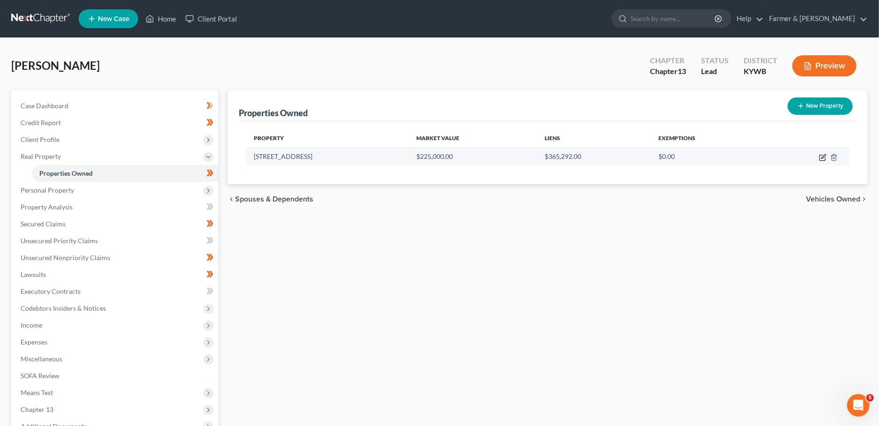
click at [823, 156] on icon "button" at bounding box center [822, 157] width 7 height 7
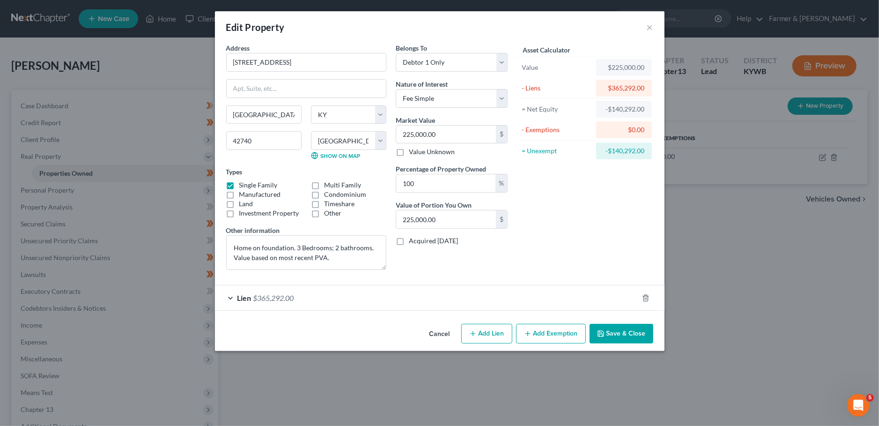
click at [342, 297] on div "Lien $365,292.00" at bounding box center [427, 297] width 424 height 25
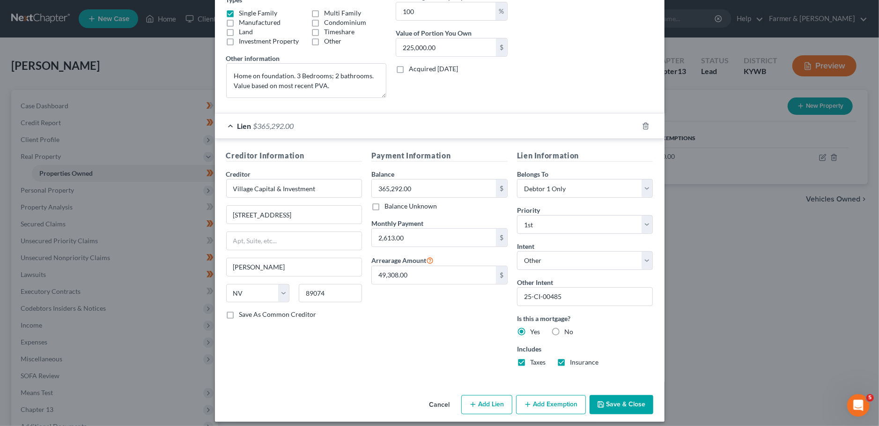
scroll to position [176, 0]
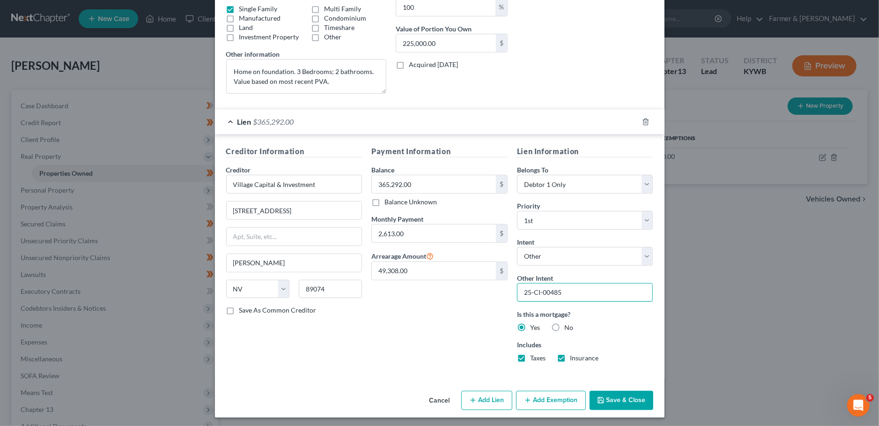
drag, startPoint x: 456, startPoint y: 285, endPoint x: 504, endPoint y: 292, distance: 48.8
click at [517, 289] on input "25-CI-00485" at bounding box center [585, 292] width 136 height 19
click at [632, 395] on button "Save & Close" at bounding box center [622, 401] width 64 height 20
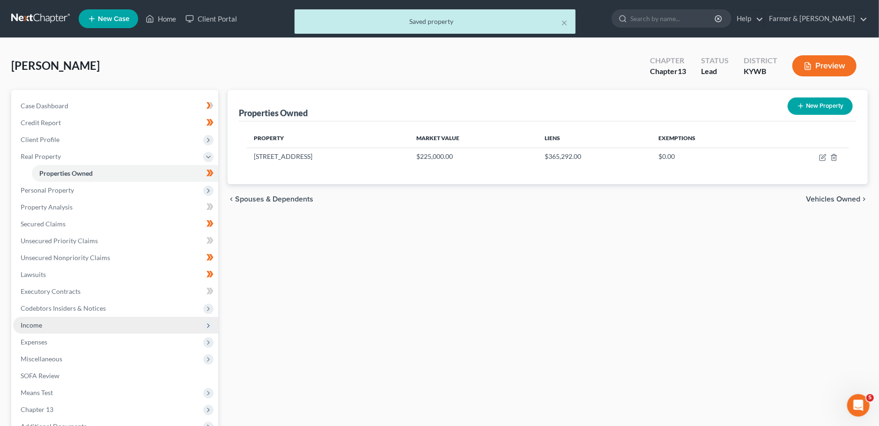
click at [74, 324] on span "Income" at bounding box center [115, 325] width 205 height 17
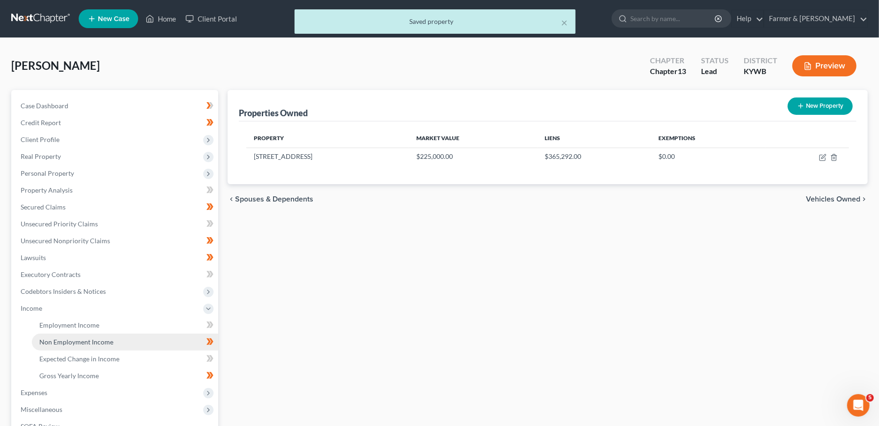
click at [78, 336] on link "Non Employment Income" at bounding box center [125, 342] width 186 height 17
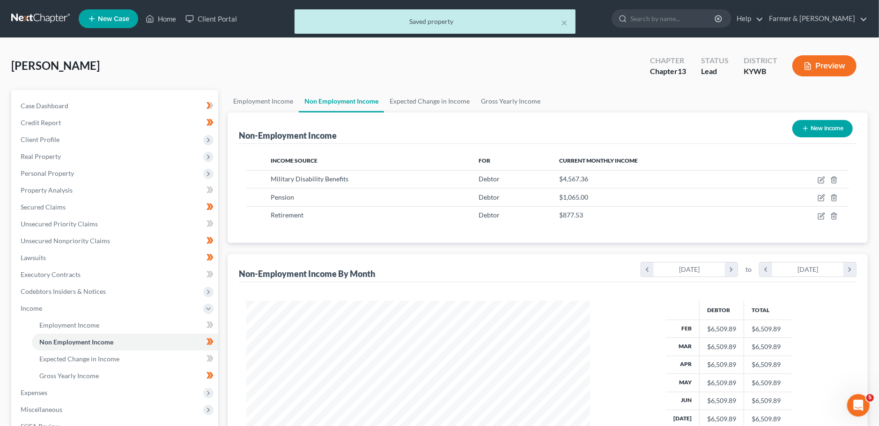
scroll to position [171, 363]
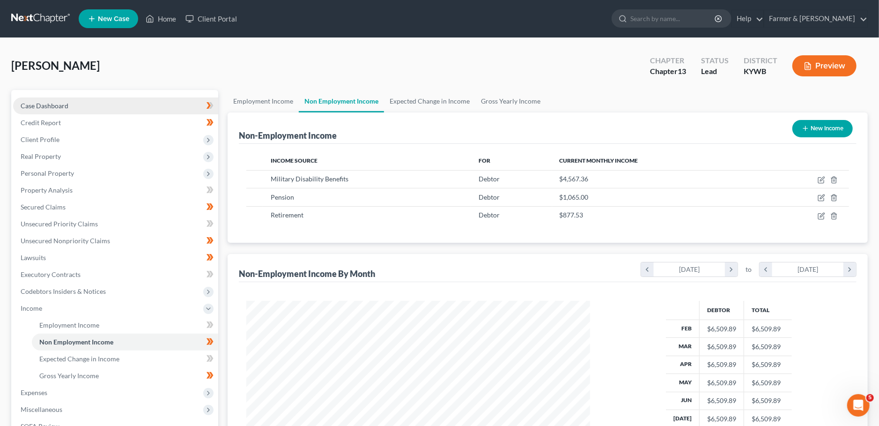
click at [92, 106] on link "Case Dashboard" at bounding box center [115, 105] width 205 height 17
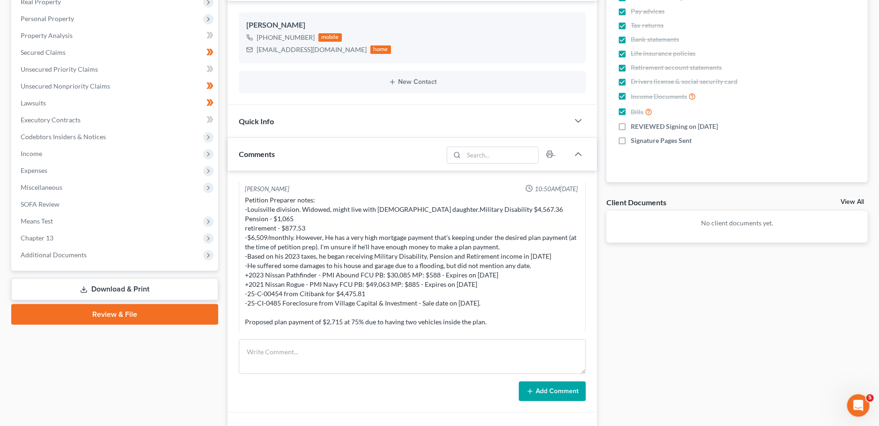
scroll to position [165, 0]
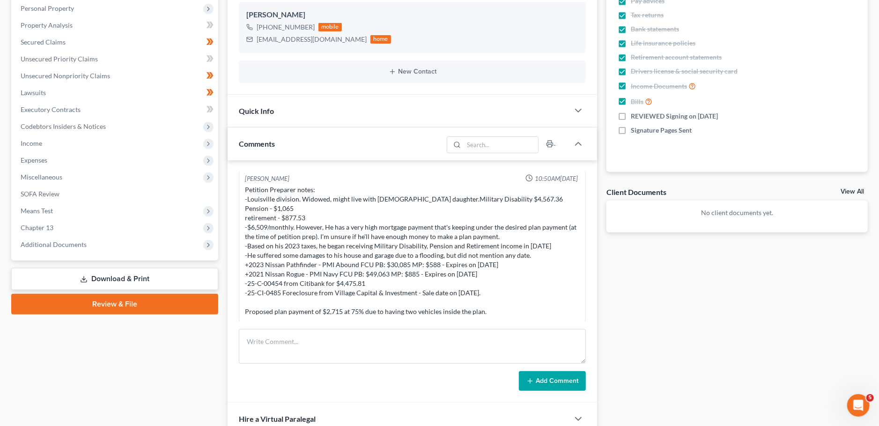
click at [543, 381] on button "Add Comment" at bounding box center [552, 381] width 67 height 20
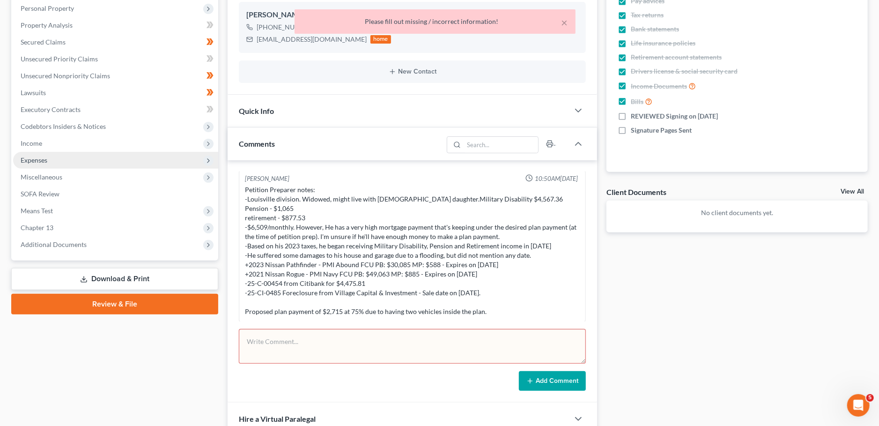
click at [89, 155] on span "Expenses" at bounding box center [115, 160] width 205 height 17
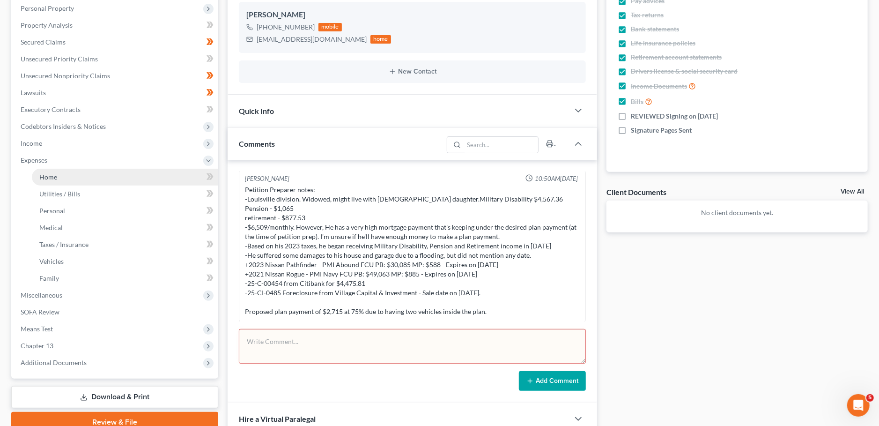
click at [90, 175] on link "Home" at bounding box center [125, 177] width 186 height 17
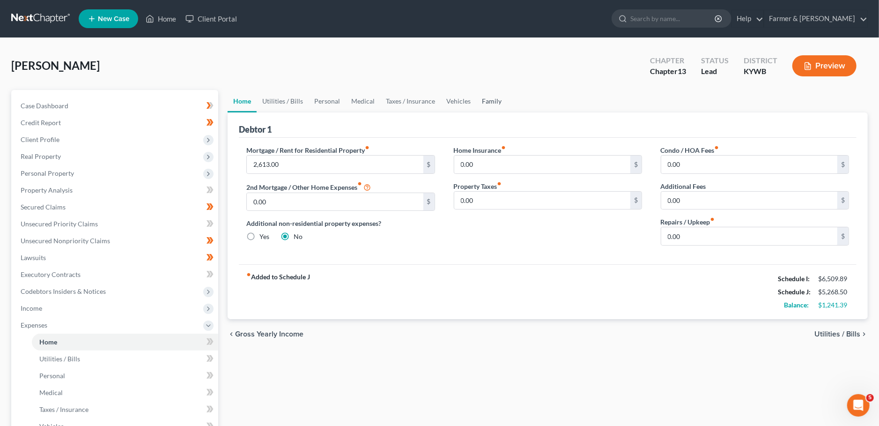
click at [489, 98] on link "Family" at bounding box center [491, 101] width 31 height 22
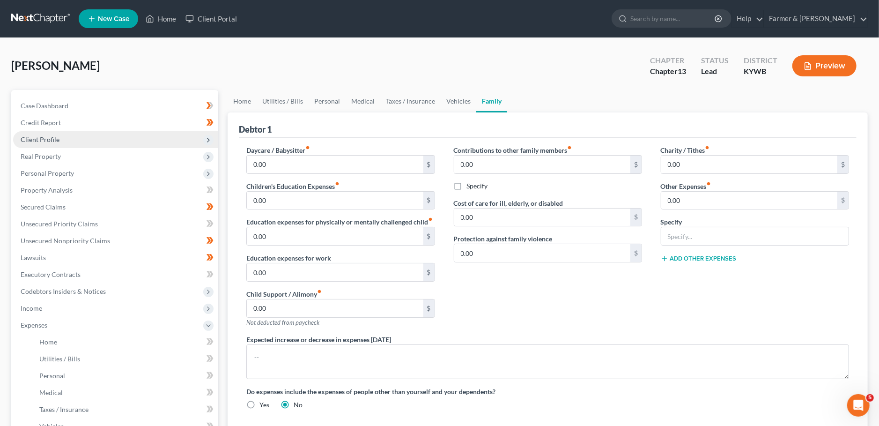
click at [31, 142] on span "Client Profile" at bounding box center [40, 139] width 39 height 8
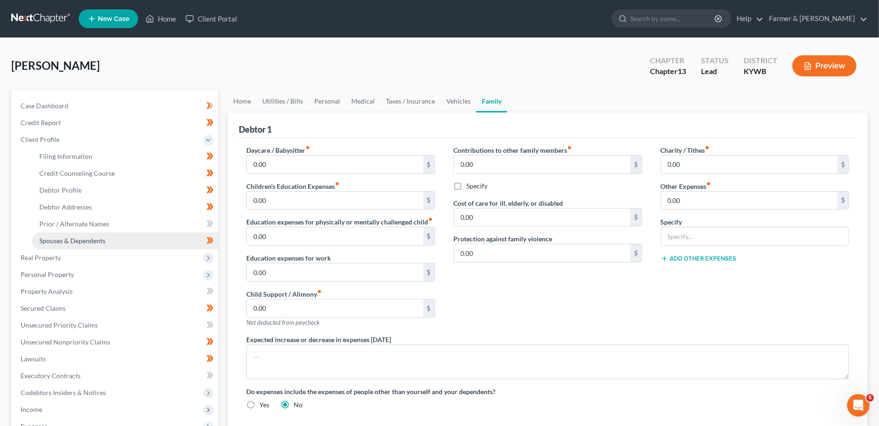
click at [46, 243] on span "Spouses & Dependents" at bounding box center [72, 241] width 66 height 8
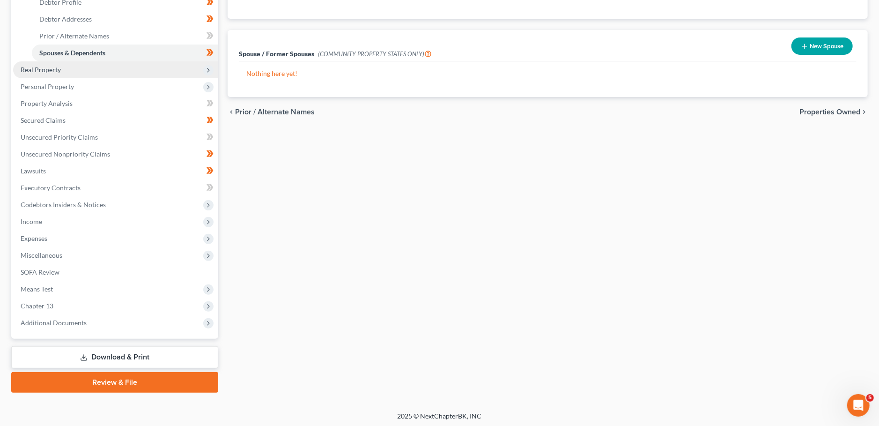
scroll to position [189, 0]
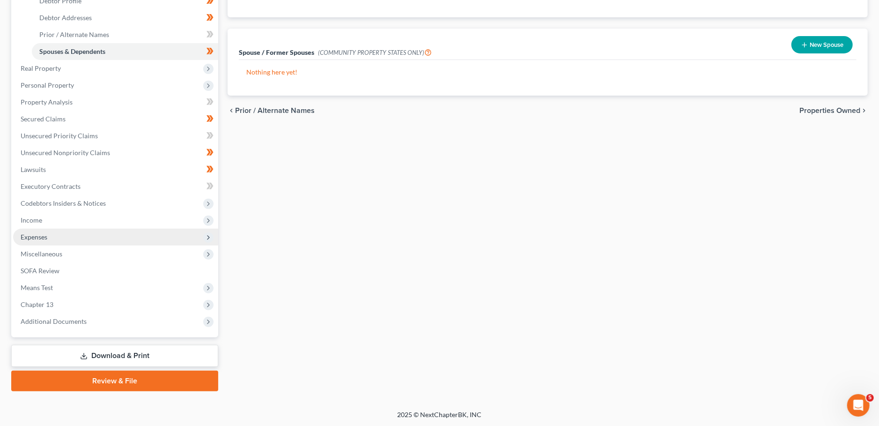
click at [77, 239] on span "Expenses" at bounding box center [115, 237] width 205 height 17
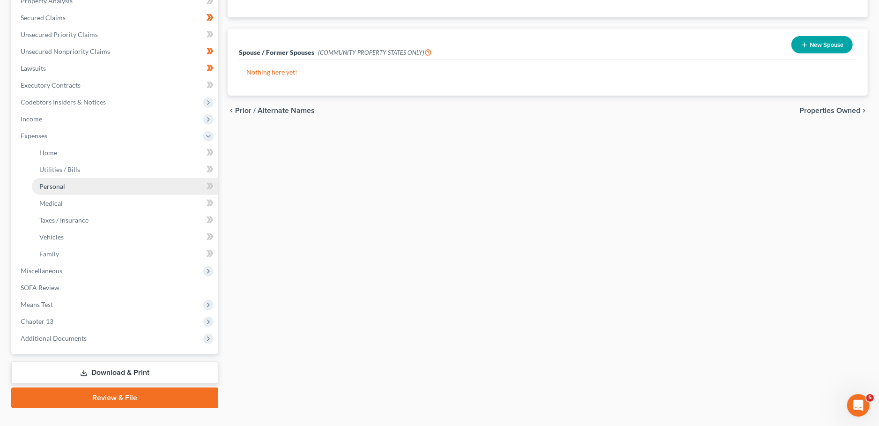
click at [73, 185] on link "Personal" at bounding box center [125, 186] width 186 height 17
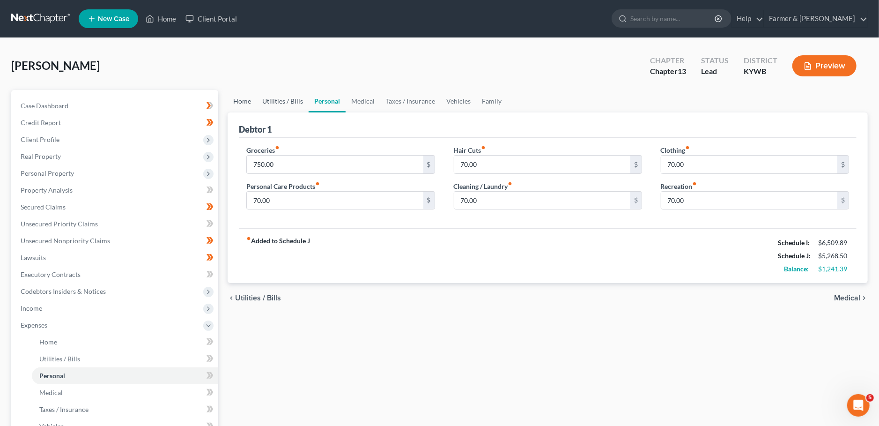
drag, startPoint x: 239, startPoint y: 98, endPoint x: 284, endPoint y: 98, distance: 45.4
click at [239, 98] on link "Home" at bounding box center [242, 101] width 29 height 22
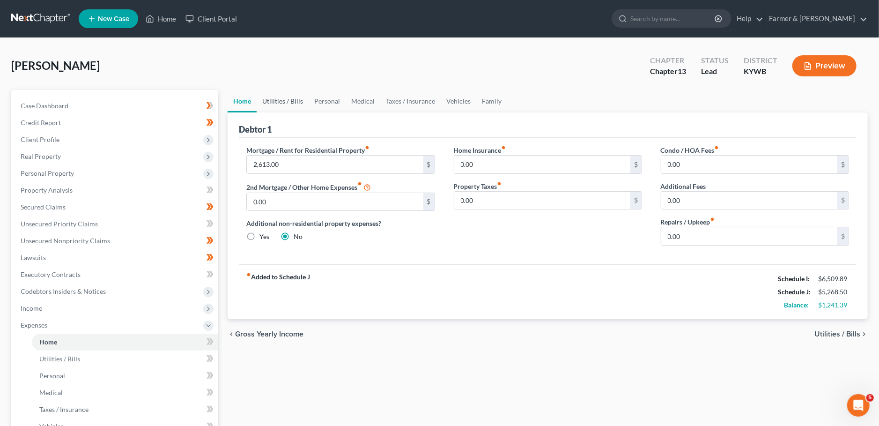
click at [284, 98] on link "Utilities / Bills" at bounding box center [283, 101] width 52 height 22
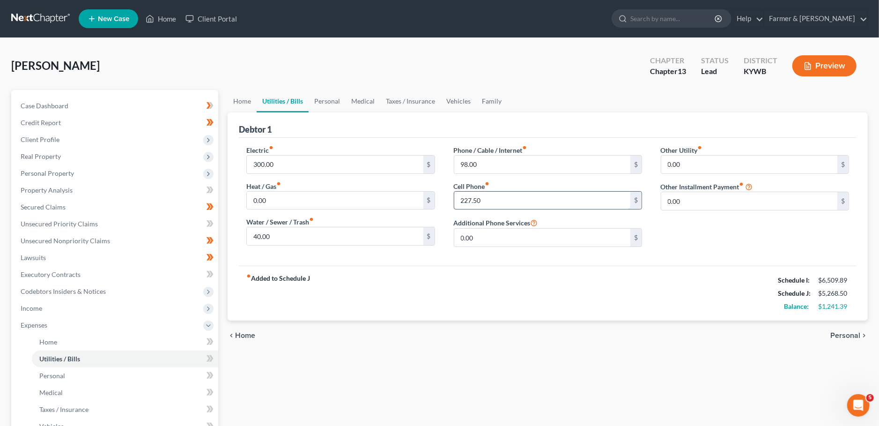
click at [482, 201] on input "227.50" at bounding box center [542, 201] width 176 height 18
click at [690, 160] on input "0.00" at bounding box center [750, 165] width 176 height 18
click at [731, 164] on input "45.00" at bounding box center [750, 165] width 176 height 18
click at [323, 97] on link "Personal" at bounding box center [327, 101] width 37 height 22
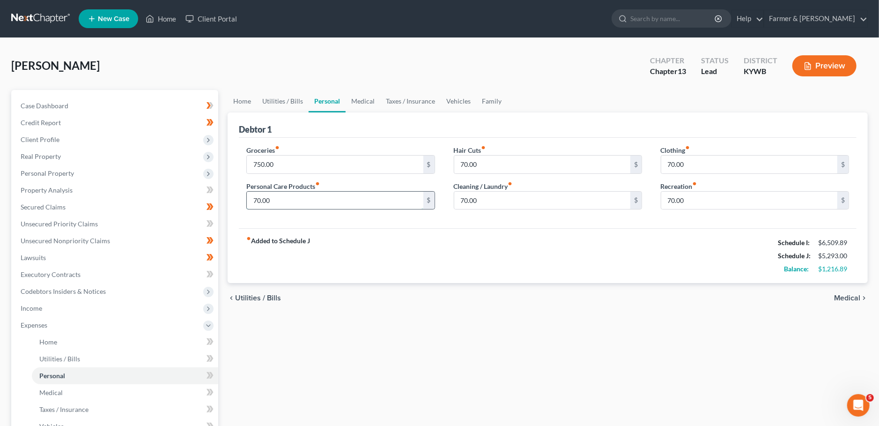
click at [298, 201] on input "70.00" at bounding box center [335, 201] width 176 height 18
click at [351, 100] on link "Medical" at bounding box center [363, 101] width 35 height 22
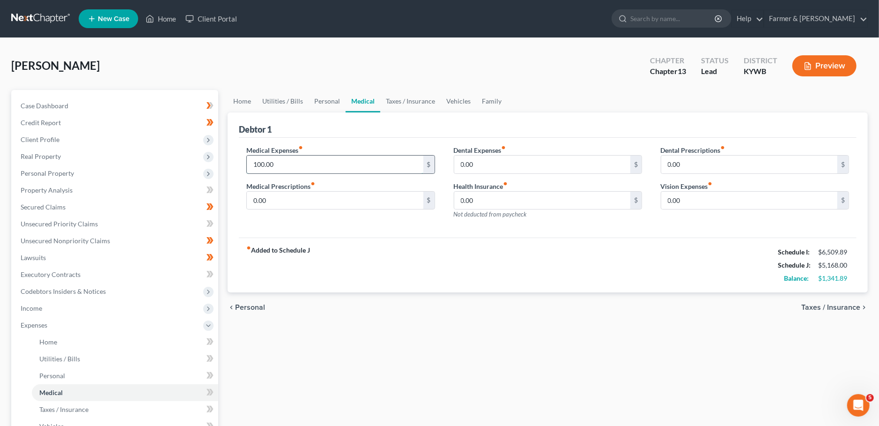
click at [318, 160] on input "100.00" at bounding box center [335, 165] width 176 height 18
click at [416, 106] on link "Taxes / Insurance" at bounding box center [410, 101] width 60 height 22
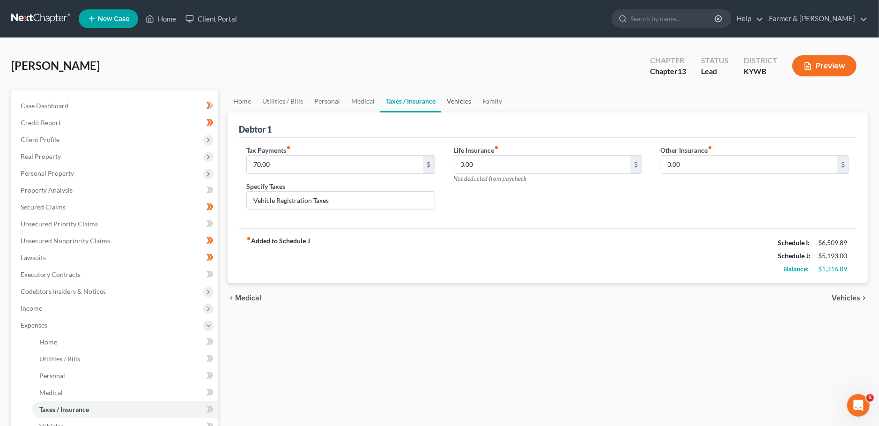
click at [452, 101] on link "Vehicles" at bounding box center [459, 101] width 36 height 22
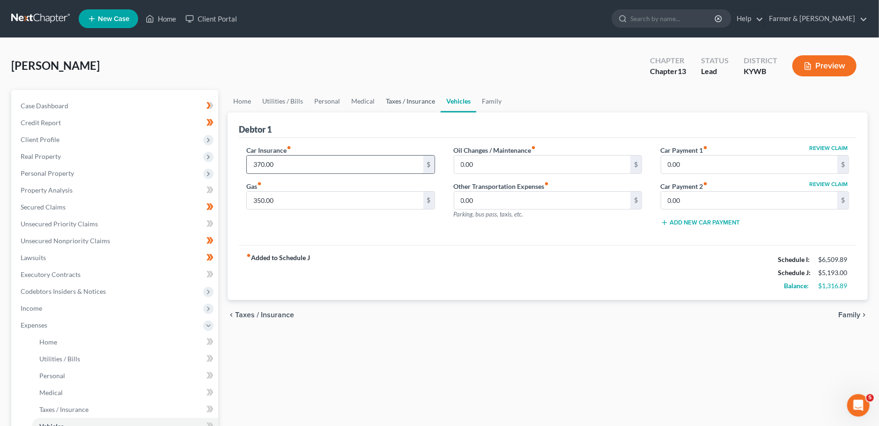
drag, startPoint x: 416, startPoint y: 104, endPoint x: 335, endPoint y: 162, distance: 99.7
click at [416, 103] on link "Taxes / Insurance" at bounding box center [410, 101] width 60 height 22
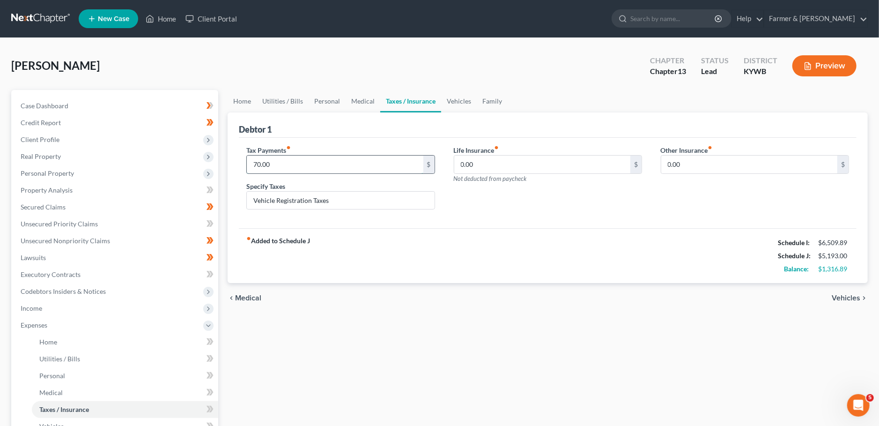
click at [308, 164] on input "70.00" at bounding box center [335, 165] width 176 height 18
drag, startPoint x: 464, startPoint y: 100, endPoint x: 458, endPoint y: 101, distance: 5.8
click at [464, 99] on link "Vehicles" at bounding box center [459, 101] width 36 height 22
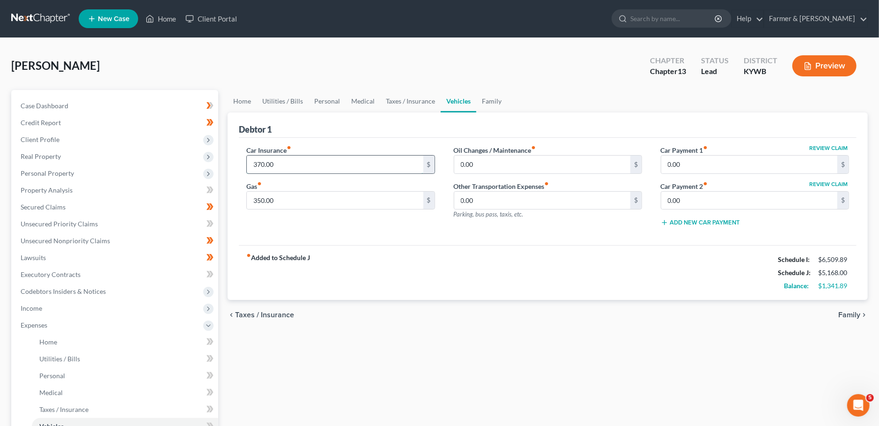
click at [312, 165] on input "370.00" at bounding box center [335, 165] width 176 height 18
click at [506, 101] on ul "Home Utilities / Bills Personal Medical Taxes / Insurance Vehicles Family" at bounding box center [548, 101] width 640 height 22
click at [490, 101] on link "Family" at bounding box center [491, 101] width 31 height 22
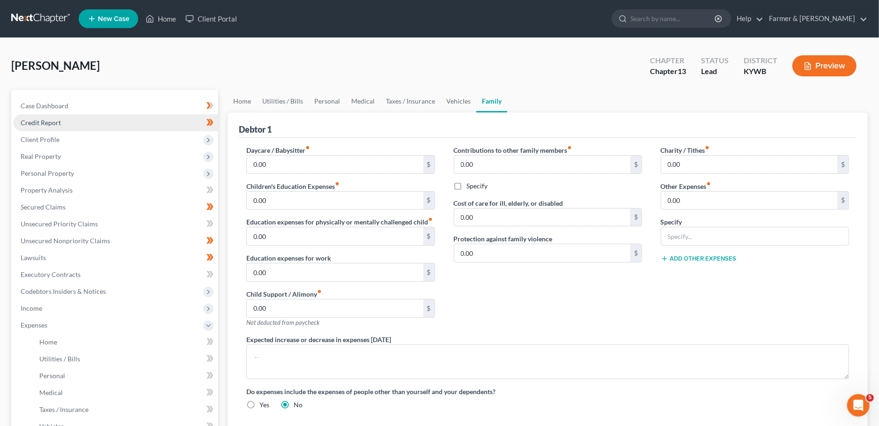
click at [78, 123] on link "Credit Report" at bounding box center [115, 122] width 205 height 17
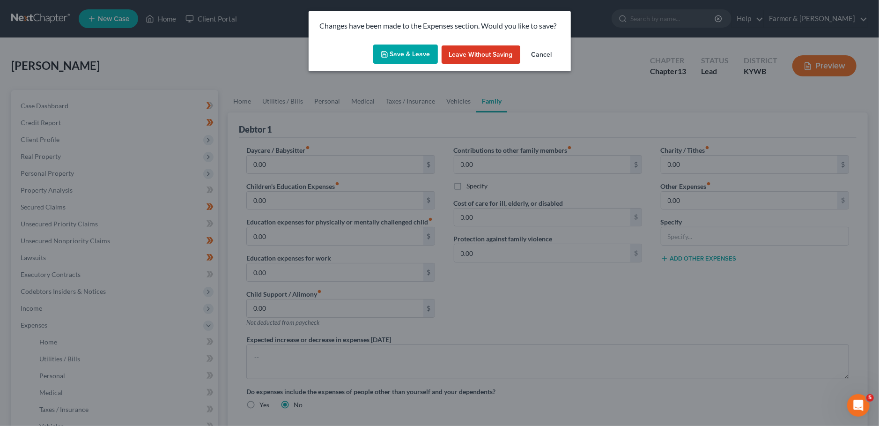
click at [388, 51] on icon "button" at bounding box center [384, 54] width 7 height 7
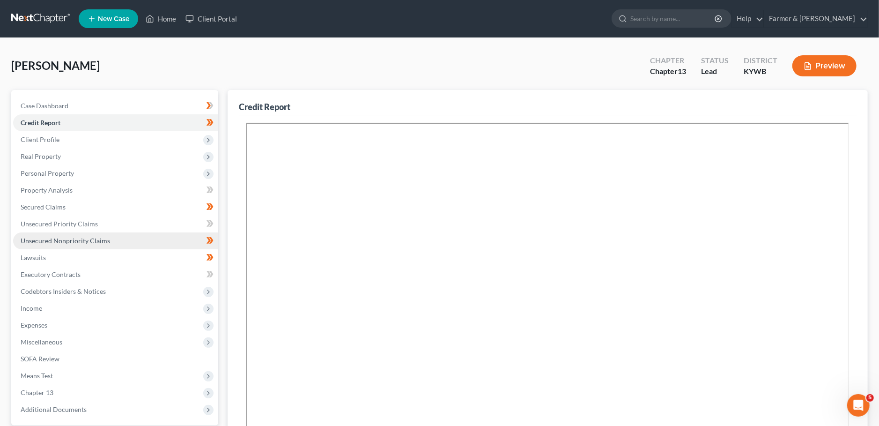
click at [117, 238] on link "Unsecured Nonpriority Claims" at bounding box center [115, 240] width 205 height 17
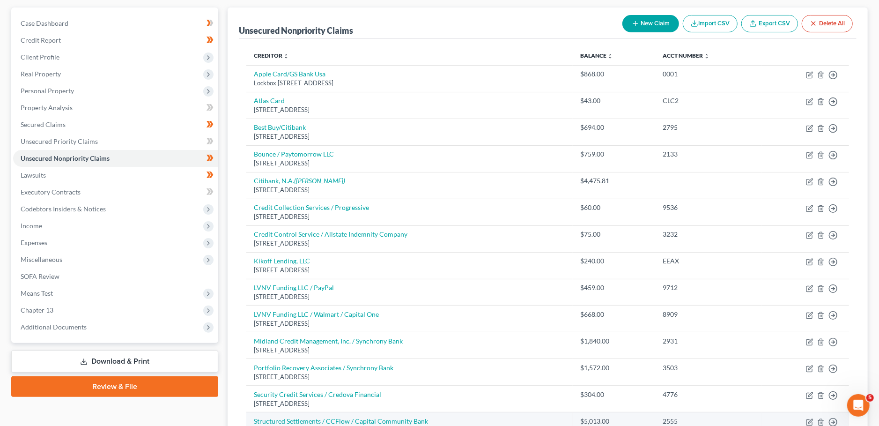
scroll to position [247, 0]
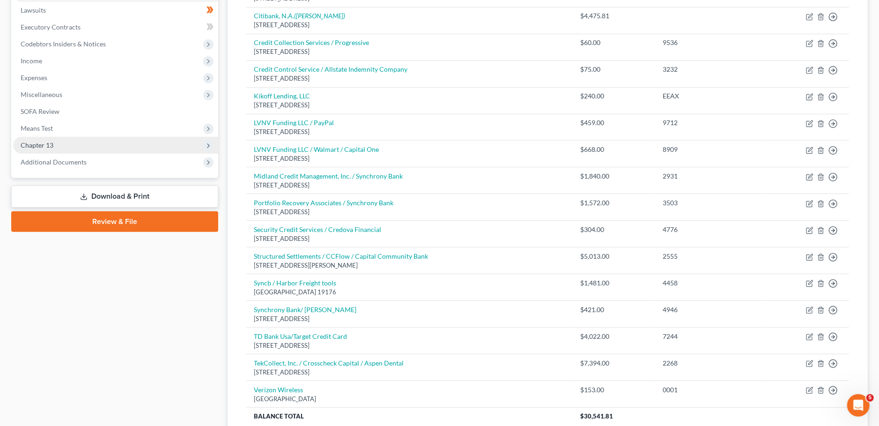
click at [40, 142] on span "Chapter 13" at bounding box center [37, 145] width 33 height 8
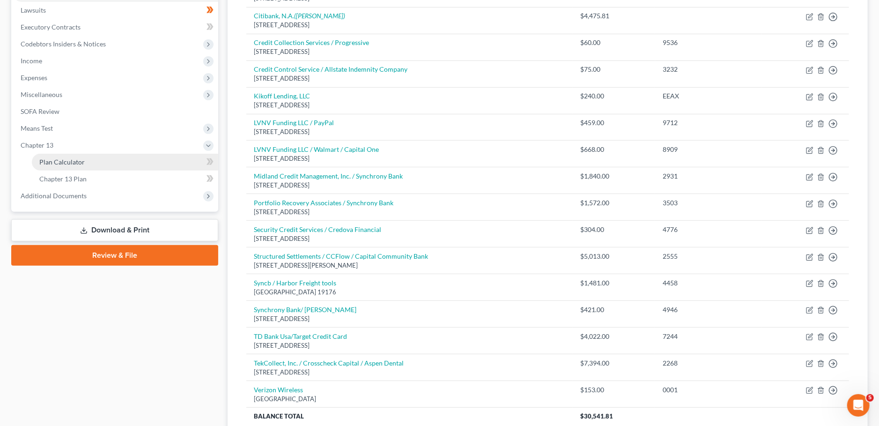
click at [52, 164] on span "Plan Calculator" at bounding box center [61, 162] width 45 height 8
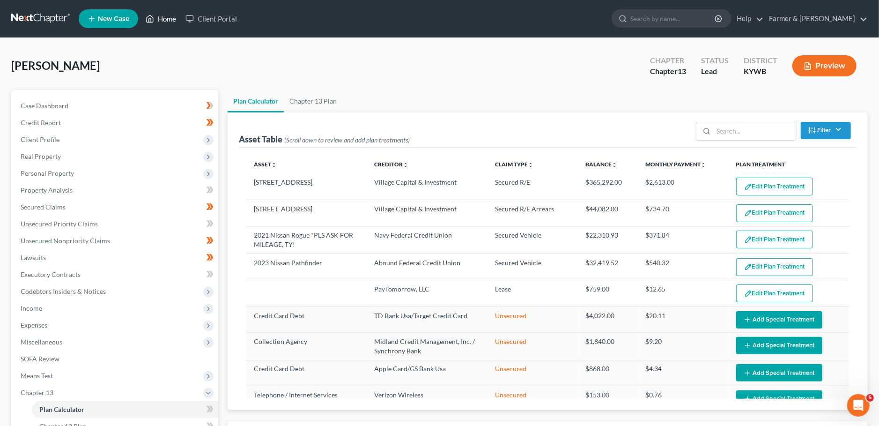
click at [159, 21] on link "Home" at bounding box center [161, 18] width 40 height 17
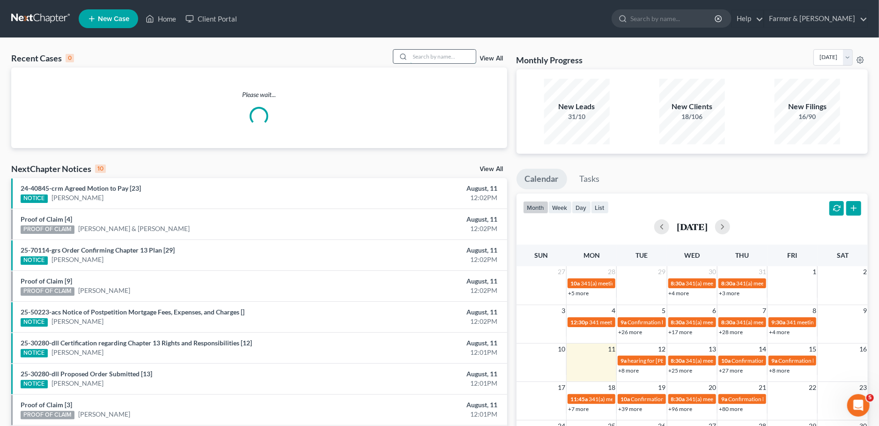
click at [450, 53] on input "search" at bounding box center [443, 57] width 66 height 14
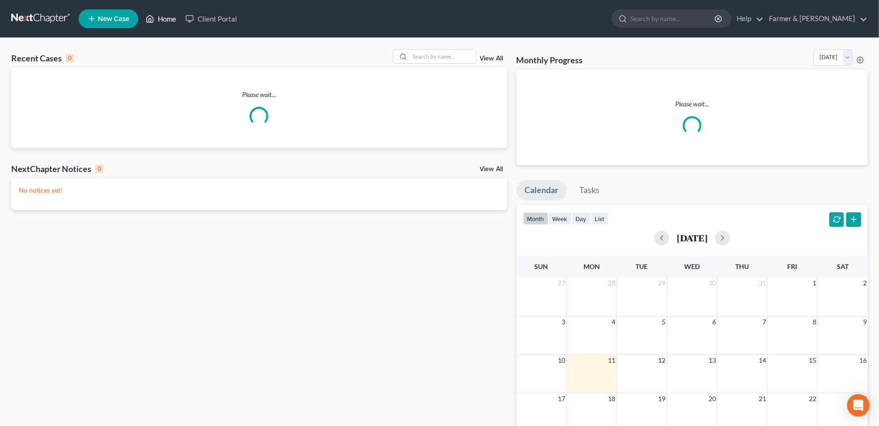
click at [151, 19] on icon at bounding box center [150, 18] width 8 height 11
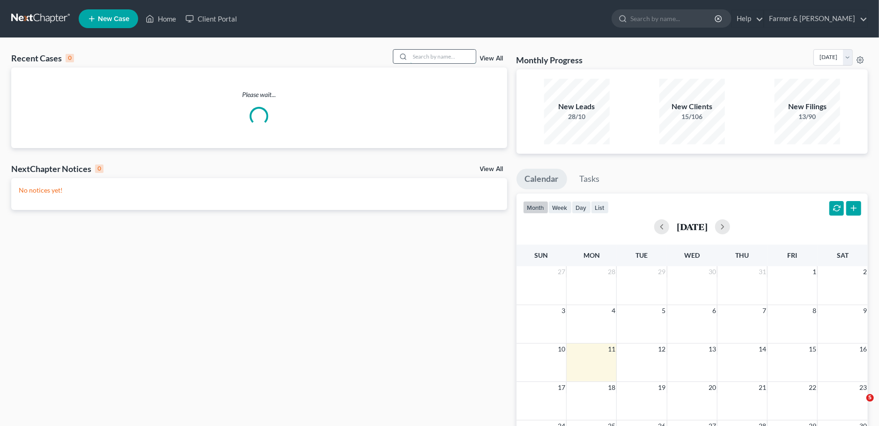
click at [434, 57] on input "search" at bounding box center [443, 57] width 66 height 14
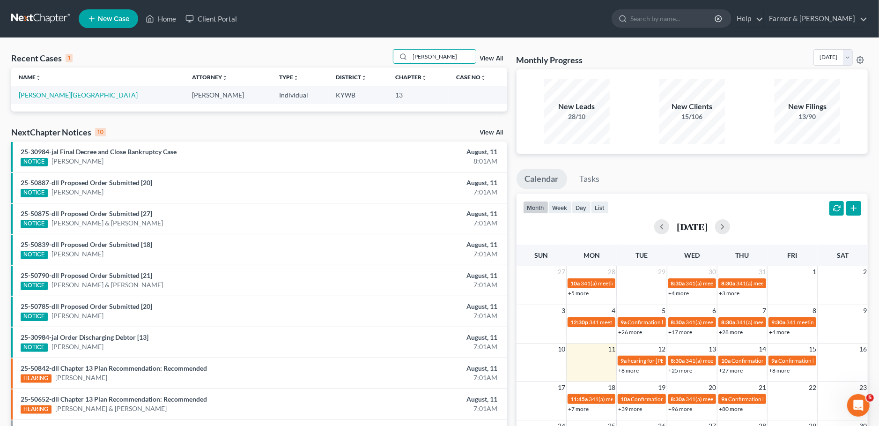
type input "[PERSON_NAME]"
click at [37, 96] on link "[PERSON_NAME][GEOGRAPHIC_DATA]" at bounding box center [78, 95] width 119 height 8
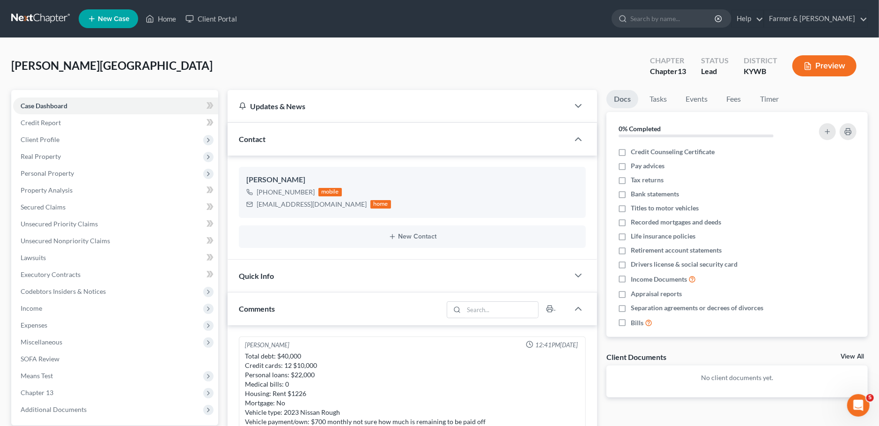
scroll to position [228, 0]
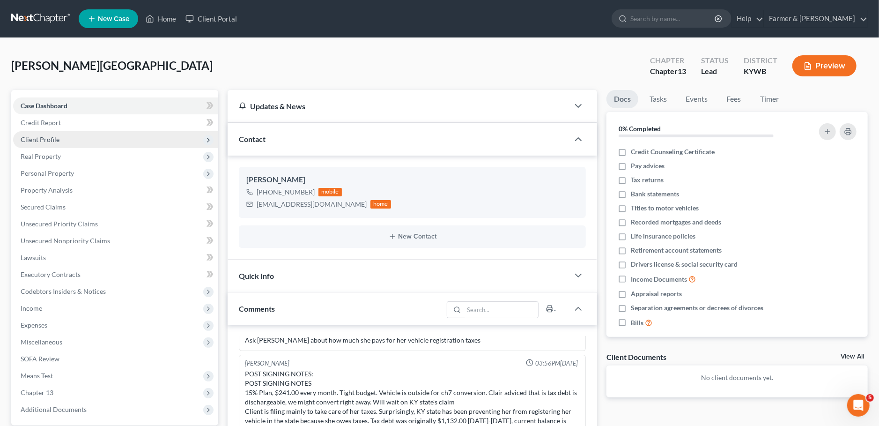
click at [66, 146] on span "Client Profile" at bounding box center [115, 139] width 205 height 17
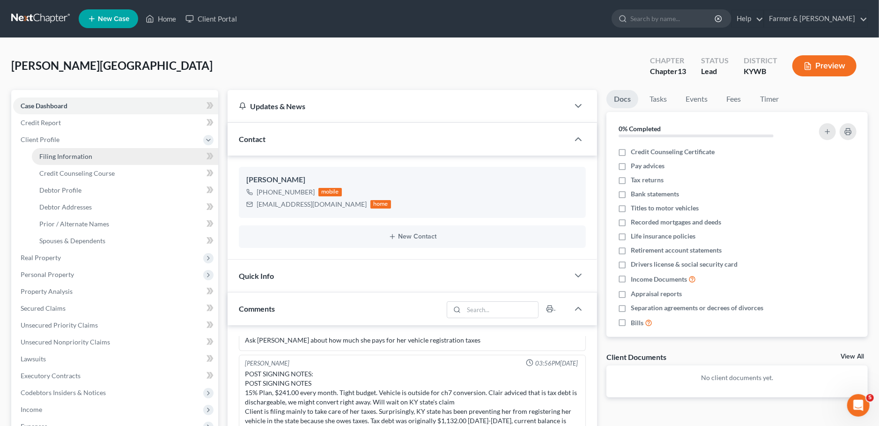
click at [64, 156] on span "Filing Information" at bounding box center [65, 156] width 53 height 8
select select "1"
select select "0"
select select "3"
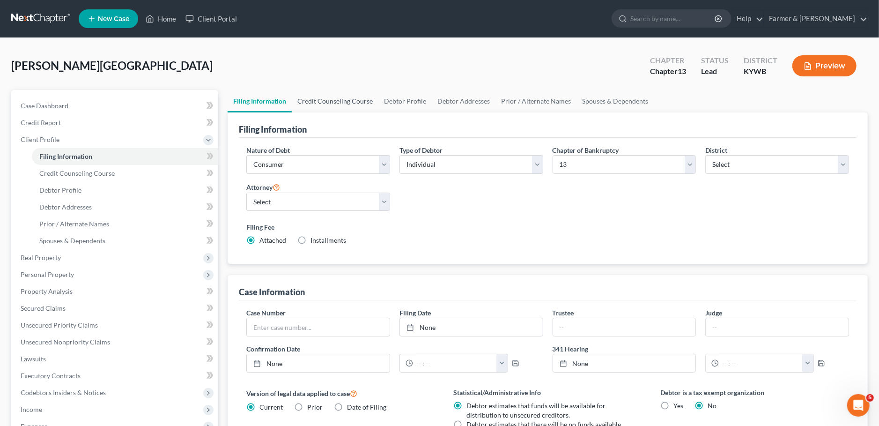
click at [340, 101] on link "Credit Counseling Course" at bounding box center [335, 101] width 87 height 22
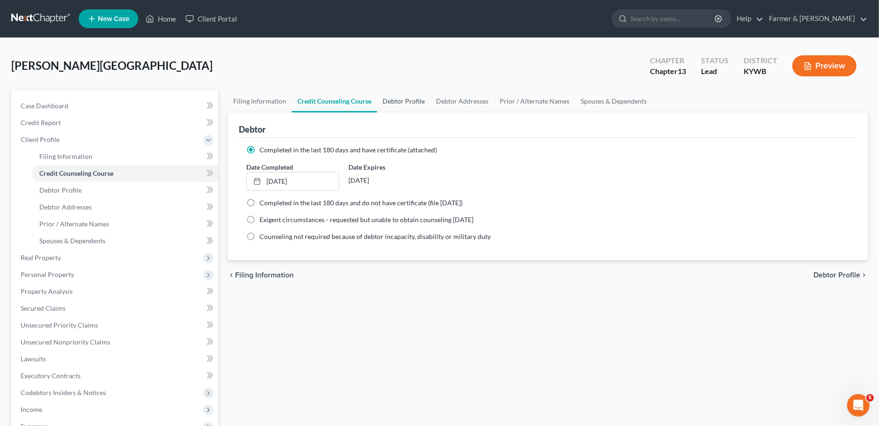
click at [405, 100] on link "Debtor Profile" at bounding box center [403, 101] width 53 height 22
select select "0"
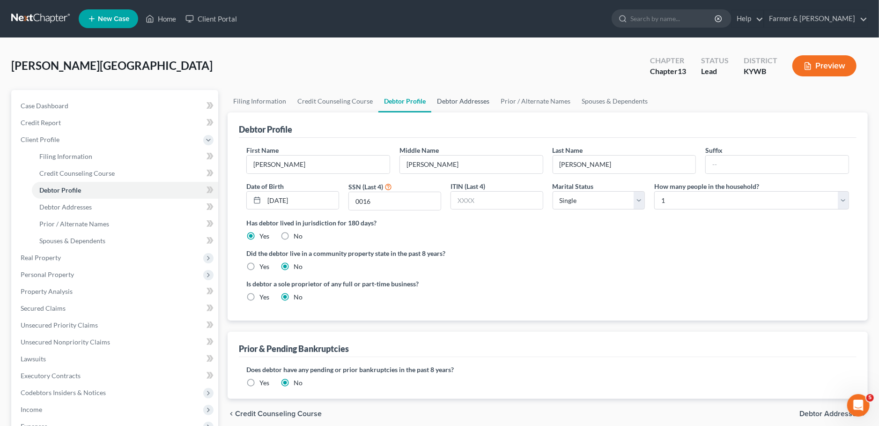
click at [450, 104] on link "Debtor Addresses" at bounding box center [463, 101] width 64 height 22
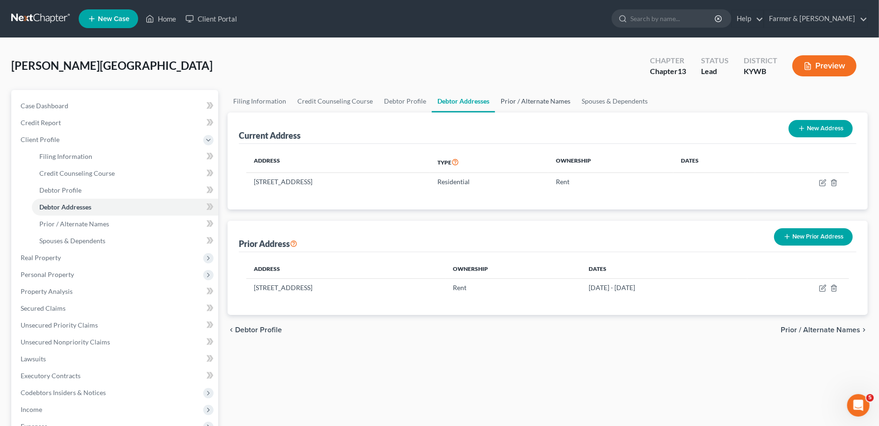
drag, startPoint x: 532, startPoint y: 103, endPoint x: 545, endPoint y: 98, distance: 13.3
click at [532, 103] on link "Prior / Alternate Names" at bounding box center [535, 101] width 81 height 22
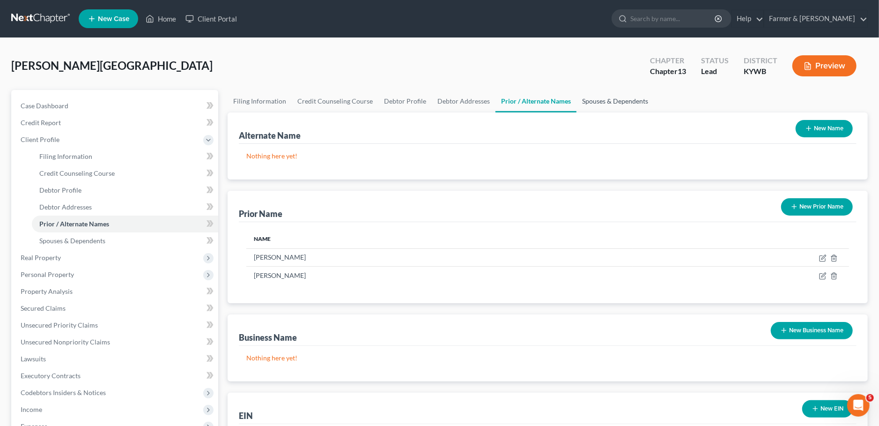
click at [621, 99] on link "Spouses & Dependents" at bounding box center [615, 101] width 77 height 22
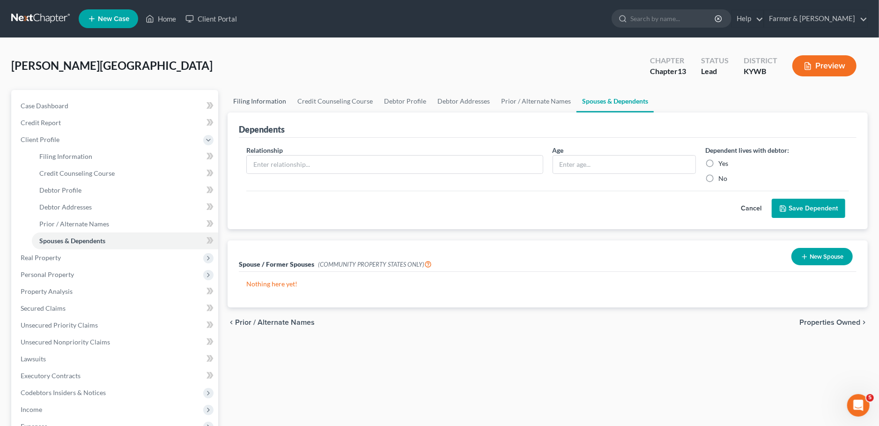
click at [269, 101] on link "Filing Information" at bounding box center [260, 101] width 64 height 22
select select "1"
select select "0"
select select "3"
select select "33"
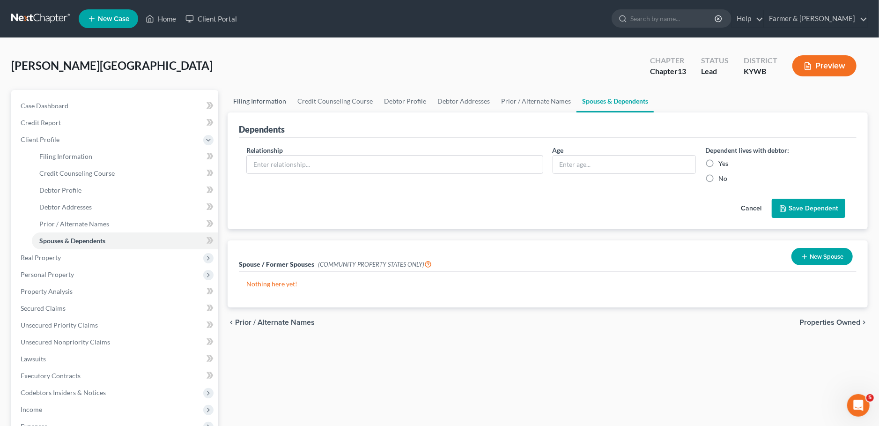
select select "2"
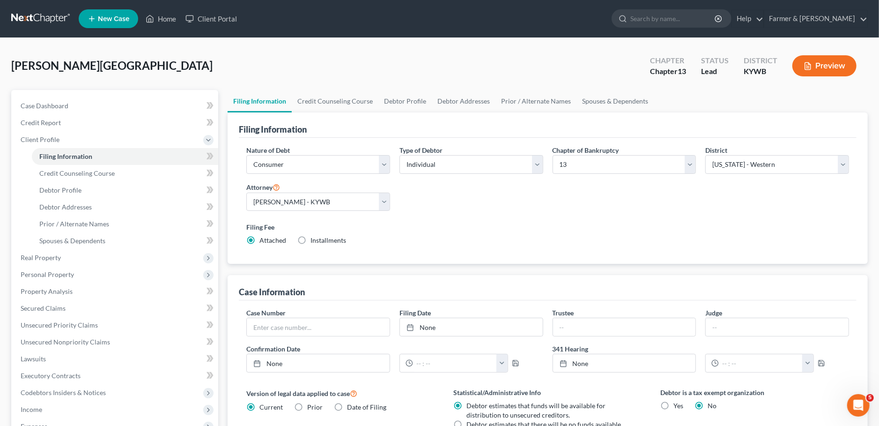
scroll to position [190, 0]
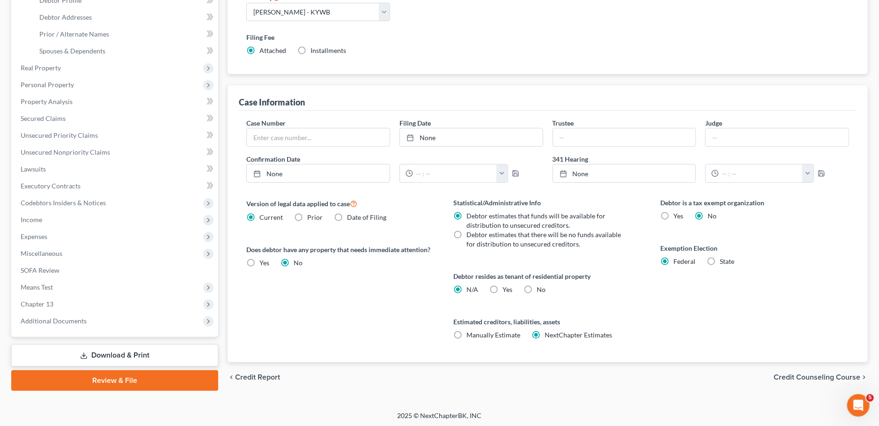
click at [503, 287] on label "Yes Yes" at bounding box center [508, 289] width 10 height 9
click at [507, 287] on input "Yes Yes" at bounding box center [510, 288] width 6 height 6
radio input "true"
radio input "false"
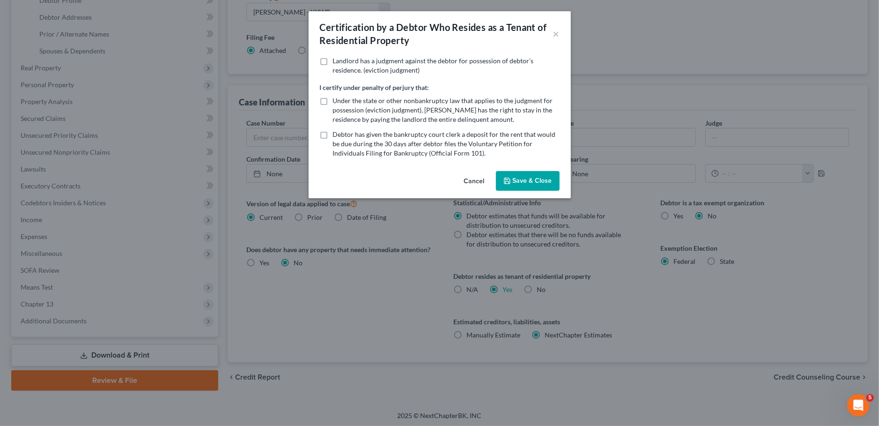
click at [530, 182] on button "Save & Close" at bounding box center [528, 181] width 64 height 20
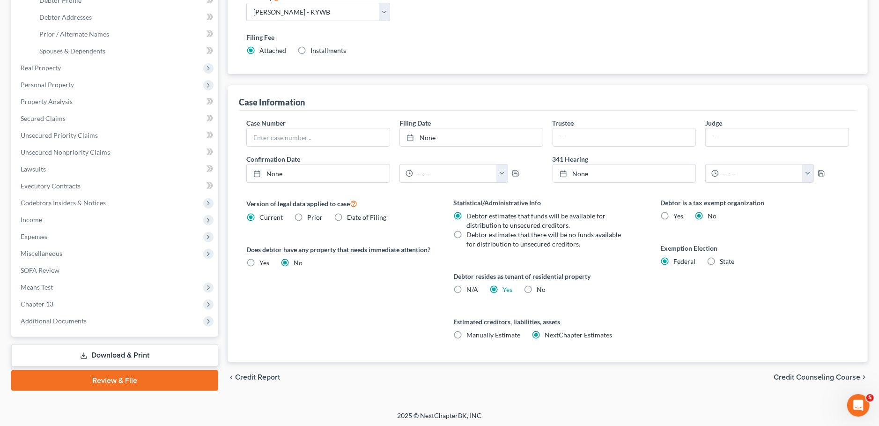
scroll to position [0, 0]
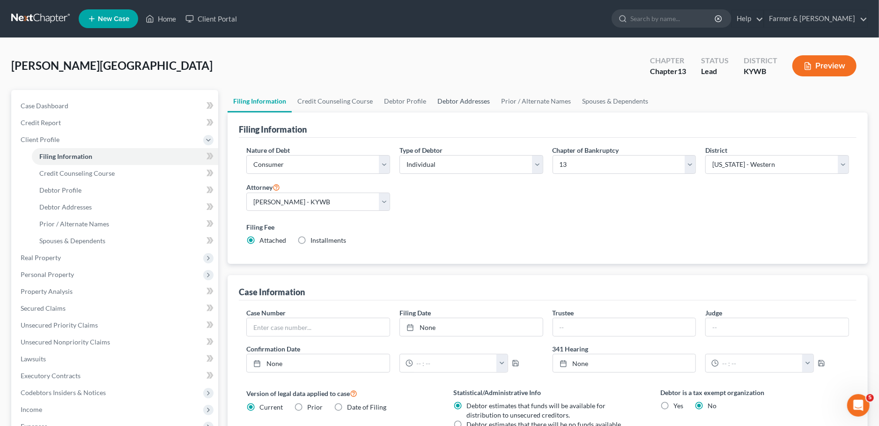
click at [446, 94] on link "Debtor Addresses" at bounding box center [464, 101] width 64 height 22
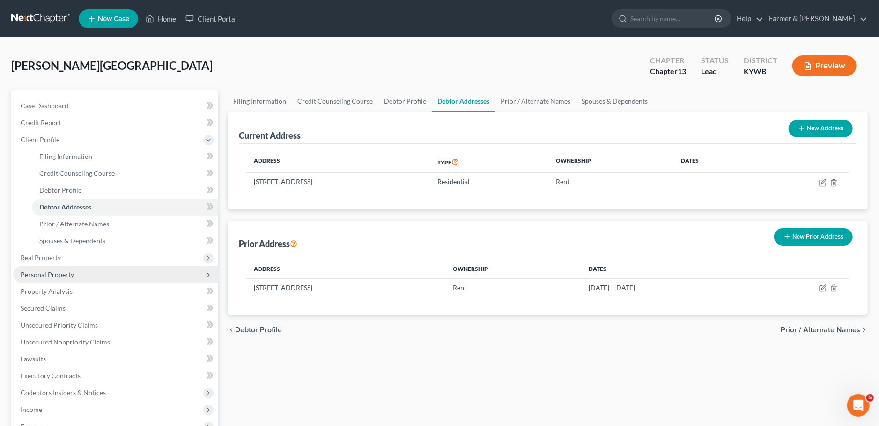
click at [49, 275] on span "Personal Property" at bounding box center [47, 274] width 53 height 8
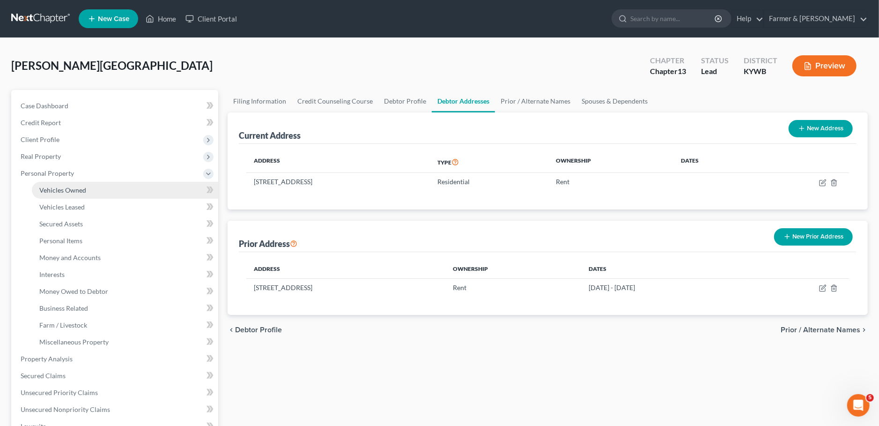
click at [64, 187] on span "Vehicles Owned" at bounding box center [62, 190] width 47 height 8
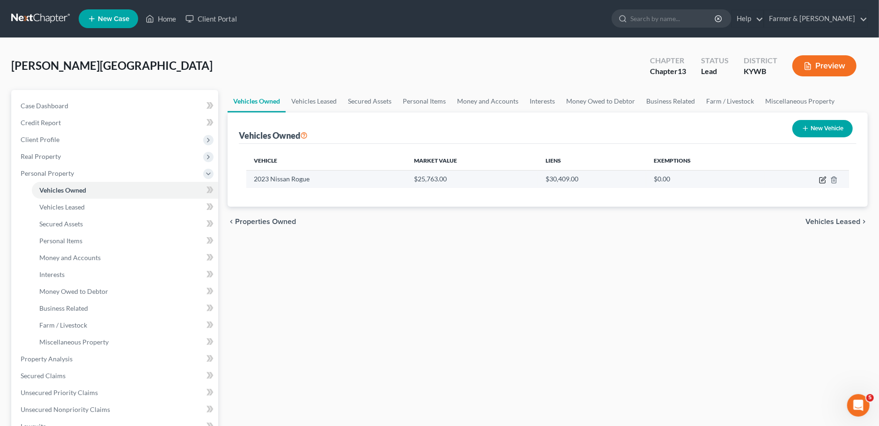
click at [823, 179] on icon "button" at bounding box center [824, 179] width 4 height 4
select select "0"
select select "3"
select select "2"
select select "0"
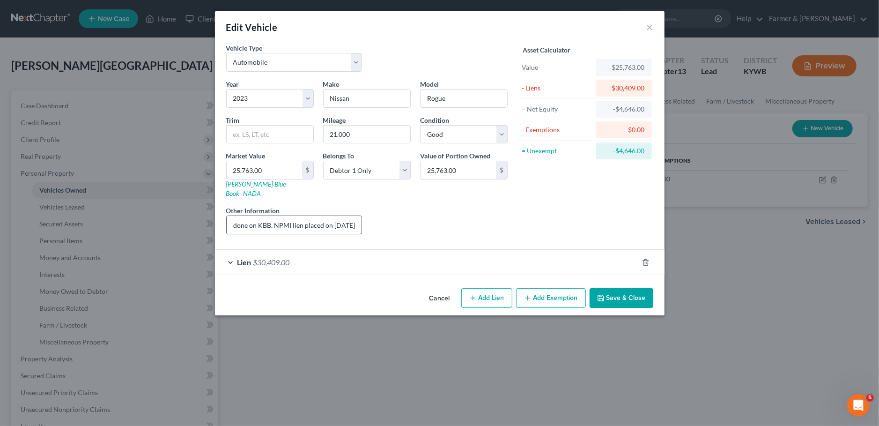
scroll to position [0, 133]
drag, startPoint x: 321, startPoint y: 216, endPoint x: 357, endPoint y: 217, distance: 35.6
click at [357, 217] on input "Vehicle value based on fair market research done on KBB. NPMI lien placed on 06…" at bounding box center [294, 225] width 135 height 18
click at [270, 216] on input "Vehicle value based on fair market research done on KBB. NPMI lien placed on 06…" at bounding box center [294, 225] width 135 height 18
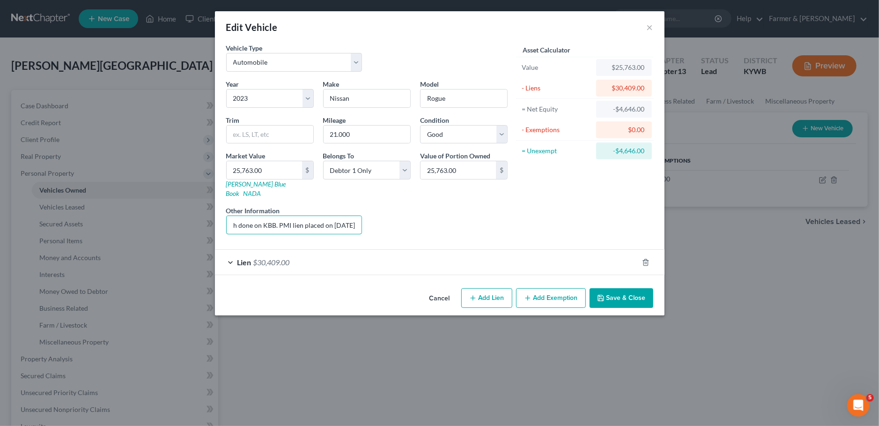
type input "Vehicle value based on fair market research done on KBB. PMI lien placed on 06/…"
click at [347, 250] on div "Lien $30,409.00" at bounding box center [427, 262] width 424 height 25
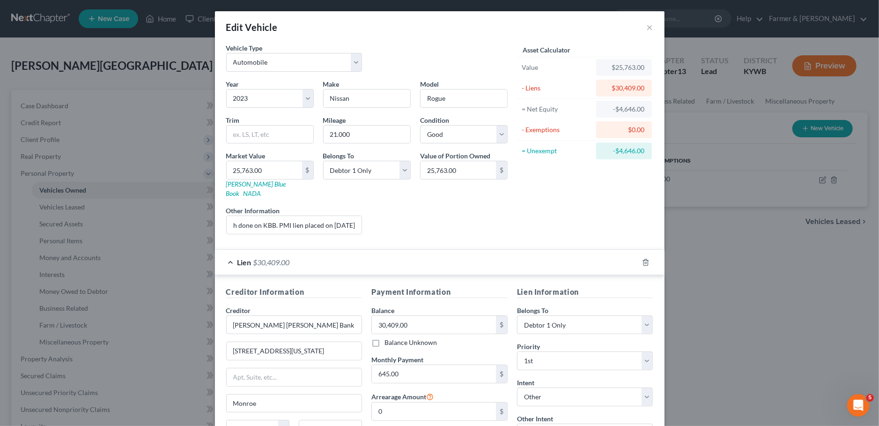
scroll to position [83, 0]
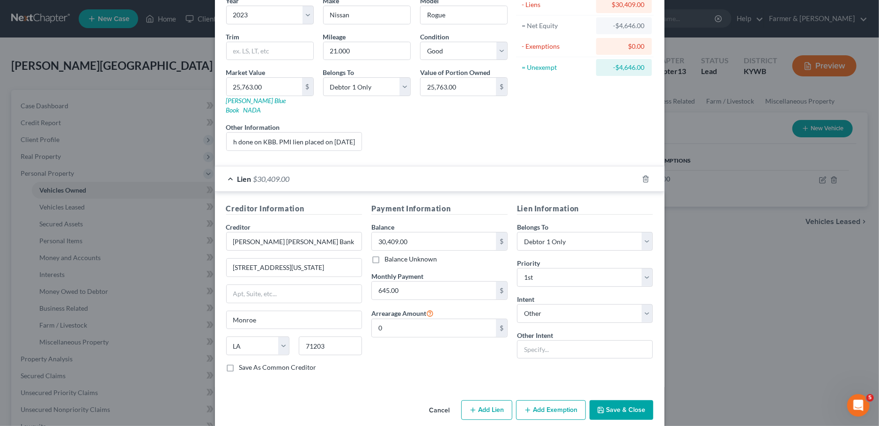
click at [607, 400] on button "Save & Close" at bounding box center [622, 410] width 64 height 20
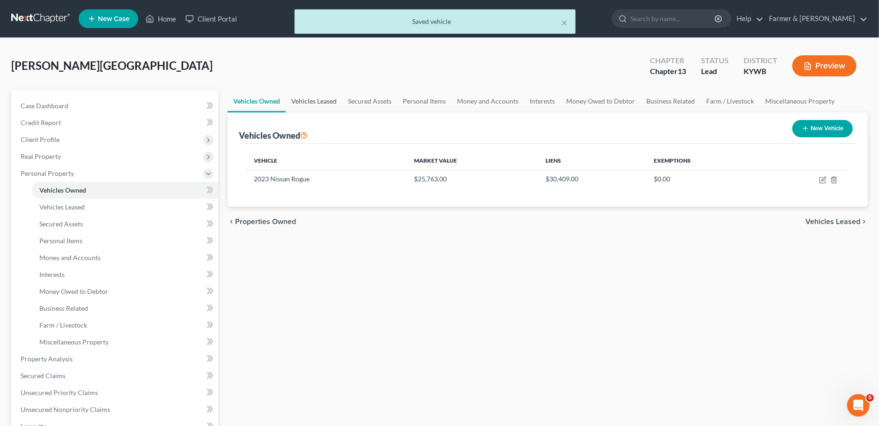
click at [327, 103] on link "Vehicles Leased" at bounding box center [314, 101] width 57 height 22
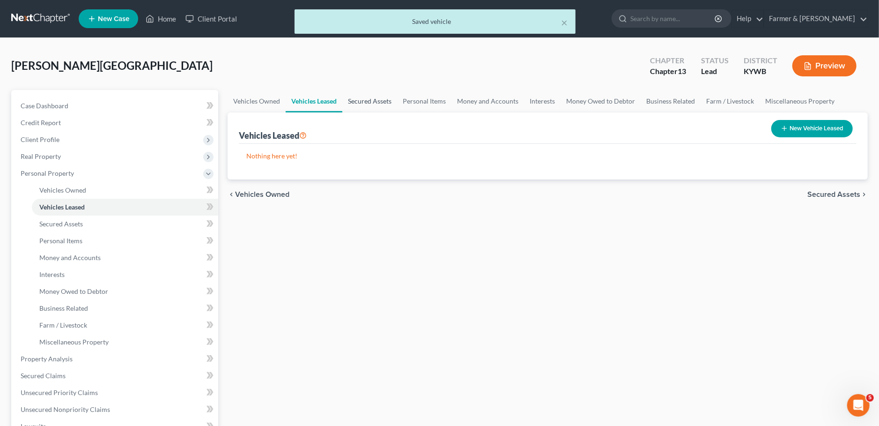
click at [383, 93] on link "Secured Assets" at bounding box center [369, 101] width 55 height 22
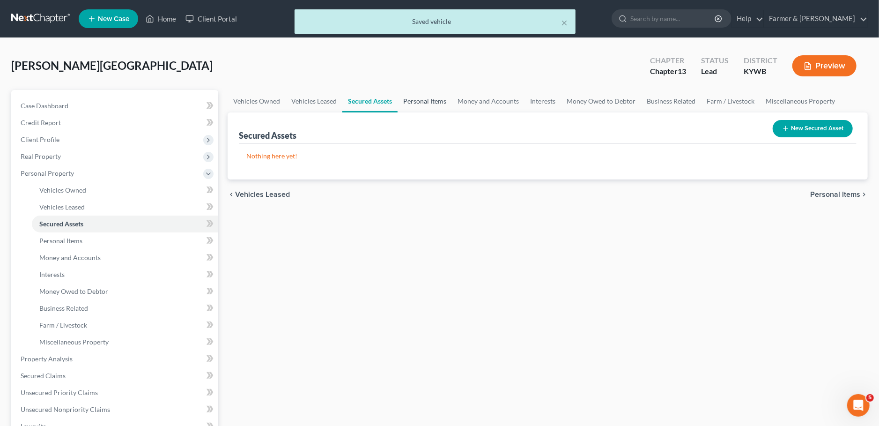
click at [419, 100] on link "Personal Items" at bounding box center [425, 101] width 54 height 22
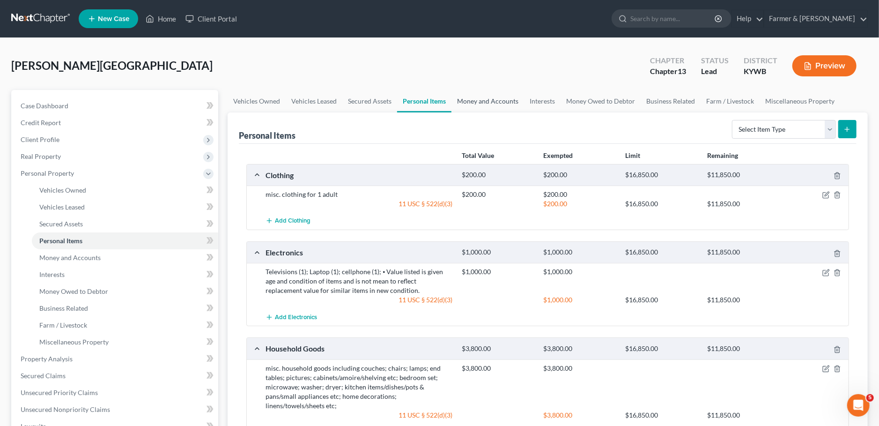
click at [490, 95] on link "Money and Accounts" at bounding box center [488, 101] width 73 height 22
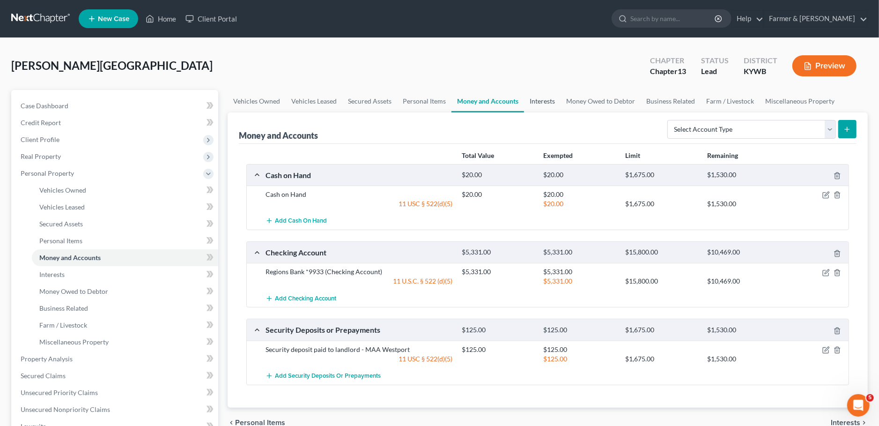
click at [542, 105] on link "Interests" at bounding box center [542, 101] width 37 height 22
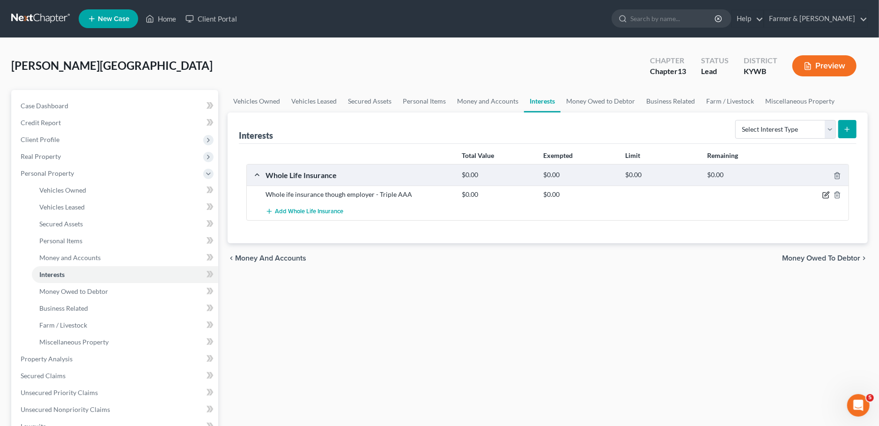
click at [826, 194] on icon "button" at bounding box center [826, 194] width 7 height 7
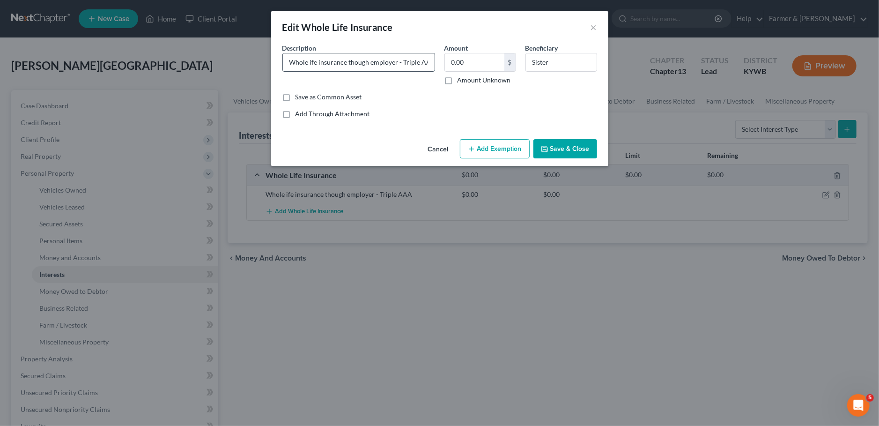
scroll to position [0, 4]
drag, startPoint x: 402, startPoint y: 60, endPoint x: 525, endPoint y: 72, distance: 123.4
click at [435, 71] on input "Whole ife insurance though employer - Triple AAA" at bounding box center [359, 62] width 152 height 18
click at [548, 144] on button "Save & Close" at bounding box center [566, 149] width 64 height 20
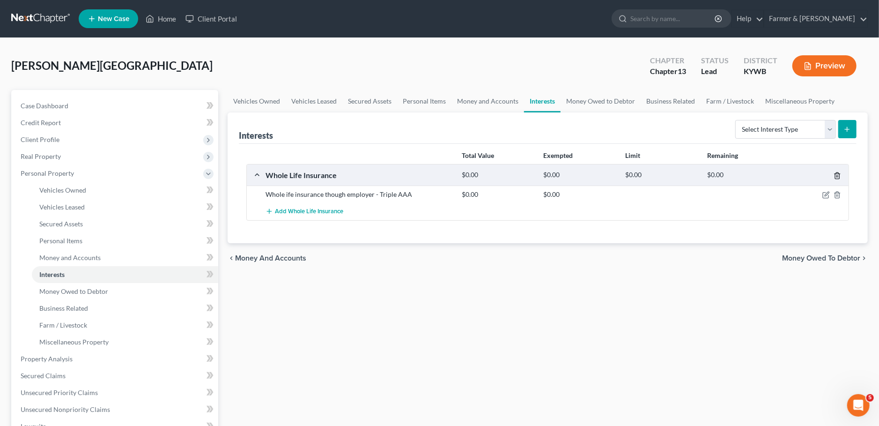
click at [838, 175] on icon "button" at bounding box center [837, 175] width 7 height 7
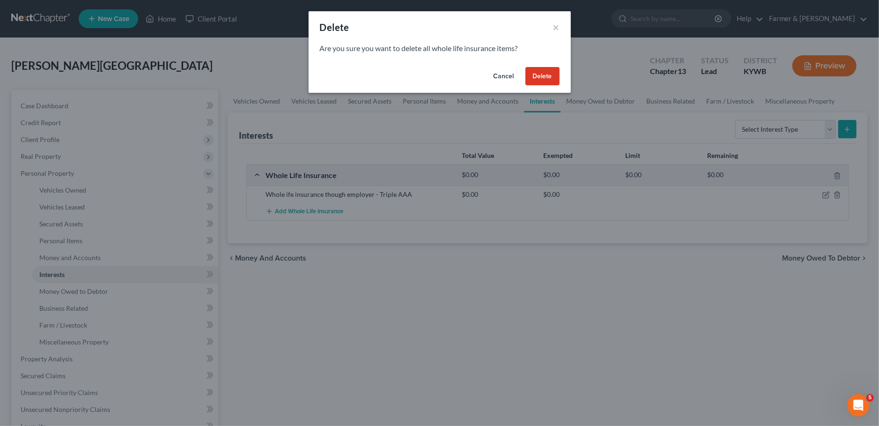
click at [551, 78] on button "Delete" at bounding box center [543, 76] width 34 height 19
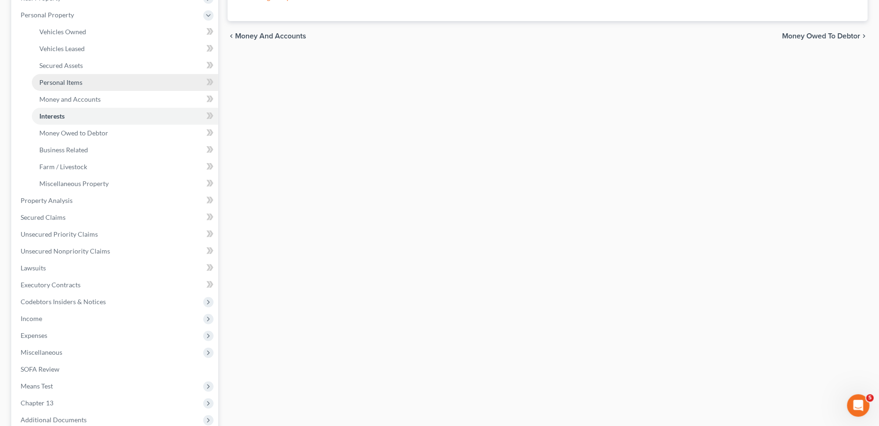
scroll to position [165, 0]
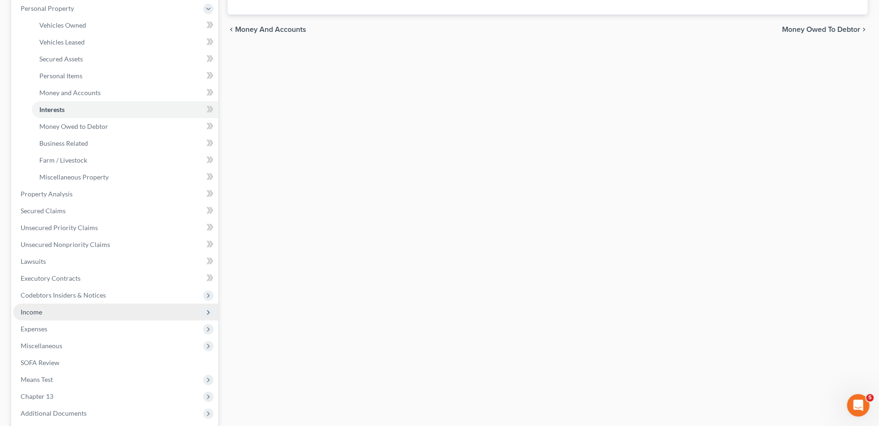
click at [84, 307] on span "Income" at bounding box center [115, 312] width 205 height 17
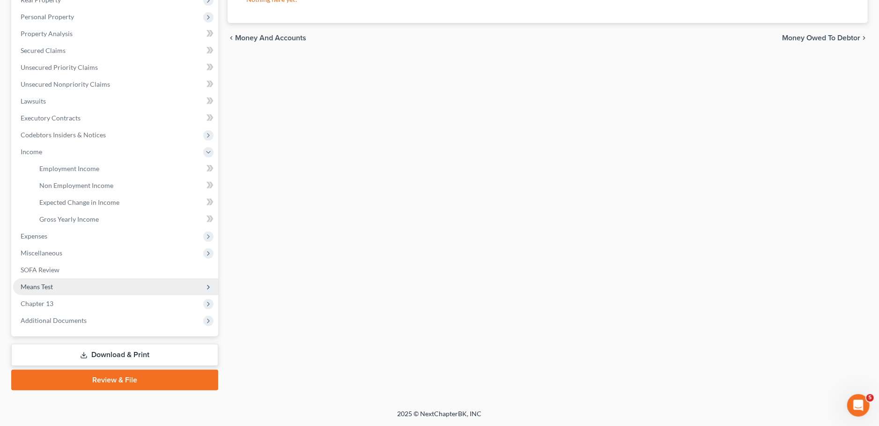
scroll to position [156, 0]
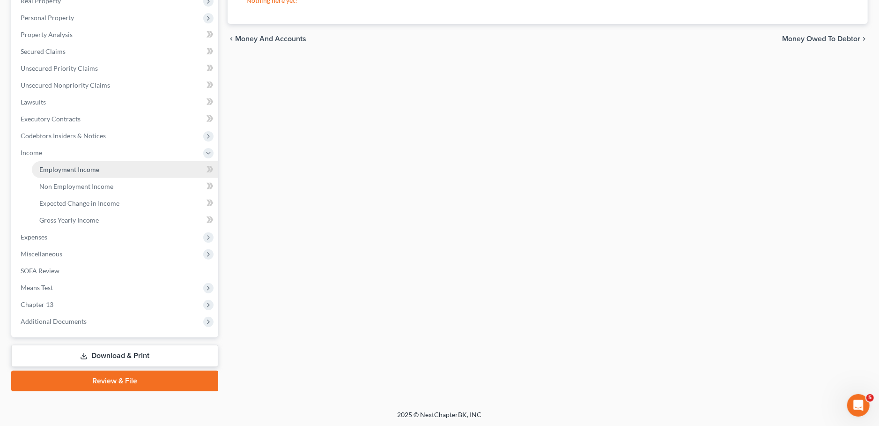
click at [87, 171] on span "Employment Income" at bounding box center [69, 169] width 60 height 8
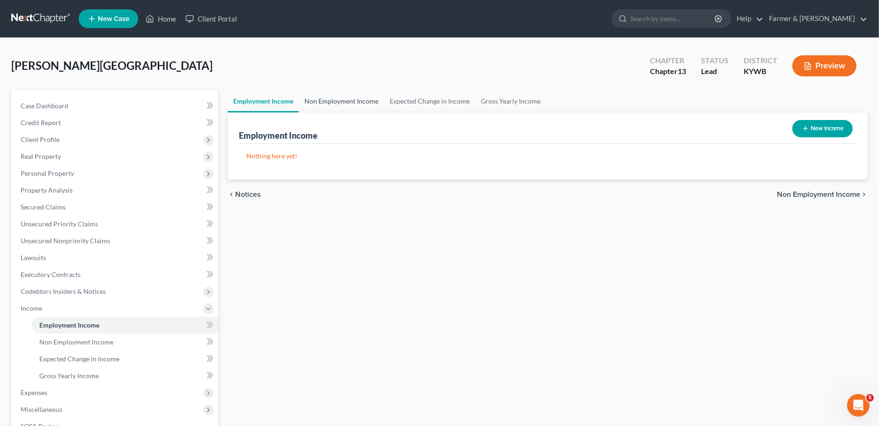
click at [343, 99] on link "Non Employment Income" at bounding box center [341, 101] width 85 height 22
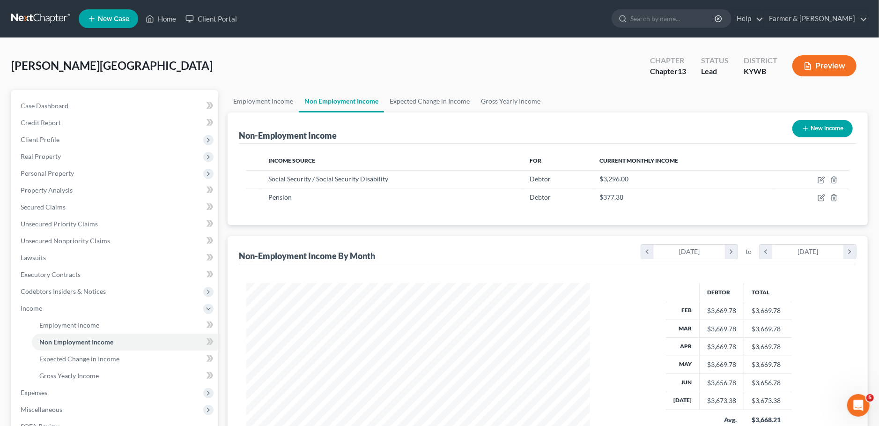
scroll to position [171, 363]
click at [69, 175] on span "Personal Property" at bounding box center [47, 173] width 53 height 8
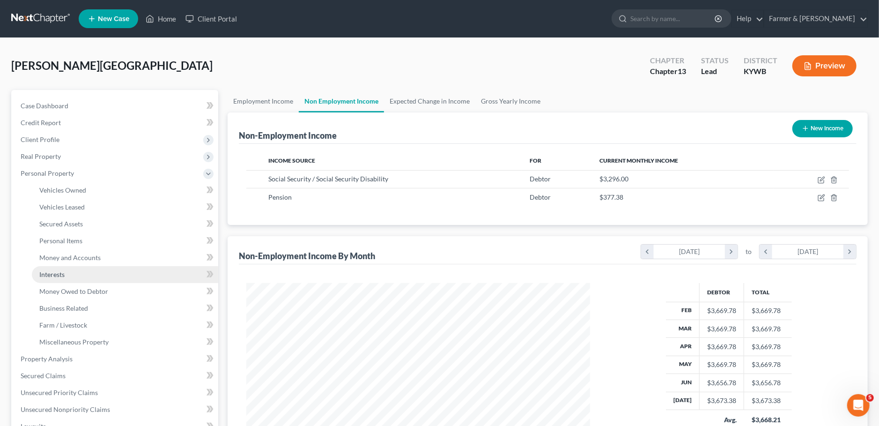
click at [103, 278] on link "Interests" at bounding box center [125, 274] width 186 height 17
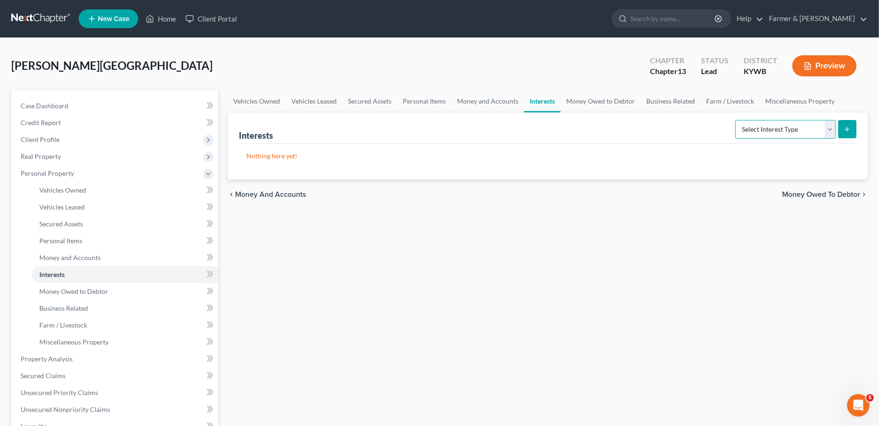
click at [736, 120] on select "Select Interest Type 401K Annuity Bond Education IRA Government Bond Government…" at bounding box center [786, 129] width 101 height 19
select select "term_life_insurance"
click option "Term Life Insurance" at bounding box center [0, 0] width 0 height 0
click at [847, 131] on icon "submit" at bounding box center [847, 129] width 7 height 7
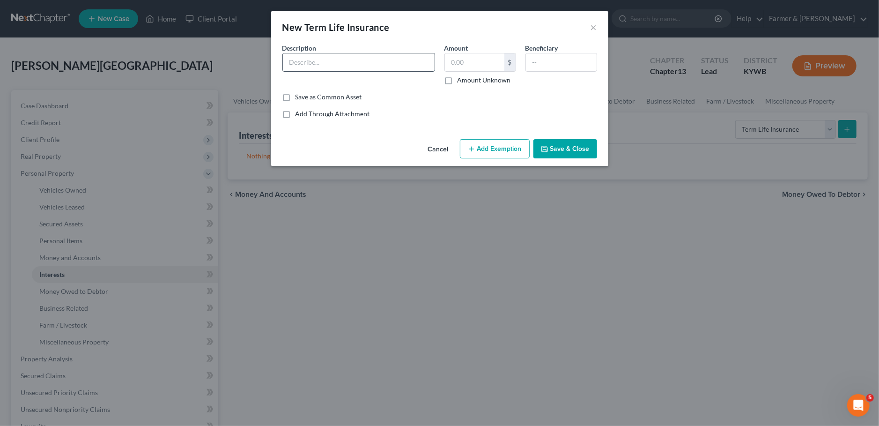
click at [327, 64] on input "text" at bounding box center [359, 62] width 152 height 18
paste input "Triple AAA"
type input "Term life insurance policy through- Triple AAA (no cash value)"
type input "0.00"
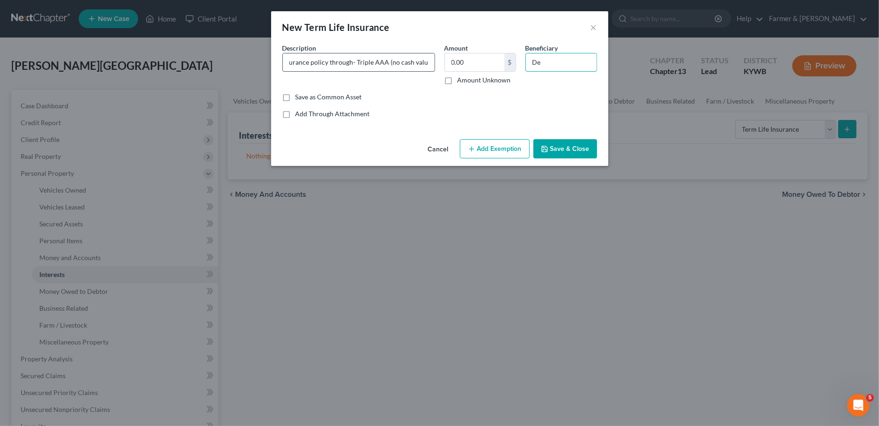
type input "D"
click at [536, 64] on input "(Debtor's sister)" at bounding box center [561, 62] width 71 height 18
type input "(Debtor's sister)"
click at [555, 141] on button "Save & Close" at bounding box center [566, 149] width 64 height 20
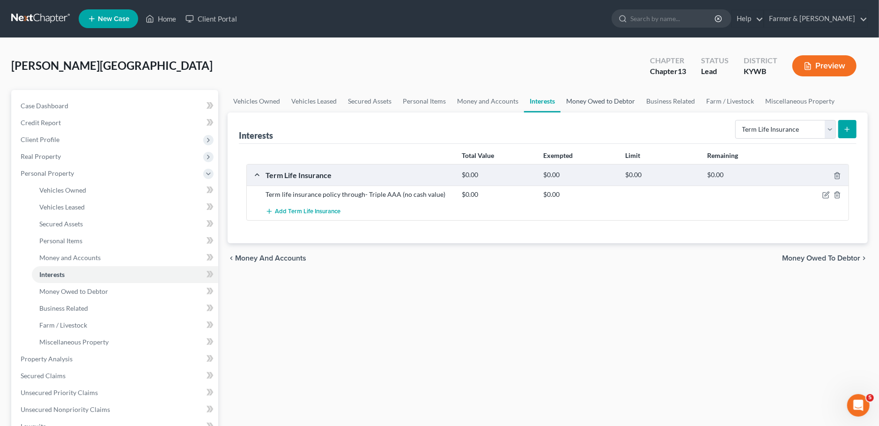
click at [593, 93] on link "Money Owed to Debtor" at bounding box center [601, 101] width 80 height 22
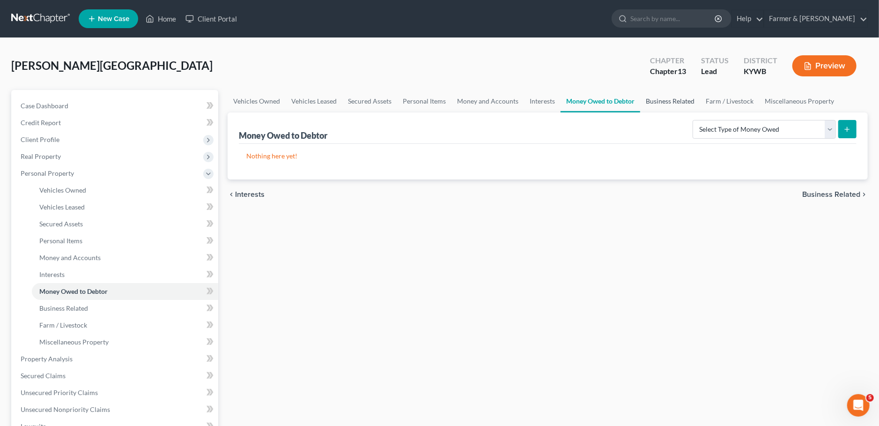
click at [678, 101] on link "Business Related" at bounding box center [670, 101] width 60 height 22
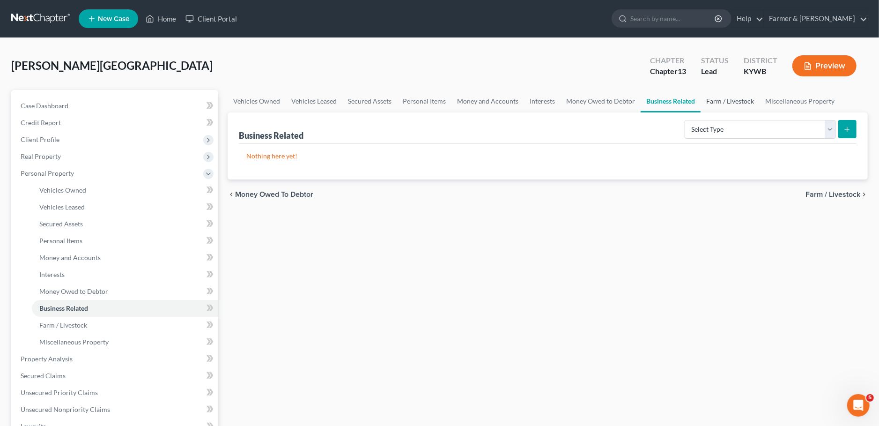
click at [722, 100] on link "Farm / Livestock" at bounding box center [730, 101] width 59 height 22
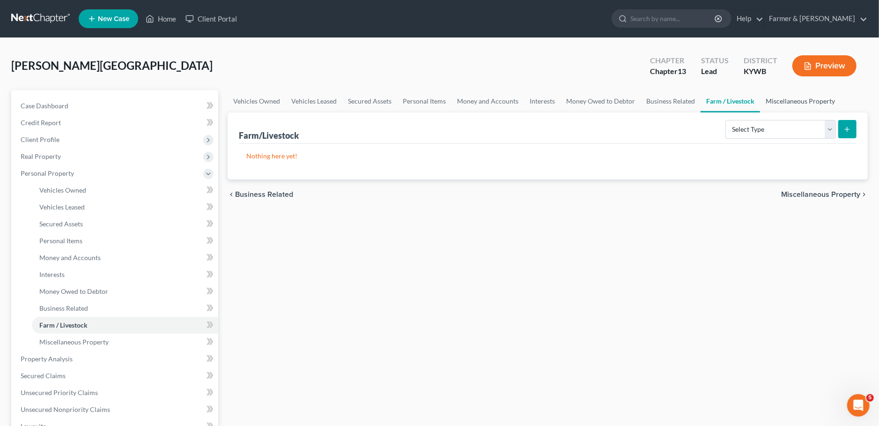
click at [782, 95] on link "Miscellaneous Property" at bounding box center [800, 101] width 81 height 22
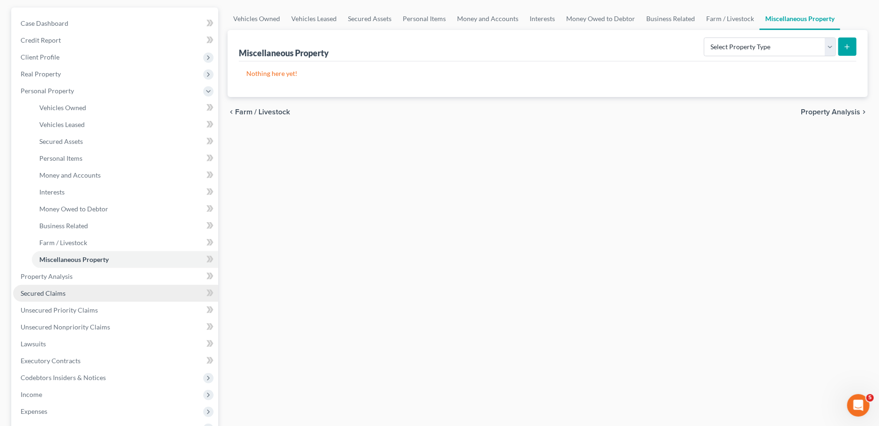
click at [50, 288] on link "Secured Claims" at bounding box center [115, 293] width 205 height 17
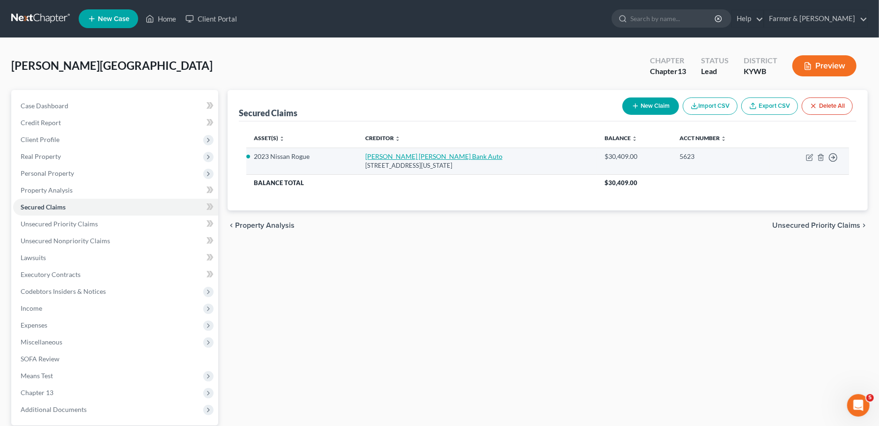
click at [383, 155] on link "JP Morgan Chase Bank Auto" at bounding box center [433, 156] width 137 height 8
select select "19"
select select "0"
select select "10"
select select "4"
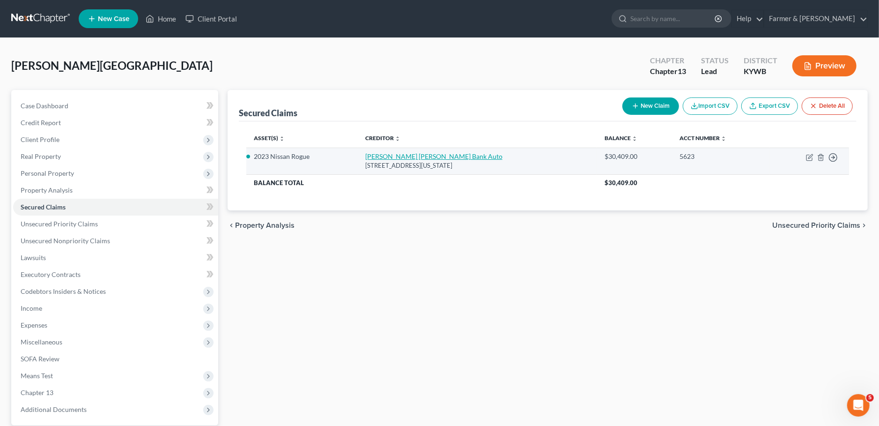
select select "0"
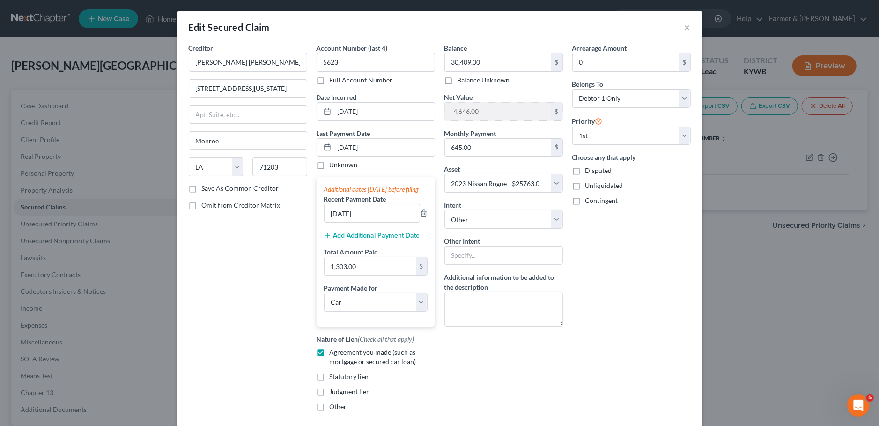
click at [385, 239] on button "Add Additional Payment Date" at bounding box center [372, 235] width 96 height 7
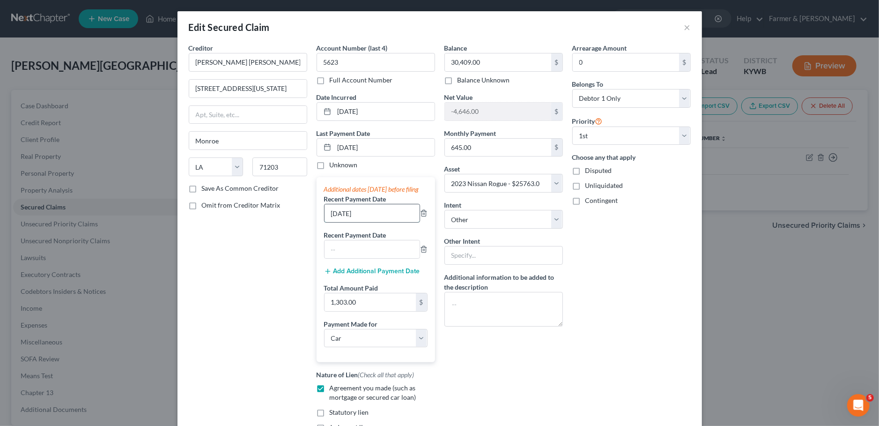
drag, startPoint x: 387, startPoint y: 229, endPoint x: 287, endPoint y: 215, distance: 101.3
click at [325, 215] on input "[DATE]" at bounding box center [372, 213] width 95 height 18
type input "07/2025"
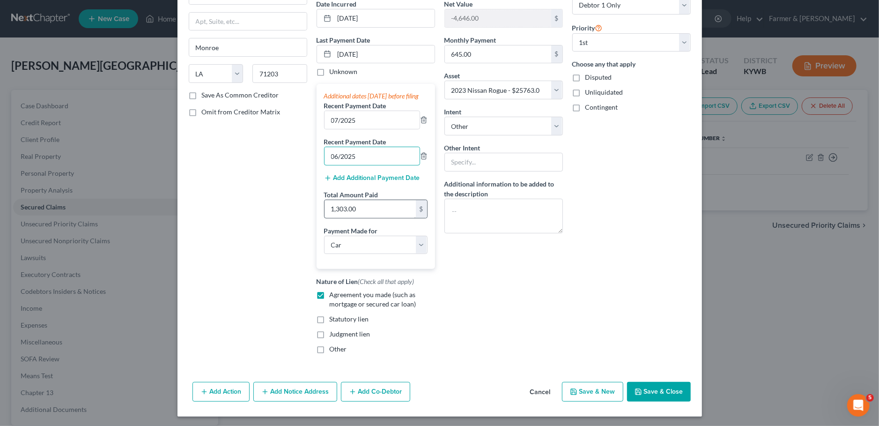
scroll to position [103, 0]
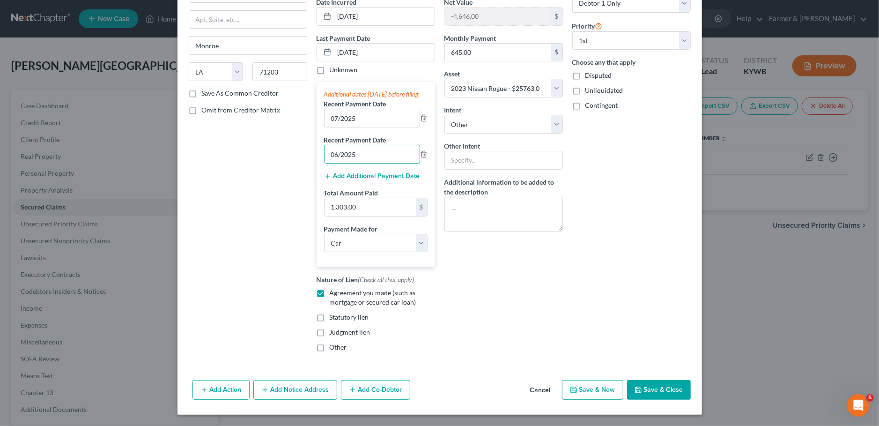
type input "06/2025"
drag, startPoint x: 658, startPoint y: 394, endPoint x: 642, endPoint y: 286, distance: 109.3
click at [646, 292] on div "Edit Secured Claim × Creditor * JP Morgan Chase Bank Auto 700 Kansas Lane Monro…" at bounding box center [440, 165] width 525 height 498
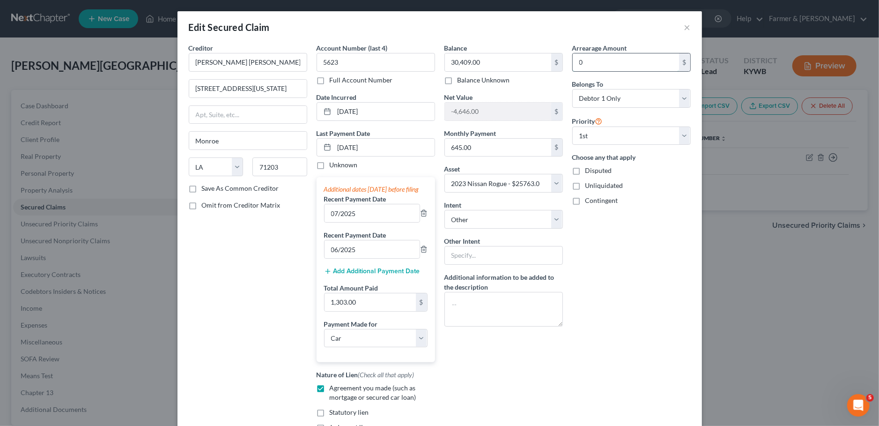
click at [593, 59] on input "0" at bounding box center [626, 62] width 106 height 18
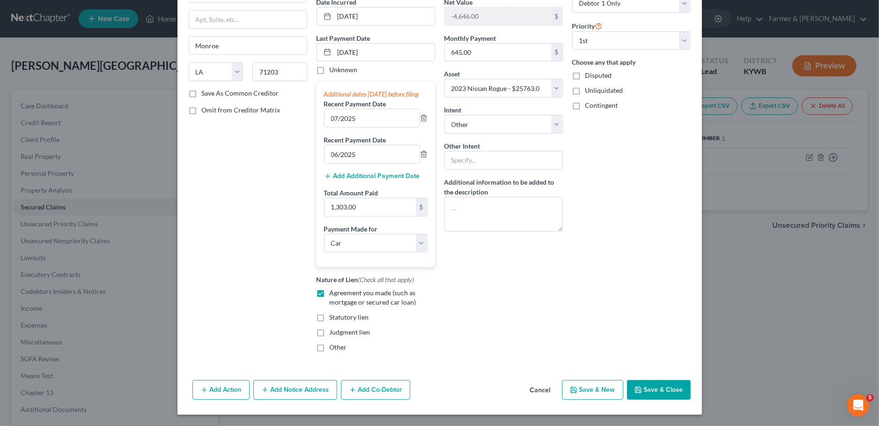
type input "1.00"
click at [673, 392] on button "Save & Close" at bounding box center [659, 390] width 64 height 20
select select
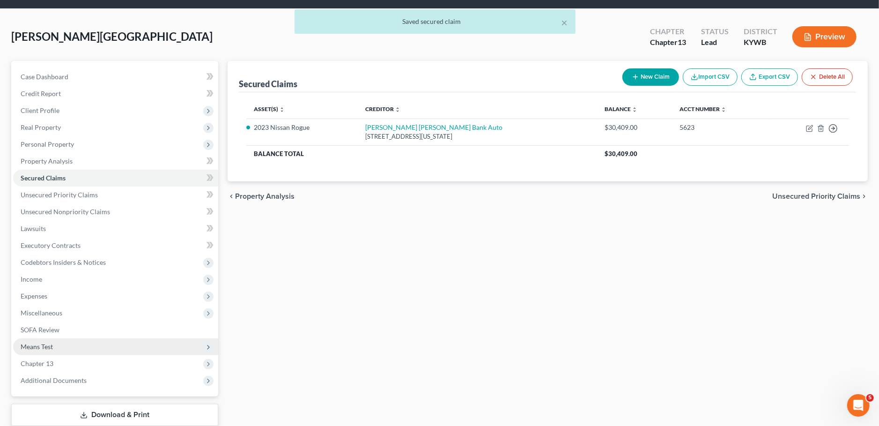
scroll to position [88, 0]
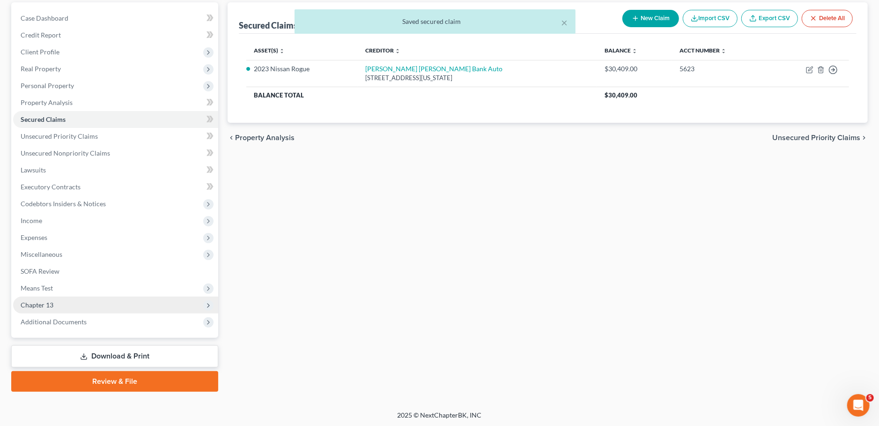
click at [104, 307] on span "Chapter 13" at bounding box center [115, 305] width 205 height 17
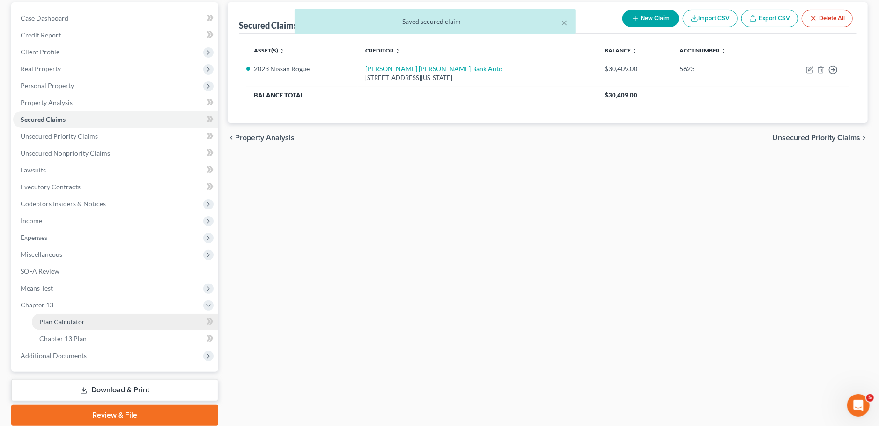
click at [108, 321] on link "Plan Calculator" at bounding box center [125, 321] width 186 height 17
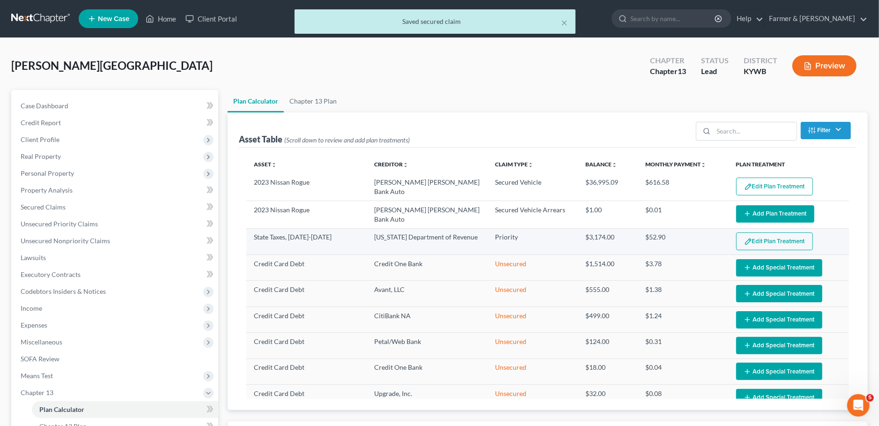
select select "59"
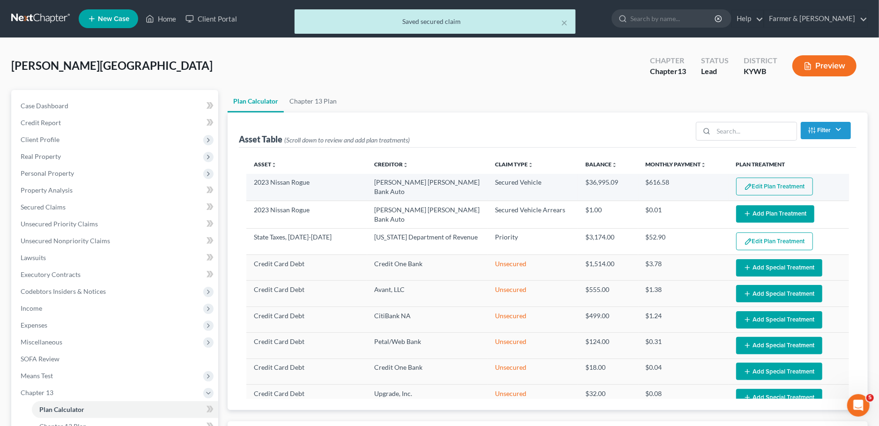
click at [785, 190] on button "Edit Plan Treatment" at bounding box center [774, 187] width 77 height 18
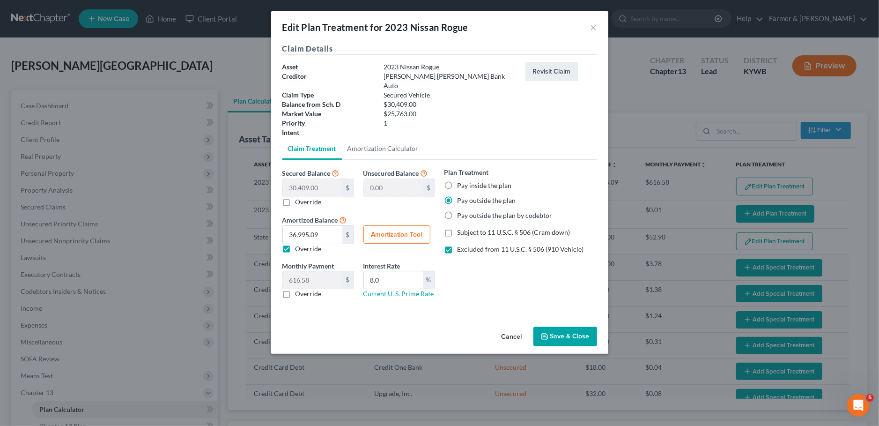
click at [296, 289] on label "Override" at bounding box center [309, 293] width 26 height 9
click at [299, 289] on input "Override" at bounding box center [302, 292] width 6 height 6
checkbox input "true"
click at [319, 271] on input "0.00" at bounding box center [313, 280] width 60 height 18
type input "645.00"
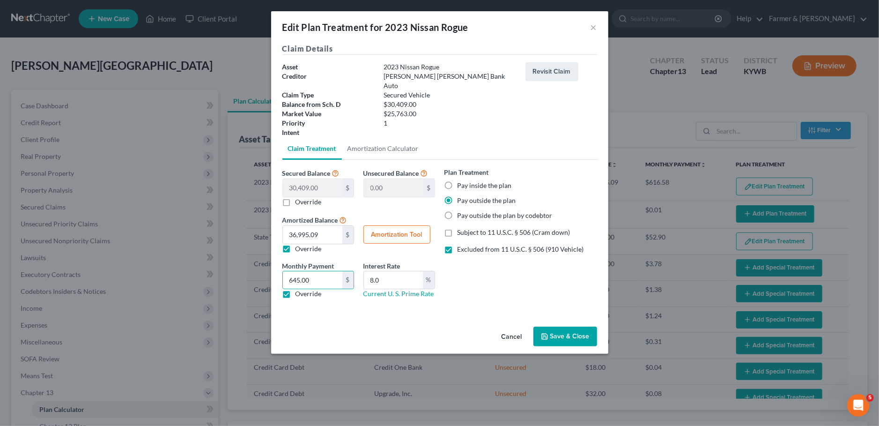
click at [296, 244] on label "Override" at bounding box center [309, 248] width 26 height 9
click at [299, 244] on input "Override" at bounding box center [302, 247] width 6 height 6
checkbox input "false"
drag, startPoint x: 402, startPoint y: 271, endPoint x: 364, endPoint y: 274, distance: 37.6
click at [365, 273] on input "8.0" at bounding box center [393, 280] width 59 height 18
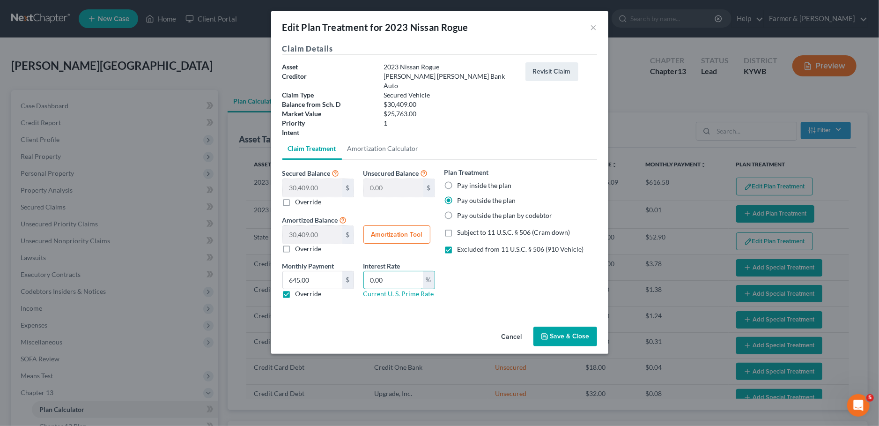
type input "0.00"
click at [458, 245] on label "Excluded from 11 U.S.C. § 506 (910 Vehicle)" at bounding box center [521, 249] width 126 height 9
click at [461, 245] on input "Excluded from 11 U.S.C. § 506 (910 Vehicle)" at bounding box center [464, 248] width 6 height 6
checkbox input "false"
drag, startPoint x: 542, startPoint y: 319, endPoint x: 675, endPoint y: 261, distance: 144.8
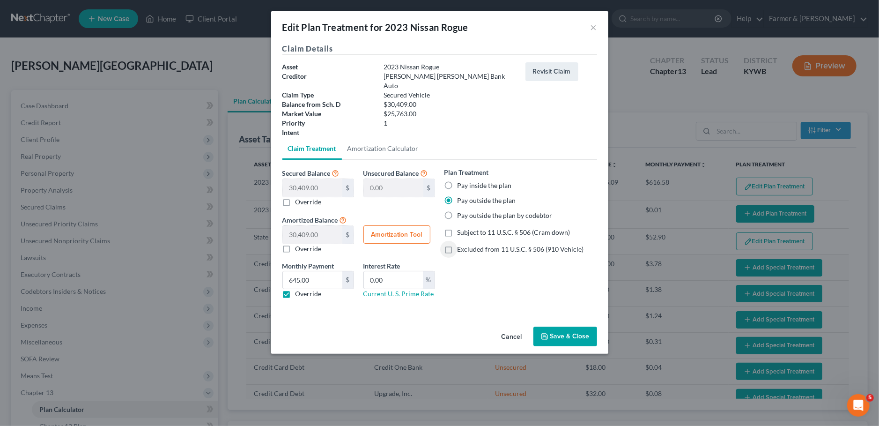
click at [543, 327] on button "Save & Close" at bounding box center [566, 337] width 64 height 20
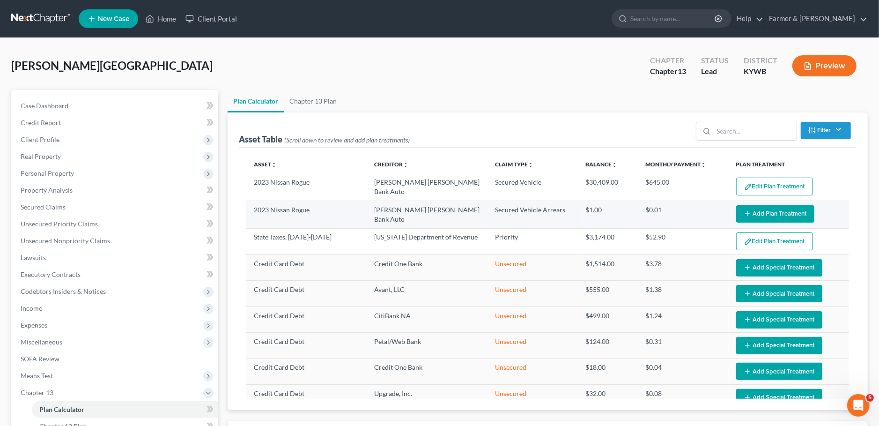
click at [767, 211] on button "Add Plan Treatment" at bounding box center [775, 213] width 78 height 17
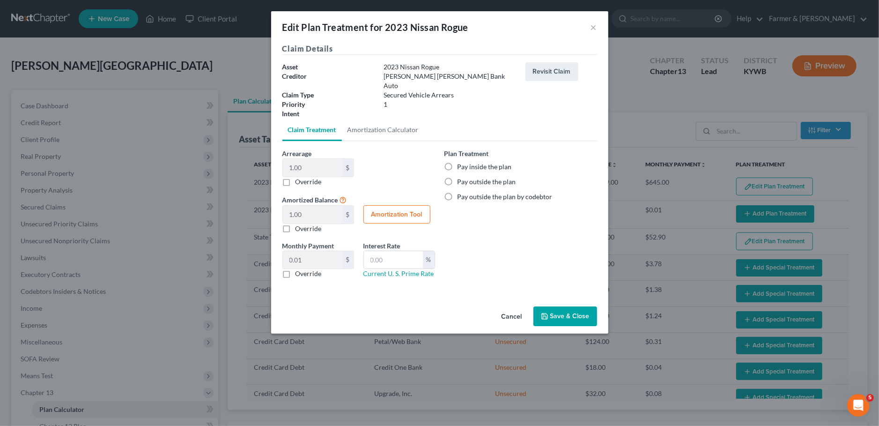
select select "59"
click at [458, 177] on label "Pay outside the plan" at bounding box center [487, 181] width 59 height 9
click at [461, 177] on input "Pay outside the plan" at bounding box center [464, 180] width 6 height 6
radio input "true"
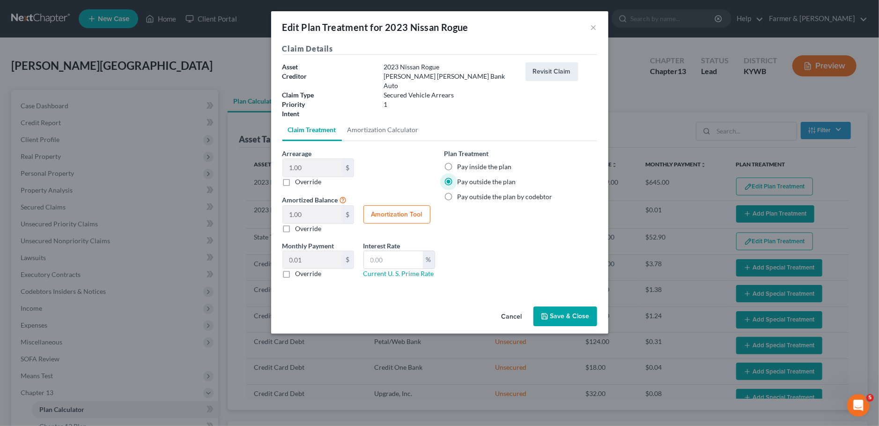
click at [552, 306] on button "Save & Close" at bounding box center [566, 316] width 64 height 20
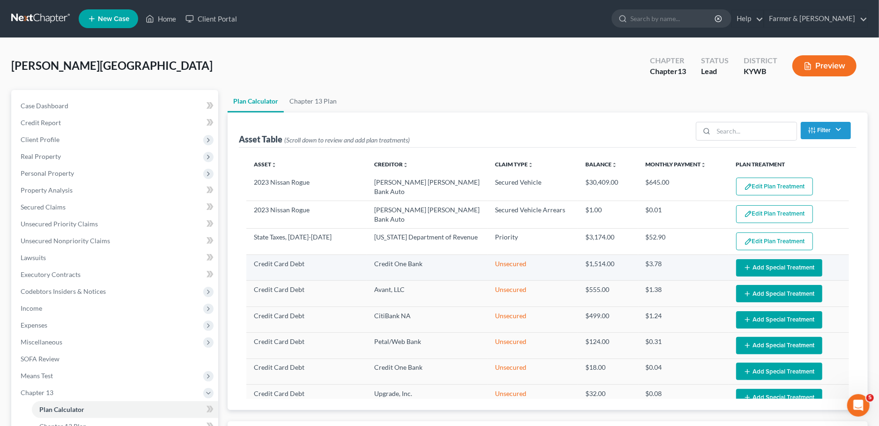
select select "59"
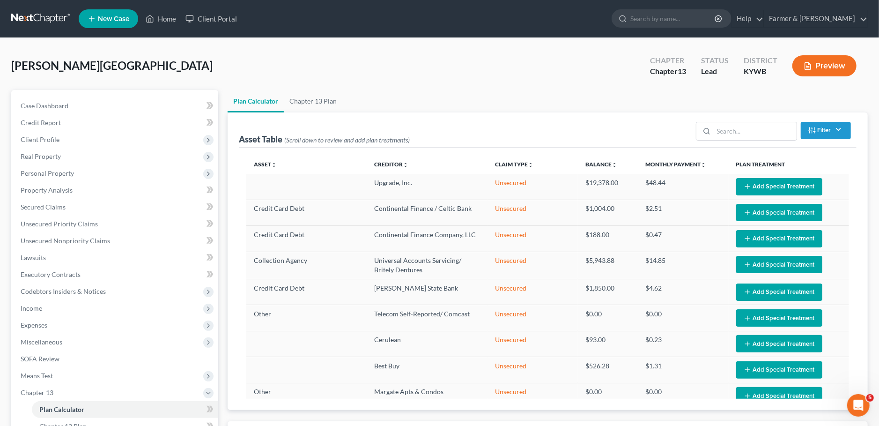
scroll to position [430, 0]
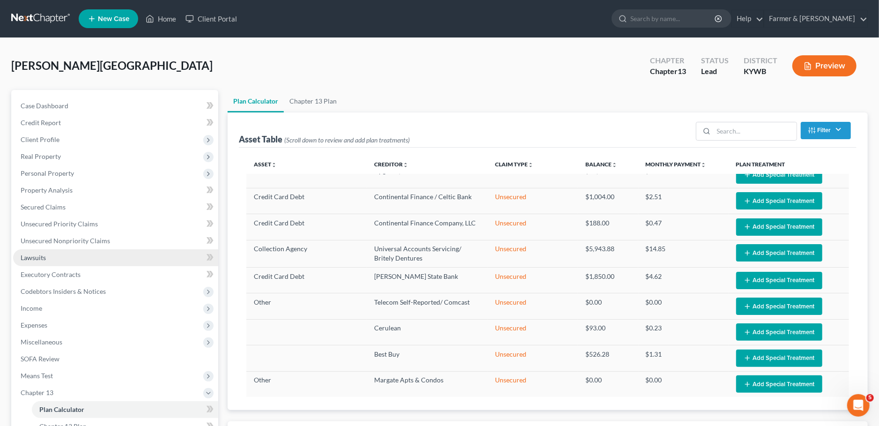
click at [92, 258] on link "Lawsuits" at bounding box center [115, 257] width 205 height 17
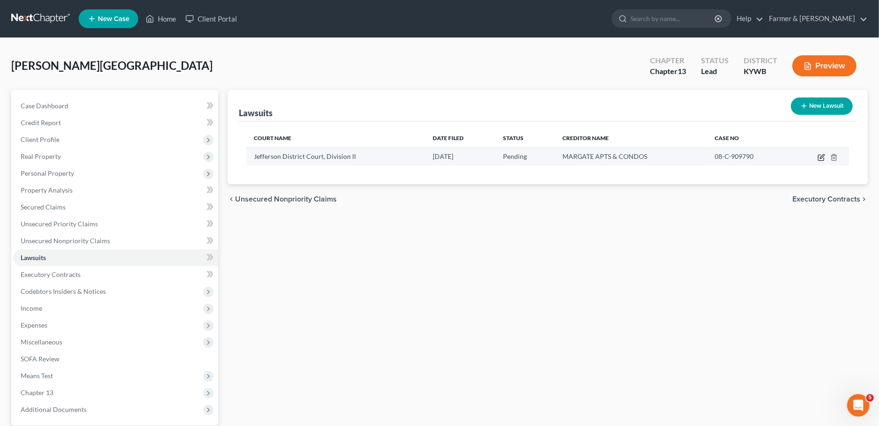
click at [820, 156] on icon "button" at bounding box center [821, 157] width 7 height 7
select select "18"
select select "0"
select select "4"
select select "18"
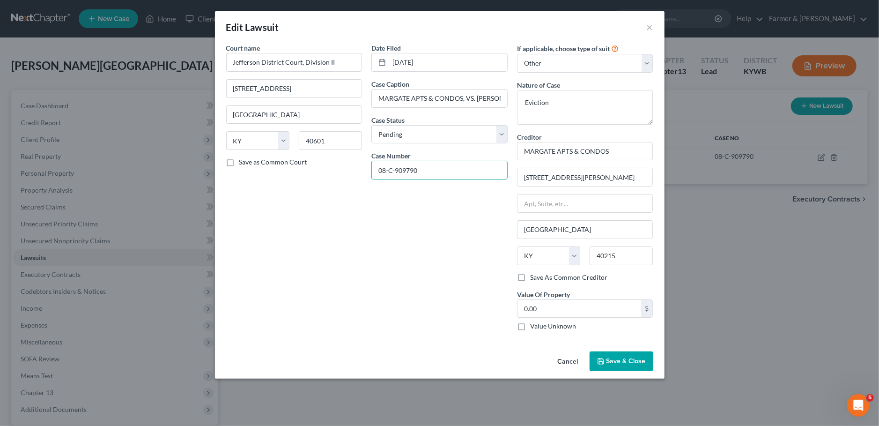
drag, startPoint x: 435, startPoint y: 173, endPoint x: 240, endPoint y: 162, distance: 195.2
click at [372, 162] on input "08-C-909790" at bounding box center [439, 170] width 135 height 18
click at [613, 357] on span "Save & Close" at bounding box center [626, 361] width 39 height 8
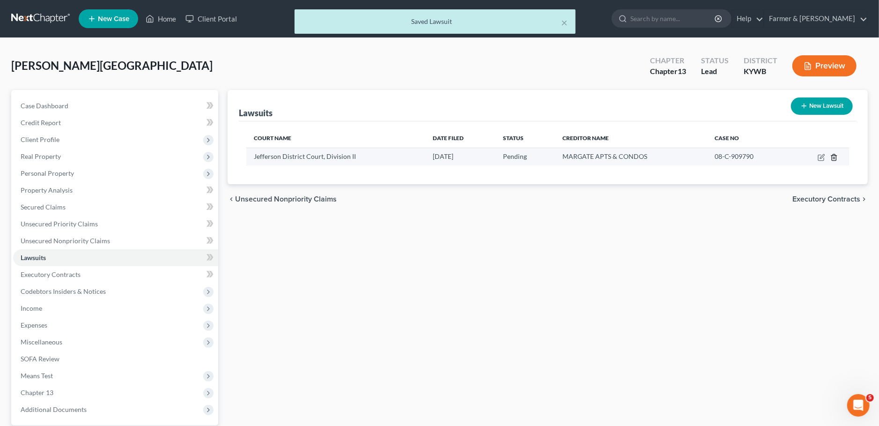
click at [838, 156] on icon "button" at bounding box center [834, 157] width 7 height 7
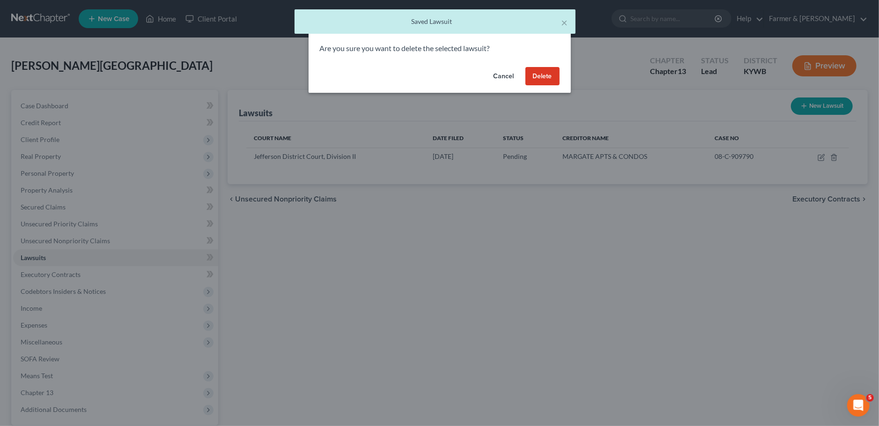
click at [555, 80] on button "Delete" at bounding box center [543, 76] width 34 height 19
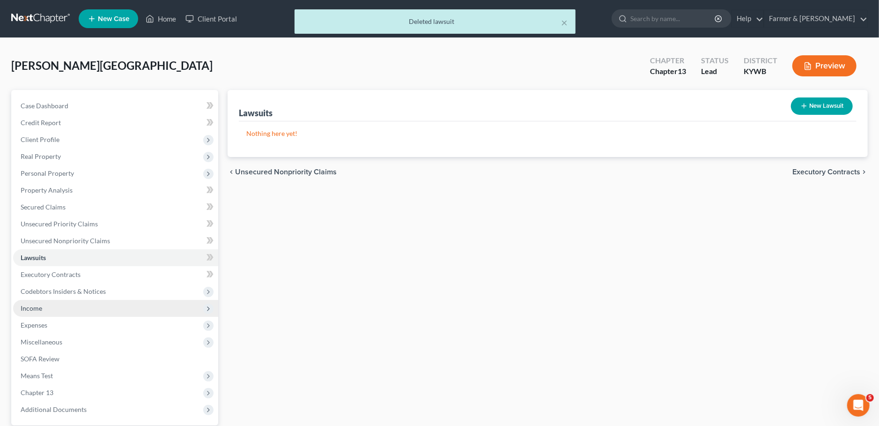
click at [94, 311] on span "Income" at bounding box center [115, 308] width 205 height 17
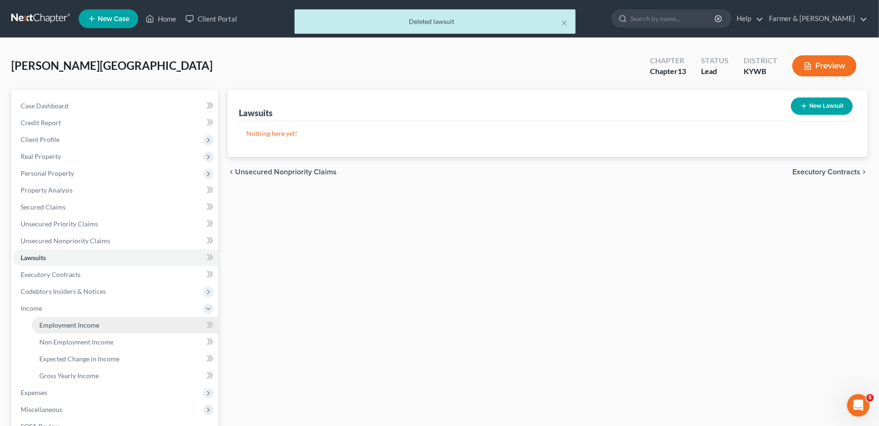
click at [91, 325] on span "Employment Income" at bounding box center [69, 325] width 60 height 8
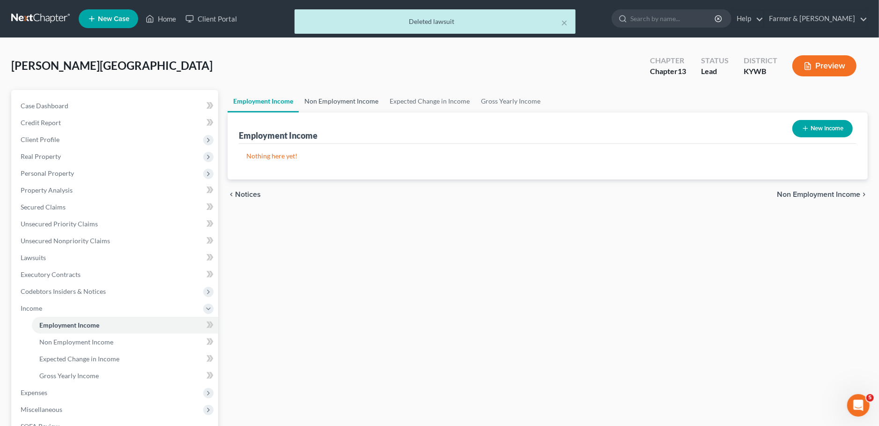
click at [345, 99] on link "Non Employment Income" at bounding box center [341, 101] width 85 height 22
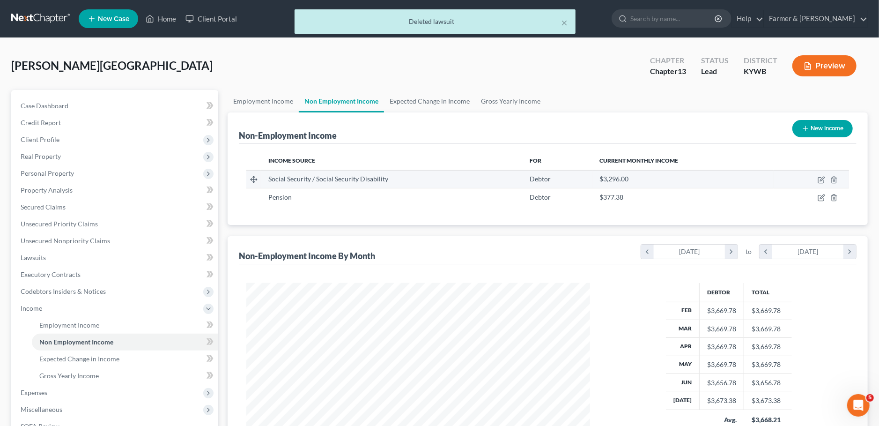
scroll to position [171, 363]
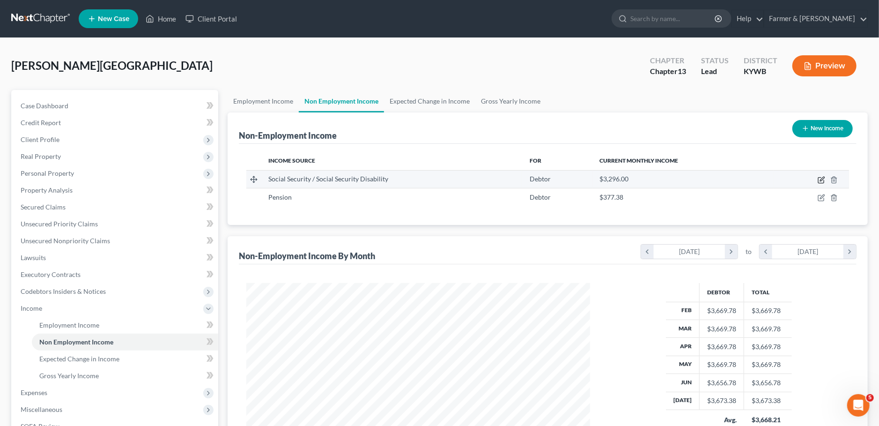
click at [823, 176] on icon "button" at bounding box center [821, 179] width 7 height 7
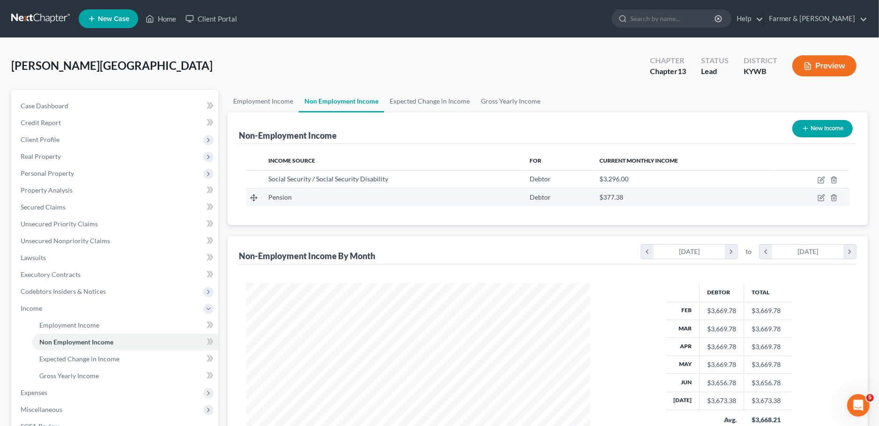
select select "4"
select select "0"
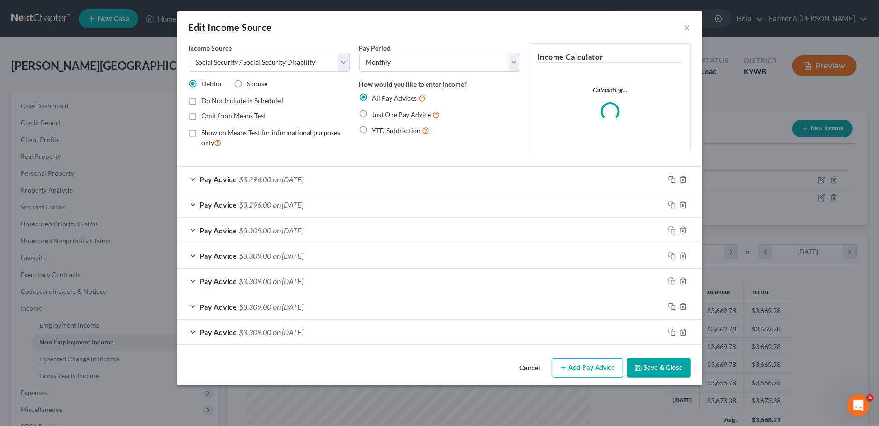
click at [202, 132] on label "Show on Means Test for informational purposes only" at bounding box center [276, 138] width 148 height 20
click at [206, 132] on input "Show on Means Test for informational purposes only" at bounding box center [209, 131] width 6 height 6
checkbox input "true"
click at [651, 363] on button "Save & Close" at bounding box center [659, 368] width 64 height 20
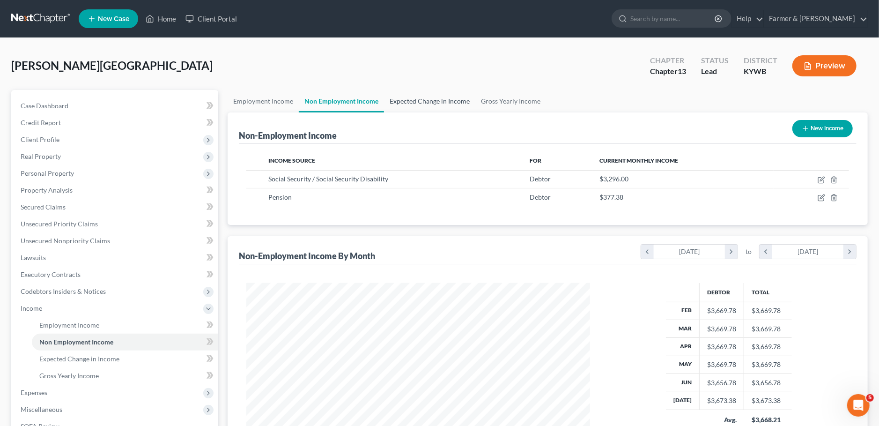
click at [435, 102] on link "Expected Change in Income" at bounding box center [429, 101] width 91 height 22
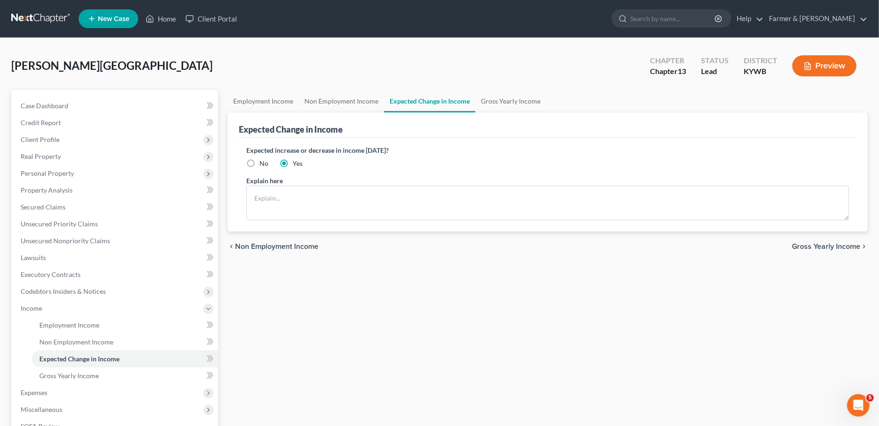
click at [260, 161] on label "No" at bounding box center [264, 163] width 9 height 9
click at [263, 161] on input "No" at bounding box center [266, 162] width 6 height 6
radio input "true"
click at [528, 103] on link "Gross Yearly Income" at bounding box center [511, 101] width 71 height 22
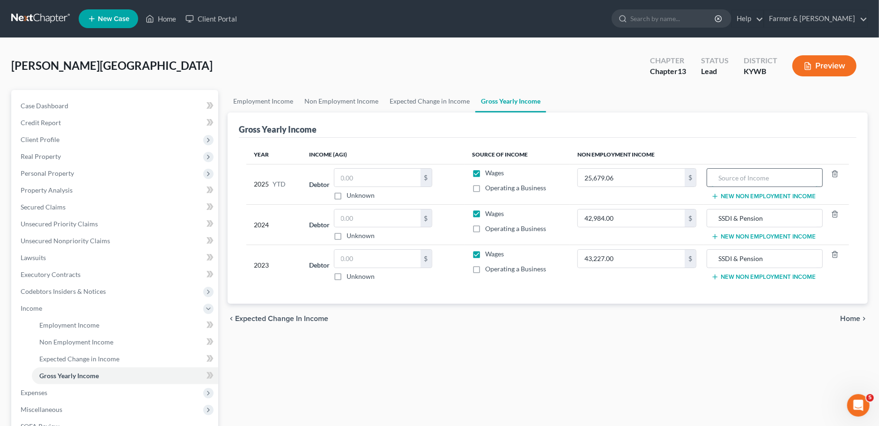
click at [765, 177] on input "text" at bounding box center [765, 178] width 106 height 18
type input "SSDI & Pension"
click at [538, 342] on div "Employment Income Non Employment Income Expected Change in Income Gross Yearly …" at bounding box center [548, 318] width 650 height 457
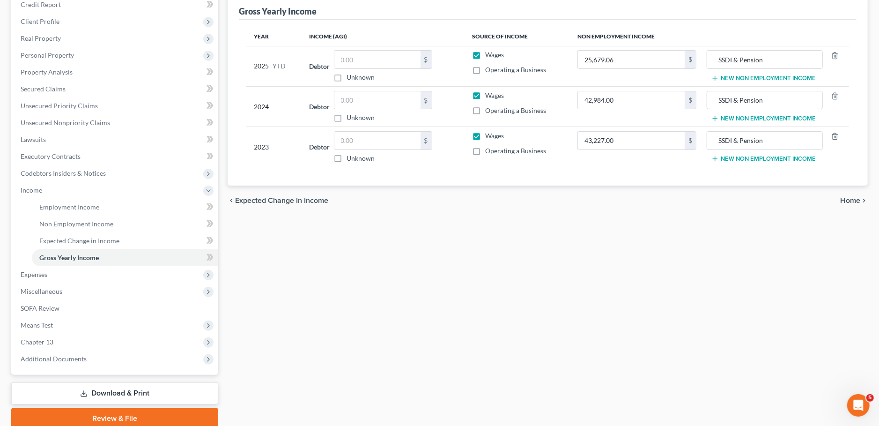
scroll to position [156, 0]
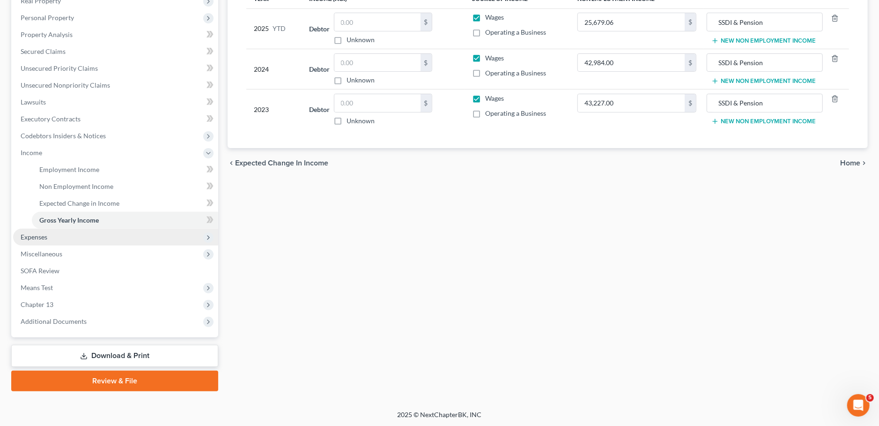
click at [82, 240] on span "Expenses" at bounding box center [115, 237] width 205 height 17
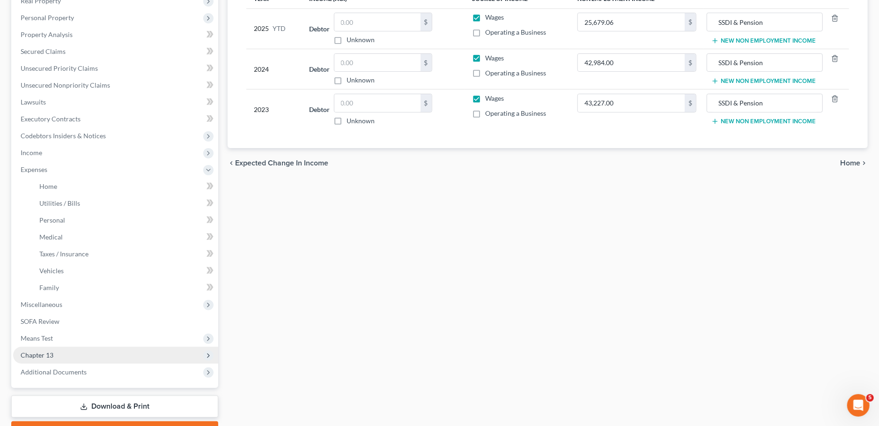
click at [70, 357] on span "Chapter 13" at bounding box center [115, 355] width 205 height 17
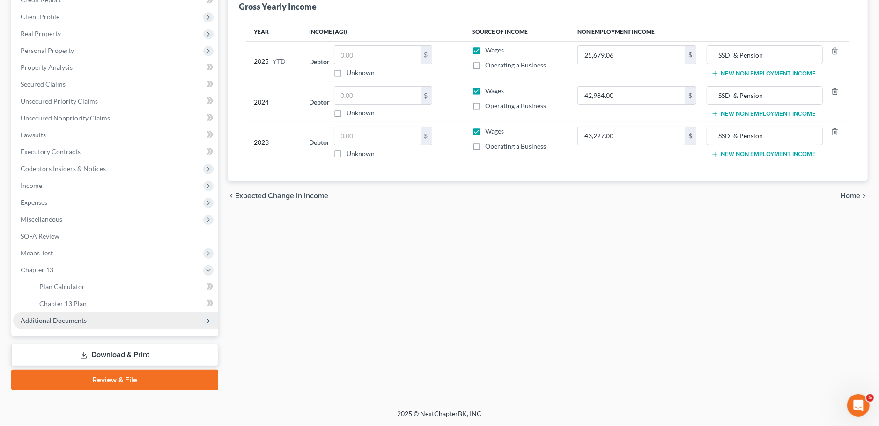
scroll to position [121, 0]
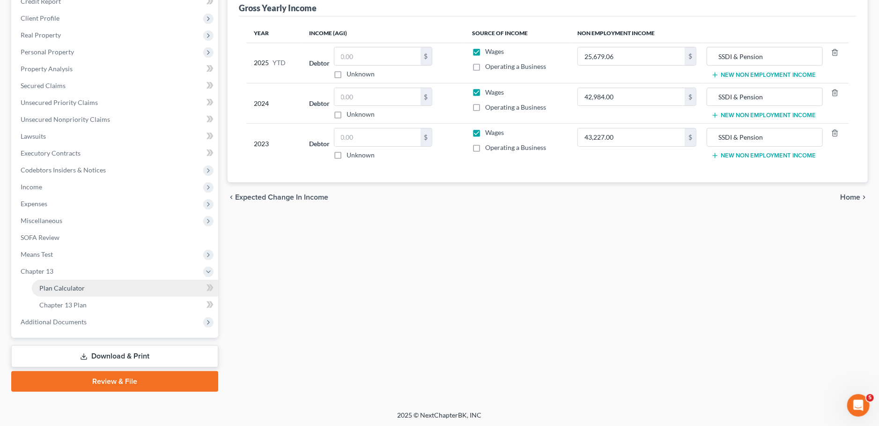
click at [72, 285] on span "Plan Calculator" at bounding box center [61, 288] width 45 height 8
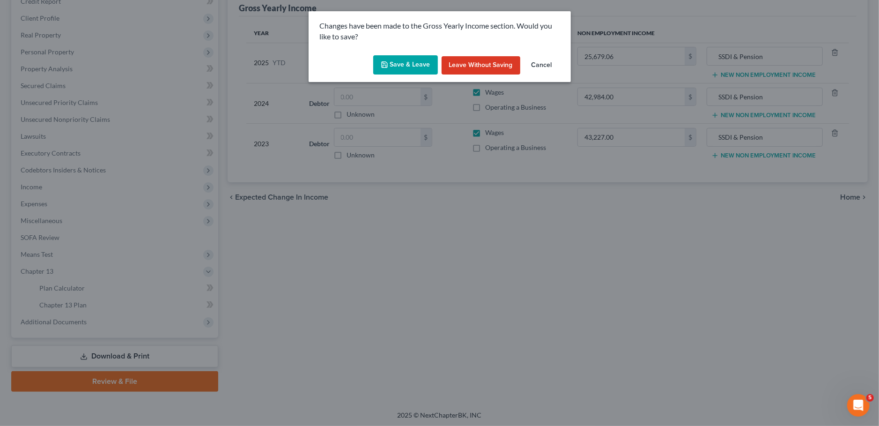
click at [405, 69] on button "Save & Leave" at bounding box center [405, 65] width 65 height 20
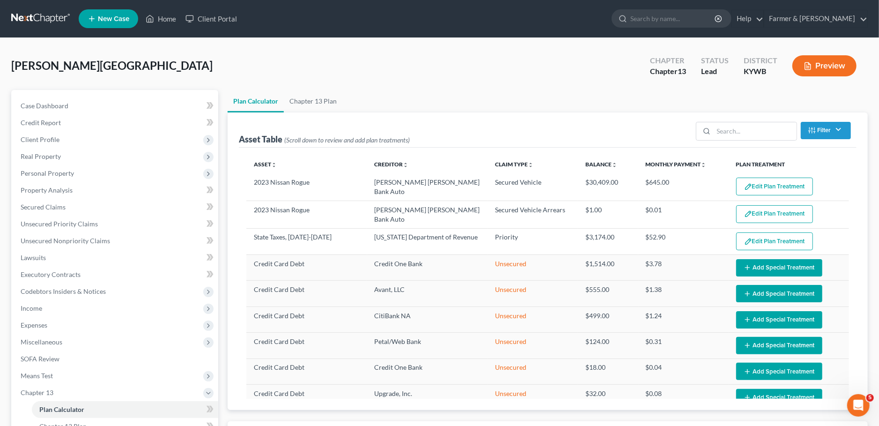
select select "59"
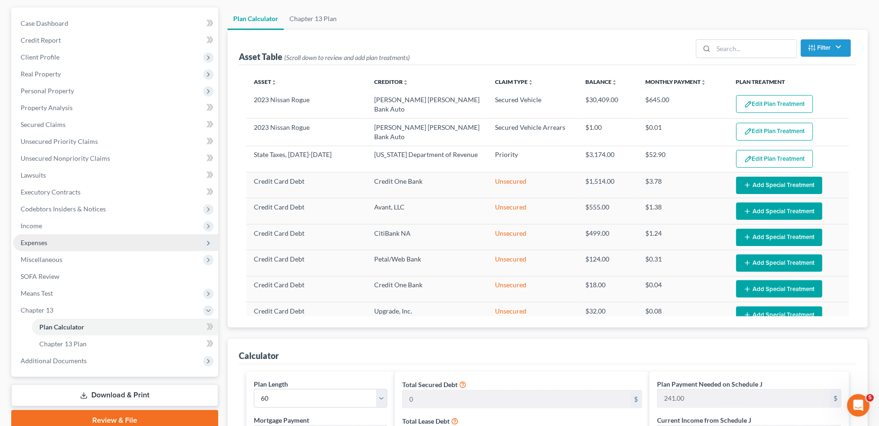
click at [73, 241] on span "Expenses" at bounding box center [115, 242] width 205 height 17
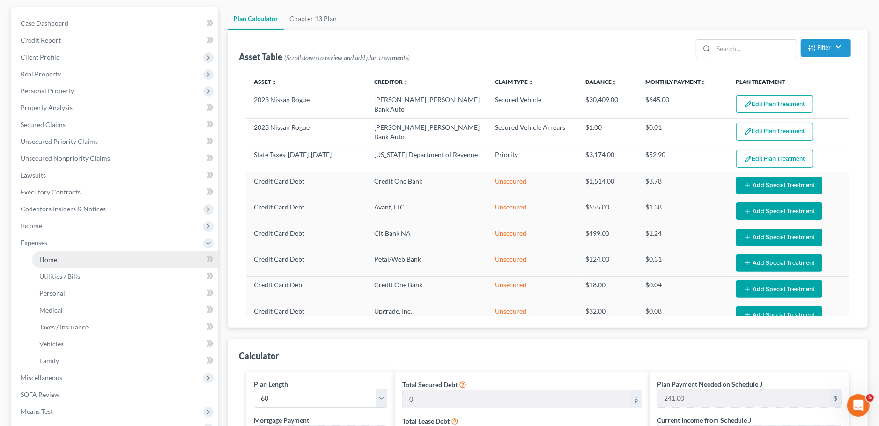
click at [75, 260] on link "Home" at bounding box center [125, 259] width 186 height 17
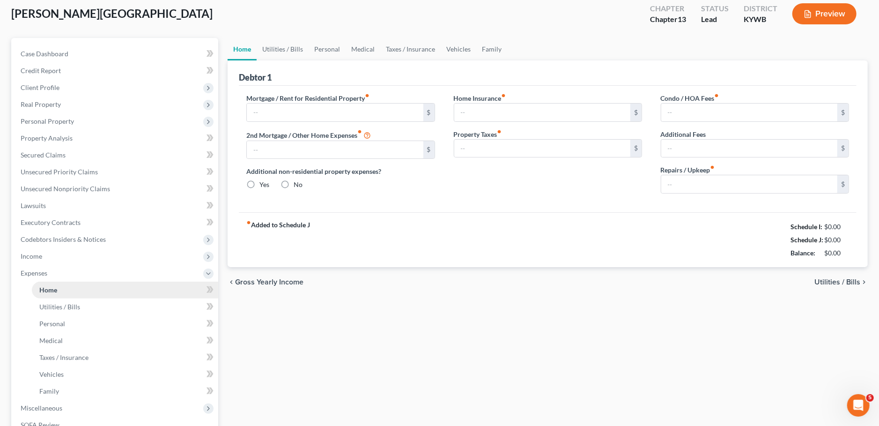
type input "1,231.00"
type input "0.00"
radio input "true"
type input "11.83"
type input "0.00"
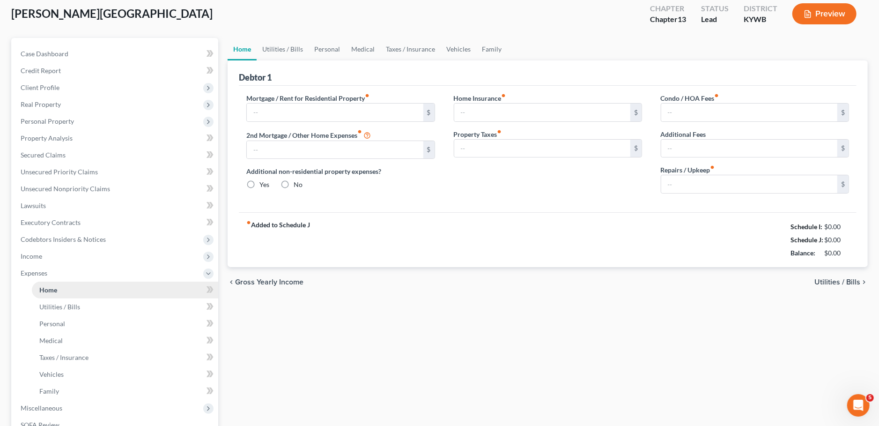
type input "0.00"
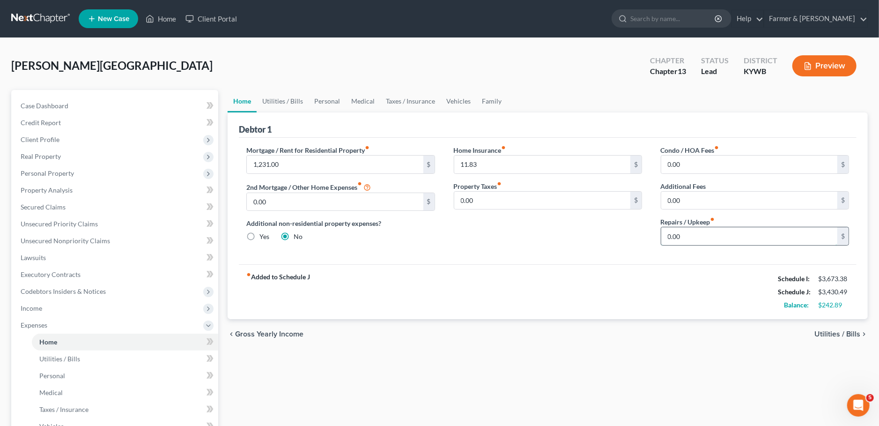
click at [737, 232] on input "0.00" at bounding box center [750, 236] width 176 height 18
type input "50.00"
click at [290, 98] on link "Utilities / Bills" at bounding box center [283, 101] width 52 height 22
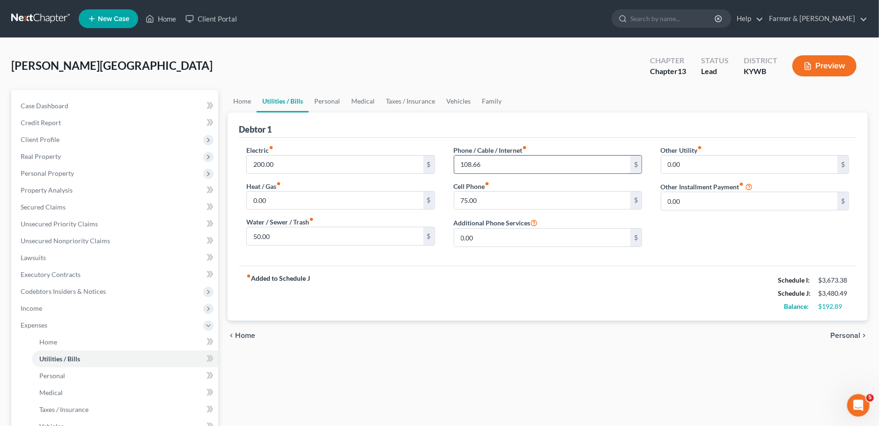
click at [506, 156] on input "108.66" at bounding box center [542, 165] width 176 height 18
type input "108.00"
click at [337, 96] on link "Personal" at bounding box center [327, 101] width 37 height 22
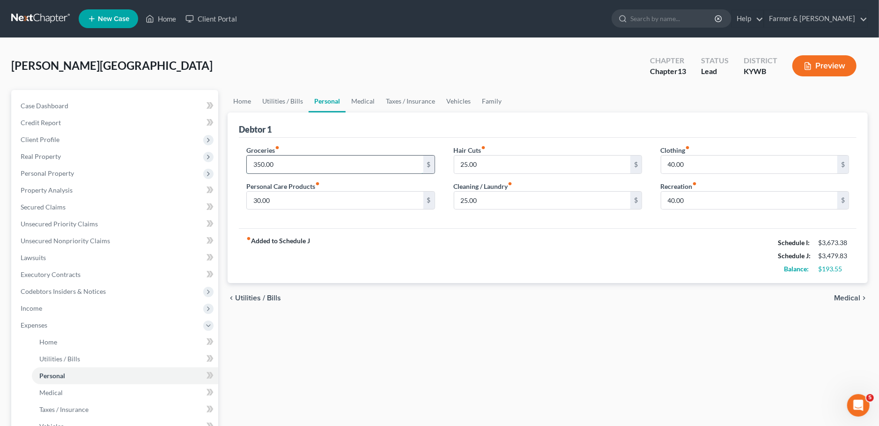
click at [284, 160] on input "350.00" at bounding box center [335, 165] width 176 height 18
type input "75.00"
type input "0.00"
click at [362, 97] on link "Medical" at bounding box center [363, 101] width 35 height 22
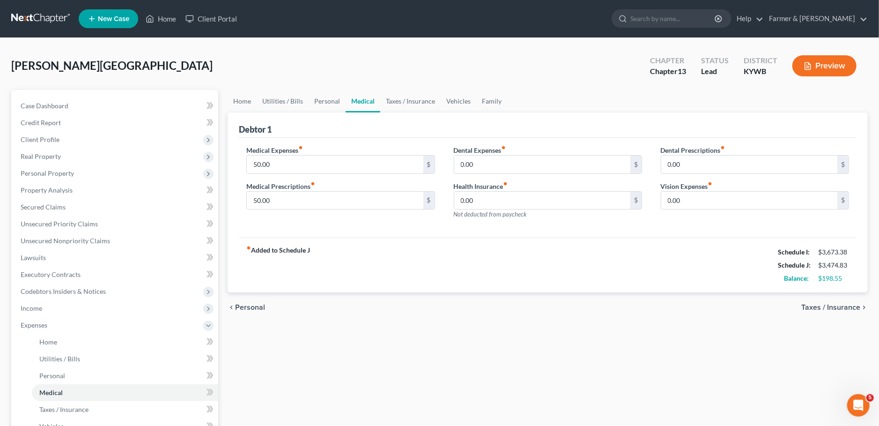
click at [418, 84] on div "Gillick, Glenda Upgraded Chapter Chapter 13 Status Lead District KYWB Preview" at bounding box center [439, 69] width 857 height 41
click at [414, 98] on link "Taxes / Insurance" at bounding box center [410, 101] width 60 height 22
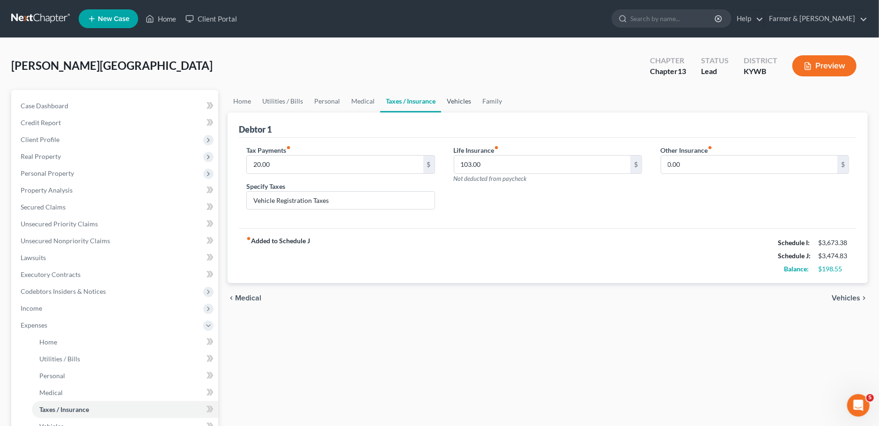
click at [455, 99] on link "Vehicles" at bounding box center [459, 101] width 36 height 22
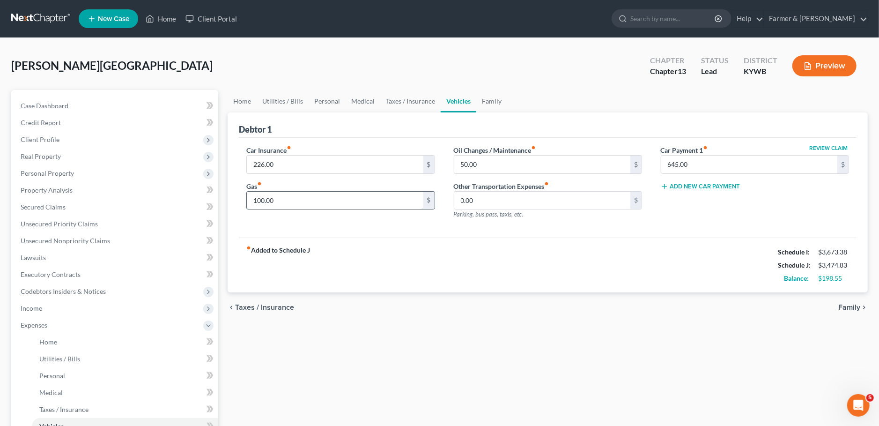
click at [351, 201] on input "100.00" at bounding box center [335, 201] width 176 height 18
type input "175.00"
type input "0.00"
click at [499, 93] on link "Family" at bounding box center [491, 101] width 31 height 22
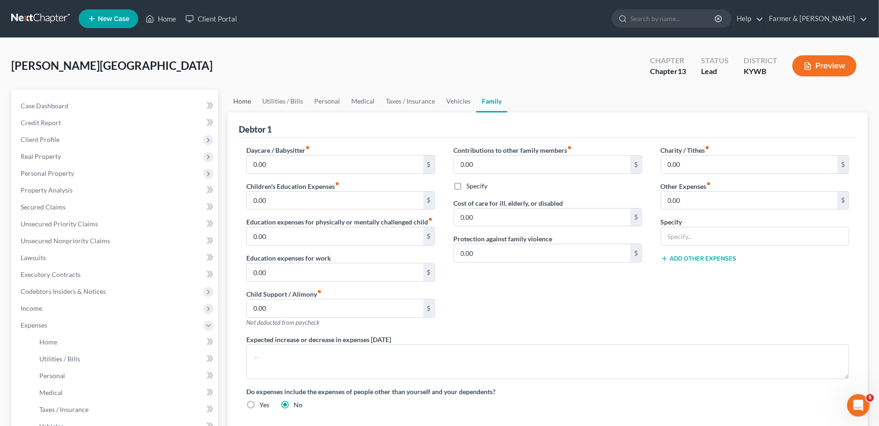
click at [243, 103] on link "Home" at bounding box center [242, 101] width 29 height 22
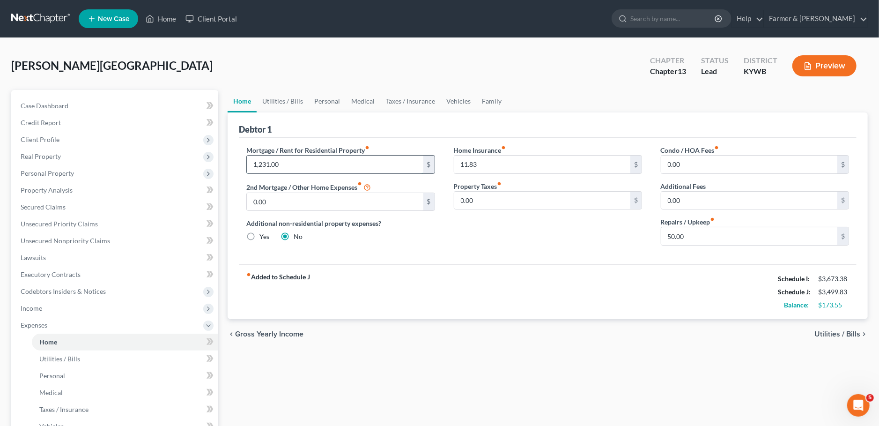
click at [289, 163] on input "1,231.00" at bounding box center [335, 165] width 176 height 18
type input "1,200.00"
click at [289, 103] on link "Utilities / Bills" at bounding box center [283, 101] width 52 height 22
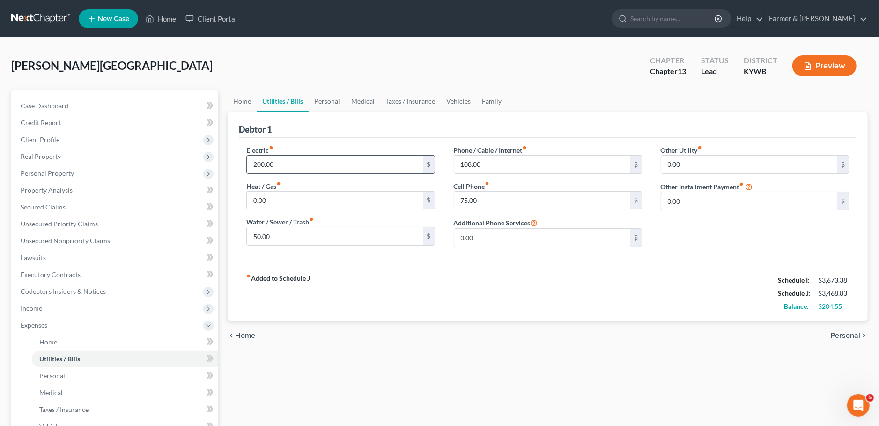
click at [288, 164] on input "200.00" at bounding box center [335, 165] width 176 height 18
type input "180.00"
type input "90.00"
click at [490, 104] on link "Family" at bounding box center [491, 101] width 31 height 22
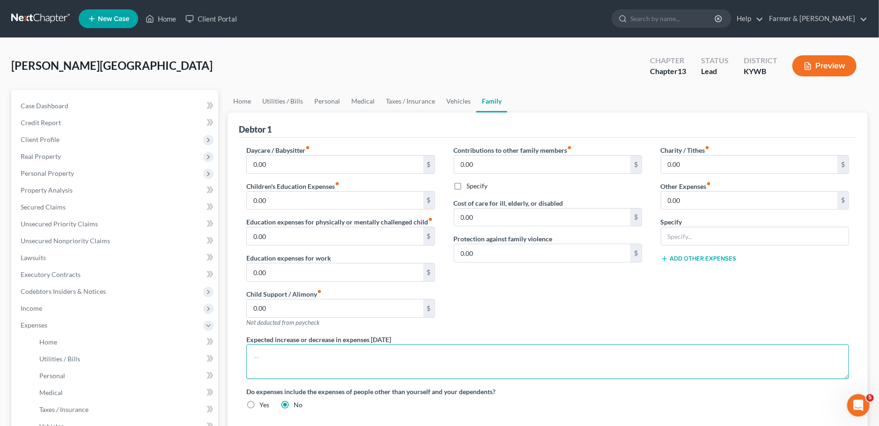
click at [384, 369] on textarea at bounding box center [547, 361] width 603 height 35
type textarea "R"
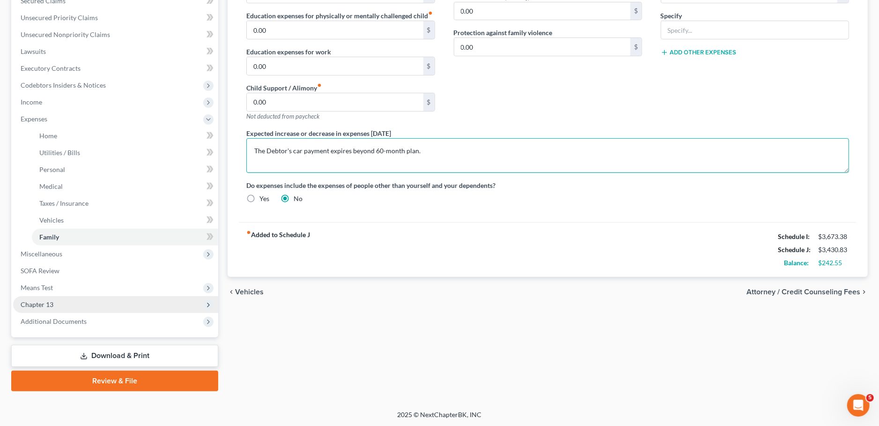
type textarea "The Debtor's car payment expires beyond 60-month plan."
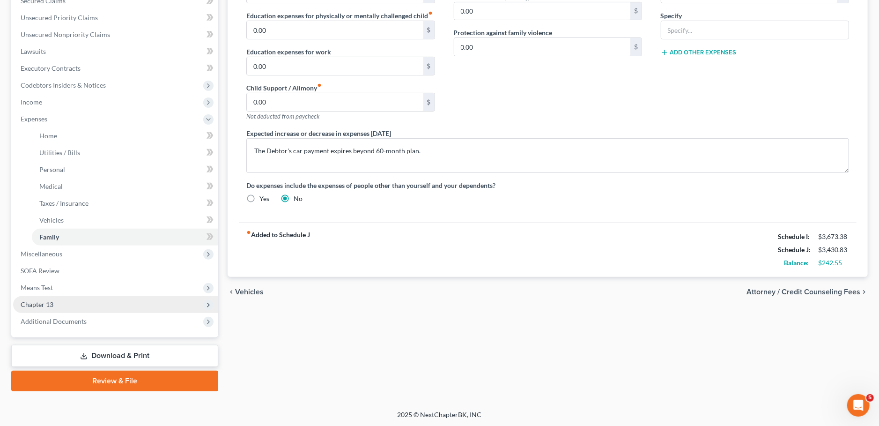
click at [143, 304] on span "Chapter 13" at bounding box center [115, 304] width 205 height 17
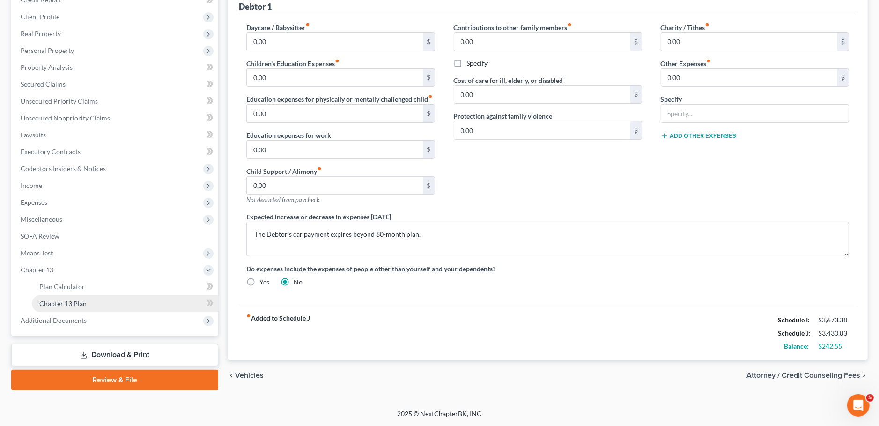
scroll to position [121, 0]
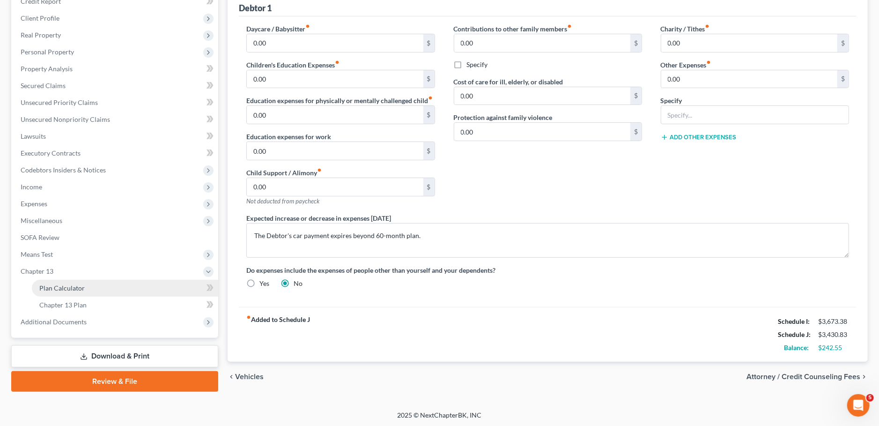
click at [136, 293] on link "Plan Calculator" at bounding box center [125, 288] width 186 height 17
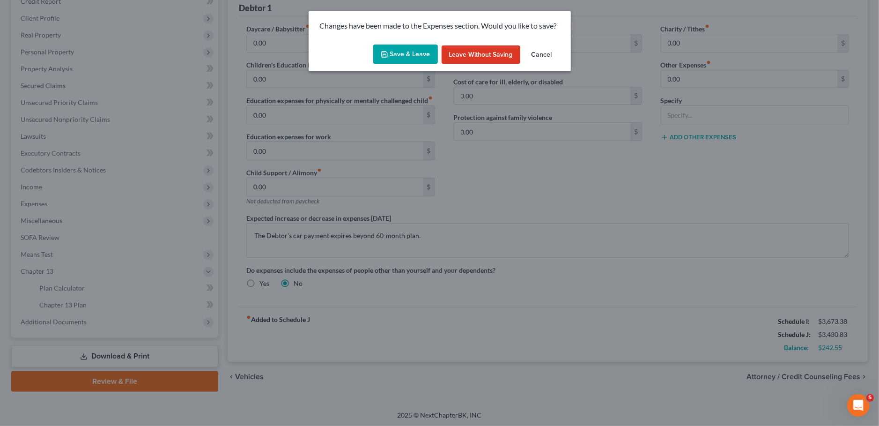
drag, startPoint x: 388, startPoint y: 47, endPoint x: 510, endPoint y: 126, distance: 144.6
click at [390, 47] on button "Save & Leave" at bounding box center [405, 55] width 65 height 20
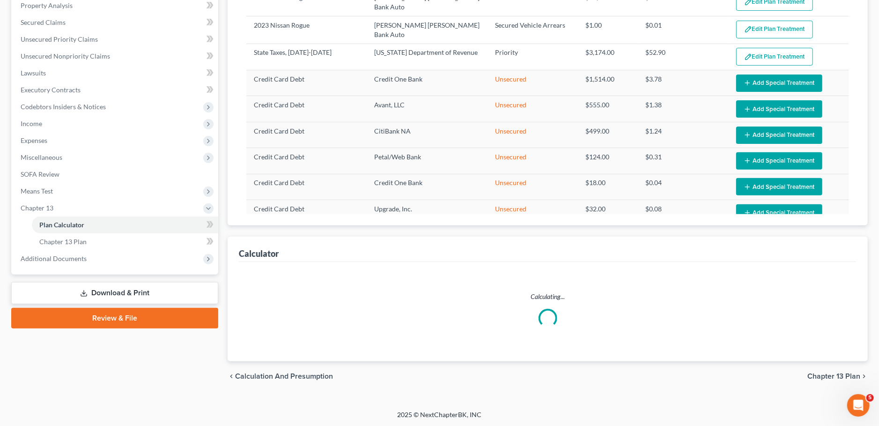
select select "59"
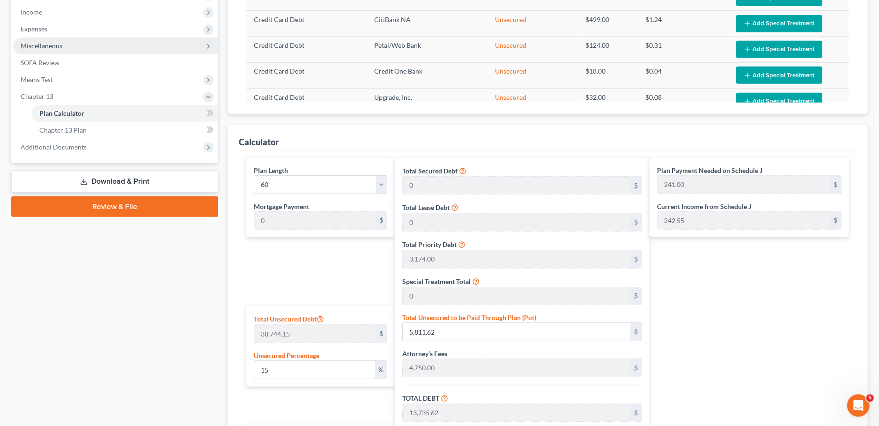
scroll to position [70, 0]
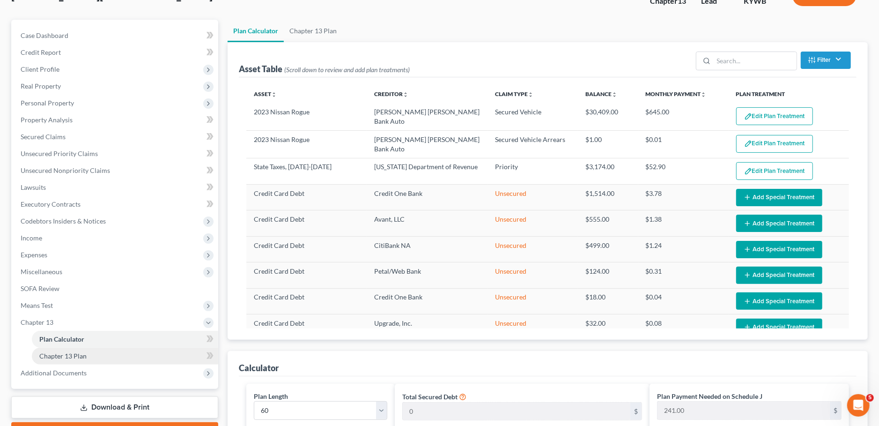
click at [99, 357] on link "Chapter 13 Plan" at bounding box center [125, 356] width 186 height 17
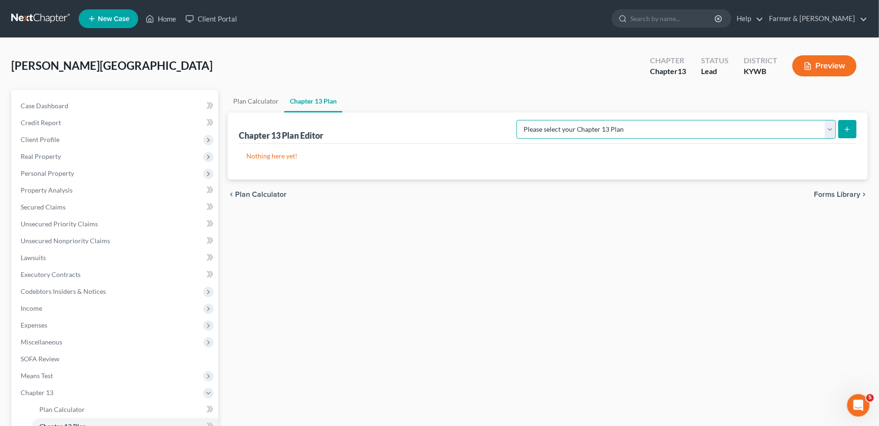
click at [517, 120] on select "Please select your Chapter 13 Plan National Form Plan - Official Form 113 Natio…" at bounding box center [677, 129] width 320 height 19
select select "3"
click option "National Form Plan - Official Form 113: Farmer & Wright Plan with TFS Bill Pay" at bounding box center [0, 0] width 0 height 0
click at [837, 137] on form "Please select your Chapter 13 Plan National Form Plan - Official Form 113 Natio…" at bounding box center [687, 129] width 340 height 19
click at [844, 130] on button "submit" at bounding box center [848, 129] width 18 height 18
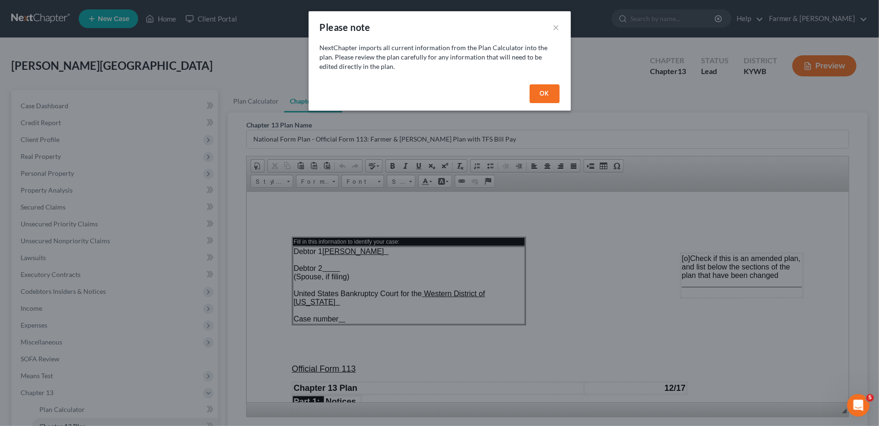
click at [534, 95] on button "OK" at bounding box center [545, 93] width 30 height 19
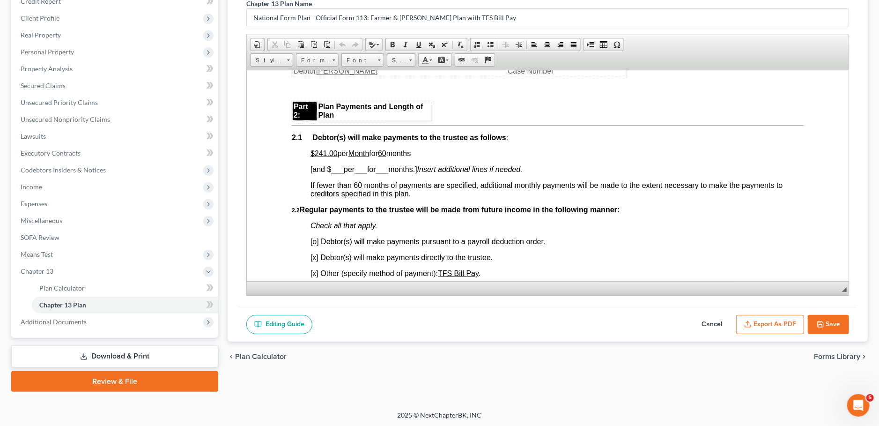
scroll to position [495, 0]
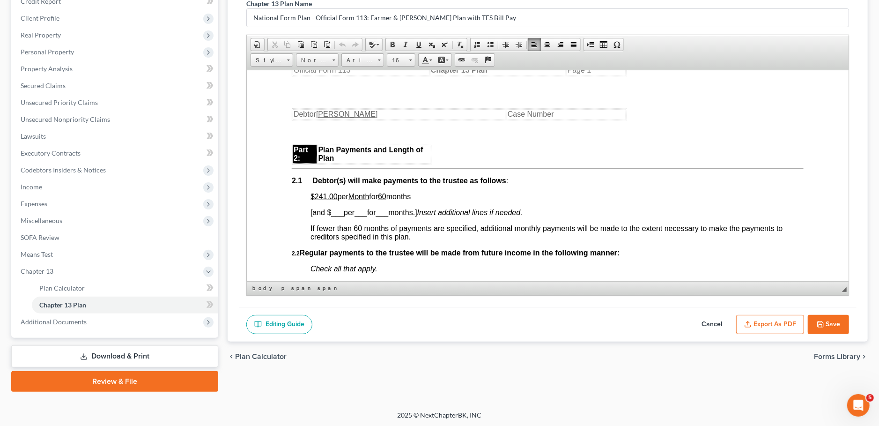
click at [338, 200] on span "$241.00 per Month for 60 months" at bounding box center [361, 196] width 100 height 8
drag, startPoint x: 334, startPoint y: 204, endPoint x: 422, endPoint y: 201, distance: 87.7
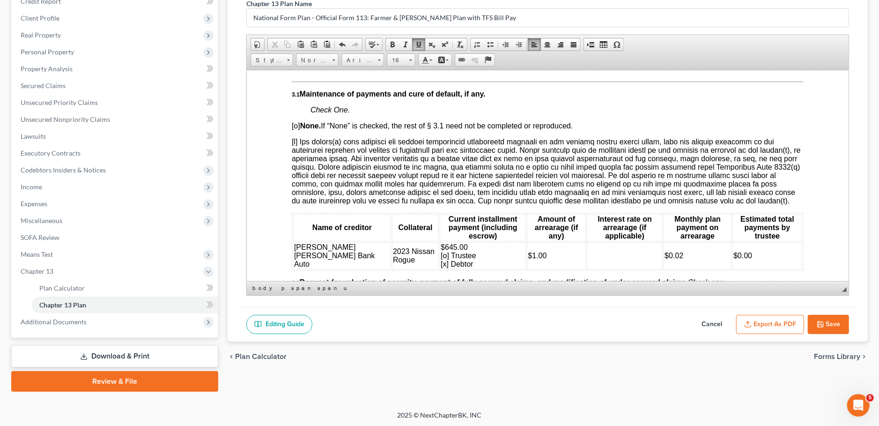
scroll to position [1072, 0]
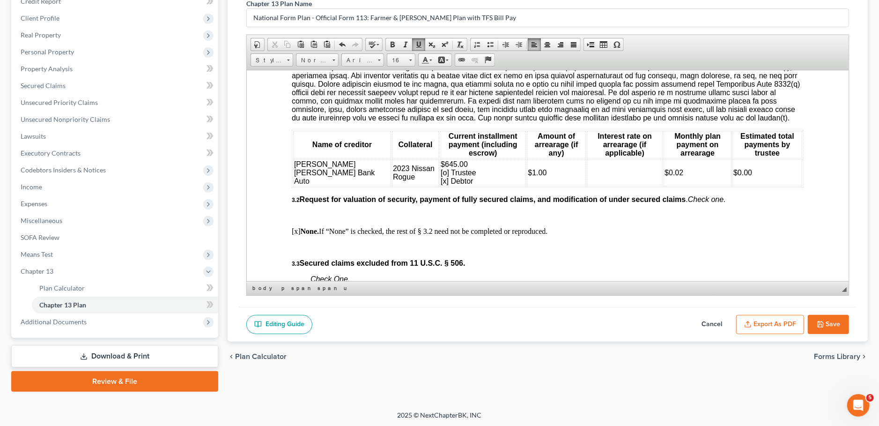
click at [441, 185] on span "$645.00 [o] Trustee [x] Debtor" at bounding box center [459, 172] width 36 height 25
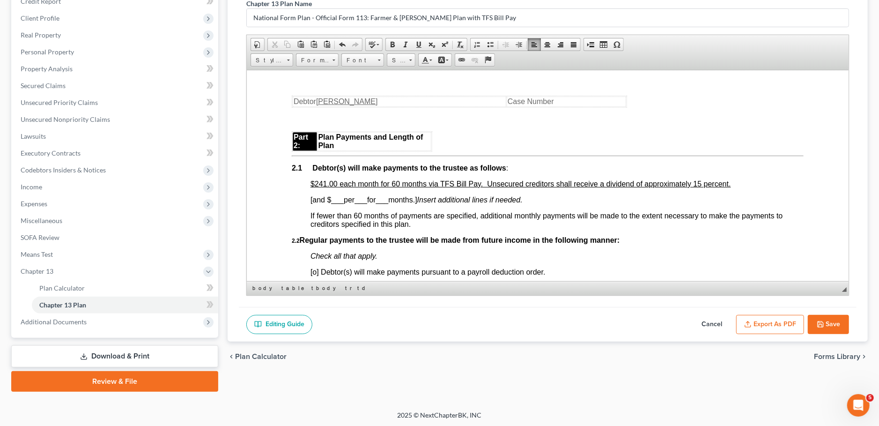
scroll to position [577, 0]
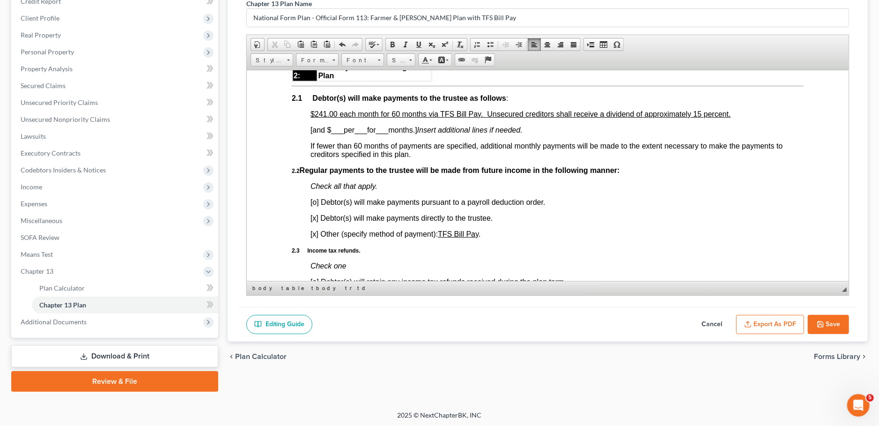
click at [783, 317] on button "Export as PDF" at bounding box center [770, 325] width 68 height 20
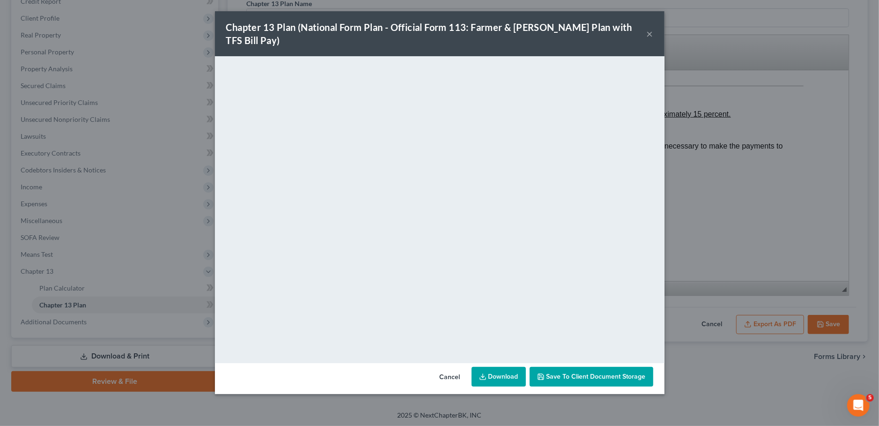
click at [588, 367] on button "Save to Client Document Storage" at bounding box center [592, 377] width 124 height 20
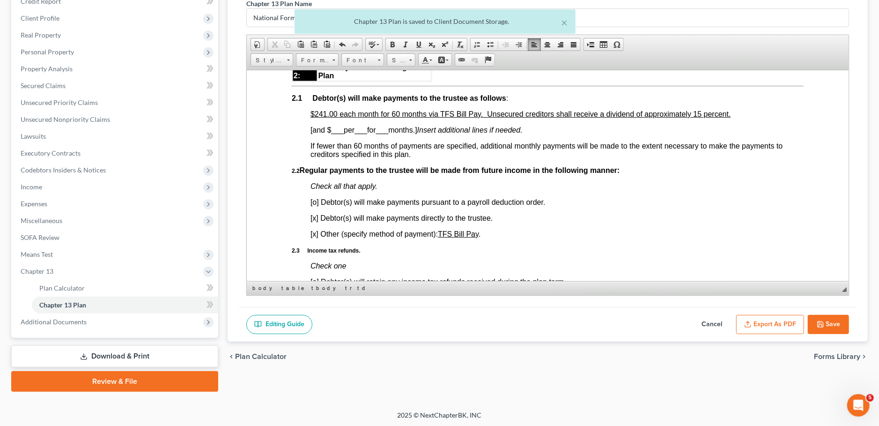
click at [820, 321] on polyline "button" at bounding box center [820, 321] width 2 height 1
click at [86, 318] on span "Additional Documents" at bounding box center [115, 321] width 205 height 17
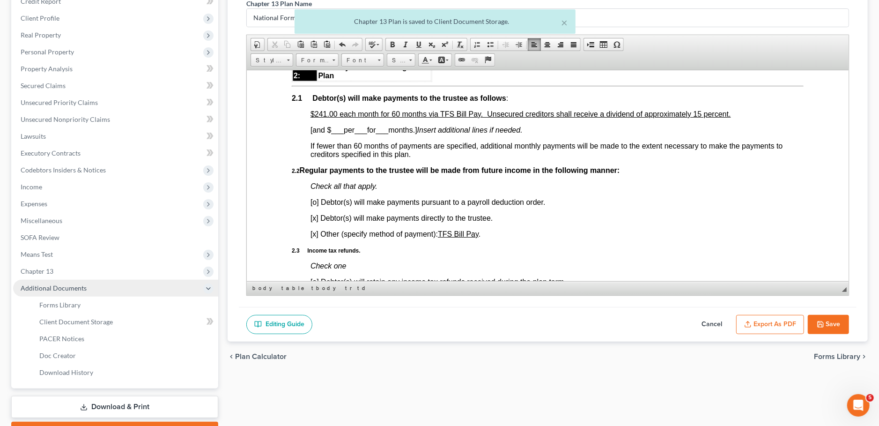
select select "3"
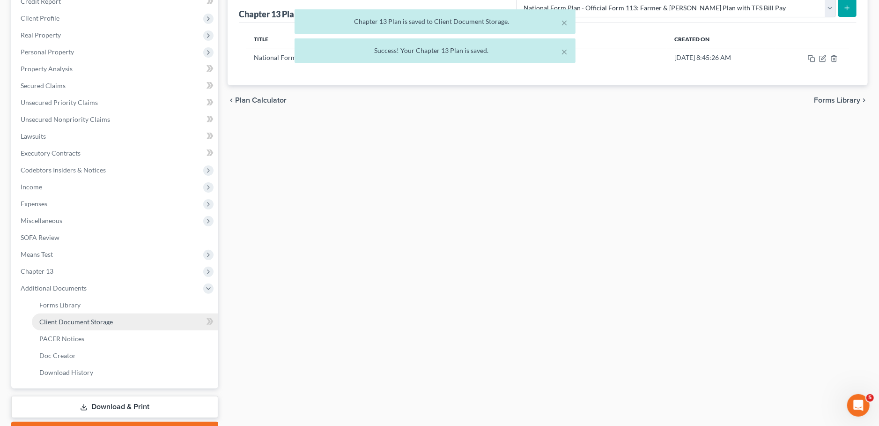
click at [85, 322] on span "Client Document Storage" at bounding box center [76, 322] width 74 height 8
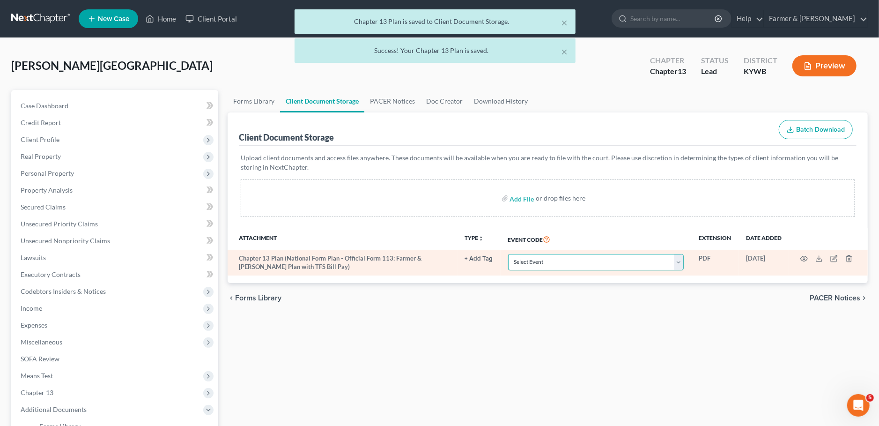
click at [508, 254] on select "Select Event Amended Answer Amended Complaint Amended List of Creditors (Fee) A…" at bounding box center [596, 262] width 176 height 16
select select "16"
click option "Chapter 13 Plan" at bounding box center [0, 0] width 0 height 0
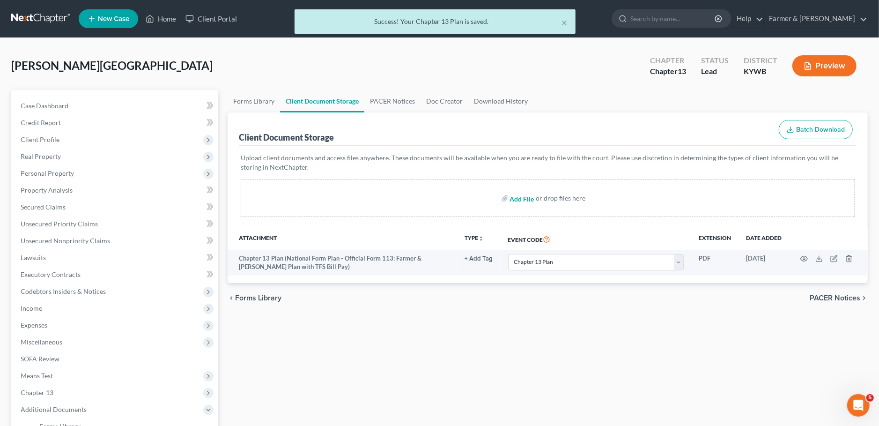
click at [520, 195] on input "file" at bounding box center [521, 198] width 22 height 17
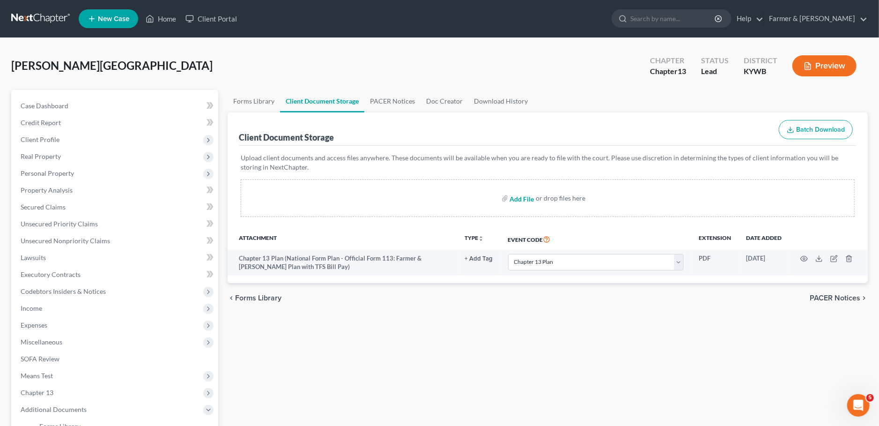
type input "C:\fakepath\202507Gillick_GlendaJ_06531_KYW_CC_039912421.pdf"
select select "16"
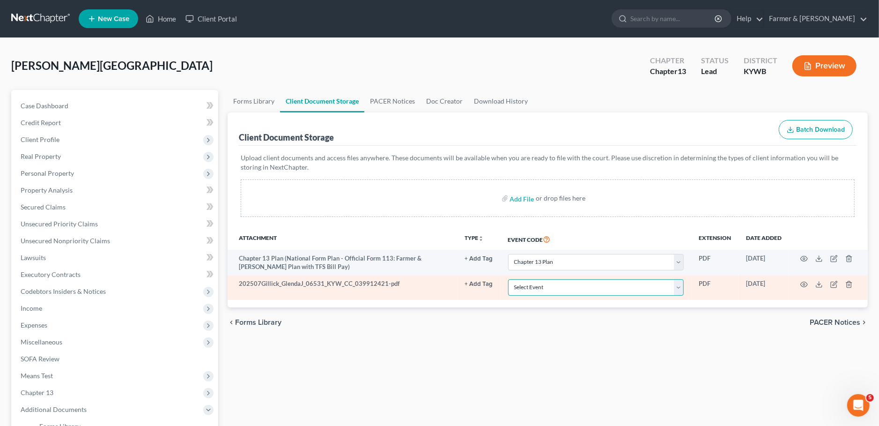
click at [508, 279] on select "Select Event Amended Answer Amended Complaint Amended List of Creditors (Fee) A…" at bounding box center [596, 287] width 176 height 16
select select "7"
click option "Certificate of Credit Counseling" at bounding box center [0, 0] width 0 height 0
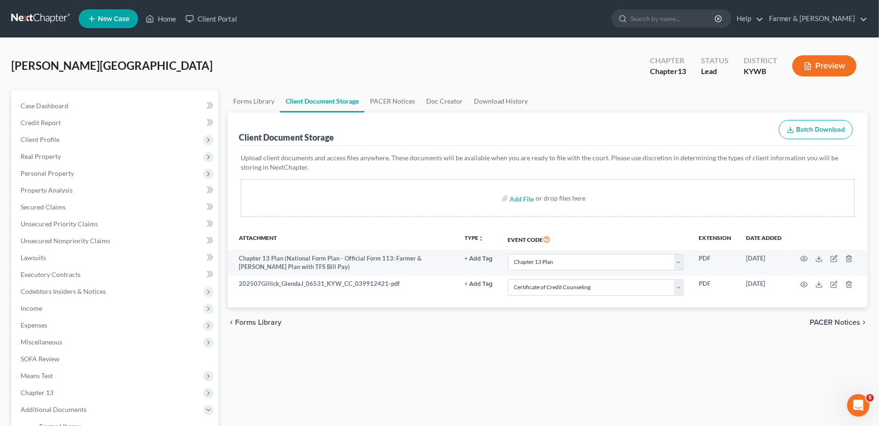
click at [504, 326] on div "chevron_left Forms Library PACER Notices chevron_right" at bounding box center [548, 322] width 640 height 30
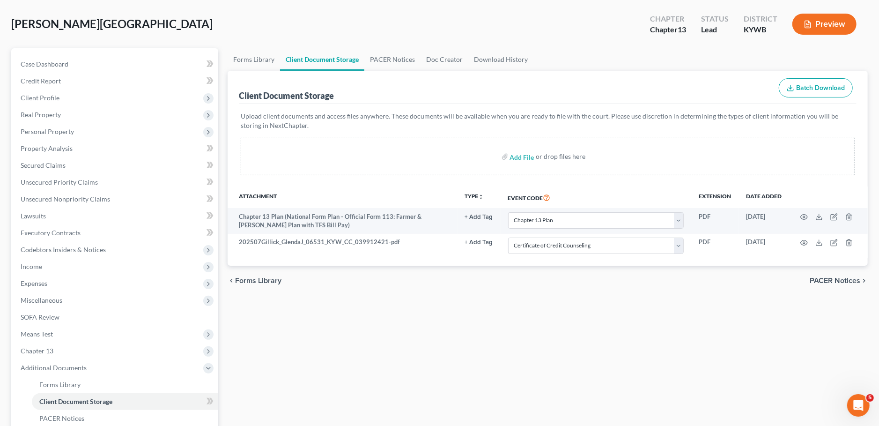
scroll to position [165, 0]
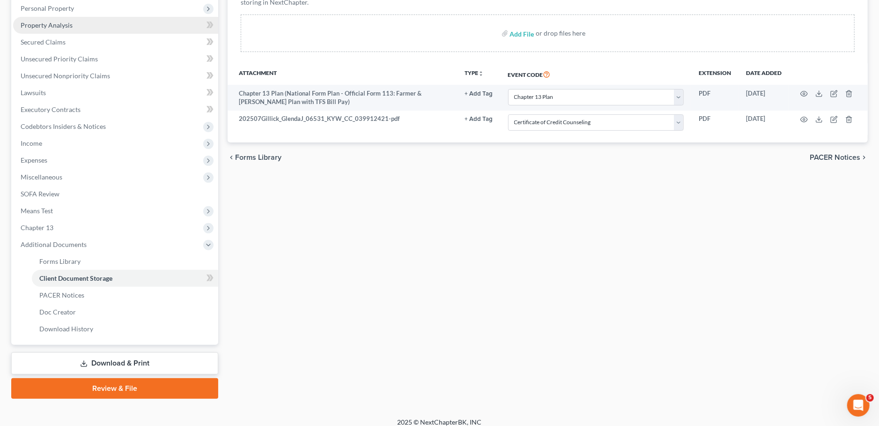
click at [89, 27] on link "Property Analysis" at bounding box center [115, 25] width 205 height 17
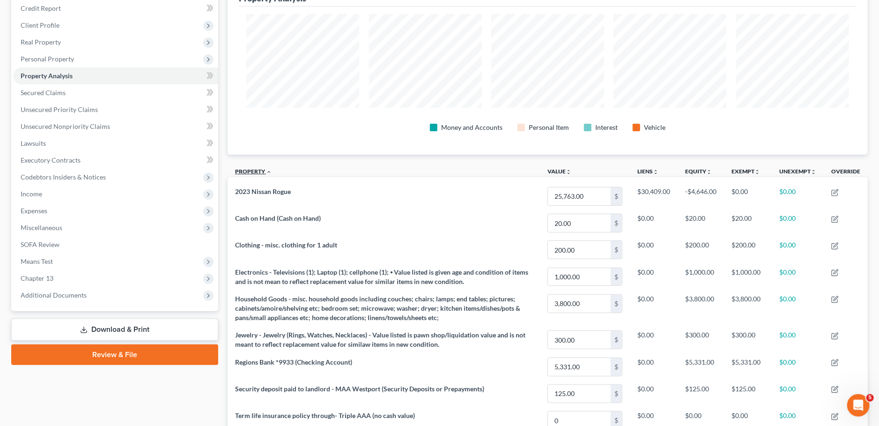
scroll to position [82, 0]
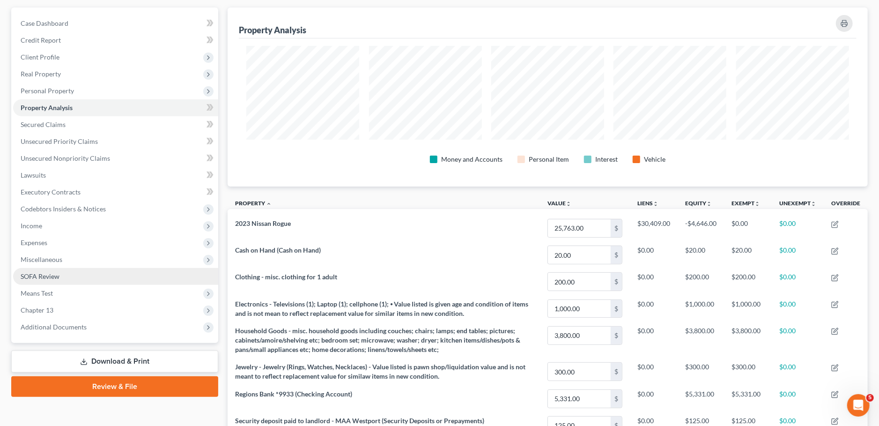
click at [74, 272] on link "SOFA Review" at bounding box center [115, 276] width 205 height 17
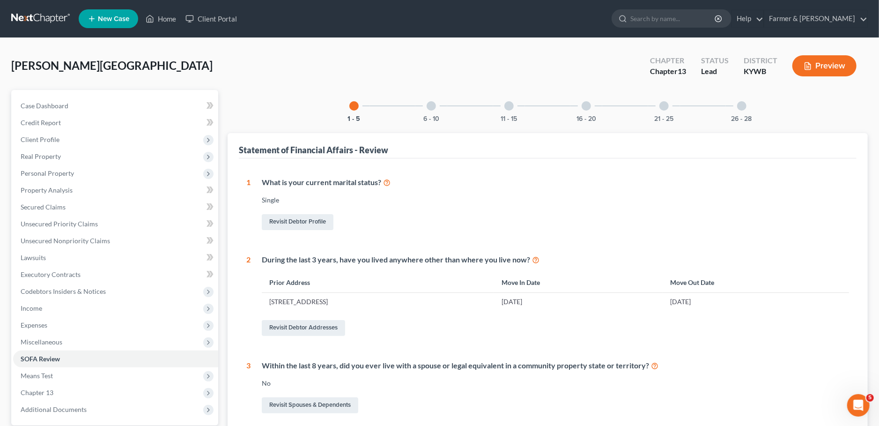
click at [435, 105] on div at bounding box center [431, 105] width 9 height 9
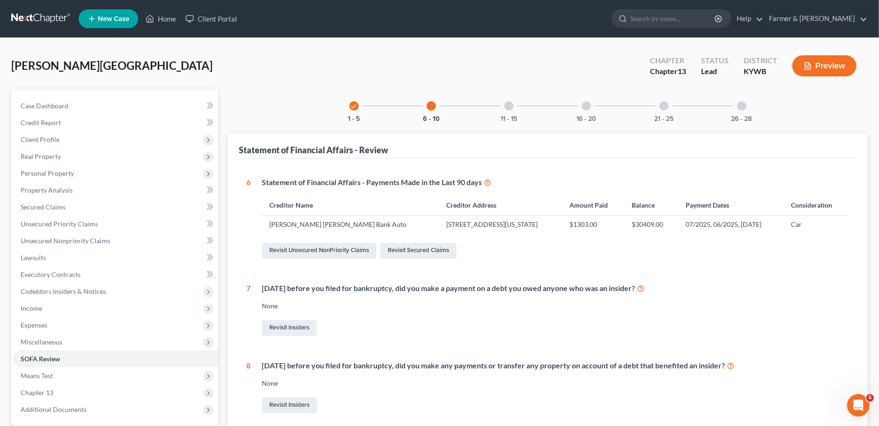
click at [507, 114] on div "11 - 15" at bounding box center [509, 106] width 32 height 32
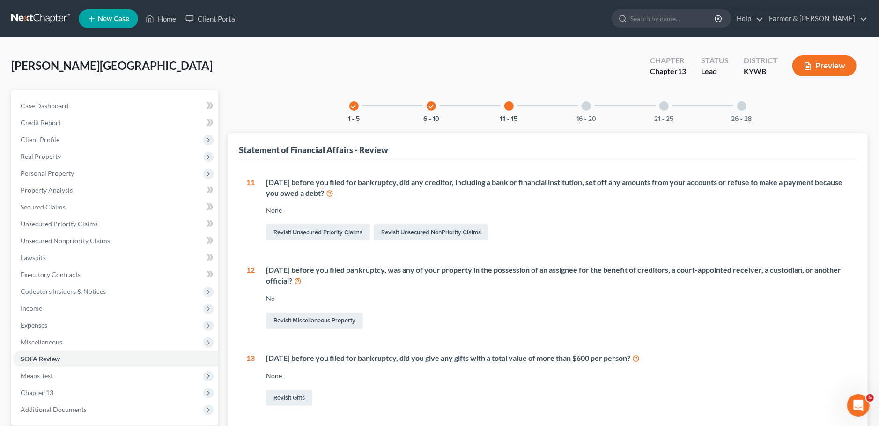
click at [581, 105] on div "16 - 20" at bounding box center [587, 106] width 32 height 32
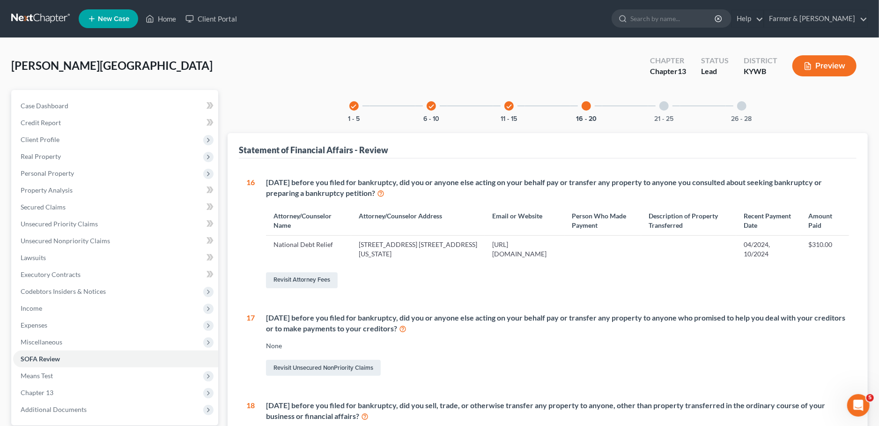
click at [654, 110] on div "21 - 25" at bounding box center [664, 106] width 32 height 32
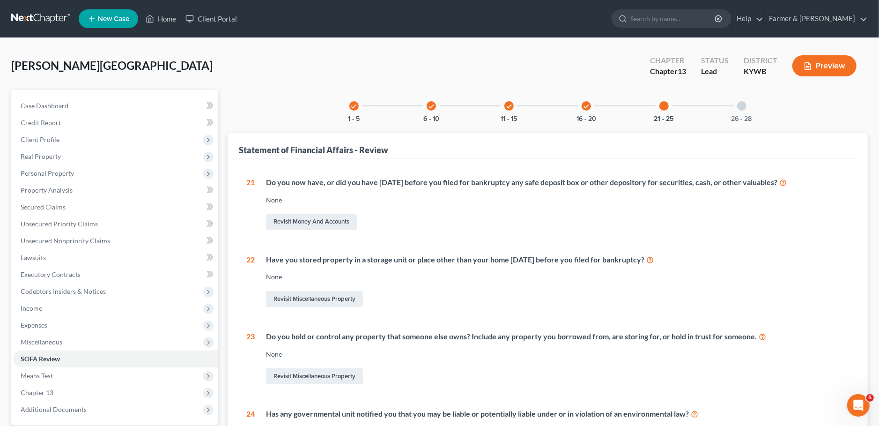
click at [742, 104] on div at bounding box center [741, 105] width 9 height 9
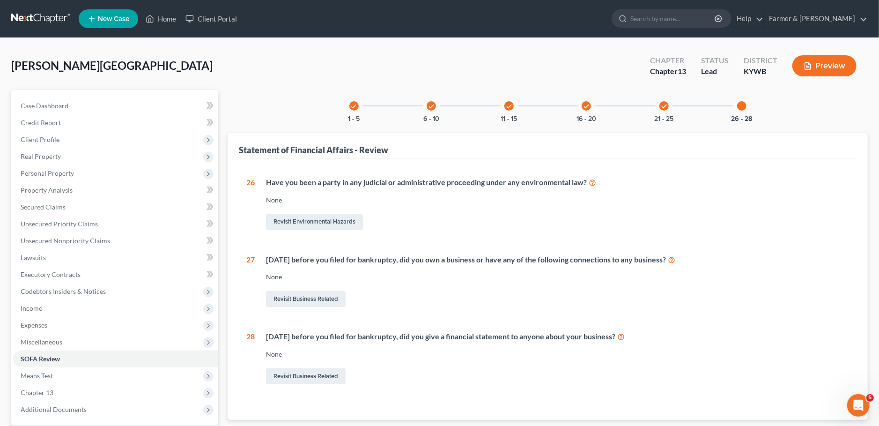
scroll to position [88, 0]
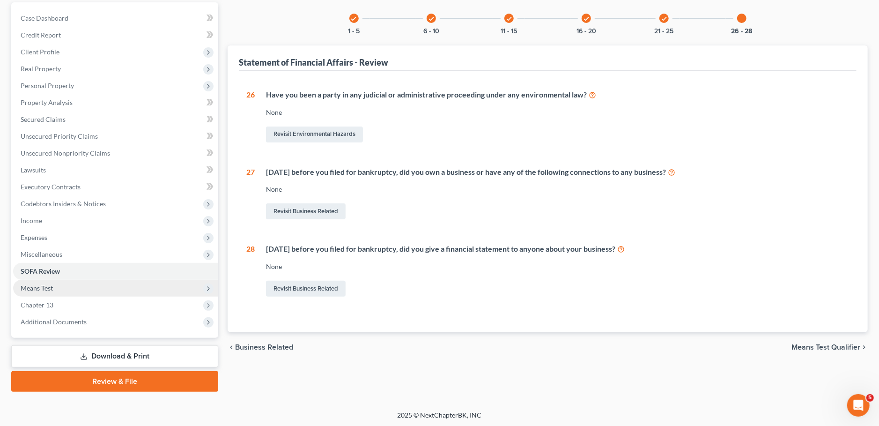
click at [104, 289] on span "Means Test" at bounding box center [115, 288] width 205 height 17
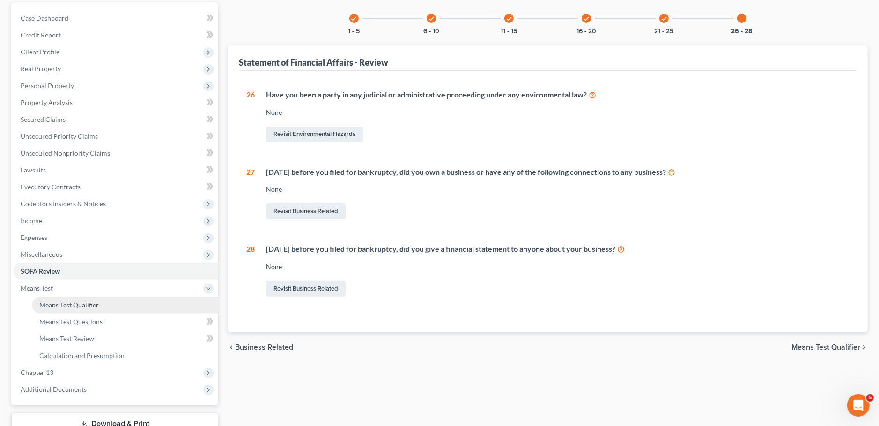
click at [104, 300] on link "Means Test Qualifier" at bounding box center [125, 305] width 186 height 17
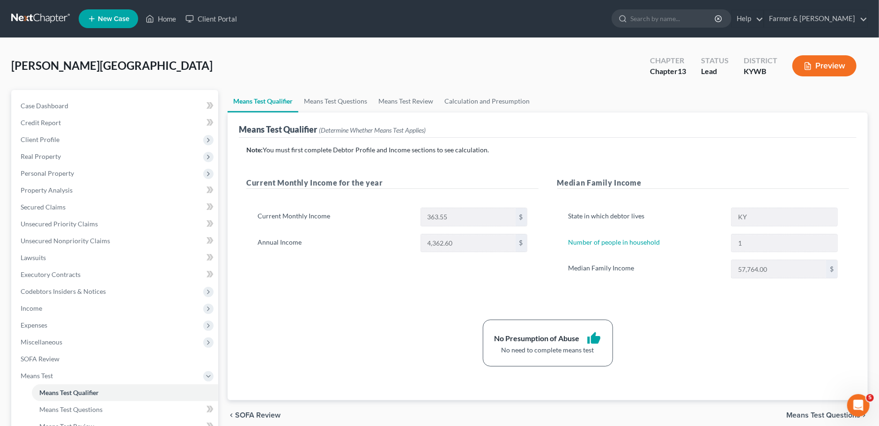
scroll to position [156, 0]
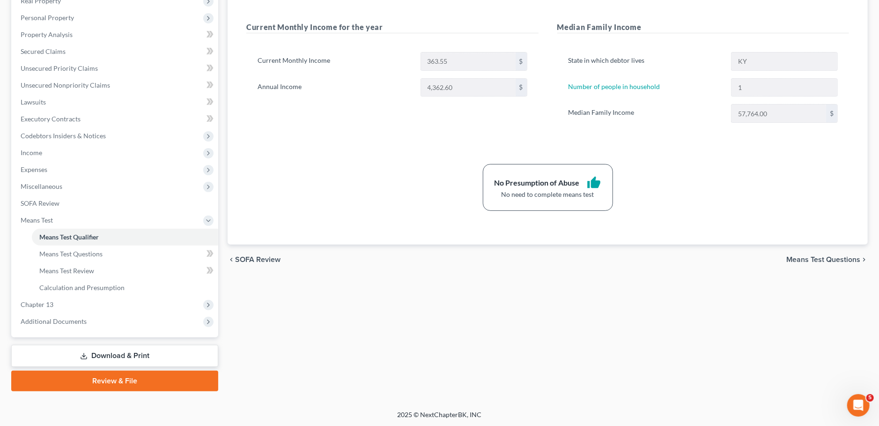
click at [120, 376] on link "Review & File" at bounding box center [114, 381] width 207 height 21
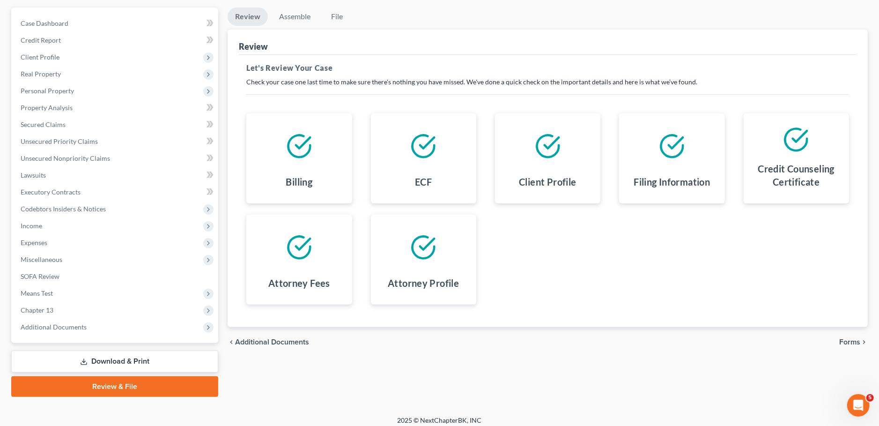
click at [854, 342] on span "Forms" at bounding box center [850, 341] width 21 height 7
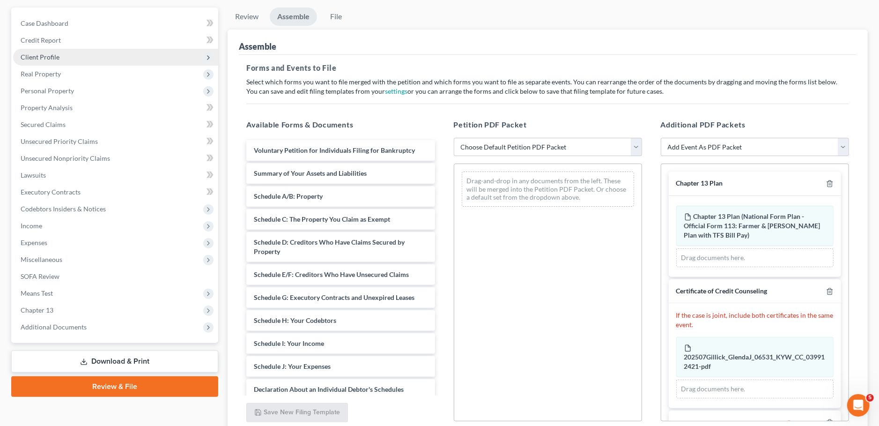
click at [91, 56] on span "Client Profile" at bounding box center [115, 57] width 205 height 17
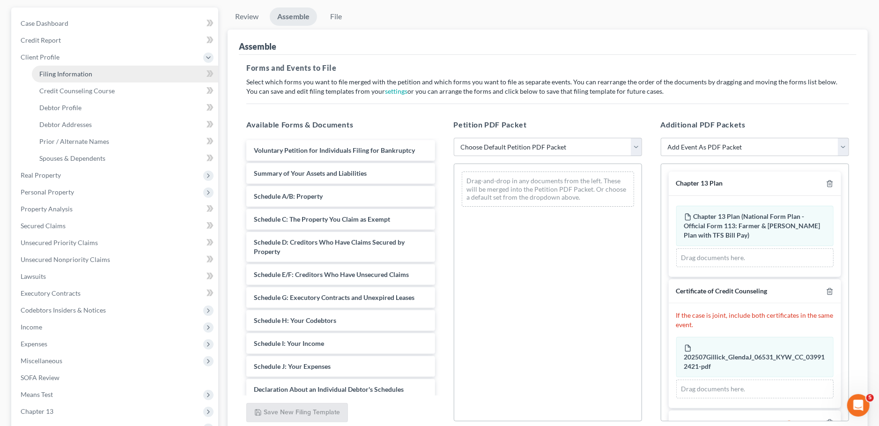
click at [86, 71] on span "Filing Information" at bounding box center [65, 74] width 53 height 8
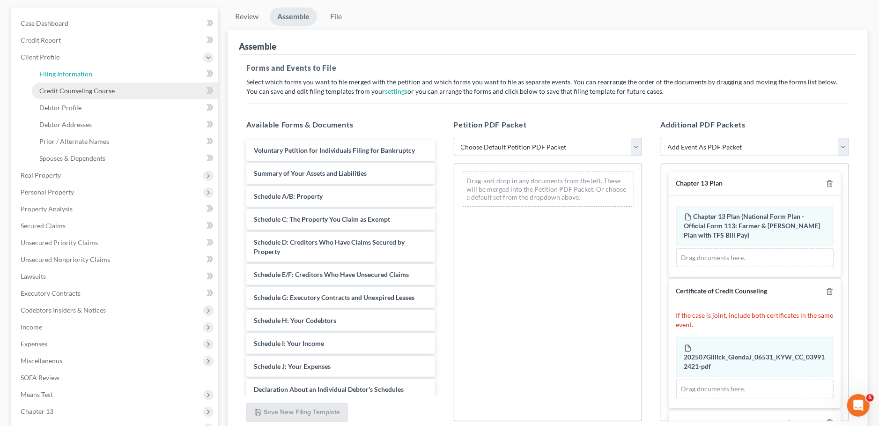
select select "1"
select select "0"
select select "3"
select select "33"
select select "2"
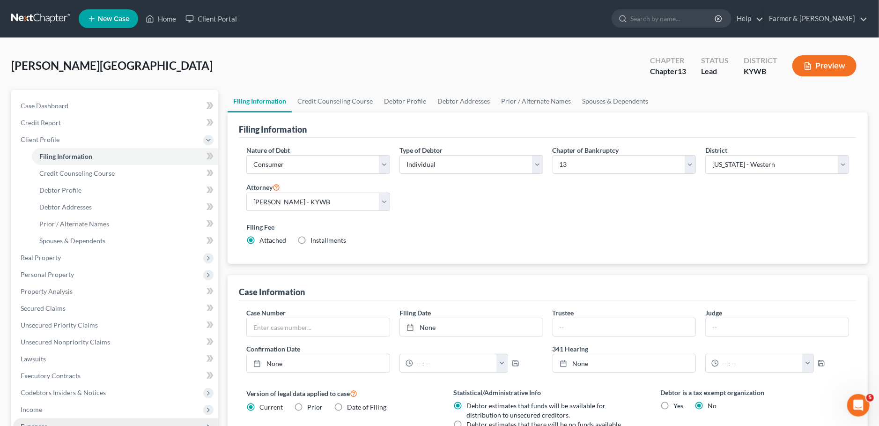
scroll to position [190, 0]
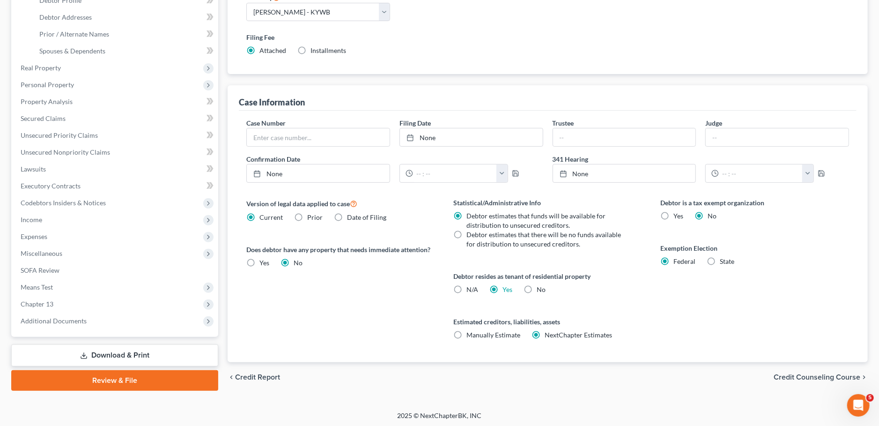
click at [77, 375] on link "Review & File" at bounding box center [114, 380] width 207 height 21
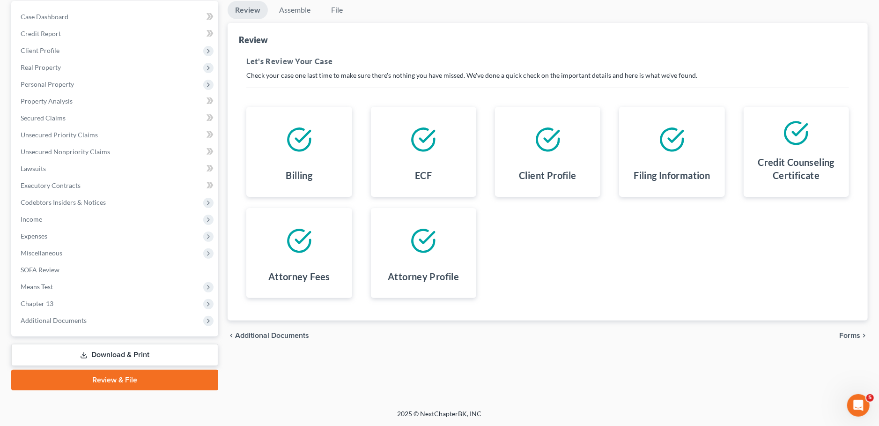
scroll to position [88, 0]
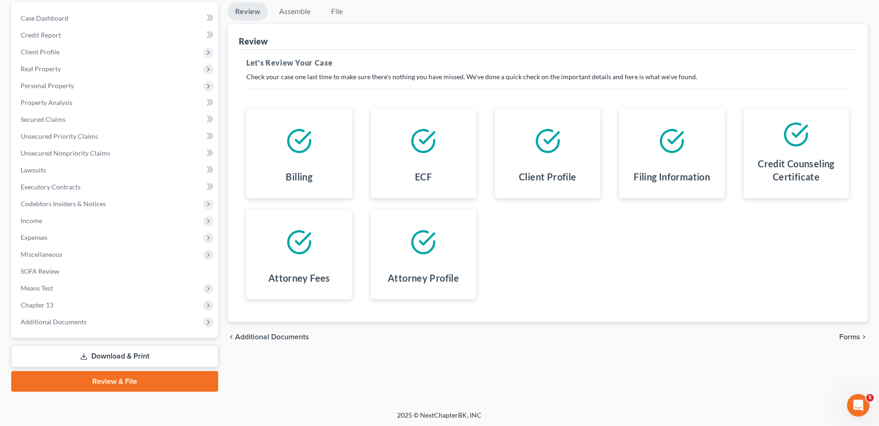
click at [863, 335] on icon "chevron_right" at bounding box center [864, 336] width 7 height 7
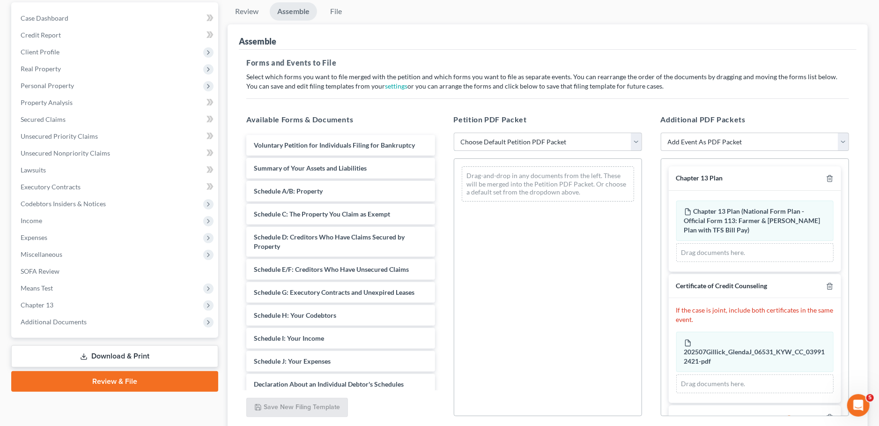
select select "1"
click option "Chapter 13 Template" at bounding box center [0, 0] width 0 height 0
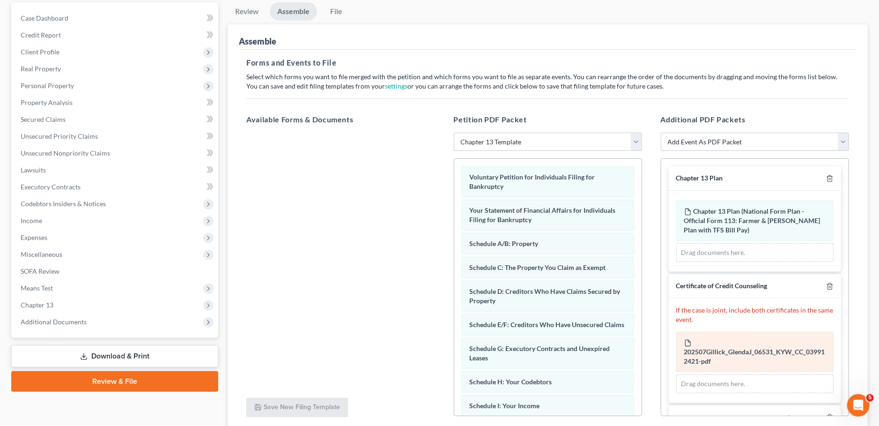
scroll to position [58, 0]
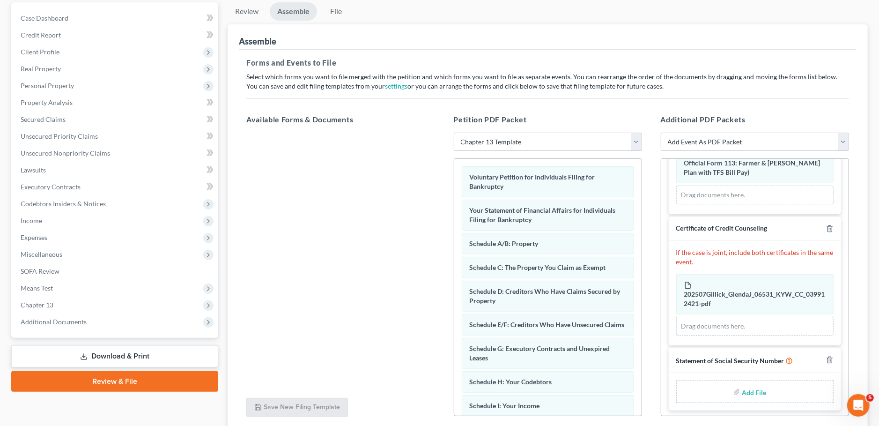
click at [748, 390] on input "file" at bounding box center [753, 391] width 22 height 17
type input "C:\fakepath\SSN to sign.pdf"
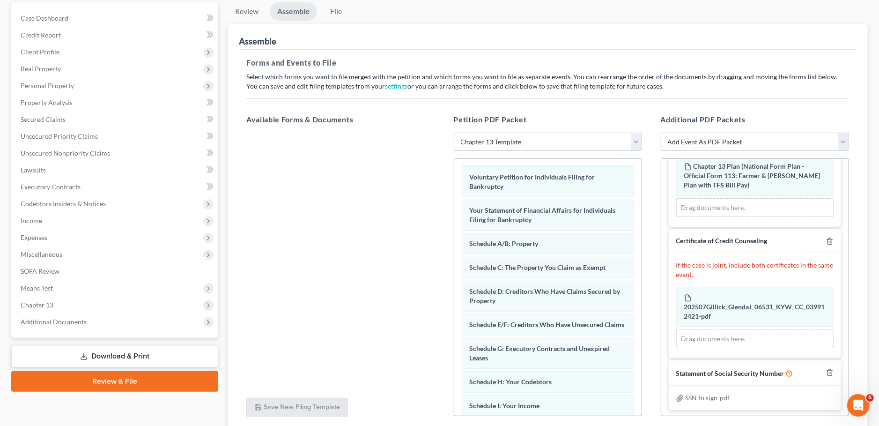
scroll to position [161, 0]
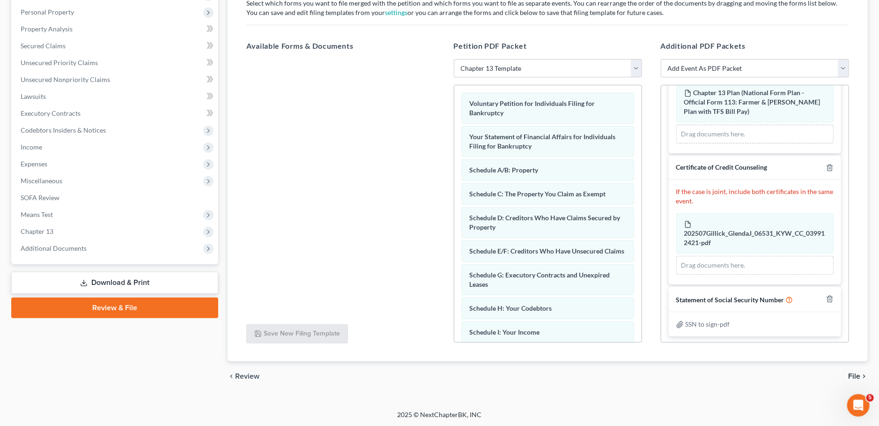
click at [852, 374] on span "File" at bounding box center [854, 375] width 12 height 7
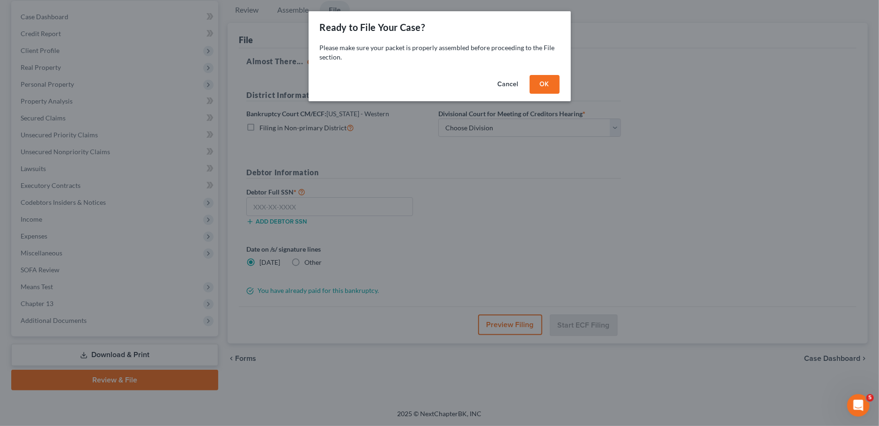
scroll to position [88, 0]
click at [556, 81] on button "OK" at bounding box center [545, 84] width 30 height 19
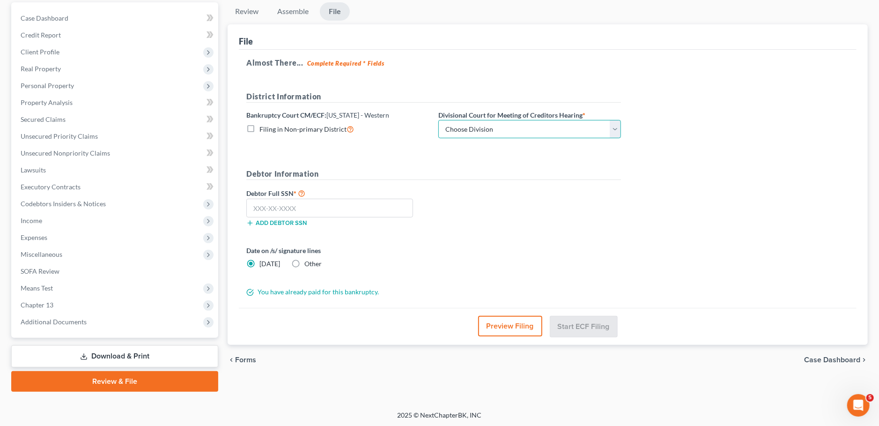
click at [439, 120] on select "Choose Division Bowling Green Louisville Owensboro Paducah" at bounding box center [530, 129] width 183 height 19
select select "1"
click option "Louisville" at bounding box center [0, 0] width 0 height 0
drag, startPoint x: 365, startPoint y: 210, endPoint x: 371, endPoint y: 212, distance: 5.8
click at [365, 209] on input "text" at bounding box center [329, 208] width 167 height 19
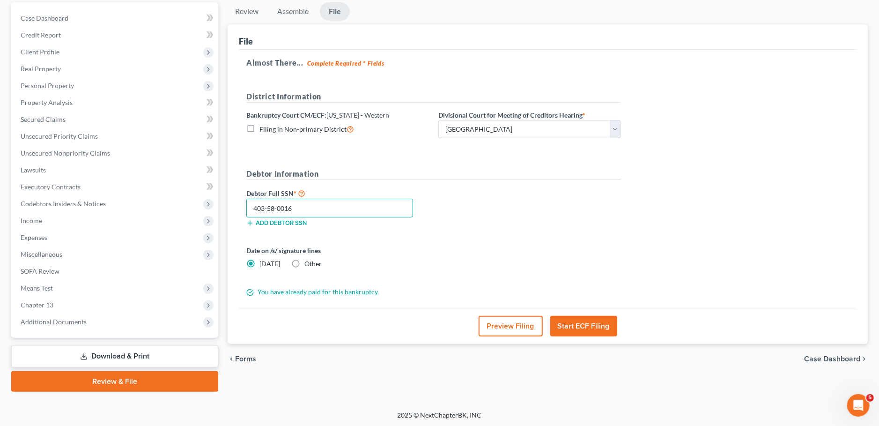
type input "403-58-0016"
click at [571, 325] on button "Start ECF Filing" at bounding box center [583, 326] width 67 height 21
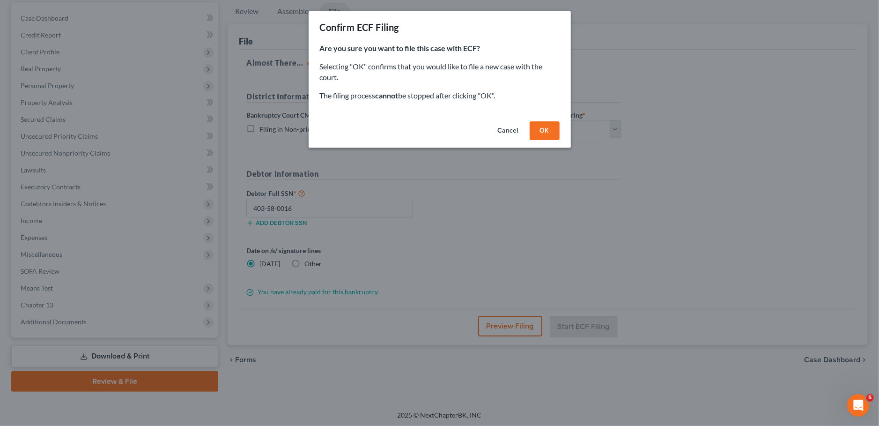
click at [553, 133] on button "OK" at bounding box center [545, 130] width 30 height 19
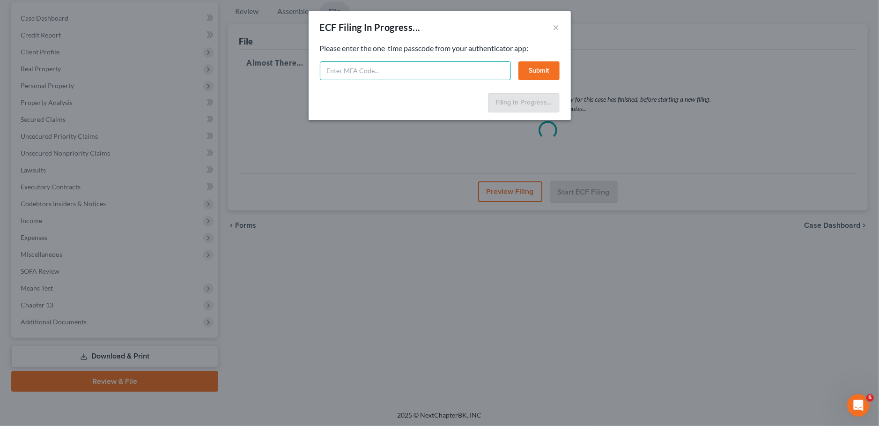
click at [413, 65] on input "text" at bounding box center [415, 70] width 191 height 19
type input "639586"
click at [541, 71] on button "Submit" at bounding box center [539, 70] width 41 height 19
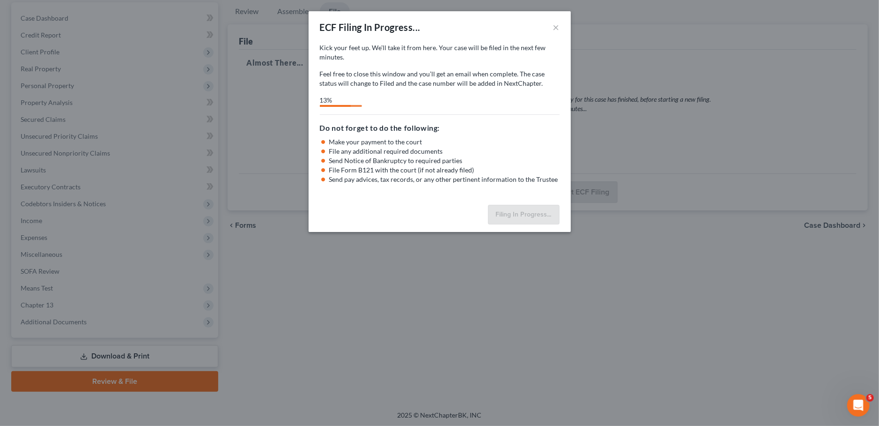
select select "1"
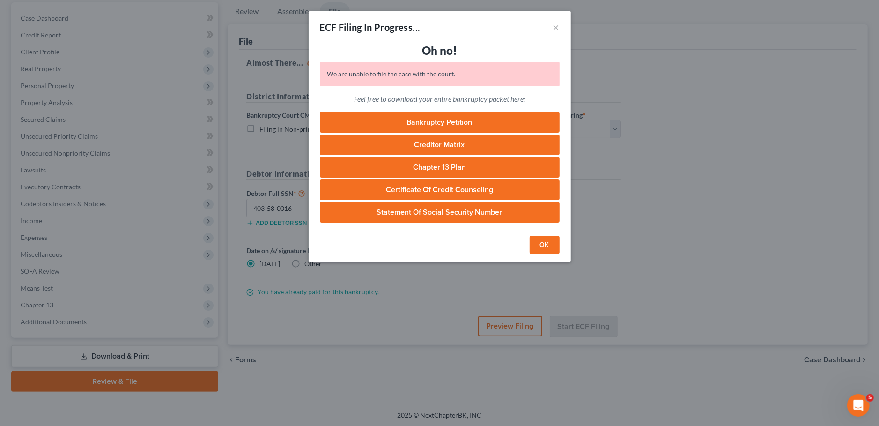
click at [447, 148] on link "Creditor Matrix" at bounding box center [440, 144] width 240 height 21
click at [556, 241] on button "OK" at bounding box center [545, 245] width 30 height 19
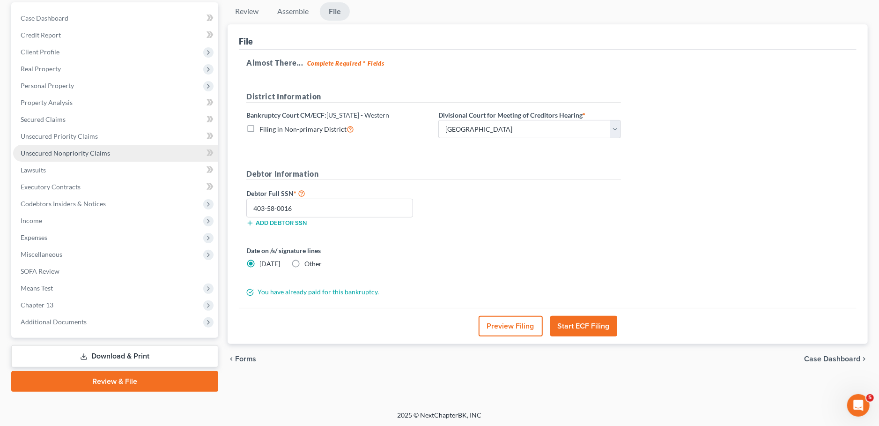
click at [55, 151] on span "Unsecured Nonpriority Claims" at bounding box center [65, 153] width 89 height 8
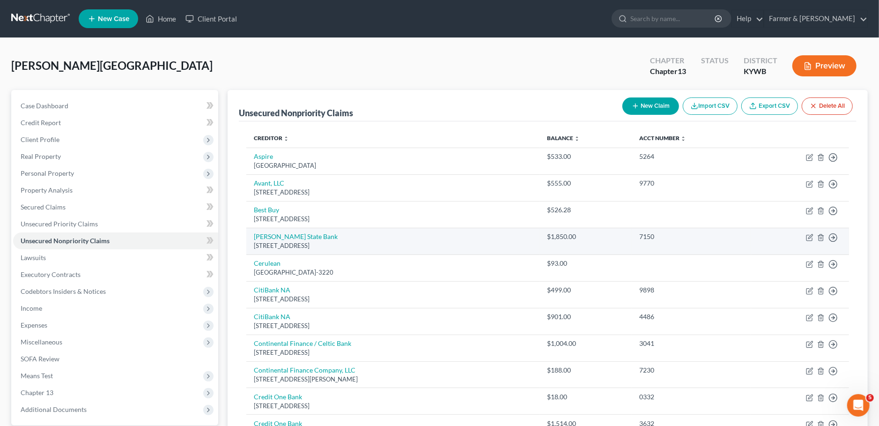
scroll to position [330, 0]
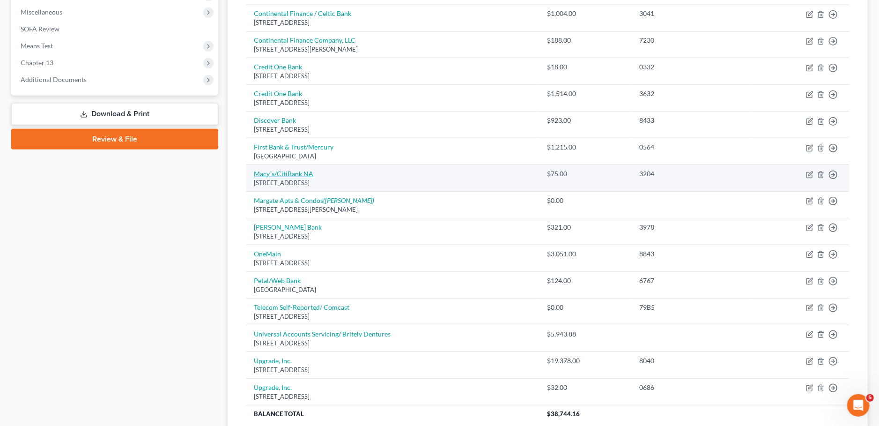
click at [271, 175] on link "Macy´s/CitiBank NA" at bounding box center [284, 174] width 60 height 8
select select "43"
select select "2"
select select "0"
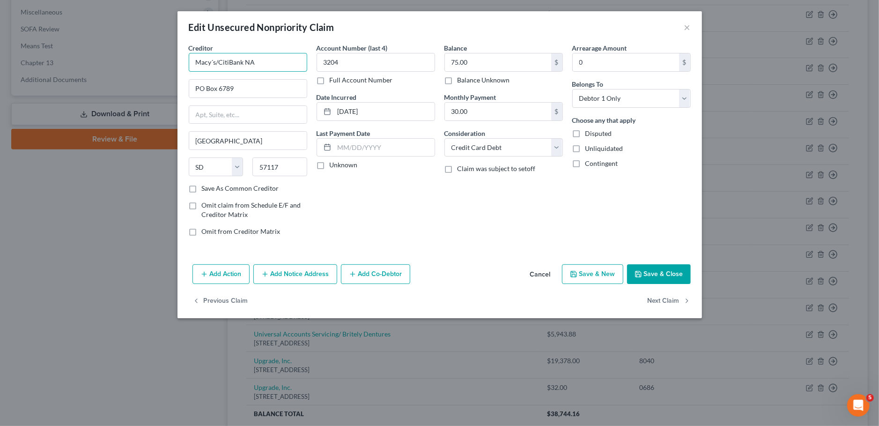
click at [212, 60] on input "Macy´s/CitiBank NA" at bounding box center [248, 62] width 119 height 19
type input "Macy's/CitiBank NA"
click at [667, 271] on button "Save & Close" at bounding box center [659, 274] width 64 height 20
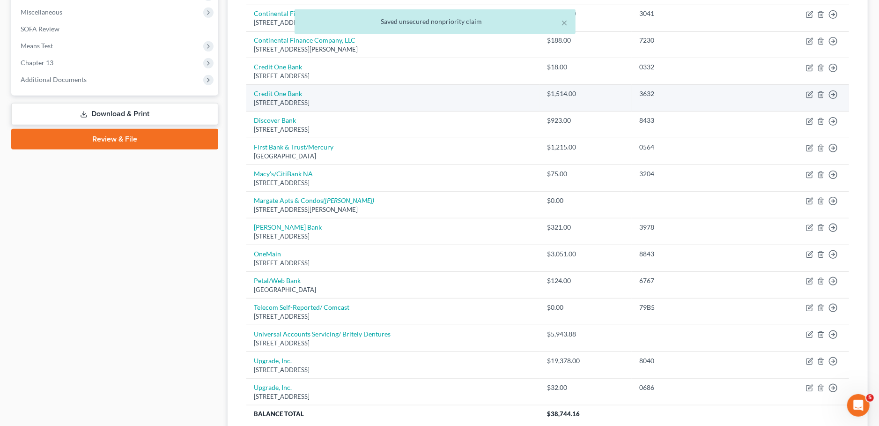
click at [181, 141] on link "Review & File" at bounding box center [114, 139] width 207 height 21
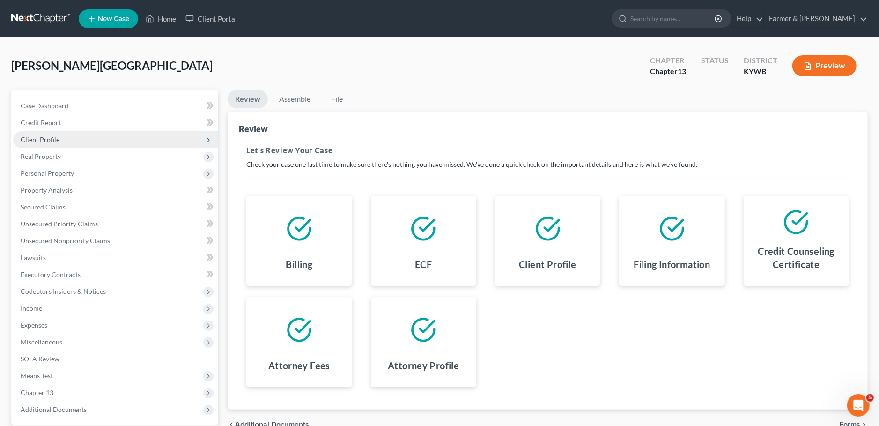
click at [62, 140] on span "Client Profile" at bounding box center [115, 139] width 205 height 17
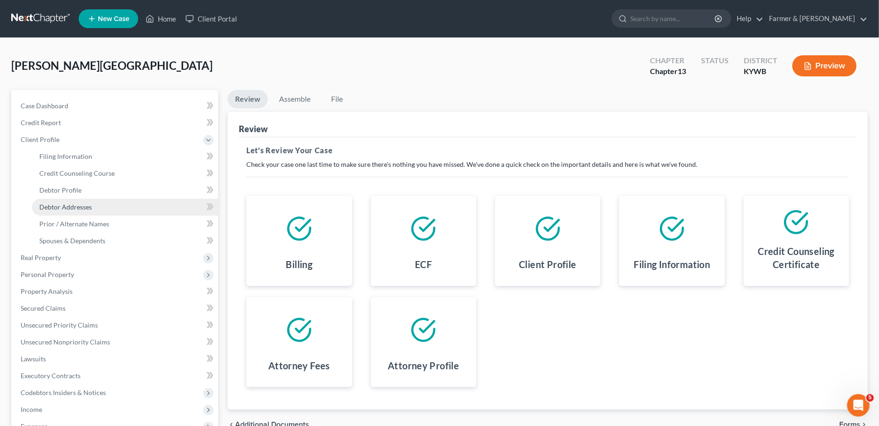
click at [70, 206] on span "Debtor Addresses" at bounding box center [65, 207] width 52 height 8
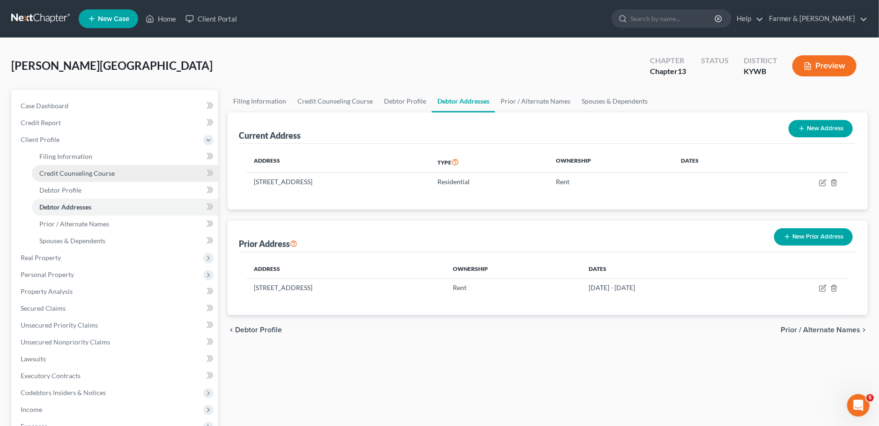
scroll to position [189, 0]
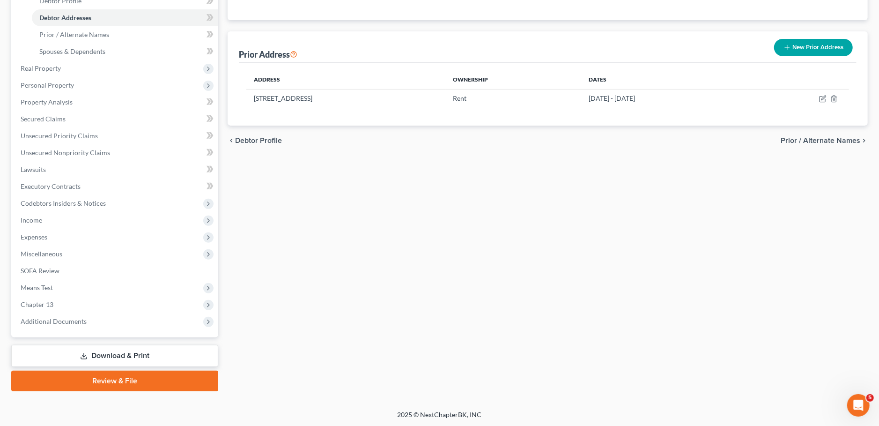
click at [66, 386] on link "Review & File" at bounding box center [114, 381] width 207 height 21
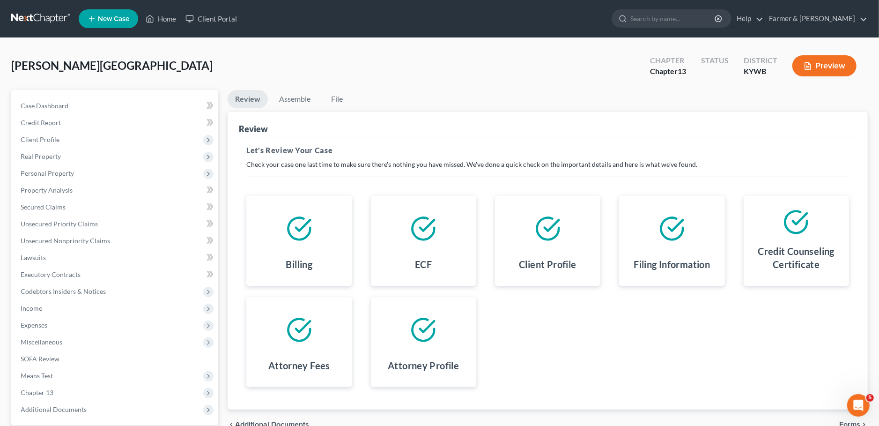
scroll to position [88, 0]
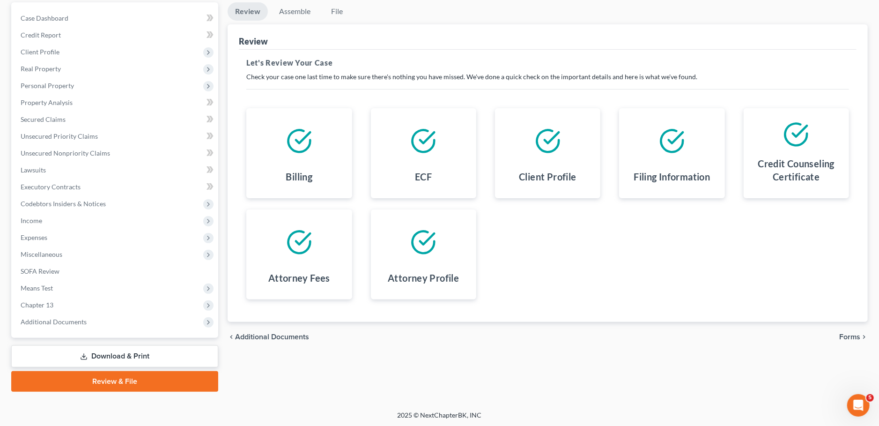
click at [850, 333] on span "Forms" at bounding box center [850, 336] width 21 height 7
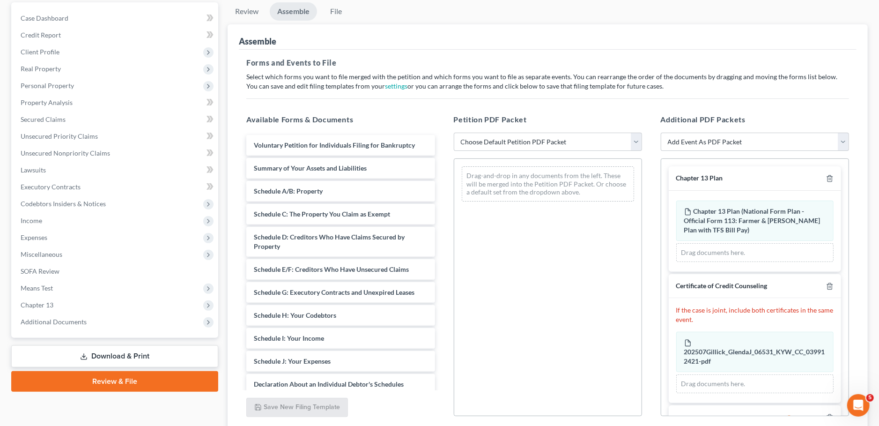
scroll to position [45, 0]
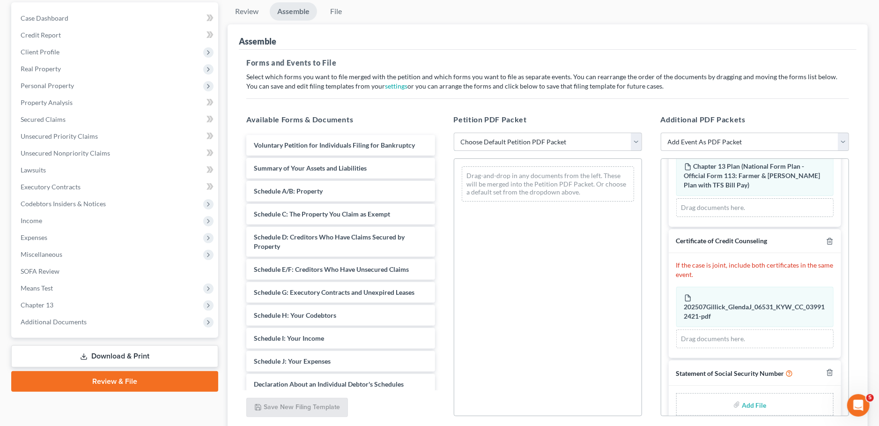
click at [454, 133] on select "Choose Default Petition PDF Packet Emergency Filing (Voluntary Petition and Cre…" at bounding box center [548, 142] width 188 height 19
select select "1"
click option "Chapter 13 Template" at bounding box center [0, 0] width 0 height 0
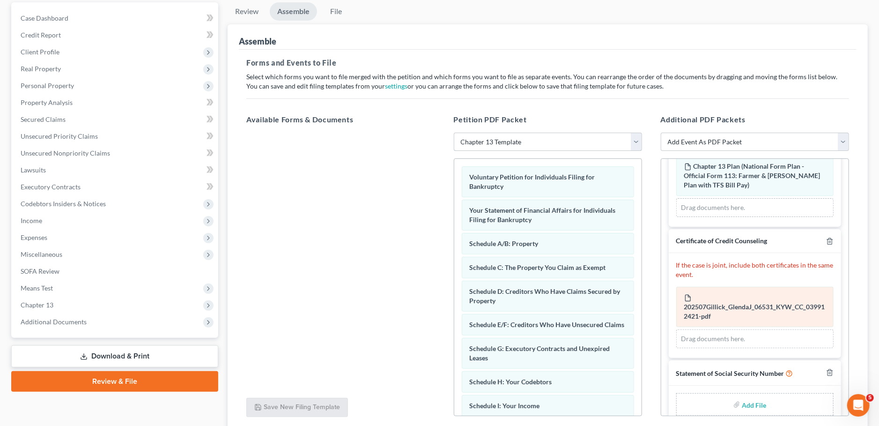
scroll to position [58, 0]
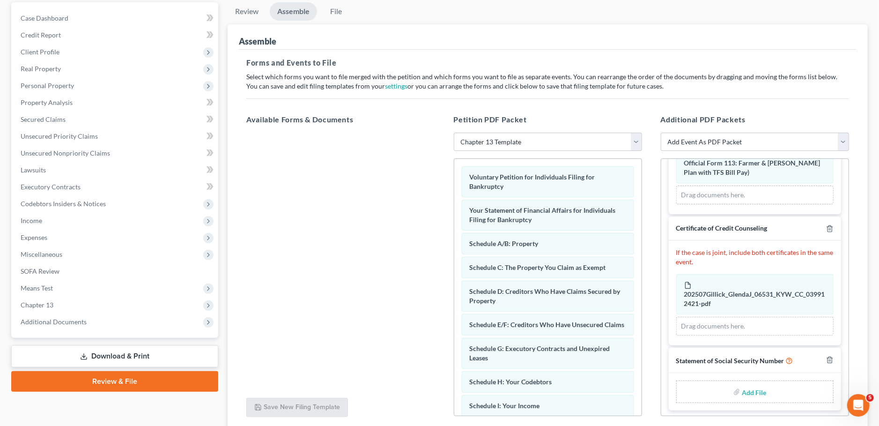
click at [753, 388] on input "file" at bounding box center [753, 391] width 22 height 17
type input "C:\fakepath\SSN to sign.pdf"
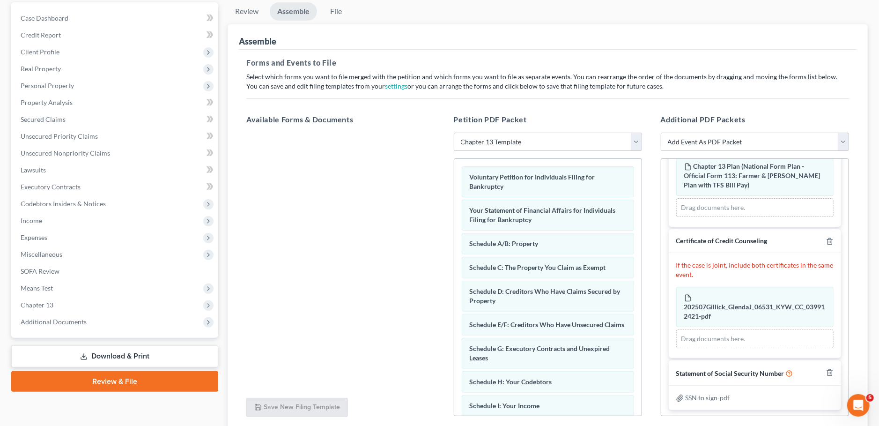
scroll to position [161, 0]
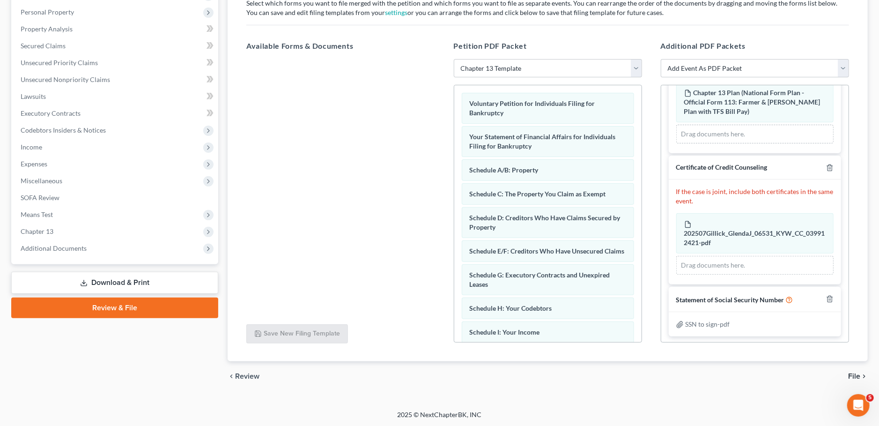
click at [855, 376] on span "File" at bounding box center [854, 375] width 12 height 7
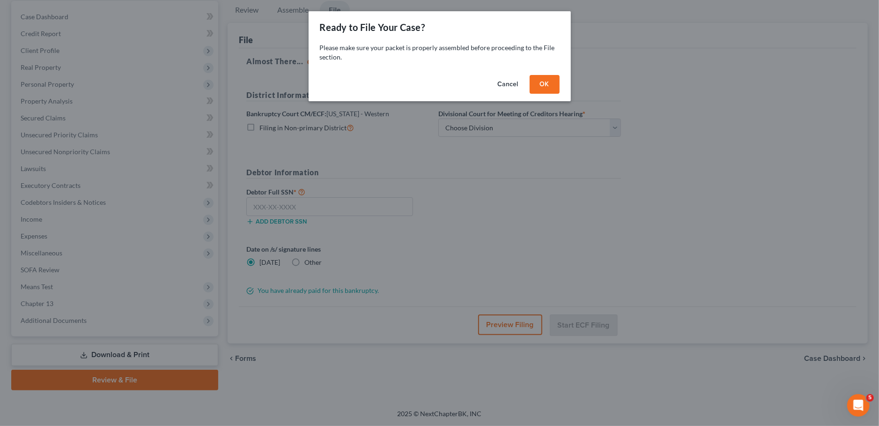
scroll to position [88, 0]
click at [551, 83] on button "OK" at bounding box center [545, 84] width 30 height 19
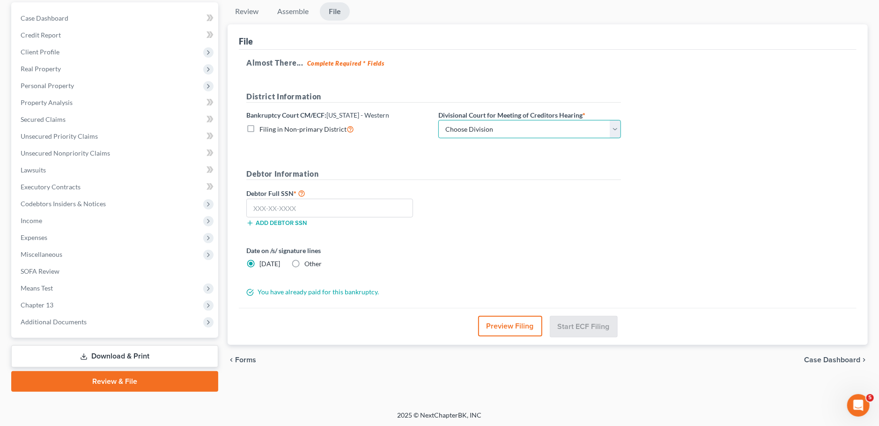
click at [439, 120] on select "Choose Division Bowling Green Louisville Owensboro Paducah" at bounding box center [530, 129] width 183 height 19
select select "1"
click option "Louisville" at bounding box center [0, 0] width 0 height 0
click at [386, 204] on input "text" at bounding box center [329, 208] width 167 height 19
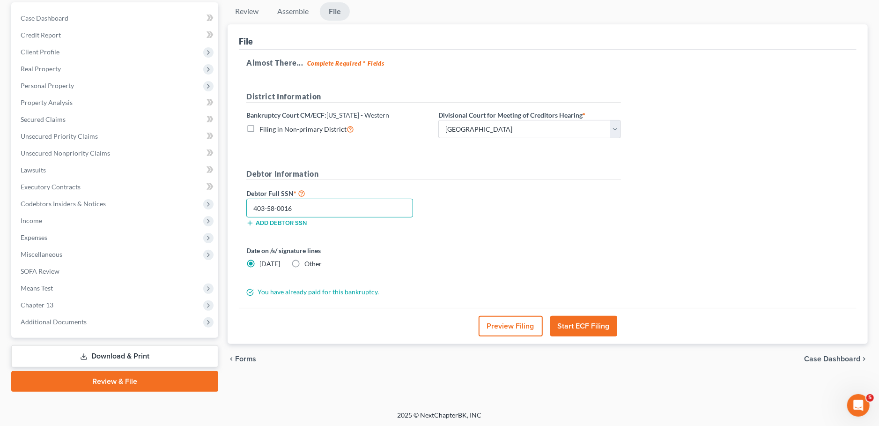
type input "403-58-0016"
click at [601, 327] on button "Start ECF Filing" at bounding box center [583, 326] width 67 height 21
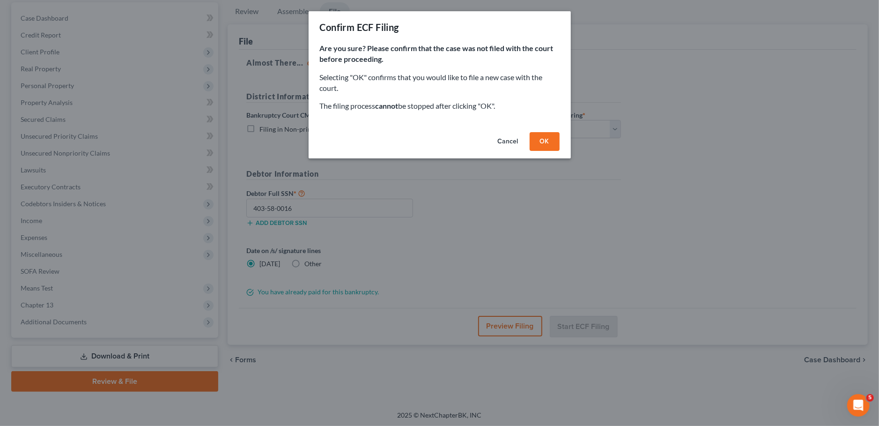
click at [553, 144] on button "OK" at bounding box center [545, 141] width 30 height 19
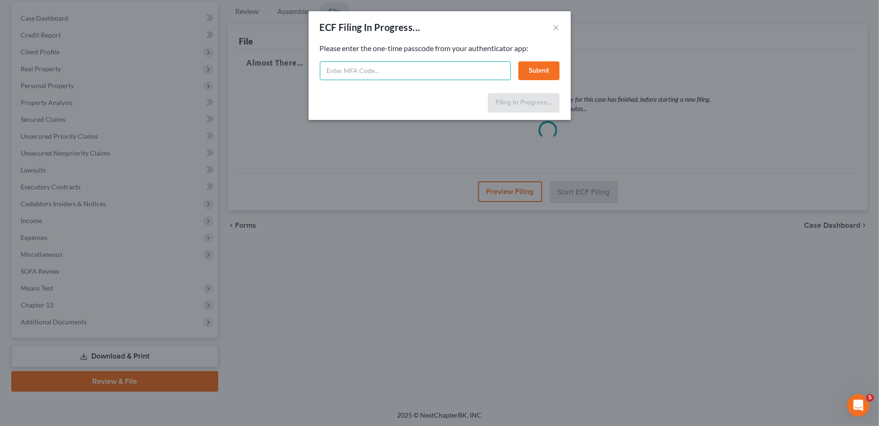
click at [436, 74] on input "text" at bounding box center [415, 70] width 191 height 19
type input "623002"
click at [537, 67] on button "Submit" at bounding box center [539, 70] width 41 height 19
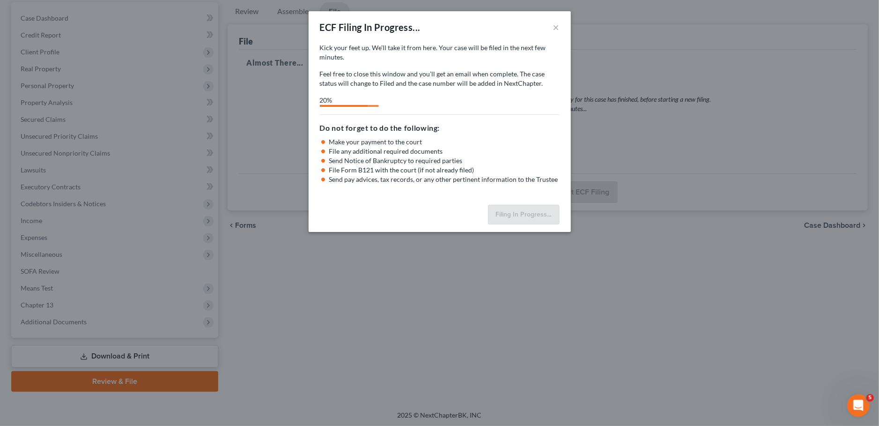
select select "1"
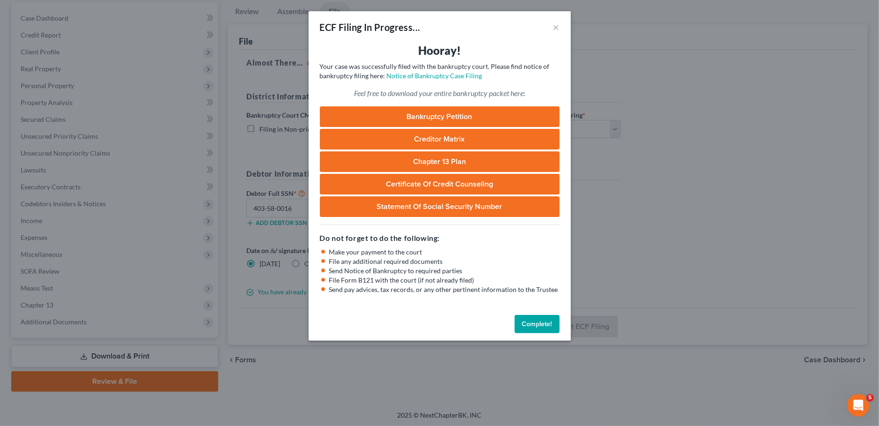
click at [533, 329] on button "Complete!" at bounding box center [537, 324] width 45 height 19
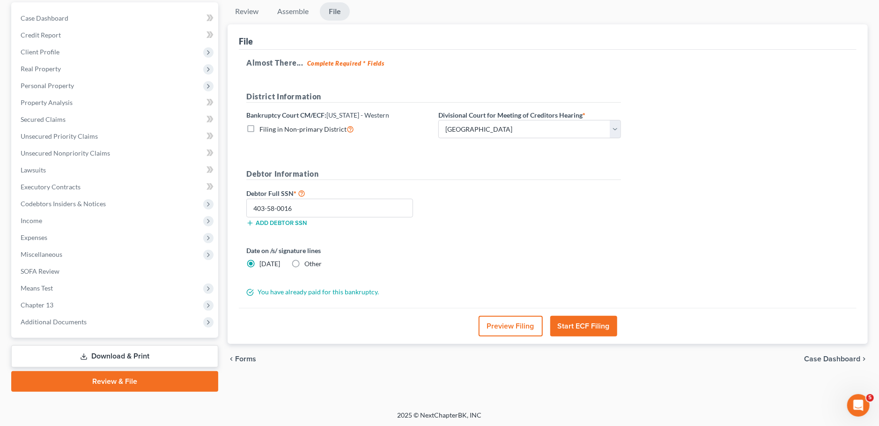
scroll to position [0, 0]
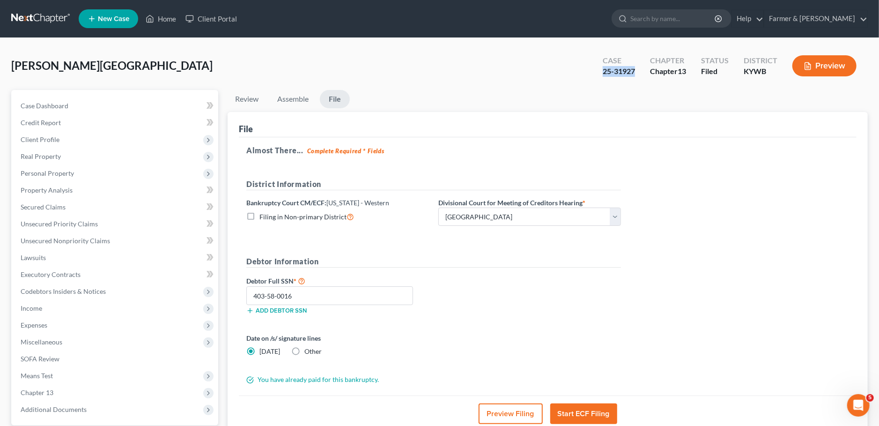
drag, startPoint x: 637, startPoint y: 73, endPoint x: 588, endPoint y: 78, distance: 49.4
click at [588, 78] on div "Gillick, Glenda Upgraded Case 25-31927 Chapter Chapter 13 Status Filed District…" at bounding box center [439, 69] width 857 height 41
copy div "25-31927"
click at [165, 19] on link "Home" at bounding box center [161, 18] width 40 height 17
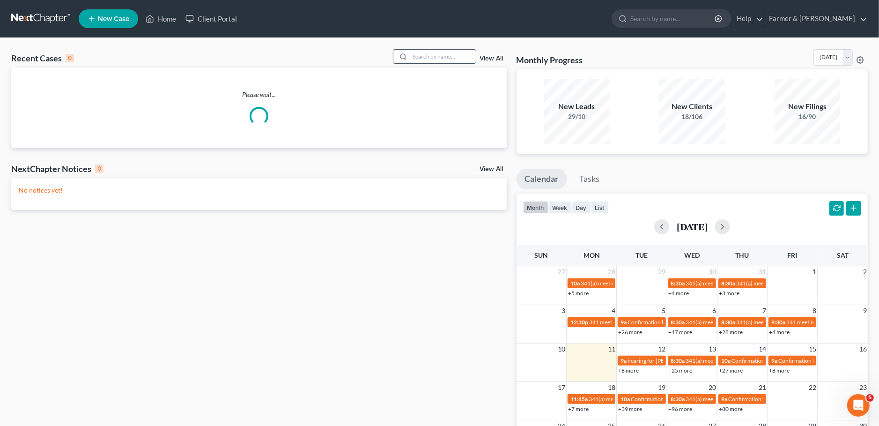
click at [432, 59] on input "search" at bounding box center [443, 57] width 66 height 14
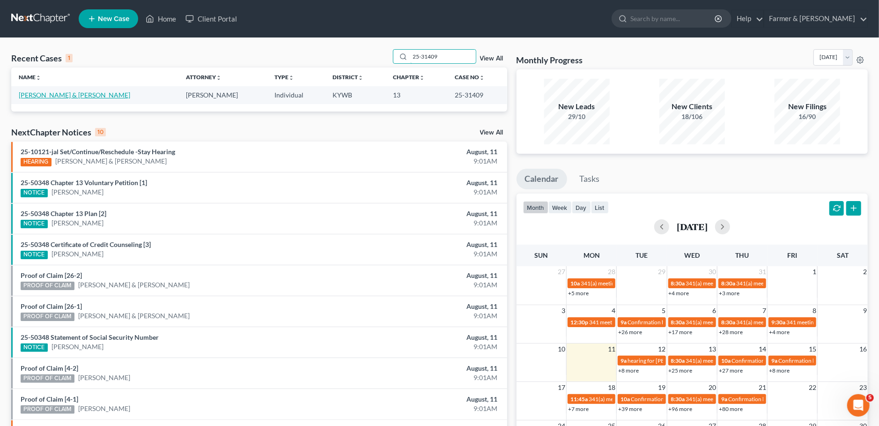
type input "25-31409"
click at [71, 96] on link "Osborne, Emily & Landon" at bounding box center [75, 95] width 112 height 8
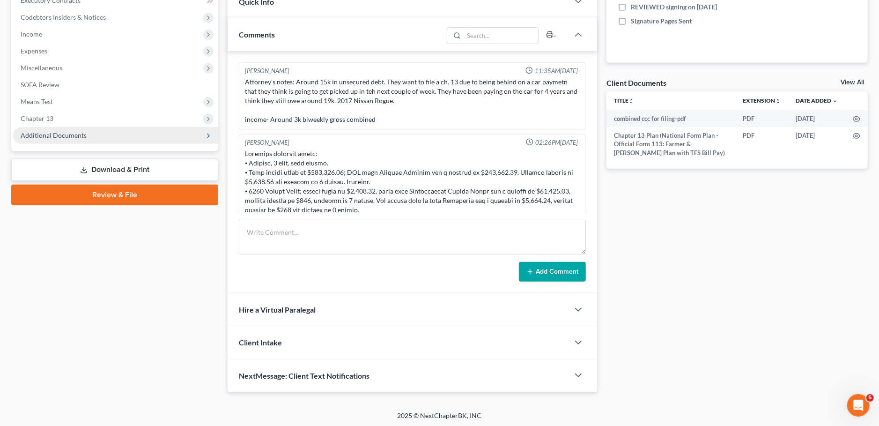
scroll to position [181, 0]
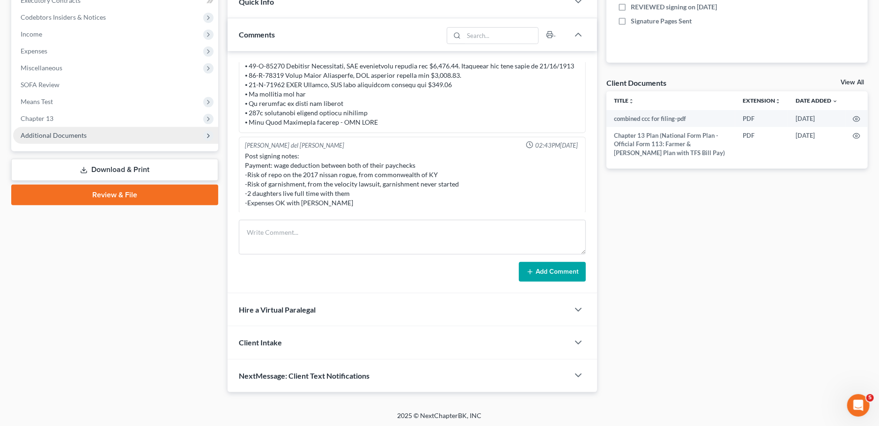
click at [68, 134] on span "Additional Documents" at bounding box center [54, 135] width 66 height 8
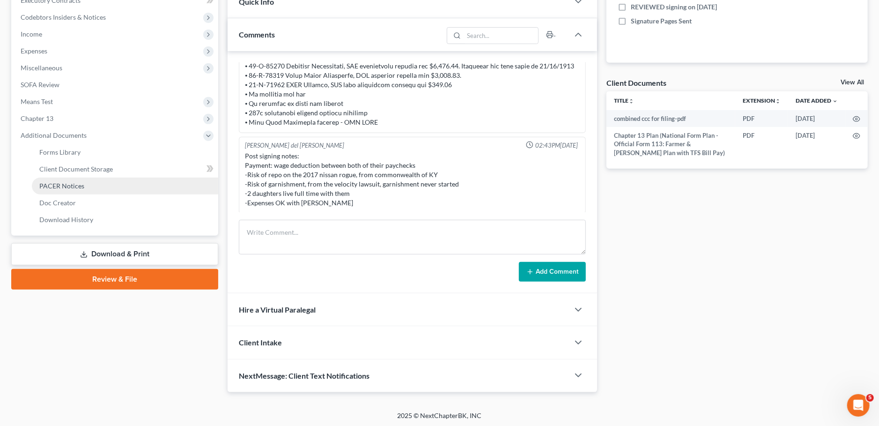
click at [81, 185] on span "PACER Notices" at bounding box center [61, 186] width 45 height 8
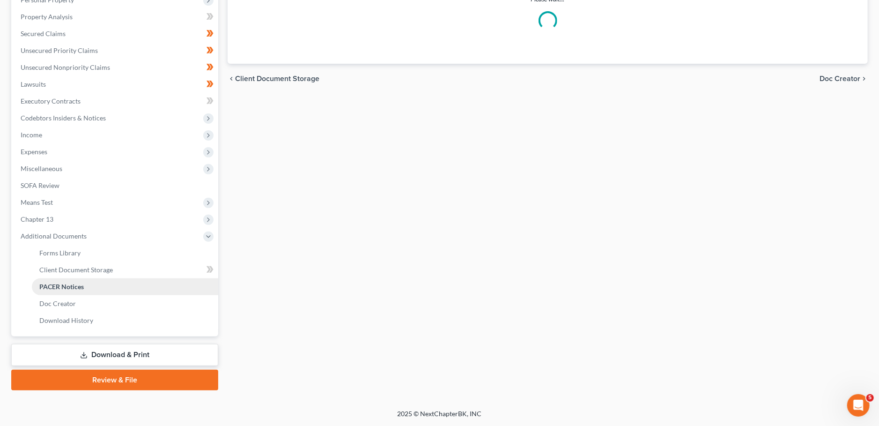
scroll to position [172, 0]
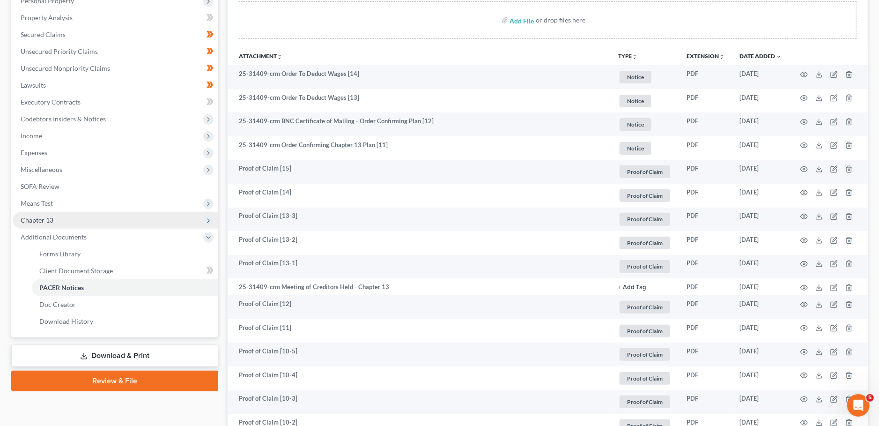
click at [79, 223] on span "Chapter 13" at bounding box center [115, 220] width 205 height 17
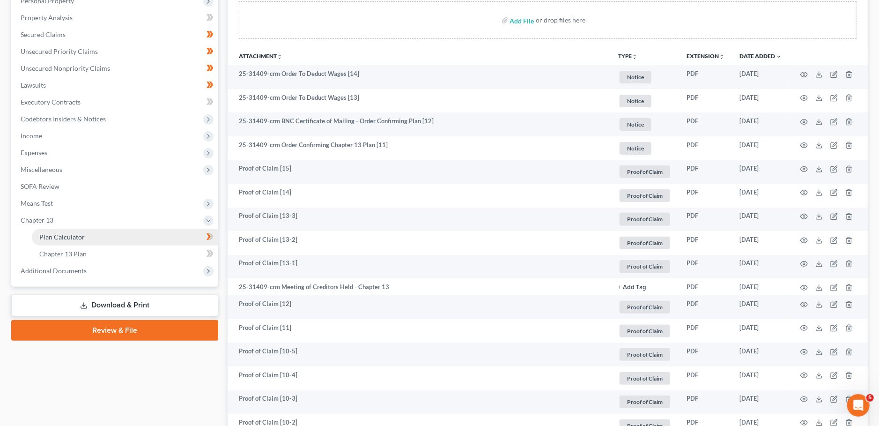
click at [82, 236] on span "Plan Calculator" at bounding box center [61, 237] width 45 height 8
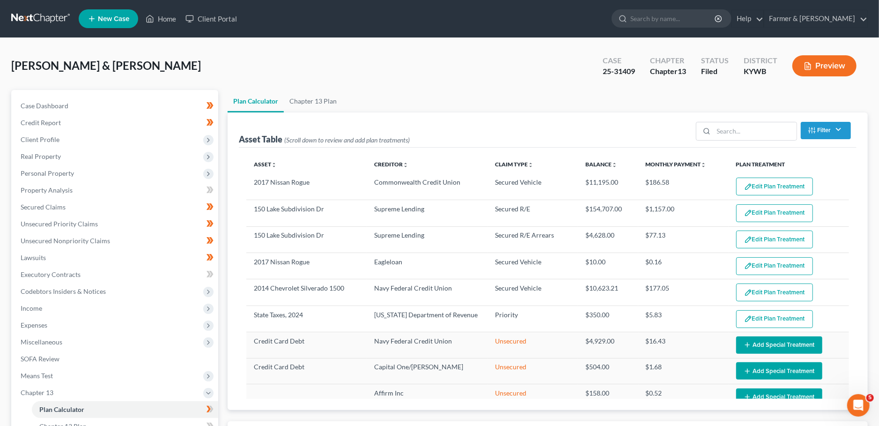
select select "59"
click at [97, 147] on span "Client Profile" at bounding box center [115, 139] width 205 height 17
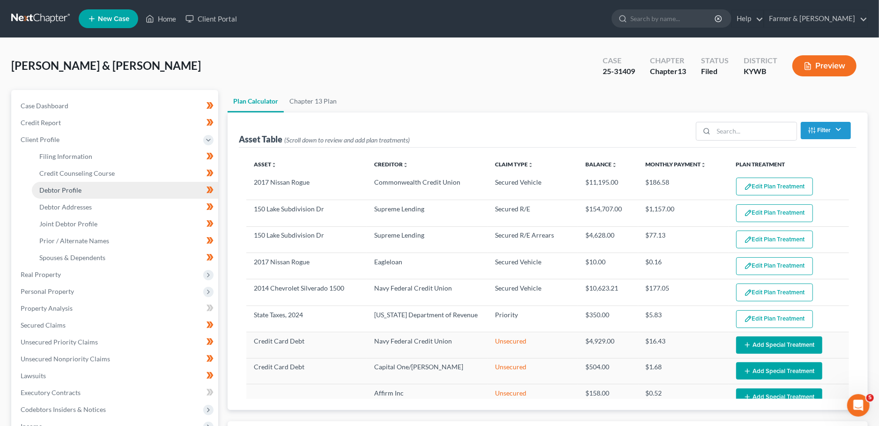
click at [88, 190] on link "Debtor Profile" at bounding box center [125, 190] width 186 height 17
select select "1"
select select "3"
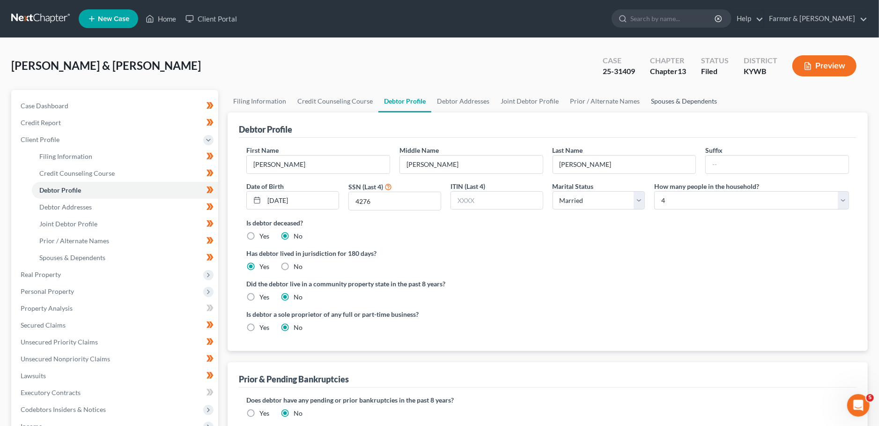
click at [659, 101] on link "Spouses & Dependents" at bounding box center [684, 101] width 77 height 22
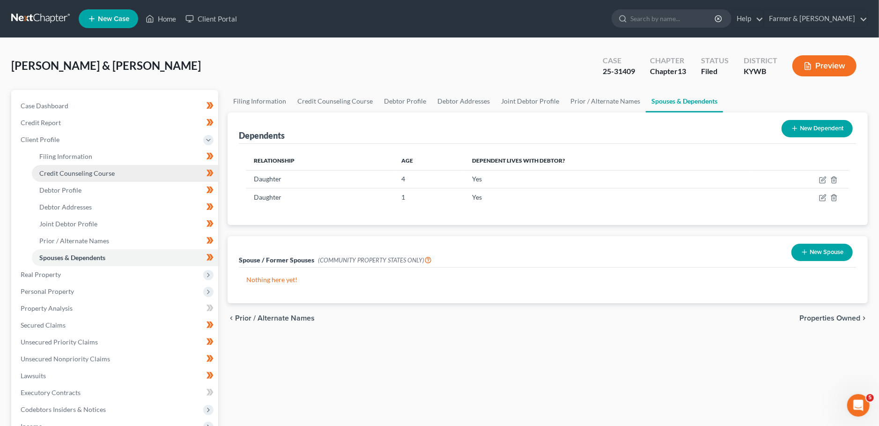
scroll to position [165, 0]
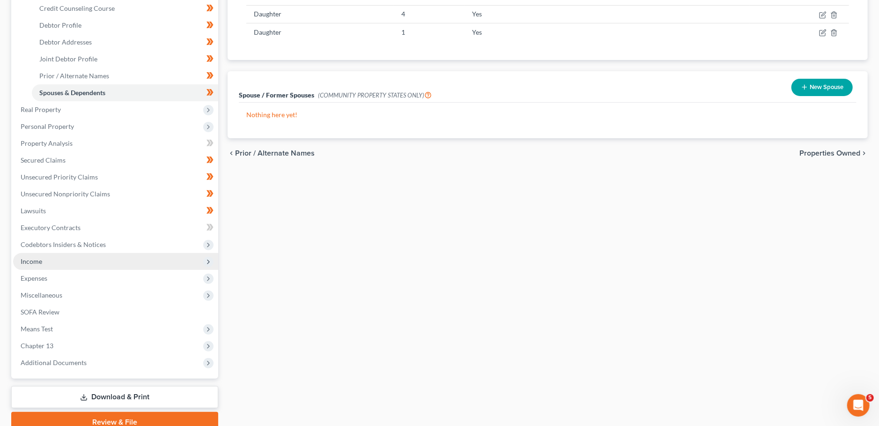
click at [42, 263] on span "Income" at bounding box center [115, 261] width 205 height 17
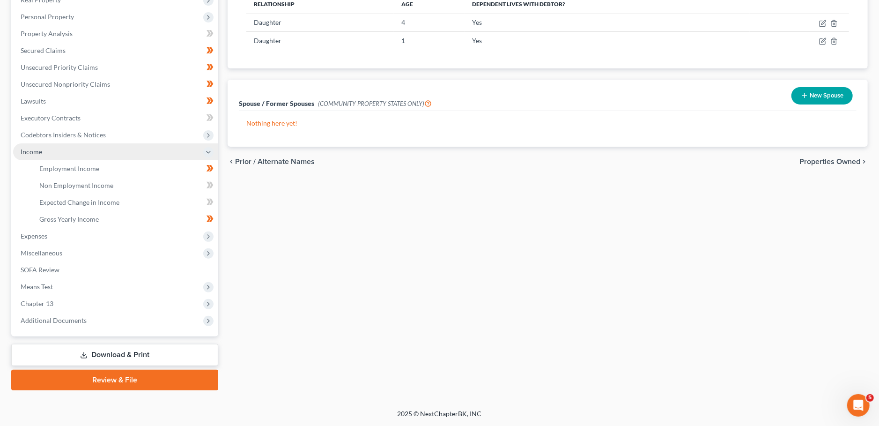
scroll to position [156, 0]
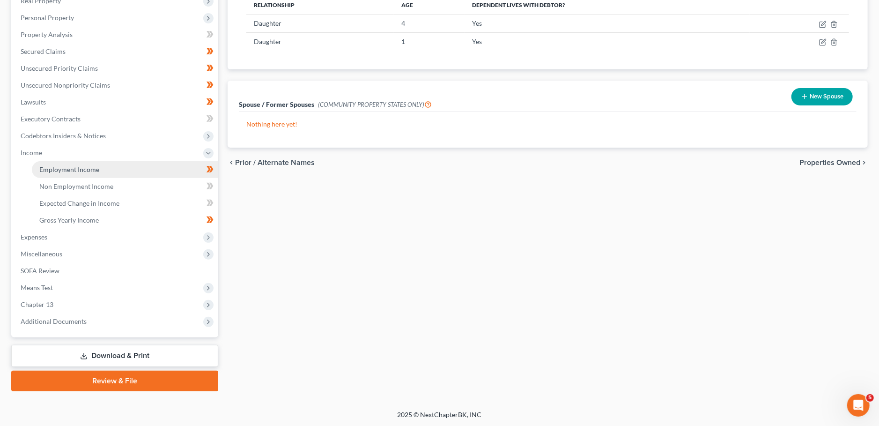
click at [59, 170] on span "Employment Income" at bounding box center [69, 169] width 60 height 8
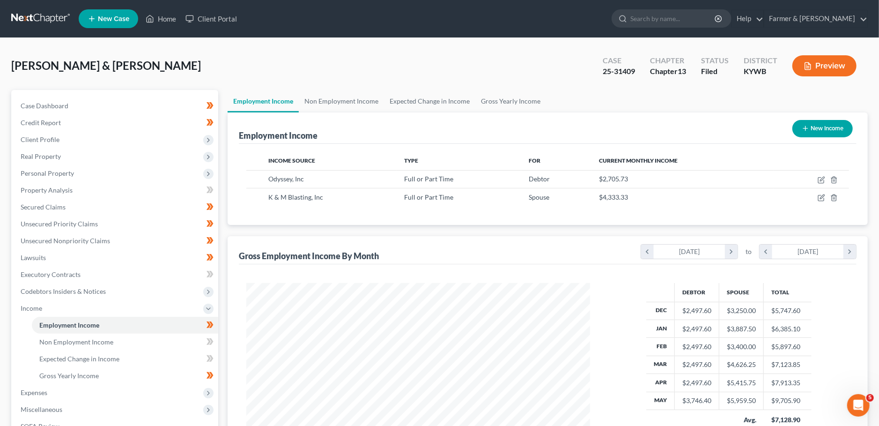
scroll to position [171, 363]
click at [357, 98] on link "Non Employment Income" at bounding box center [341, 101] width 85 height 22
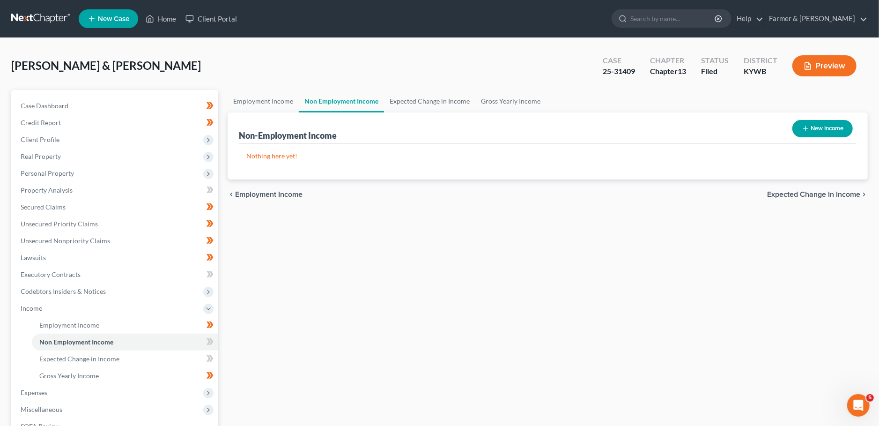
scroll to position [156, 0]
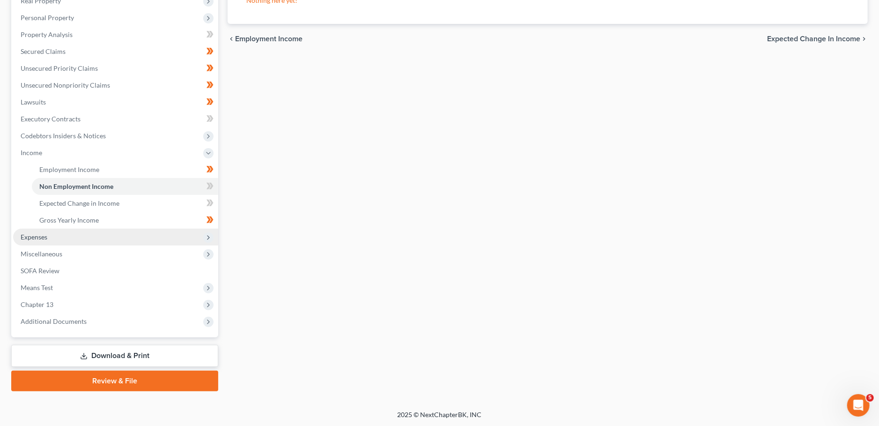
click at [77, 237] on span "Expenses" at bounding box center [115, 237] width 205 height 17
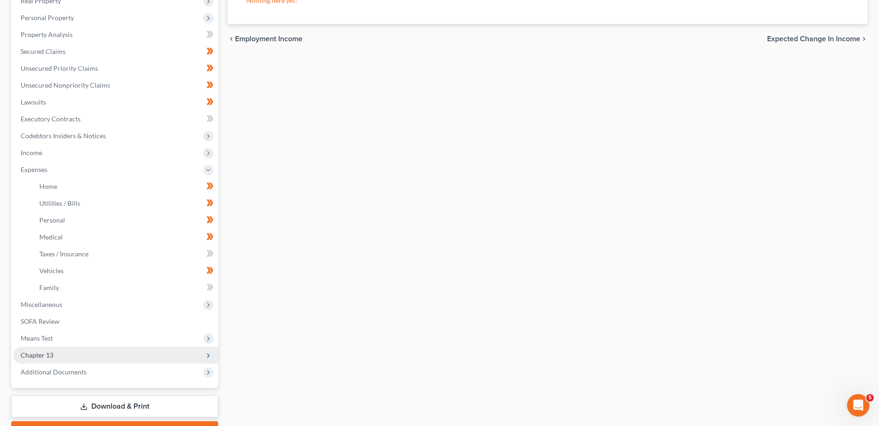
click at [75, 356] on span "Chapter 13" at bounding box center [115, 355] width 205 height 17
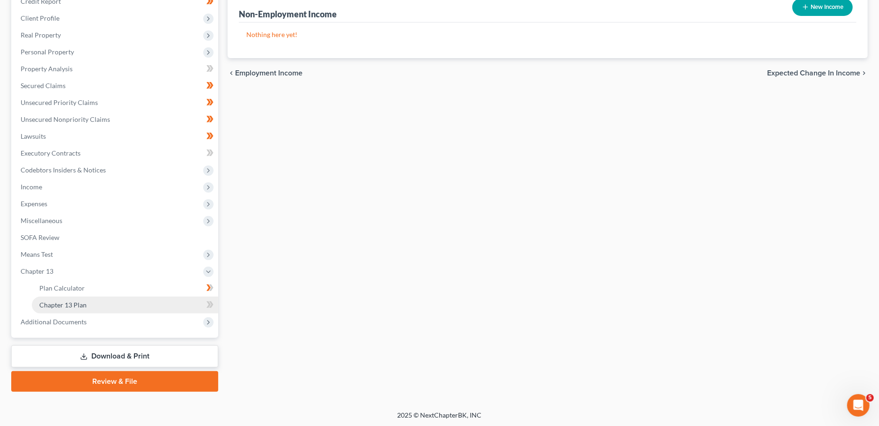
click at [81, 308] on link "Chapter 13 Plan" at bounding box center [125, 305] width 186 height 17
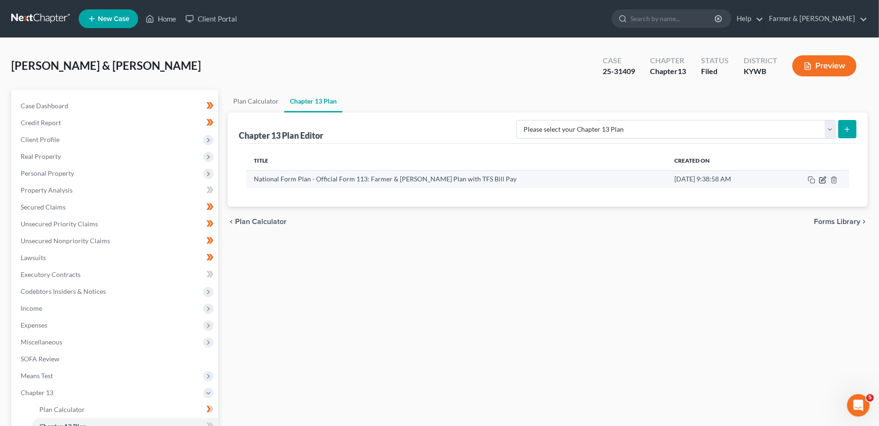
click at [822, 181] on icon "button" at bounding box center [822, 179] width 7 height 7
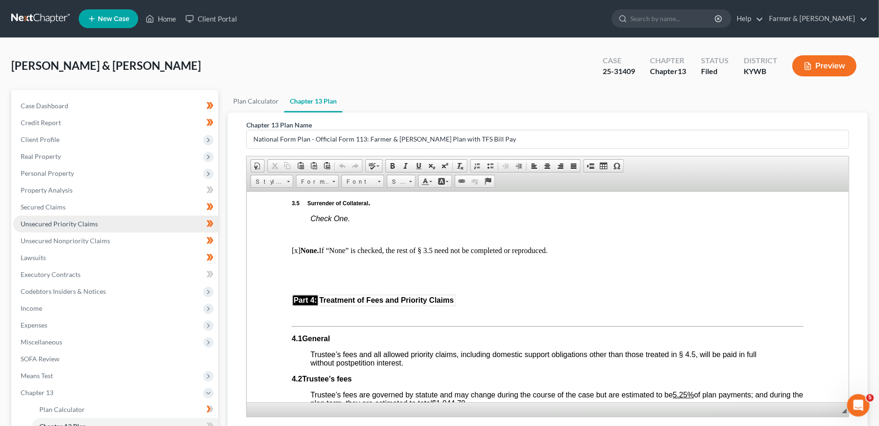
scroll to position [121, 0]
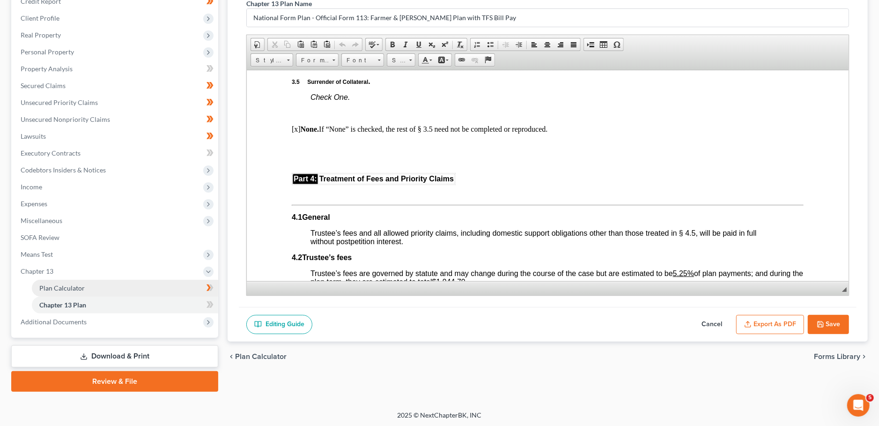
click at [110, 287] on link "Plan Calculator" at bounding box center [125, 288] width 186 height 17
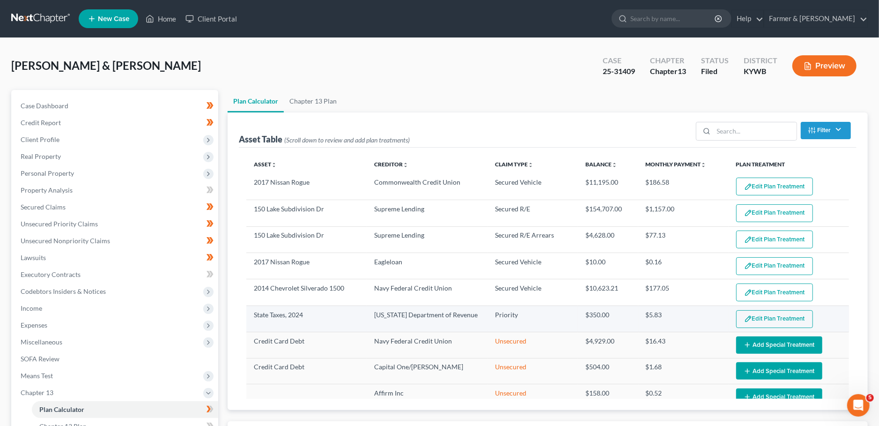
select select "59"
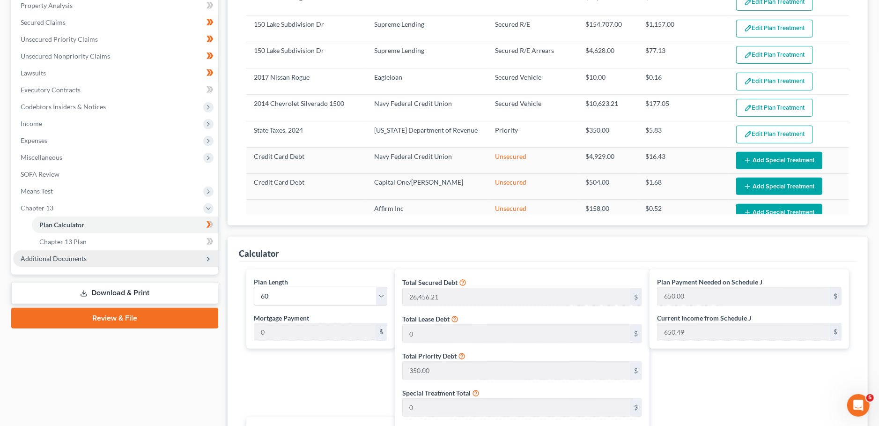
click at [97, 256] on span "Additional Documents" at bounding box center [115, 258] width 205 height 17
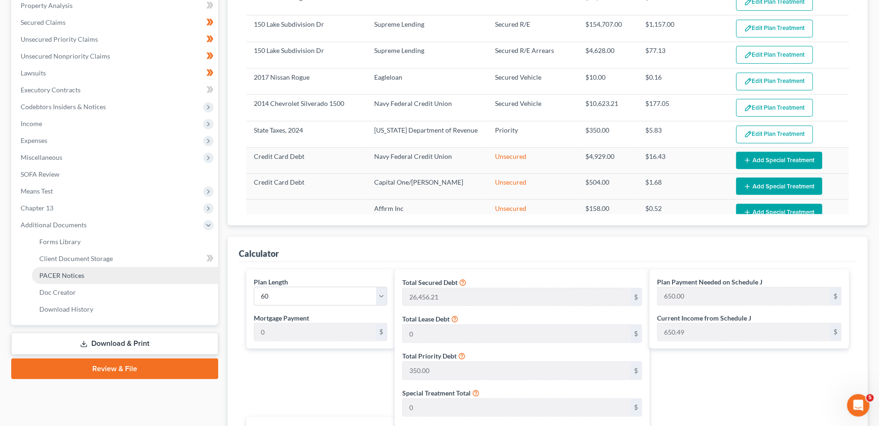
click at [101, 274] on link "PACER Notices" at bounding box center [125, 275] width 186 height 17
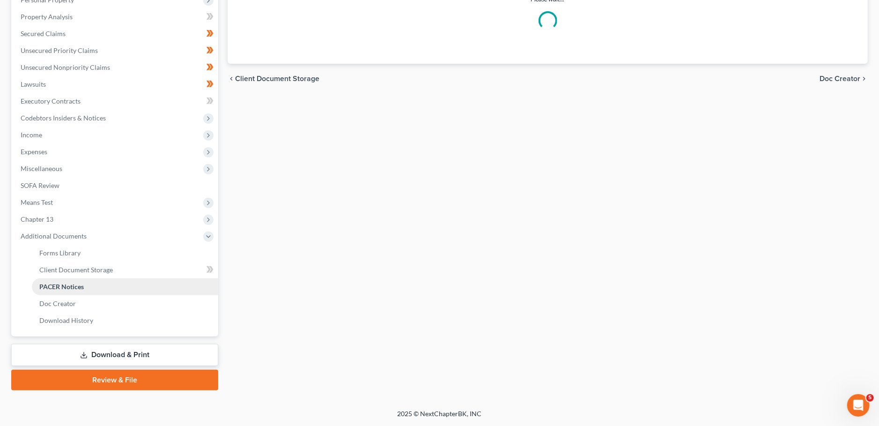
scroll to position [172, 0]
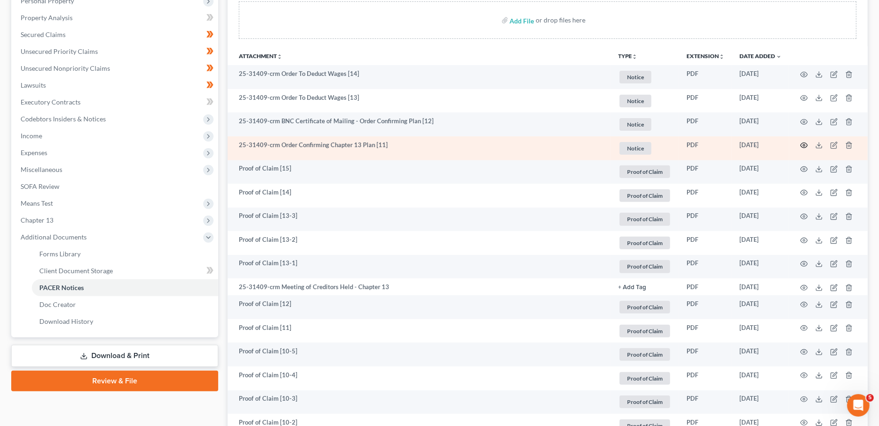
click at [806, 146] on icon "button" at bounding box center [804, 144] width 7 height 7
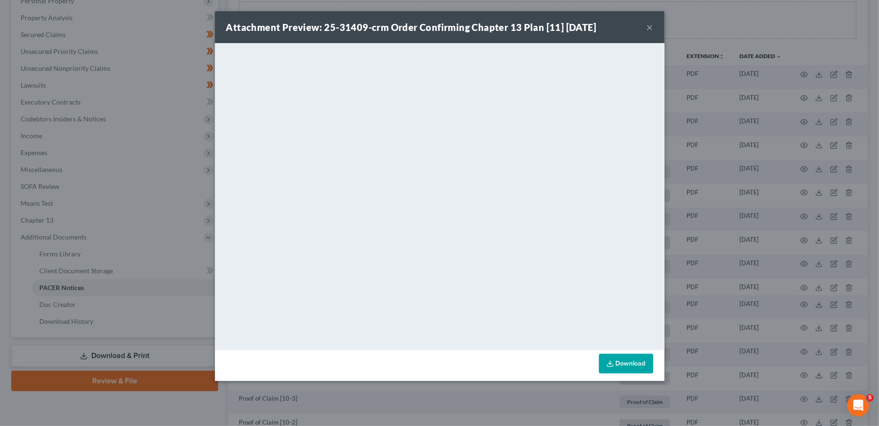
click at [649, 28] on button "×" at bounding box center [650, 27] width 7 height 11
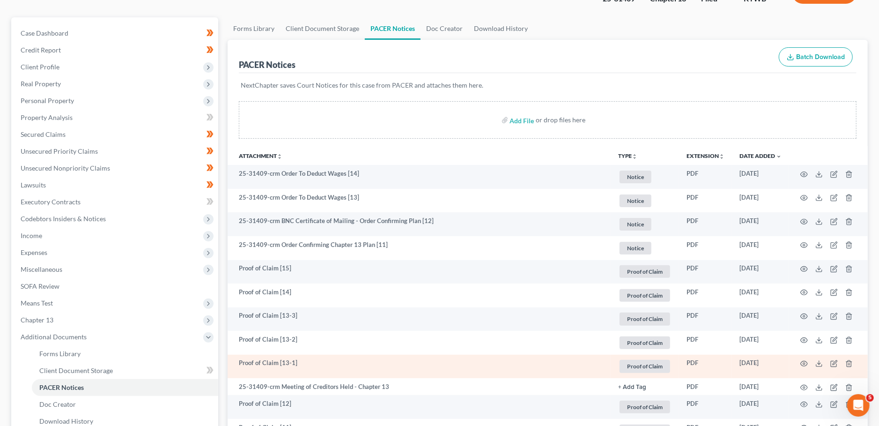
scroll to position [0, 0]
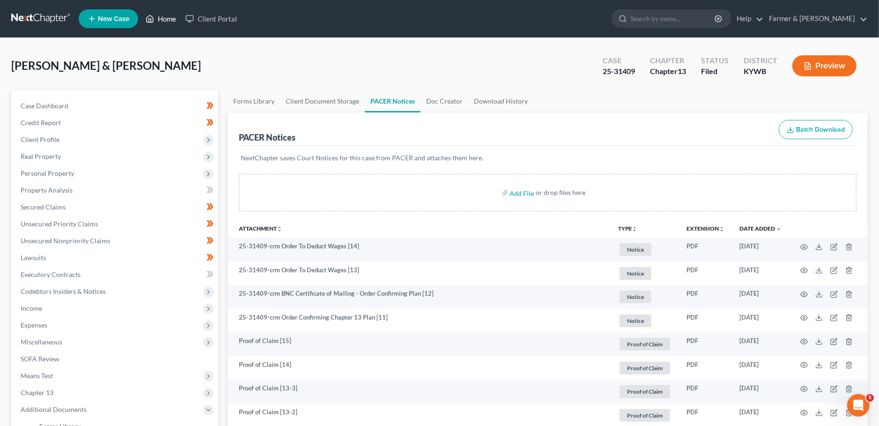
click at [158, 15] on link "Home" at bounding box center [161, 18] width 40 height 17
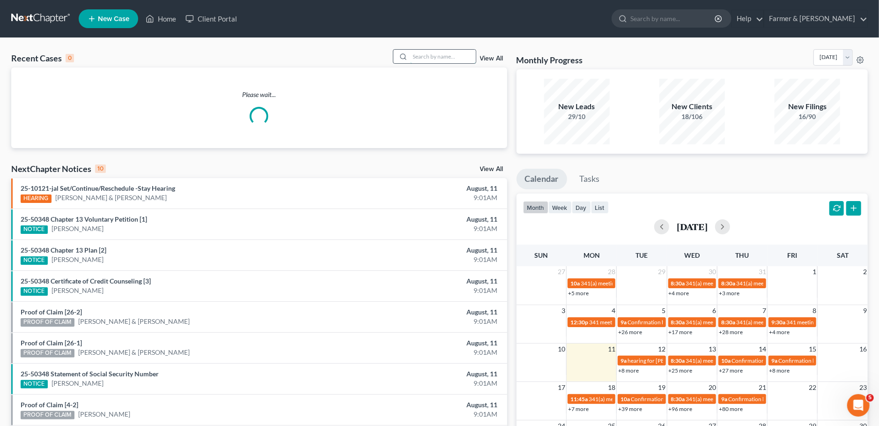
click at [438, 54] on input "search" at bounding box center [443, 57] width 66 height 14
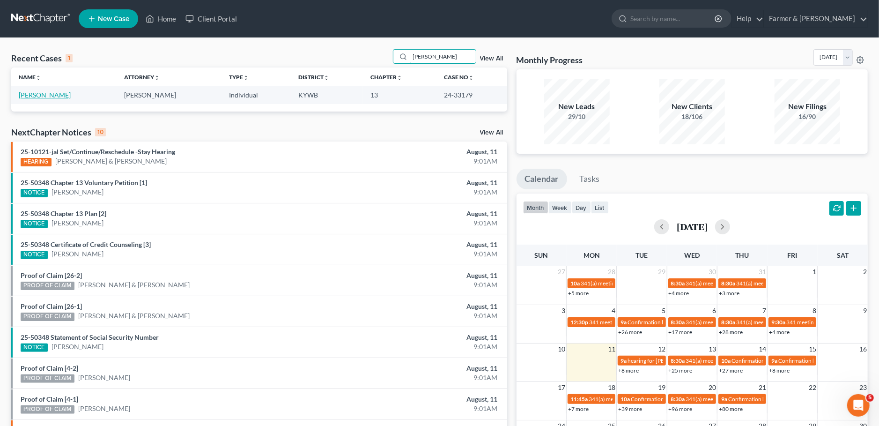
type input "douglas platt"
click at [45, 96] on link "Platt, Douglas" at bounding box center [45, 95] width 52 height 8
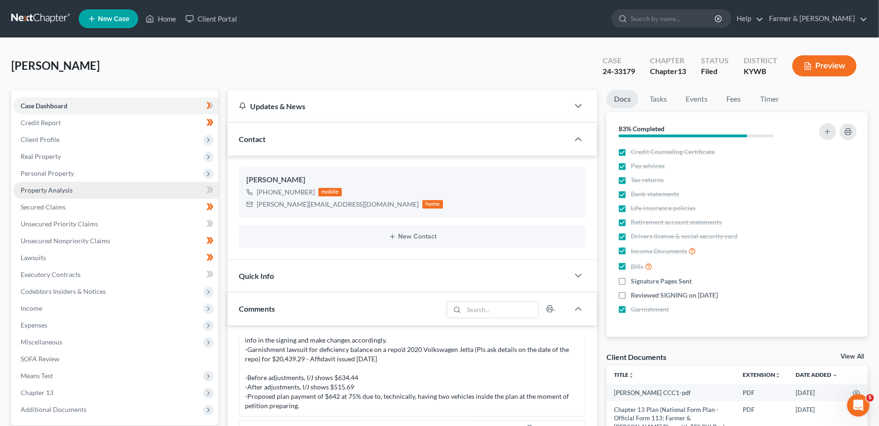
scroll to position [274, 0]
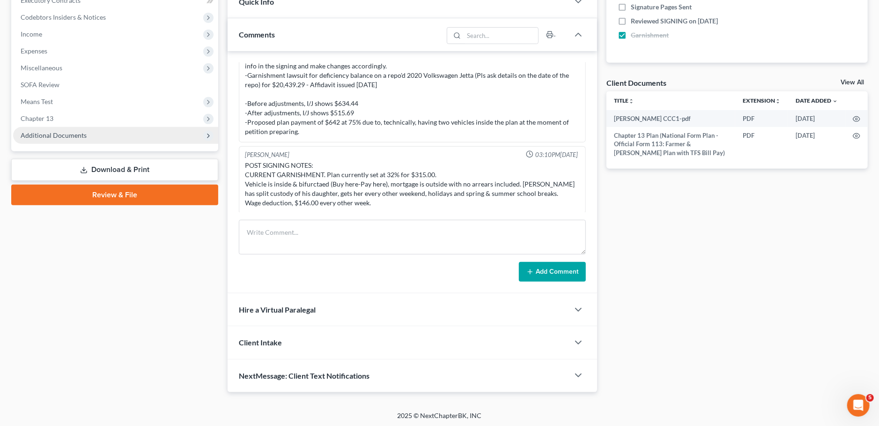
click at [73, 140] on span "Additional Documents" at bounding box center [115, 135] width 205 height 17
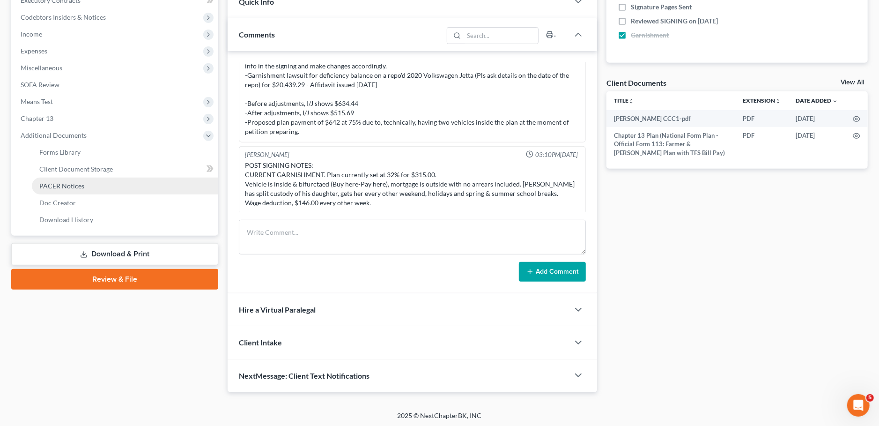
click at [78, 187] on span "PACER Notices" at bounding box center [61, 186] width 45 height 8
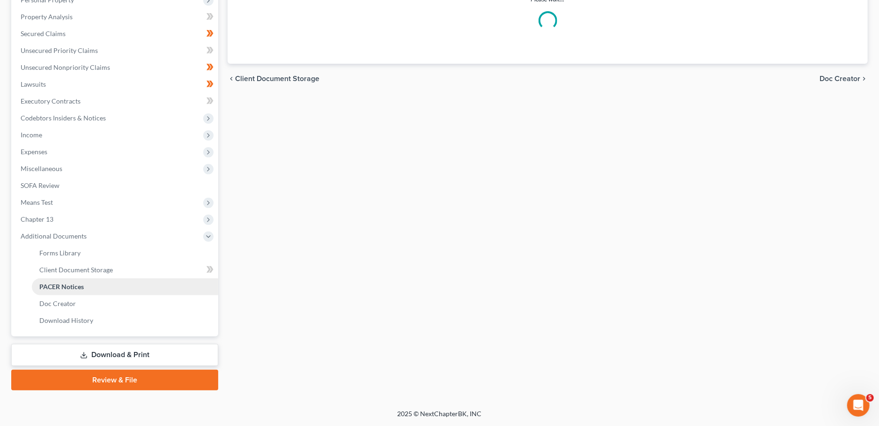
scroll to position [172, 0]
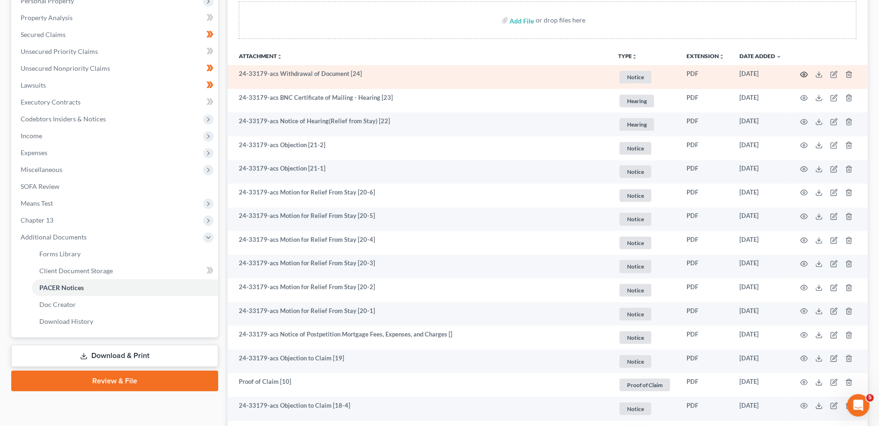
click at [803, 75] on icon "button" at bounding box center [804, 74] width 7 height 7
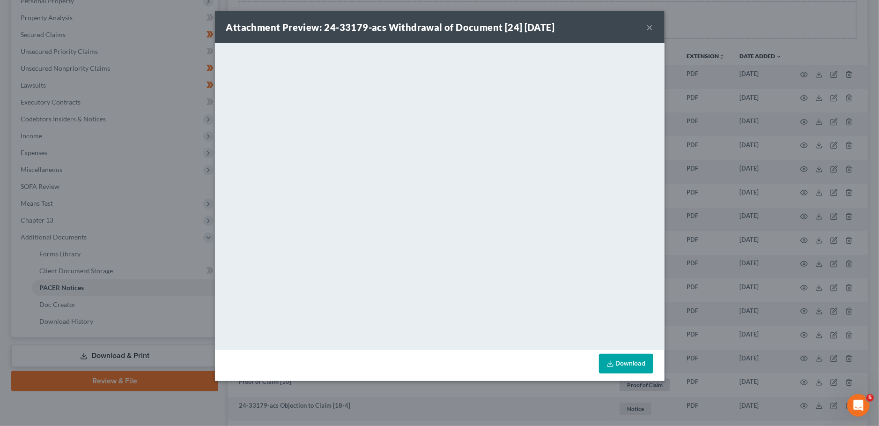
click at [651, 22] on button "×" at bounding box center [650, 27] width 7 height 11
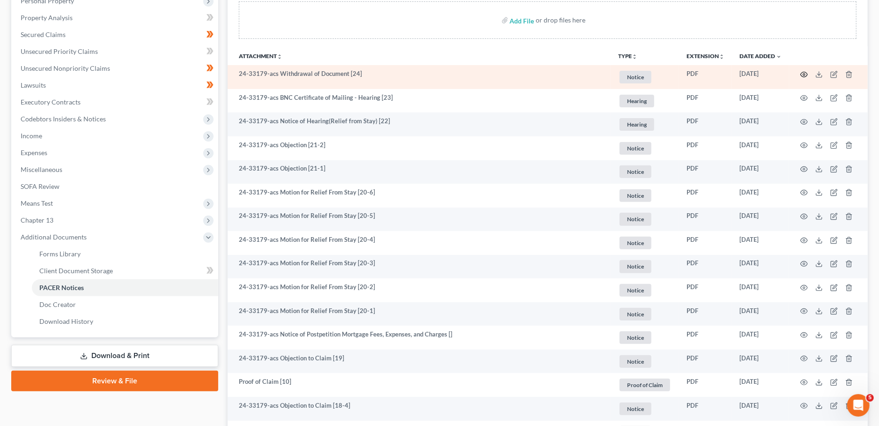
click at [803, 72] on icon "button" at bounding box center [804, 74] width 7 height 7
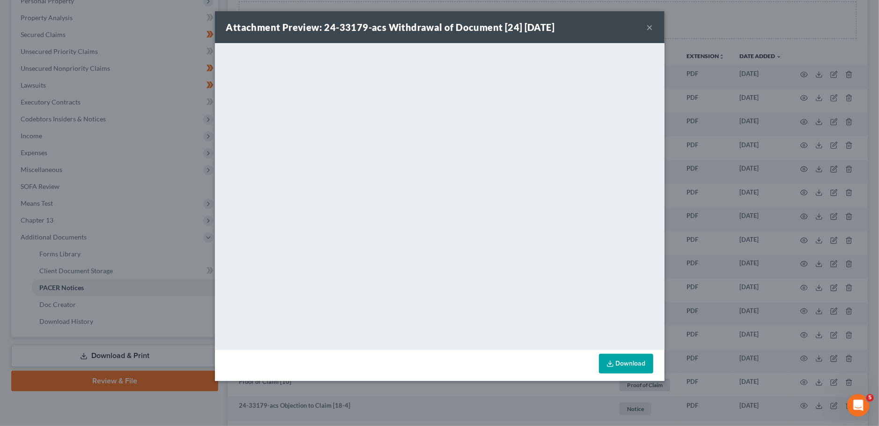
click at [651, 26] on button "×" at bounding box center [650, 27] width 7 height 11
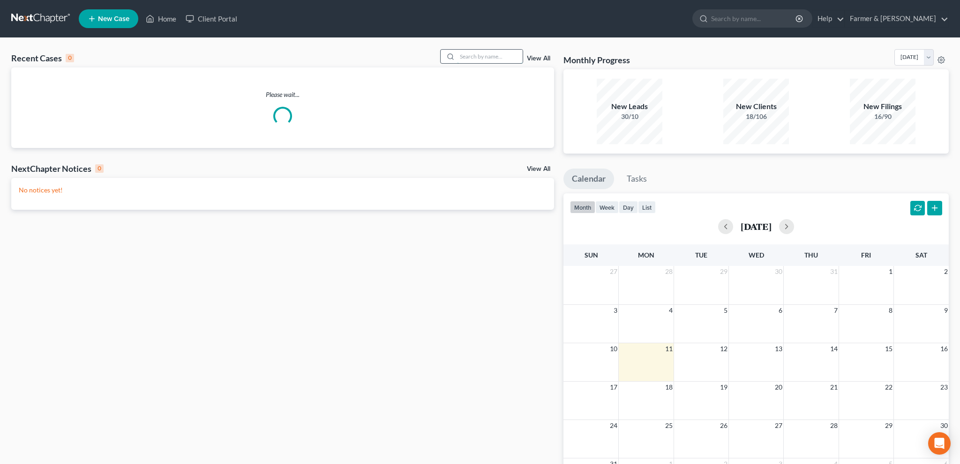
click at [457, 56] on input "search" at bounding box center [490, 57] width 66 height 14
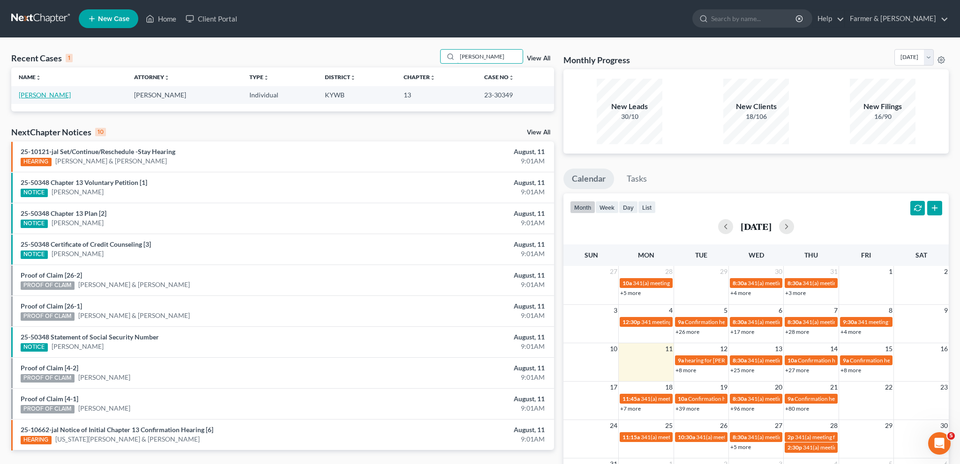
type input "latanya walker"
click at [53, 94] on link "Walker, LaTanya" at bounding box center [45, 95] width 52 height 8
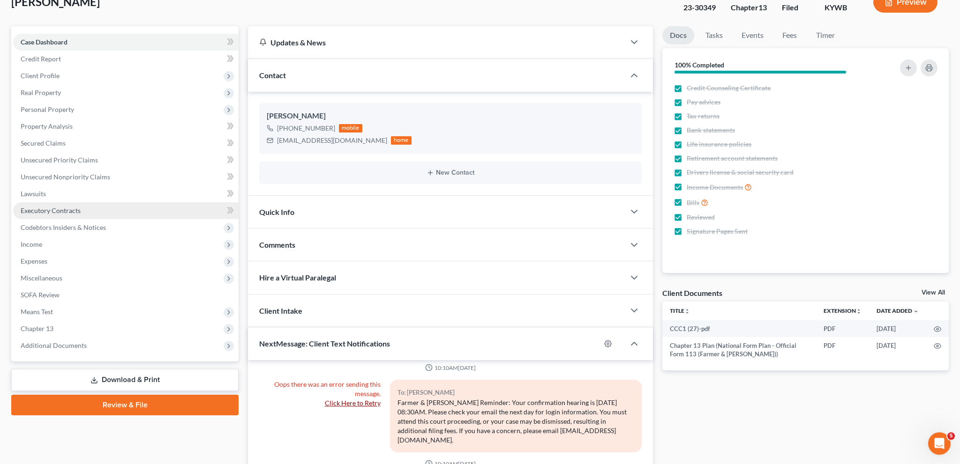
scroll to position [82, 0]
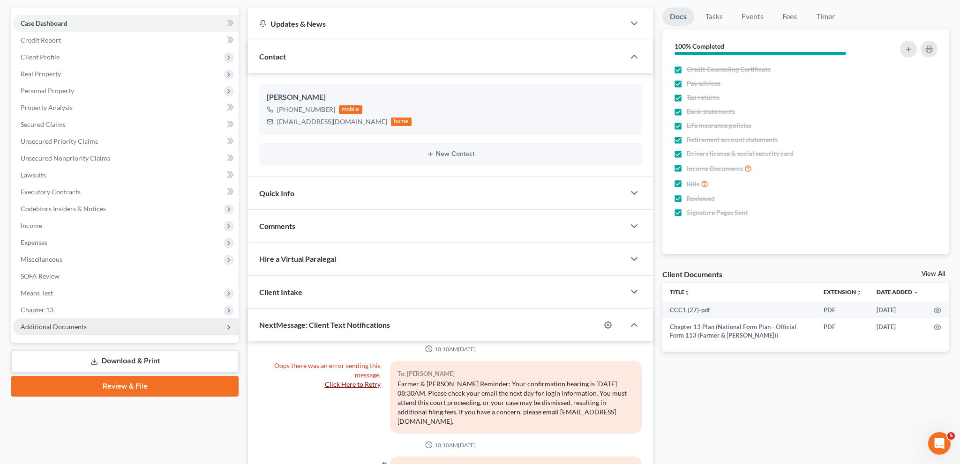
click at [61, 324] on span "Additional Documents" at bounding box center [54, 327] width 66 height 8
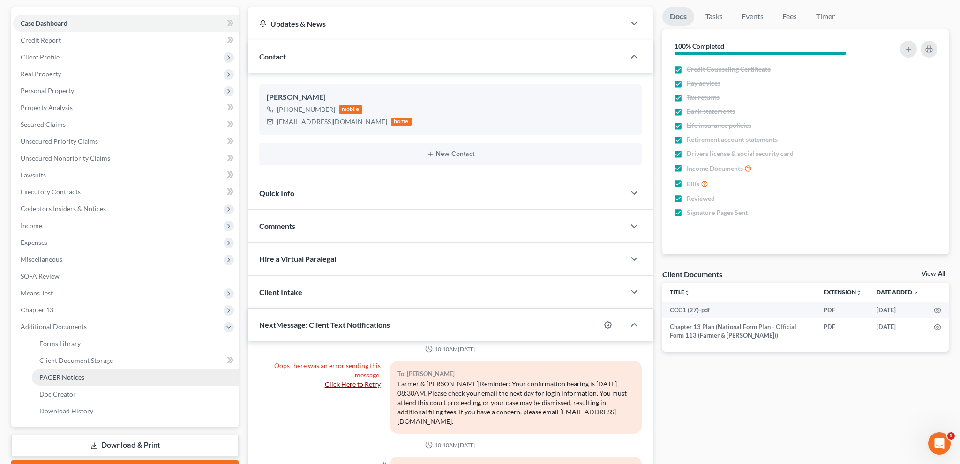
click at [93, 381] on link "PACER Notices" at bounding box center [135, 377] width 207 height 17
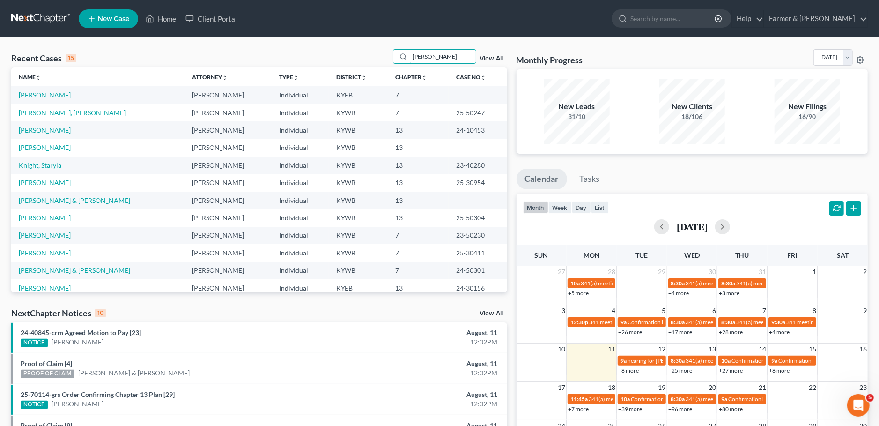
type input "[PERSON_NAME]"
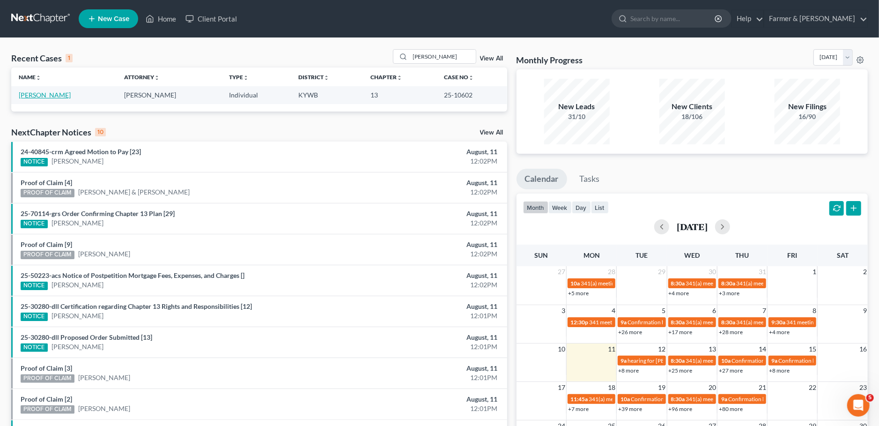
click at [37, 97] on link "[PERSON_NAME]" at bounding box center [45, 95] width 52 height 8
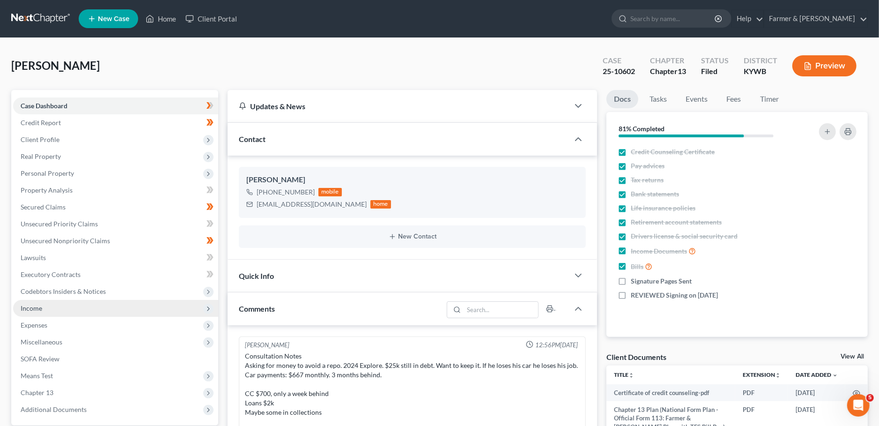
scroll to position [210, 0]
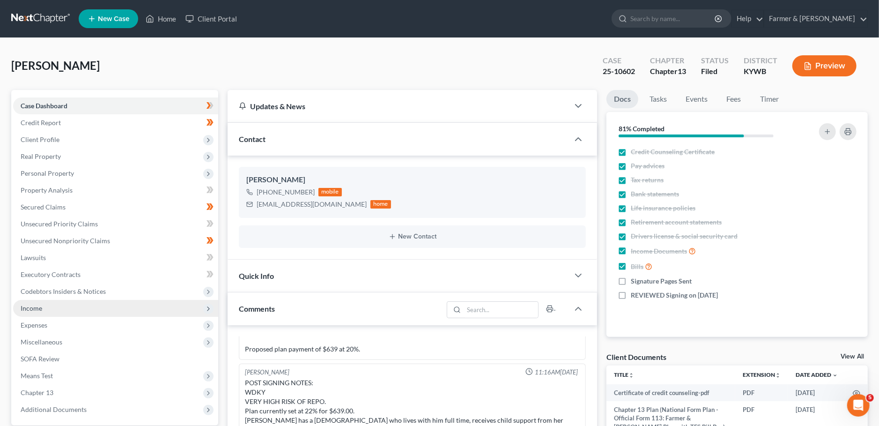
click at [31, 304] on span "Income" at bounding box center [32, 308] width 22 height 8
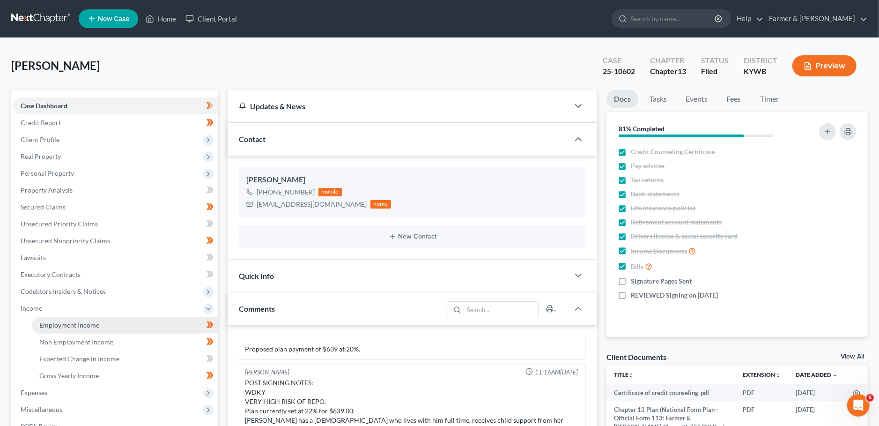
click at [53, 325] on span "Employment Income" at bounding box center [69, 325] width 60 height 8
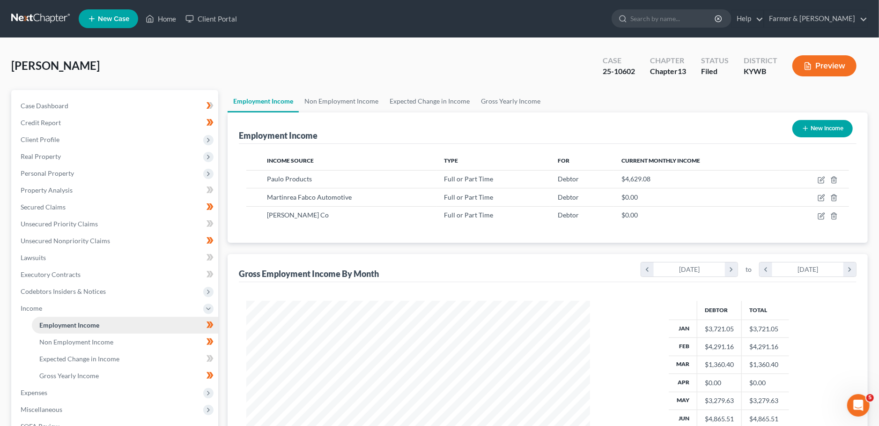
scroll to position [171, 363]
click at [823, 176] on td at bounding box center [815, 179] width 69 height 18
click at [822, 179] on icon "button" at bounding box center [821, 179] width 7 height 7
select select "0"
select select "26"
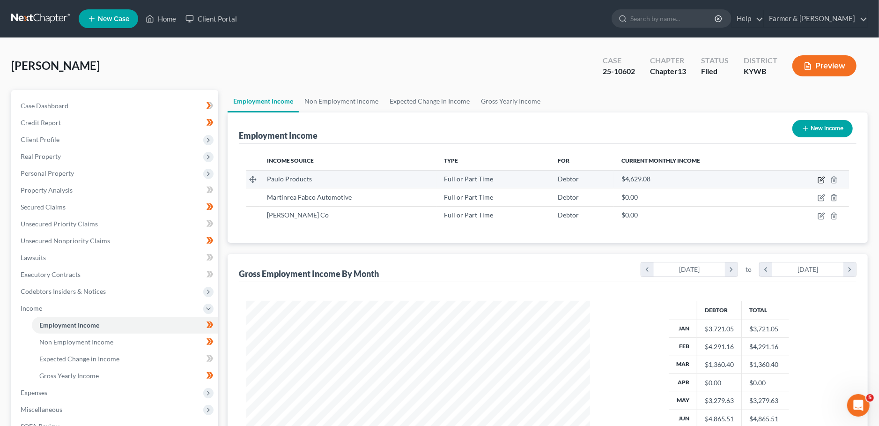
select select "3"
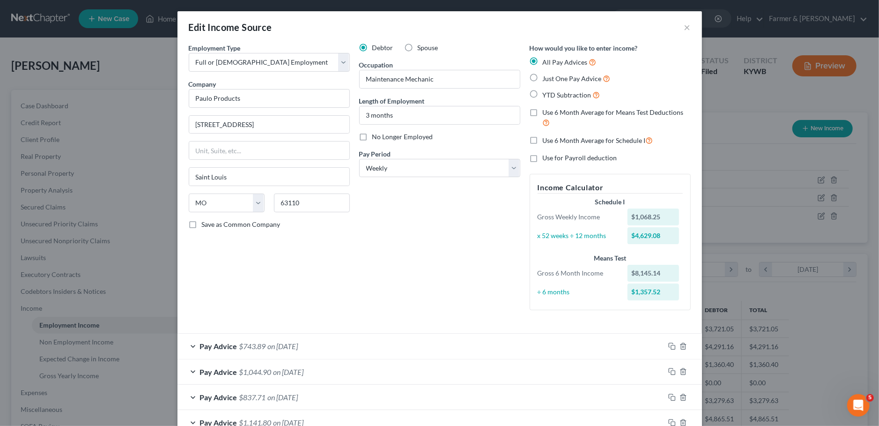
scroll to position [186, 0]
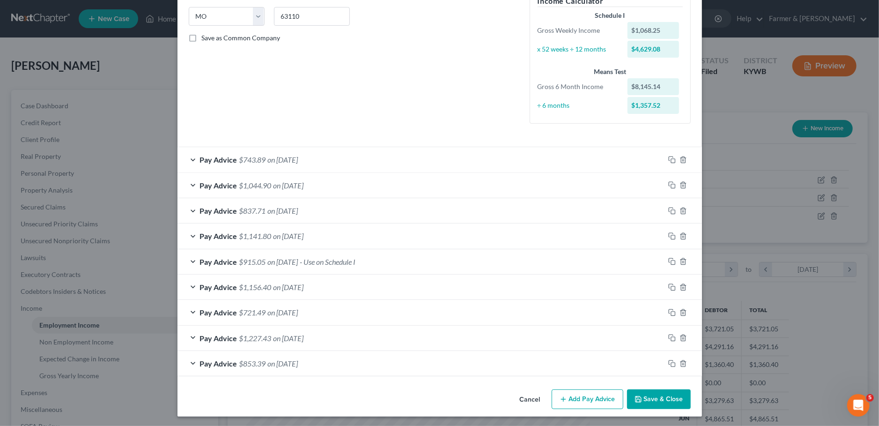
drag, startPoint x: 671, startPoint y: 393, endPoint x: 856, endPoint y: 345, distance: 190.7
click at [676, 391] on button "Save & Close" at bounding box center [659, 399] width 64 height 20
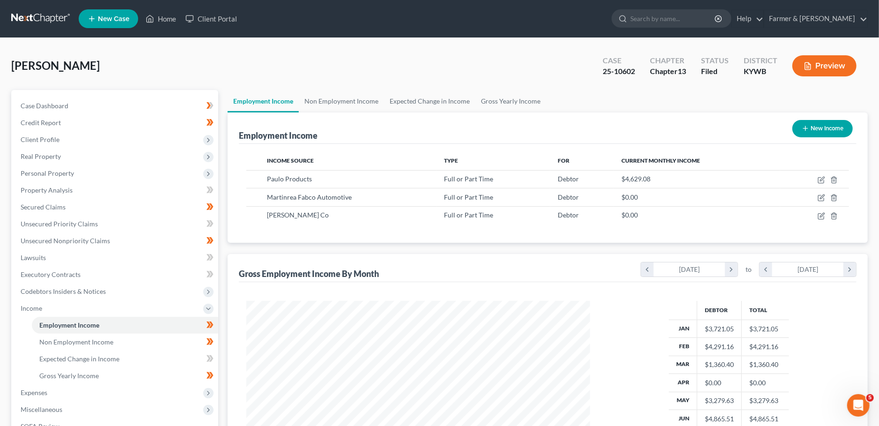
click at [497, 67] on div "[PERSON_NAME] Upgraded Case 25-10602 Chapter Chapter 13 Status [GEOGRAPHIC_DATA…" at bounding box center [439, 69] width 857 height 41
click at [168, 16] on link "Home" at bounding box center [161, 18] width 40 height 17
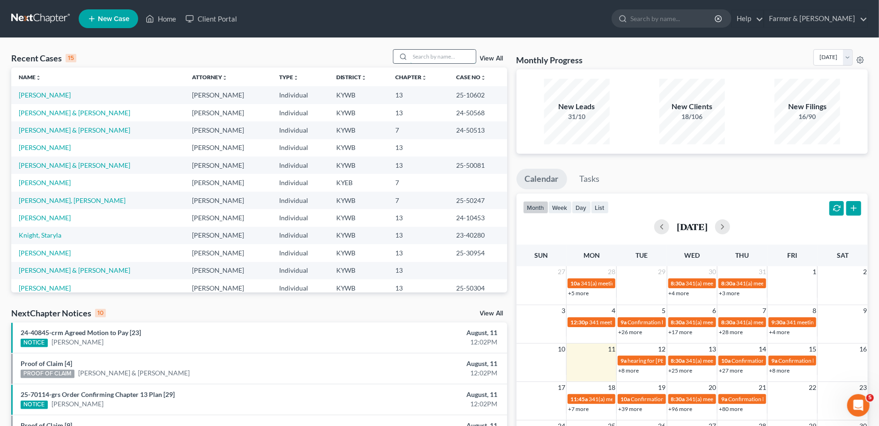
click at [422, 54] on input "search" at bounding box center [443, 57] width 66 height 14
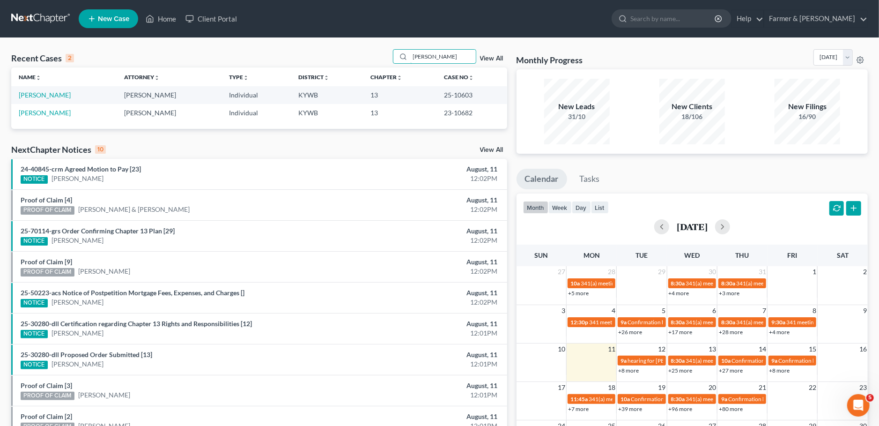
type input "[PERSON_NAME]"
click at [113, 63] on div "Recent Cases 2 [PERSON_NAME] View All" at bounding box center [259, 58] width 496 height 18
click at [36, 100] on td "[PERSON_NAME]" at bounding box center [63, 94] width 105 height 17
click at [35, 97] on link "[PERSON_NAME]" at bounding box center [45, 95] width 52 height 8
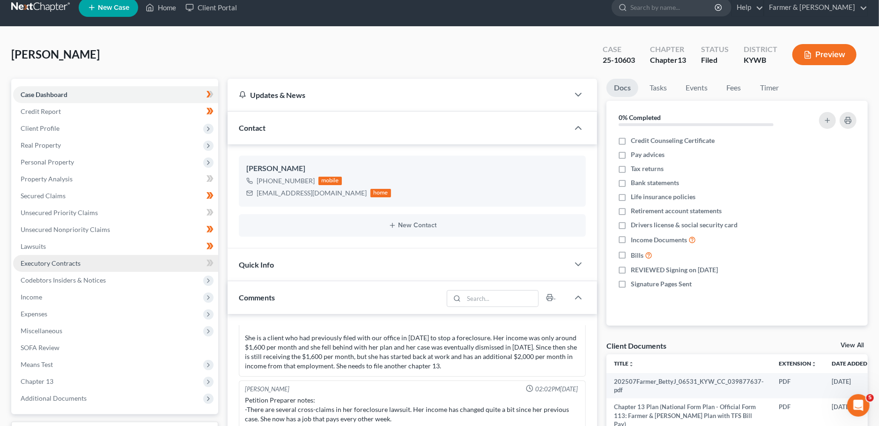
scroll to position [82, 0]
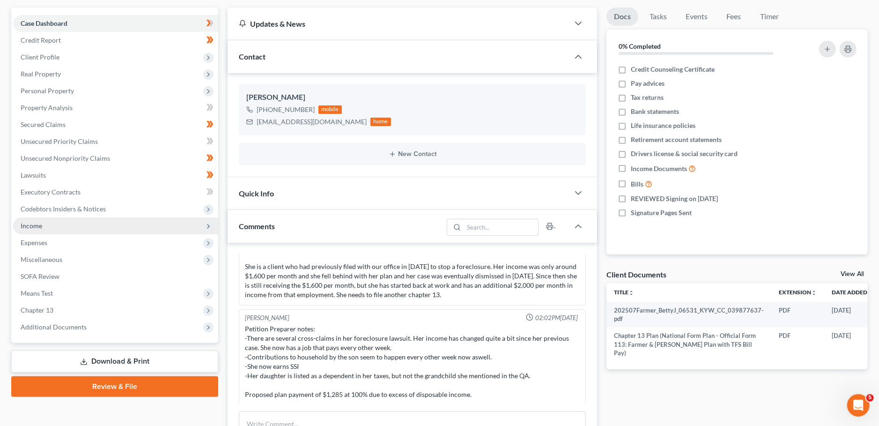
click at [37, 224] on span "Income" at bounding box center [32, 226] width 22 height 8
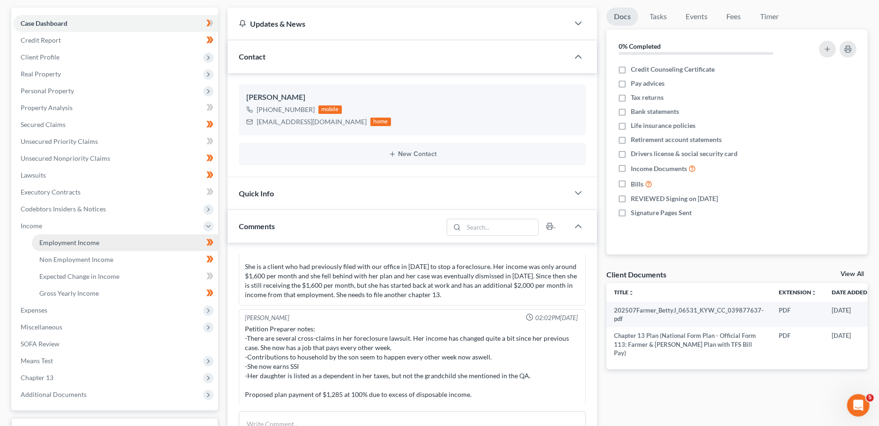
click at [98, 242] on link "Employment Income" at bounding box center [125, 242] width 186 height 17
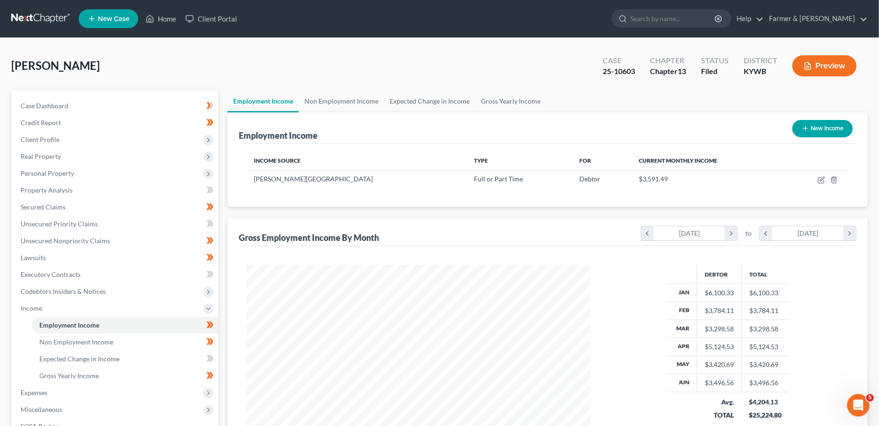
scroll to position [171, 363]
click at [167, 17] on link "Home" at bounding box center [161, 18] width 40 height 17
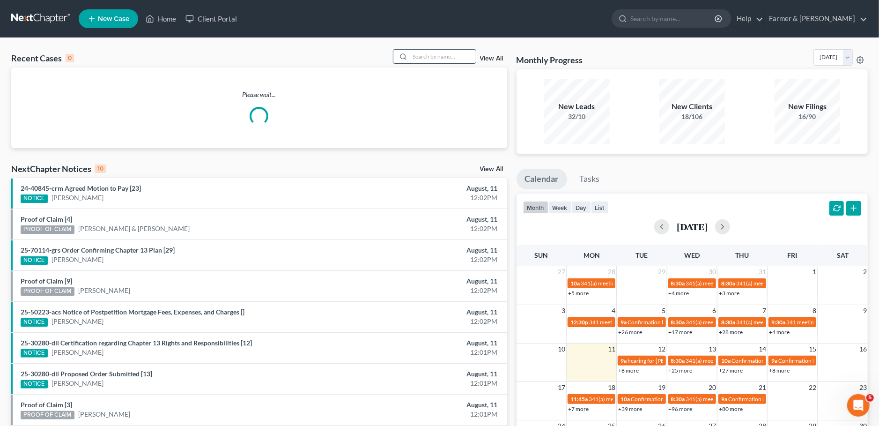
click at [433, 57] on input "search" at bounding box center [443, 57] width 66 height 14
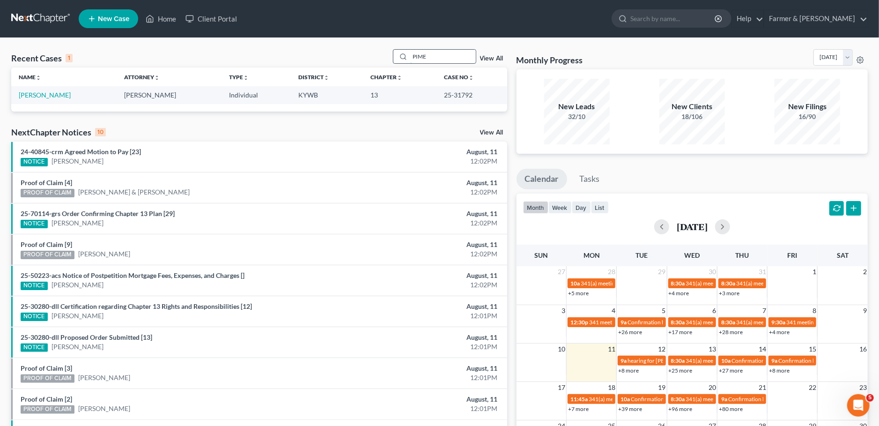
drag, startPoint x: 426, startPoint y: 57, endPoint x: 359, endPoint y: 56, distance: 66.5
click at [410, 56] on input "PIME" at bounding box center [443, 57] width 66 height 14
type input "[PERSON_NAME]"
click at [38, 95] on link "[PERSON_NAME]" at bounding box center [45, 95] width 52 height 8
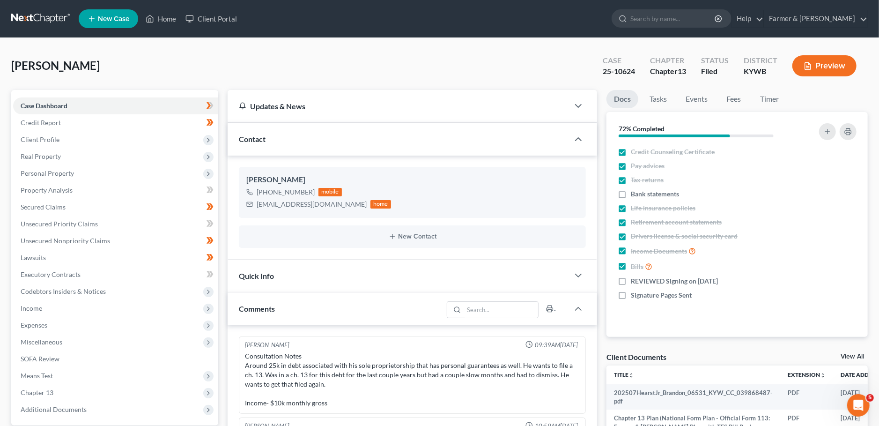
scroll to position [201, 0]
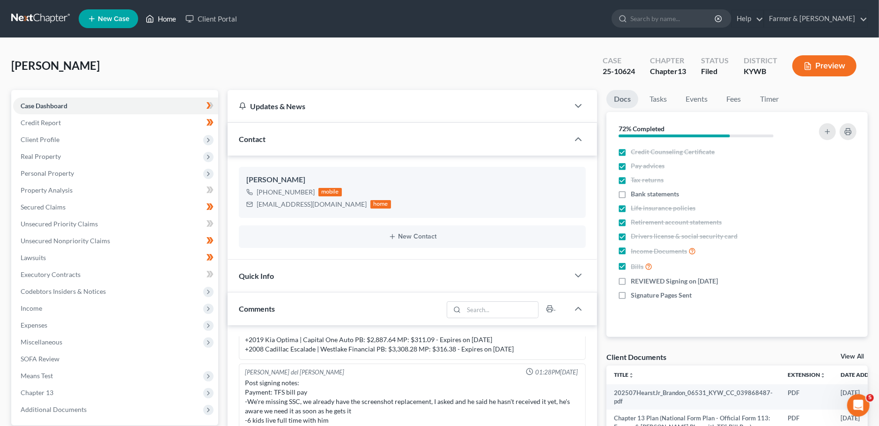
click at [159, 15] on link "Home" at bounding box center [161, 18] width 40 height 17
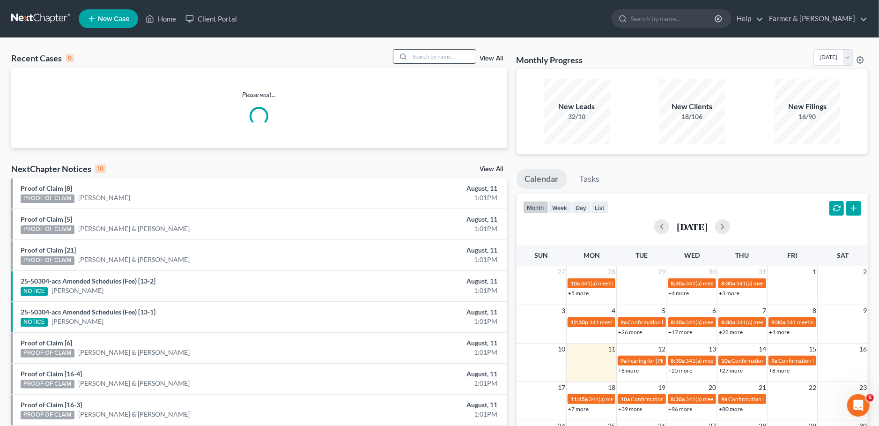
click at [419, 59] on input "search" at bounding box center [443, 57] width 66 height 14
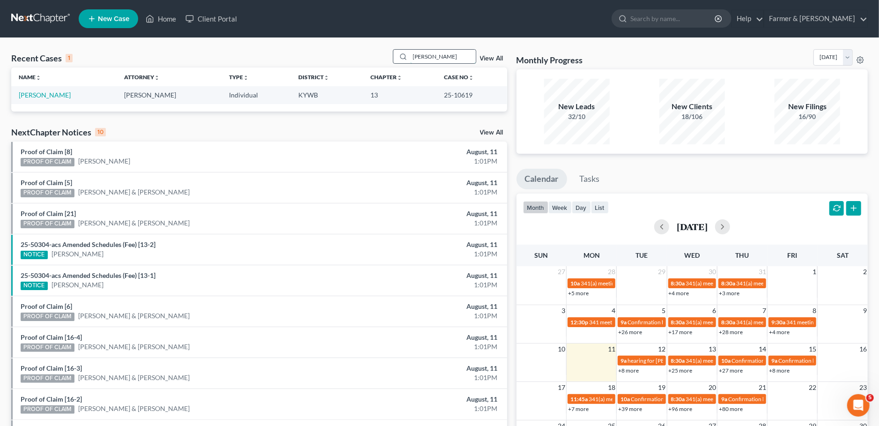
click at [444, 52] on input "[PERSON_NAME]" at bounding box center [443, 57] width 66 height 14
click at [410, 63] on input "[PERSON_NAME]" at bounding box center [443, 57] width 66 height 14
type input "[PERSON_NAME]"
click at [45, 92] on link "[PERSON_NAME]" at bounding box center [45, 95] width 52 height 8
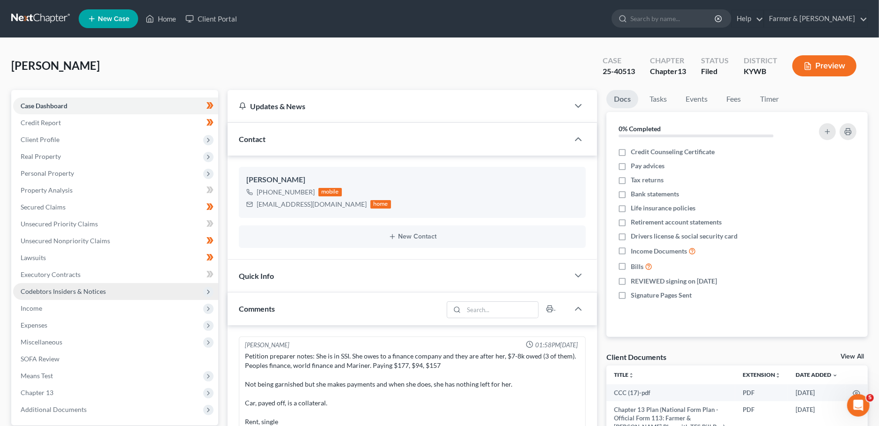
scroll to position [172, 0]
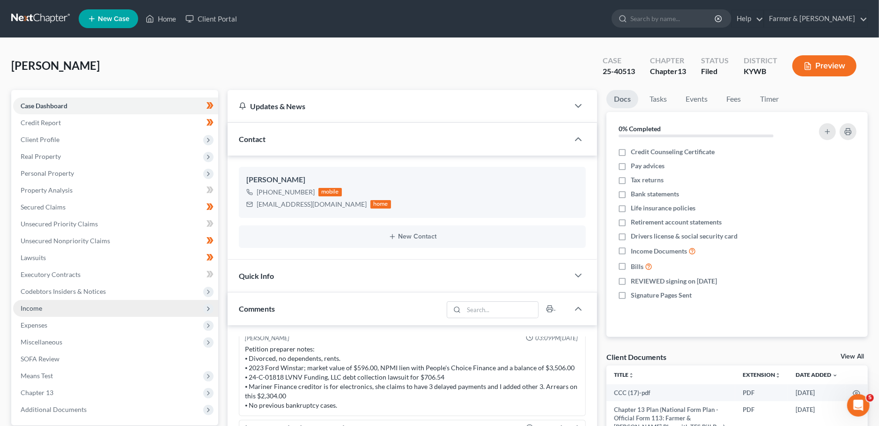
click at [66, 310] on span "Income" at bounding box center [115, 308] width 205 height 17
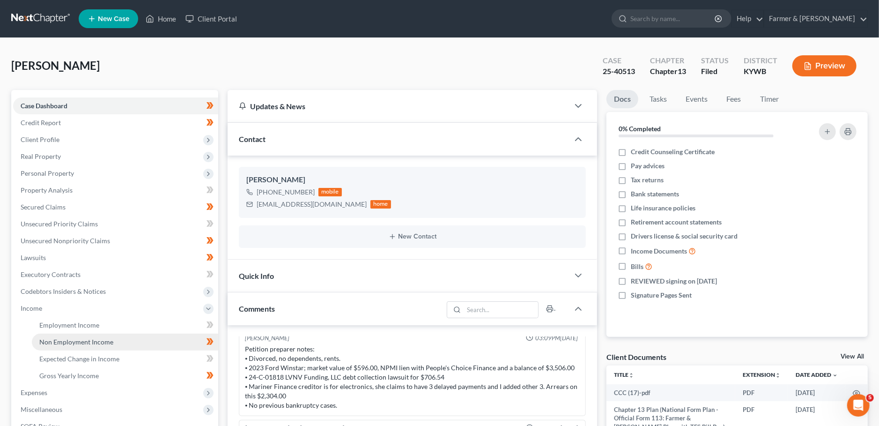
click at [59, 339] on span "Non Employment Income" at bounding box center [76, 342] width 74 height 8
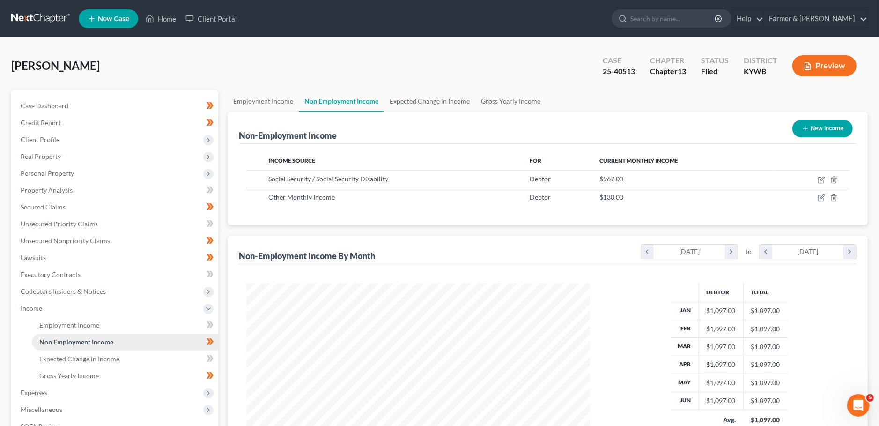
scroll to position [171, 363]
click at [163, 14] on link "Home" at bounding box center [161, 18] width 40 height 17
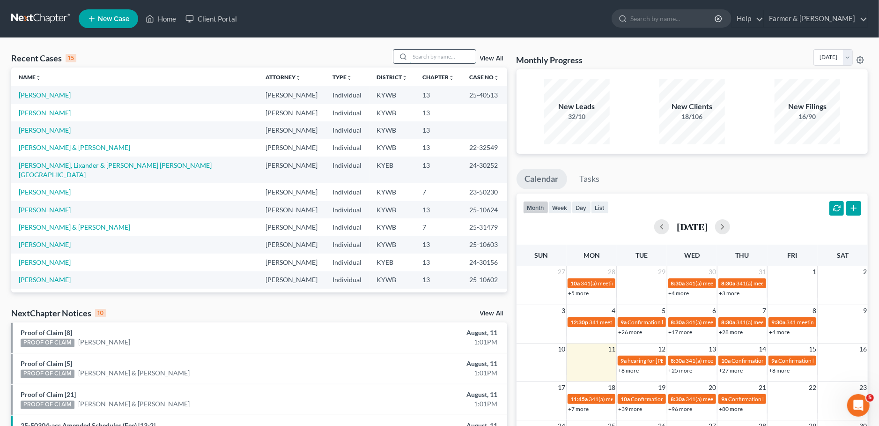
click at [422, 52] on input "search" at bounding box center [443, 57] width 66 height 14
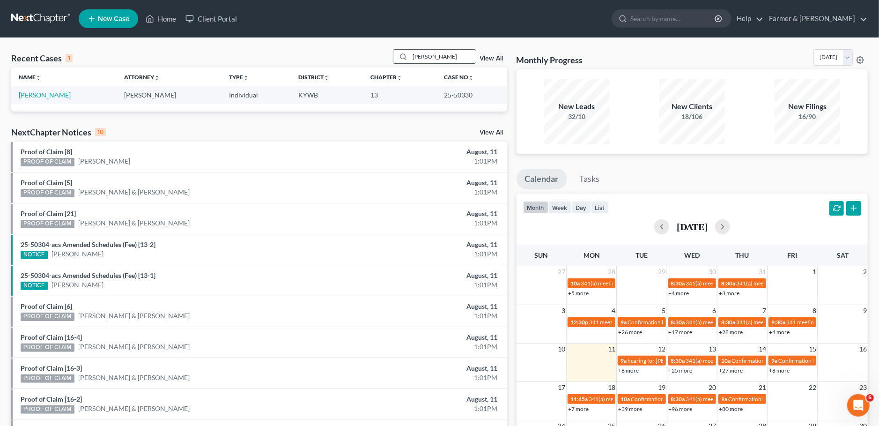
drag, startPoint x: 457, startPoint y: 57, endPoint x: 312, endPoint y: 63, distance: 144.4
click at [410, 63] on input "[PERSON_NAME]" at bounding box center [443, 57] width 66 height 14
click at [444, 57] on input "[PERSON_NAME]" at bounding box center [443, 57] width 66 height 14
drag, startPoint x: 451, startPoint y: 56, endPoint x: 339, endPoint y: 60, distance: 112.5
click at [410, 60] on input "[PERSON_NAME]" at bounding box center [443, 57] width 66 height 14
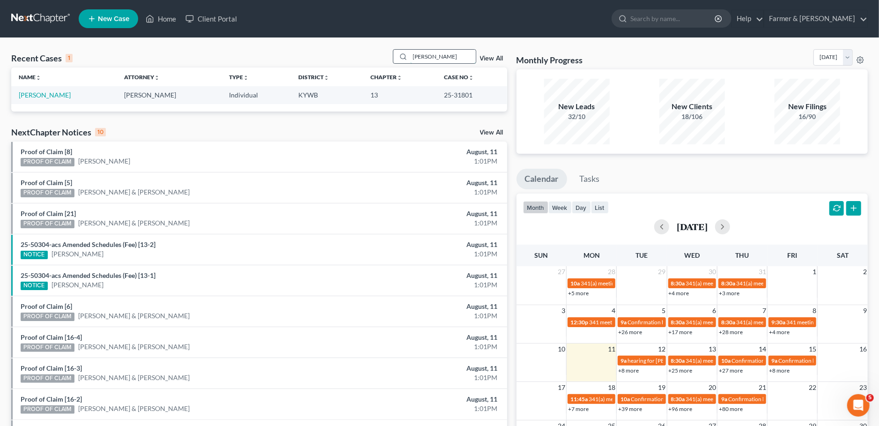
click at [449, 58] on input "[PERSON_NAME]" at bounding box center [443, 57] width 66 height 14
drag, startPoint x: 451, startPoint y: 57, endPoint x: 351, endPoint y: 58, distance: 100.3
click at [410, 58] on input "[PERSON_NAME]" at bounding box center [443, 57] width 66 height 14
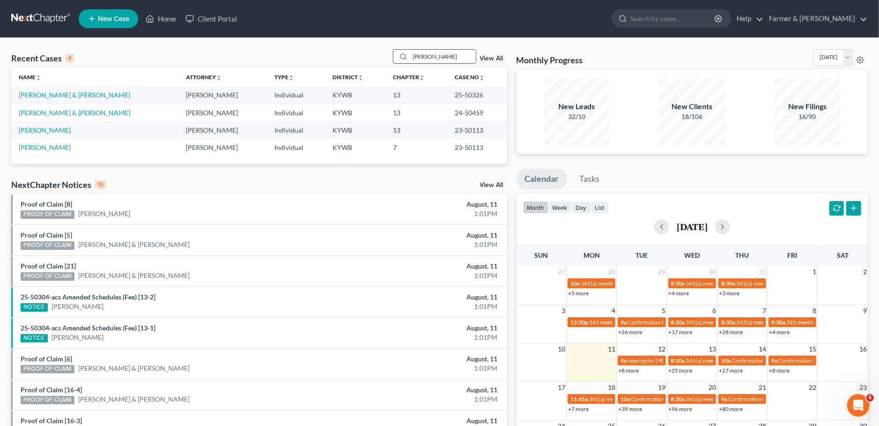
click at [433, 59] on input "[PERSON_NAME]" at bounding box center [443, 57] width 66 height 14
drag, startPoint x: 440, startPoint y: 57, endPoint x: 346, endPoint y: 55, distance: 94.2
click at [410, 54] on input "[PERSON_NAME]" at bounding box center [443, 57] width 66 height 14
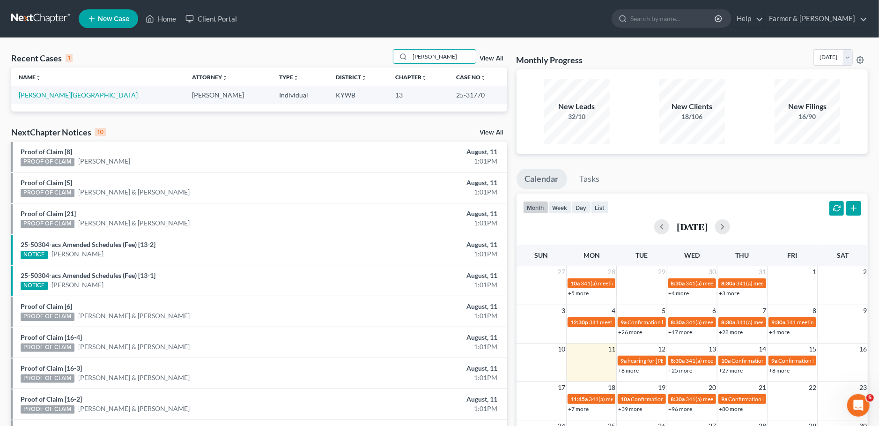
type input "[PERSON_NAME]"
click at [302, 53] on div "Recent Cases 1 [PERSON_NAME] View All" at bounding box center [259, 58] width 496 height 18
click at [52, 92] on link "[PERSON_NAME][GEOGRAPHIC_DATA]" at bounding box center [78, 95] width 119 height 8
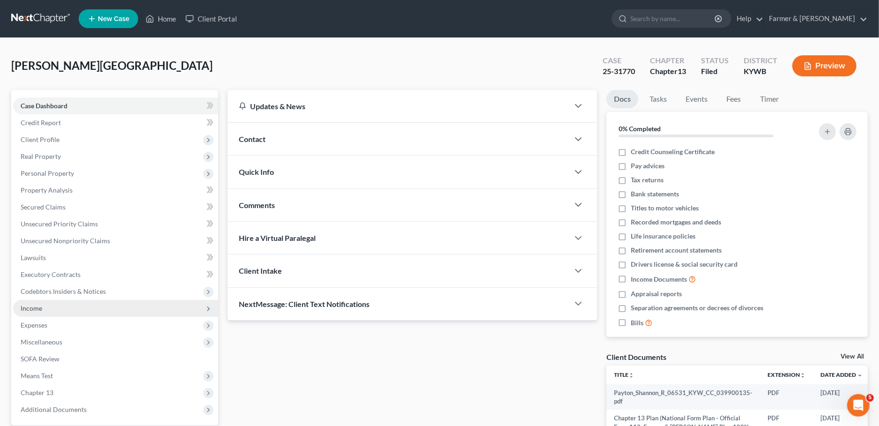
drag, startPoint x: 46, startPoint y: 308, endPoint x: 86, endPoint y: 312, distance: 40.0
click at [46, 308] on span "Income" at bounding box center [115, 308] width 205 height 17
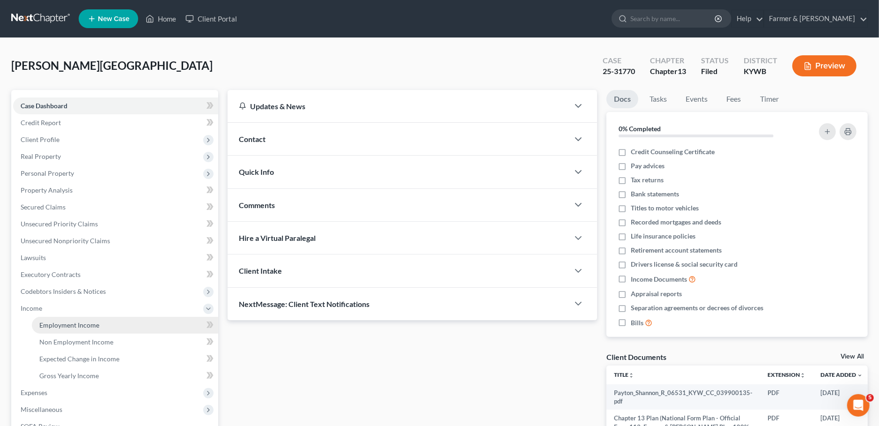
click at [89, 325] on span "Employment Income" at bounding box center [69, 325] width 60 height 8
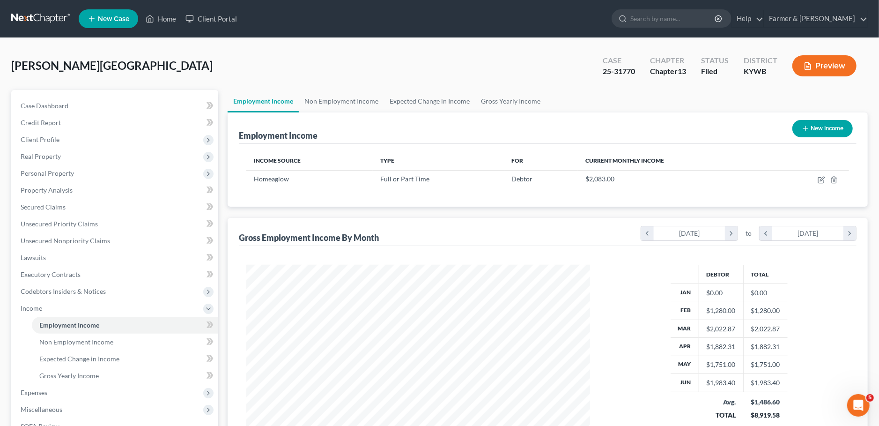
scroll to position [171, 363]
click at [821, 179] on icon "button" at bounding box center [822, 179] width 4 height 4
select select "0"
select select "7"
select select "0"
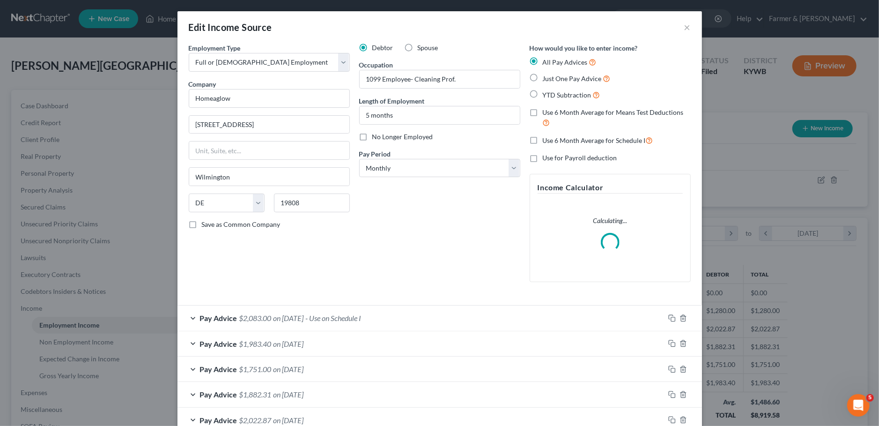
scroll to position [82, 0]
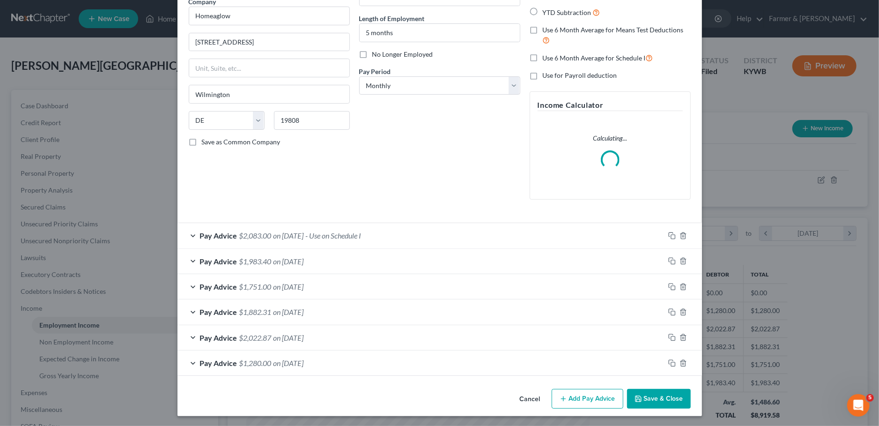
click at [656, 402] on button "Save & Close" at bounding box center [659, 399] width 64 height 20
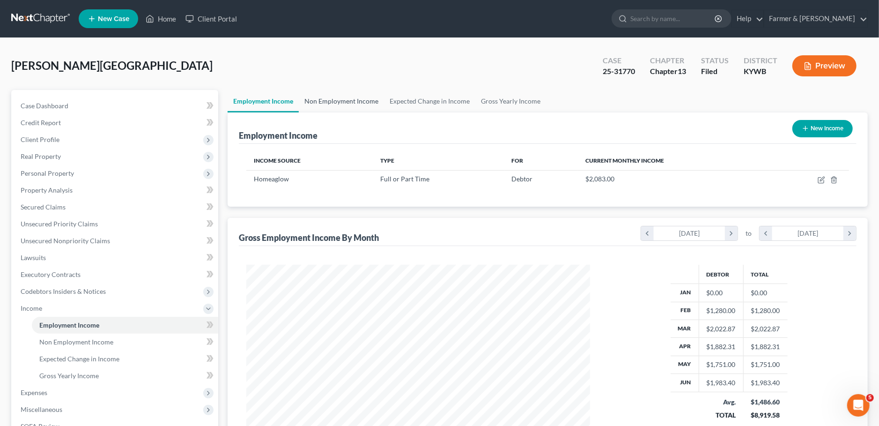
drag, startPoint x: 315, startPoint y: 98, endPoint x: 322, endPoint y: 104, distance: 9.4
click at [315, 98] on link "Non Employment Income" at bounding box center [341, 101] width 85 height 22
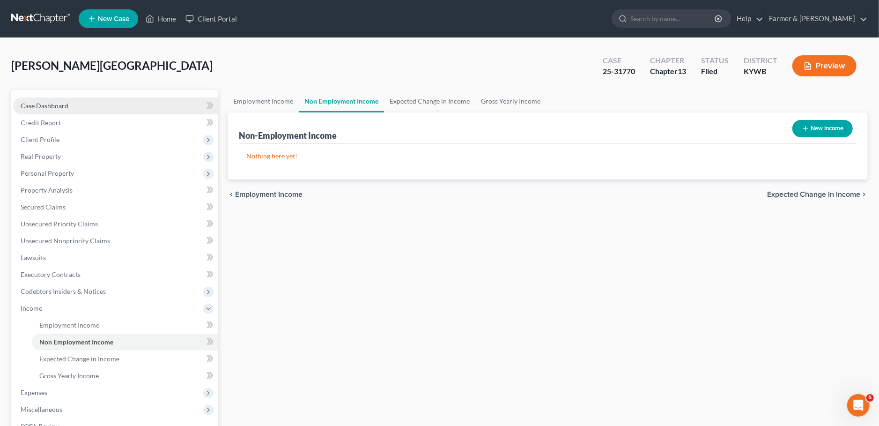
click at [99, 109] on link "Case Dashboard" at bounding box center [115, 105] width 205 height 17
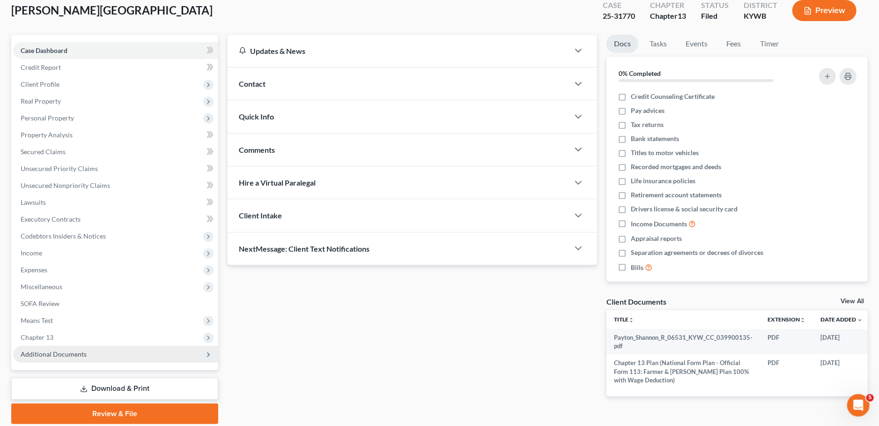
scroll to position [88, 0]
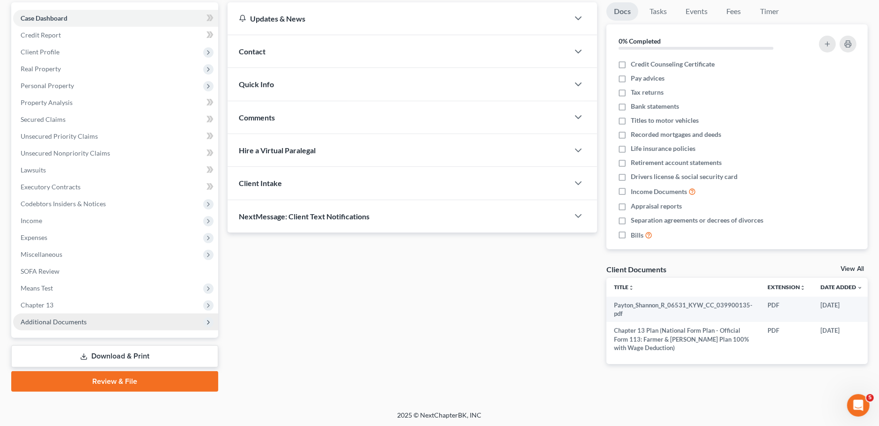
click at [70, 325] on span "Additional Documents" at bounding box center [54, 322] width 66 height 8
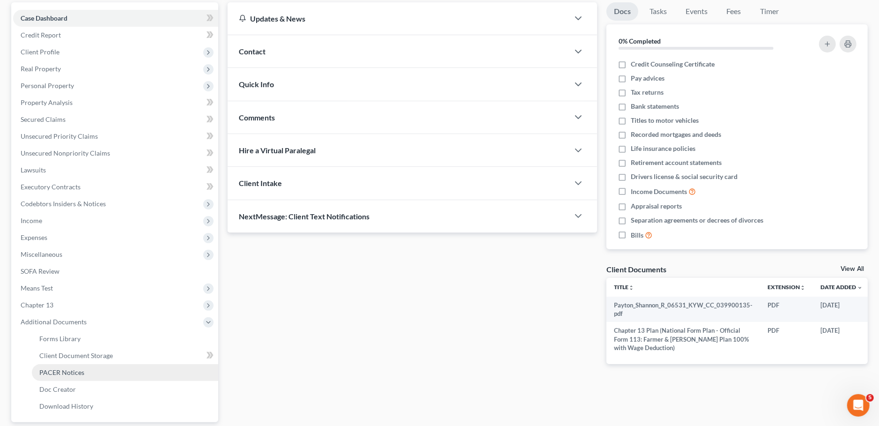
click at [80, 370] on span "PACER Notices" at bounding box center [61, 372] width 45 height 8
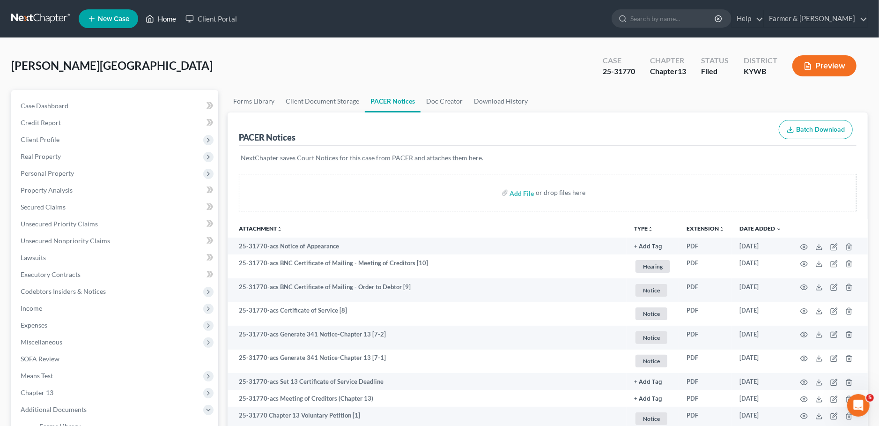
click at [160, 18] on link "Home" at bounding box center [161, 18] width 40 height 17
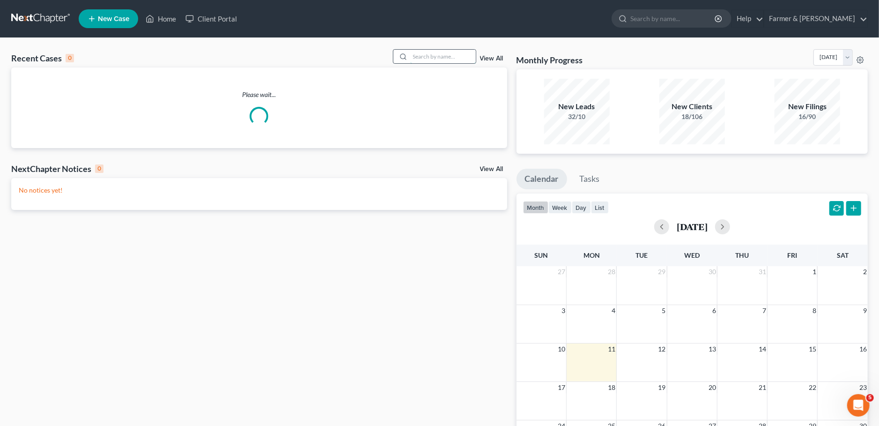
click at [454, 54] on input "search" at bounding box center [443, 57] width 66 height 14
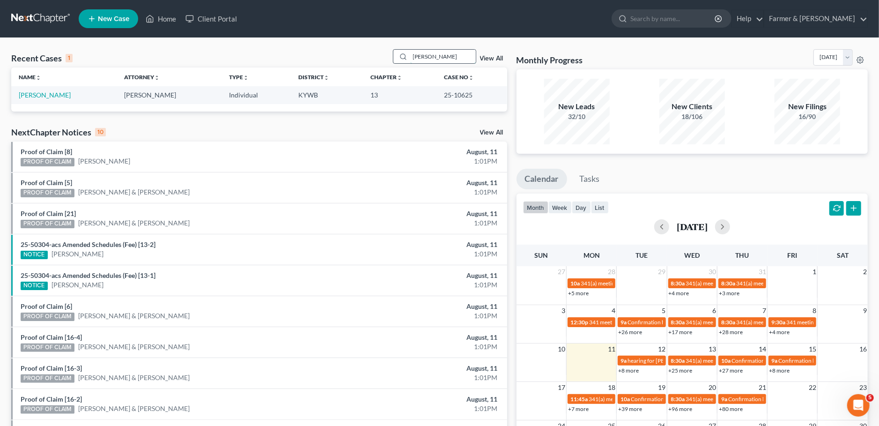
drag, startPoint x: 450, startPoint y: 57, endPoint x: 394, endPoint y: 55, distance: 56.7
click at [410, 55] on input "[PERSON_NAME]" at bounding box center [443, 57] width 66 height 14
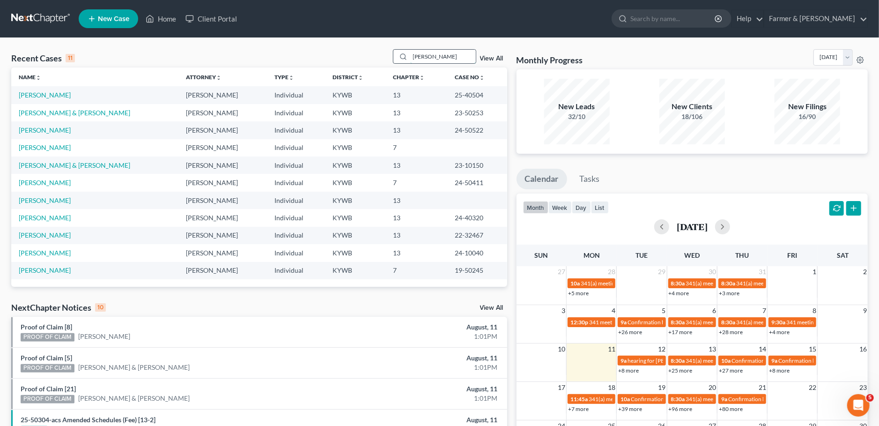
click at [454, 63] on input "[PERSON_NAME]" at bounding box center [443, 57] width 66 height 14
drag, startPoint x: 402, startPoint y: 59, endPoint x: 370, endPoint y: 59, distance: 32.3
click at [410, 59] on input "[PERSON_NAME]" at bounding box center [443, 57] width 66 height 14
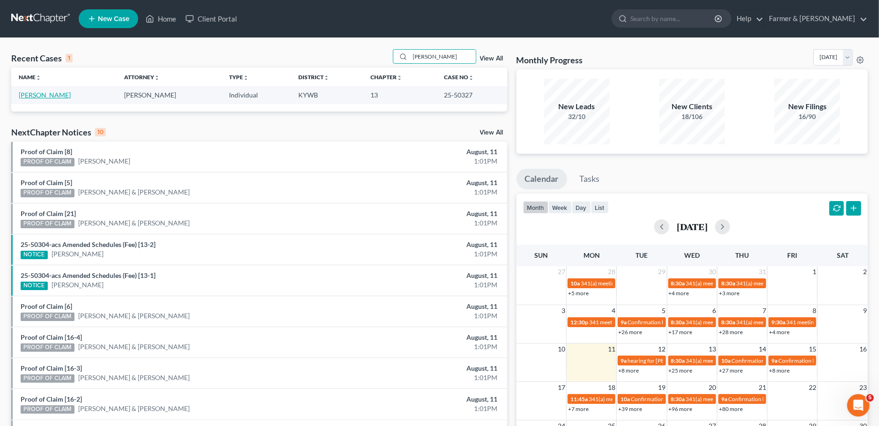
type input "[PERSON_NAME]"
click at [43, 94] on link "[PERSON_NAME]" at bounding box center [45, 95] width 52 height 8
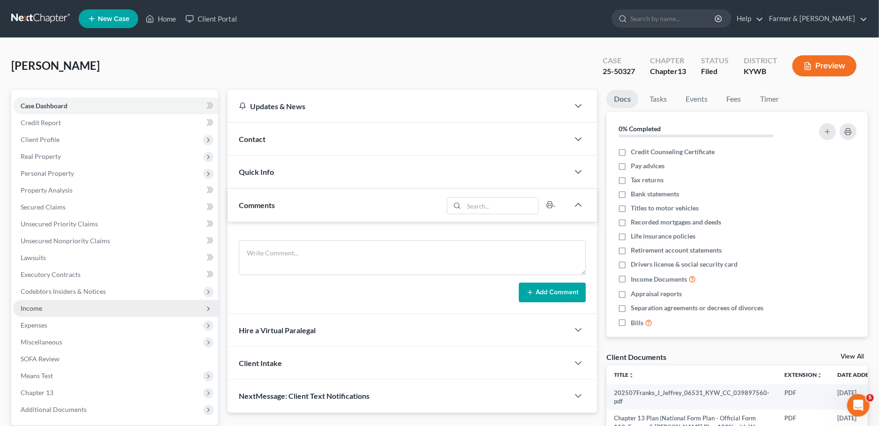
click at [44, 309] on span "Income" at bounding box center [115, 308] width 205 height 17
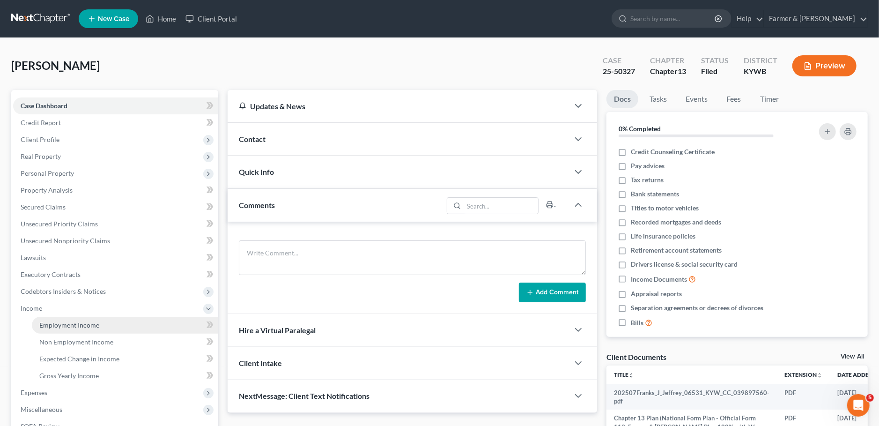
click at [47, 324] on span "Employment Income" at bounding box center [69, 325] width 60 height 8
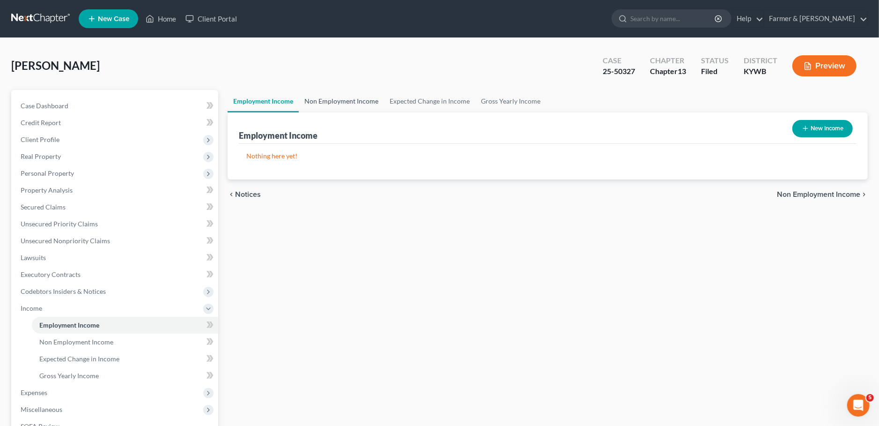
click at [347, 99] on link "Non Employment Income" at bounding box center [341, 101] width 85 height 22
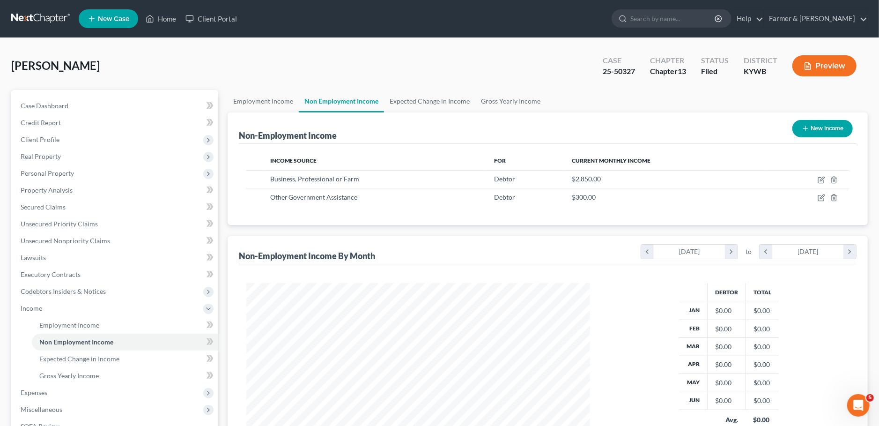
scroll to position [171, 363]
click at [823, 181] on icon "button" at bounding box center [821, 179] width 7 height 7
select select "10"
select select "0"
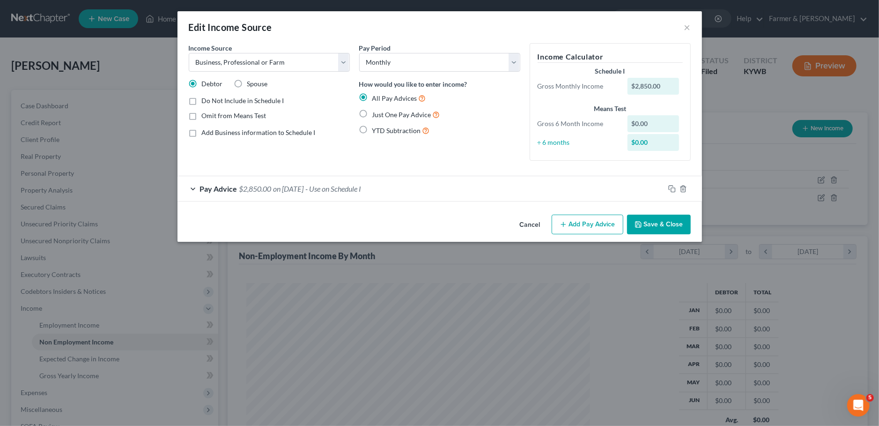
click at [664, 215] on button "Save & Close" at bounding box center [659, 225] width 64 height 20
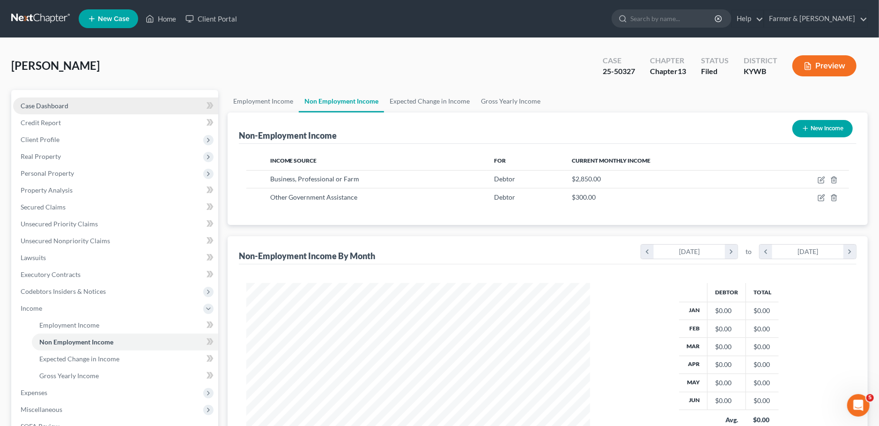
click at [52, 104] on span "Case Dashboard" at bounding box center [45, 106] width 48 height 8
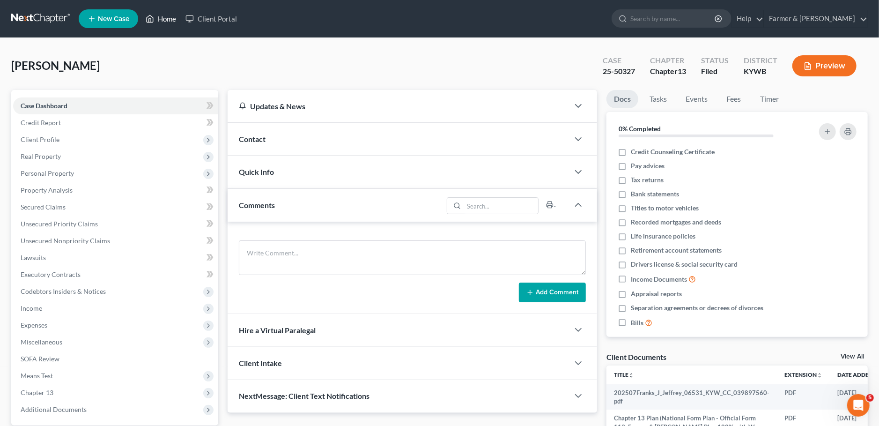
click at [165, 19] on link "Home" at bounding box center [161, 18] width 40 height 17
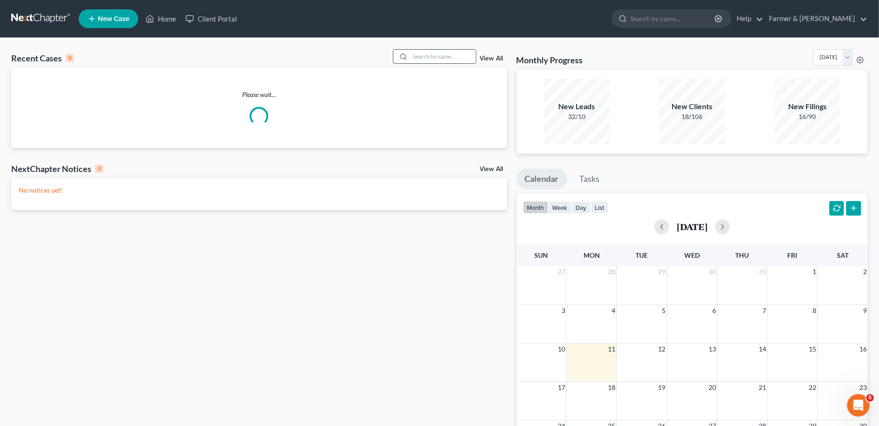
click at [420, 59] on input "search" at bounding box center [443, 57] width 66 height 14
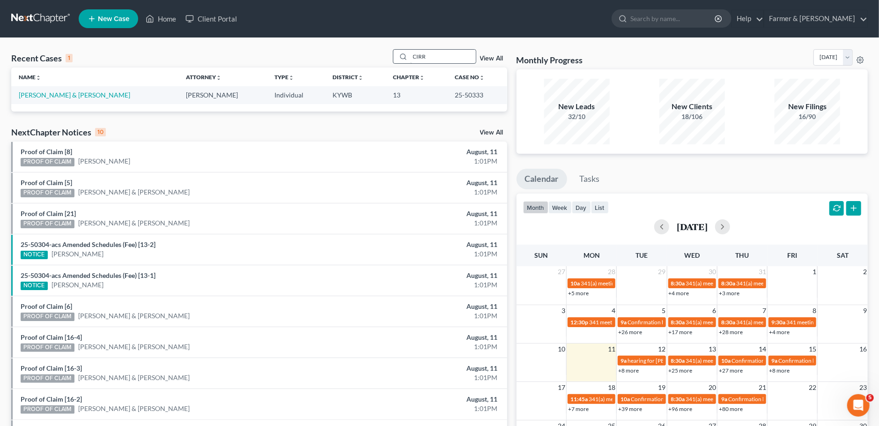
click at [440, 55] on input "CIRR" at bounding box center [443, 57] width 66 height 14
click at [410, 61] on input "CIRR" at bounding box center [443, 57] width 66 height 14
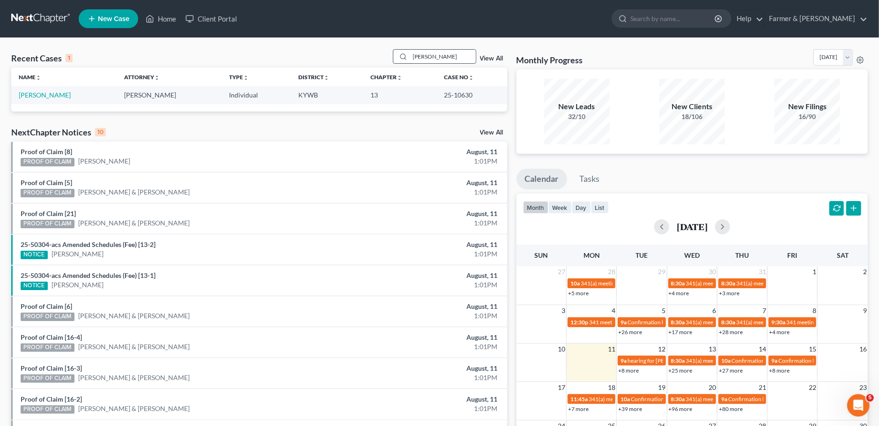
drag, startPoint x: 457, startPoint y: 57, endPoint x: 356, endPoint y: 51, distance: 100.9
click at [410, 51] on input "[PERSON_NAME]" at bounding box center [443, 57] width 66 height 14
click at [464, 61] on input "[PERSON_NAME]" at bounding box center [443, 57] width 66 height 14
drag, startPoint x: 468, startPoint y: 56, endPoint x: 353, endPoint y: 55, distance: 114.3
click at [410, 55] on input "[PERSON_NAME]" at bounding box center [443, 57] width 66 height 14
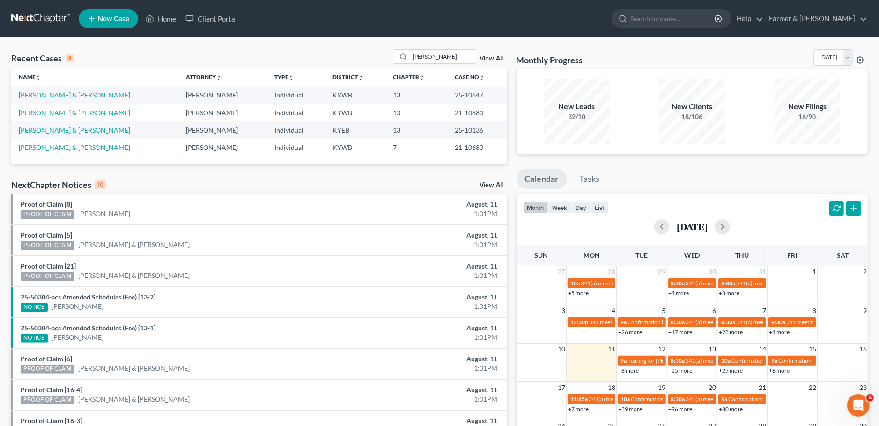
click at [70, 43] on div "Recent Cases 4 [PERSON_NAME] View All Name unfold_more expand_more expand_less …" at bounding box center [439, 283] width 879 height 491
click at [453, 57] on input "[PERSON_NAME]" at bounding box center [443, 57] width 66 height 14
drag, startPoint x: 457, startPoint y: 55, endPoint x: 325, endPoint y: 60, distance: 132.2
click at [410, 59] on input "[PERSON_NAME]" at bounding box center [443, 57] width 66 height 14
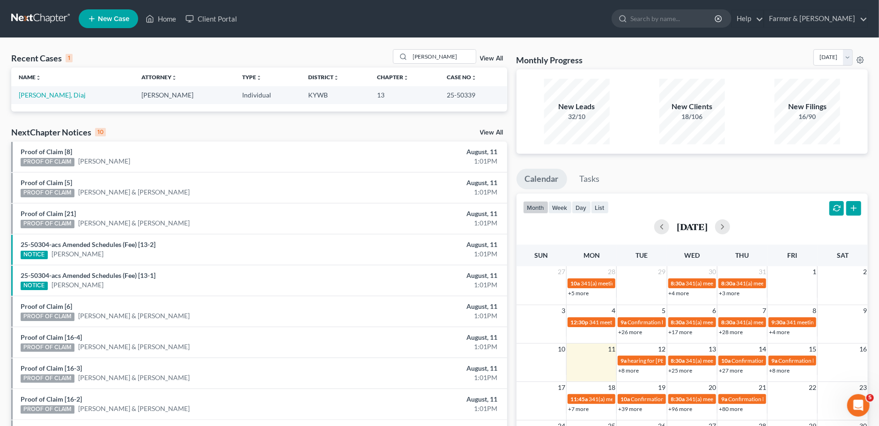
click at [436, 47] on div "Recent Cases 1 DIAJ [PERSON_NAME] View All Name unfold_more expand_more expand_…" at bounding box center [439, 281] width 879 height 486
drag, startPoint x: 446, startPoint y: 56, endPoint x: 362, endPoint y: 52, distance: 84.0
click at [410, 52] on input "[PERSON_NAME]" at bounding box center [443, 57] width 66 height 14
click at [438, 63] on input "[PERSON_NAME]" at bounding box center [443, 57] width 66 height 14
drag, startPoint x: 444, startPoint y: 56, endPoint x: 372, endPoint y: 56, distance: 72.6
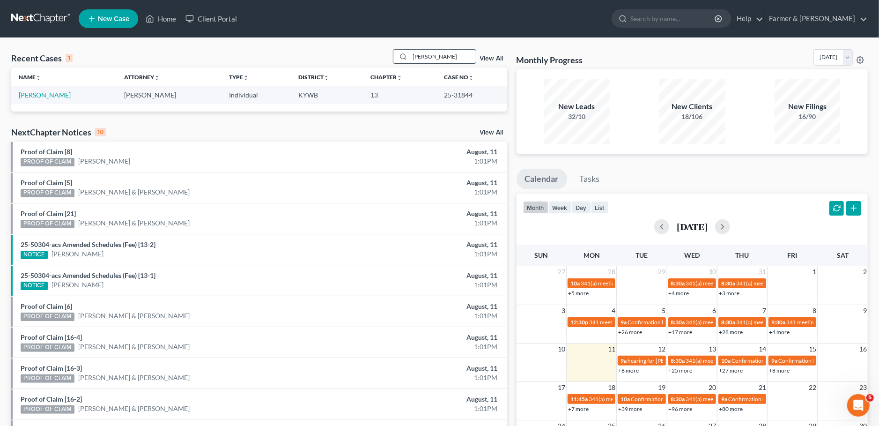
click at [410, 56] on input "[PERSON_NAME]" at bounding box center [443, 57] width 66 height 14
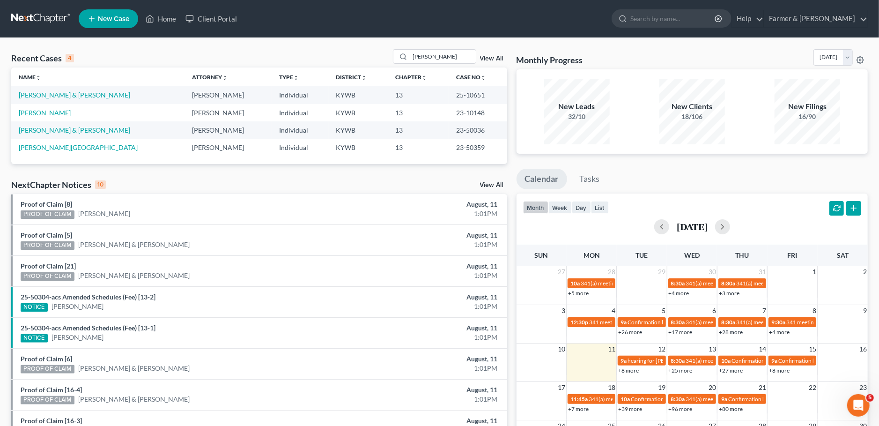
click at [232, 57] on div "Recent Cases 4 [PERSON_NAME] View All" at bounding box center [259, 58] width 496 height 18
drag, startPoint x: 445, startPoint y: 56, endPoint x: 306, endPoint y: 55, distance: 139.1
click at [410, 55] on input "[PERSON_NAME]" at bounding box center [443, 57] width 66 height 14
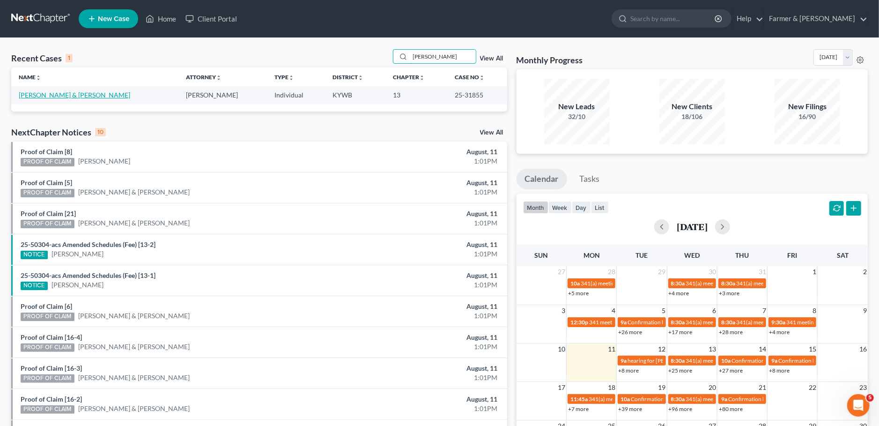
type input "[PERSON_NAME]"
click at [94, 96] on link "[PERSON_NAME] & [PERSON_NAME]" at bounding box center [75, 95] width 112 height 8
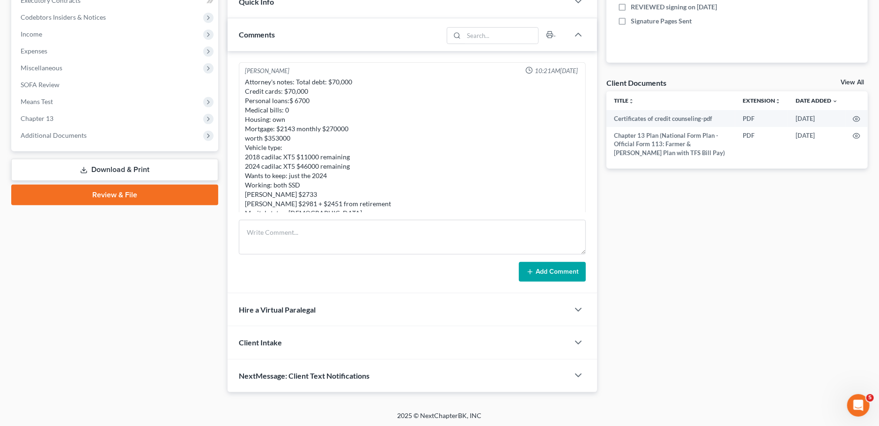
scroll to position [562, 0]
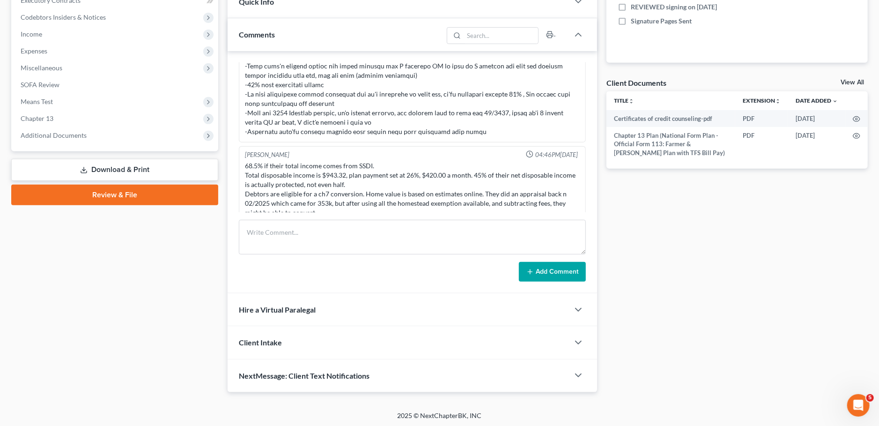
drag, startPoint x: 56, startPoint y: 135, endPoint x: 64, endPoint y: 147, distance: 14.6
click at [56, 134] on span "Additional Documents" at bounding box center [54, 135] width 66 height 8
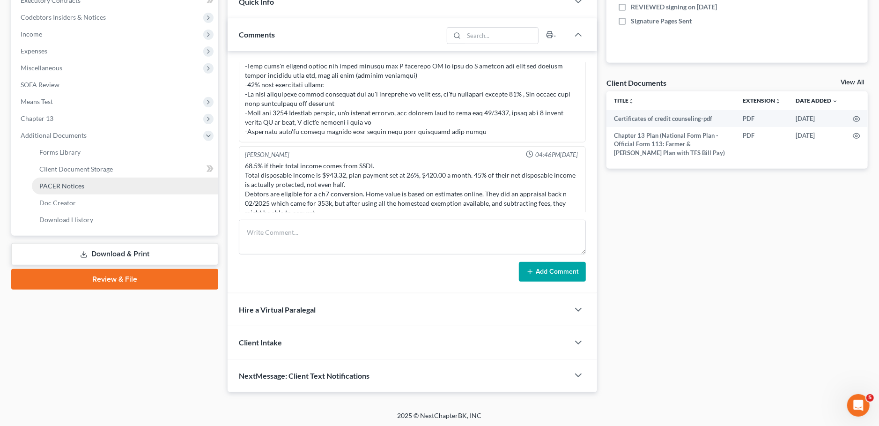
click at [79, 184] on span "PACER Notices" at bounding box center [61, 186] width 45 height 8
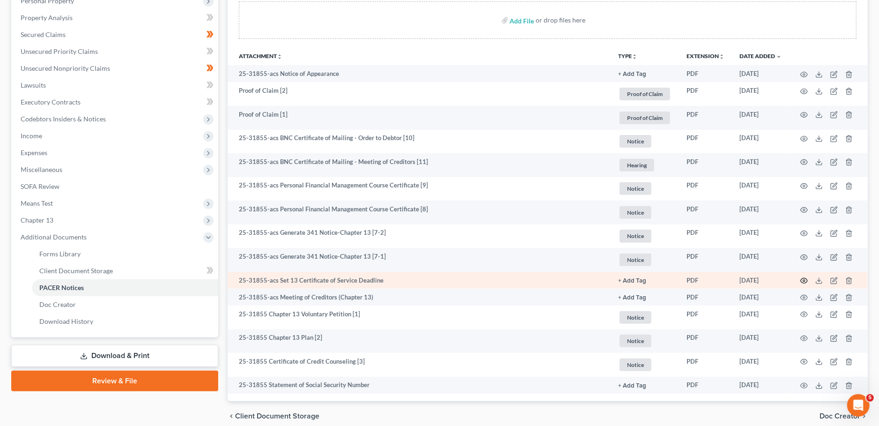
click at [803, 280] on circle "button" at bounding box center [804, 281] width 2 height 2
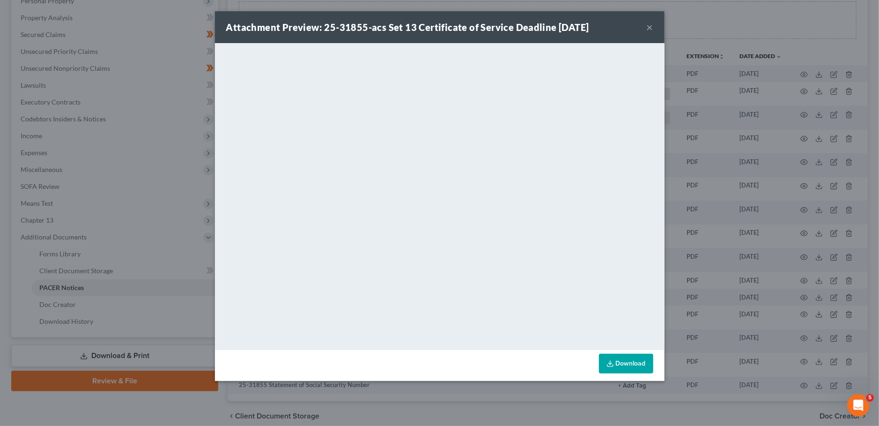
click at [650, 28] on button "×" at bounding box center [650, 27] width 7 height 11
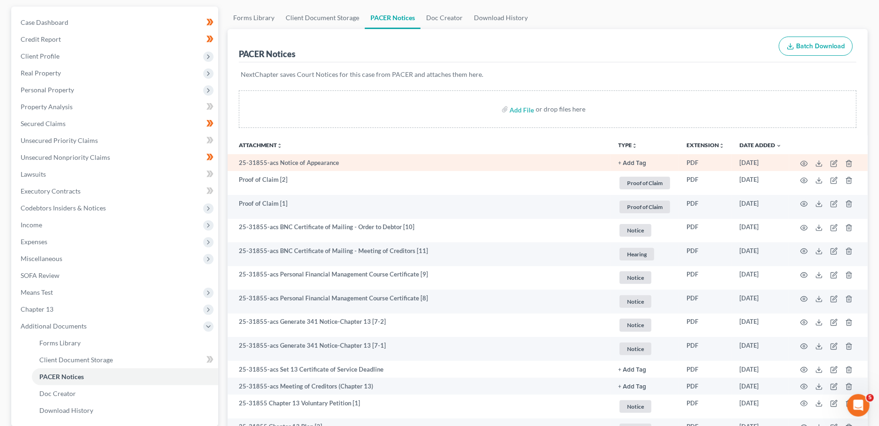
scroll to position [0, 0]
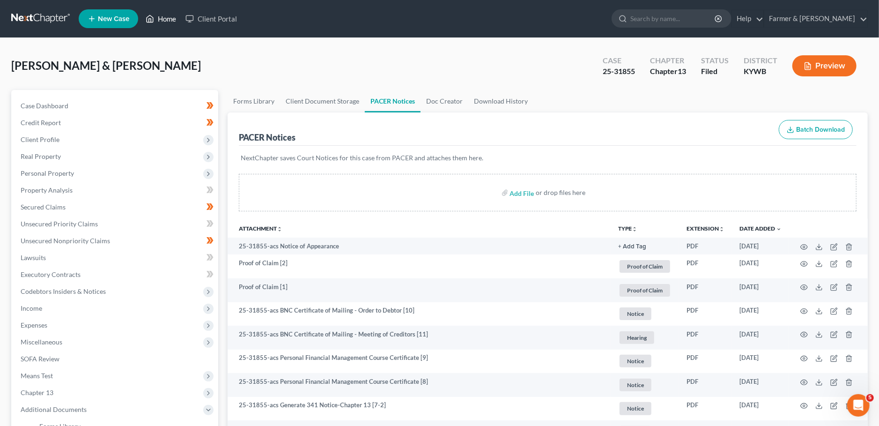
drag, startPoint x: 44, startPoint y: 48, endPoint x: 163, endPoint y: 23, distance: 122.1
click at [44, 48] on div "[PERSON_NAME] & [PERSON_NAME] Upgraded Case 25-31855 Chapter Chapter 13 Status …" at bounding box center [439, 330] width 879 height 584
click at [164, 17] on link "Home" at bounding box center [161, 18] width 40 height 17
click at [167, 17] on link "Home" at bounding box center [161, 18] width 40 height 17
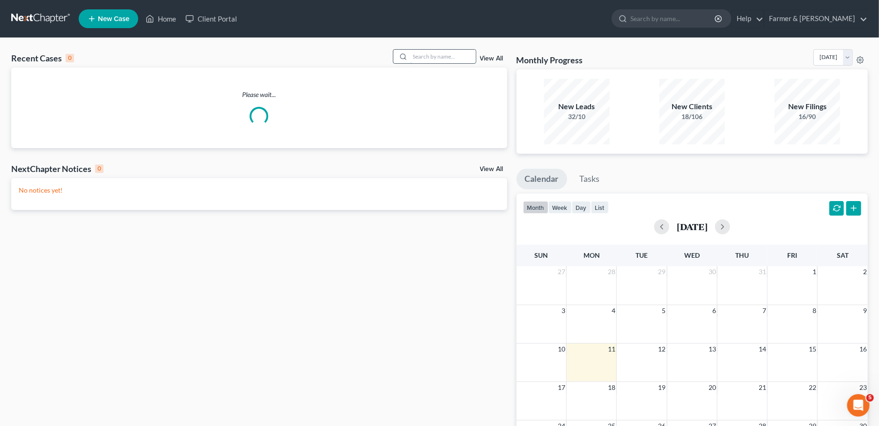
click at [460, 55] on input "search" at bounding box center [443, 57] width 66 height 14
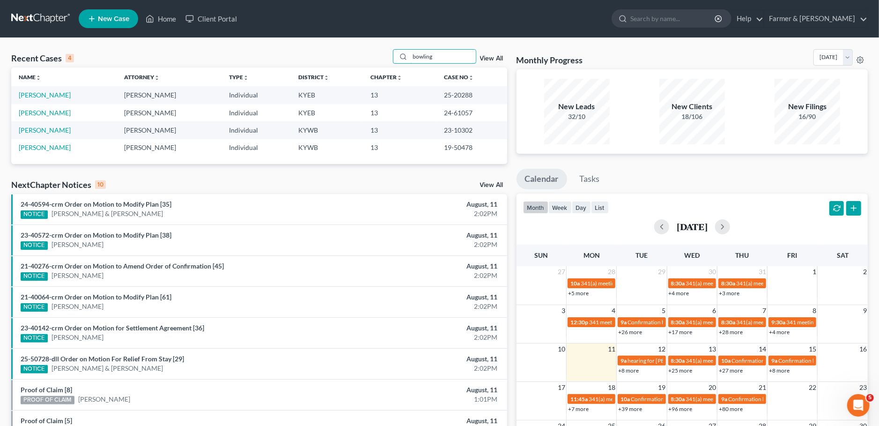
type input "bowling"
click at [55, 96] on link "[PERSON_NAME]" at bounding box center [45, 95] width 52 height 8
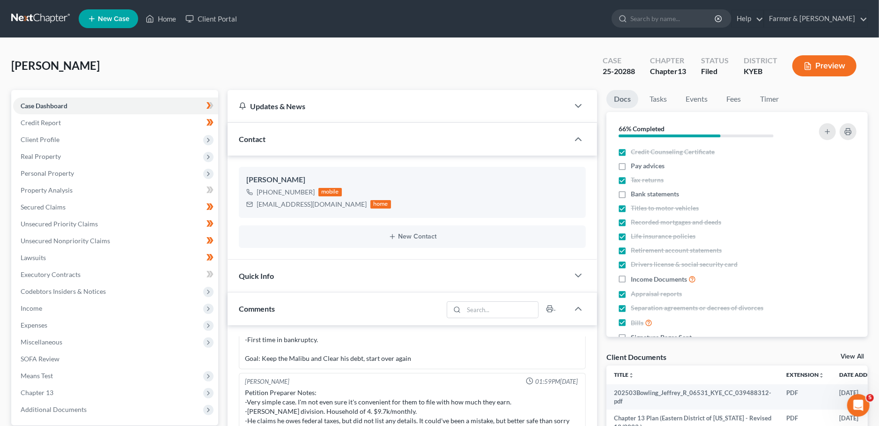
scroll to position [274, 0]
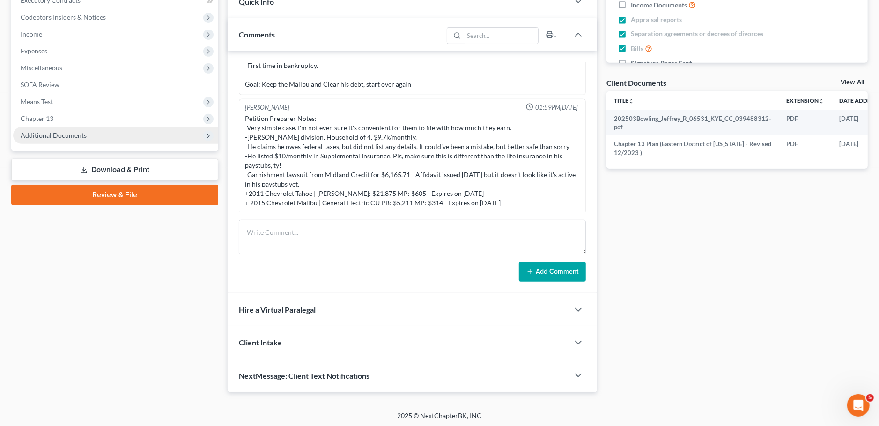
click at [62, 134] on span "Additional Documents" at bounding box center [54, 135] width 66 height 8
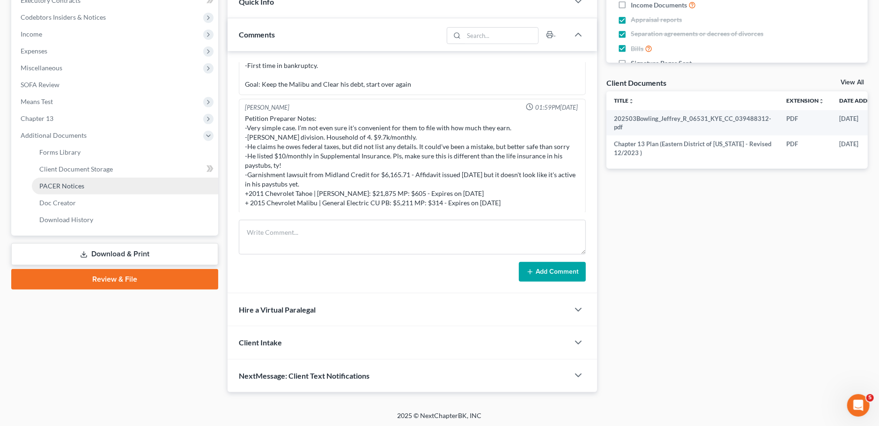
click at [65, 184] on span "PACER Notices" at bounding box center [61, 186] width 45 height 8
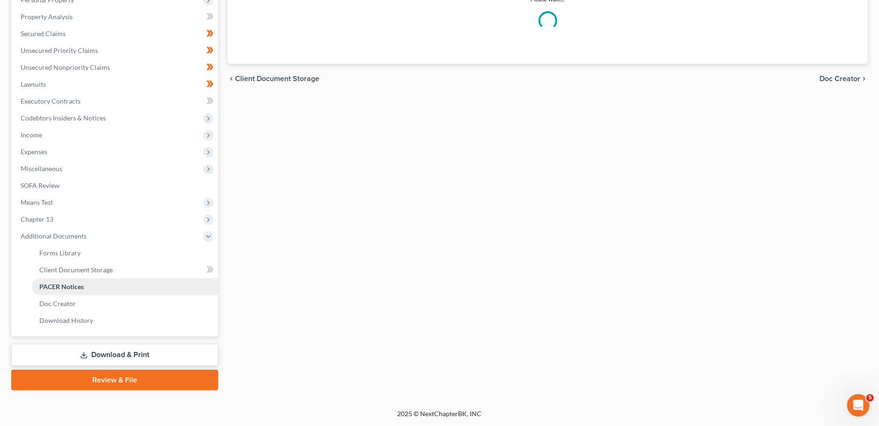
scroll to position [172, 0]
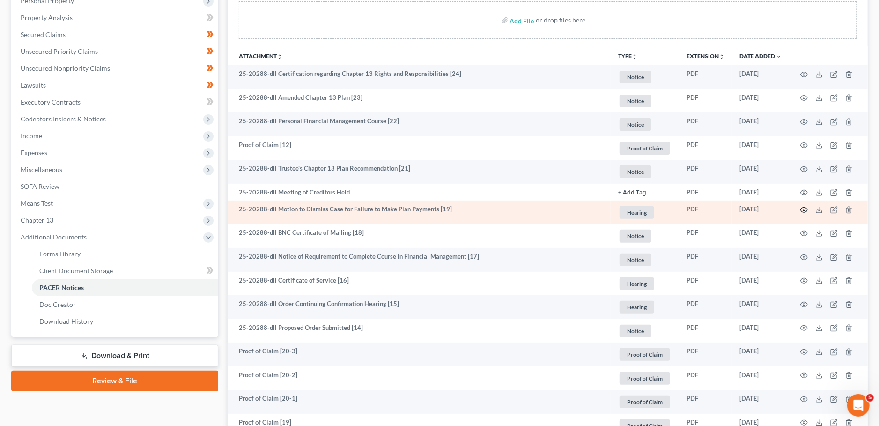
click at [805, 210] on circle "button" at bounding box center [804, 210] width 2 height 2
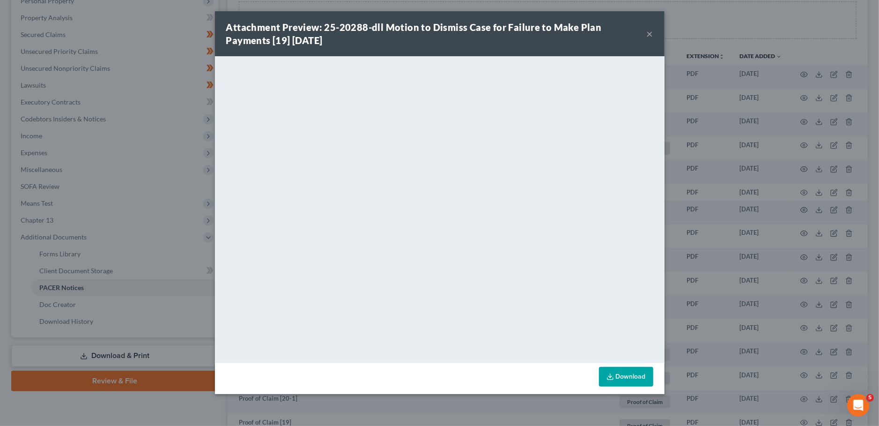
click at [651, 30] on button "×" at bounding box center [650, 33] width 7 height 11
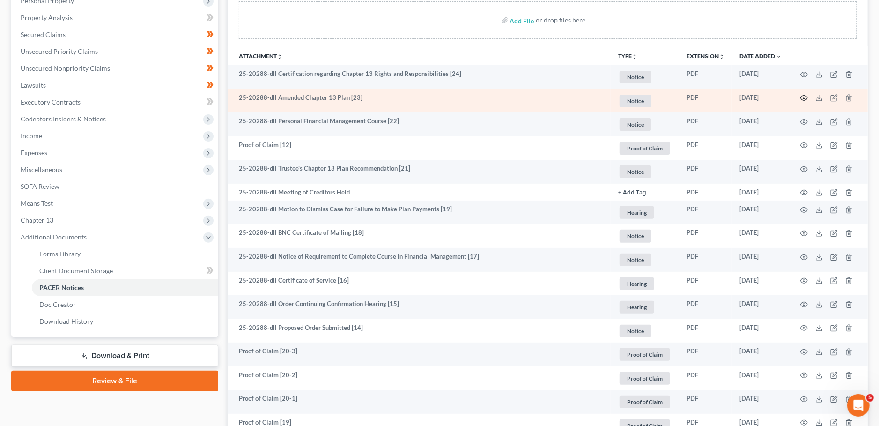
click at [804, 97] on circle "button" at bounding box center [804, 98] width 2 height 2
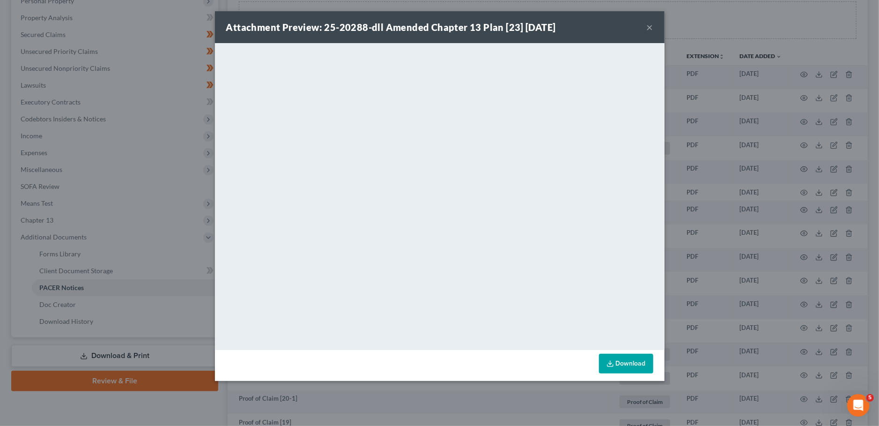
click at [647, 26] on button "×" at bounding box center [650, 27] width 7 height 11
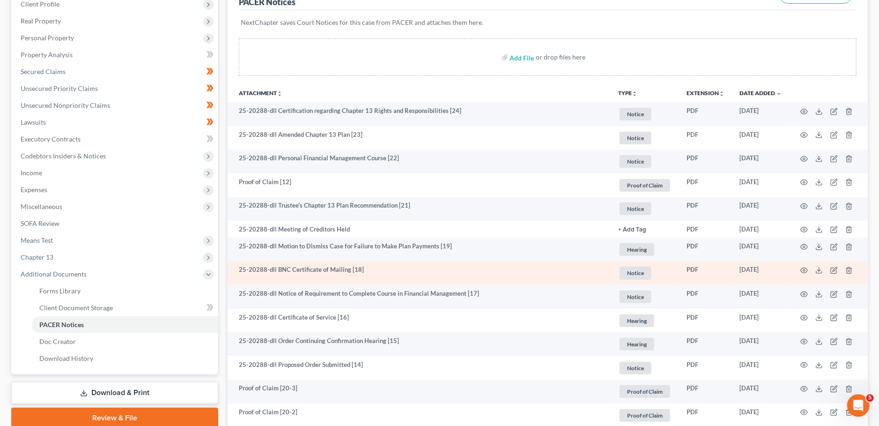
scroll to position [165, 0]
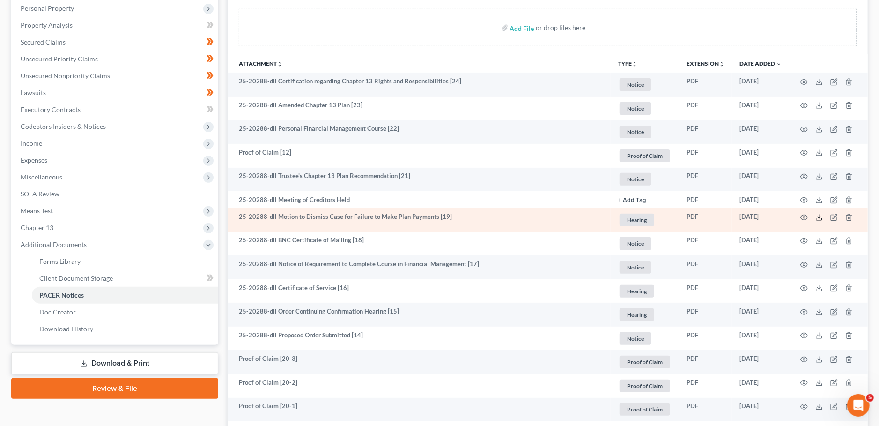
click at [819, 214] on icon at bounding box center [819, 217] width 7 height 7
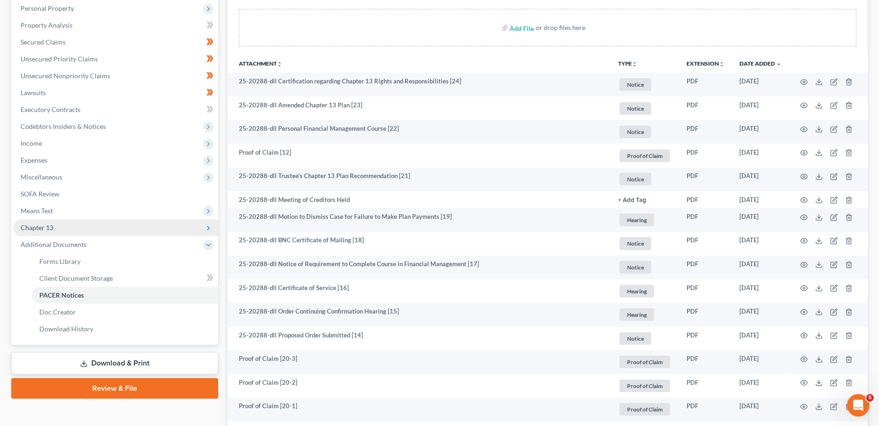
click at [69, 227] on span "Chapter 13" at bounding box center [115, 227] width 205 height 17
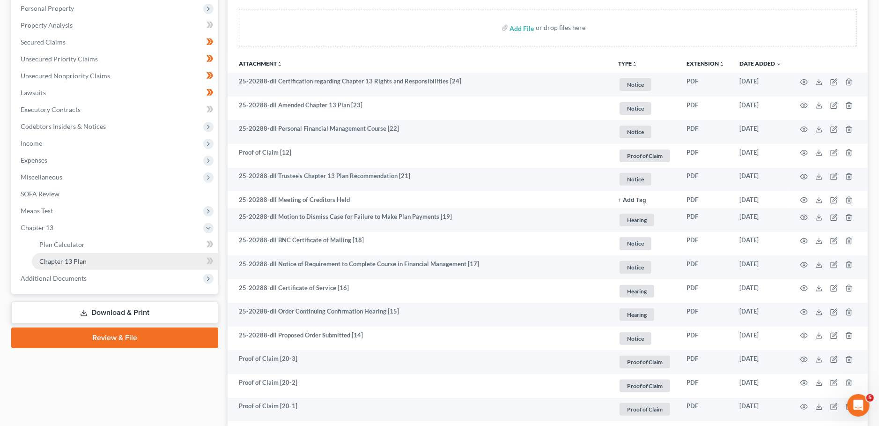
click at [65, 258] on span "Chapter 13 Plan" at bounding box center [62, 261] width 47 height 8
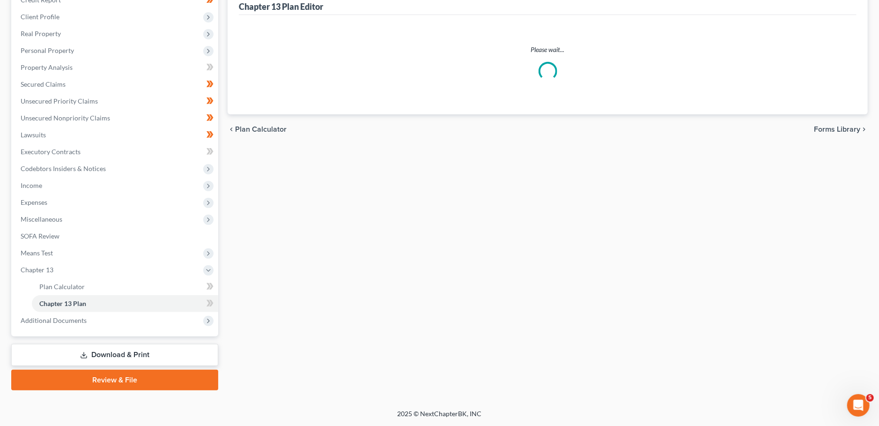
scroll to position [121, 0]
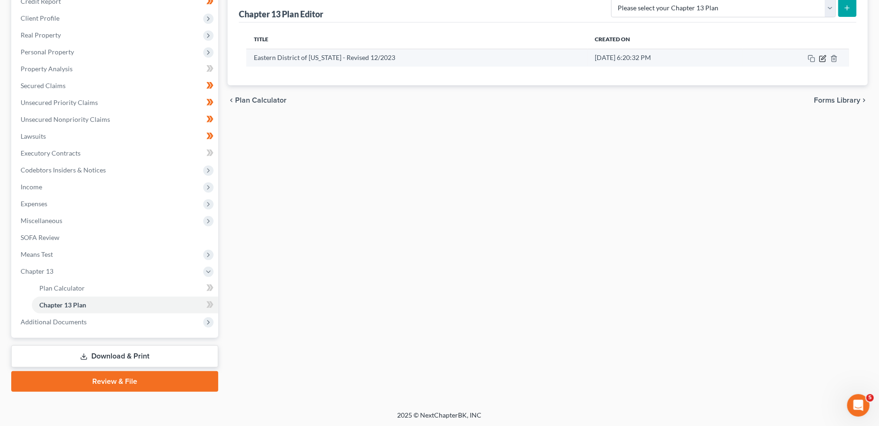
click at [821, 57] on icon "button" at bounding box center [822, 58] width 7 height 7
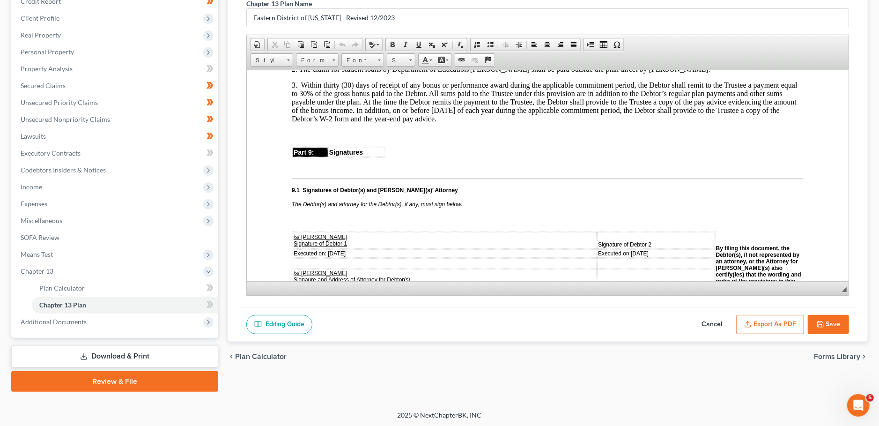
scroll to position [2639, 0]
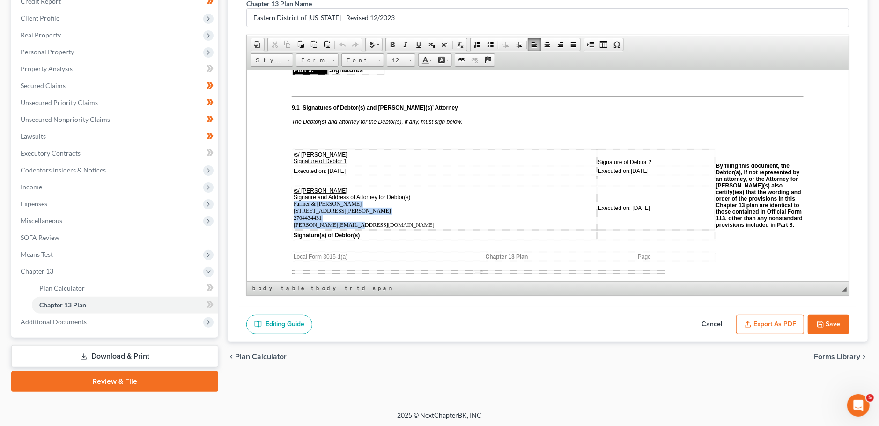
drag, startPoint x: 355, startPoint y: 231, endPoint x: 293, endPoint y: 213, distance: 63.9
click at [293, 213] on td "/s/ [PERSON_NAME] Signaure and Address of Attorney for Debtor(s) Farmer & [PERS…" at bounding box center [445, 207] width 304 height 43
copy span "Farmer & [PERSON_NAME] [STREET_ADDRESS][PERSON_NAME] 2704434431 [PERSON_NAME][E…"
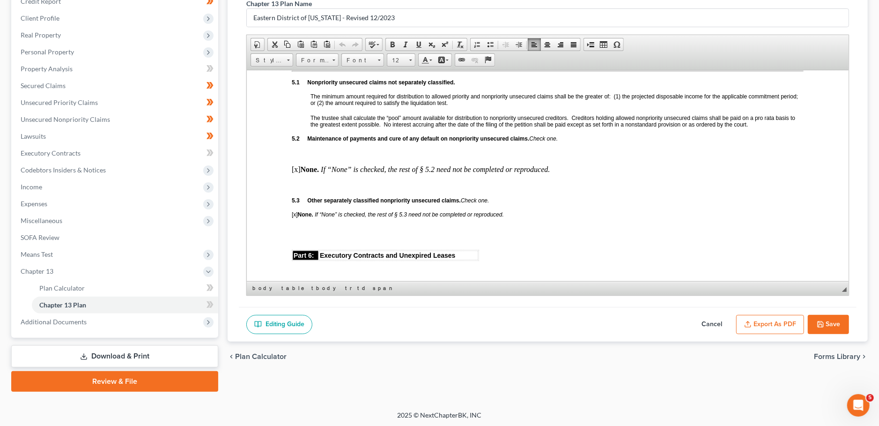
scroll to position [1567, 0]
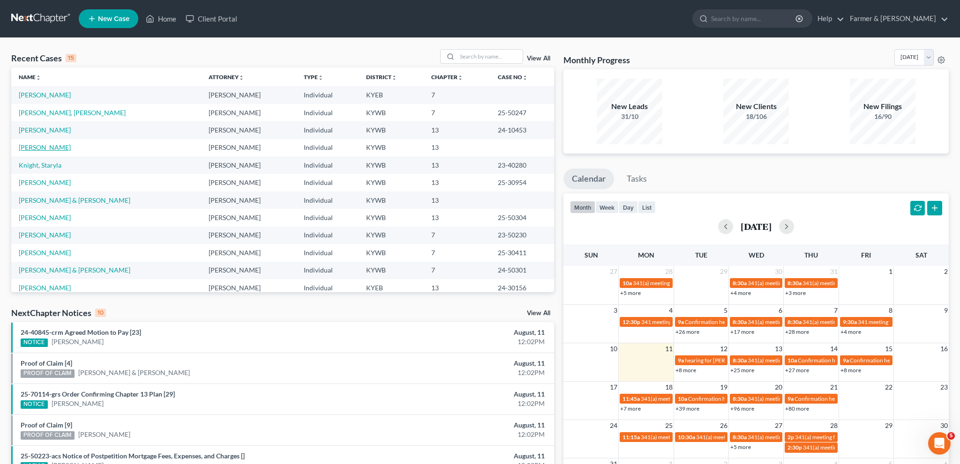
click at [48, 150] on link "[PERSON_NAME]" at bounding box center [45, 147] width 52 height 8
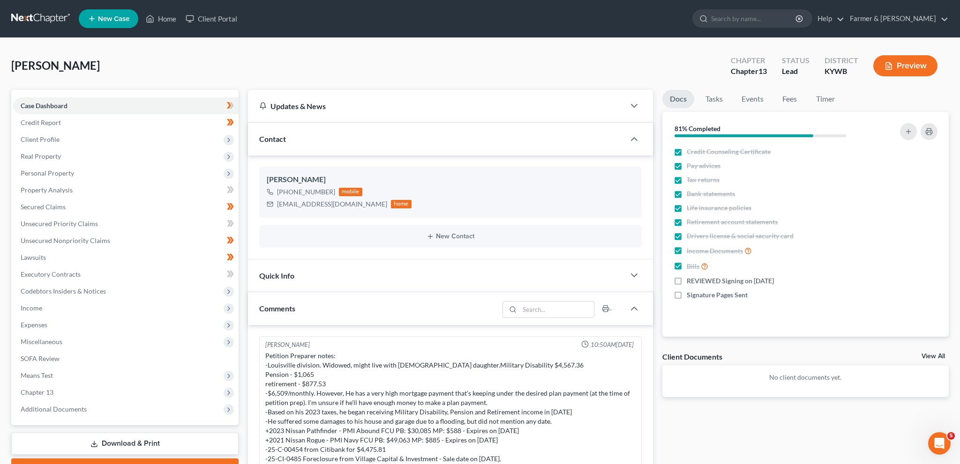
scroll to position [2, 0]
click at [55, 171] on span "Personal Property" at bounding box center [47, 173] width 53 height 8
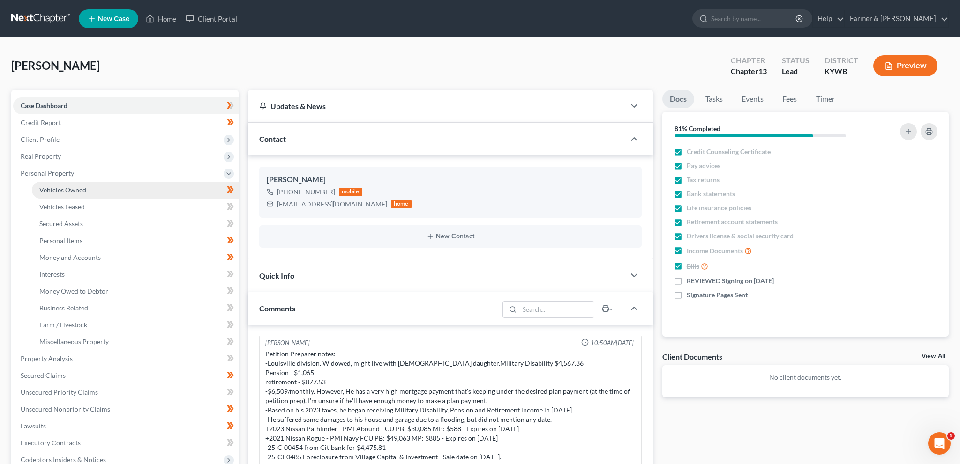
click at [57, 188] on span "Vehicles Owned" at bounding box center [62, 190] width 47 height 8
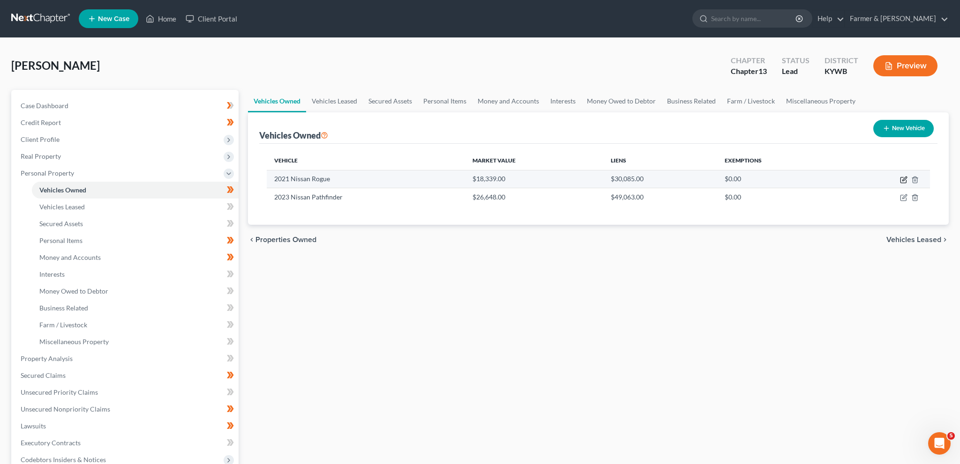
click at [902, 179] on icon "button" at bounding box center [903, 179] width 7 height 7
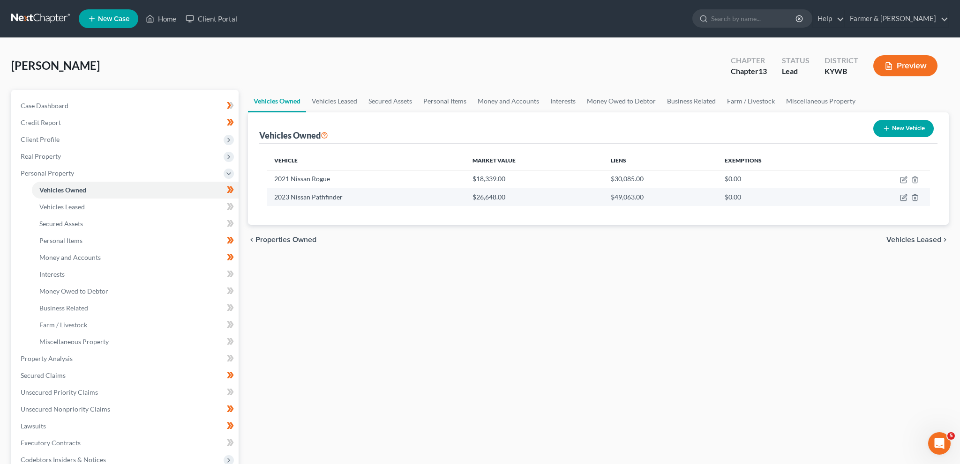
select select "0"
select select "5"
select select "2"
select select "0"
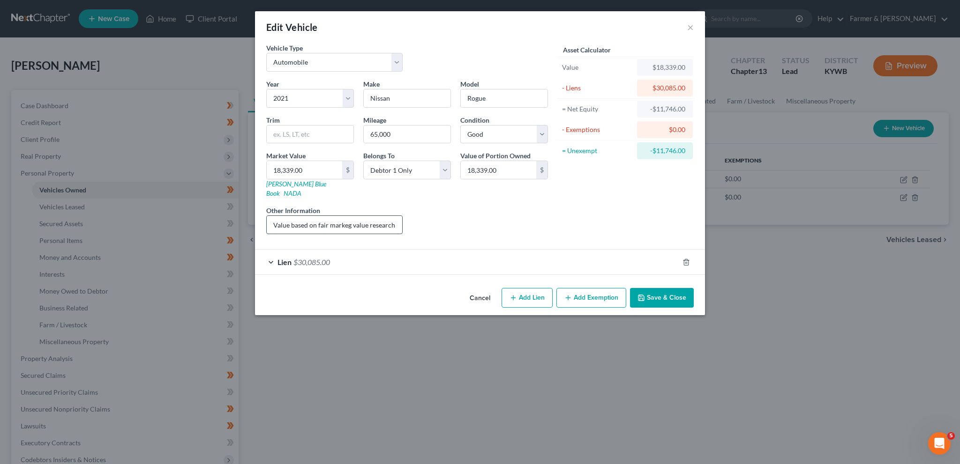
scroll to position [0, 120]
drag, startPoint x: 439, startPoint y: 212, endPoint x: 667, endPoint y: 220, distance: 227.4
click at [402, 220] on input "Value based on fair markeg value research done on KBB. PMI lien placed on [DATE]" at bounding box center [334, 225] width 135 height 18
click at [666, 288] on button "Save & Close" at bounding box center [662, 298] width 64 height 20
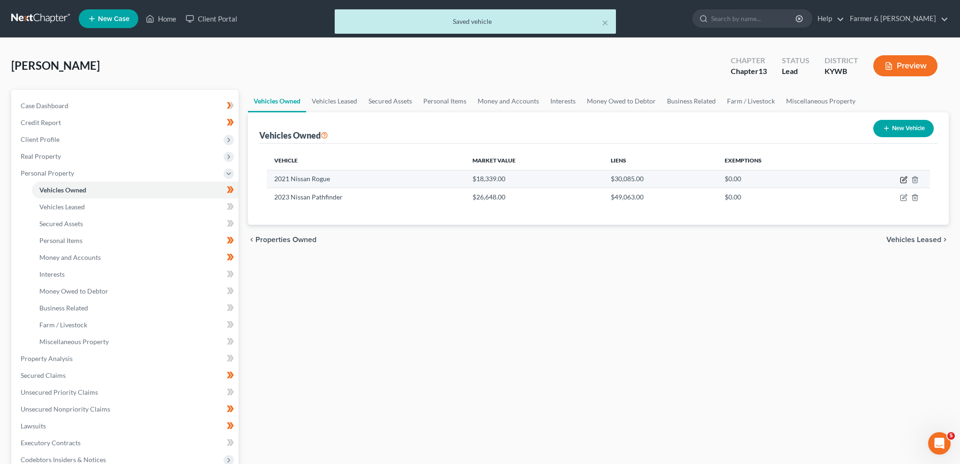
click at [902, 179] on icon "button" at bounding box center [903, 179] width 7 height 7
select select "0"
select select "5"
select select "2"
select select "0"
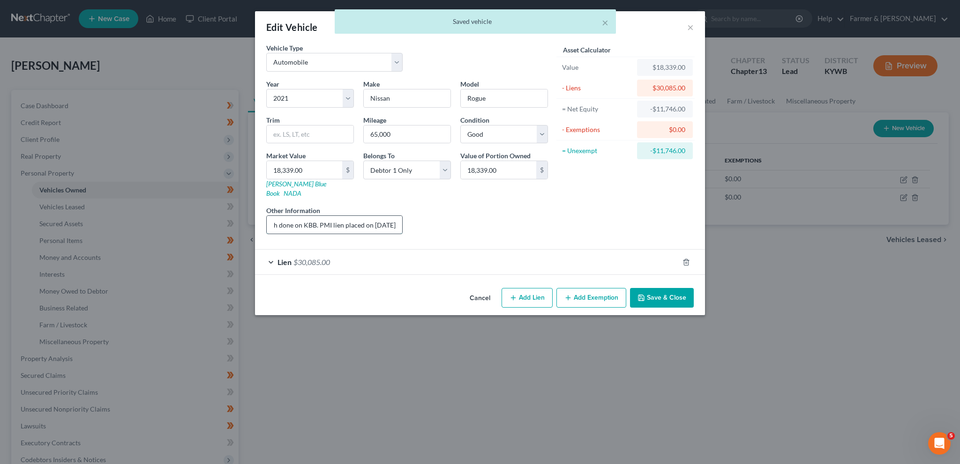
drag, startPoint x: 354, startPoint y: 212, endPoint x: 552, endPoint y: 203, distance: 198.4
click at [402, 216] on input "Value based on fair markeg value research done on KBB. PMI lien placed on [DATE]" at bounding box center [334, 225] width 135 height 18
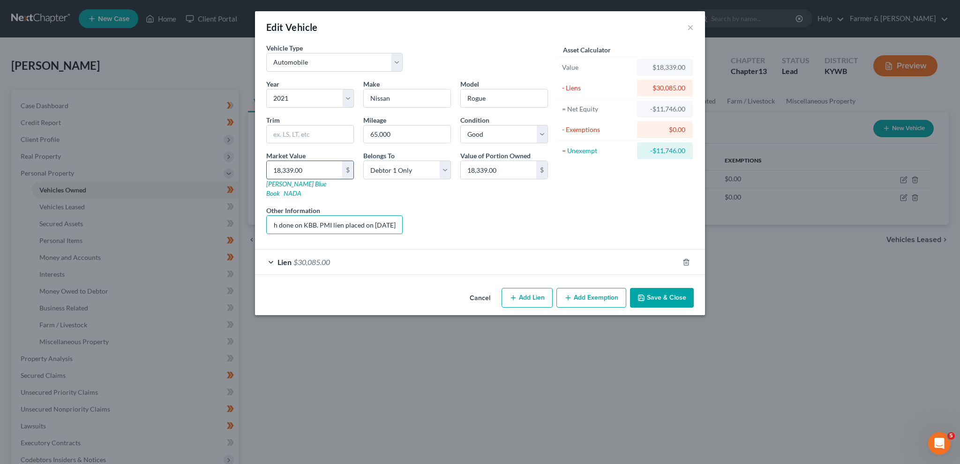
click at [320, 169] on input "18,339.00" at bounding box center [304, 170] width 75 height 18
type input "2"
type input "2.00"
type input "23"
type input "23.00"
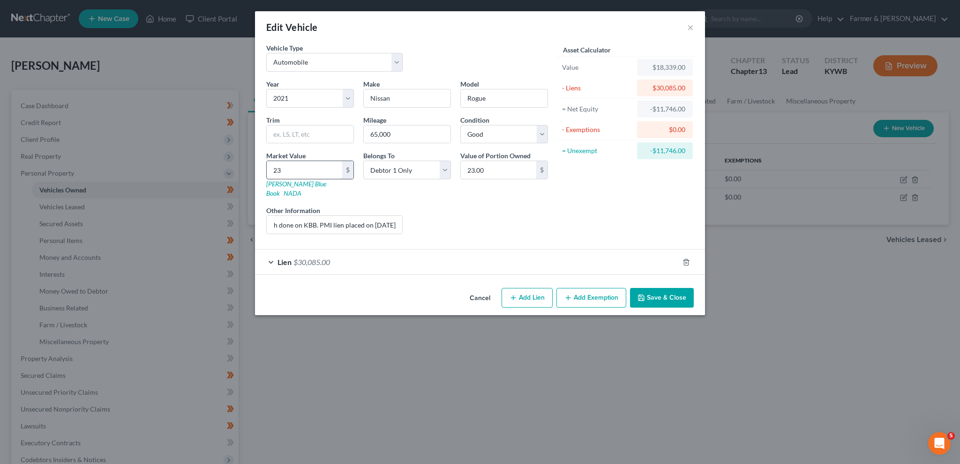
type input "238"
type input "238.00"
type input "2385"
type input "2,385.00"
type input "23850"
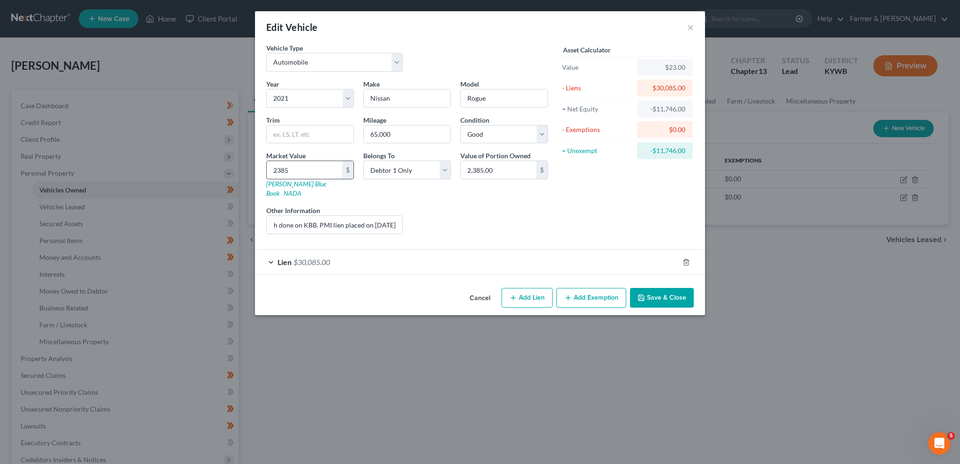
type input "23,850.00"
click at [679, 288] on button "Save & Close" at bounding box center [662, 298] width 64 height 20
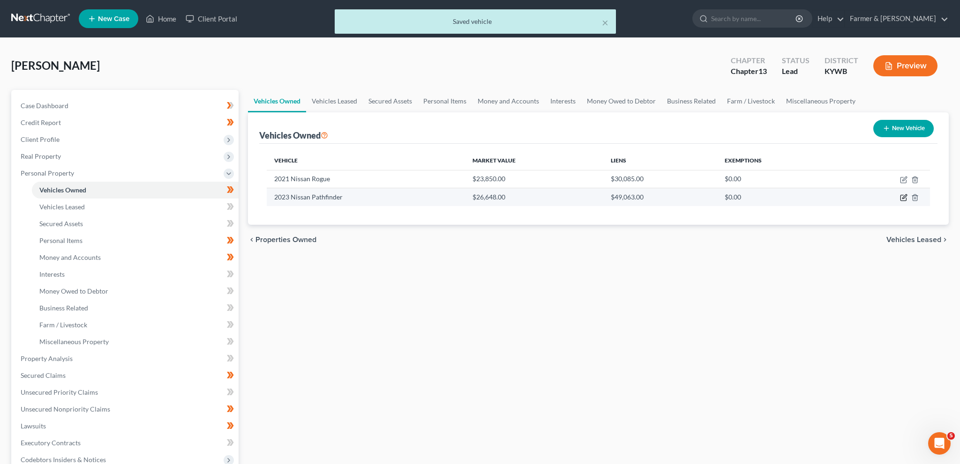
click at [905, 199] on icon "button" at bounding box center [903, 197] width 7 height 7
select select "0"
select select "3"
select select "2"
select select "0"
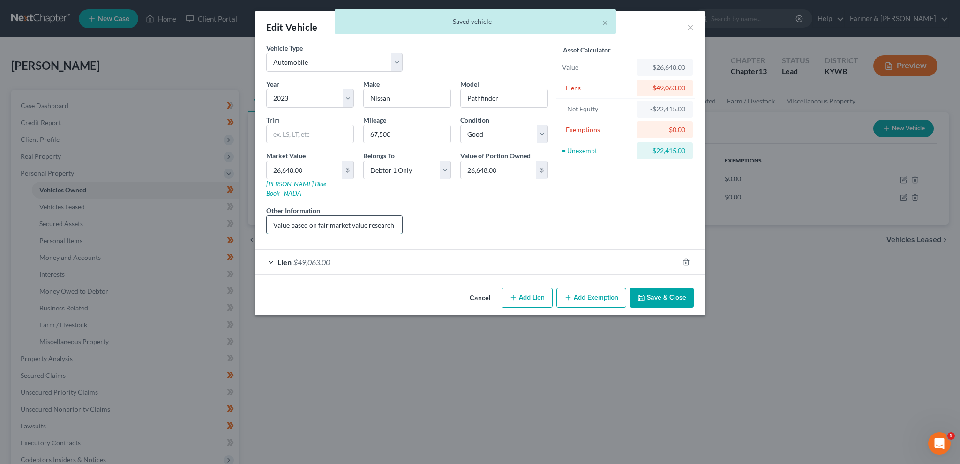
scroll to position [0, 126]
drag, startPoint x: 354, startPoint y: 216, endPoint x: 621, endPoint y: 202, distance: 267.9
click at [402, 216] on input "Value based on fair market value research done on KBB. PMI lien placed on [DATE]" at bounding box center [334, 225] width 135 height 18
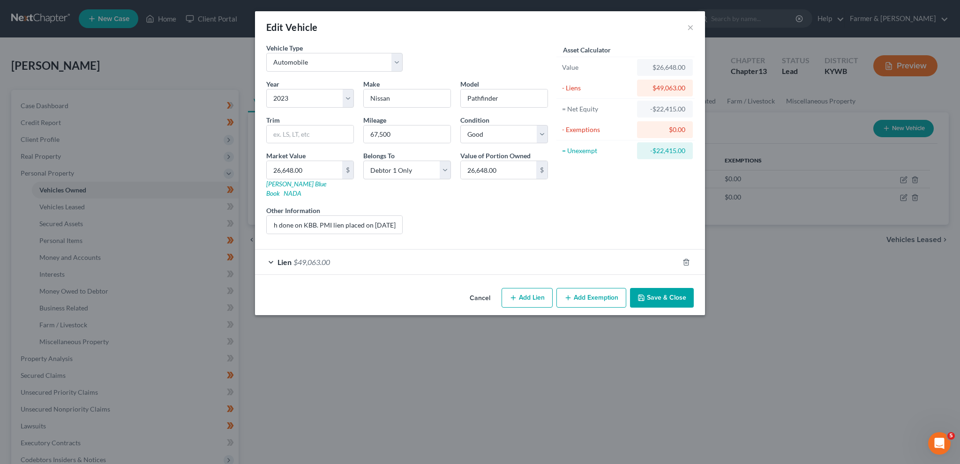
click at [415, 250] on div "Lien $49,063.00" at bounding box center [467, 262] width 424 height 25
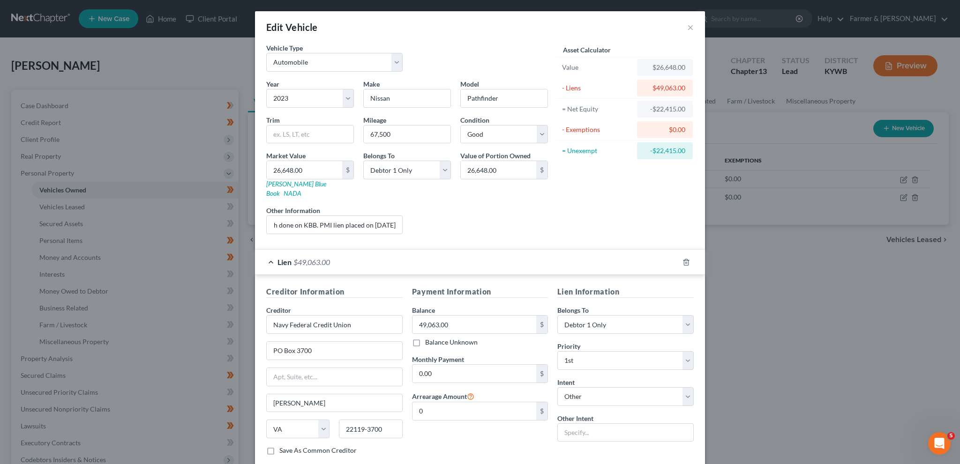
click at [59, 77] on div "Edit Vehicle × Vehicle Type Select Automobile Truck Trailer Watercraft Aircraft…" at bounding box center [480, 232] width 960 height 464
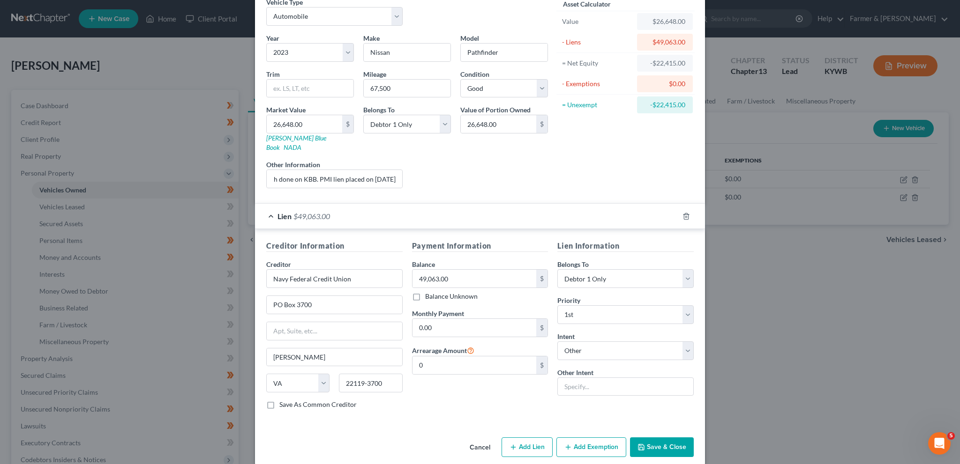
click at [657, 438] on button "Save & Close" at bounding box center [662, 448] width 64 height 20
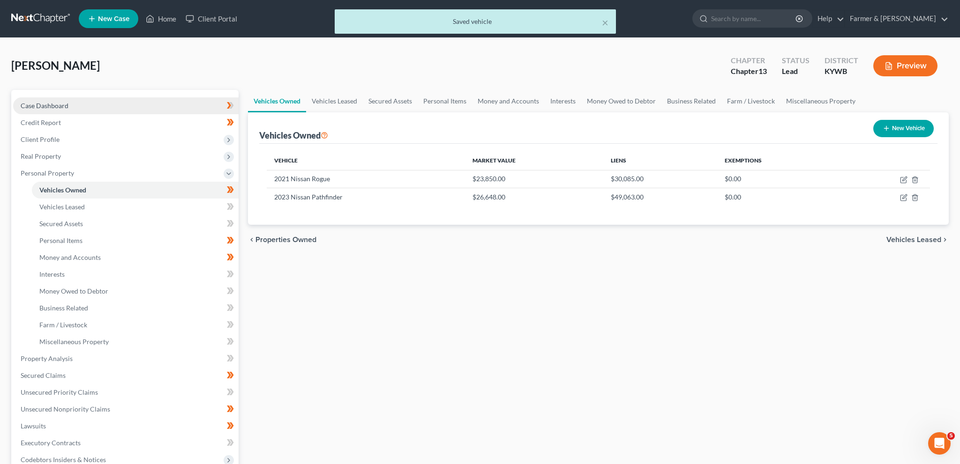
click at [44, 109] on span "Case Dashboard" at bounding box center [45, 106] width 48 height 8
click at [49, 121] on span "Credit Report" at bounding box center [41, 123] width 40 height 8
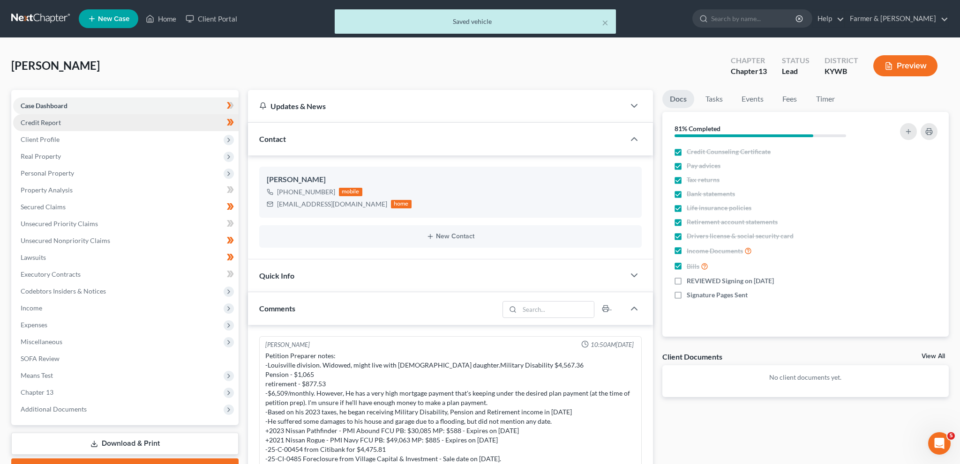
scroll to position [2, 0]
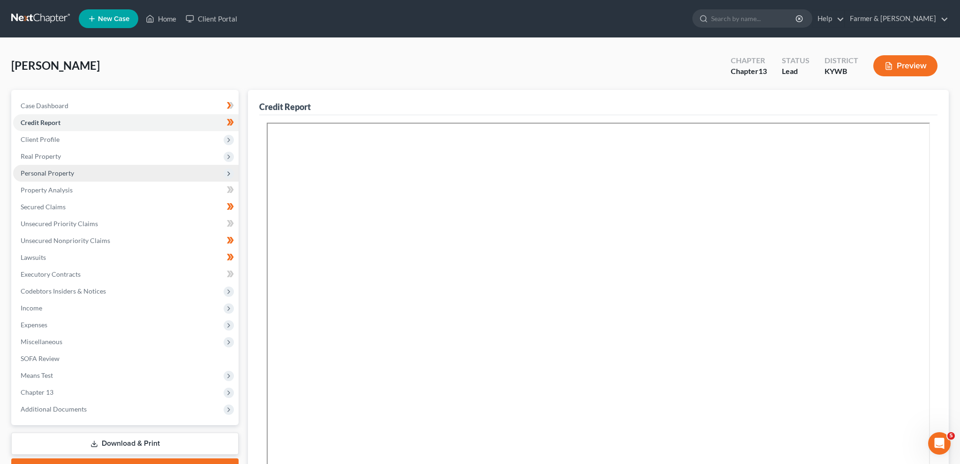
click at [46, 179] on span "Personal Property" at bounding box center [125, 173] width 225 height 17
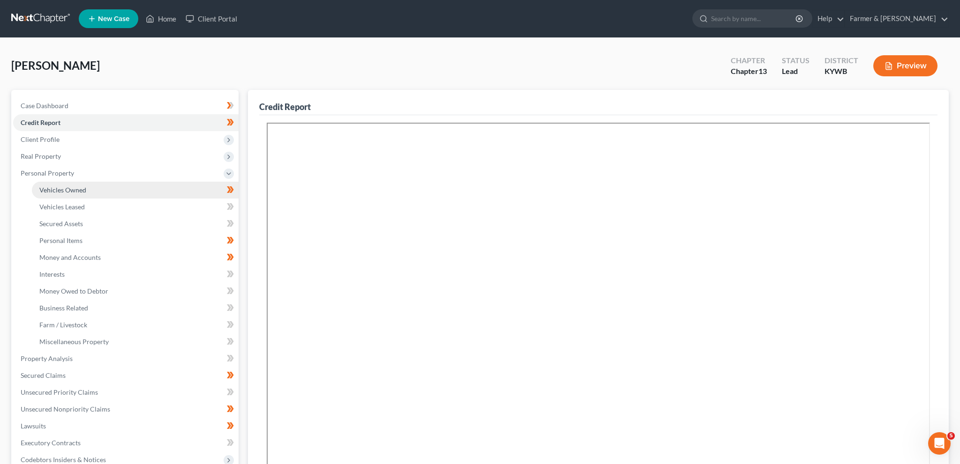
click at [52, 188] on span "Vehicles Owned" at bounding box center [62, 190] width 47 height 8
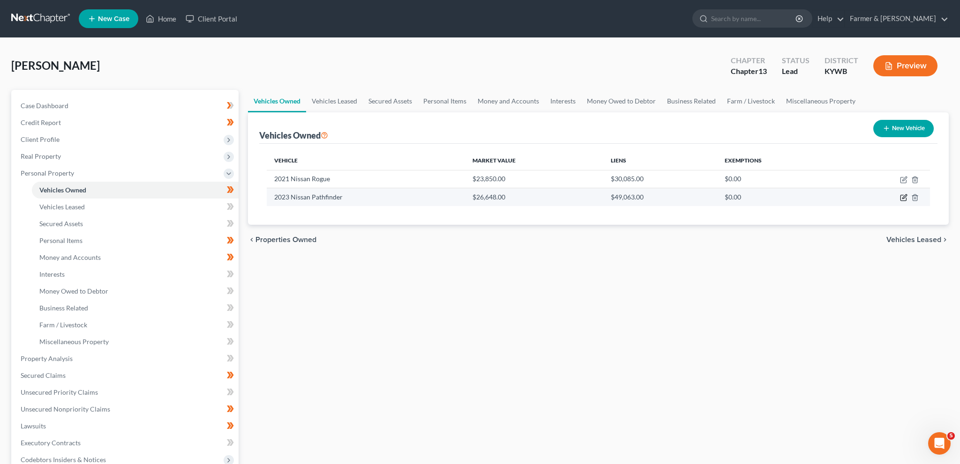
click at [905, 198] on icon "button" at bounding box center [903, 197] width 7 height 7
select select "0"
select select "3"
select select "2"
select select "0"
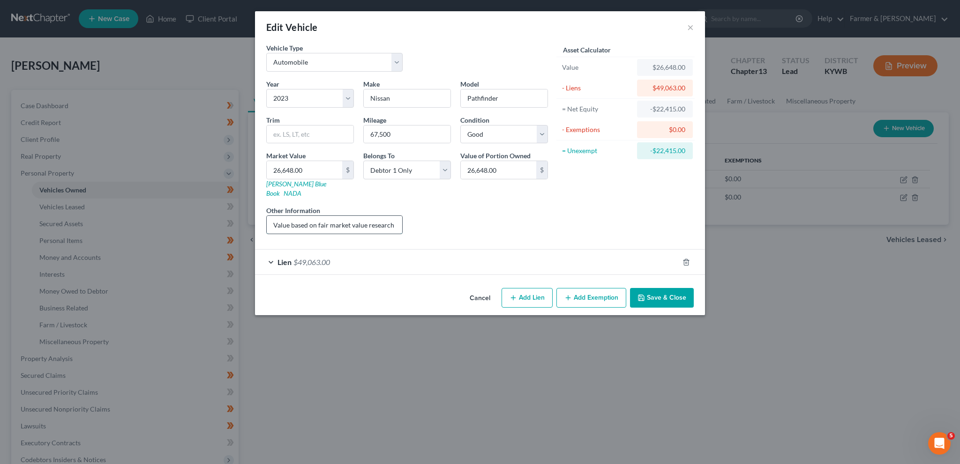
scroll to position [0, 126]
drag, startPoint x: 340, startPoint y: 214, endPoint x: 531, endPoint y: 207, distance: 191.3
click at [402, 216] on input "Value based on fair market value research done on KBB. PMI lien placed on [DATE]" at bounding box center [334, 225] width 135 height 18
click at [391, 216] on input "Value based on fair market value research done on KBB. PMI lien placed on [DATE]" at bounding box center [334, 225] width 135 height 18
type input "Value based on fair market value research done on KBB. PMI lien placed on [DATE]"
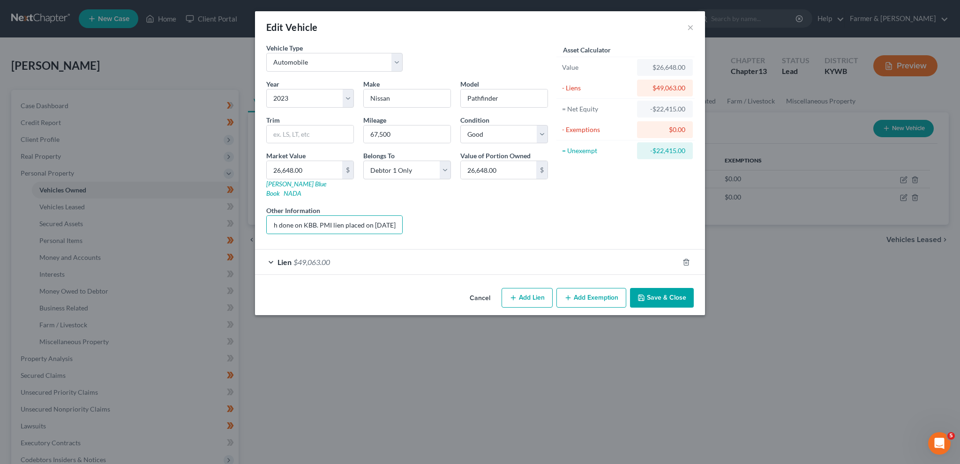
click at [662, 288] on button "Save & Close" at bounding box center [662, 298] width 64 height 20
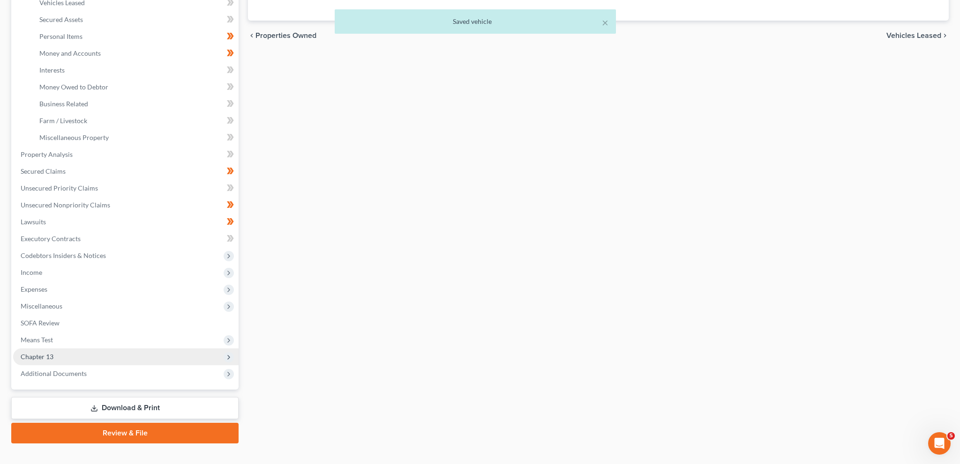
scroll to position [218, 0]
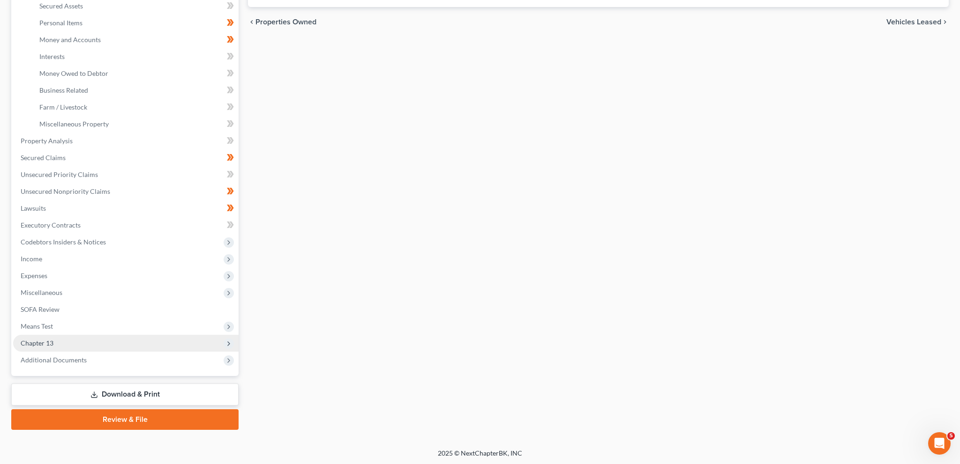
click at [67, 343] on span "Chapter 13" at bounding box center [125, 343] width 225 height 17
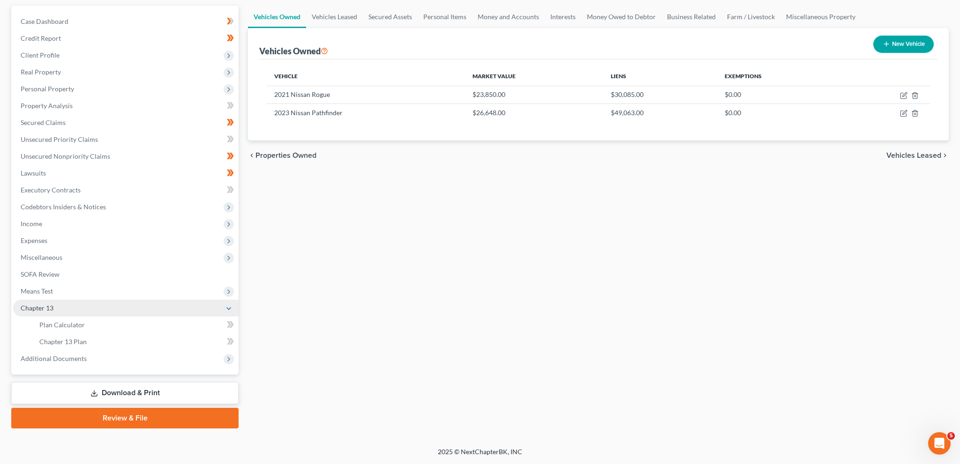
scroll to position [83, 0]
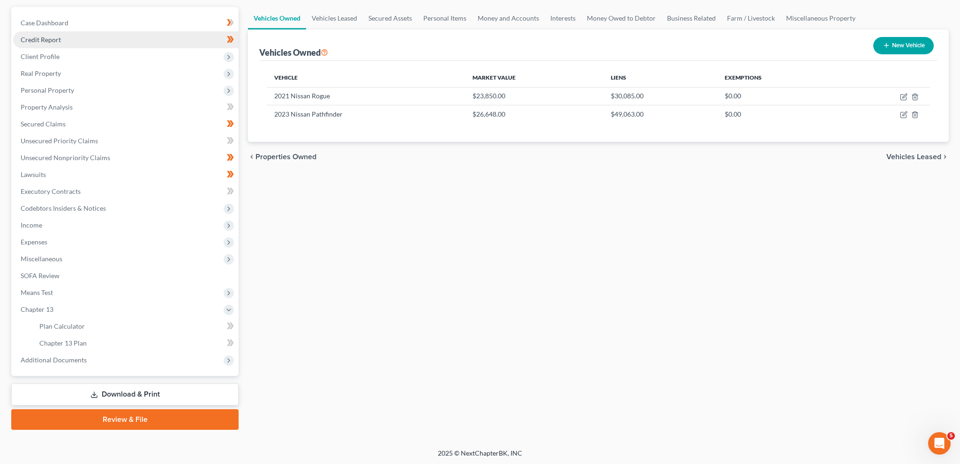
click at [87, 40] on link "Credit Report" at bounding box center [125, 39] width 225 height 17
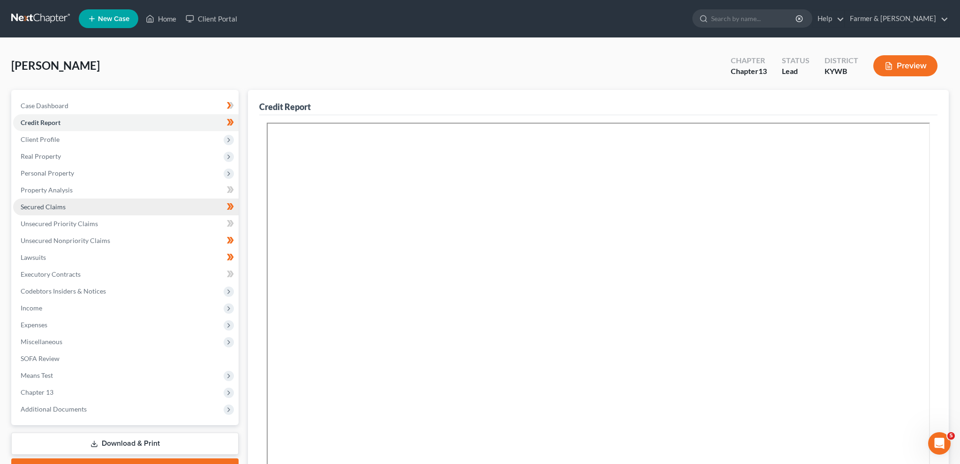
click at [119, 204] on link "Secured Claims" at bounding box center [125, 207] width 225 height 17
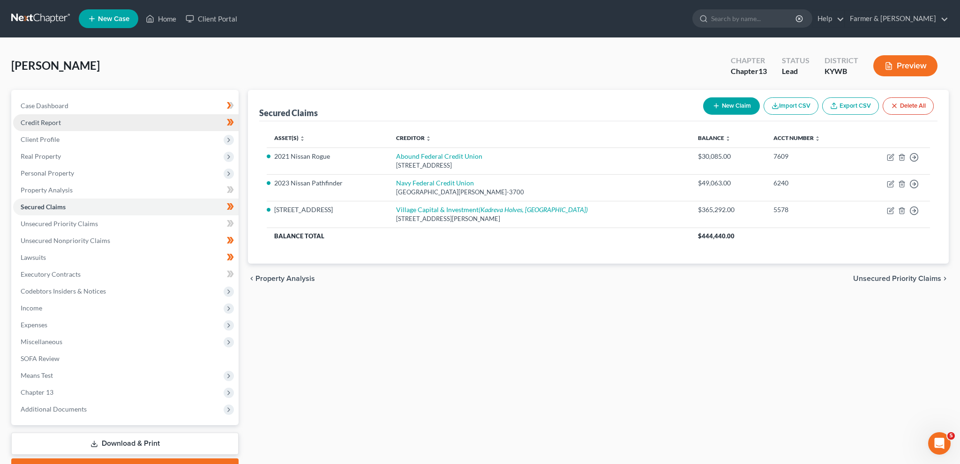
click at [79, 125] on link "Credit Report" at bounding box center [125, 122] width 225 height 17
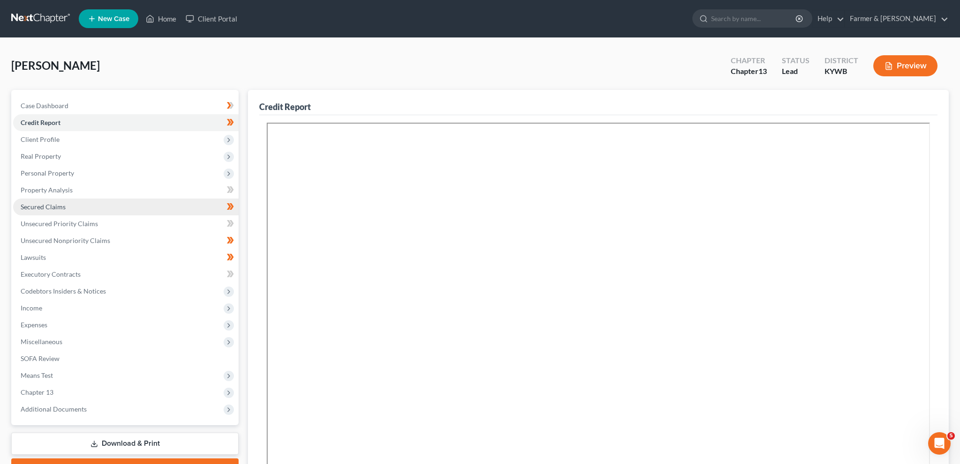
click at [80, 207] on link "Secured Claims" at bounding box center [125, 207] width 225 height 17
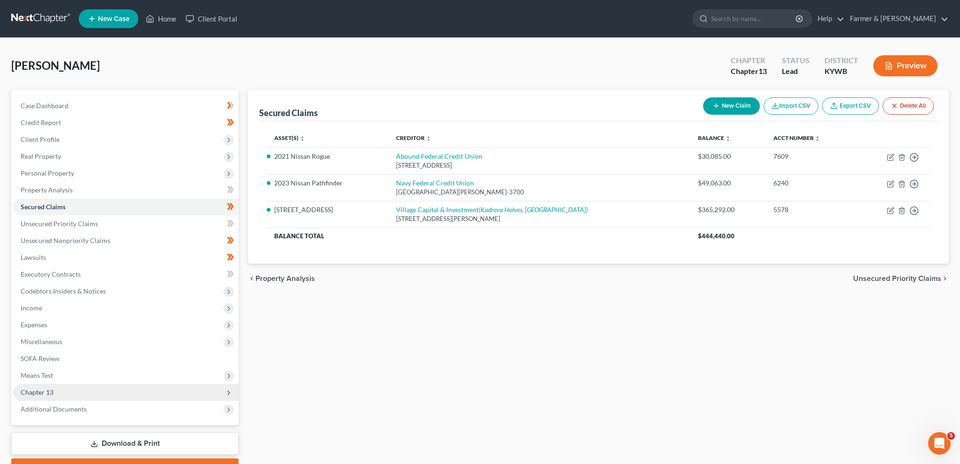
click at [35, 394] on span "Chapter 13" at bounding box center [37, 392] width 33 height 8
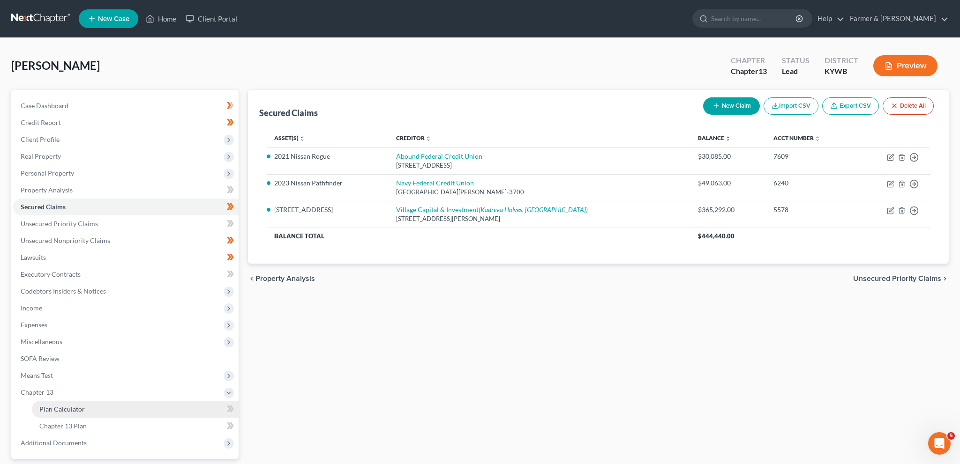
click at [41, 408] on span "Plan Calculator" at bounding box center [61, 409] width 45 height 8
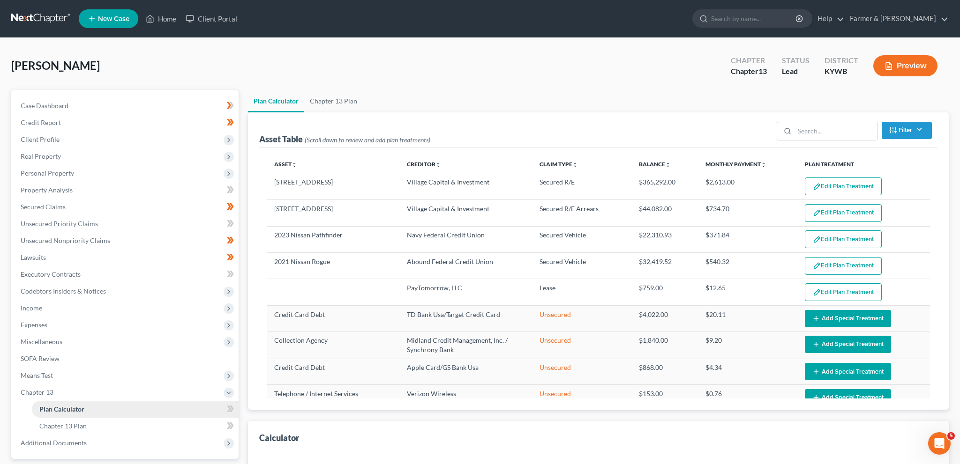
select select "59"
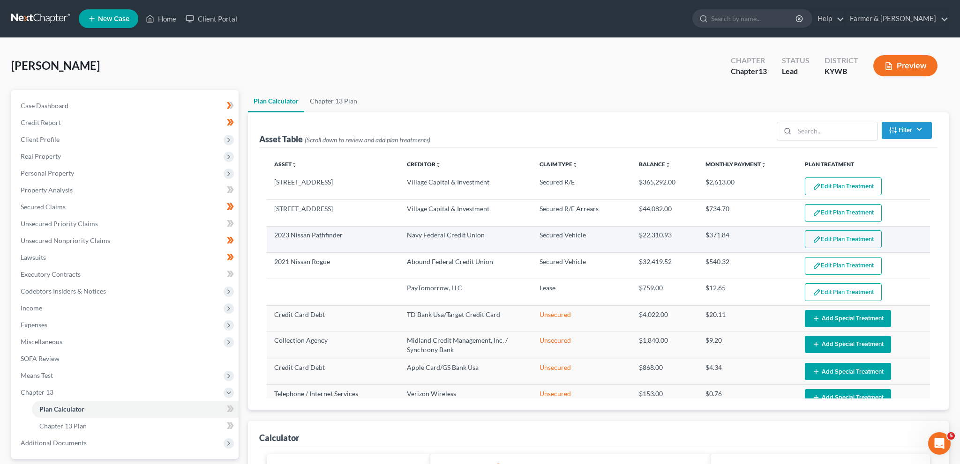
click at [823, 233] on button "Edit Plan Treatment" at bounding box center [842, 240] width 77 height 18
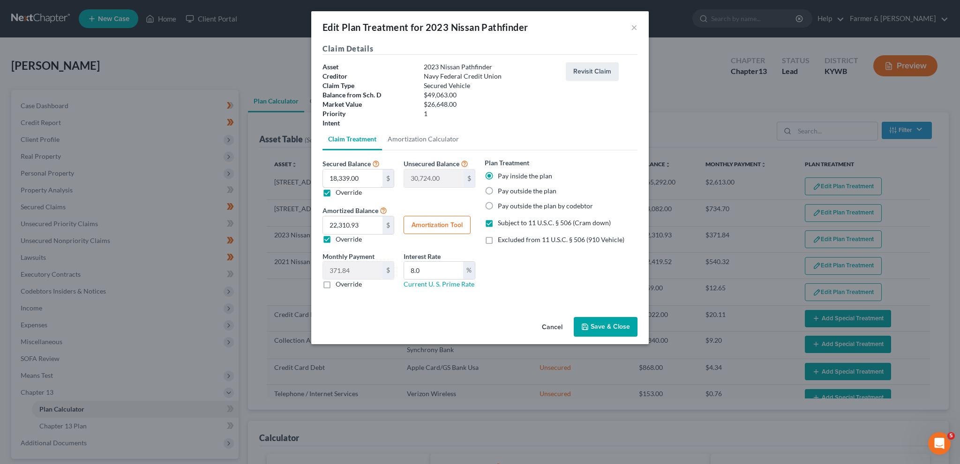
drag, startPoint x: 365, startPoint y: 179, endPoint x: 246, endPoint y: 170, distance: 119.4
click at [323, 170] on input "18,339.00" at bounding box center [353, 179] width 60 height 18
type input "218,339.00"
type input "-169,276.00"
type input "2618,339.00"
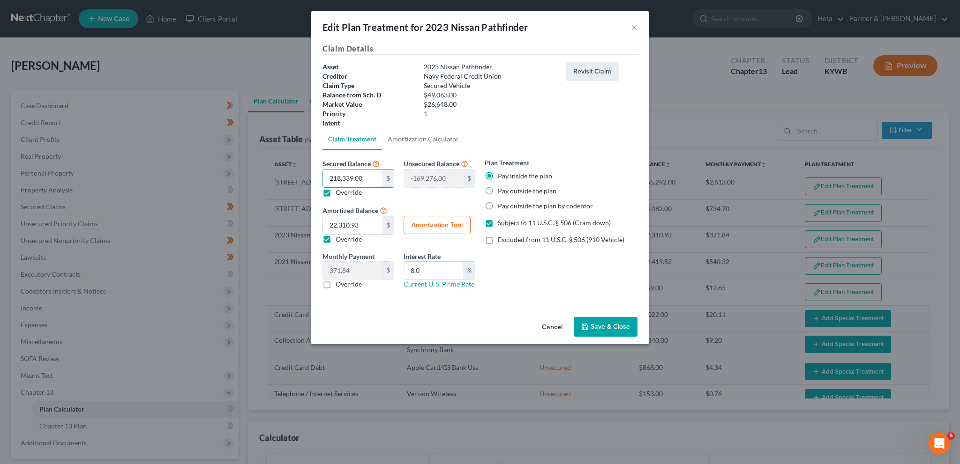
type input "-2,569,276.00"
drag, startPoint x: 371, startPoint y: 176, endPoint x: 284, endPoint y: 167, distance: 87.6
click at [323, 170] on input "2,618,339.00" at bounding box center [353, 179] width 60 height 18
type input "2"
type input "49,061.00"
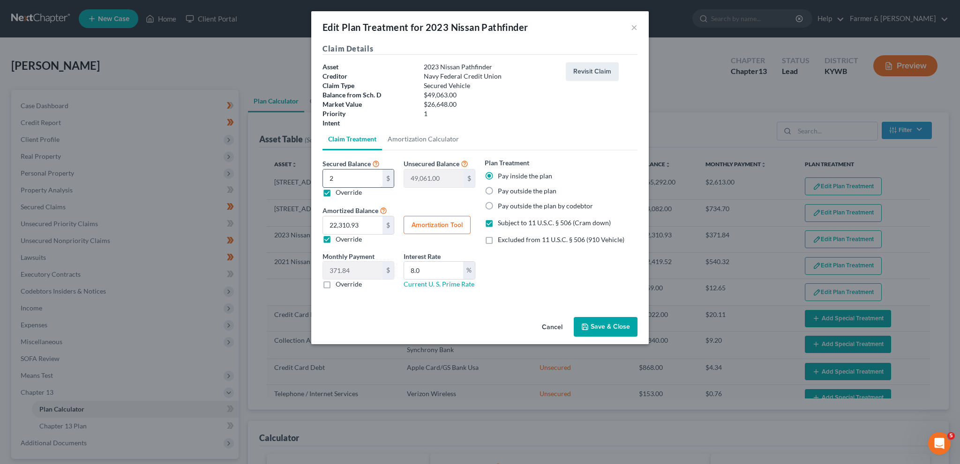
type input "26"
type input "49,037.00"
type input "266"
type input "48,797.00"
type input "2664"
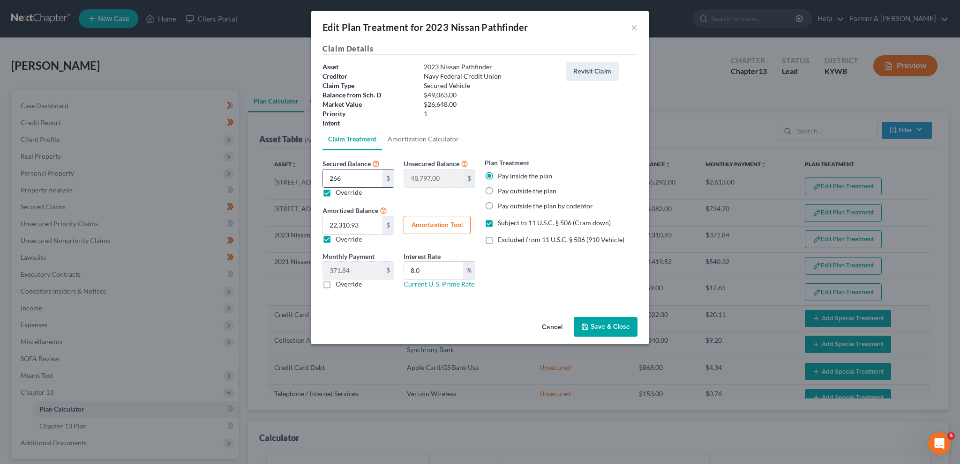
type input "46,399.00"
type input "26648"
type input "22,415.00"
type input "26,648.00"
click at [439, 221] on button "Amortization Tool" at bounding box center [436, 225] width 67 height 19
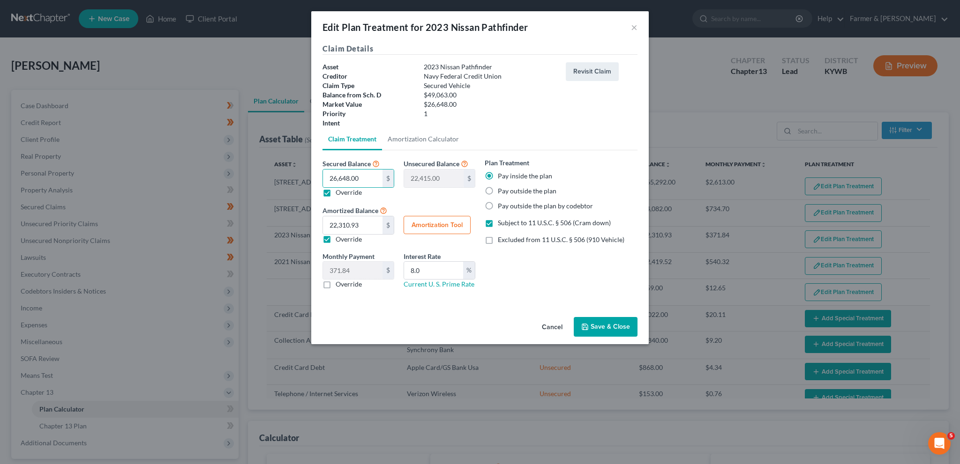
type input "26,648.00"
type input "8.0"
type input "60"
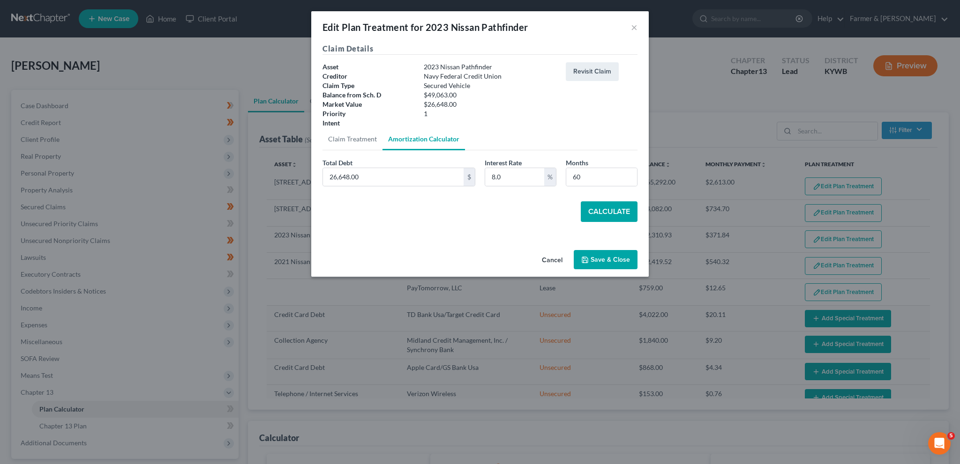
click at [621, 206] on button "Calculate" at bounding box center [608, 211] width 57 height 21
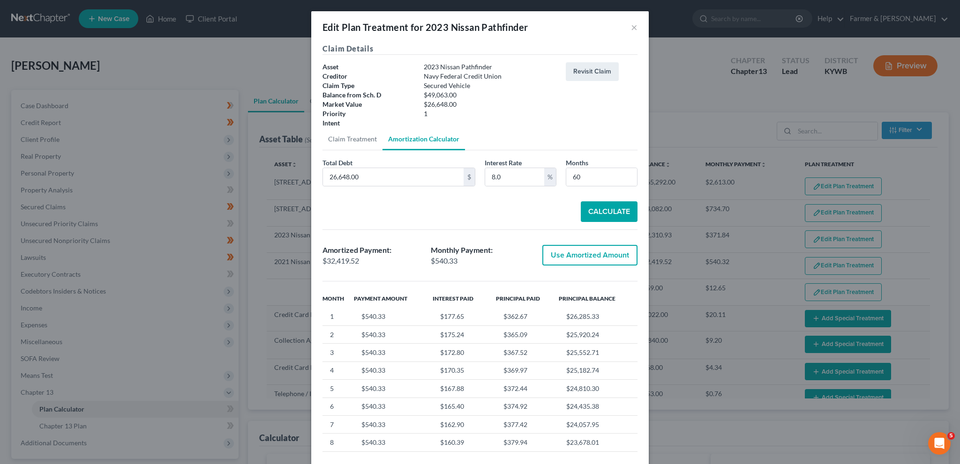
click at [592, 250] on button "Use Amortized Amount" at bounding box center [589, 255] width 95 height 21
type input "32,419.52"
type input "540.32"
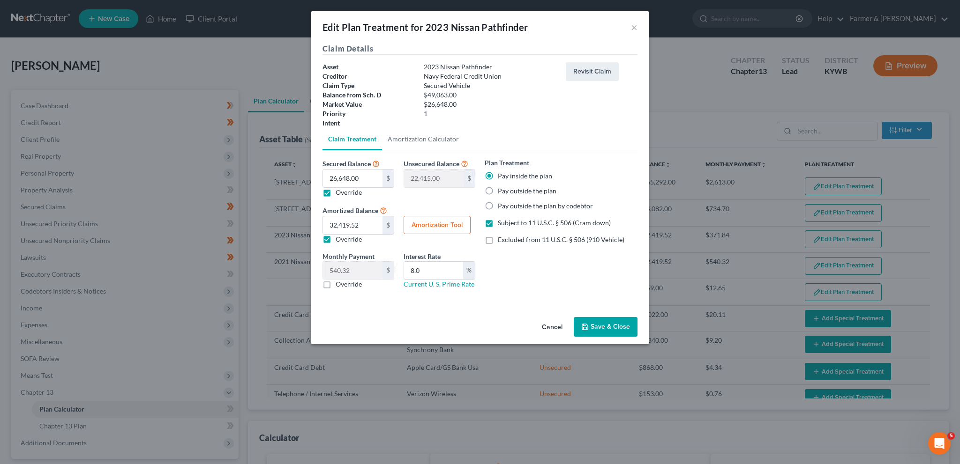
click at [590, 329] on button "Save & Close" at bounding box center [605, 327] width 64 height 20
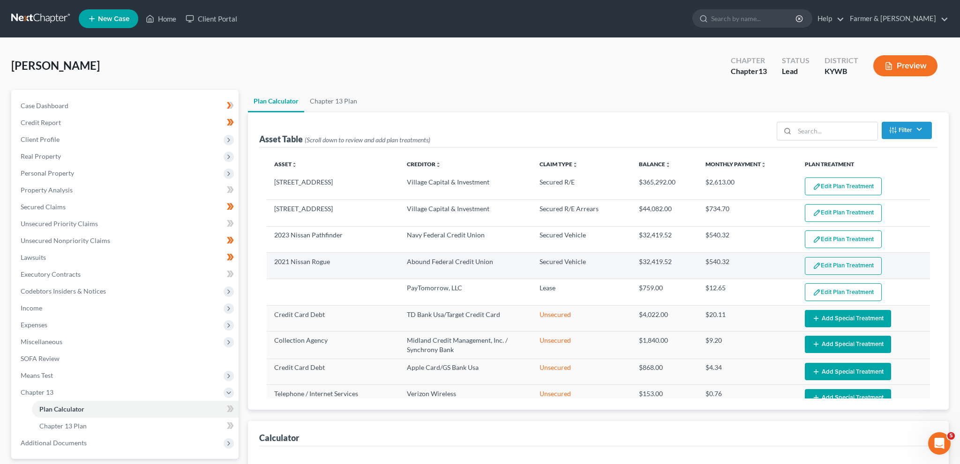
select select "59"
click at [833, 260] on button "Edit Plan Treatment" at bounding box center [842, 266] width 77 height 18
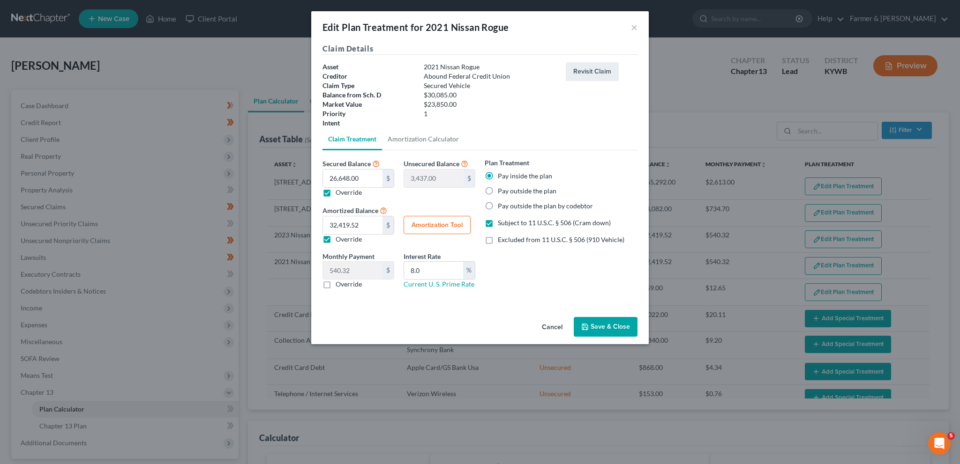
click at [599, 331] on button "Save & Close" at bounding box center [605, 327] width 64 height 20
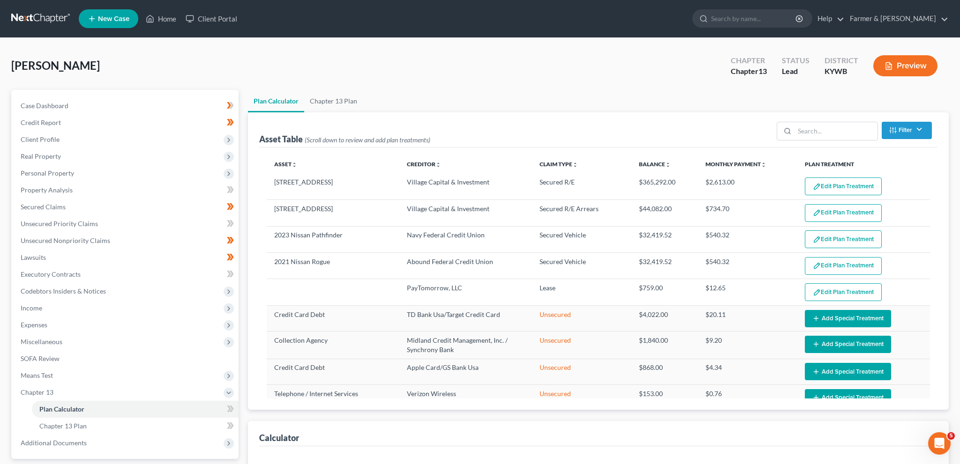
select select "59"
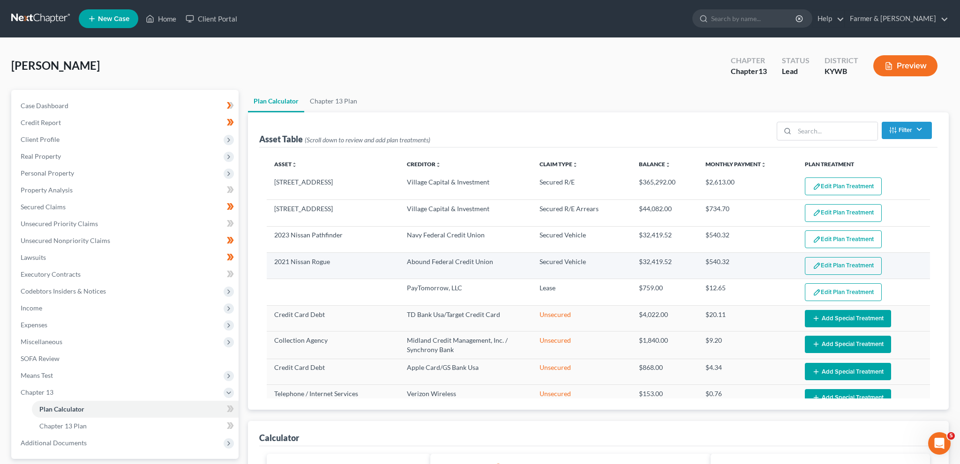
click at [827, 259] on button "Edit Plan Treatment" at bounding box center [842, 266] width 77 height 18
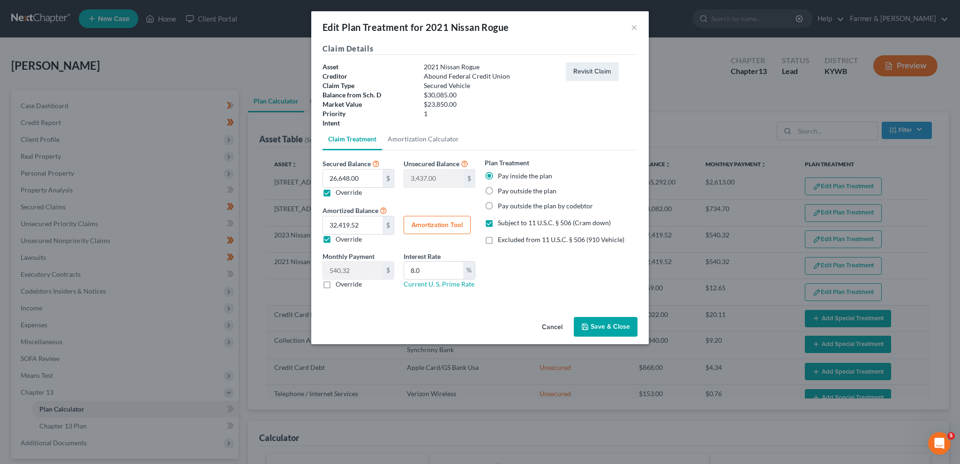
click at [596, 324] on button "Save & Close" at bounding box center [605, 327] width 64 height 20
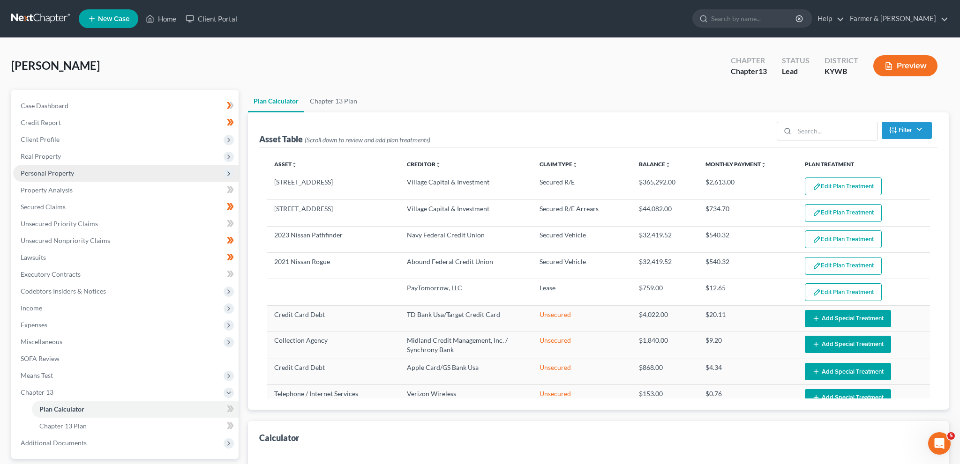
click at [95, 174] on span "Personal Property" at bounding box center [125, 173] width 225 height 17
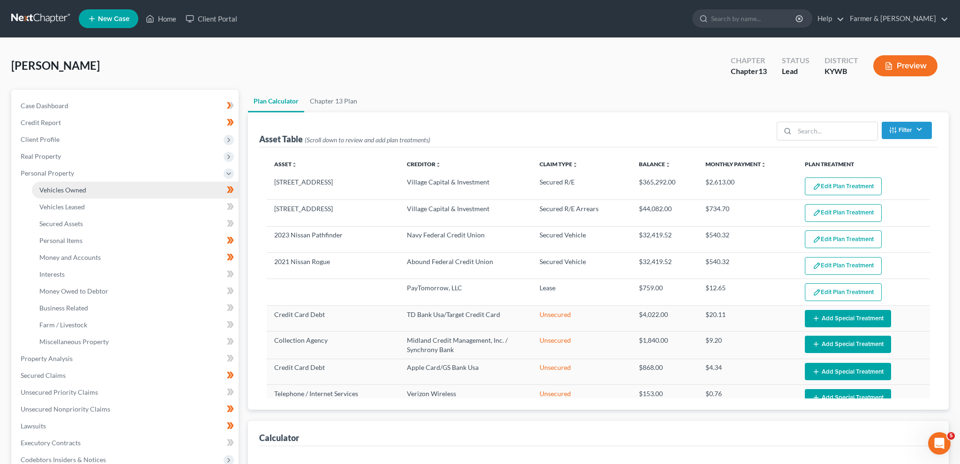
select select "59"
click at [95, 186] on link "Vehicles Owned" at bounding box center [135, 190] width 207 height 17
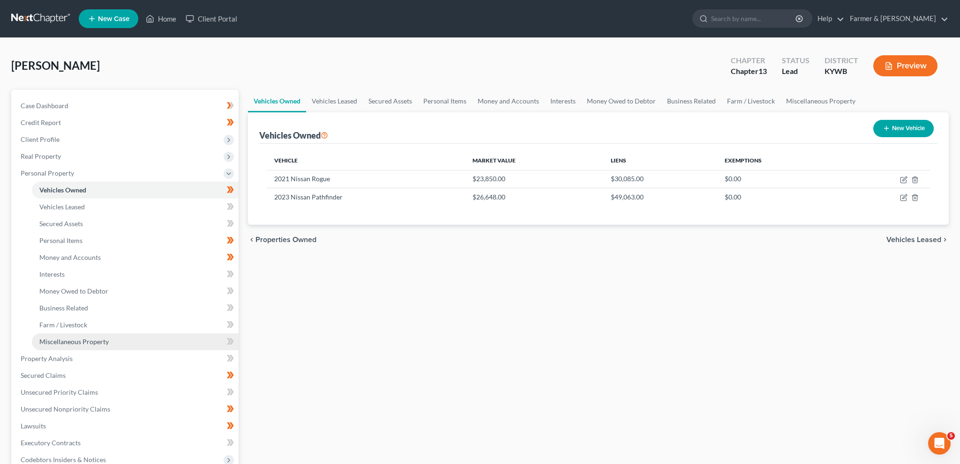
scroll to position [82, 0]
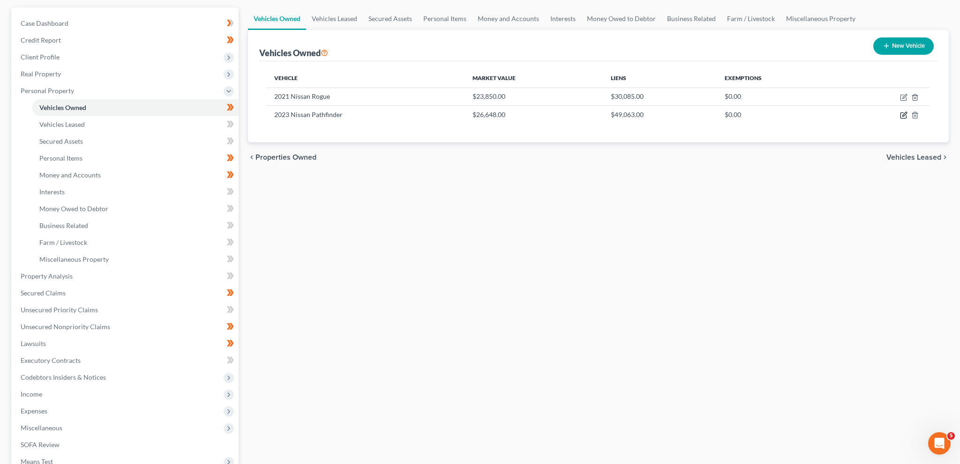
drag, startPoint x: 903, startPoint y: 113, endPoint x: 872, endPoint y: 125, distance: 32.9
click at [904, 113] on icon "button" at bounding box center [903, 115] width 7 height 7
select select "0"
select select "3"
select select "2"
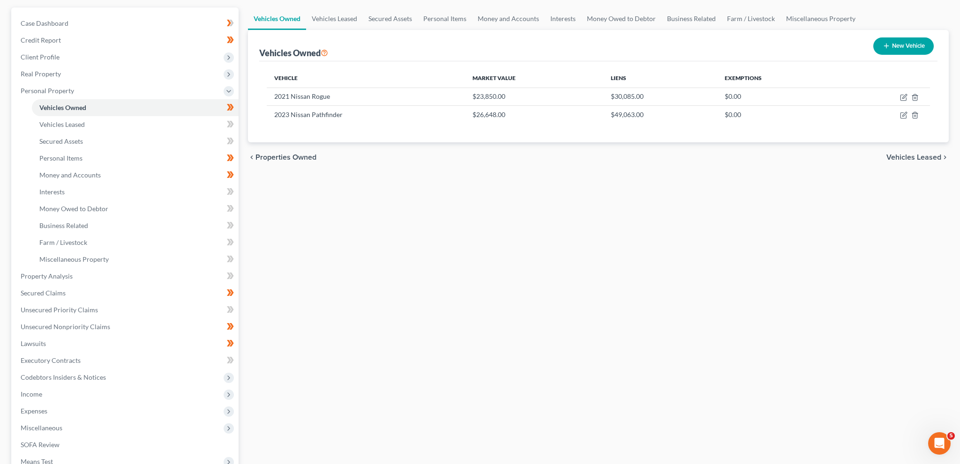
select select "0"
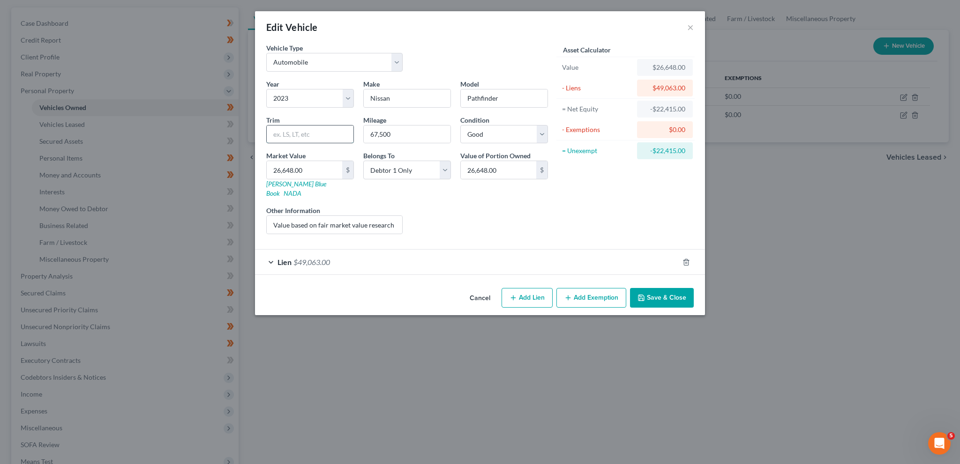
click at [327, 134] on input "text" at bounding box center [310, 135] width 87 height 18
type input "SL"
click at [328, 172] on input "26,648.00" at bounding box center [304, 170] width 75 height 18
type input "3"
type input "3.00"
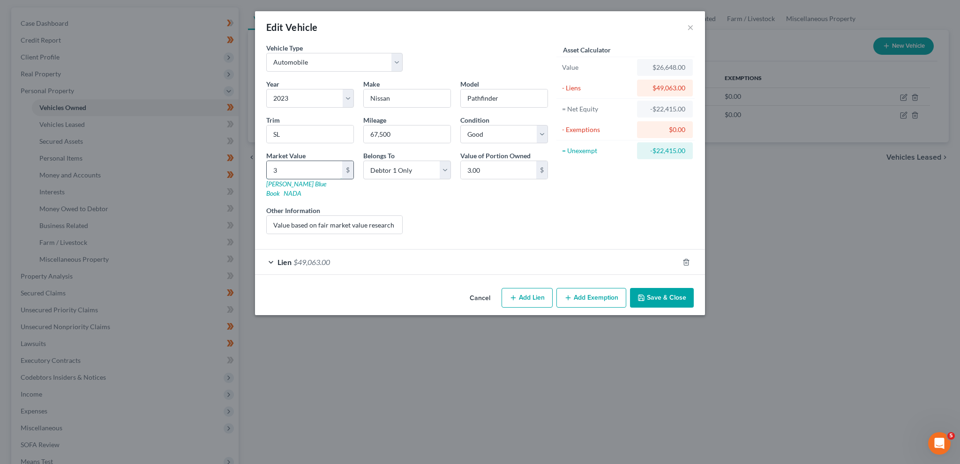
type input "32"
type input "32.00"
type input "325"
type input "325.00"
type input "3259"
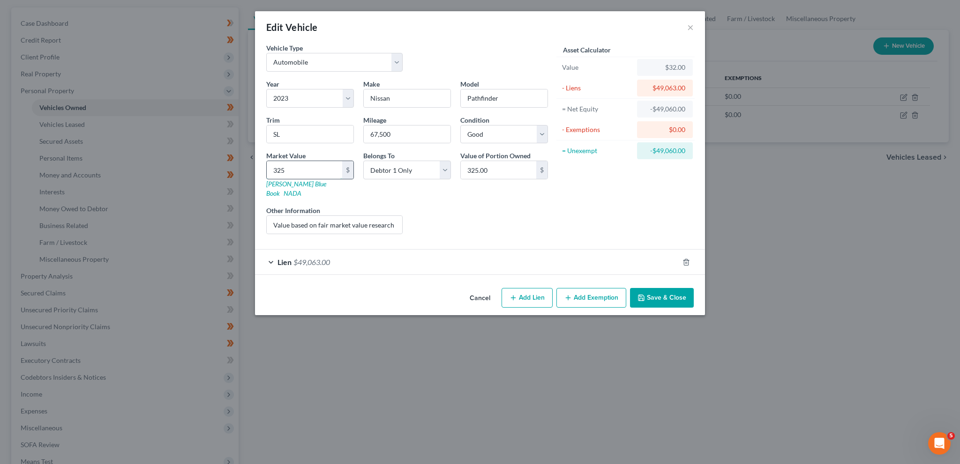
type input "3,259.00"
type input "3,2594"
type input "32,594.00"
click at [647, 288] on button "Save & Close" at bounding box center [662, 298] width 64 height 20
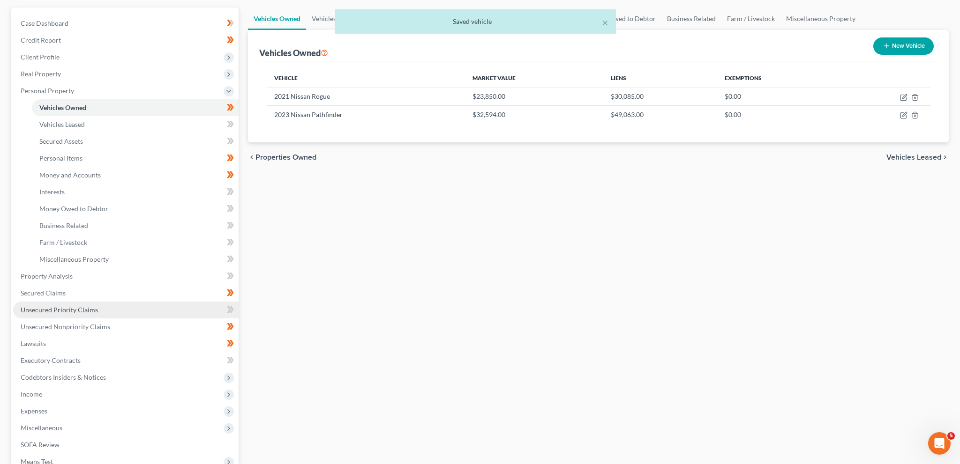
scroll to position [218, 0]
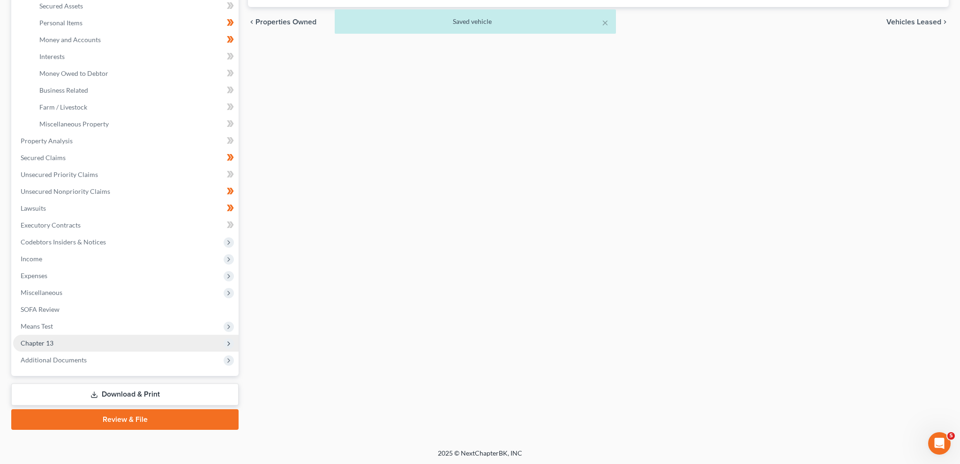
click at [103, 346] on span "Chapter 13" at bounding box center [125, 343] width 225 height 17
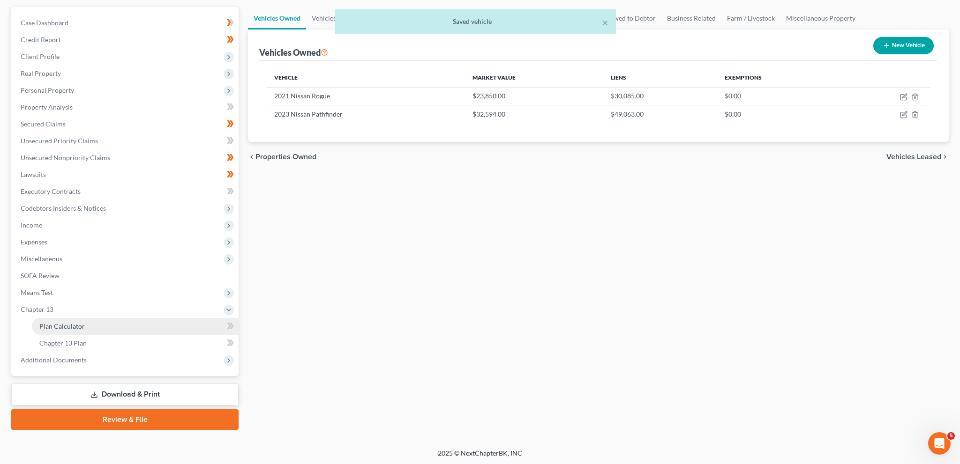
click at [98, 325] on link "Plan Calculator" at bounding box center [135, 326] width 207 height 17
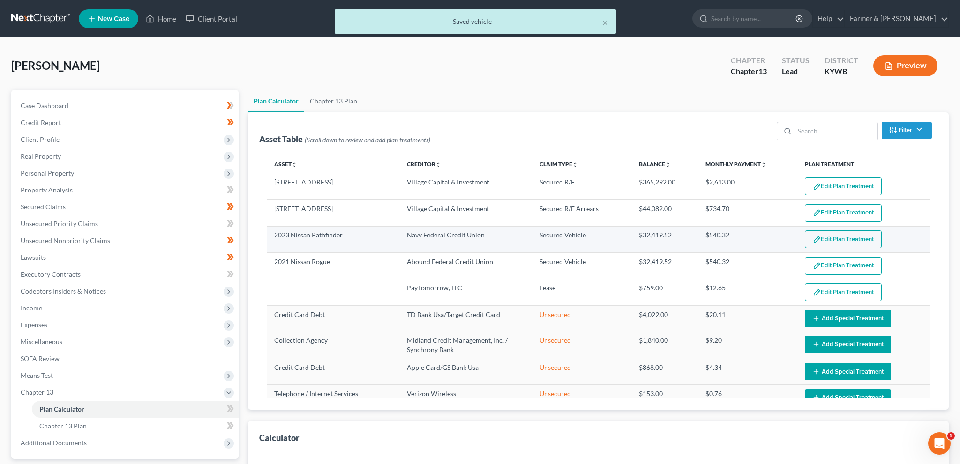
select select "59"
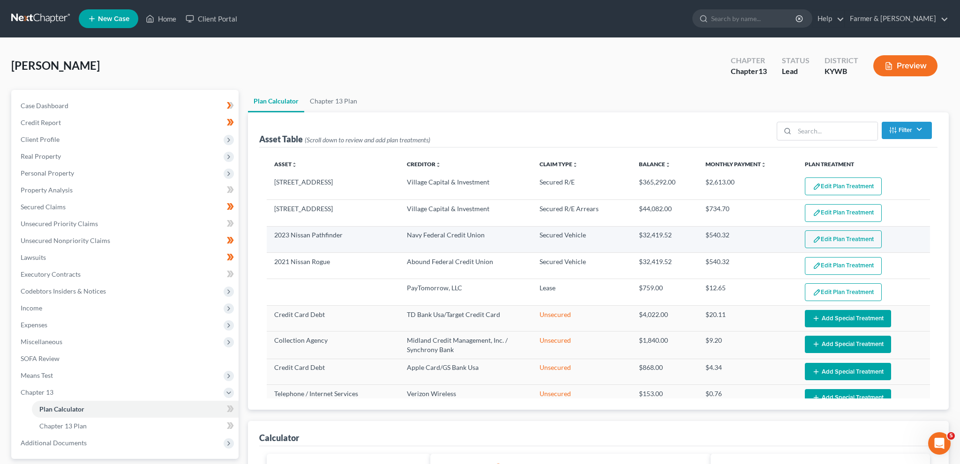
click at [835, 243] on button "Edit Plan Treatment" at bounding box center [842, 240] width 77 height 18
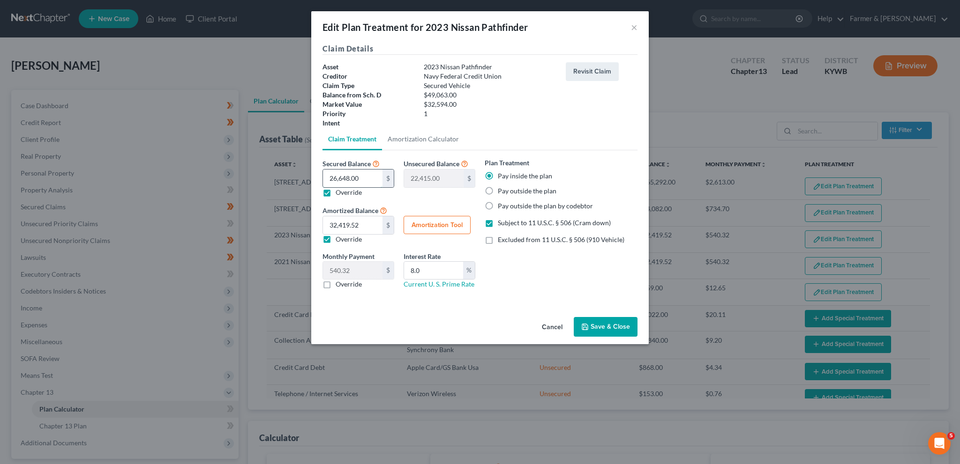
click at [370, 177] on input "26,648.00" at bounding box center [353, 179] width 60 height 18
type input "3"
type input "49,060.00"
type input "32"
type input "49,031.00"
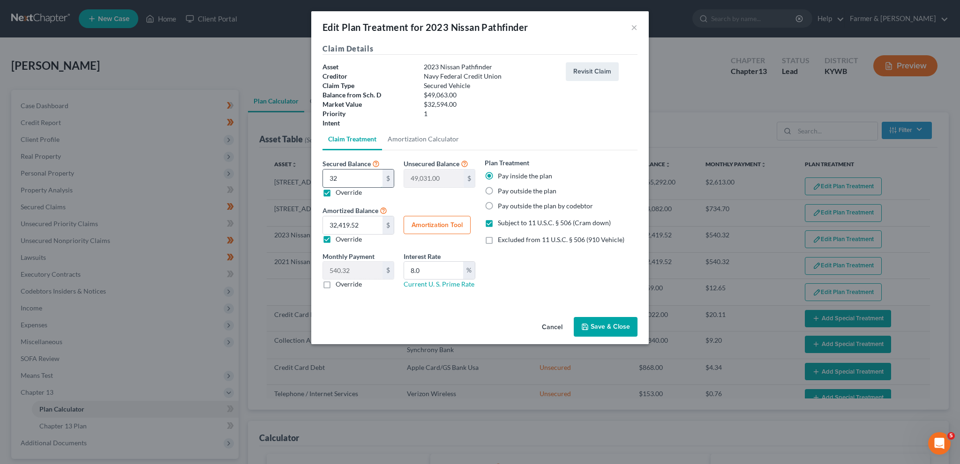
type input "324"
type input "48,739.00"
type input "3245"
type input "45,818.00"
type input "3,2459"
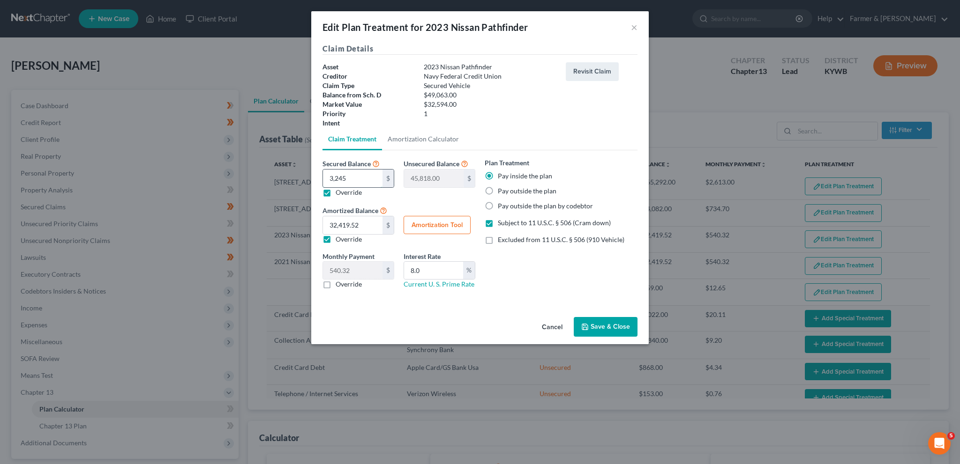
type input "16,604.00"
type input "32,45"
type input "45,818.00"
type input "3,24"
type input "48,739.00"
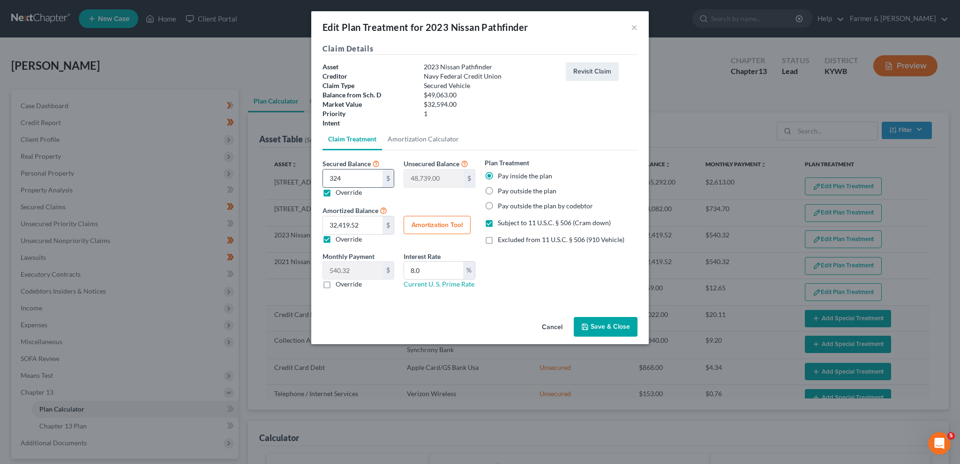
type input "32"
type input "49,031.00"
type input "325"
type input "48,738.00"
type input "3259"
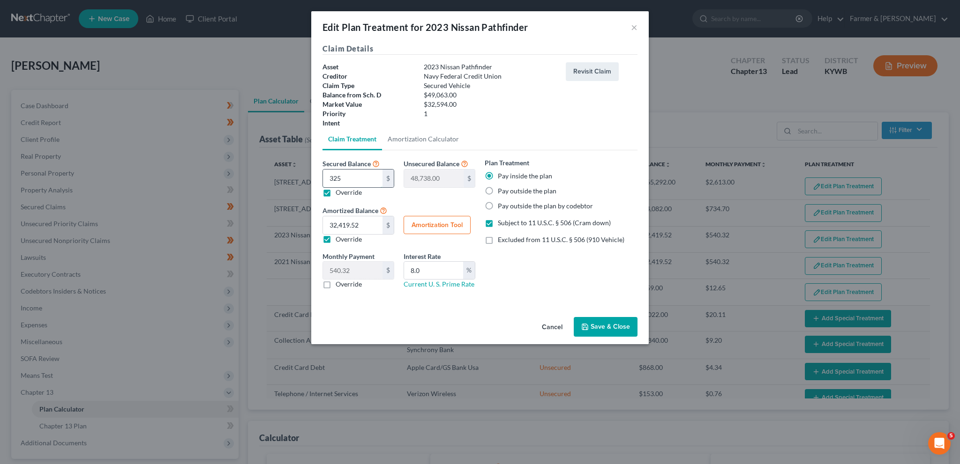
type input "45,804.00"
type input "3,2594"
type input "16,469.00"
type input "32,594.00"
click at [447, 268] on input "8.0" at bounding box center [433, 271] width 59 height 18
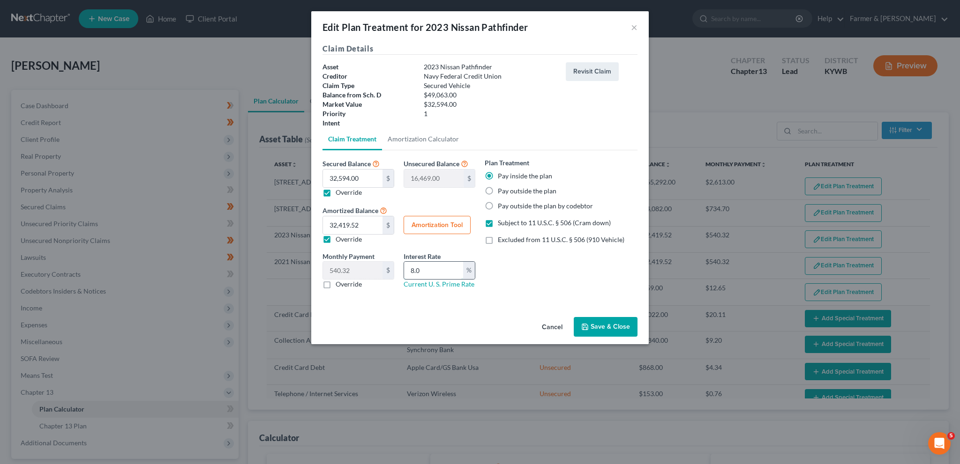
drag, startPoint x: 440, startPoint y: 267, endPoint x: 379, endPoint y: 265, distance: 61.4
click at [404, 265] on input "8.0" at bounding box center [433, 271] width 59 height 18
type input "7.5"
click at [436, 231] on button "Amortization Tool" at bounding box center [436, 225] width 67 height 19
type input "32,594.00"
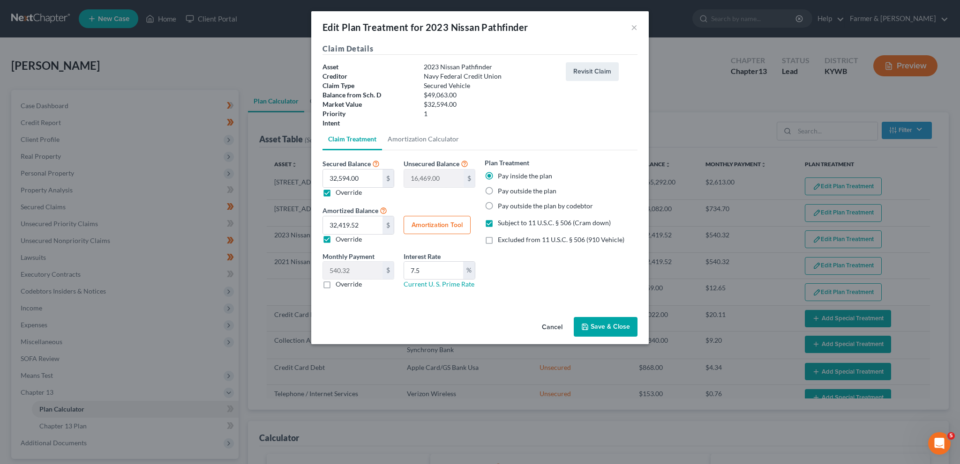
type input "7.5"
type input "60"
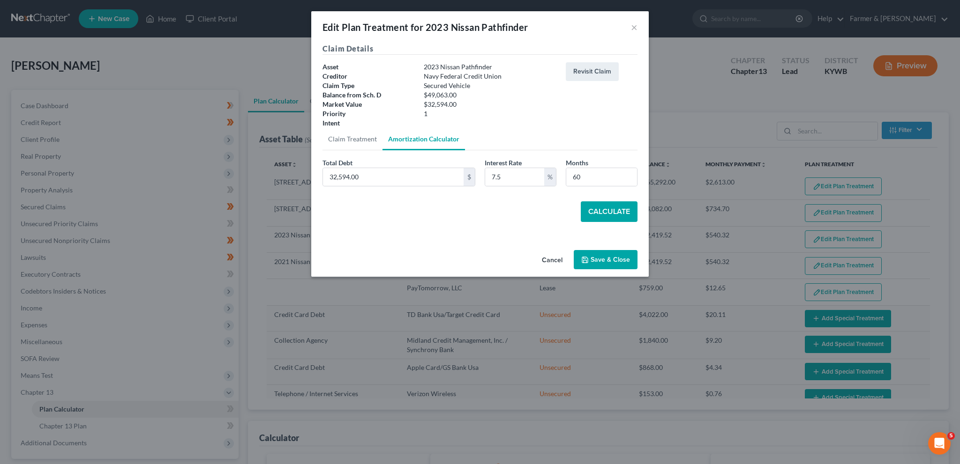
click at [610, 211] on button "Calculate" at bounding box center [608, 211] width 57 height 21
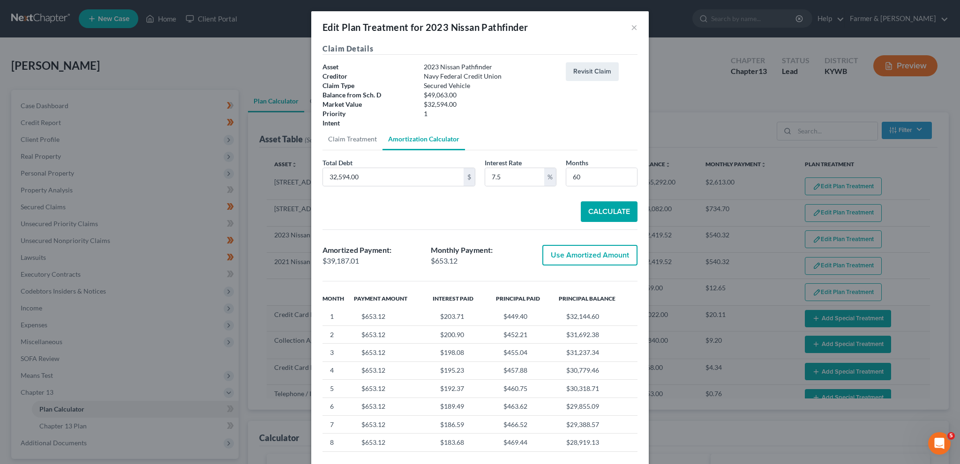
click at [580, 250] on button "Use Amortized Amount" at bounding box center [589, 255] width 95 height 21
type input "39,187.01"
type input "653.11"
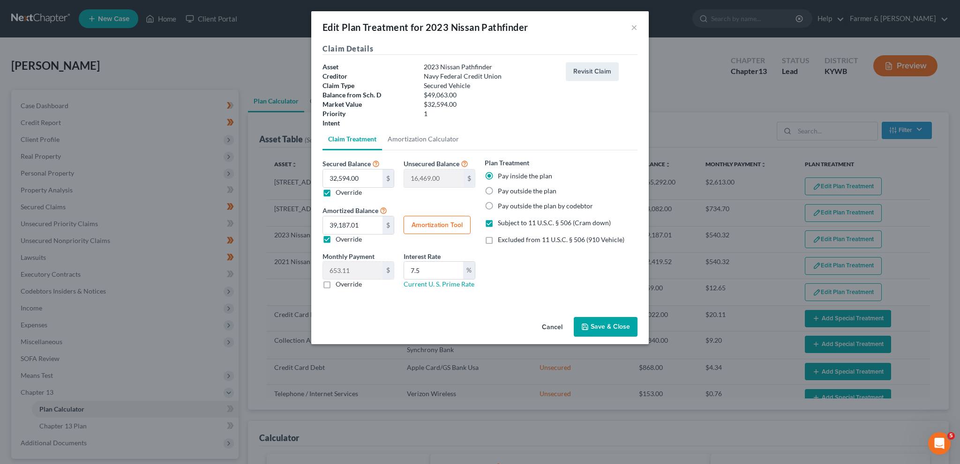
click at [610, 320] on button "Save & Close" at bounding box center [605, 327] width 64 height 20
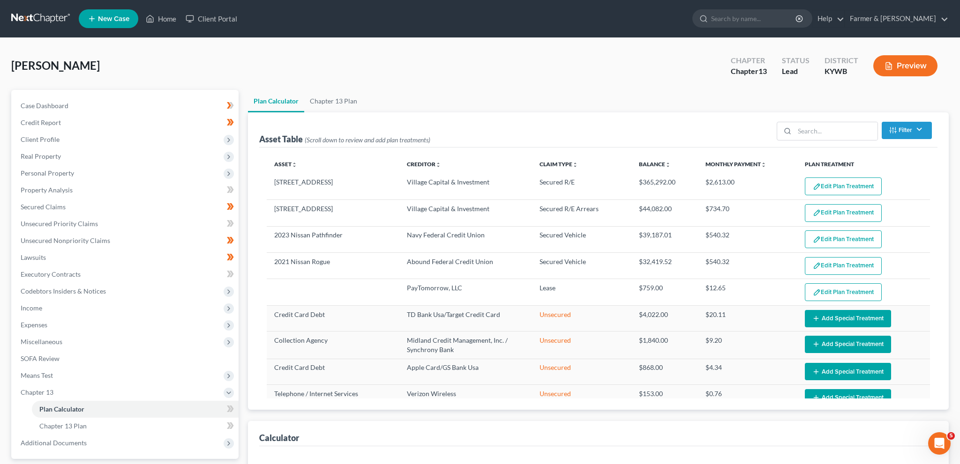
select select "59"
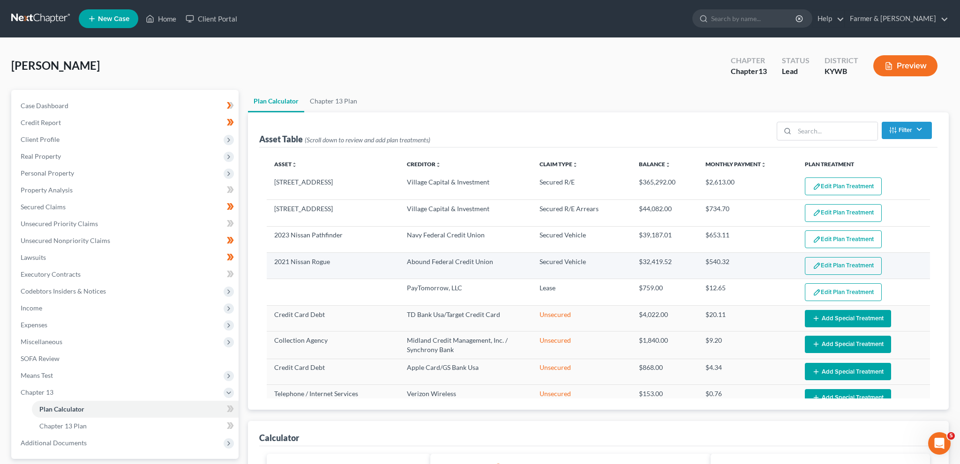
click at [822, 260] on button "Edit Plan Treatment" at bounding box center [842, 266] width 77 height 18
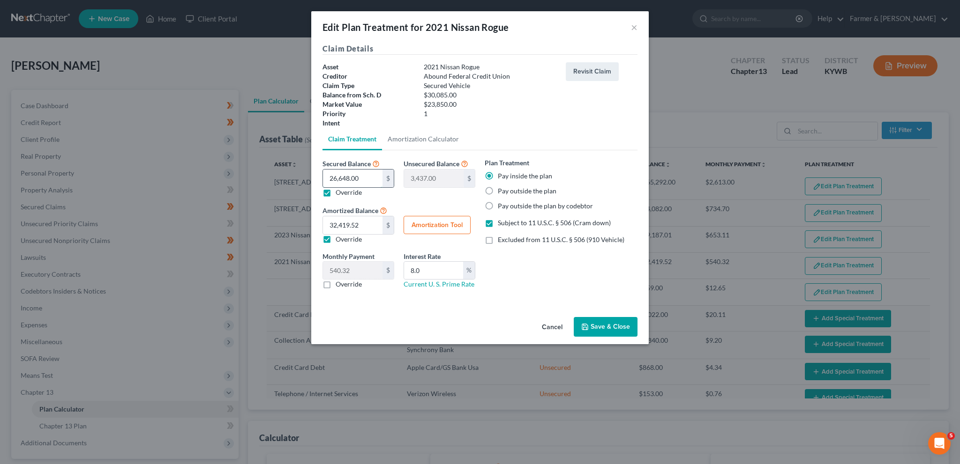
click at [361, 185] on input "26,648.00" at bounding box center [353, 179] width 60 height 18
type input "2"
type input "30,083.00"
type input "23"
type input "30,062.00"
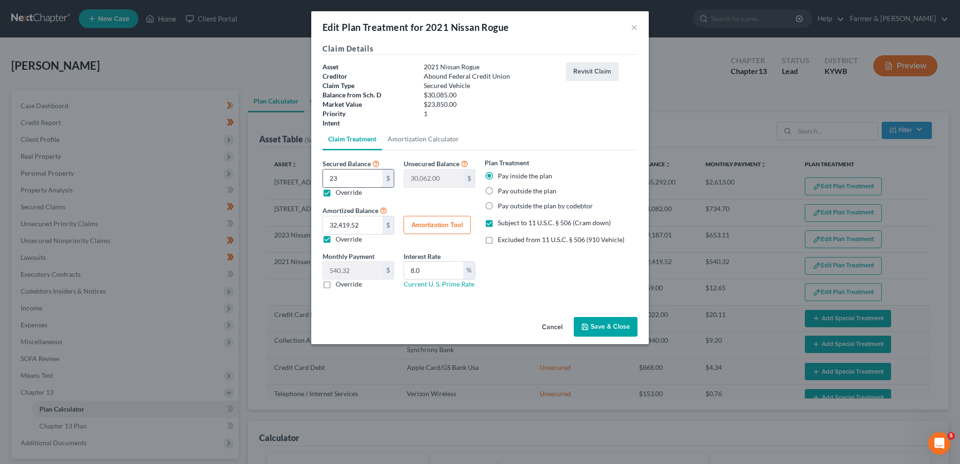
type input "238"
type input "29,847.00"
type input "2385"
type input "27,700.00"
type input "23850"
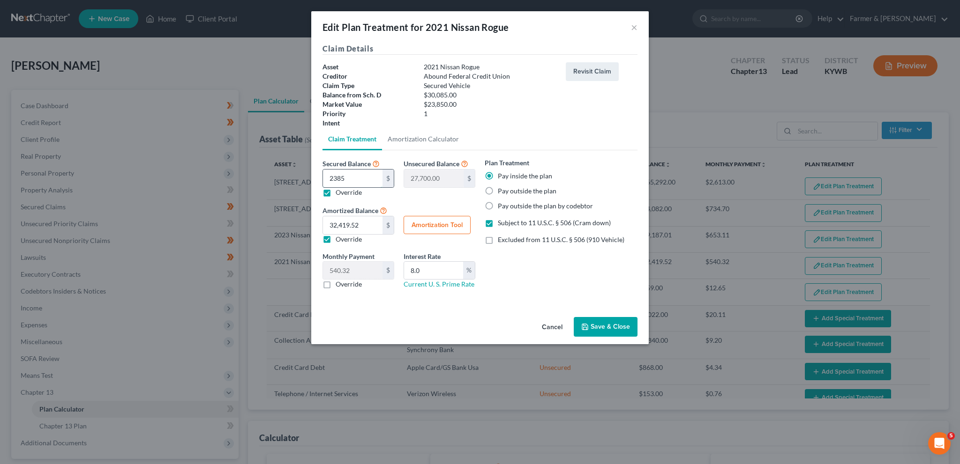
type input "6,235.00"
type input "23,850.00"
click at [441, 268] on input "8.0" at bounding box center [433, 271] width 59 height 18
type input "8.5"
click at [445, 224] on button "Amortization Tool" at bounding box center [436, 225] width 67 height 19
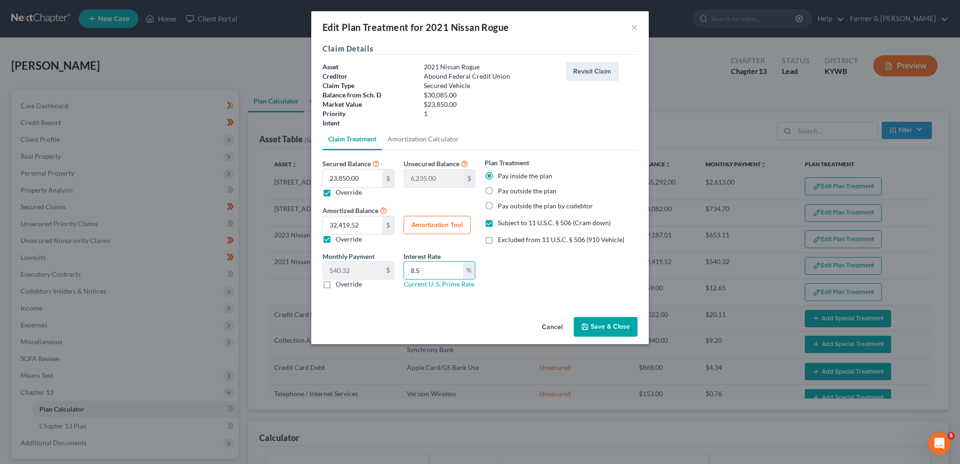
type input "23,850.00"
type input "8.5"
type input "60"
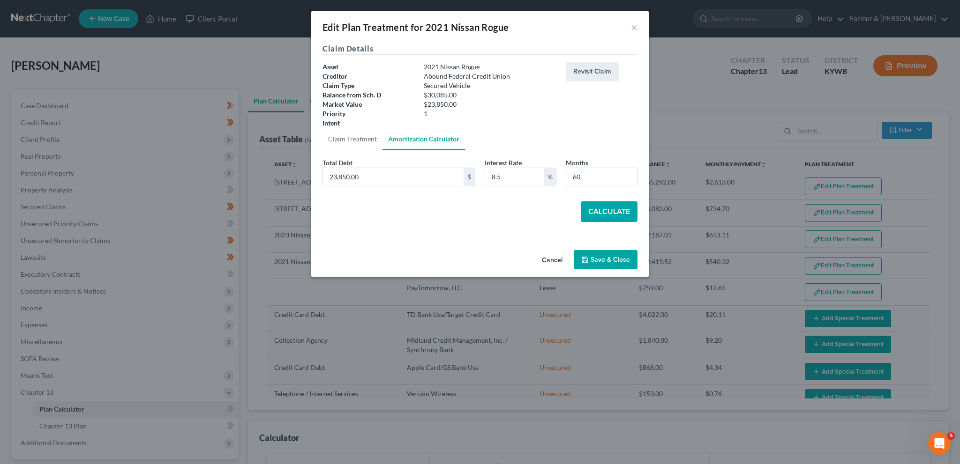
click at [623, 215] on button "Calculate" at bounding box center [608, 211] width 57 height 21
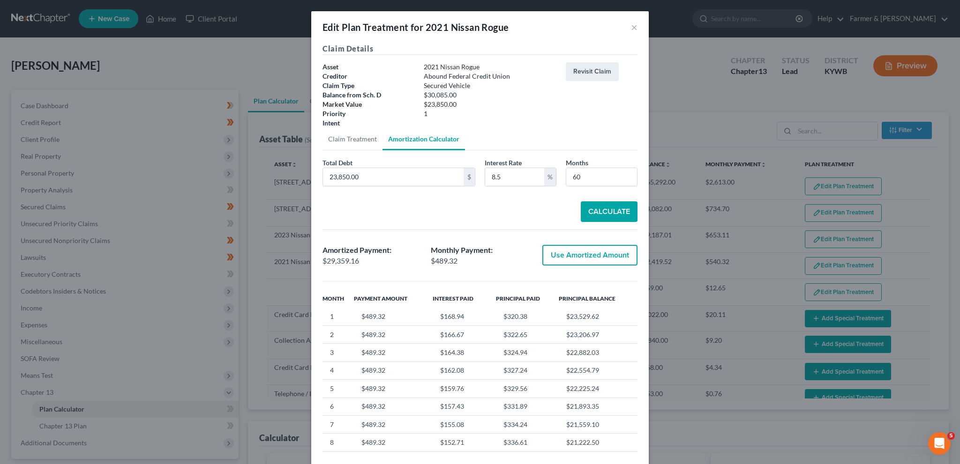
click at [595, 249] on button "Use Amortized Amount" at bounding box center [589, 255] width 95 height 21
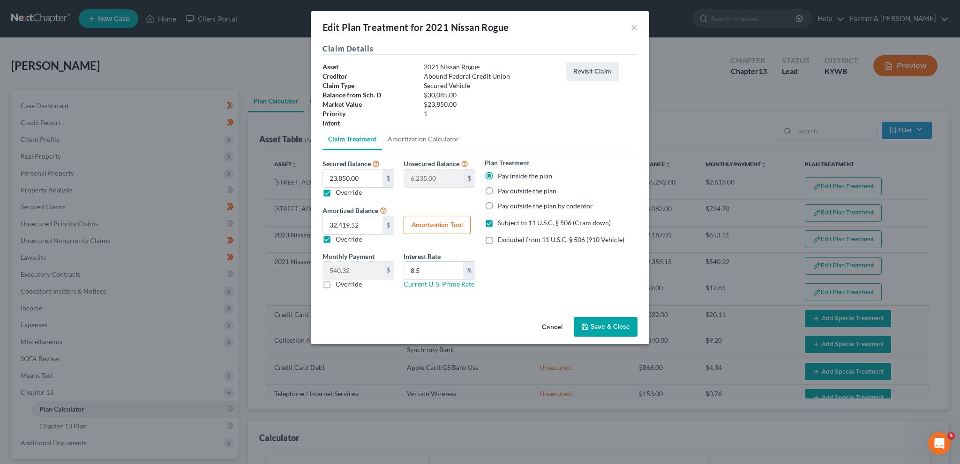
type input "29,359.15"
type input "489.31"
click at [595, 332] on button "Save & Close" at bounding box center [605, 327] width 64 height 20
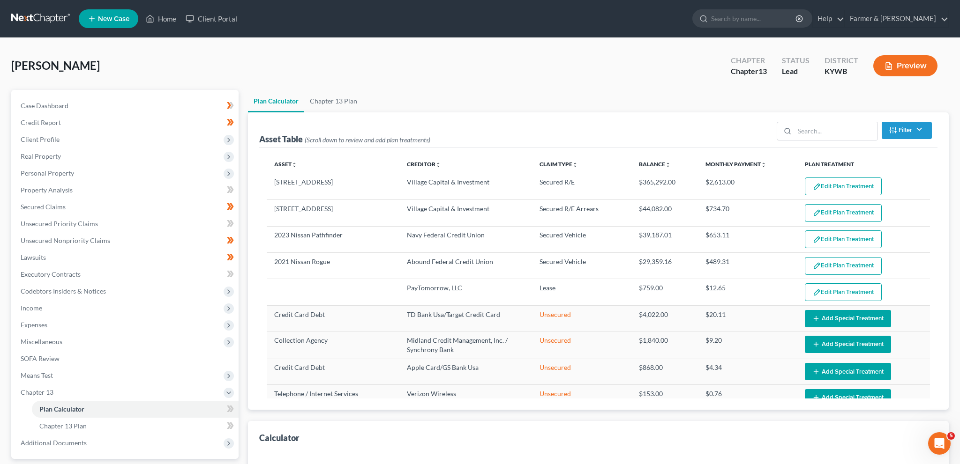
select select "59"
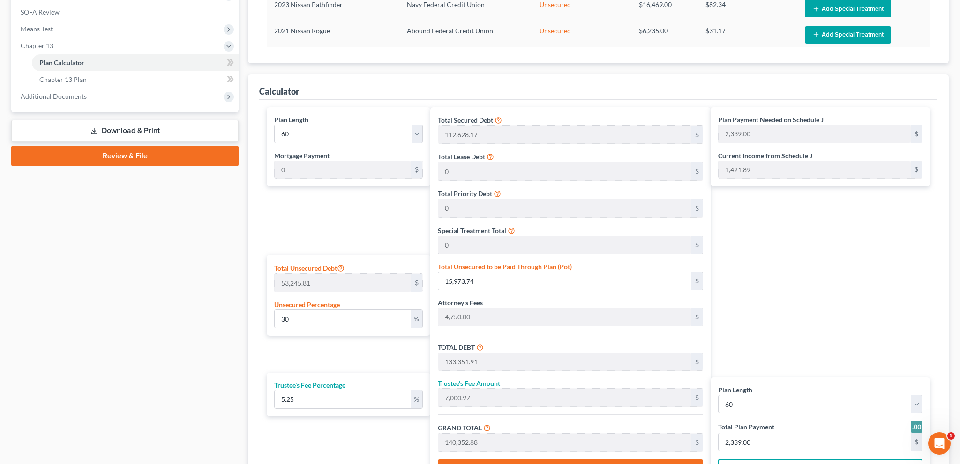
scroll to position [412, 0]
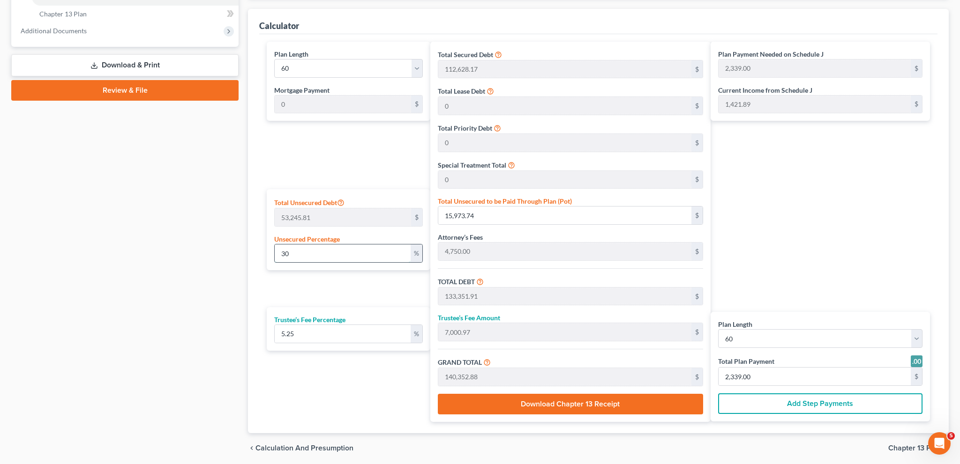
click at [300, 255] on input "30" at bounding box center [343, 254] width 136 height 18
type input "3"
type input "1,597.37"
type input "118,975.54"
type input "6,246.21"
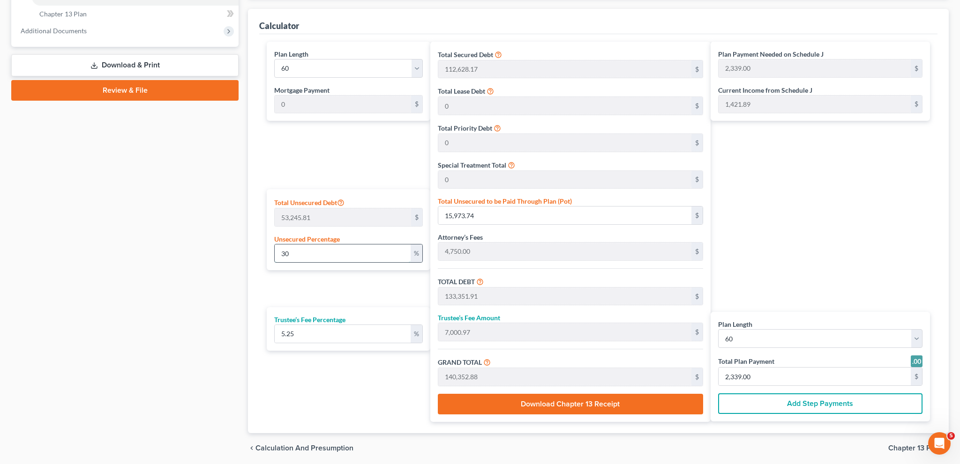
type input "125,221.76"
type input "2,087.00"
type input "117,378.17"
type input "6,162.35"
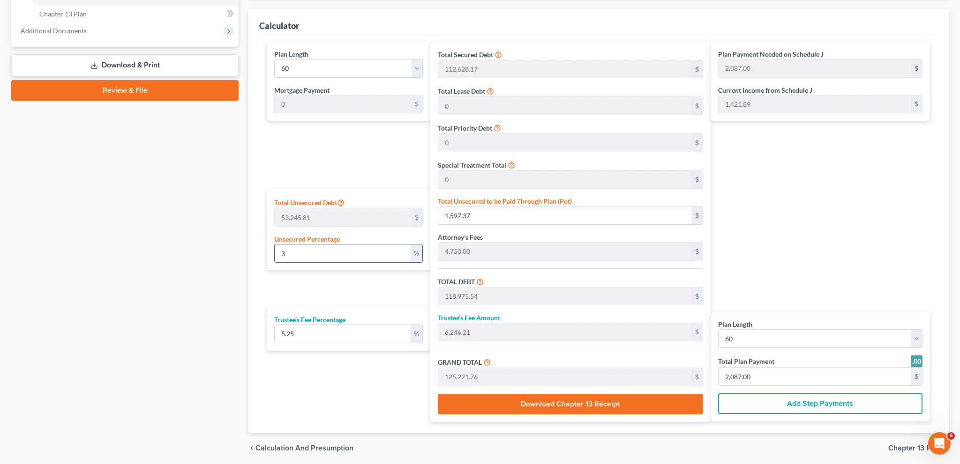
type input "123,540.52"
type input "2,059.00"
type input "1"
type input "532.45"
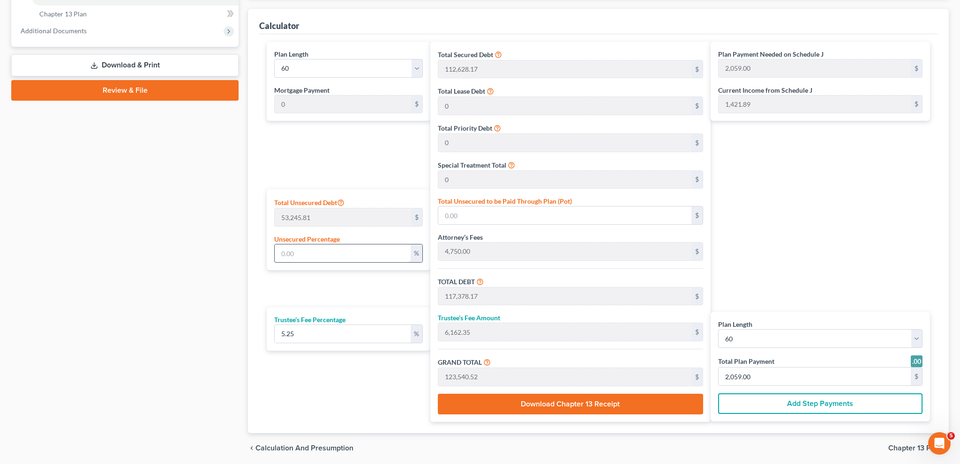
type input "117,910.62"
type input "6,190.30"
type input "124,100.93"
type input "2,068.00"
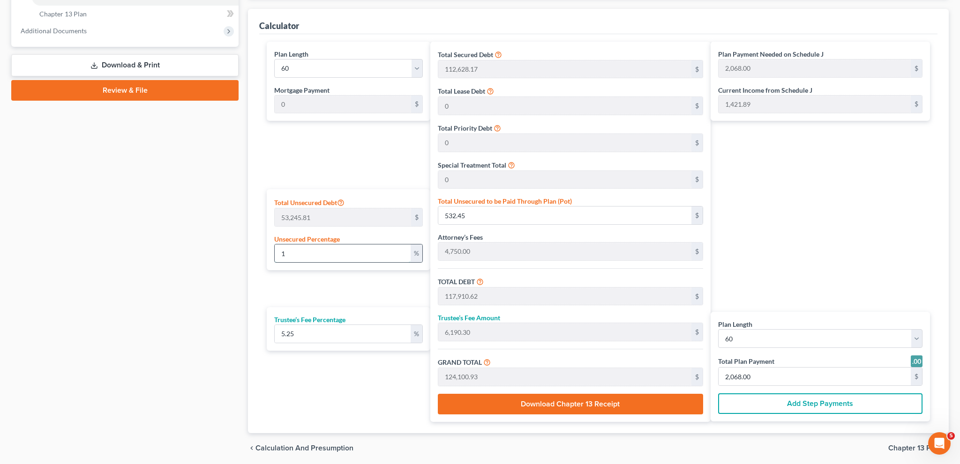
type input "10"
type input "5,324.58"
type input "122,702.75"
type input "6,441.89"
type input "129,144.64"
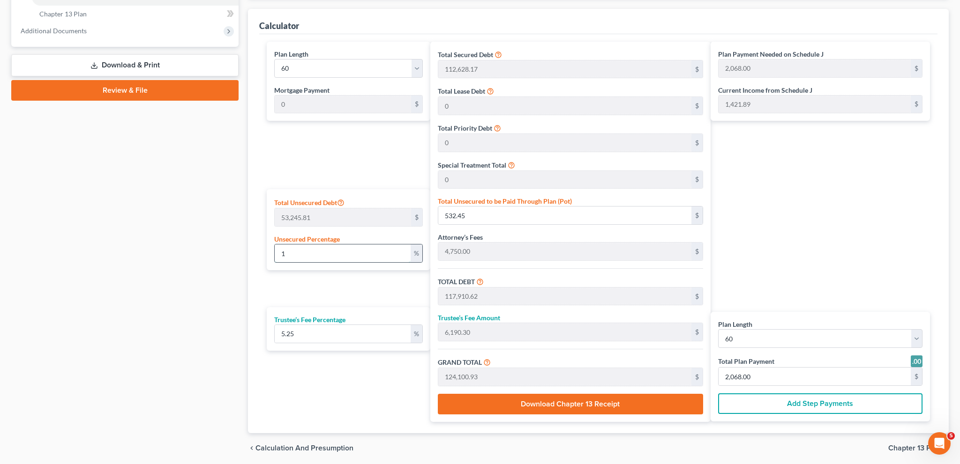
type input "2,152.00"
type input "100"
type input "53,245.81"
type input "170,623.97"
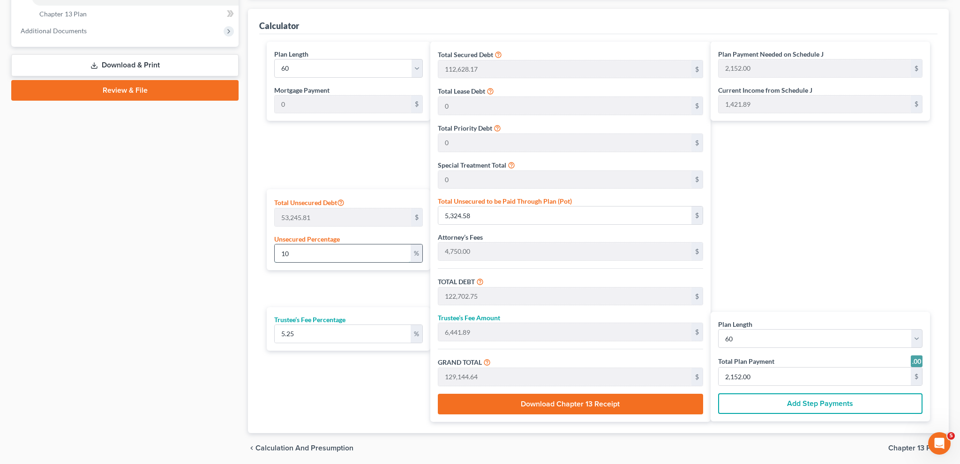
type input "8,957.75"
type input "179,581.73"
type input "2,993.00"
type input "100"
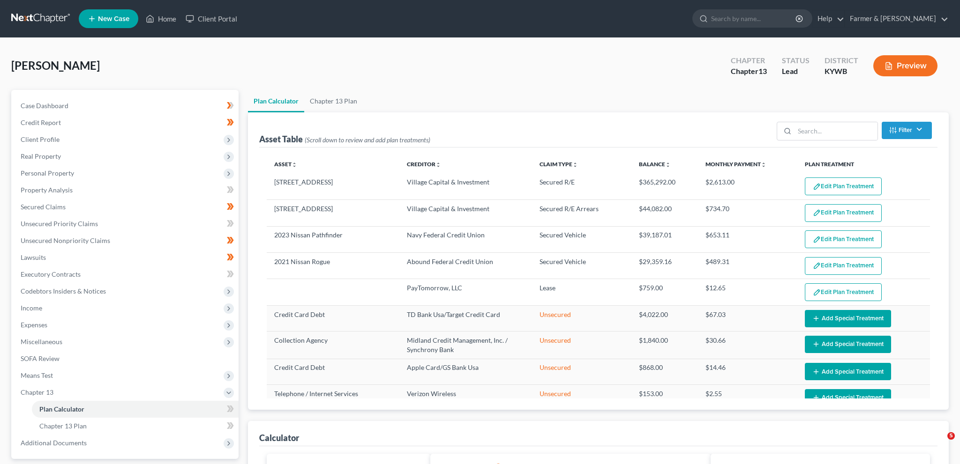
select select "59"
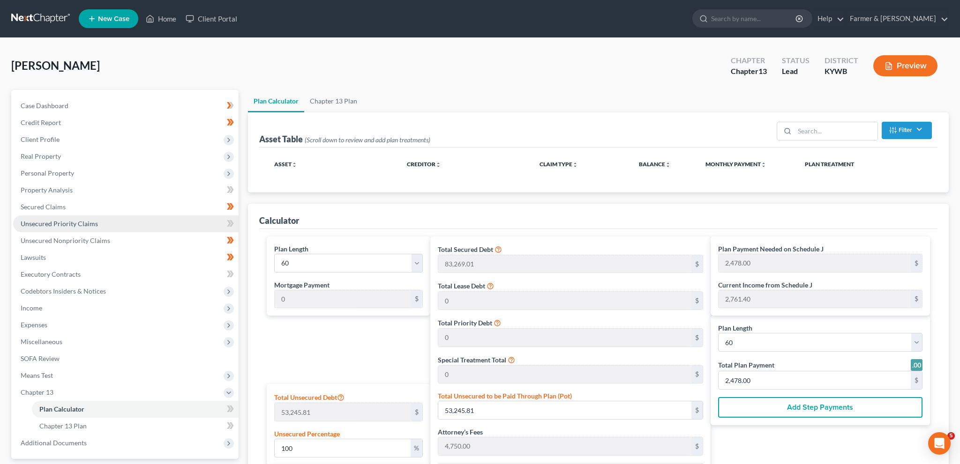
select select "59"
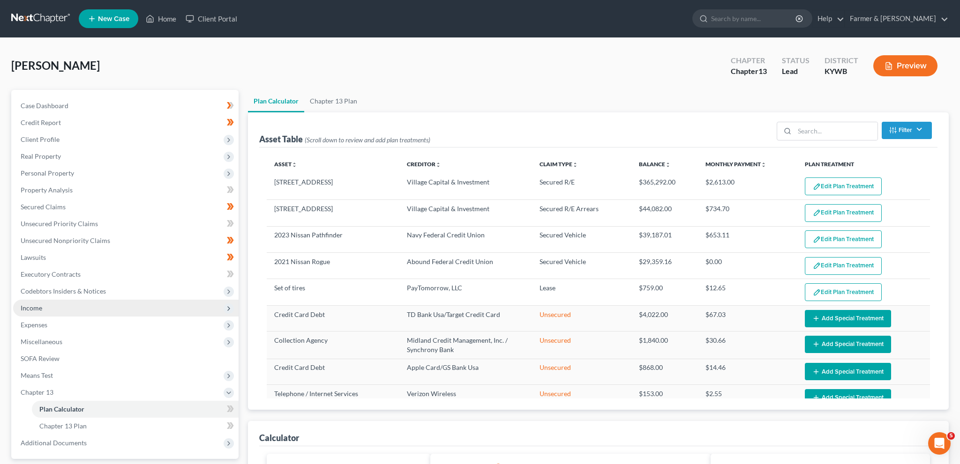
click at [67, 308] on span "Income" at bounding box center [125, 308] width 225 height 17
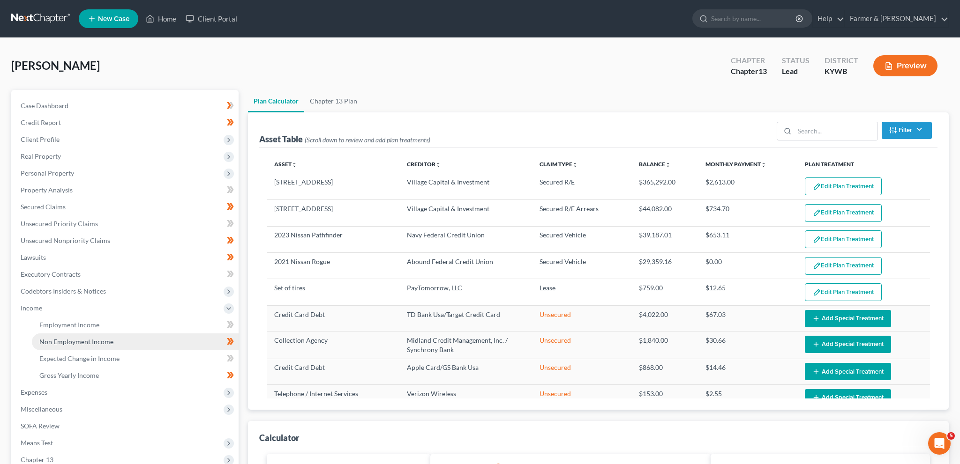
click at [76, 342] on span "Non Employment Income" at bounding box center [76, 342] width 74 height 8
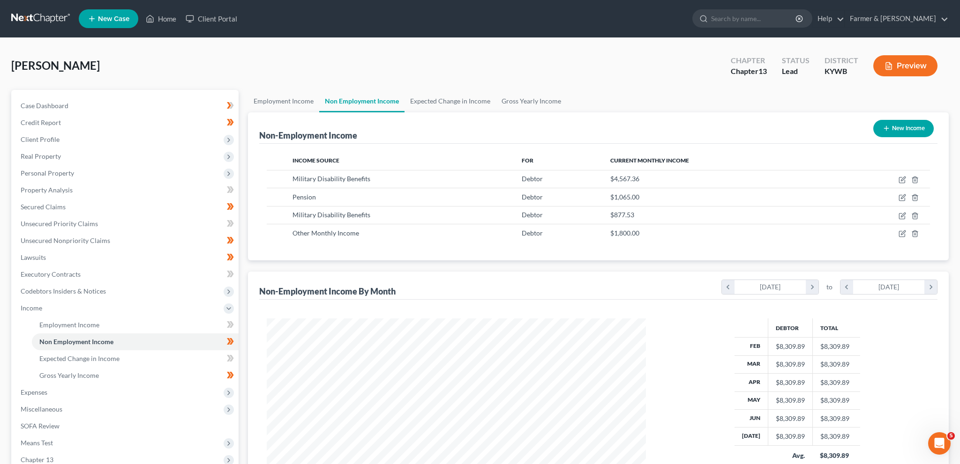
scroll to position [189, 397]
click at [902, 231] on icon "button" at bounding box center [901, 233] width 7 height 7
select select "13"
select select "0"
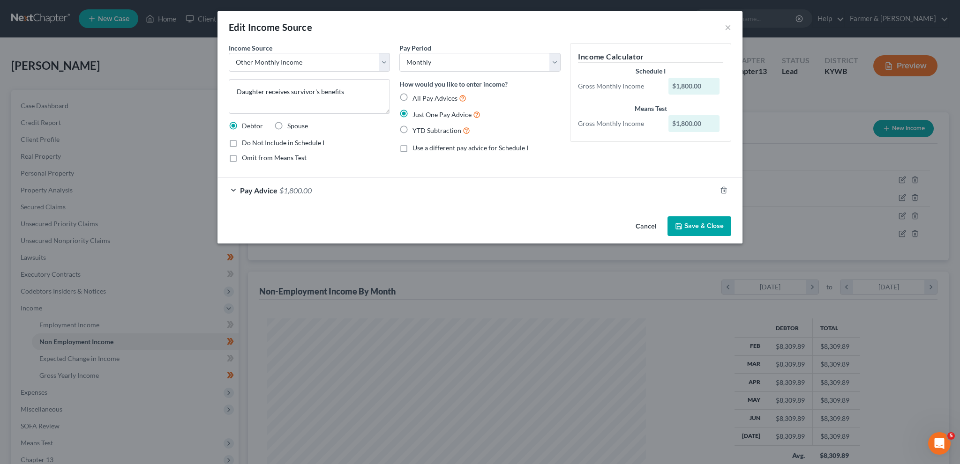
click at [692, 226] on button "Save & Close" at bounding box center [699, 226] width 64 height 20
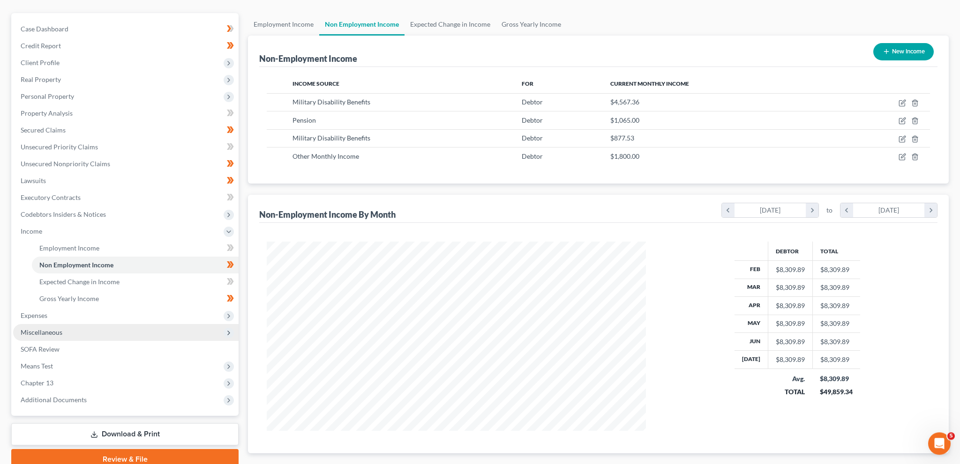
scroll to position [130, 0]
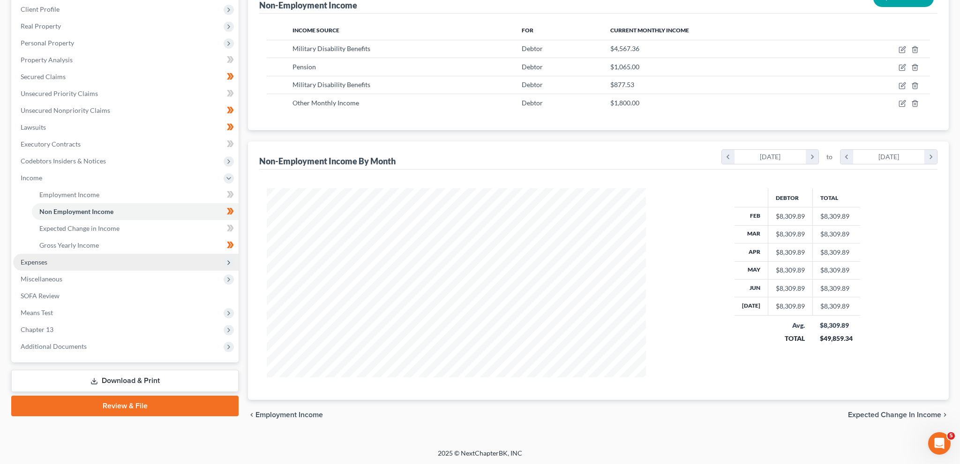
click at [60, 259] on span "Expenses" at bounding box center [125, 262] width 225 height 17
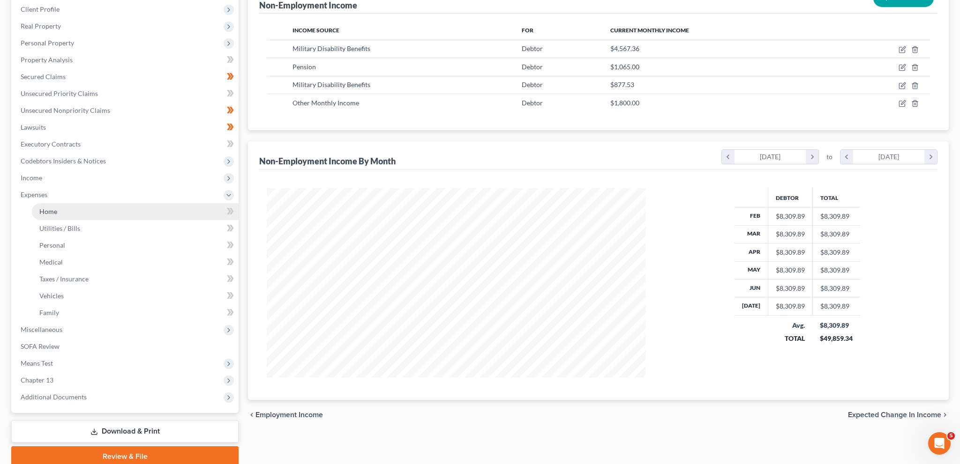
click at [76, 211] on link "Home" at bounding box center [135, 211] width 207 height 17
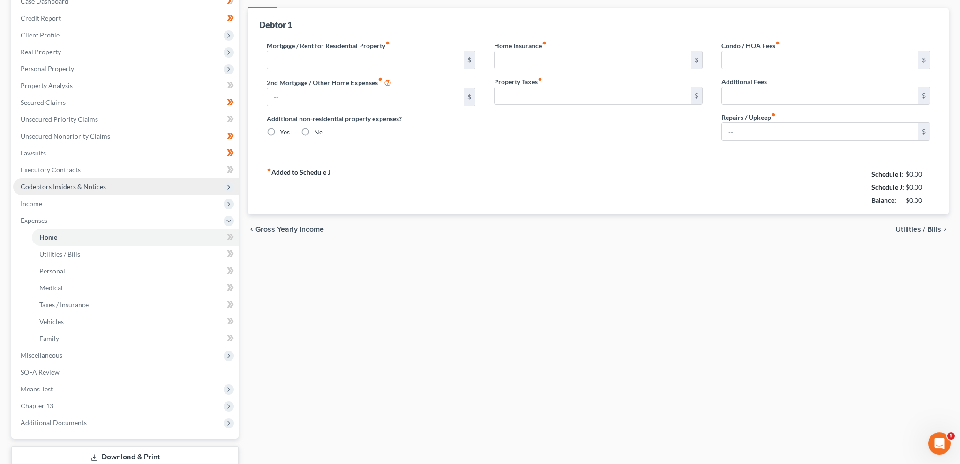
type input "2,613.00"
type input "0.00"
radio input "true"
type input "0.00"
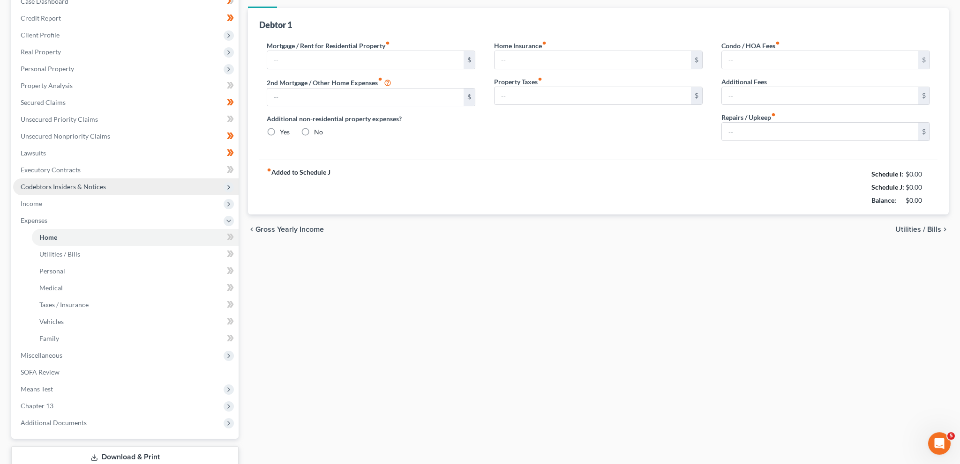
type input "0.00"
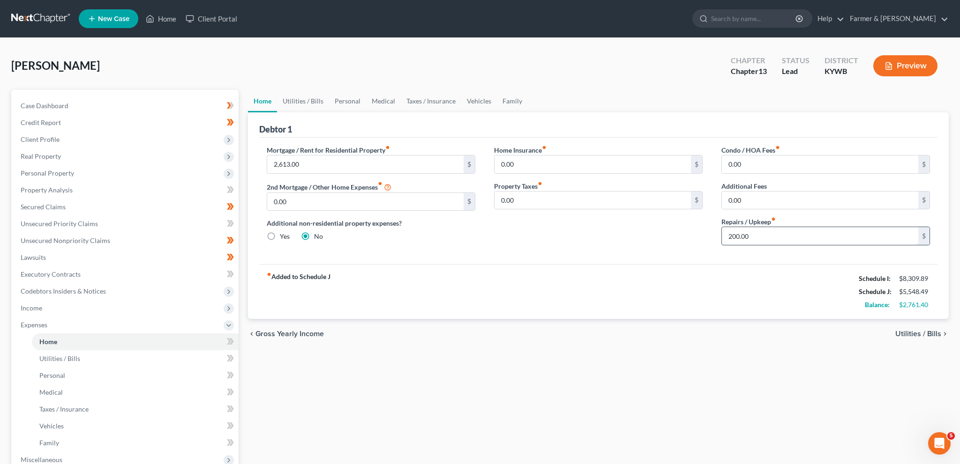
click at [755, 233] on input "200.00" at bounding box center [820, 236] width 196 height 18
type input "100.00"
click at [306, 99] on link "Utilities / Bills" at bounding box center [303, 101] width 52 height 22
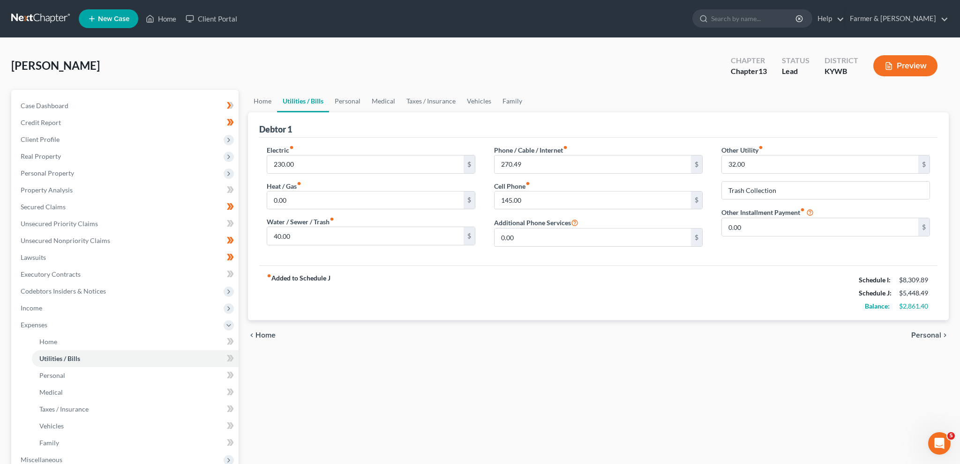
scroll to position [167, 0]
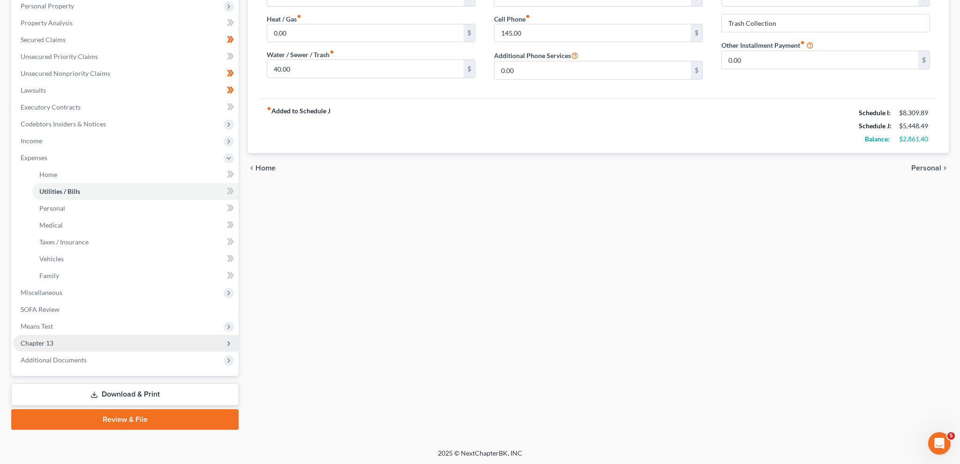
click at [97, 343] on span "Chapter 13" at bounding box center [125, 343] width 225 height 17
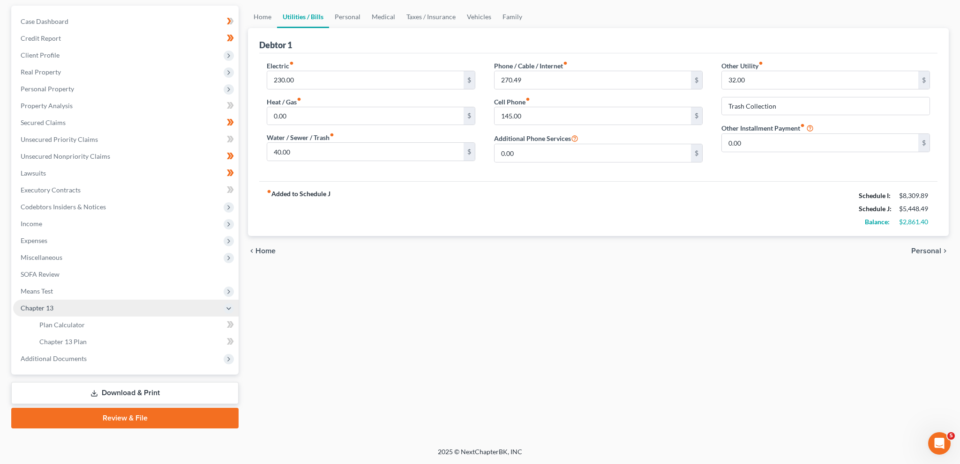
scroll to position [83, 0]
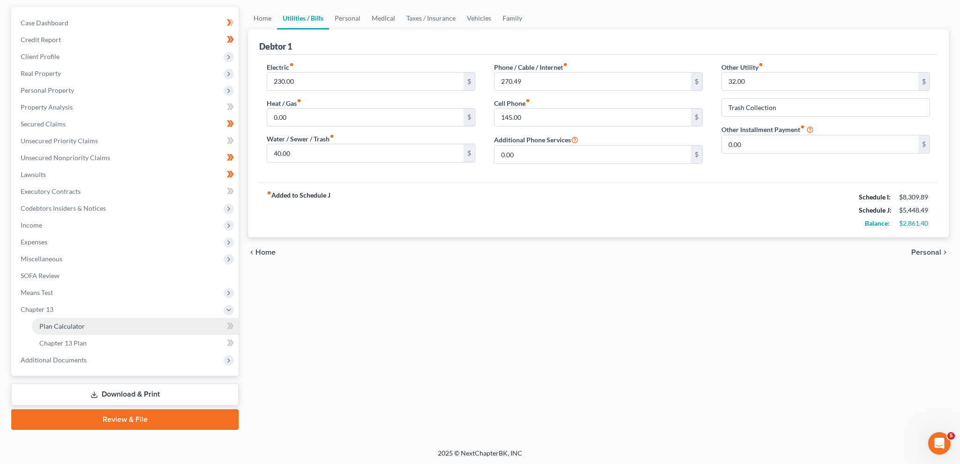
click at [98, 329] on link "Plan Calculator" at bounding box center [135, 326] width 207 height 17
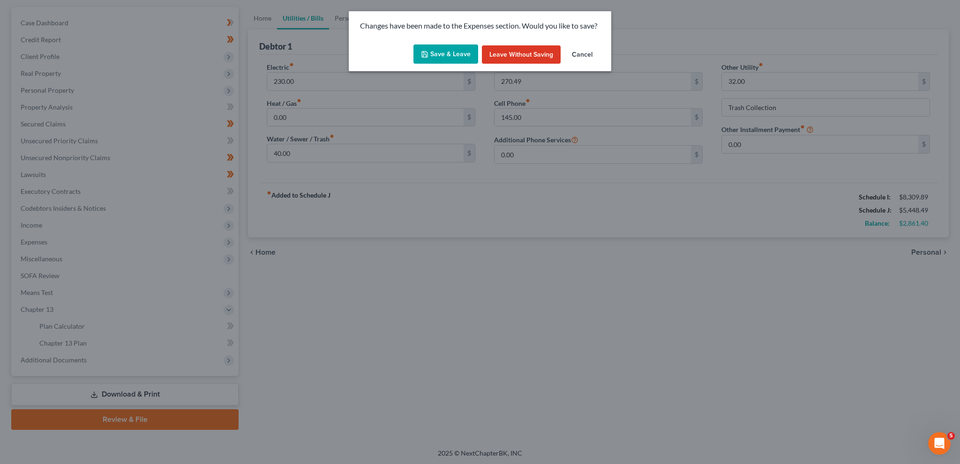
click at [456, 49] on button "Save & Leave" at bounding box center [445, 55] width 65 height 20
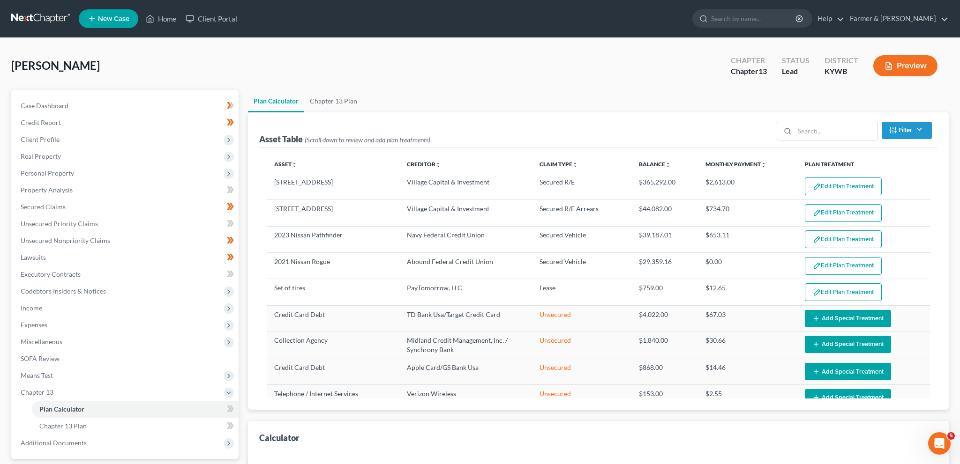
select select "59"
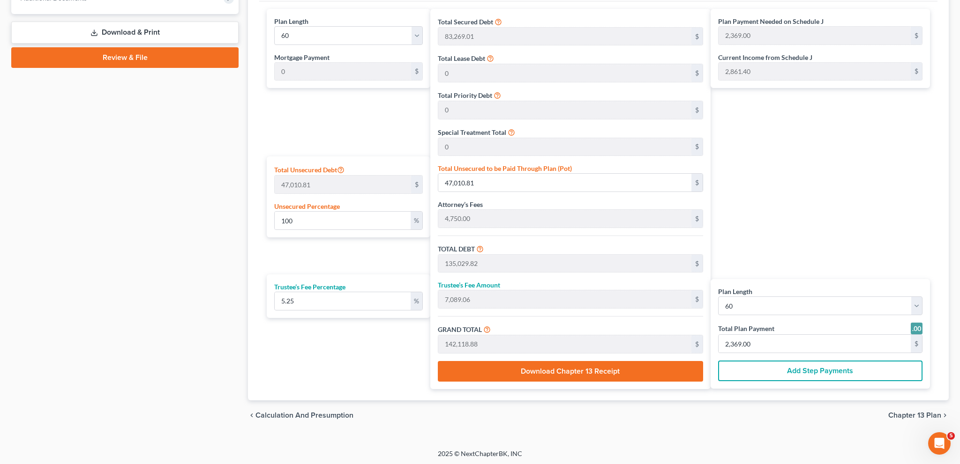
scroll to position [115, 0]
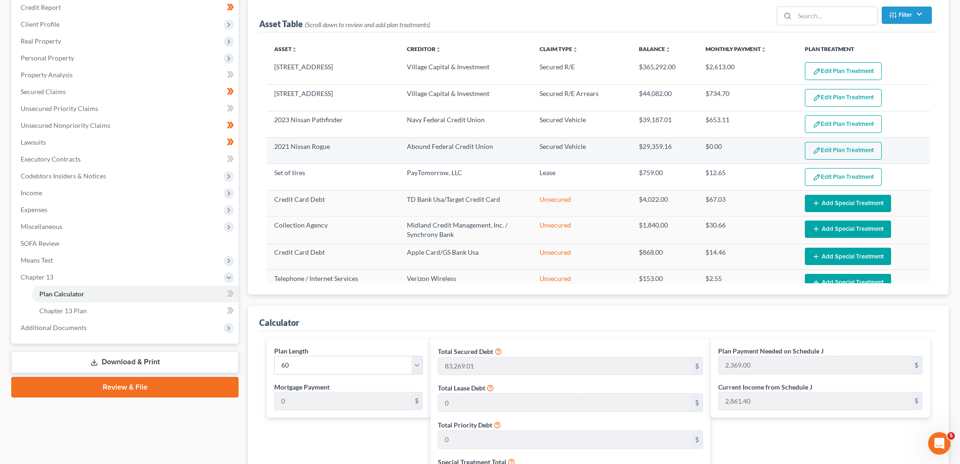
click at [826, 143] on button "Edit Plan Treatment" at bounding box center [842, 151] width 77 height 18
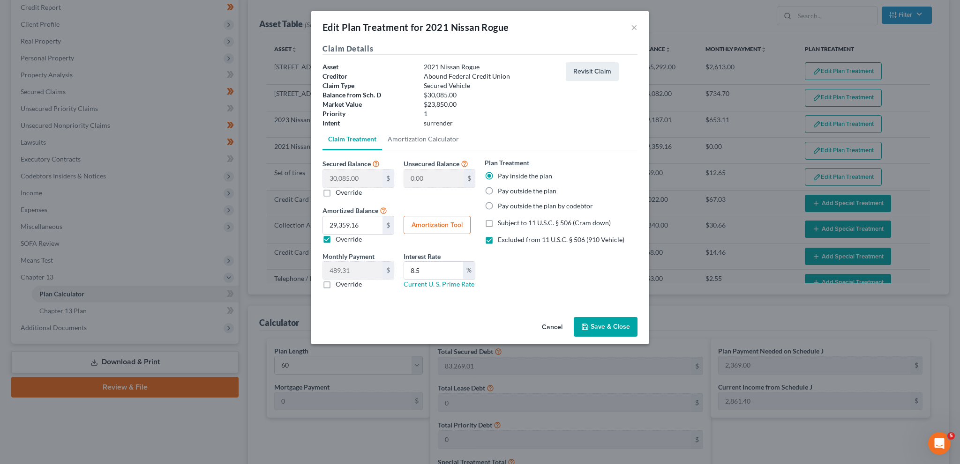
click at [498, 190] on label "Pay outside the plan" at bounding box center [527, 190] width 59 height 9
click at [501, 190] on input "Pay outside the plan" at bounding box center [504, 189] width 6 height 6
radio input "true"
click at [335, 236] on label "Override" at bounding box center [348, 239] width 26 height 9
click at [339, 236] on input "Override" at bounding box center [342, 238] width 6 height 6
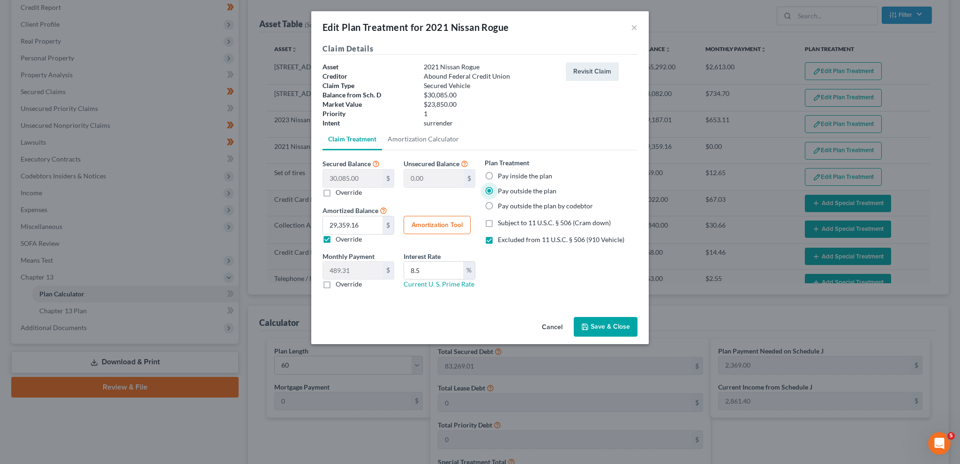
checkbox input "false"
type input "501.41"
click at [598, 323] on button "Save & Close" at bounding box center [605, 327] width 64 height 20
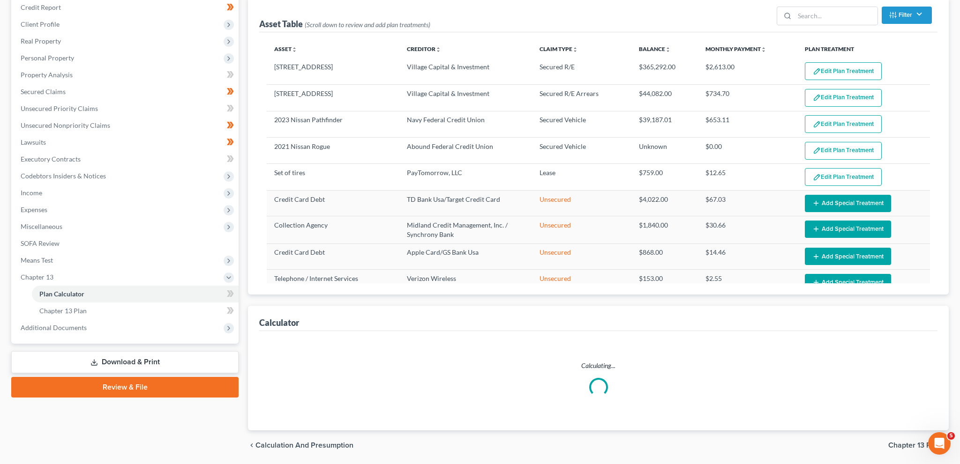
select select "59"
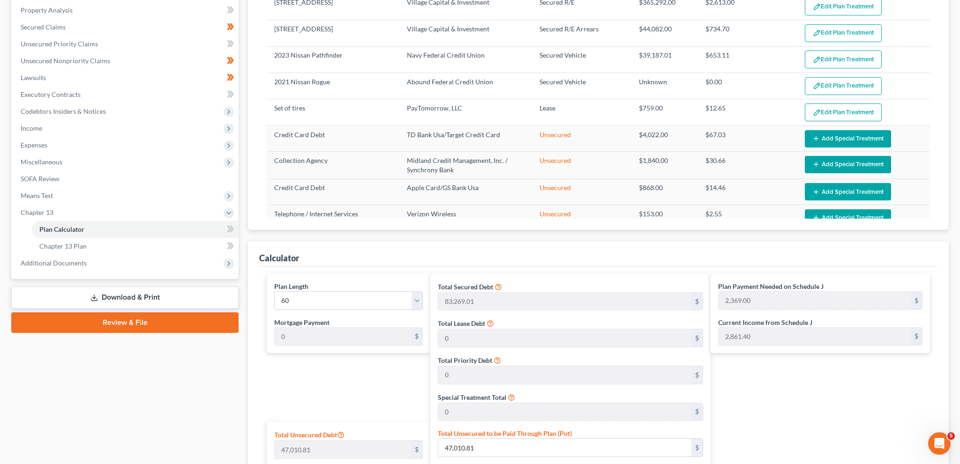
scroll to position [280, 0]
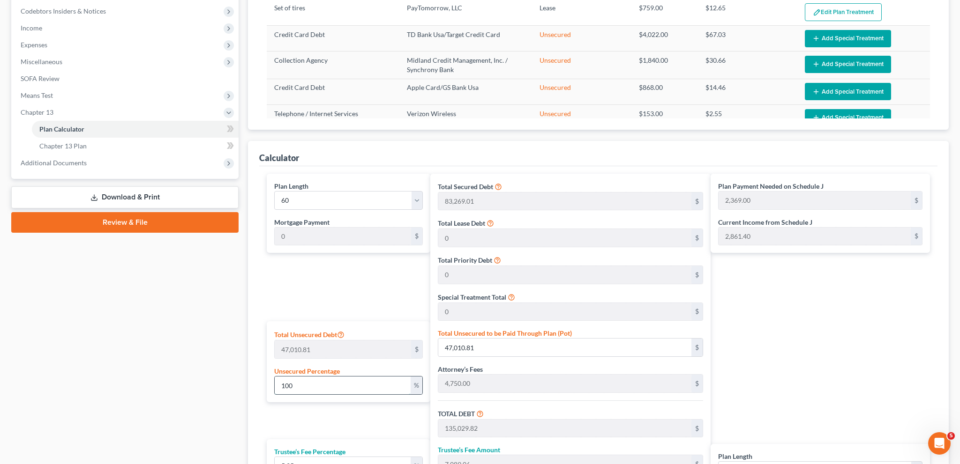
click at [339, 383] on input "100" at bounding box center [343, 386] width 136 height 18
type input "10"
type input "4,701.08"
type input "92,720.09"
type input "4,867.80"
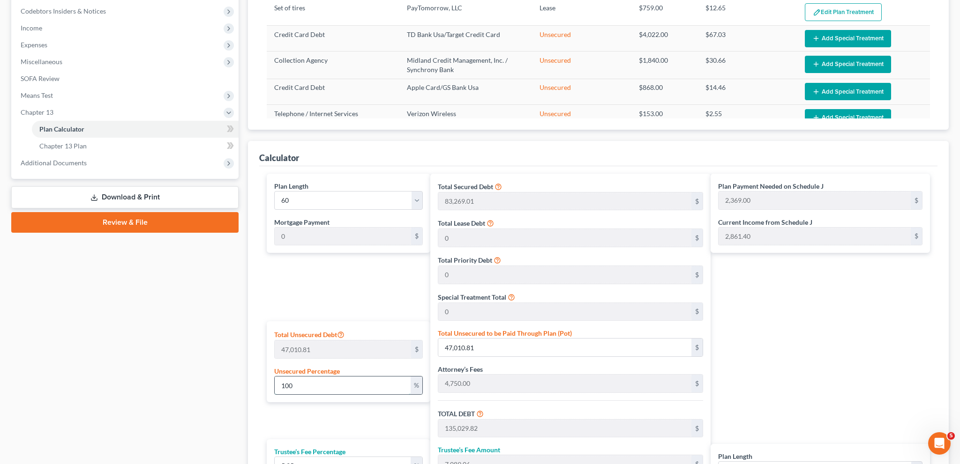
type input "97,587.89"
type input "1,626.00"
type input "1"
type input "470.10"
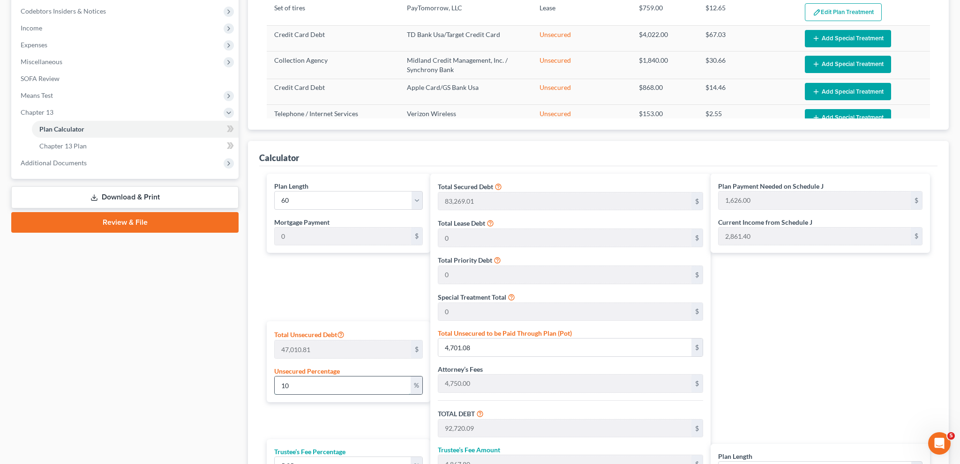
type input "88,489.11"
type input "4,645.67"
type input "93,134.79"
type input "1,552.00"
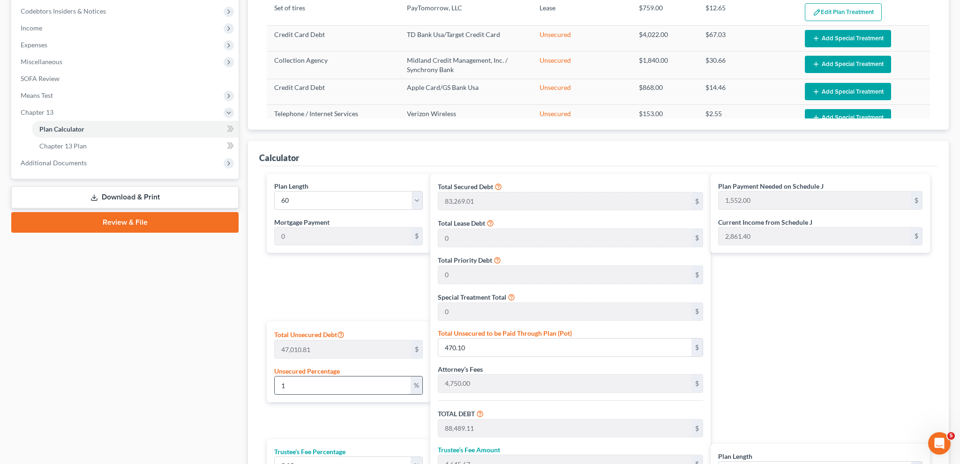
type input "88,019.01"
type input "4,620.99"
type input "92,640.00"
type input "1,544.00"
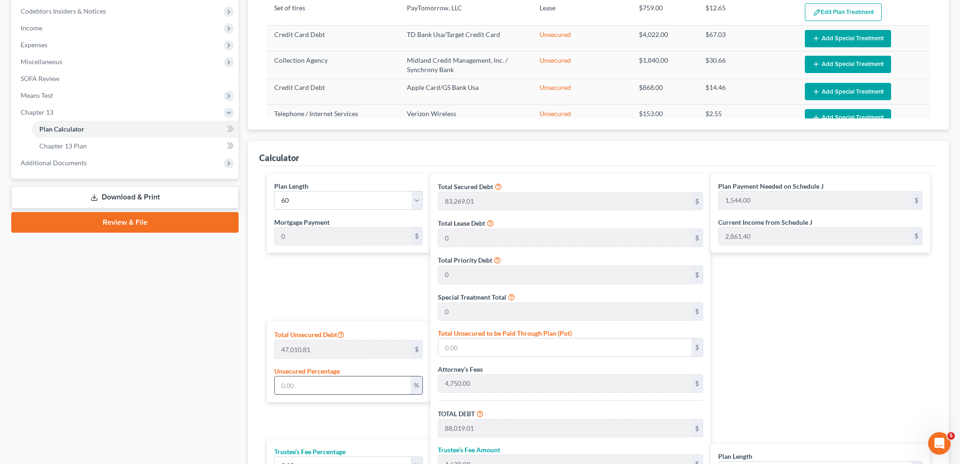
type input "5"
type input "2,350.54"
type input "90,369.55"
type input "4,744.40"
type input "95,113.95"
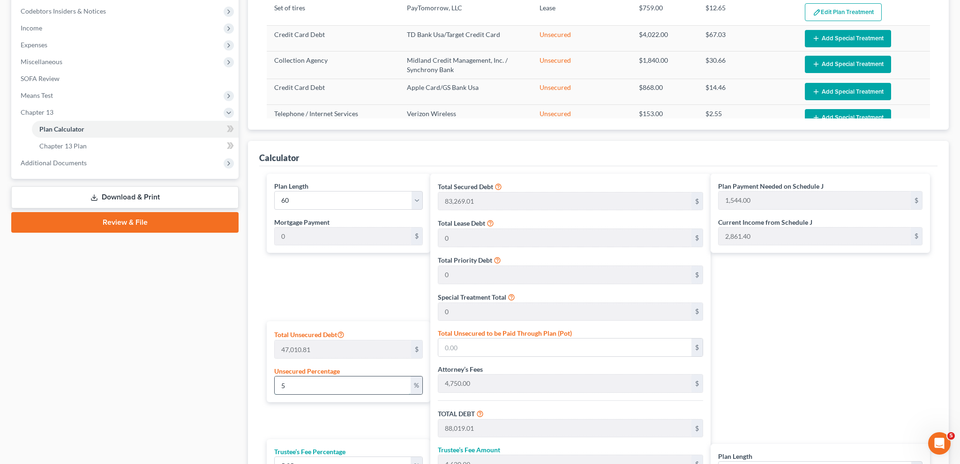
type input "1,585.00"
type input "50"
type input "23,505.40"
type input "111,524.41"
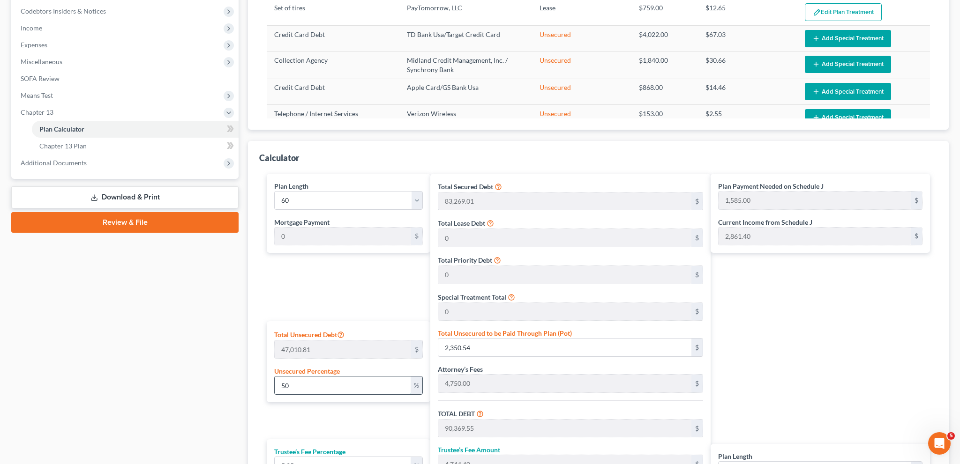
type input "5,855.03"
type input "117,379.44"
type input "1,956.00"
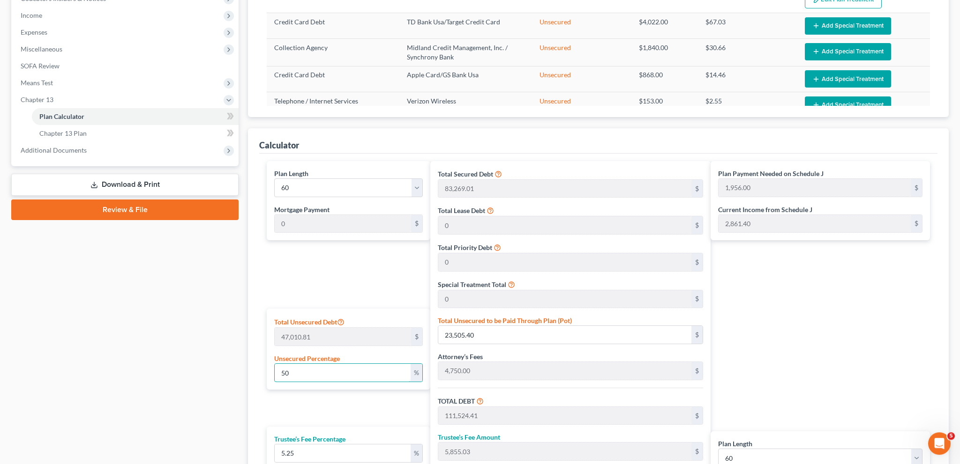
scroll to position [445, 0]
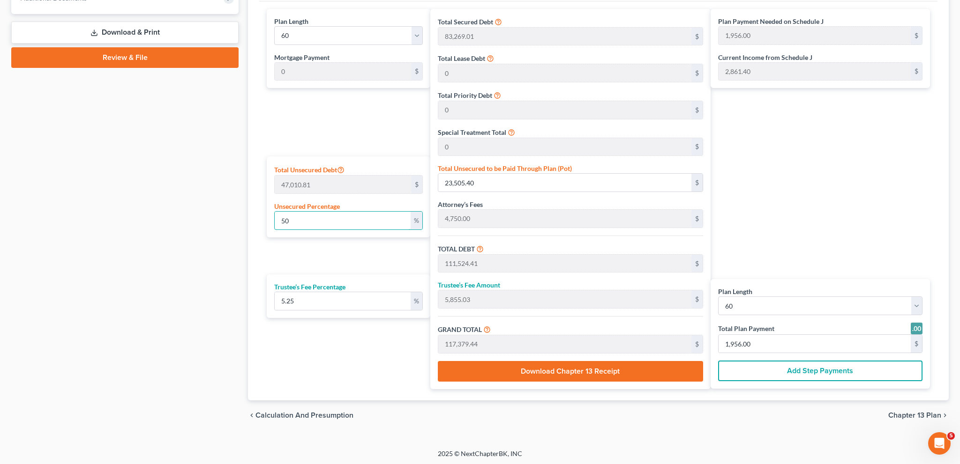
type input "50"
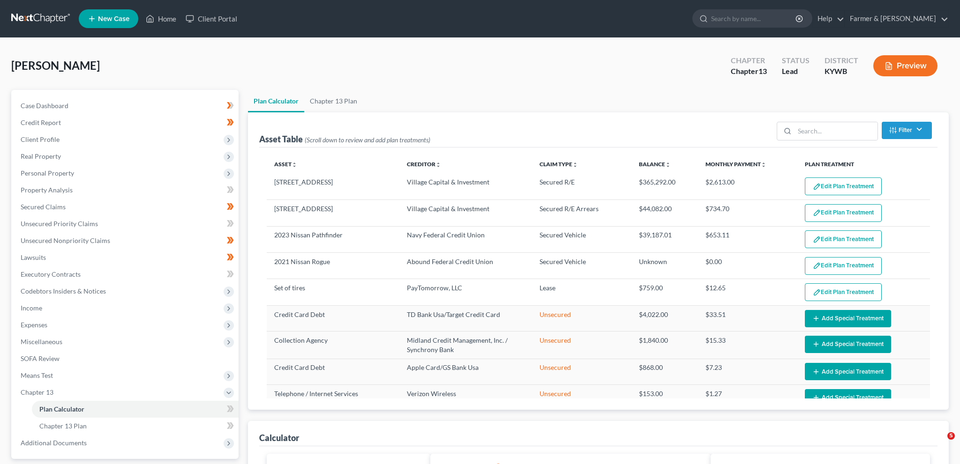
select select "59"
click at [158, 15] on link "Home" at bounding box center [161, 18] width 40 height 17
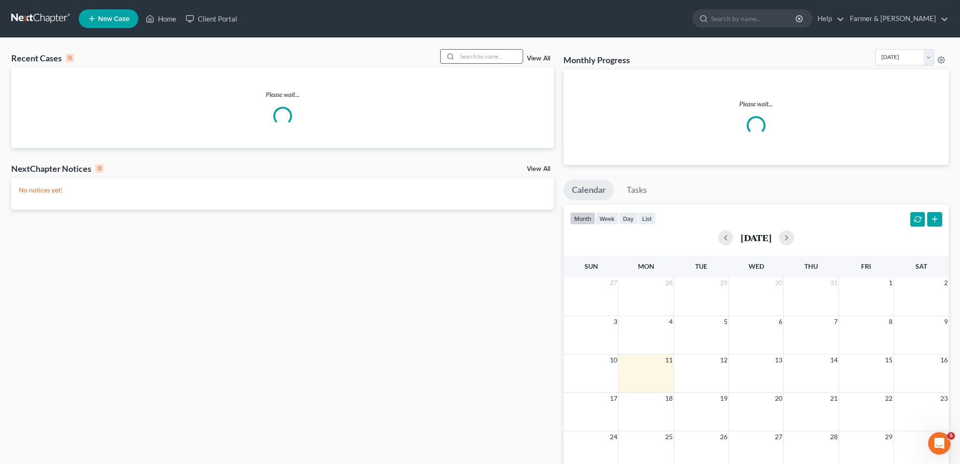
click at [490, 57] on input "search" at bounding box center [490, 57] width 66 height 14
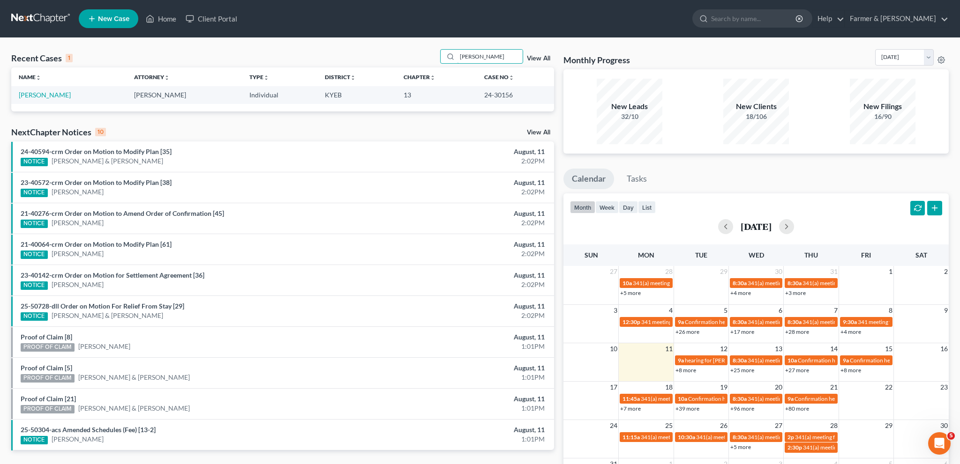
drag, startPoint x: 368, startPoint y: 46, endPoint x: 363, endPoint y: 47, distance: 5.2
click at [457, 50] on input "JOSEPH HUDSON" at bounding box center [490, 57] width 66 height 14
type input "william borden"
click at [39, 93] on link "[PERSON_NAME]" at bounding box center [45, 95] width 52 height 8
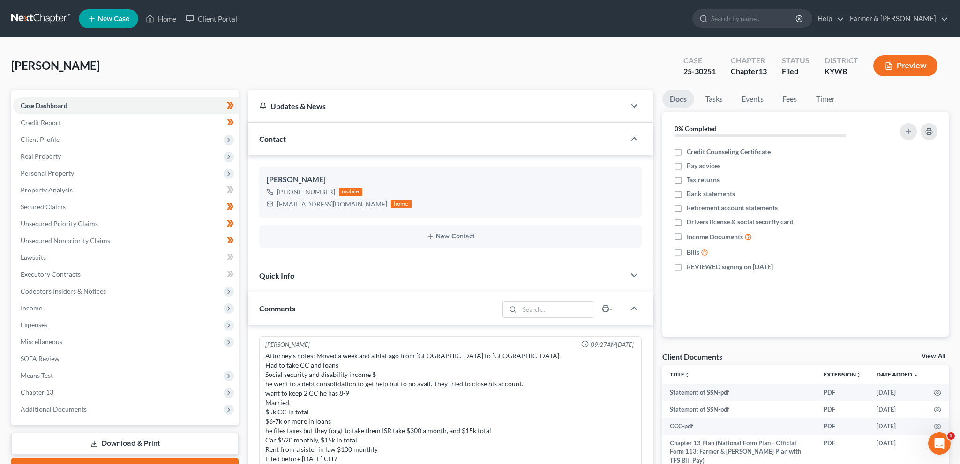
scroll to position [275, 0]
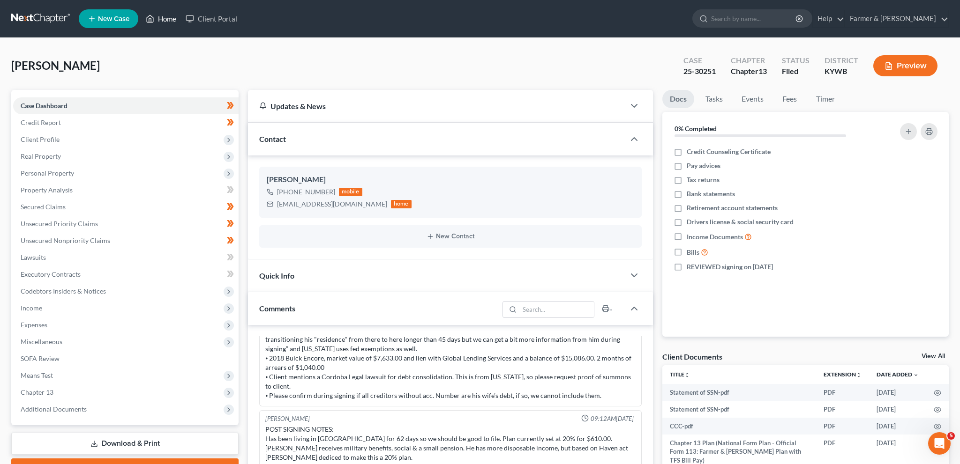
click at [172, 17] on link "Home" at bounding box center [161, 18] width 40 height 17
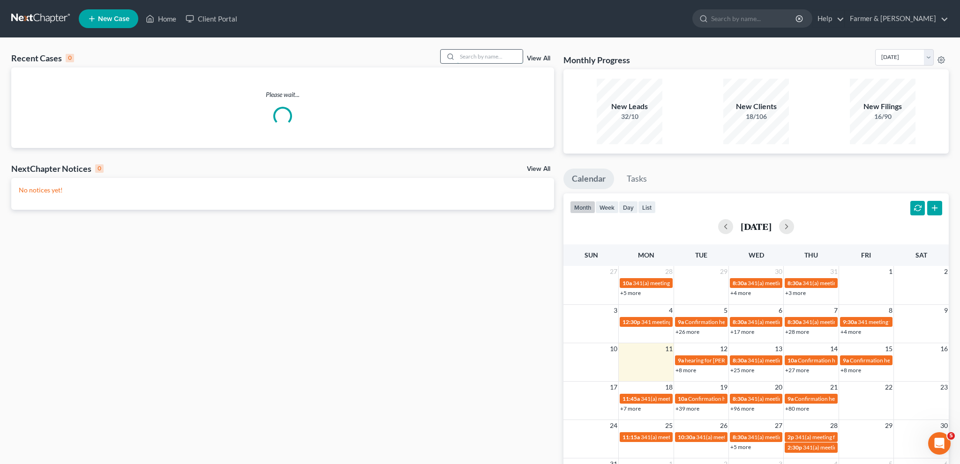
click at [475, 58] on input "search" at bounding box center [490, 57] width 66 height 14
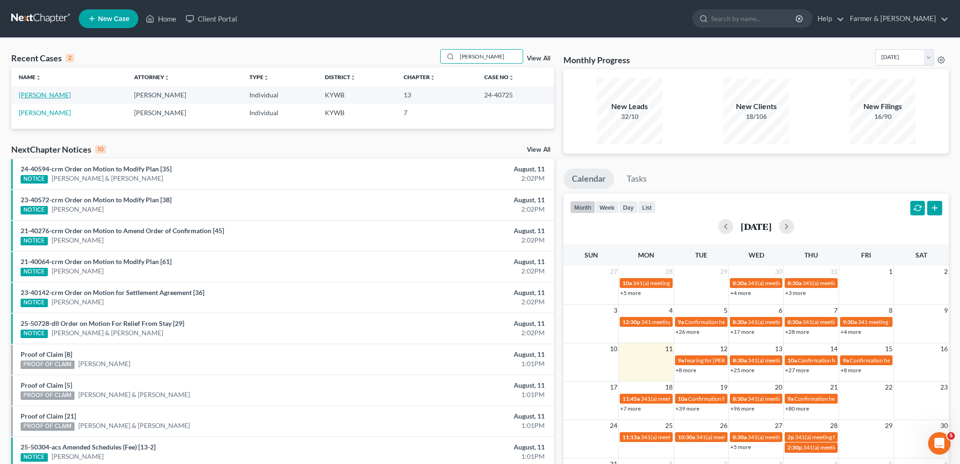
type input "emily price"
click at [25, 98] on link "[PERSON_NAME]" at bounding box center [45, 95] width 52 height 8
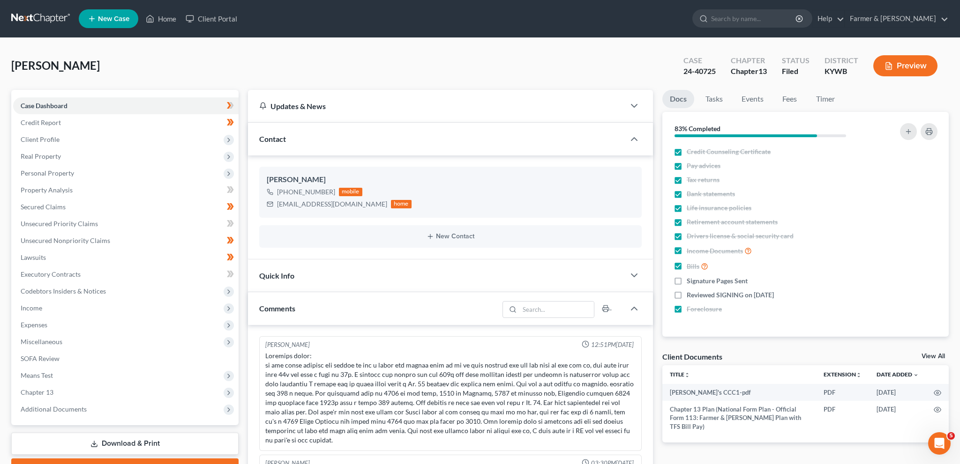
scroll to position [111, 0]
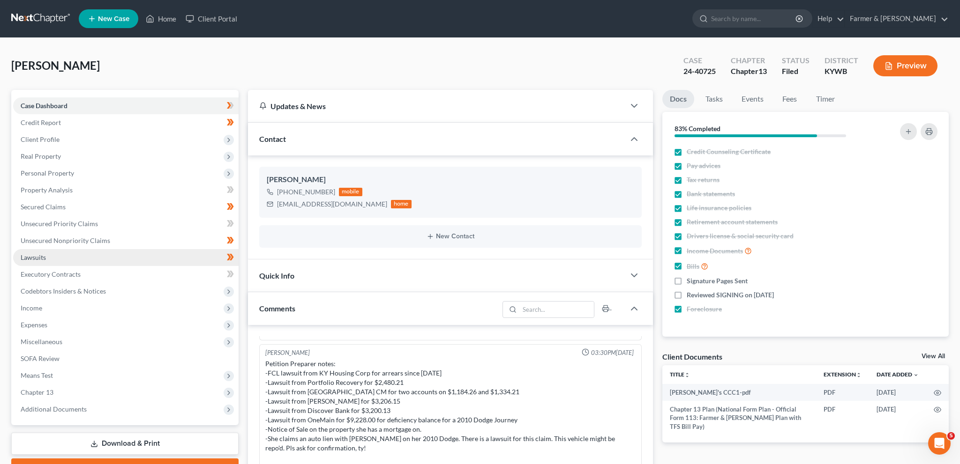
click at [72, 257] on link "Lawsuits" at bounding box center [125, 257] width 225 height 17
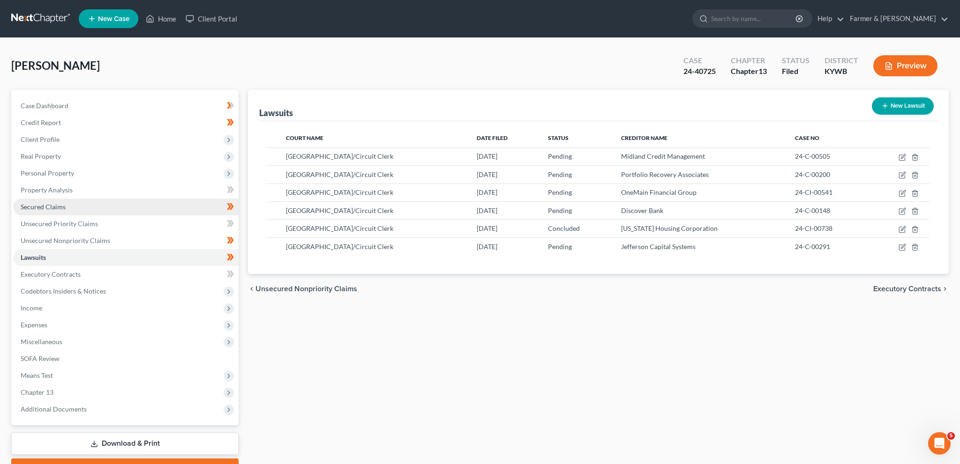
click at [33, 209] on span "Secured Claims" at bounding box center [43, 207] width 45 height 8
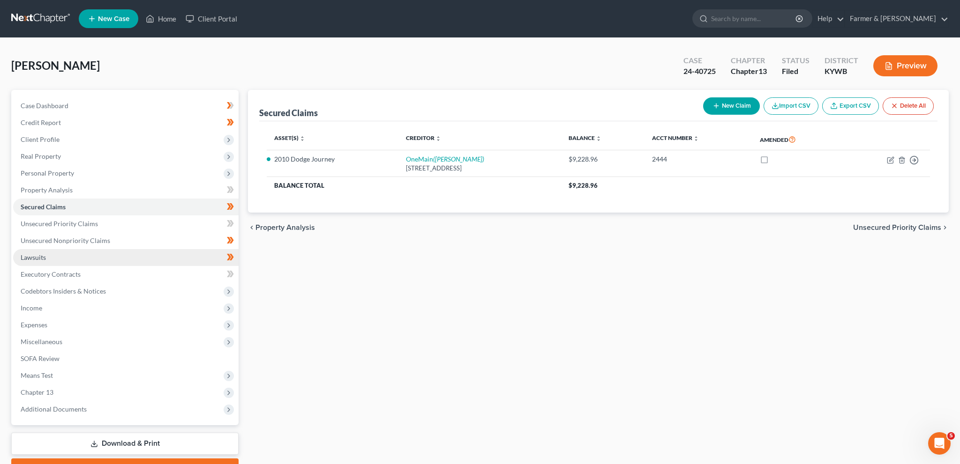
click at [41, 256] on span "Lawsuits" at bounding box center [33, 257] width 25 height 8
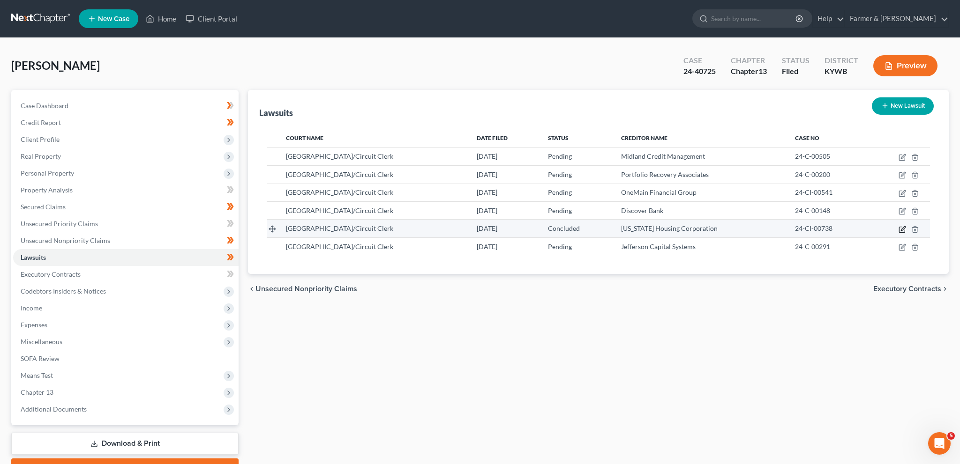
click at [901, 228] on icon "button" at bounding box center [901, 229] width 7 height 7
select select "18"
select select "2"
select select "18"
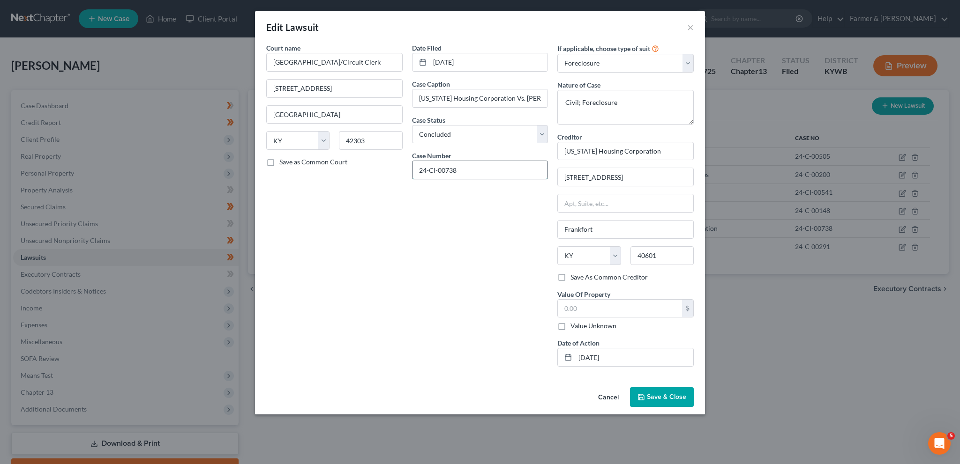
drag, startPoint x: 431, startPoint y: 171, endPoint x: 333, endPoint y: 171, distance: 98.4
click at [412, 171] on input "24-CI-00738" at bounding box center [479, 170] width 135 height 18
click at [652, 400] on button "Save & Close" at bounding box center [662, 397] width 64 height 20
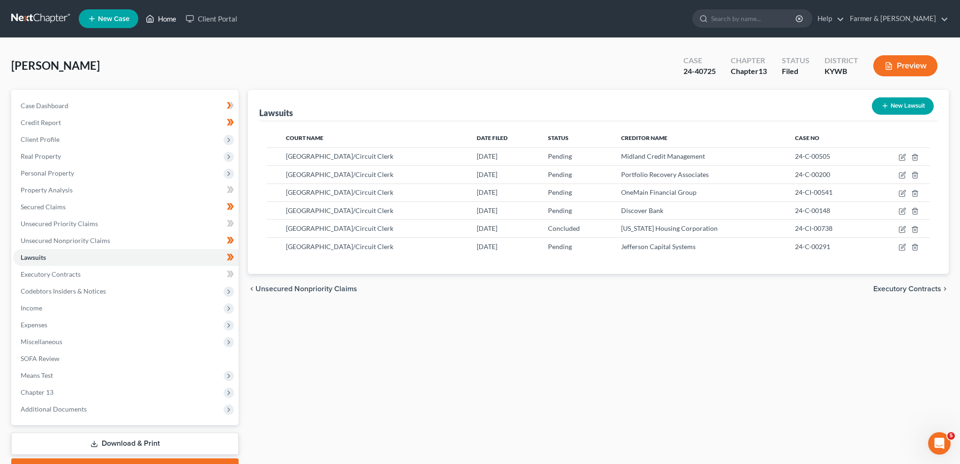
click at [154, 14] on icon at bounding box center [150, 18] width 8 height 11
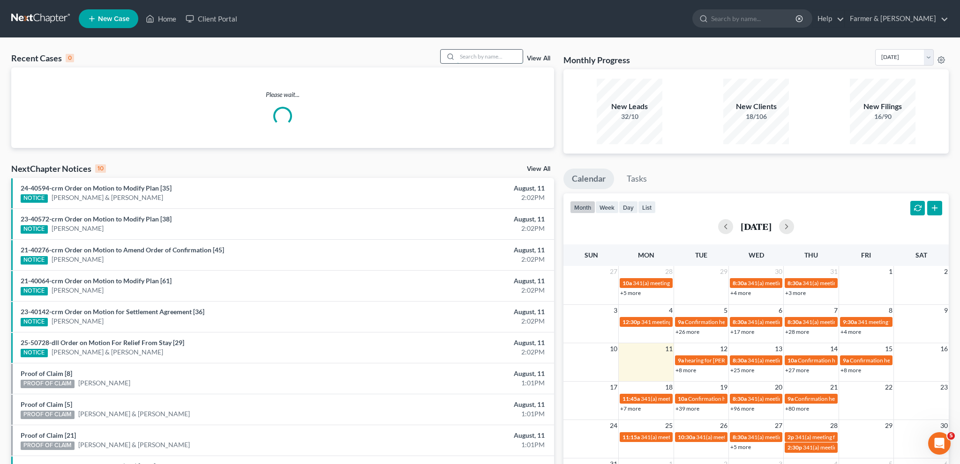
click at [492, 57] on input "search" at bounding box center [490, 57] width 66 height 14
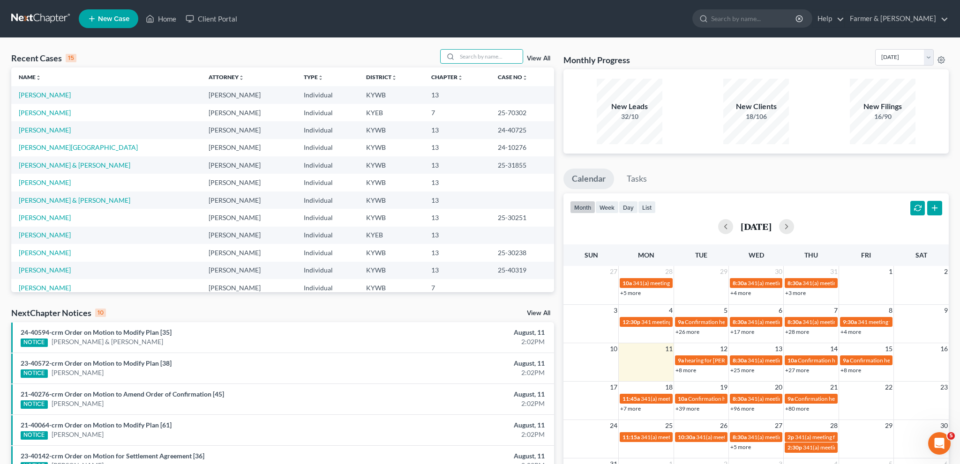
click at [355, 308] on div "NextChapter Notices 10 View All" at bounding box center [282, 314] width 543 height 15
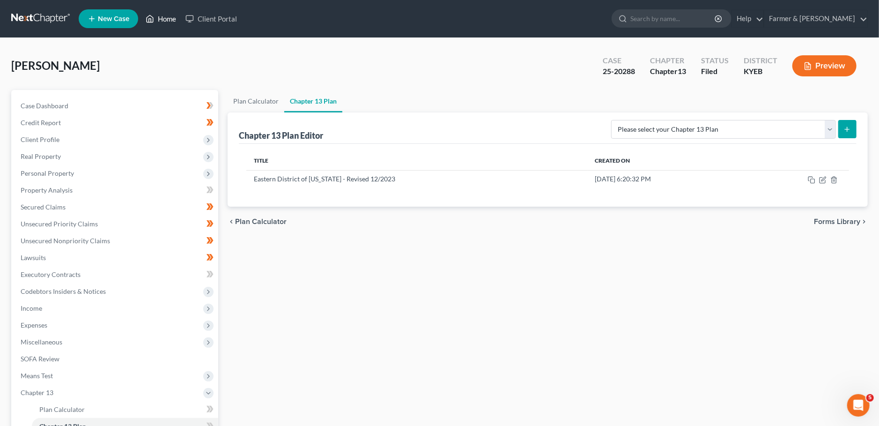
click at [151, 19] on polyline at bounding box center [150, 21] width 2 height 4
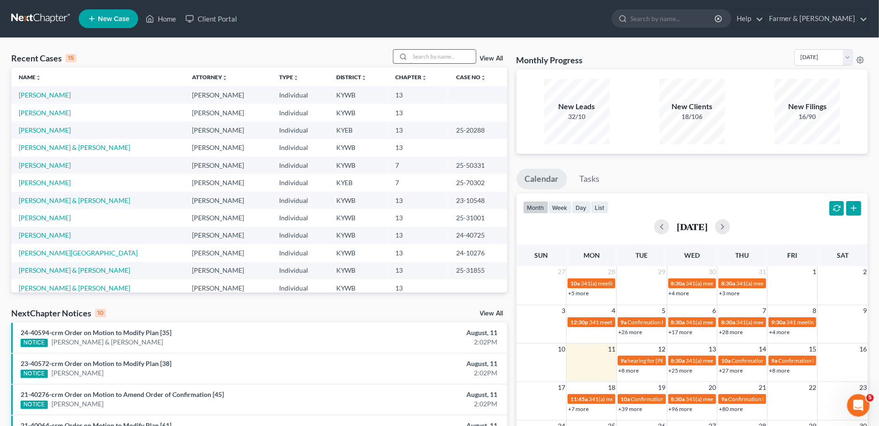
click at [442, 52] on input "search" at bounding box center [443, 57] width 66 height 14
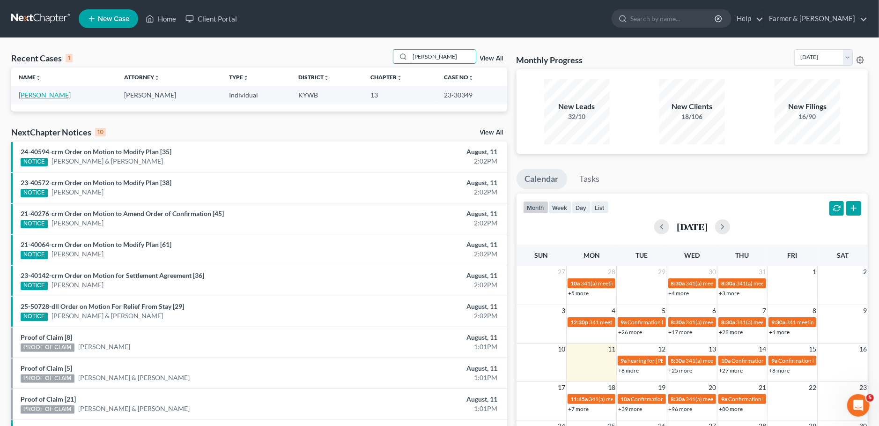
type input "[PERSON_NAME]"
click at [49, 95] on link "[PERSON_NAME]" at bounding box center [45, 95] width 52 height 8
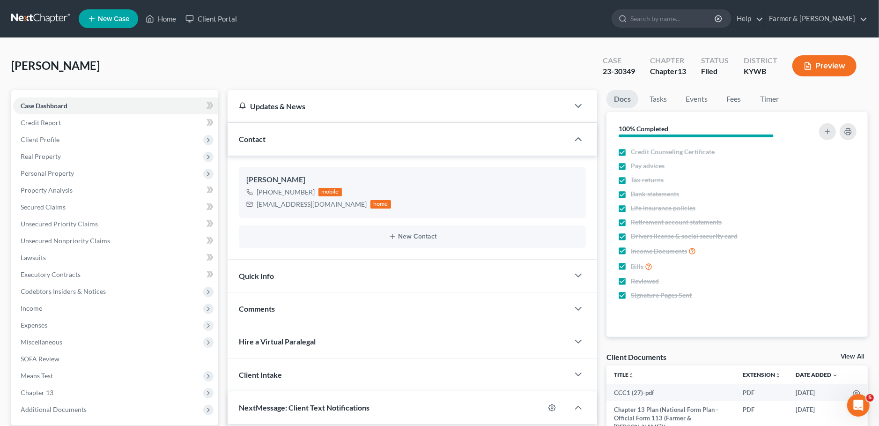
scroll to position [242, 0]
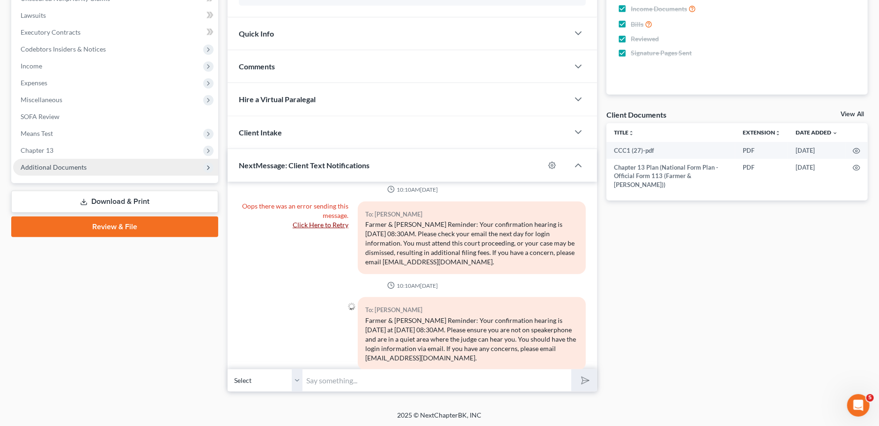
click at [69, 167] on span "Additional Documents" at bounding box center [54, 167] width 66 height 8
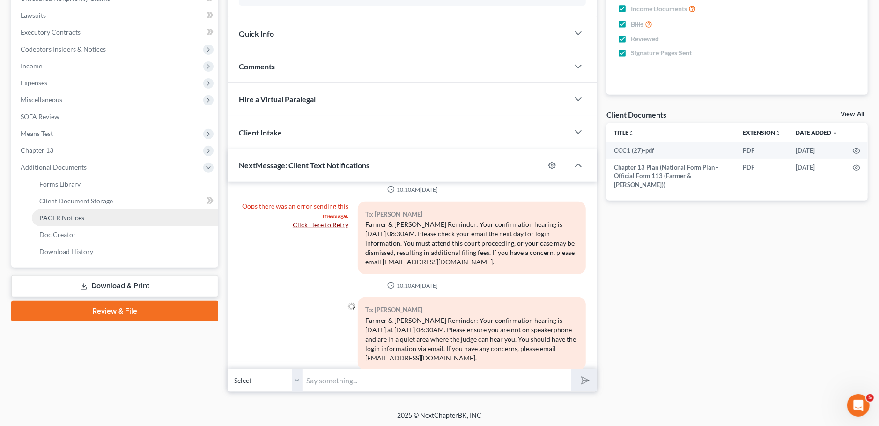
click at [76, 217] on span "PACER Notices" at bounding box center [61, 218] width 45 height 8
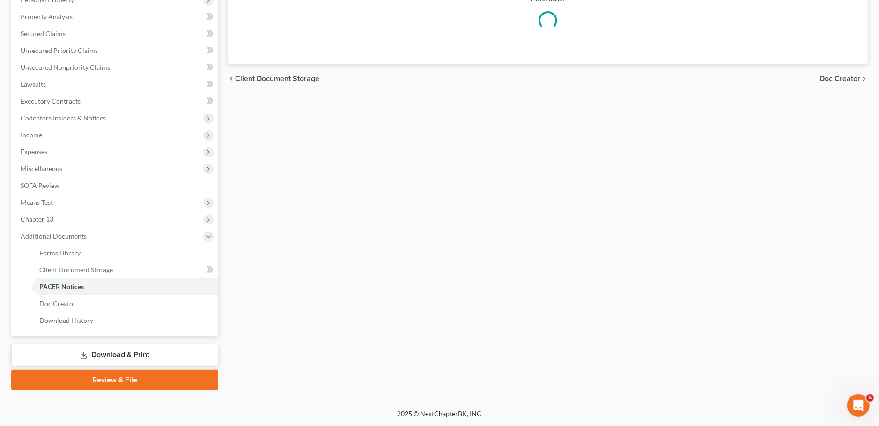
scroll to position [172, 0]
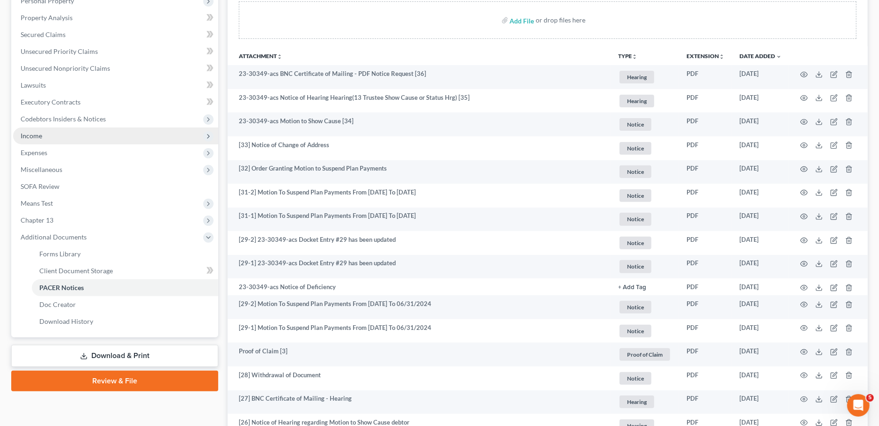
click at [38, 138] on span "Income" at bounding box center [32, 136] width 22 height 8
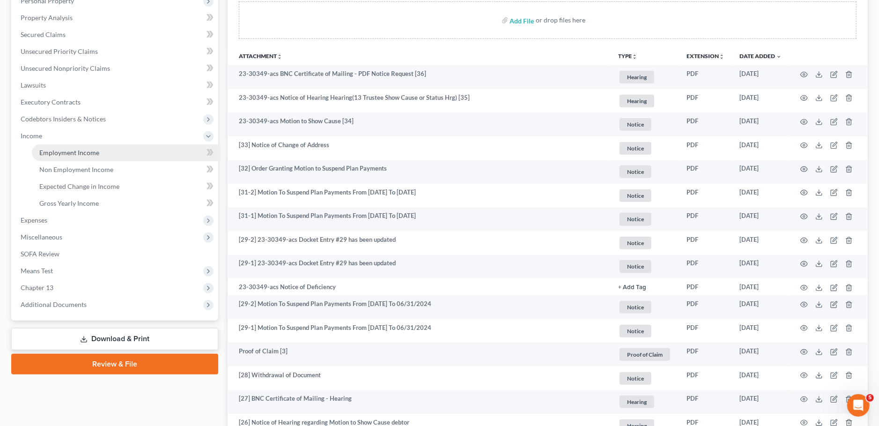
click at [39, 148] on link "Employment Income" at bounding box center [125, 152] width 186 height 17
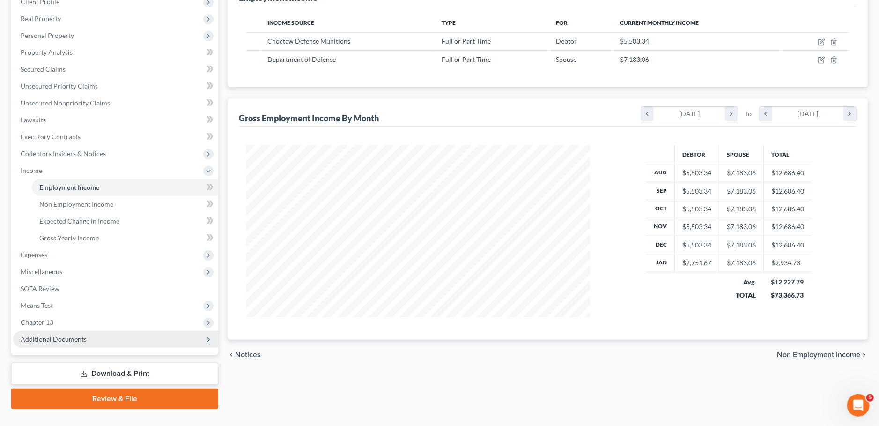
scroll to position [156, 0]
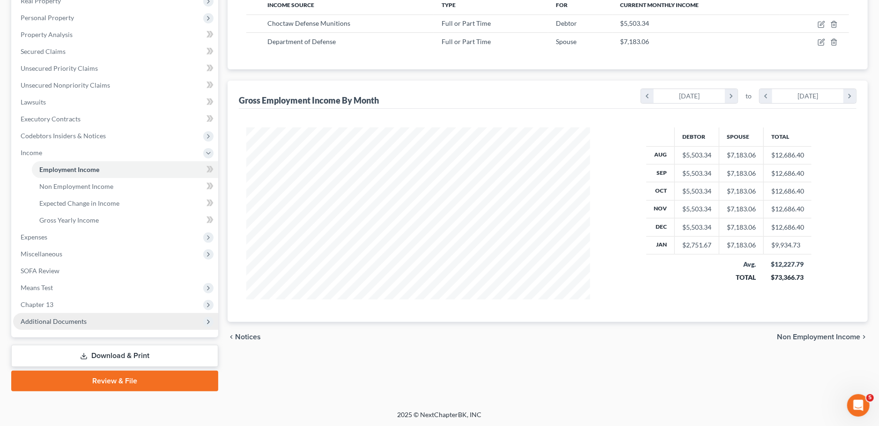
click at [54, 321] on span "Additional Documents" at bounding box center [54, 321] width 66 height 8
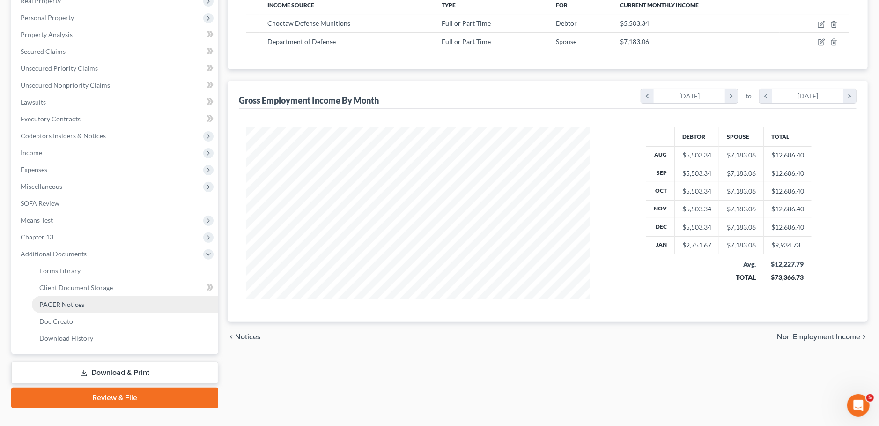
click at [61, 305] on span "PACER Notices" at bounding box center [61, 304] width 45 height 8
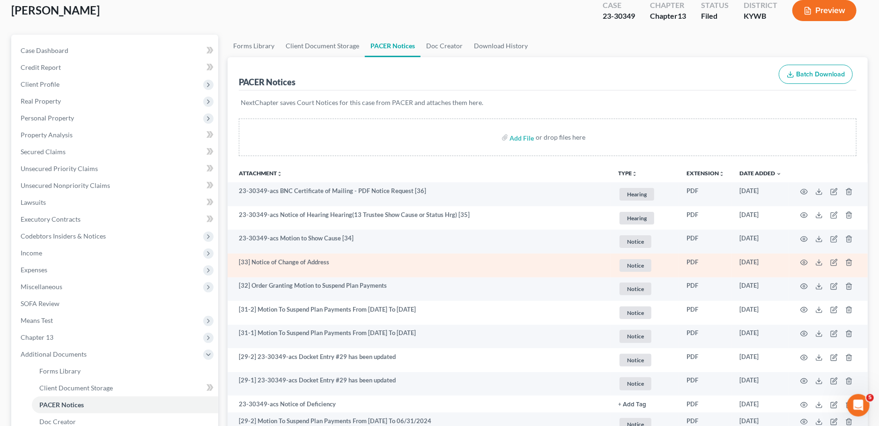
scroll to position [82, 0]
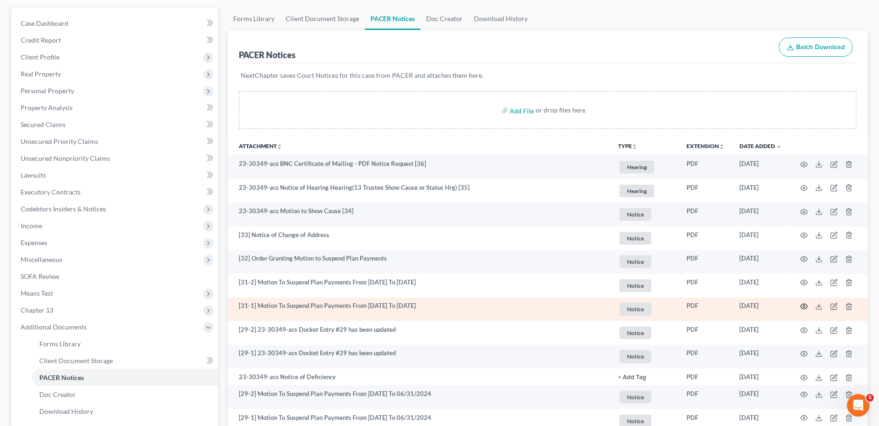
click at [804, 305] on circle "button" at bounding box center [804, 306] width 2 height 2
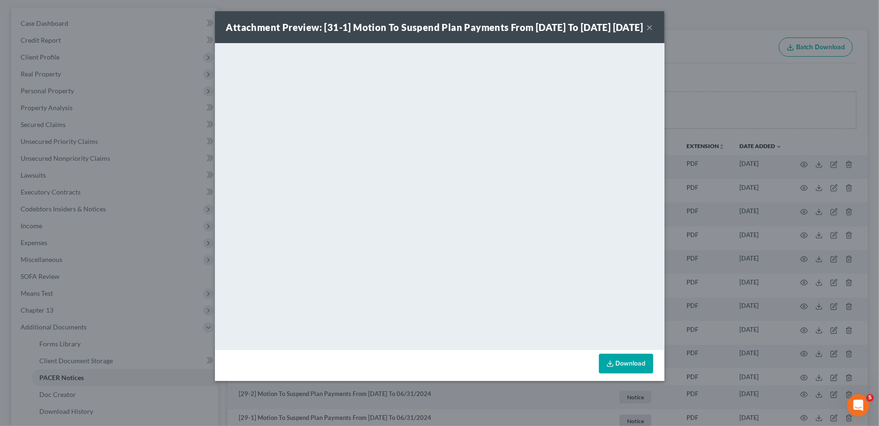
click at [649, 33] on button "×" at bounding box center [650, 27] width 7 height 11
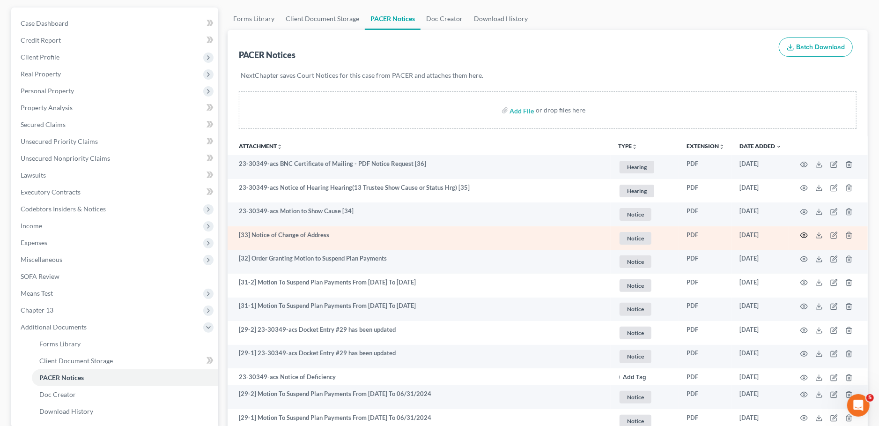
click at [803, 233] on icon "button" at bounding box center [804, 235] width 7 height 5
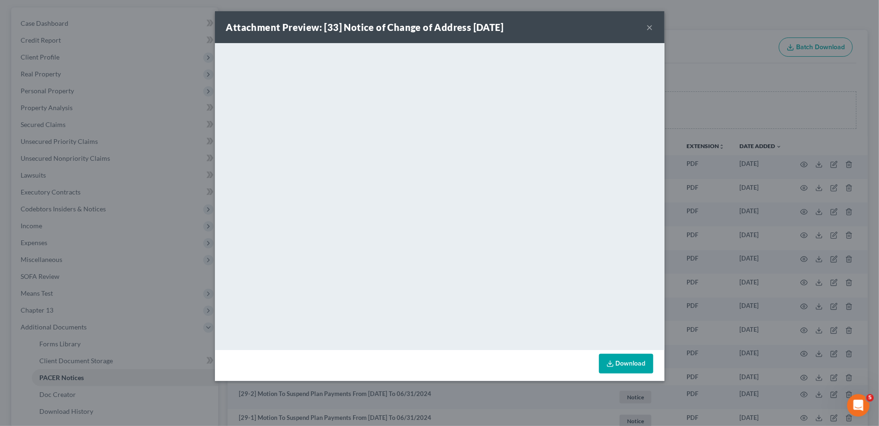
click at [651, 26] on button "×" at bounding box center [650, 27] width 7 height 11
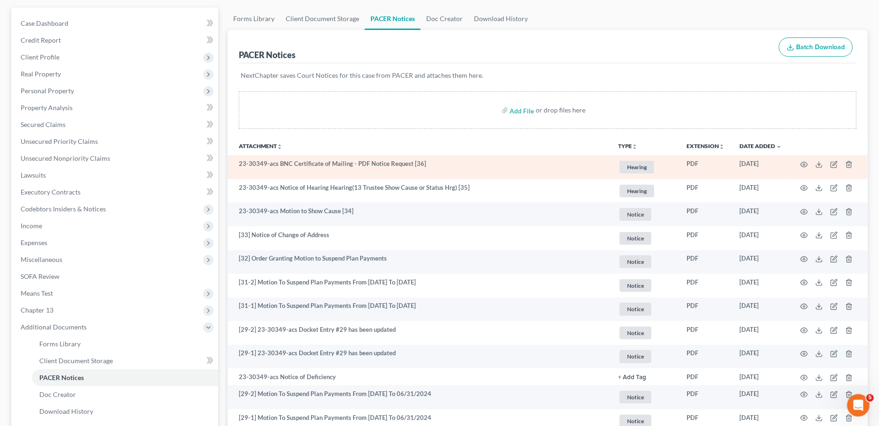
scroll to position [0, 0]
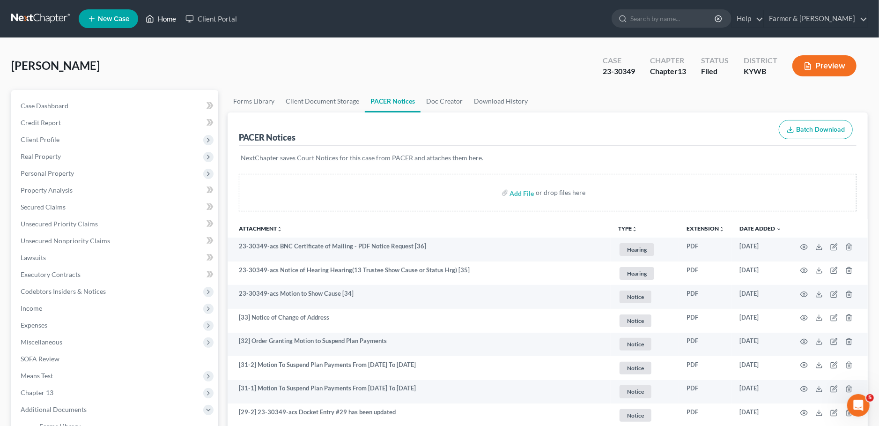
click at [165, 20] on link "Home" at bounding box center [161, 18] width 40 height 17
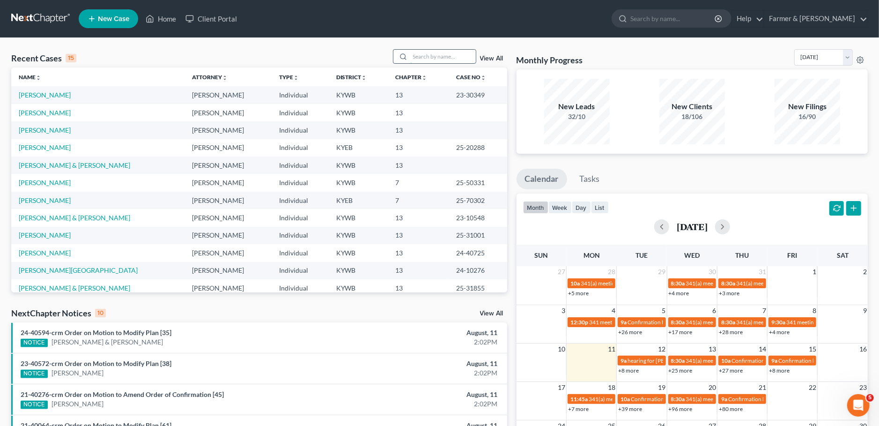
click at [420, 54] on input "search" at bounding box center [443, 57] width 66 height 14
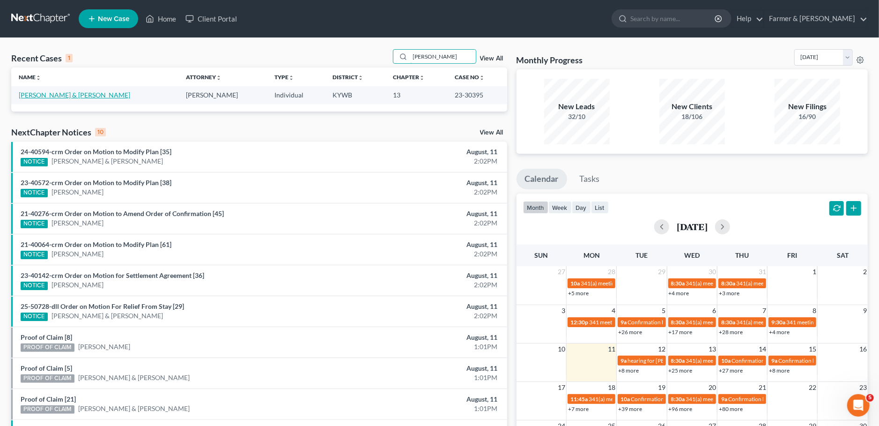
type input "laura richardson"
click at [67, 94] on link "[PERSON_NAME] & [PERSON_NAME]" at bounding box center [75, 95] width 112 height 8
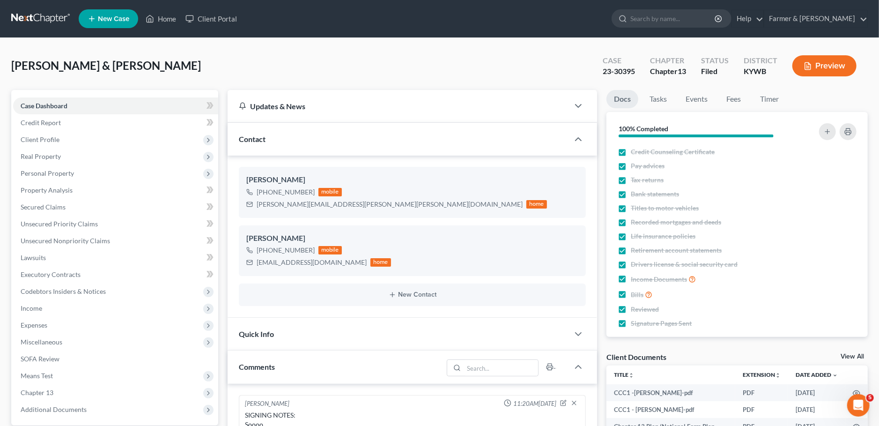
scroll to position [260, 0]
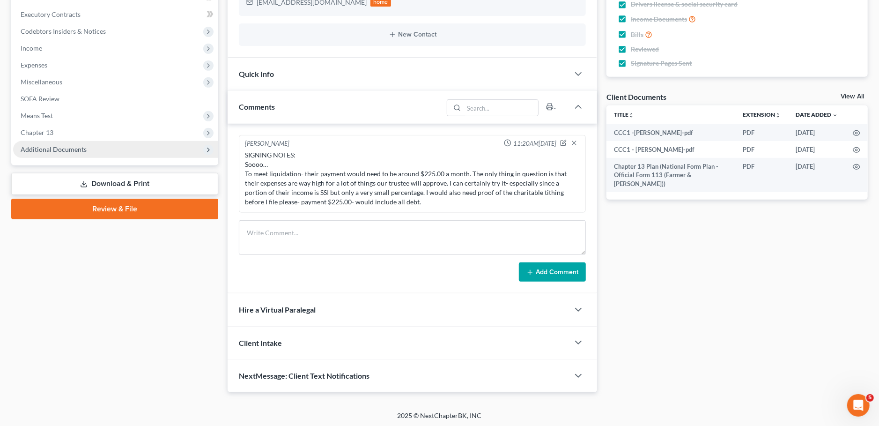
click at [58, 148] on span "Additional Documents" at bounding box center [54, 149] width 66 height 8
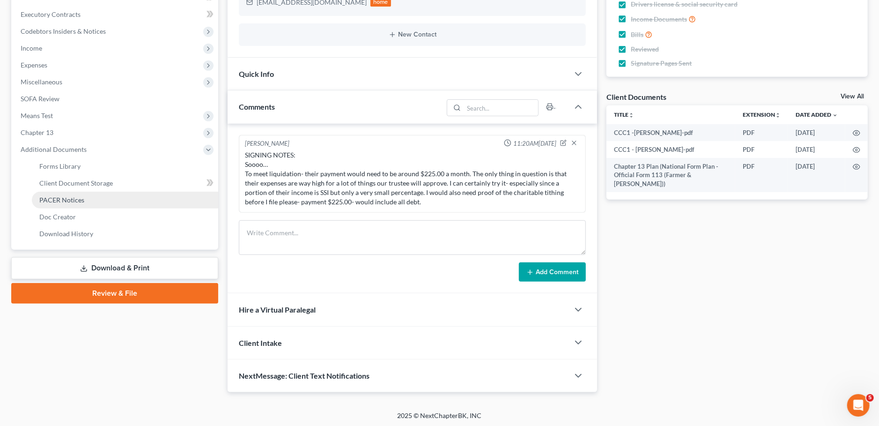
click at [59, 200] on span "PACER Notices" at bounding box center [61, 200] width 45 height 8
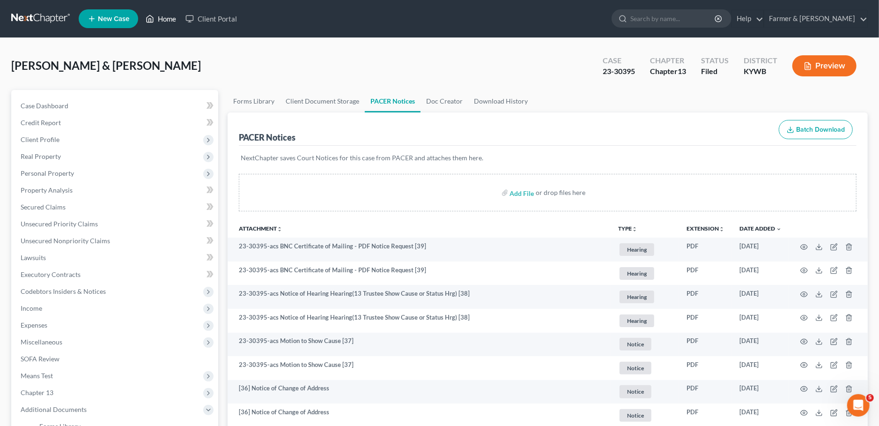
click at [157, 12] on link "Home" at bounding box center [161, 18] width 40 height 17
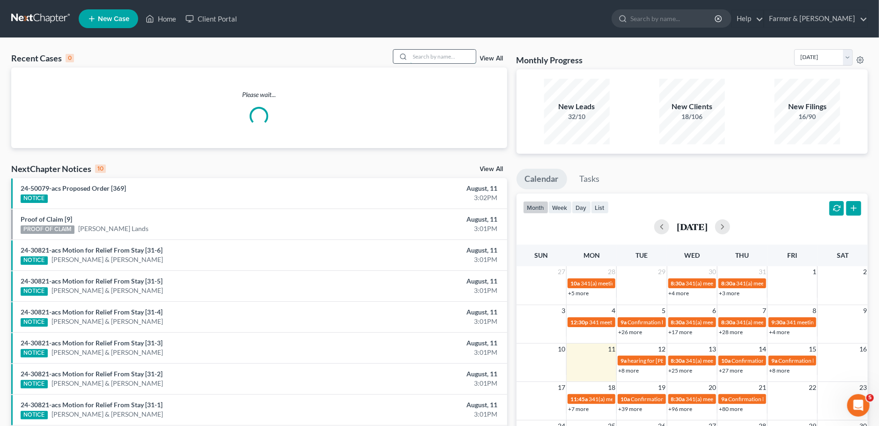
click at [444, 57] on input "search" at bounding box center [443, 57] width 66 height 14
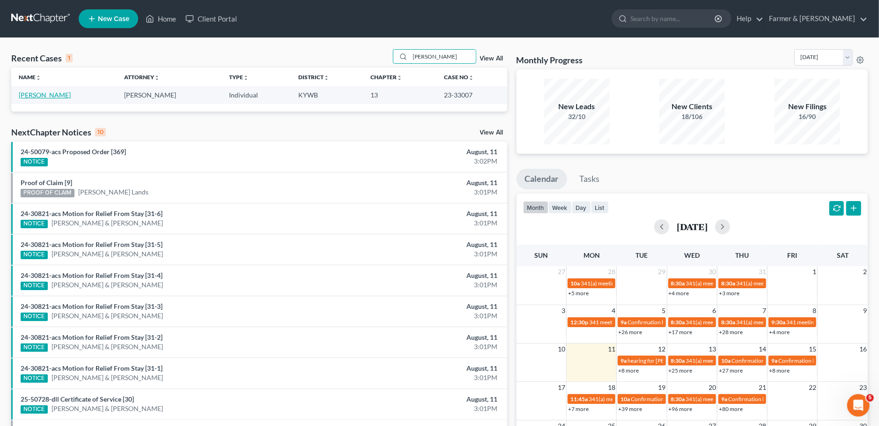
type input "deborah hayes"
click at [45, 93] on link "[PERSON_NAME]" at bounding box center [45, 95] width 52 height 8
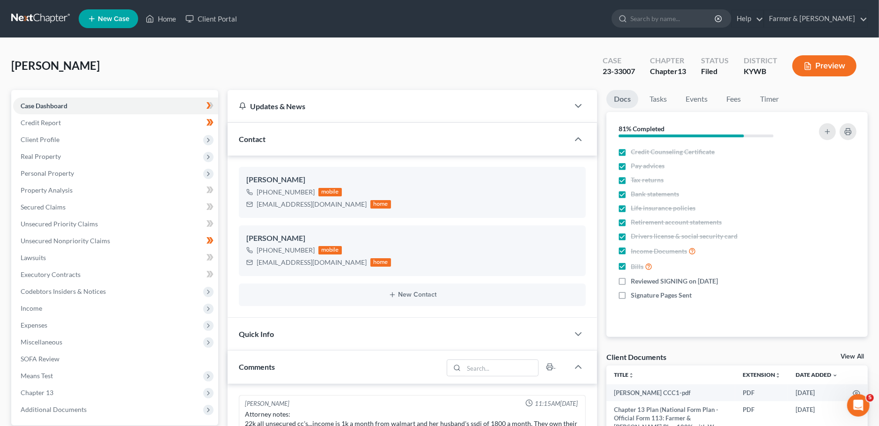
scroll to position [7, 0]
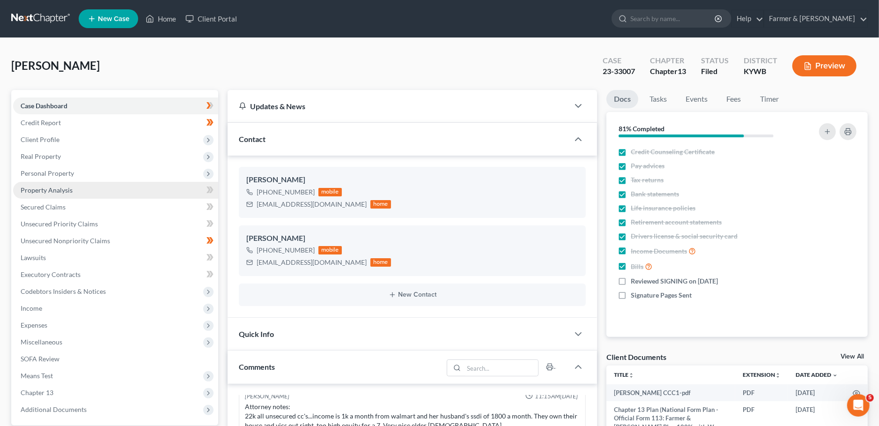
click at [47, 187] on span "Property Analysis" at bounding box center [47, 190] width 52 height 8
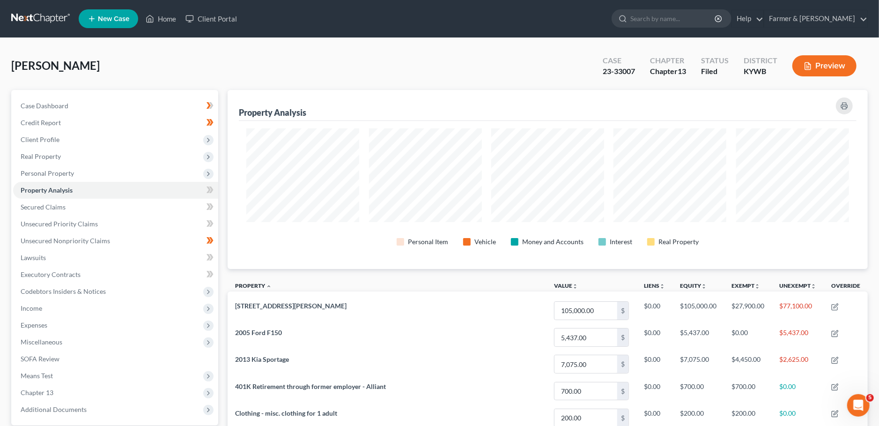
scroll to position [179, 640]
click at [64, 159] on span "Real Property" at bounding box center [115, 156] width 205 height 17
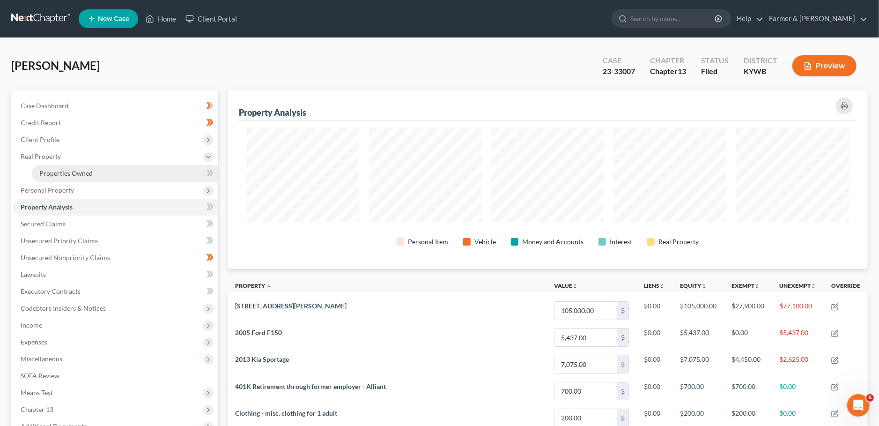
click at [61, 172] on span "Properties Owned" at bounding box center [65, 173] width 53 height 8
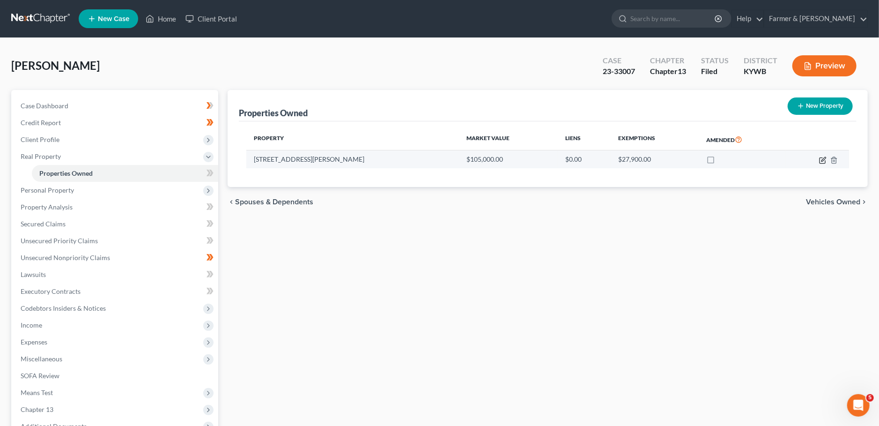
click at [823, 158] on icon "button" at bounding box center [822, 159] width 7 height 7
select select "18"
select select "3"
select select "0"
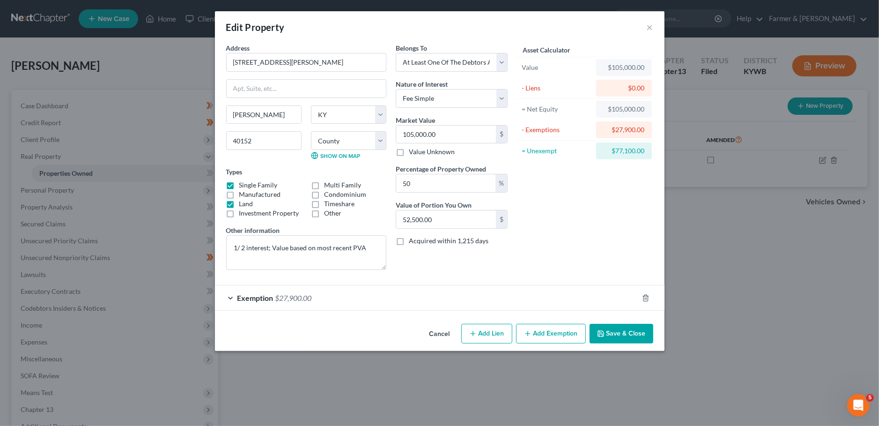
click at [613, 332] on button "Save & Close" at bounding box center [622, 334] width 64 height 20
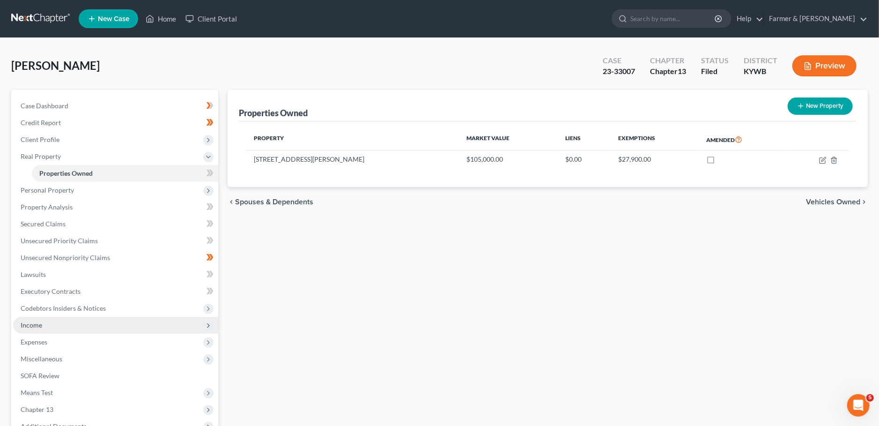
click at [98, 328] on span "Income" at bounding box center [115, 325] width 205 height 17
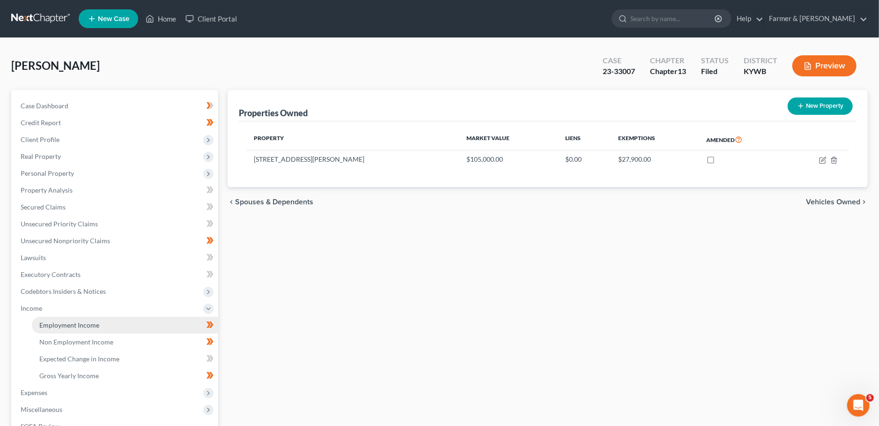
click at [96, 329] on link "Employment Income" at bounding box center [125, 325] width 186 height 17
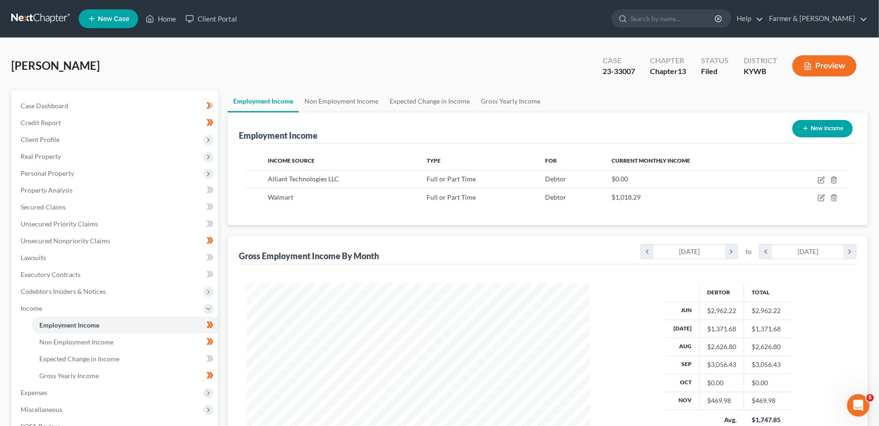
scroll to position [171, 363]
click at [346, 96] on link "Non Employment Income" at bounding box center [341, 101] width 85 height 22
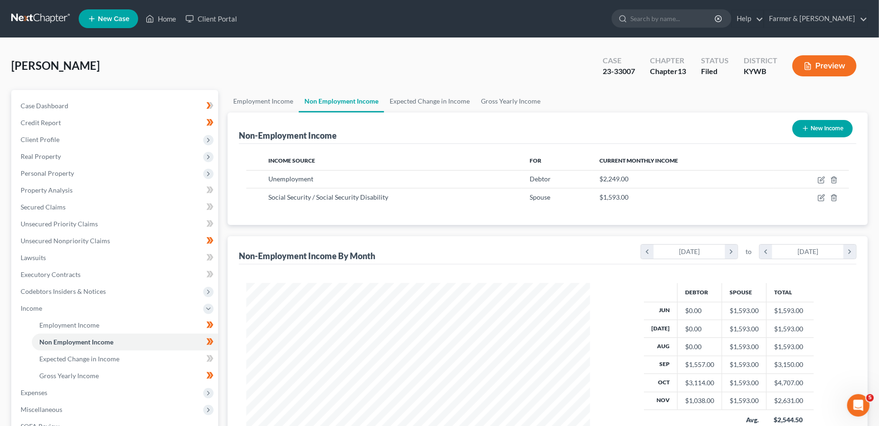
scroll to position [171, 363]
click at [274, 105] on link "Employment Income" at bounding box center [263, 101] width 71 height 22
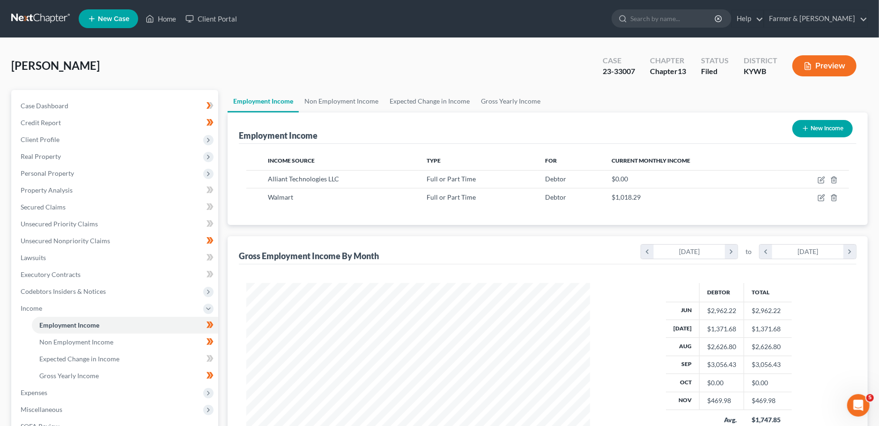
scroll to position [171, 363]
click at [821, 196] on icon "button" at bounding box center [821, 197] width 7 height 7
select select "0"
select select "18"
select select "2"
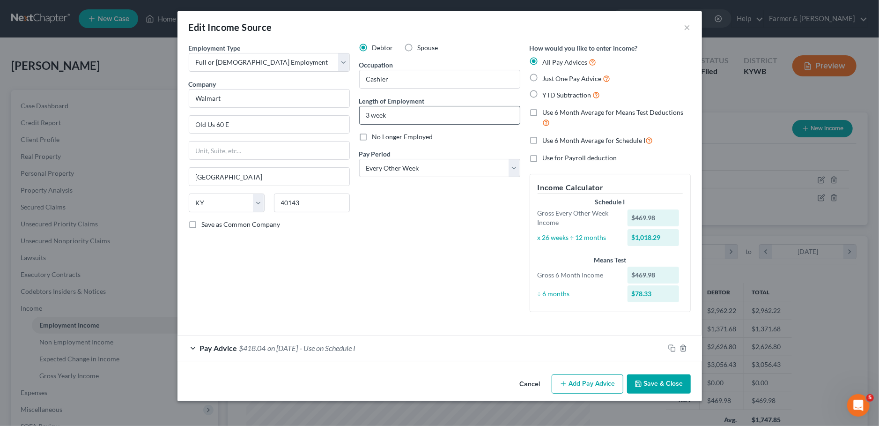
drag, startPoint x: 397, startPoint y: 119, endPoint x: 336, endPoint y: 117, distance: 61.4
click at [360, 117] on input "3 week" at bounding box center [440, 115] width 160 height 18
type input "1 year"
click at [432, 363] on div "Employment Type * Select Full or Part Time Employment Self Employment Company *…" at bounding box center [440, 206] width 525 height 327
click at [435, 350] on div "Pay Advice $418.04 on 11/22/2023 - Use on Schedule I" at bounding box center [421, 347] width 487 height 25
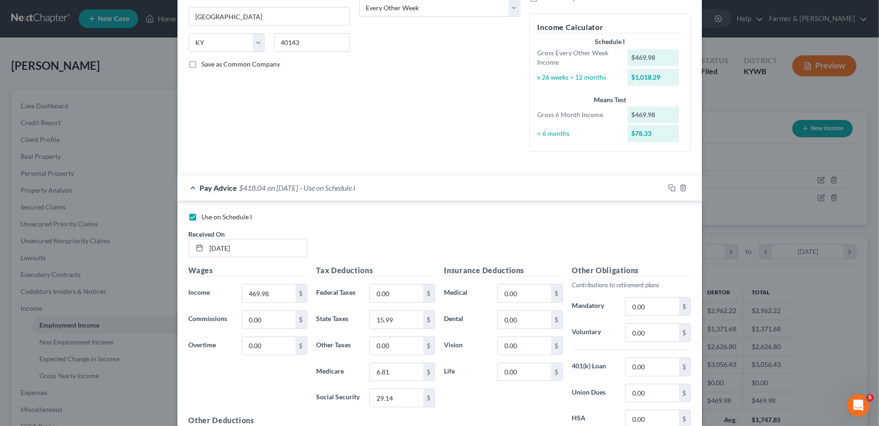
scroll to position [237, 0]
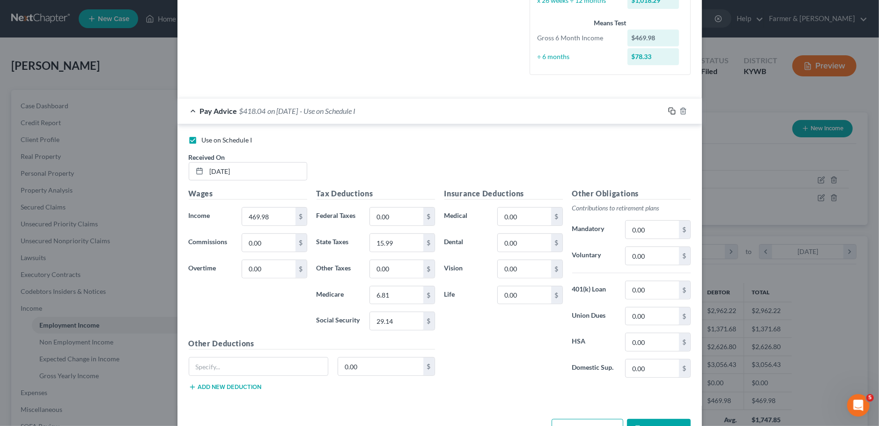
click at [670, 112] on icon "button" at bounding box center [672, 110] width 7 height 7
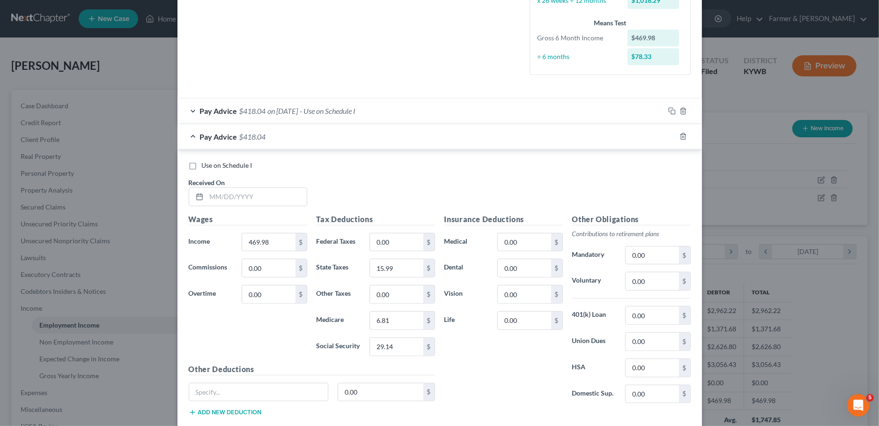
click at [202, 164] on label "Use on Schedule I" at bounding box center [227, 165] width 51 height 9
click at [206, 164] on input "Use on Schedule I" at bounding box center [209, 164] width 6 height 6
checkbox input "true"
click at [216, 196] on input "text" at bounding box center [257, 197] width 100 height 18
type input "08/11/2025"
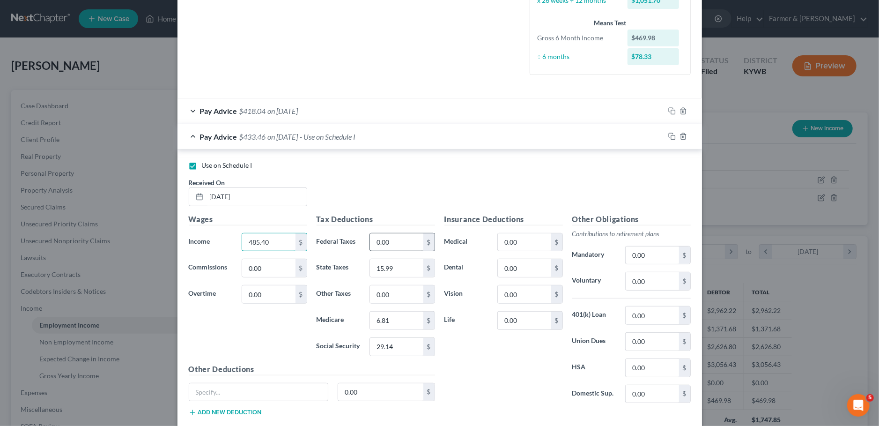
type input "485.40"
click at [395, 238] on input "0.00" at bounding box center [396, 242] width 53 height 18
type input "63.10"
type input "0.00"
type input "0.0"
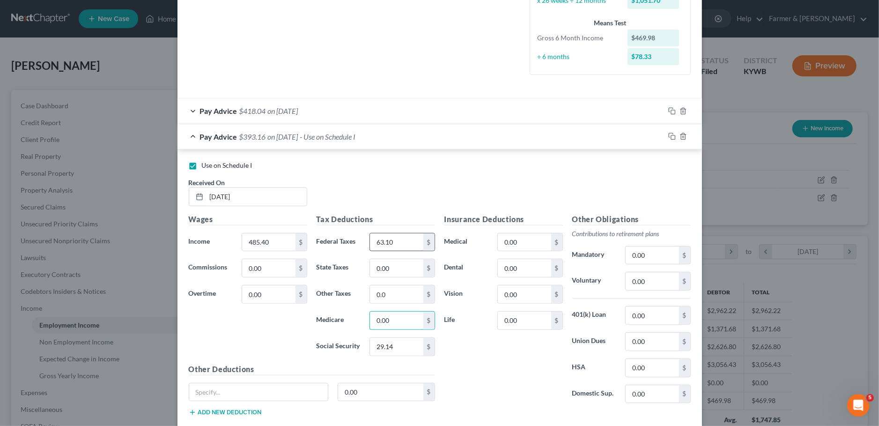
type input "0.00"
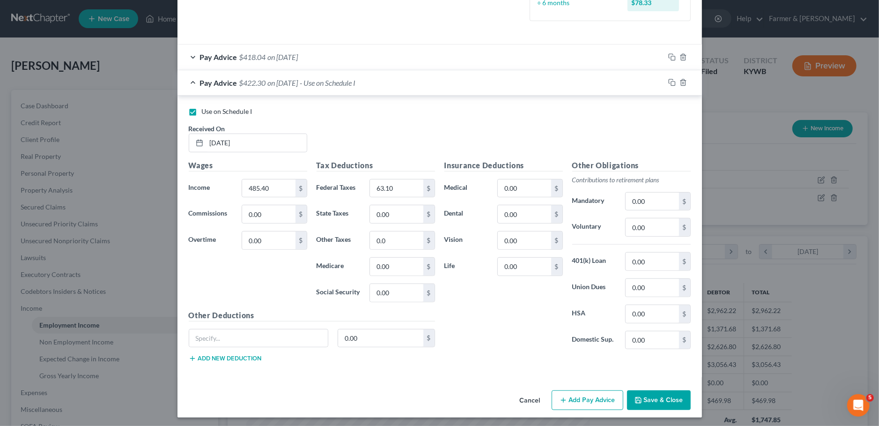
click at [650, 392] on button "Save & Close" at bounding box center [659, 400] width 64 height 20
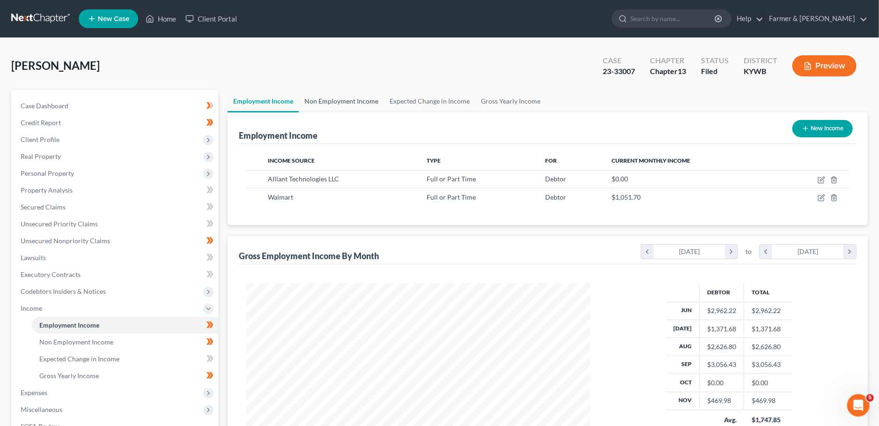
click at [343, 100] on link "Non Employment Income" at bounding box center [341, 101] width 85 height 22
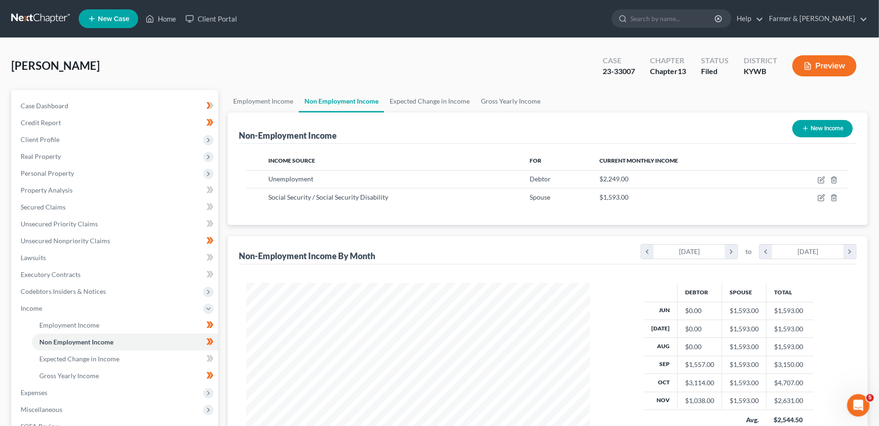
scroll to position [171, 363]
click at [823, 179] on icon "button" at bounding box center [821, 179] width 7 height 7
select select "0"
select select "2"
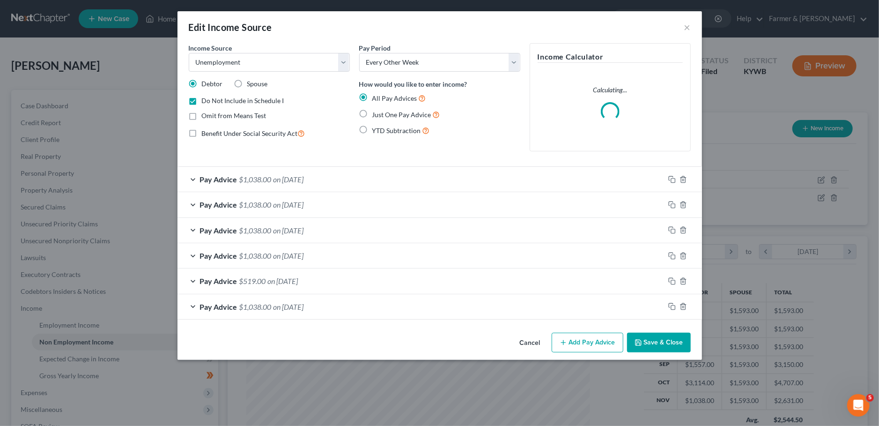
click at [670, 338] on button "Save & Close" at bounding box center [659, 343] width 64 height 20
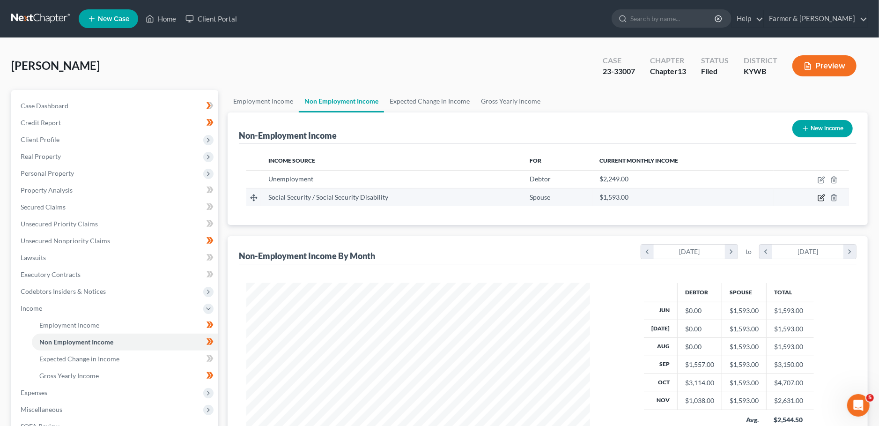
click at [824, 197] on icon "button" at bounding box center [822, 197] width 4 height 4
select select "4"
select select "0"
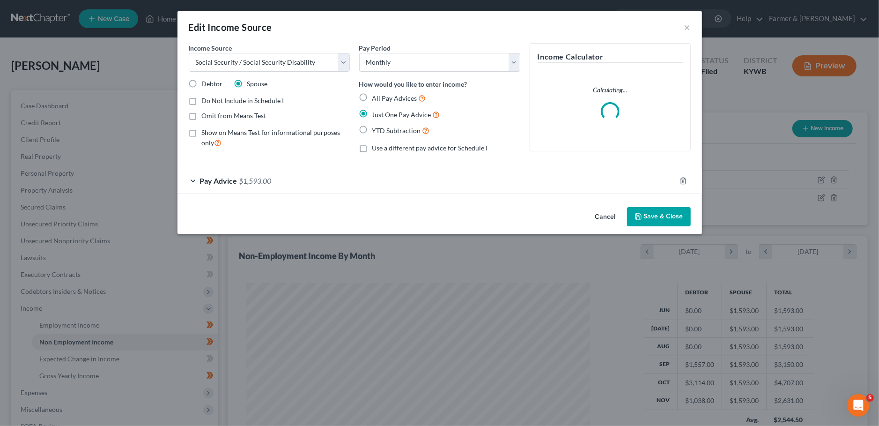
click at [341, 178] on div "Pay Advice $1,593.00" at bounding box center [427, 180] width 498 height 25
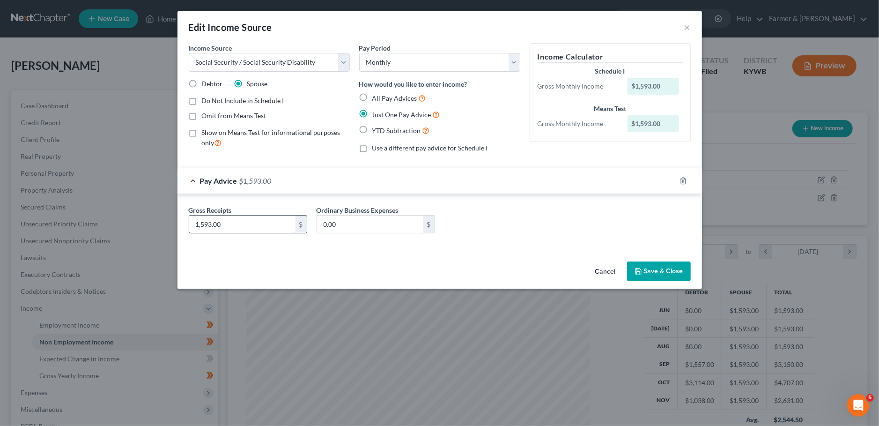
click at [279, 222] on input "1,593.00" at bounding box center [242, 225] width 106 height 18
type input "1,640.00"
click at [640, 268] on icon "button" at bounding box center [639, 271] width 6 height 6
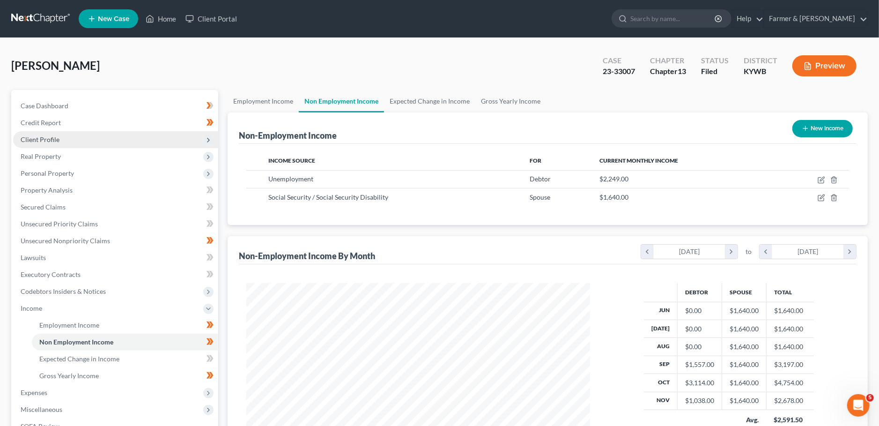
click at [47, 143] on span "Client Profile" at bounding box center [115, 139] width 205 height 17
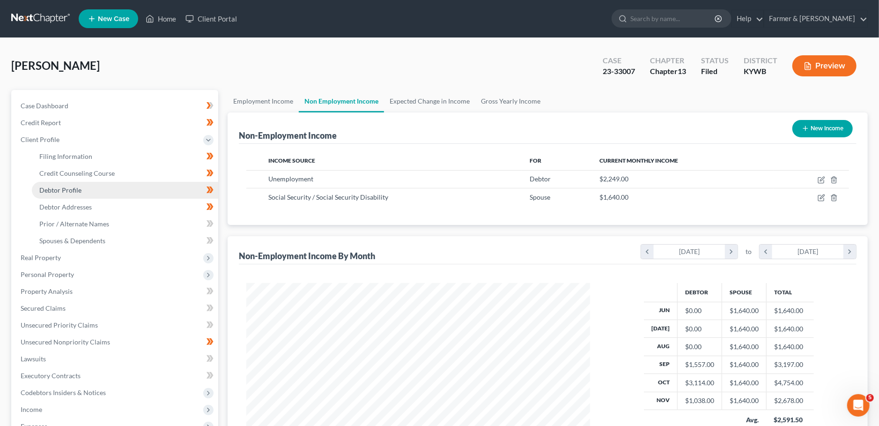
click at [65, 187] on span "Debtor Profile" at bounding box center [60, 190] width 42 height 8
select select "1"
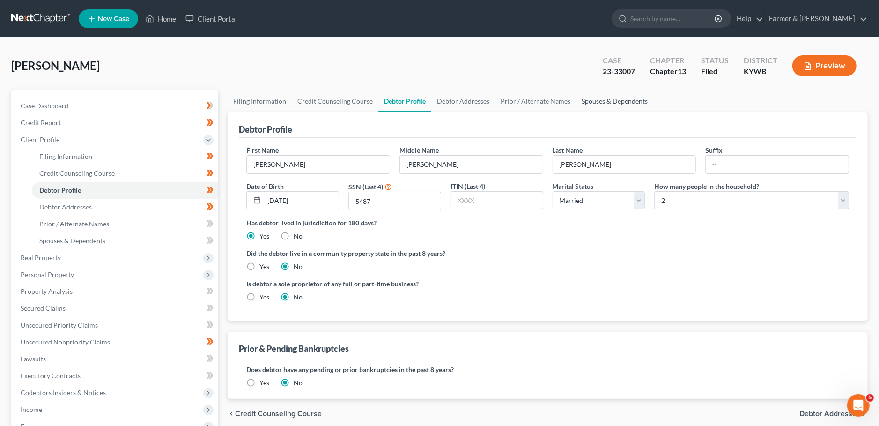
click at [603, 103] on link "Spouses & Dependents" at bounding box center [614, 101] width 77 height 22
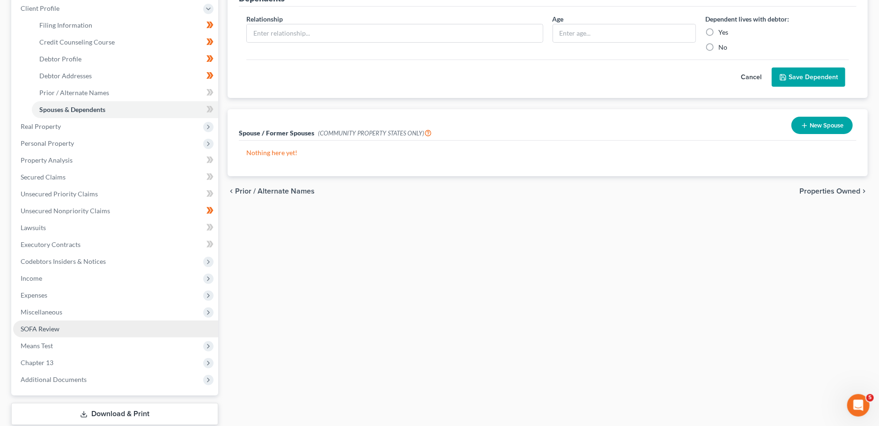
scroll to position [189, 0]
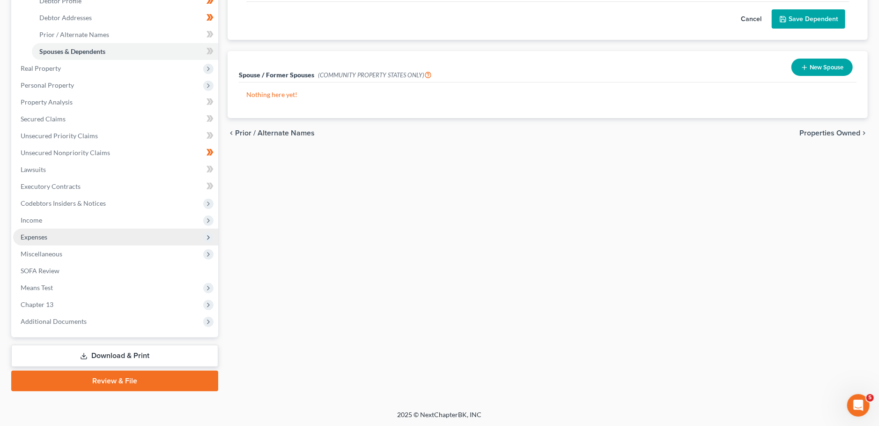
click at [54, 237] on span "Expenses" at bounding box center [115, 237] width 205 height 17
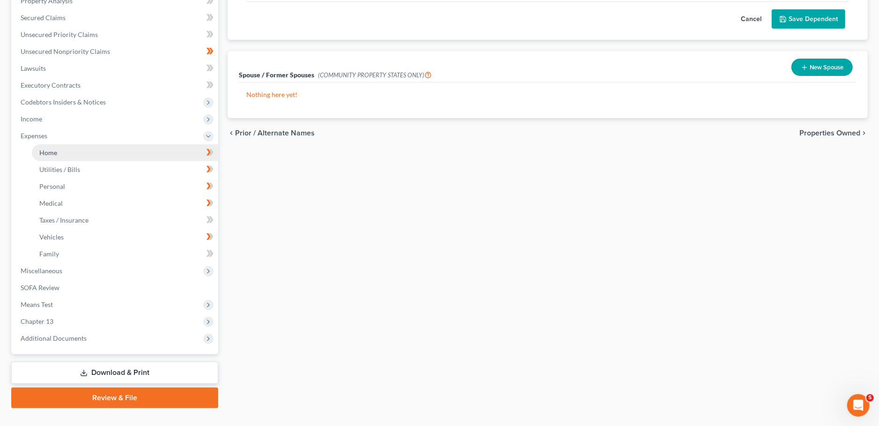
click at [63, 152] on link "Home" at bounding box center [125, 152] width 186 height 17
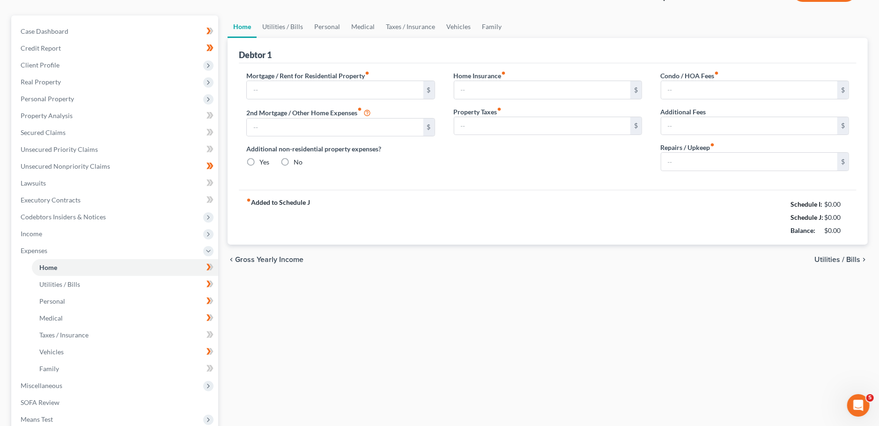
type input "0.00"
radio input "true"
type input "12.08"
type input "100.00"
type input "0.00"
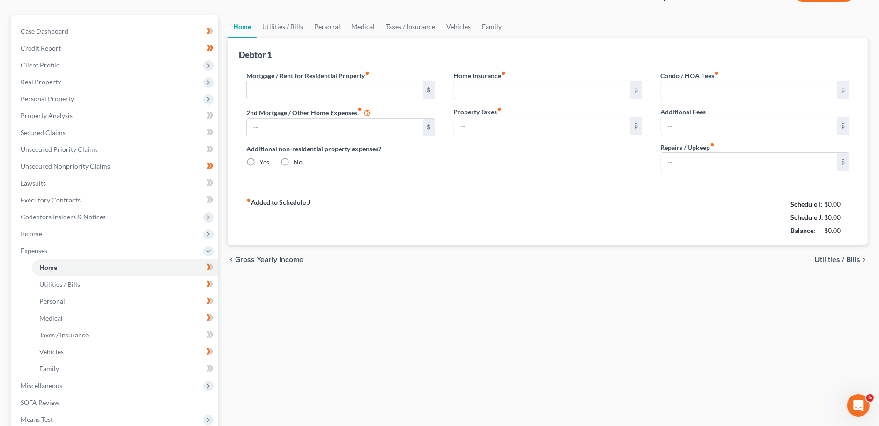
type input "0.00"
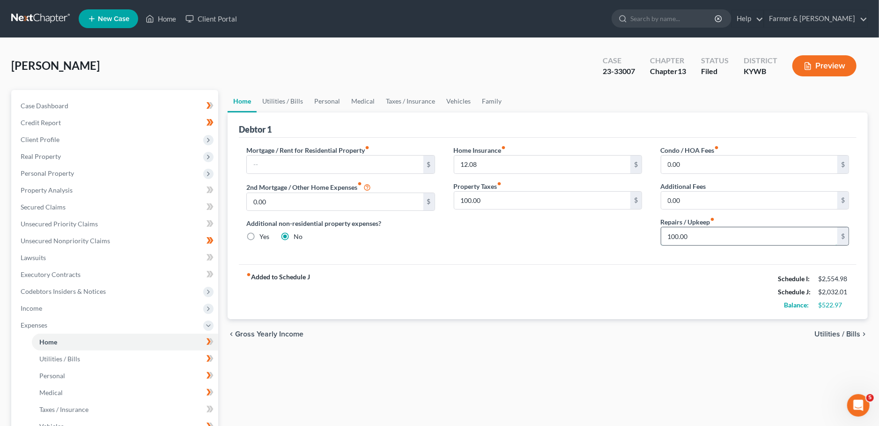
click at [716, 238] on input "100.00" at bounding box center [750, 236] width 176 height 18
type input "50.00"
click at [267, 100] on link "Utilities / Bills" at bounding box center [283, 101] width 52 height 22
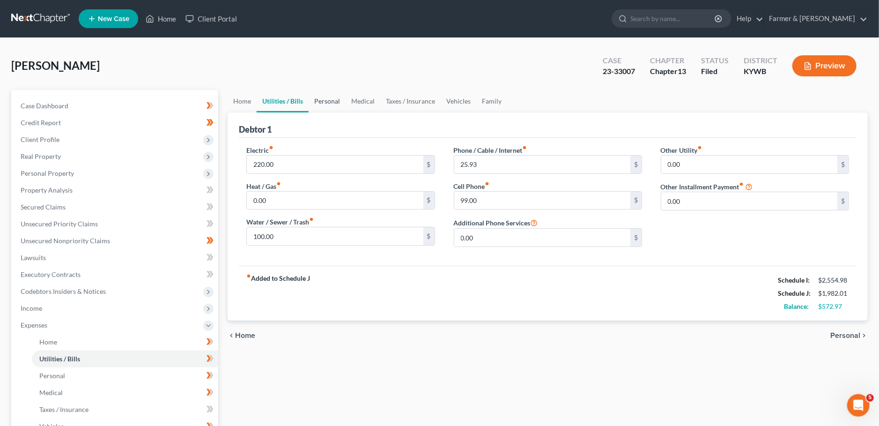
click at [331, 106] on link "Personal" at bounding box center [327, 101] width 37 height 22
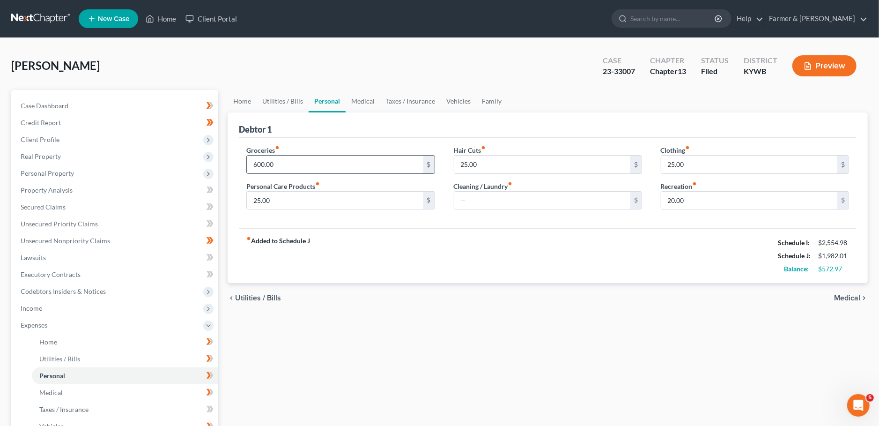
click at [293, 162] on input "600.00" at bounding box center [335, 165] width 176 height 18
type input "650.00"
type input "50.00"
type input "0.00"
click at [365, 105] on link "Medical" at bounding box center [363, 101] width 35 height 22
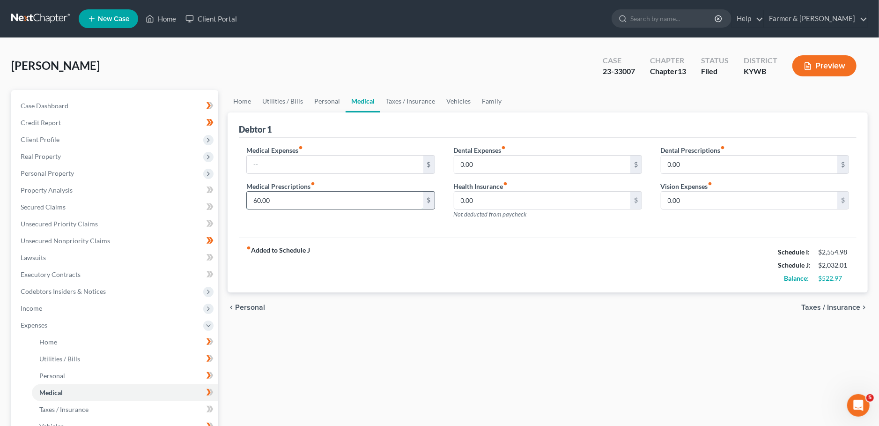
click at [295, 201] on input "60.00" at bounding box center [335, 201] width 176 height 18
type input "40.00"
click at [380, 99] on link "Taxes / Insurance" at bounding box center [410, 101] width 60 height 22
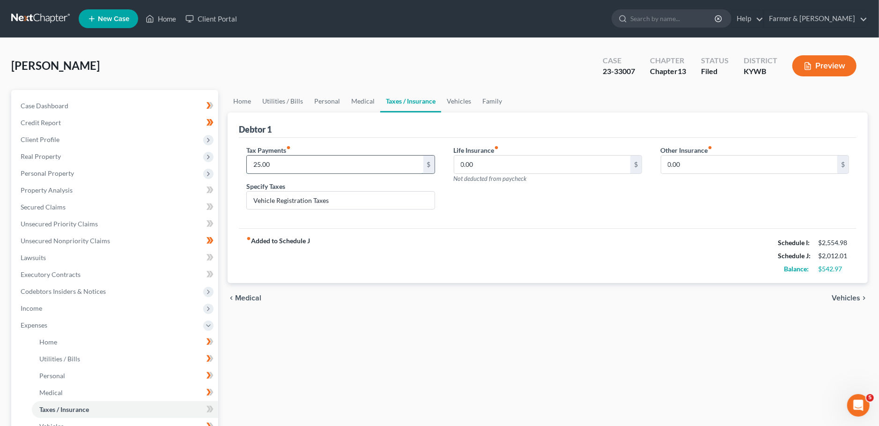
click at [360, 164] on input "25.00" at bounding box center [335, 165] width 176 height 18
type input "20.00"
click at [465, 101] on link "Vehicles" at bounding box center [459, 101] width 36 height 22
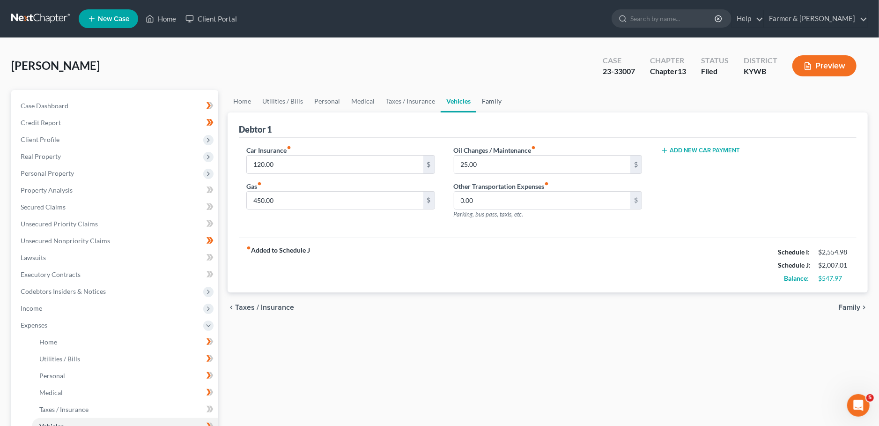
click at [502, 101] on link "Family" at bounding box center [491, 101] width 31 height 22
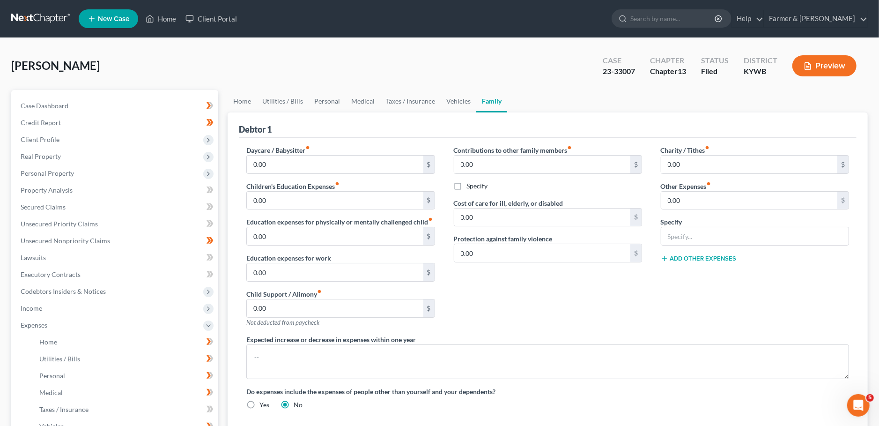
click at [476, 103] on link "Family" at bounding box center [491, 101] width 31 height 22
click at [461, 104] on link "Vehicles" at bounding box center [459, 101] width 36 height 22
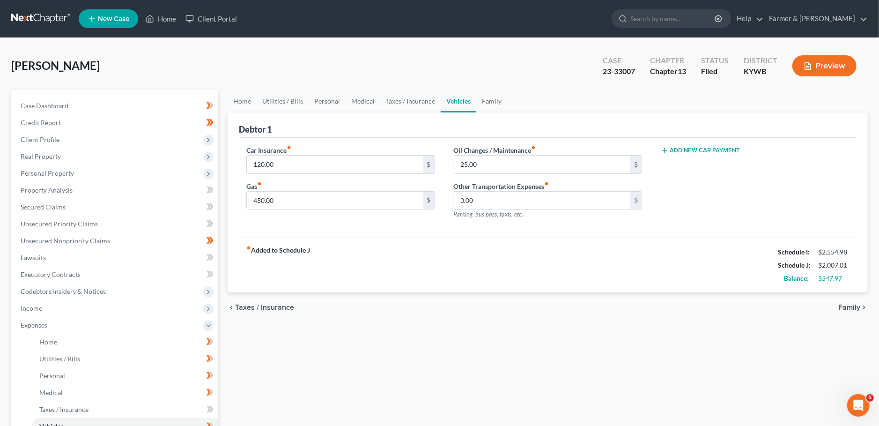
scroll to position [206, 0]
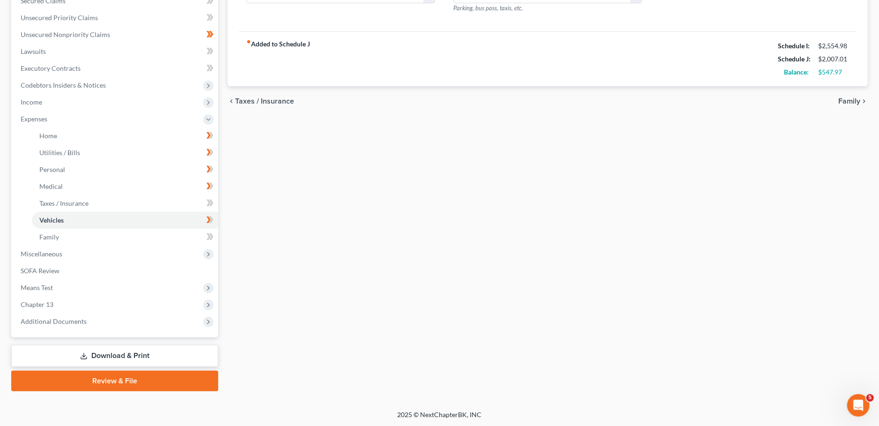
click at [114, 357] on link "Download & Print" at bounding box center [114, 356] width 207 height 22
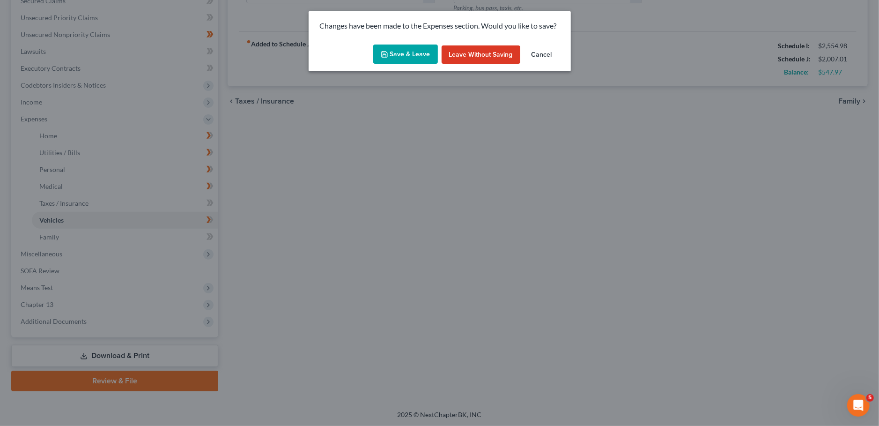
click at [397, 59] on button "Save & Leave" at bounding box center [405, 55] width 65 height 20
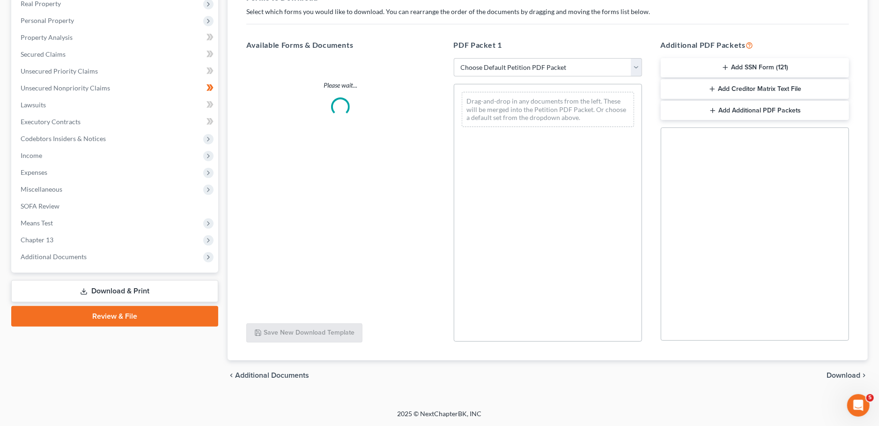
scroll to position [152, 0]
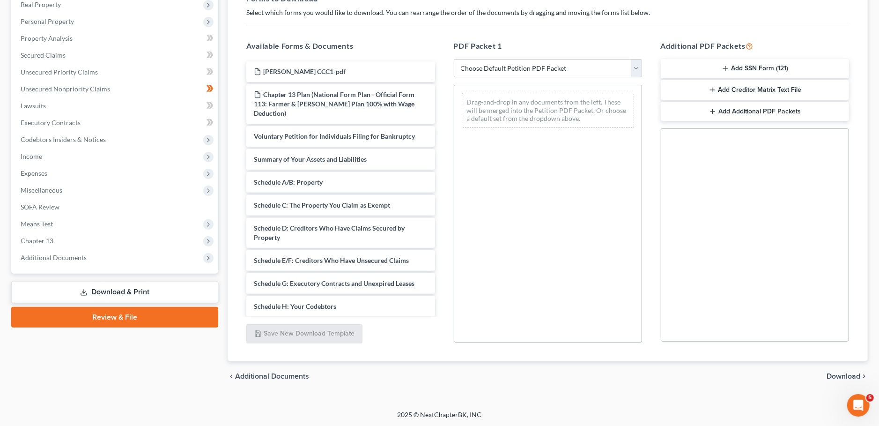
click at [454, 59] on select "Choose Default Petition PDF Packet Complete Bankruptcy Petition (all forms and …" at bounding box center [548, 68] width 188 height 19
select select "2"
click option "Amended Forms" at bounding box center [0, 0] width 0 height 0
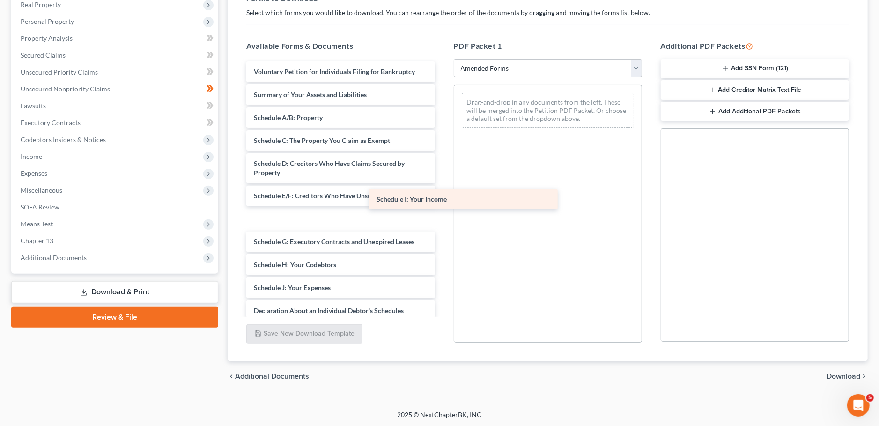
drag, startPoint x: 379, startPoint y: 232, endPoint x: 521, endPoint y: 132, distance: 174.2
click at [442, 123] on div "Schedule I: Your Income Voluntary Petition for Individuals Filing for Bankruptc…" at bounding box center [340, 269] width 203 height 416
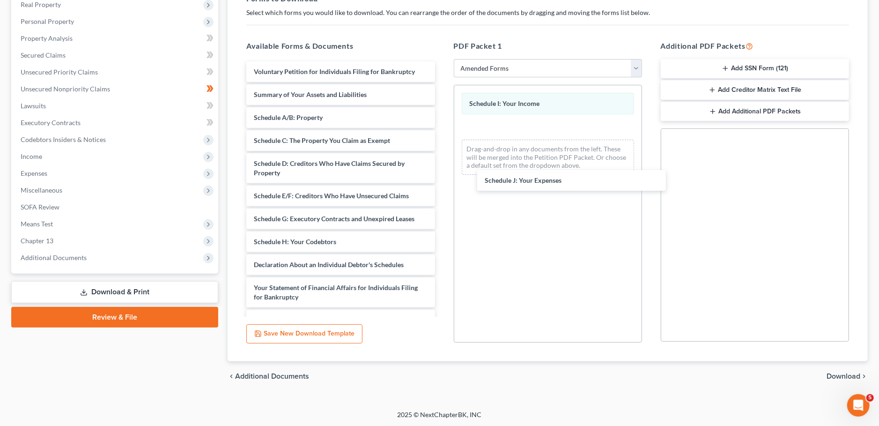
drag, startPoint x: 317, startPoint y: 262, endPoint x: 564, endPoint y: 183, distance: 259.4
click at [442, 175] on div "Schedule J: Your Expenses Voluntary Petition for Individuals Filing for Bankrup…" at bounding box center [340, 246] width 203 height 370
click at [832, 373] on span "Download" at bounding box center [844, 375] width 34 height 7
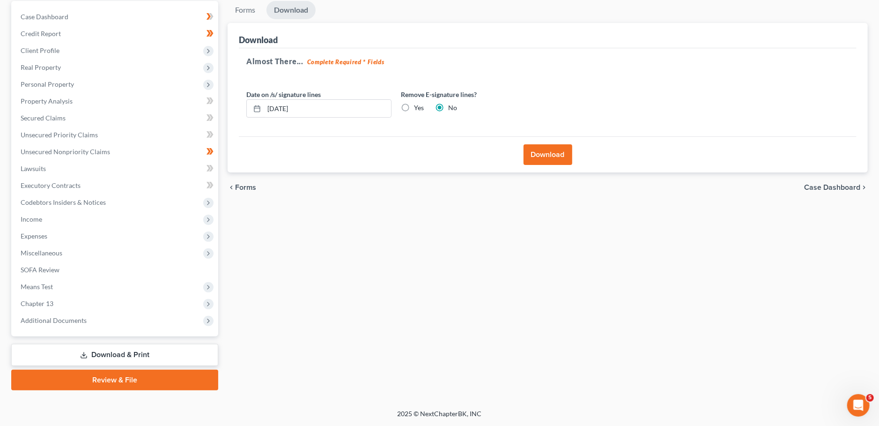
scroll to position [88, 0]
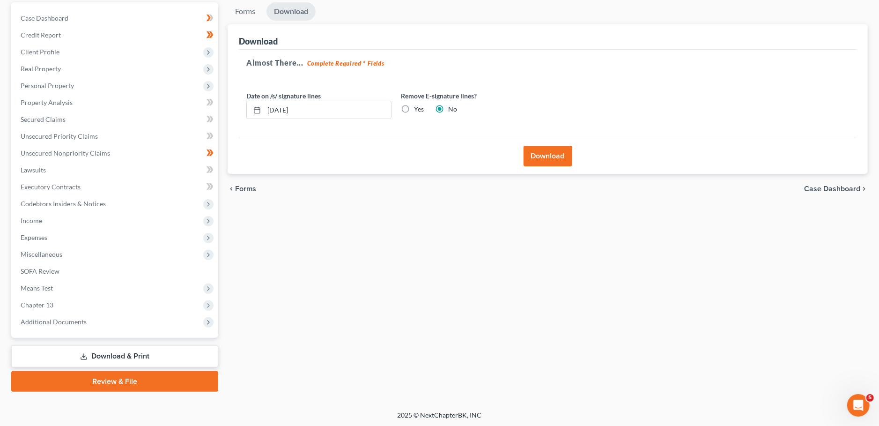
click at [545, 155] on button "Download" at bounding box center [548, 156] width 49 height 21
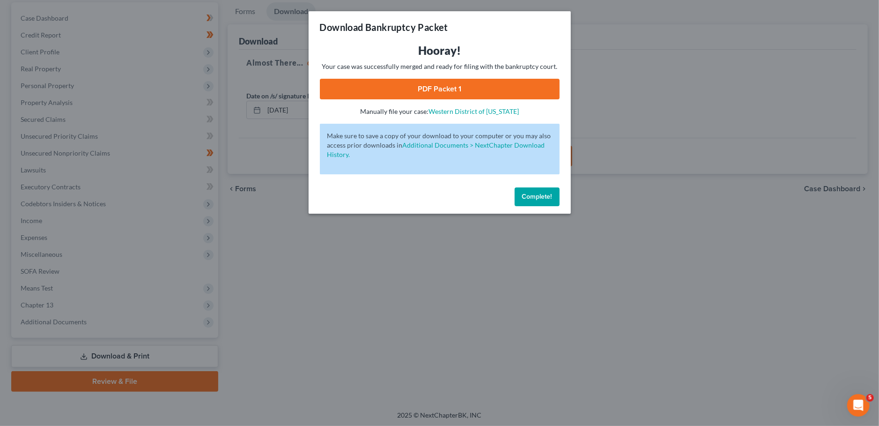
click at [479, 92] on link "PDF Packet 1" at bounding box center [440, 89] width 240 height 21
click at [533, 196] on span "Complete!" at bounding box center [537, 197] width 30 height 8
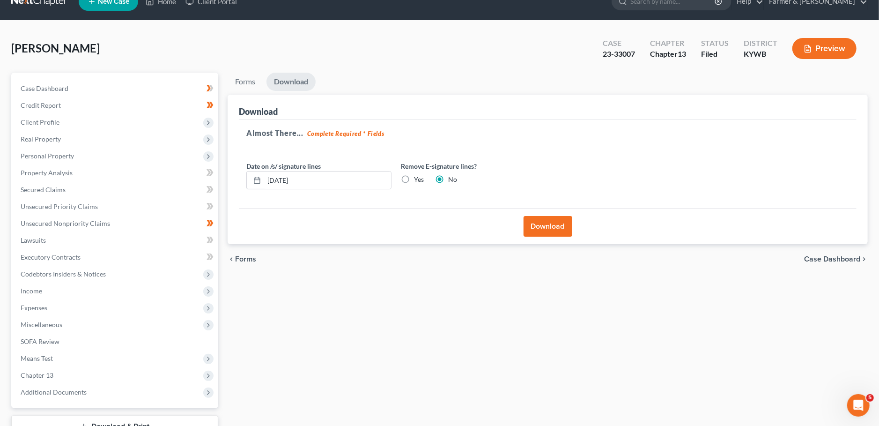
scroll to position [0, 0]
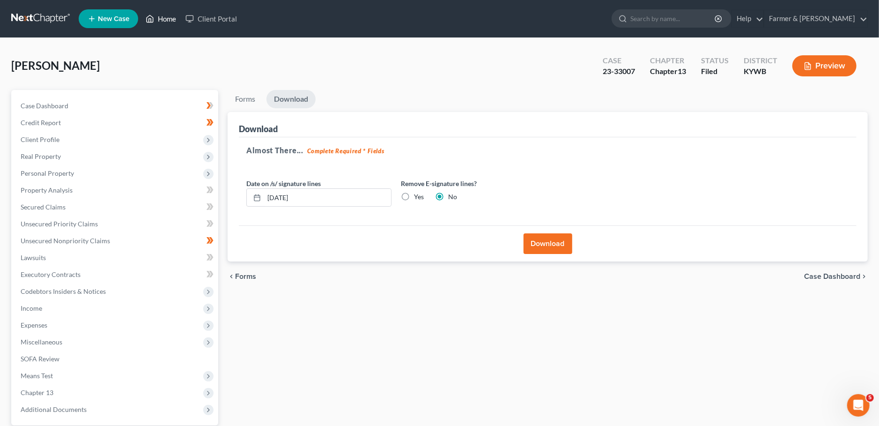
click at [160, 19] on link "Home" at bounding box center [161, 18] width 40 height 17
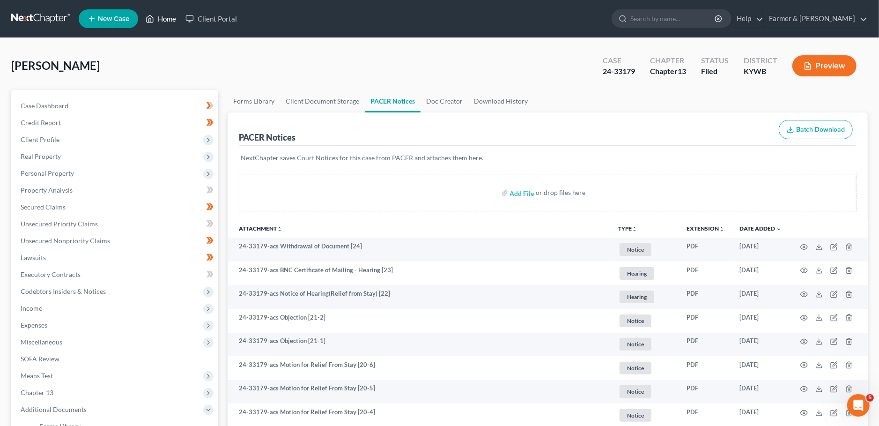
click at [168, 18] on link "Home" at bounding box center [161, 18] width 40 height 17
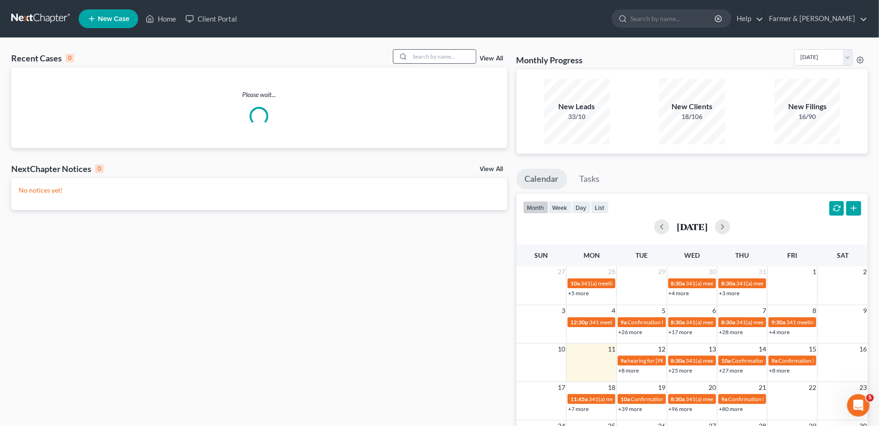
click at [412, 54] on input "search" at bounding box center [443, 57] width 66 height 14
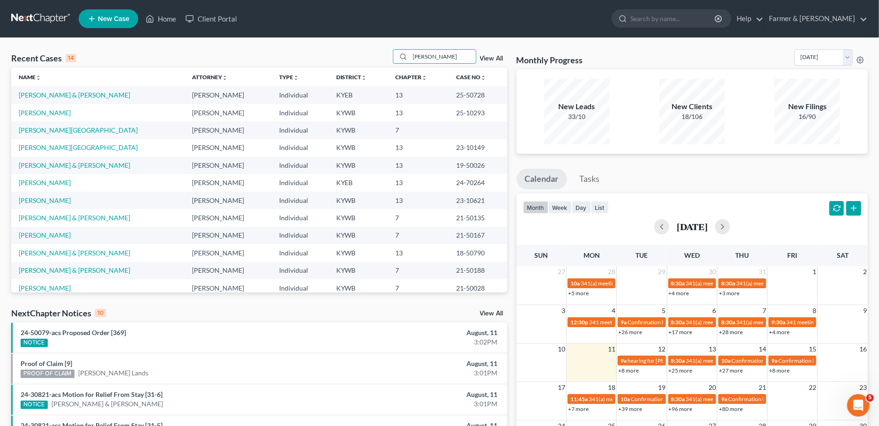
type input "[PERSON_NAME]"
click at [67, 100] on td "[PERSON_NAME] & [PERSON_NAME]" at bounding box center [98, 94] width 174 height 17
click at [69, 96] on link "[PERSON_NAME] & [PERSON_NAME]" at bounding box center [75, 95] width 112 height 8
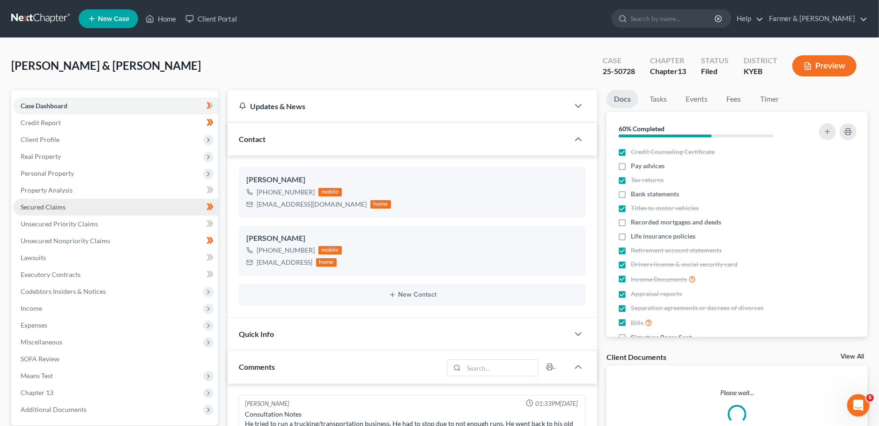
click at [56, 207] on span "Secured Claims" at bounding box center [43, 207] width 45 height 8
